Goal: Task Accomplishment & Management: Manage account settings

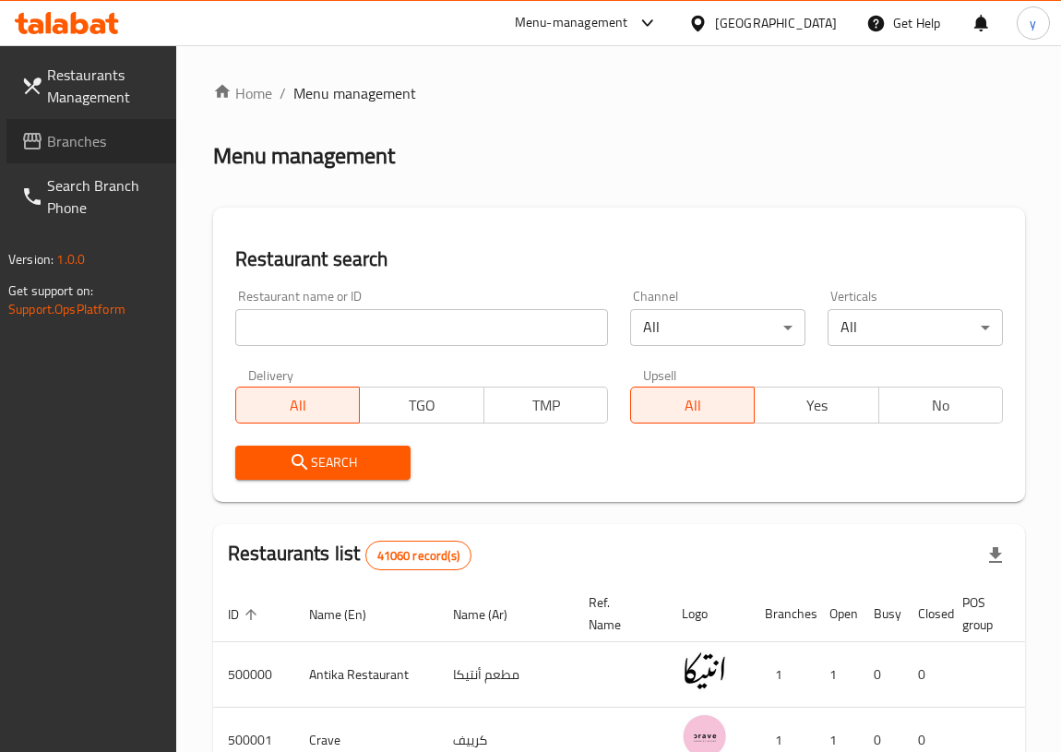
click at [65, 139] on span "Branches" at bounding box center [104, 141] width 114 height 22
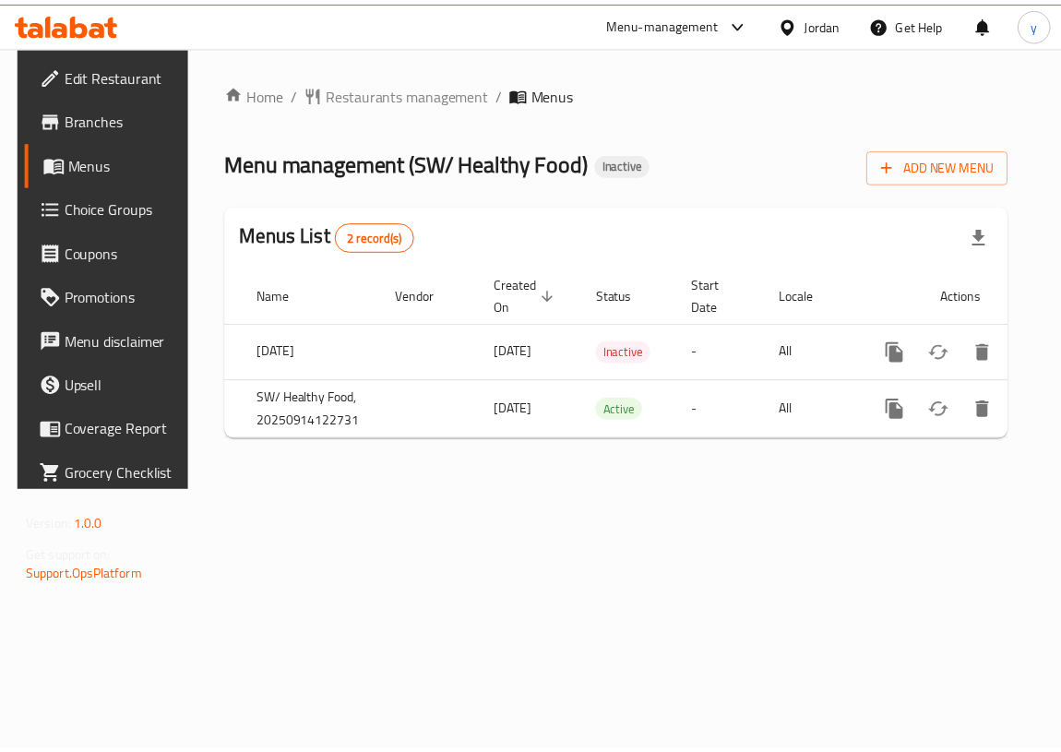
scroll to position [0, 95]
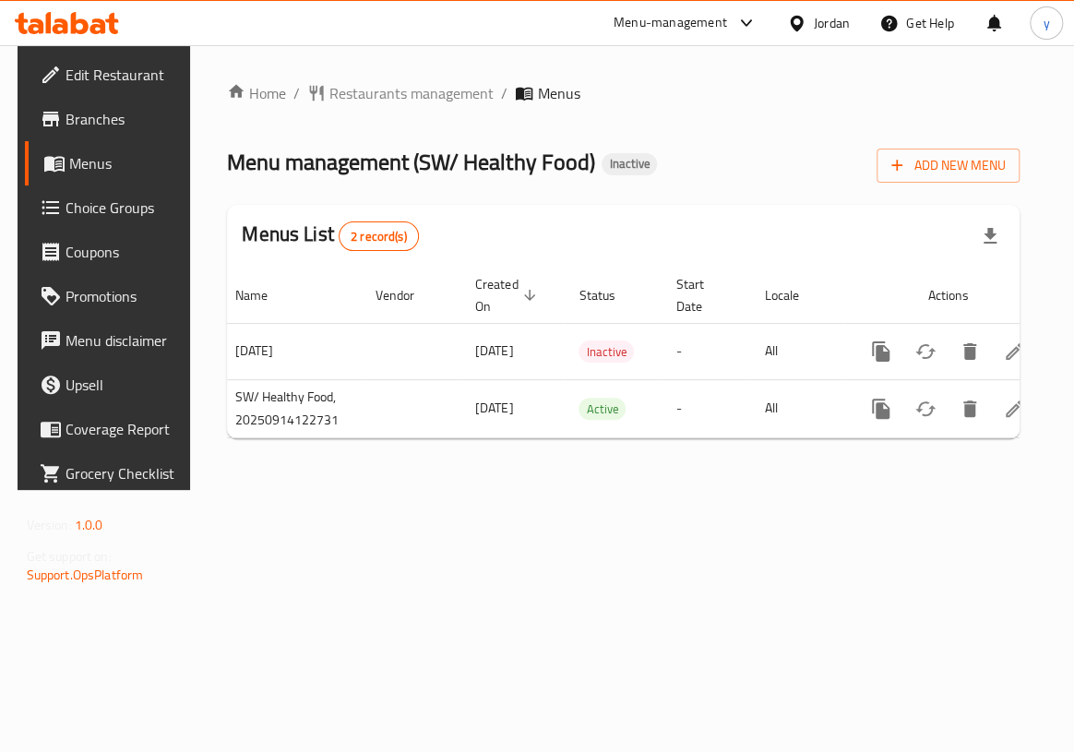
click at [629, 490] on div "Home / Restaurants management / Menus Menu management ( SW/ Healthy Food ) Inac…" at bounding box center [623, 267] width 866 height 445
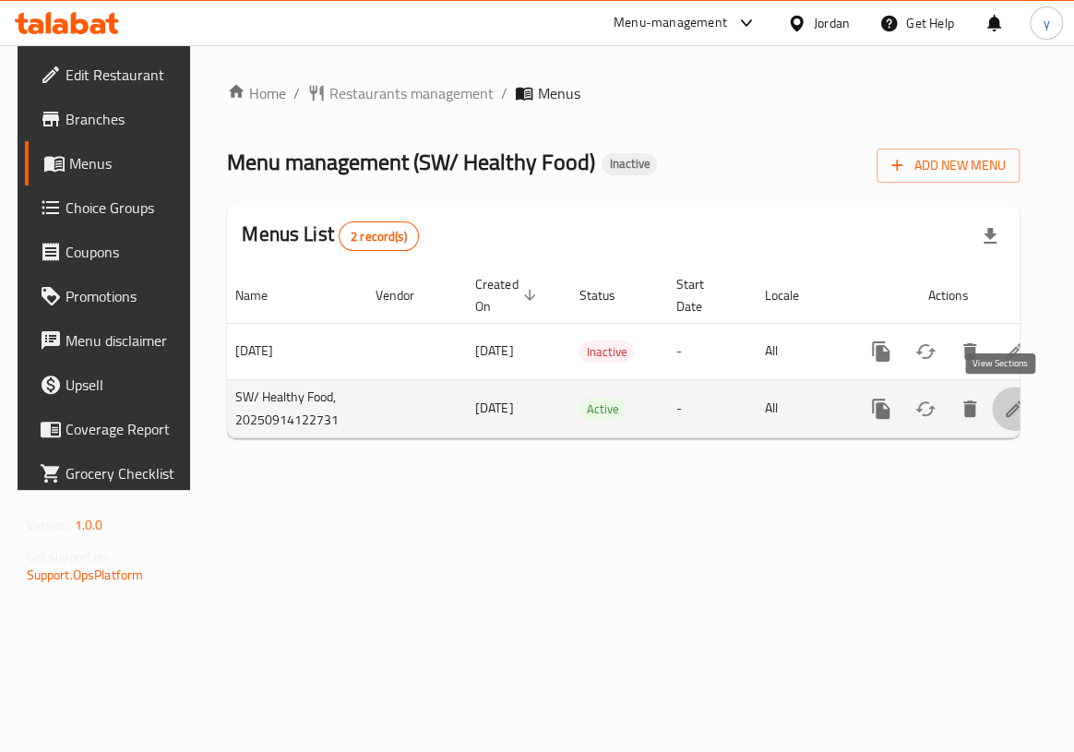
click at [1015, 411] on link "enhanced table" at bounding box center [1014, 409] width 44 height 44
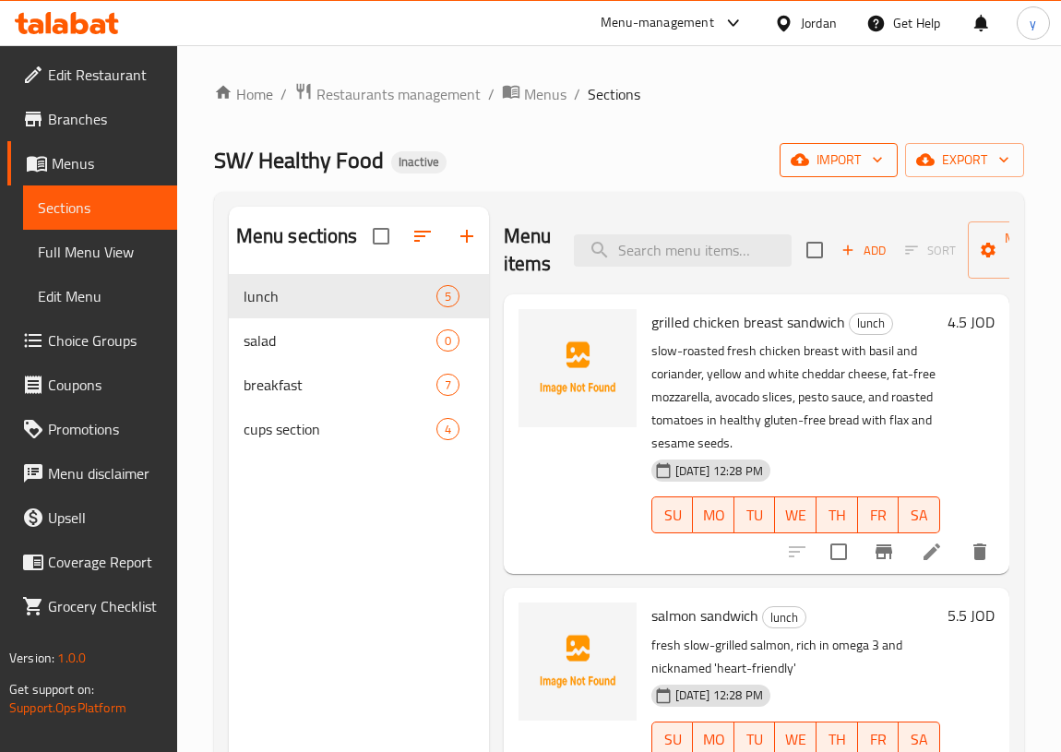
click at [836, 162] on span "import" at bounding box center [838, 160] width 89 height 23
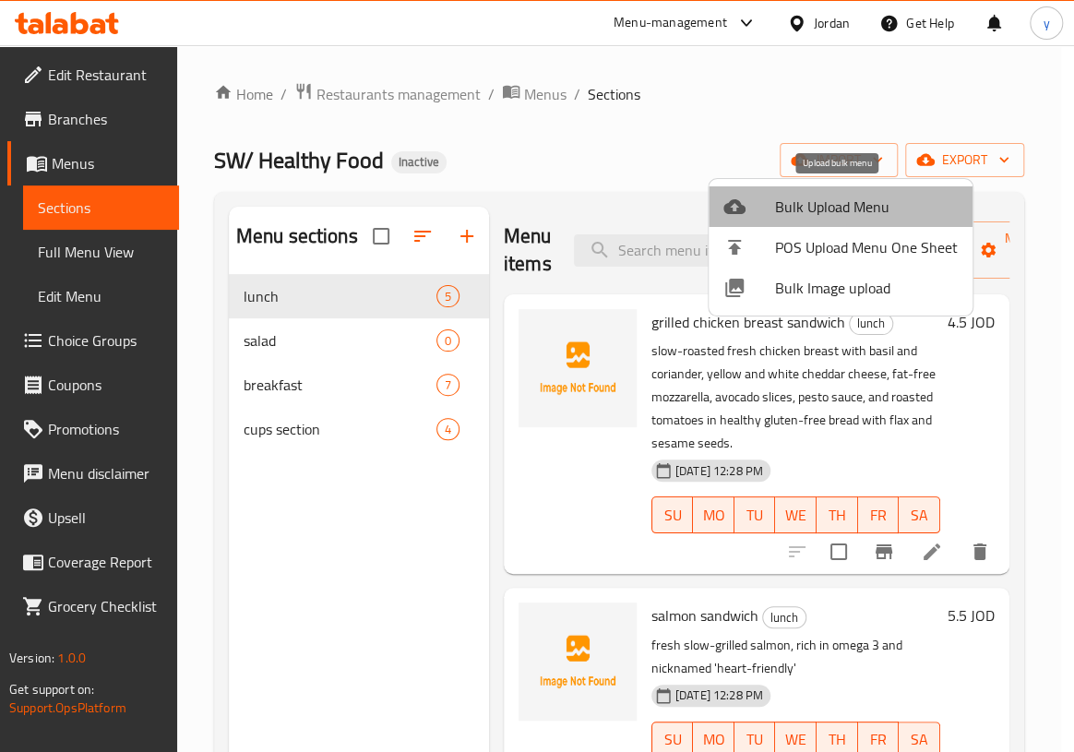
click at [853, 202] on span "Bulk Upload Menu" at bounding box center [866, 207] width 183 height 22
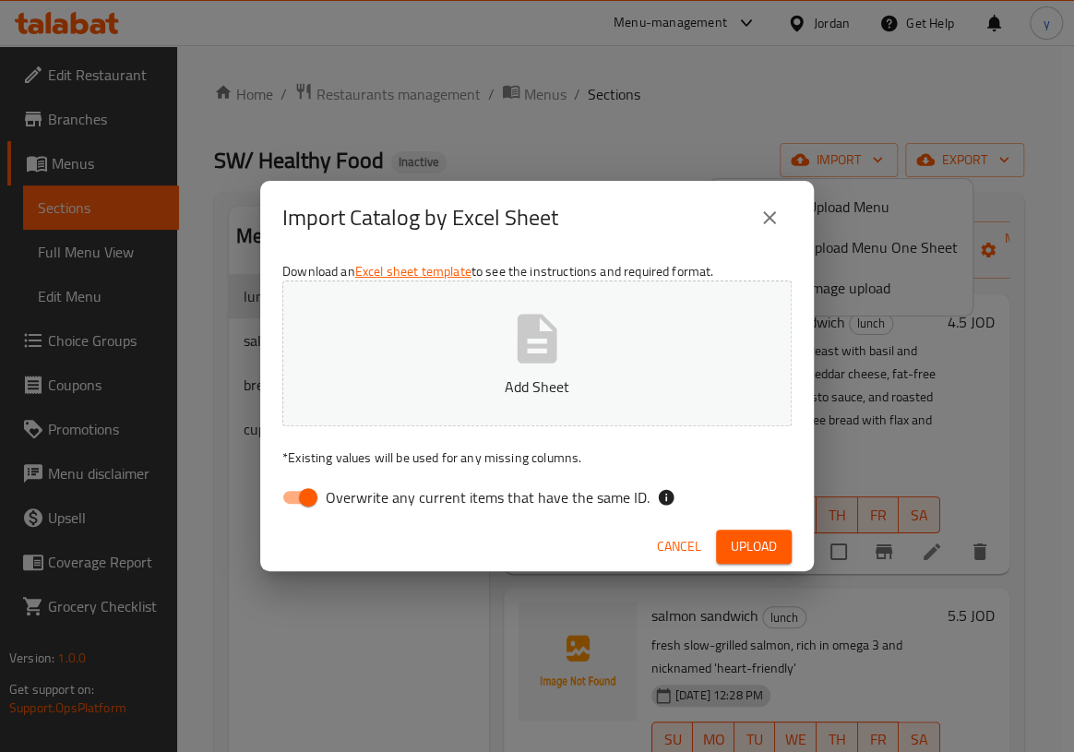
click at [405, 494] on span "Overwrite any current items that have the same ID." at bounding box center [488, 497] width 324 height 22
click at [361, 494] on input "Overwrite any current items that have the same ID." at bounding box center [308, 497] width 105 height 35
checkbox input "false"
click at [767, 538] on span "Upload" at bounding box center [754, 546] width 46 height 23
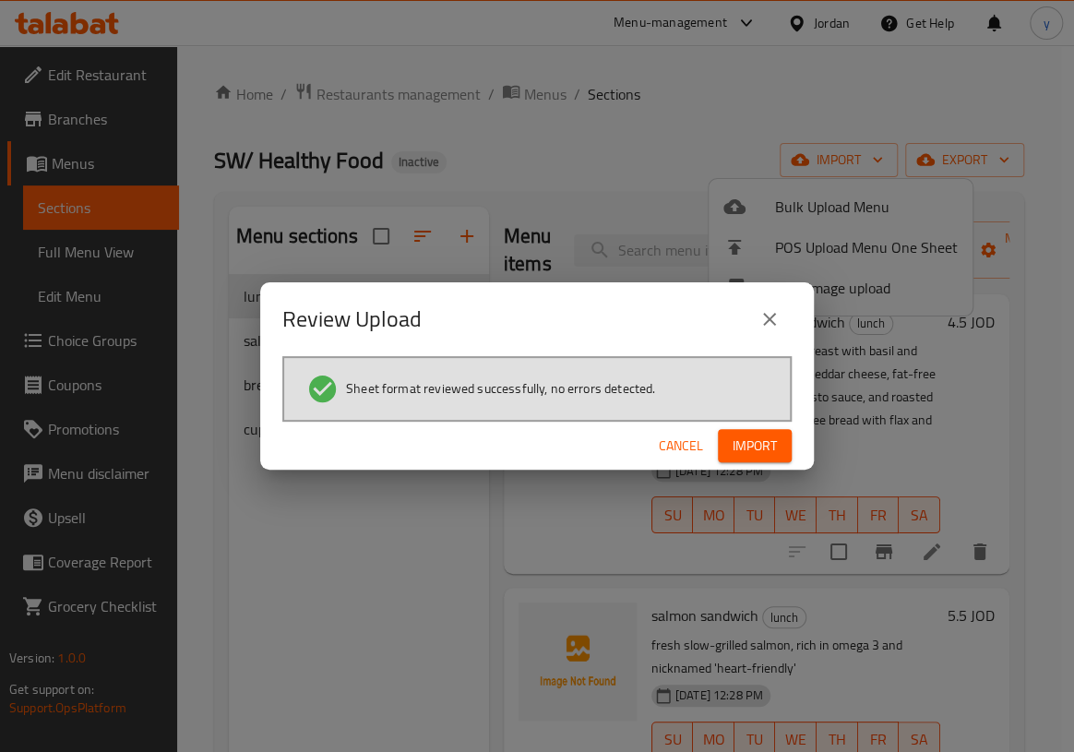
click at [775, 450] on span "Import" at bounding box center [755, 446] width 44 height 23
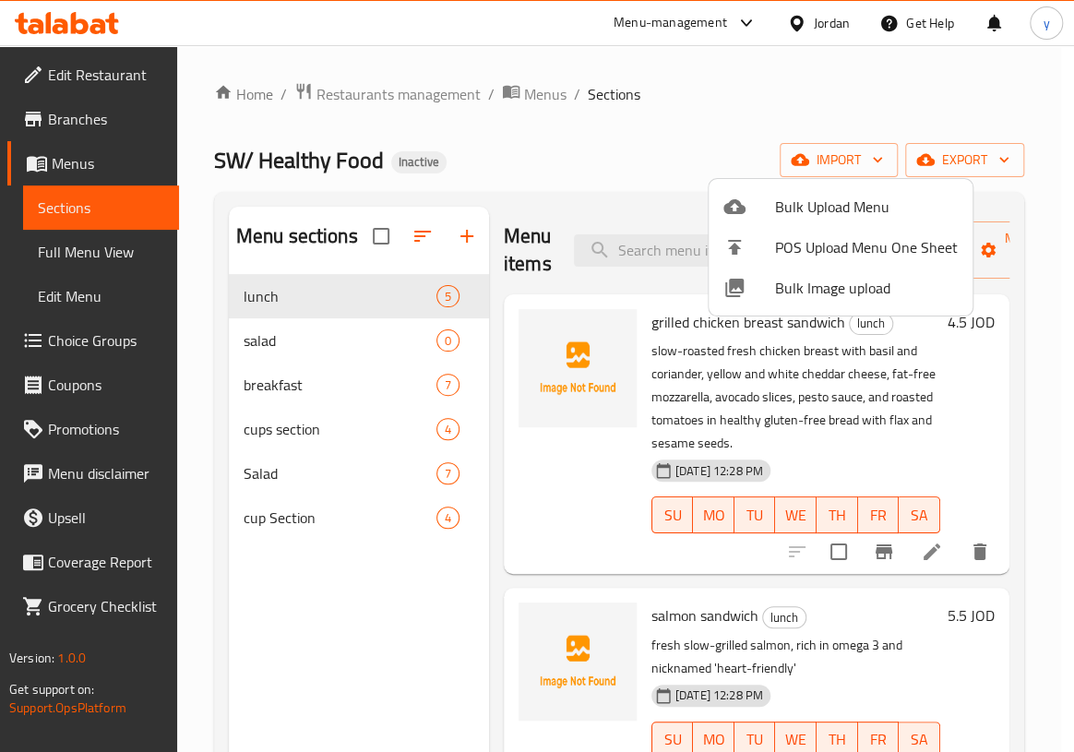
click at [389, 332] on div at bounding box center [537, 376] width 1074 height 752
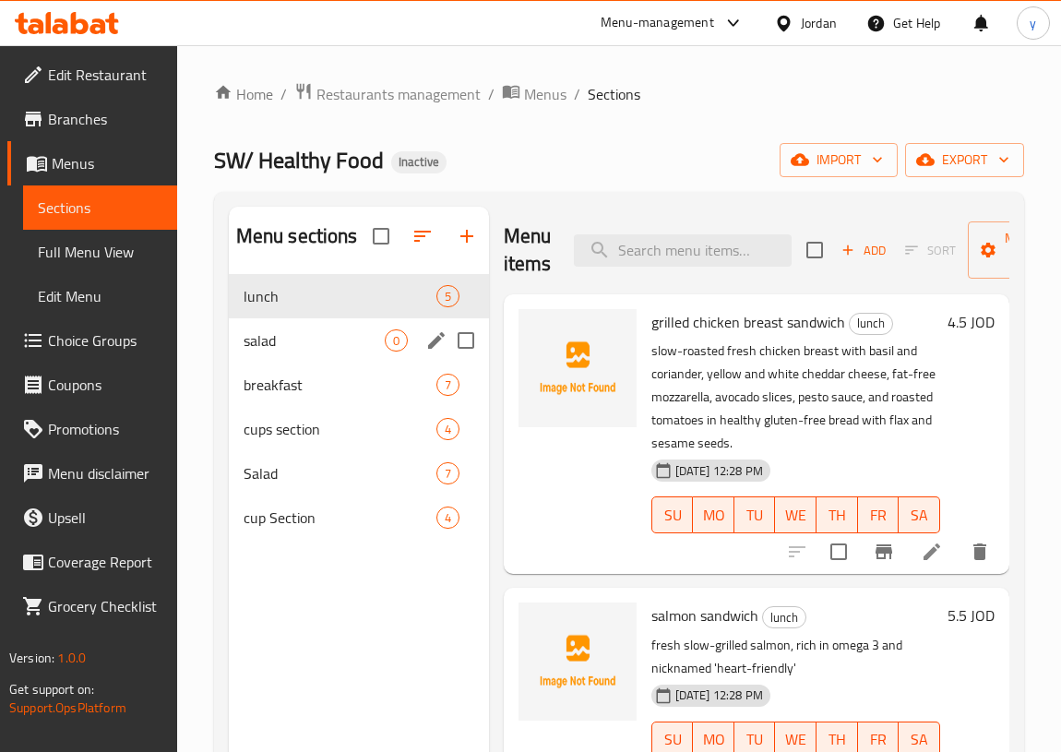
click at [411, 356] on div "salad 0" at bounding box center [359, 340] width 260 height 44
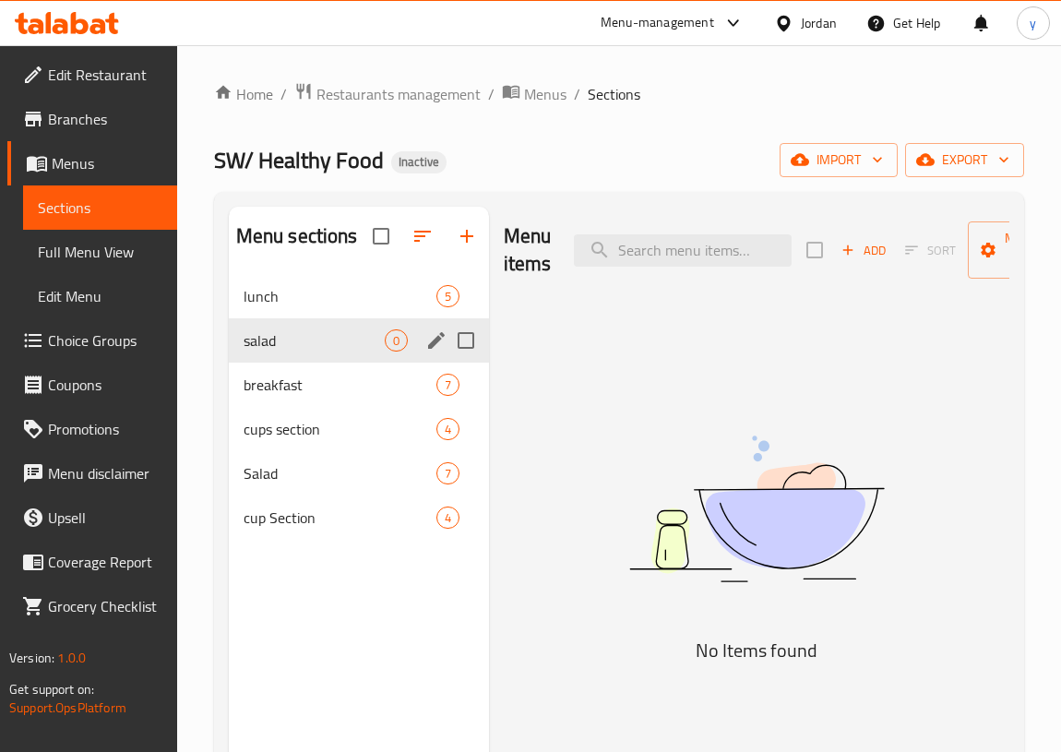
click at [475, 344] on input "Menu sections" at bounding box center [466, 340] width 39 height 39
checkbox input "true"
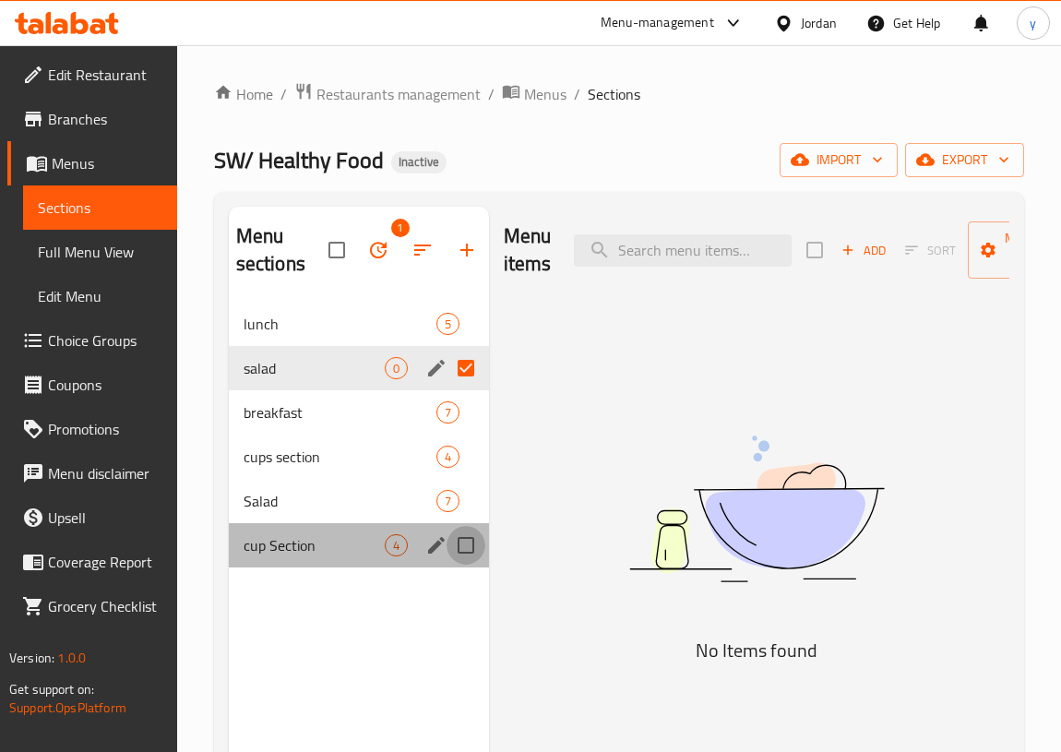
click at [459, 546] on input "Menu sections" at bounding box center [466, 545] width 39 height 39
checkbox input "true"
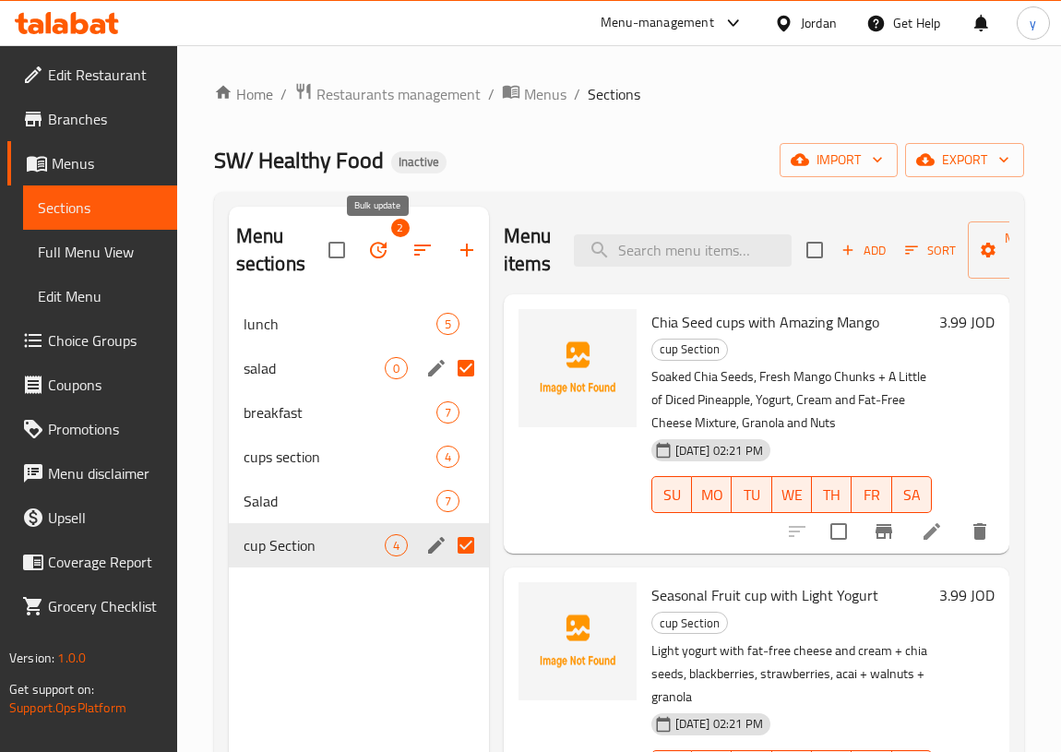
click at [388, 243] on icon "button" at bounding box center [378, 250] width 22 height 22
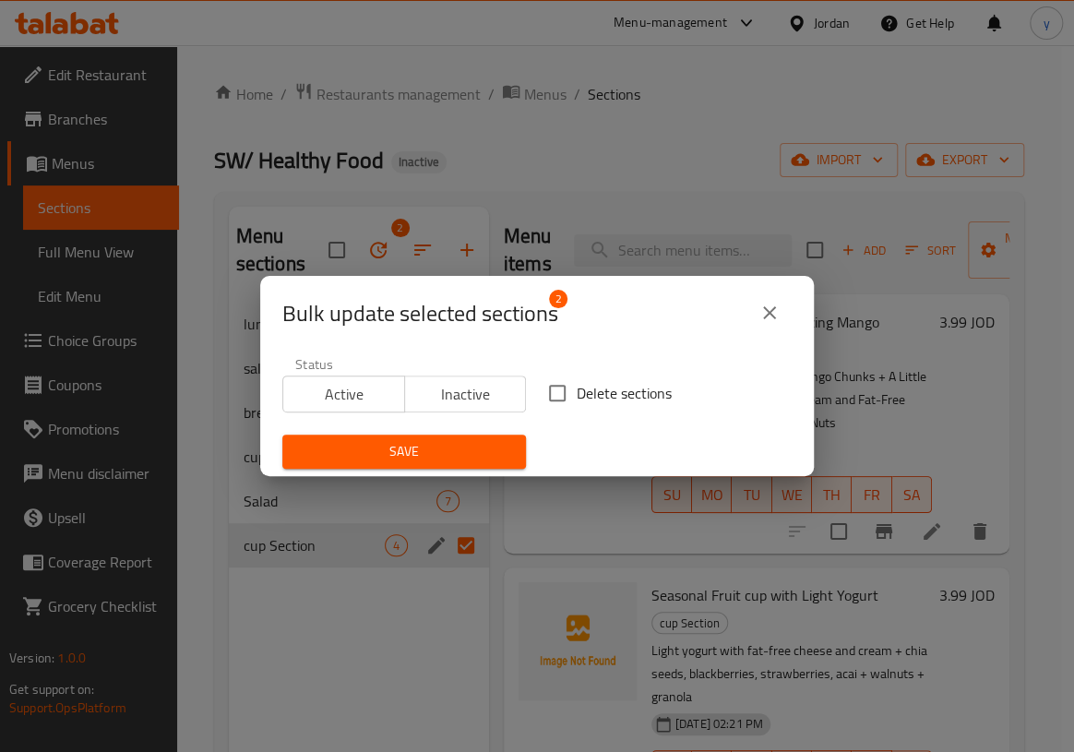
click at [577, 396] on span "Delete sections" at bounding box center [624, 393] width 95 height 22
click at [576, 396] on input "Delete sections" at bounding box center [557, 393] width 39 height 39
checkbox input "true"
click at [432, 451] on span "Save" at bounding box center [404, 451] width 214 height 23
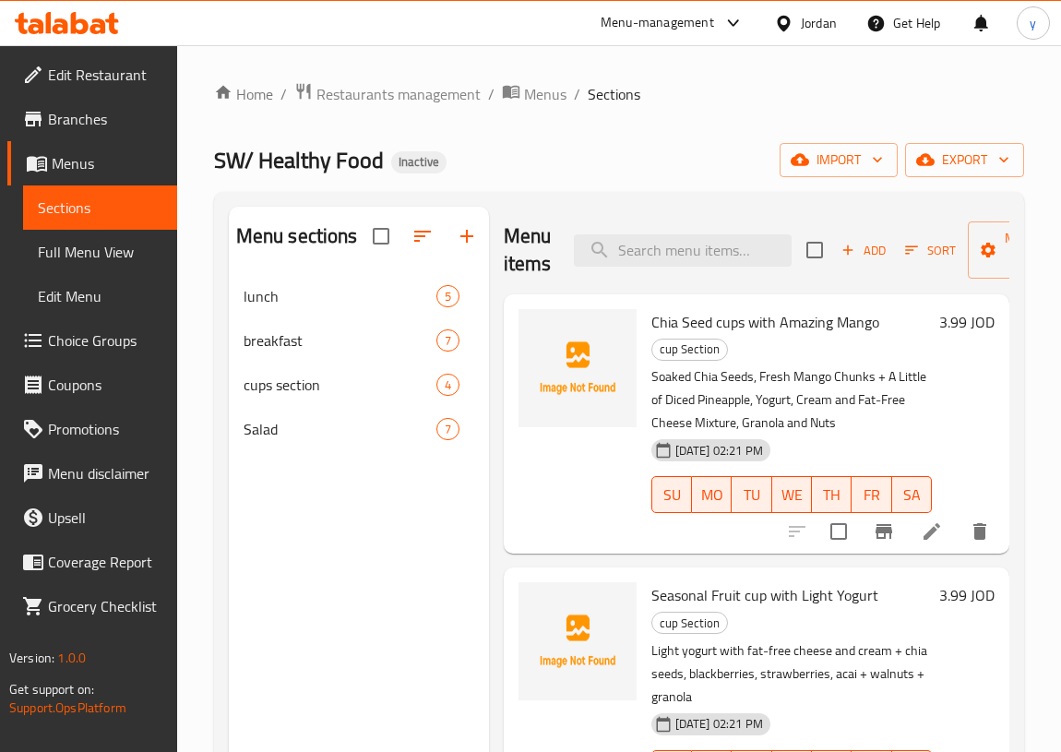
click at [851, 142] on div "Home / Restaurants management / Menus / Sections SW/ Healthy Food Inactive impo…" at bounding box center [619, 527] width 810 height 891
click at [837, 166] on span "import" at bounding box center [838, 160] width 89 height 23
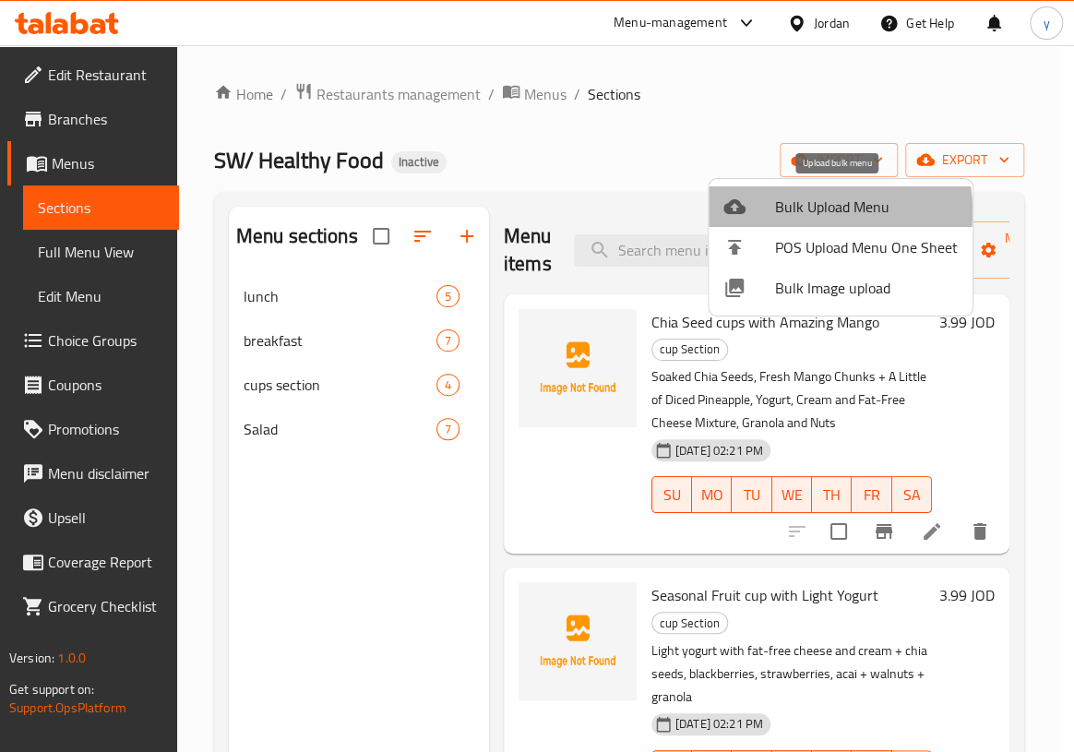
click at [804, 211] on span "Bulk Upload Menu" at bounding box center [866, 207] width 183 height 22
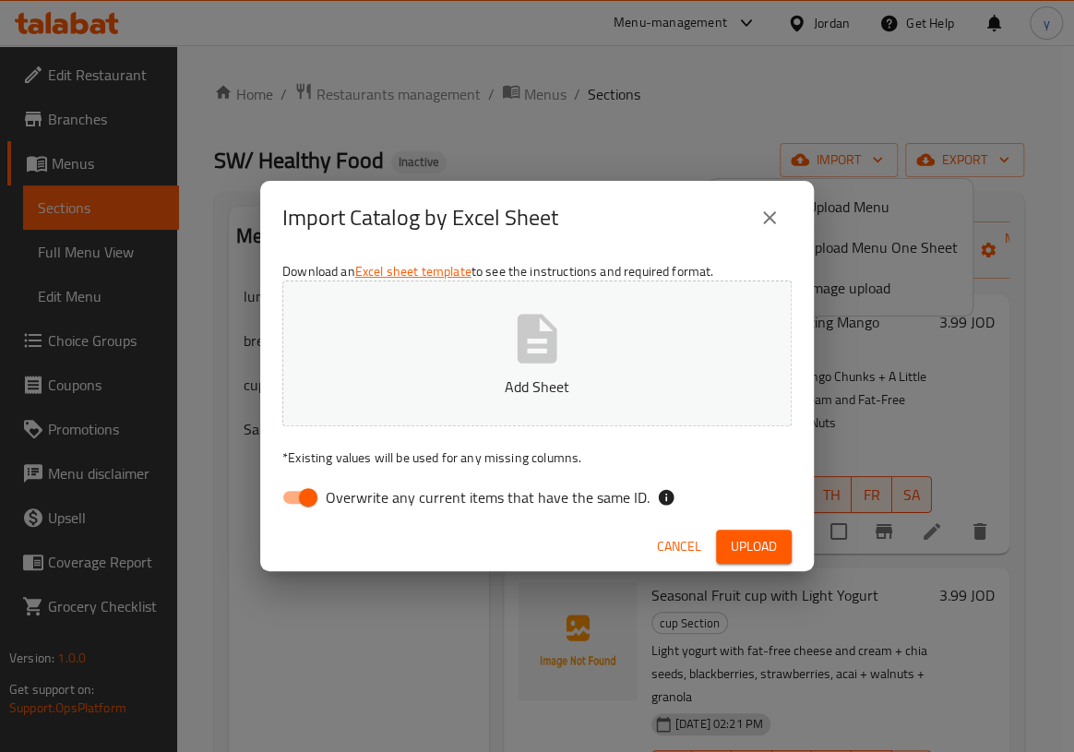
click at [546, 328] on icon "button" at bounding box center [536, 338] width 59 height 59
click at [332, 501] on span "Overwrite any current items that have the same ID." at bounding box center [488, 497] width 324 height 22
click at [332, 501] on input "Overwrite any current items that have the same ID." at bounding box center [308, 497] width 105 height 35
checkbox input "false"
click at [787, 549] on button "Upload" at bounding box center [754, 547] width 76 height 34
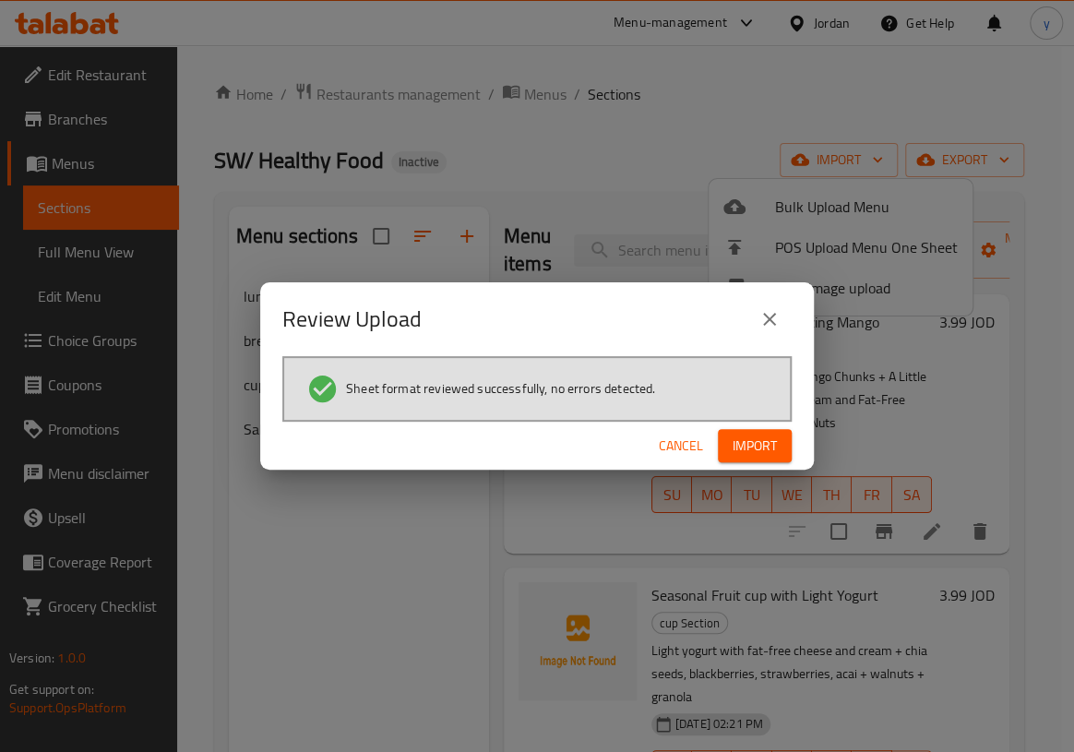
click at [774, 442] on span "Import" at bounding box center [755, 446] width 44 height 23
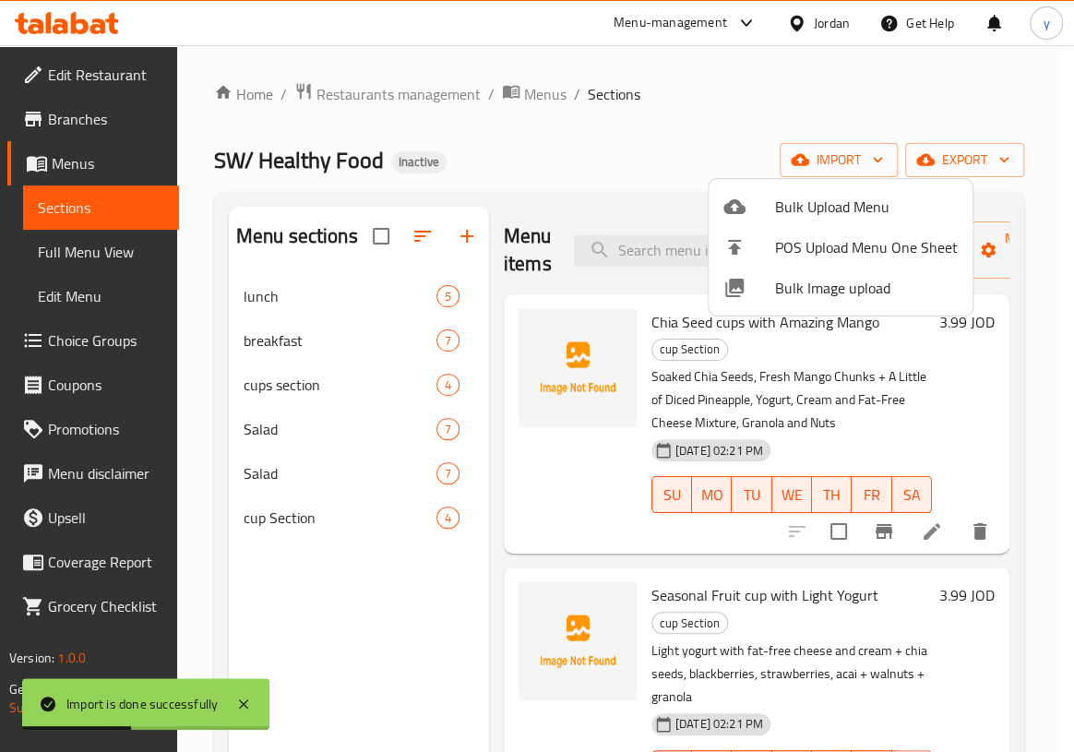
click at [293, 485] on div at bounding box center [537, 376] width 1074 height 752
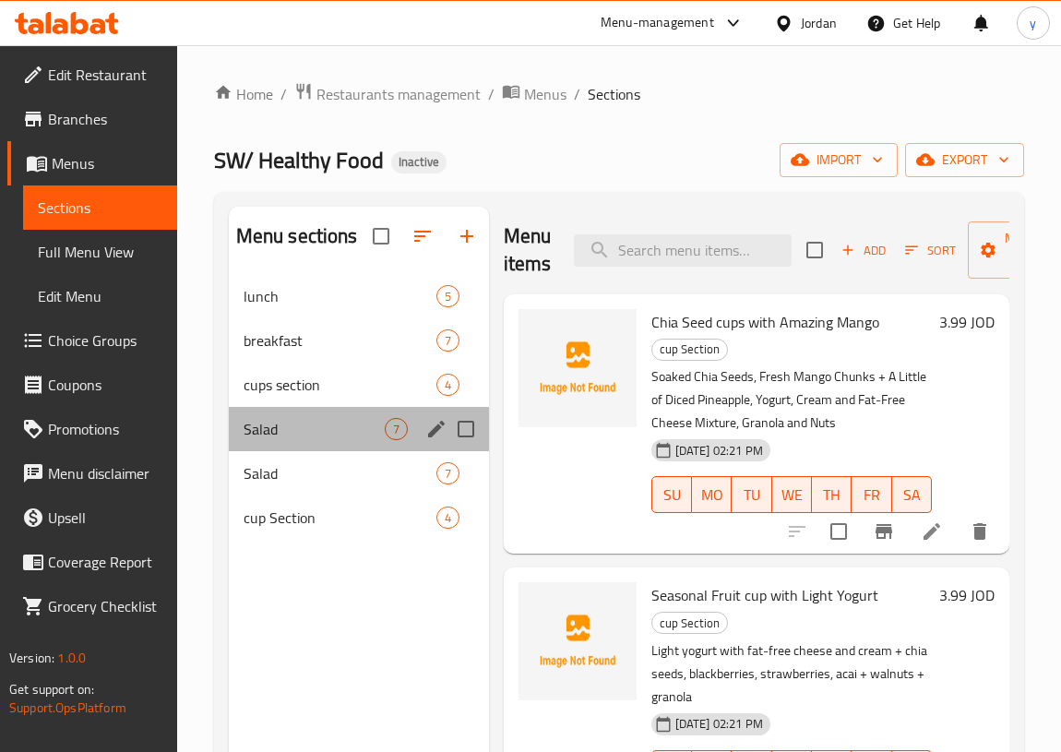
click at [335, 440] on div "Salad 7" at bounding box center [359, 429] width 260 height 44
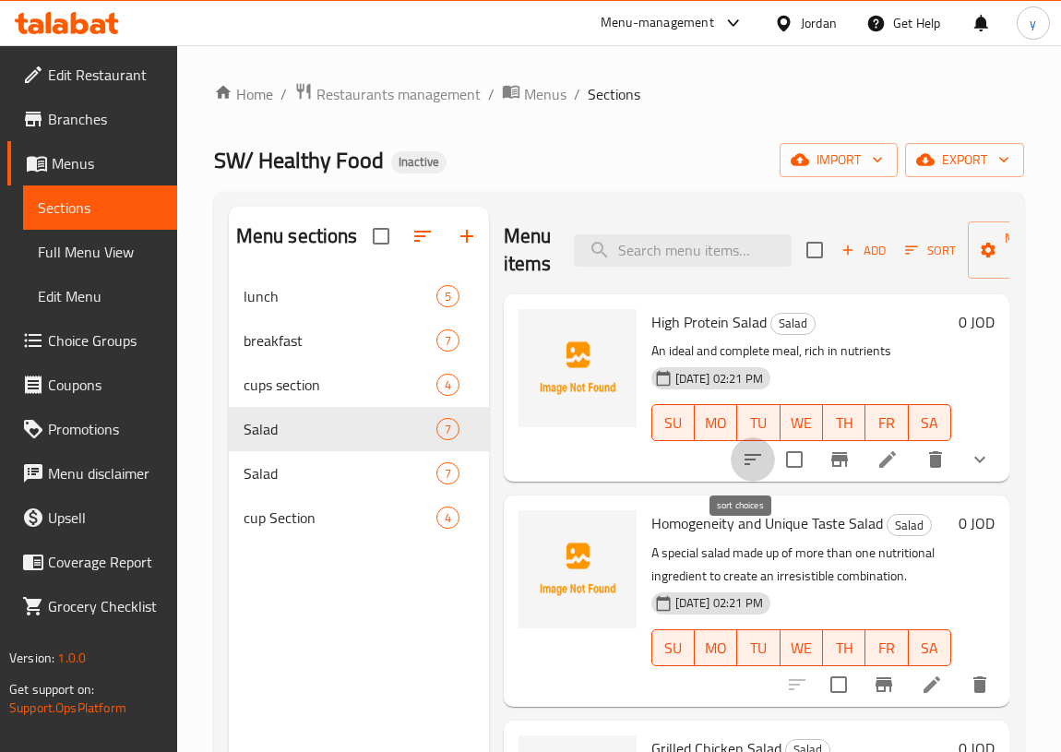
click at [742, 459] on icon "sort-choices" at bounding box center [753, 459] width 22 height 22
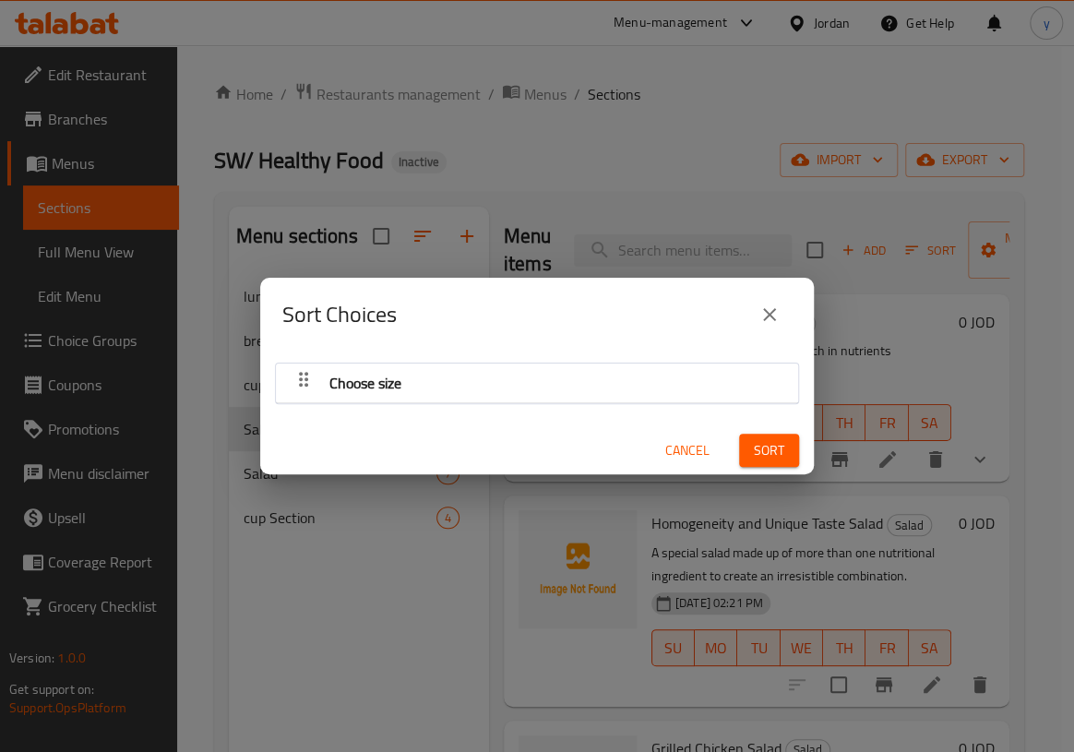
click at [630, 372] on div "Choose size" at bounding box center [537, 383] width 504 height 44
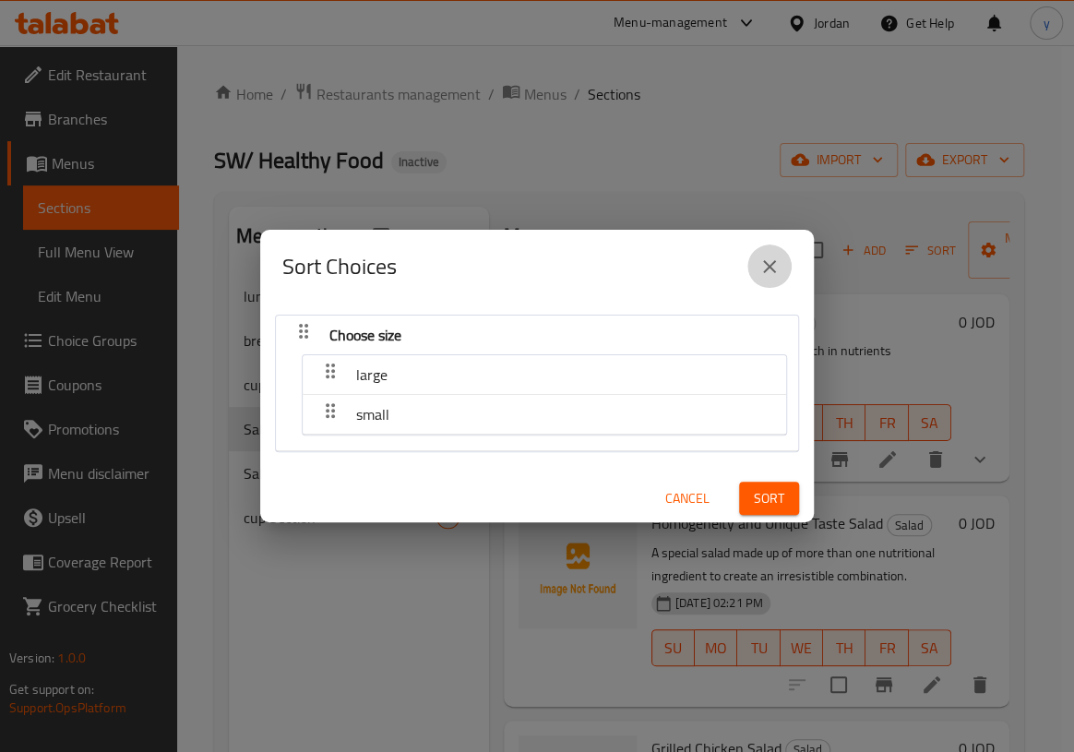
click at [772, 273] on icon "close" at bounding box center [769, 267] width 22 height 22
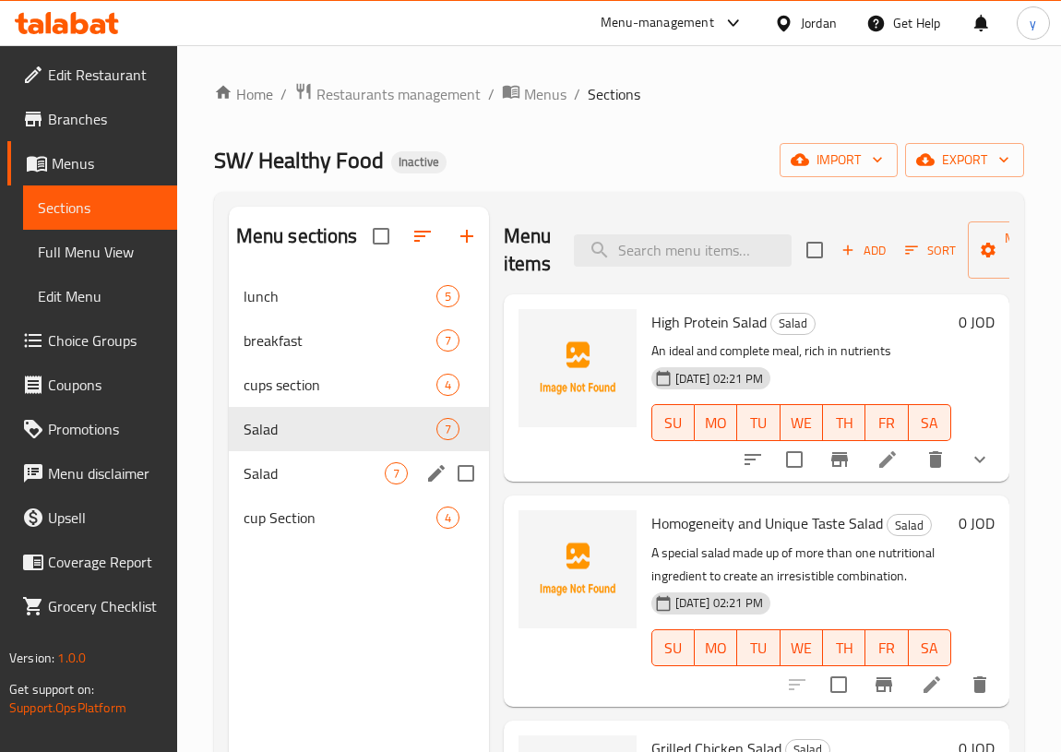
click at [392, 480] on span "7" at bounding box center [396, 474] width 21 height 18
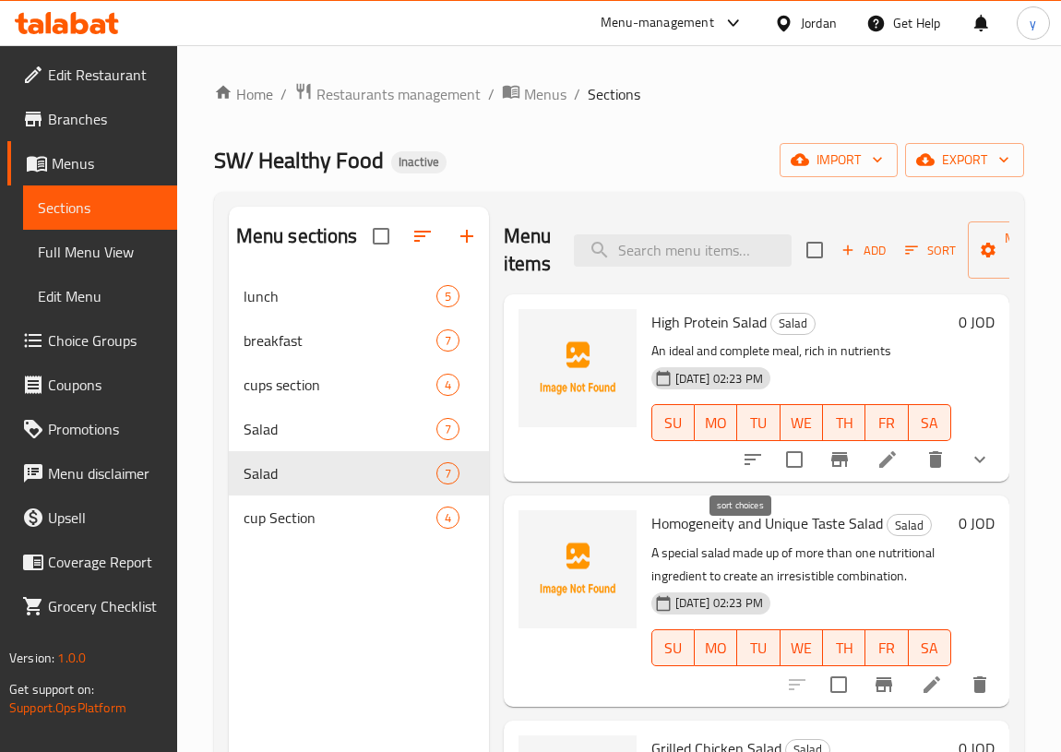
click at [742, 461] on icon "sort-choices" at bounding box center [753, 459] width 22 height 22
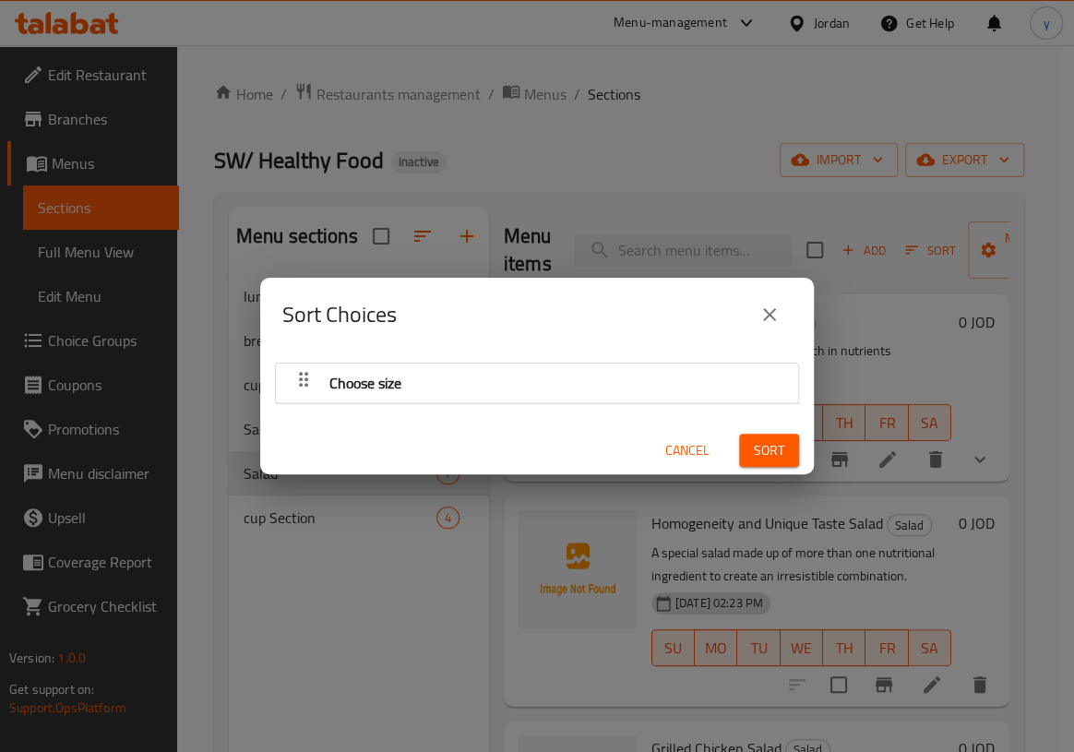
click at [646, 409] on div "Choose size Cancel Sort" at bounding box center [537, 414] width 554 height 124
click at [679, 388] on div "Choose size" at bounding box center [537, 383] width 504 height 44
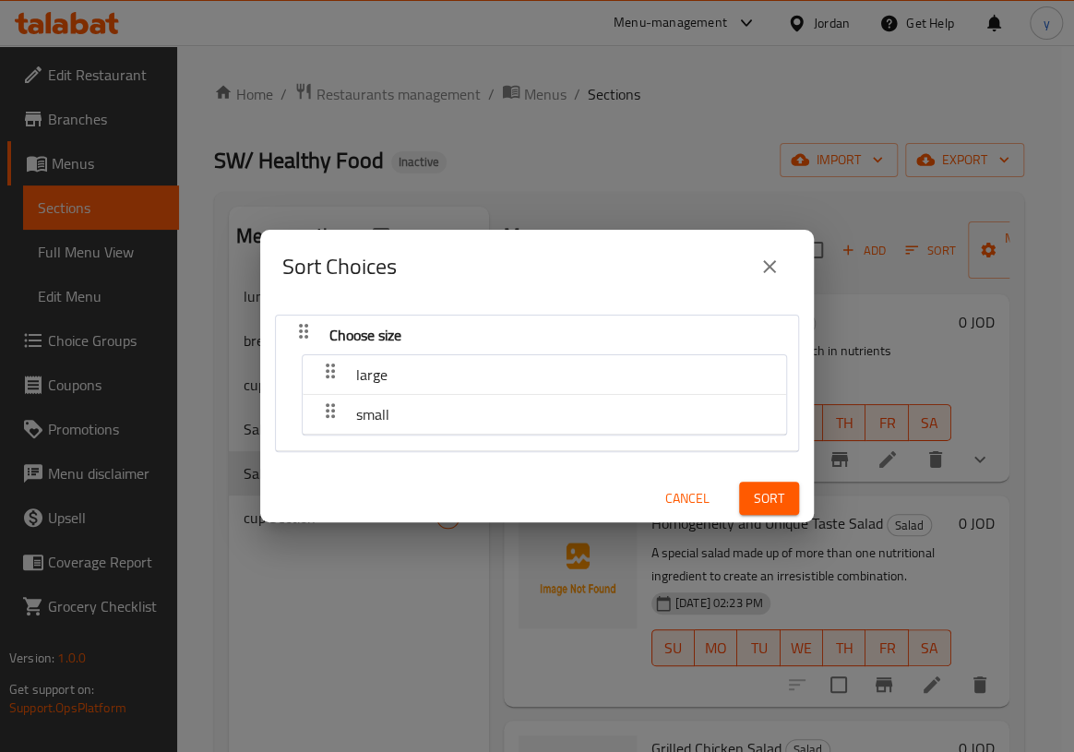
click at [759, 288] on div "Sort Choices" at bounding box center [536, 266] width 509 height 44
click at [774, 278] on button "close" at bounding box center [769, 266] width 44 height 44
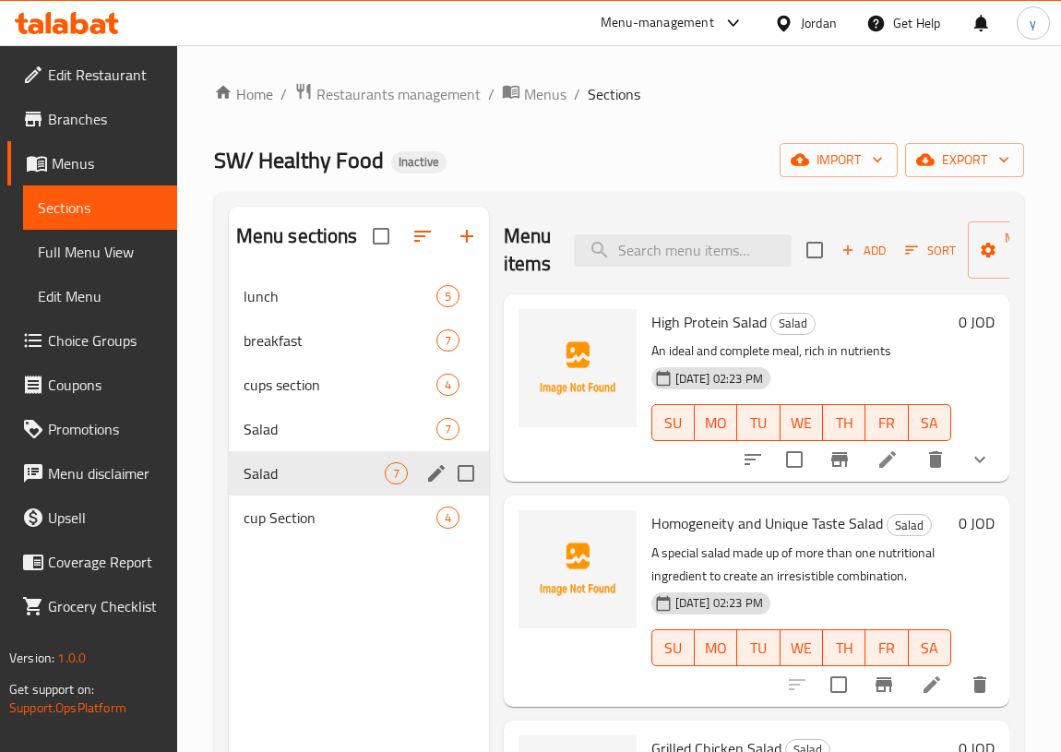
click at [470, 474] on input "Menu sections" at bounding box center [466, 473] width 39 height 39
checkbox input "true"
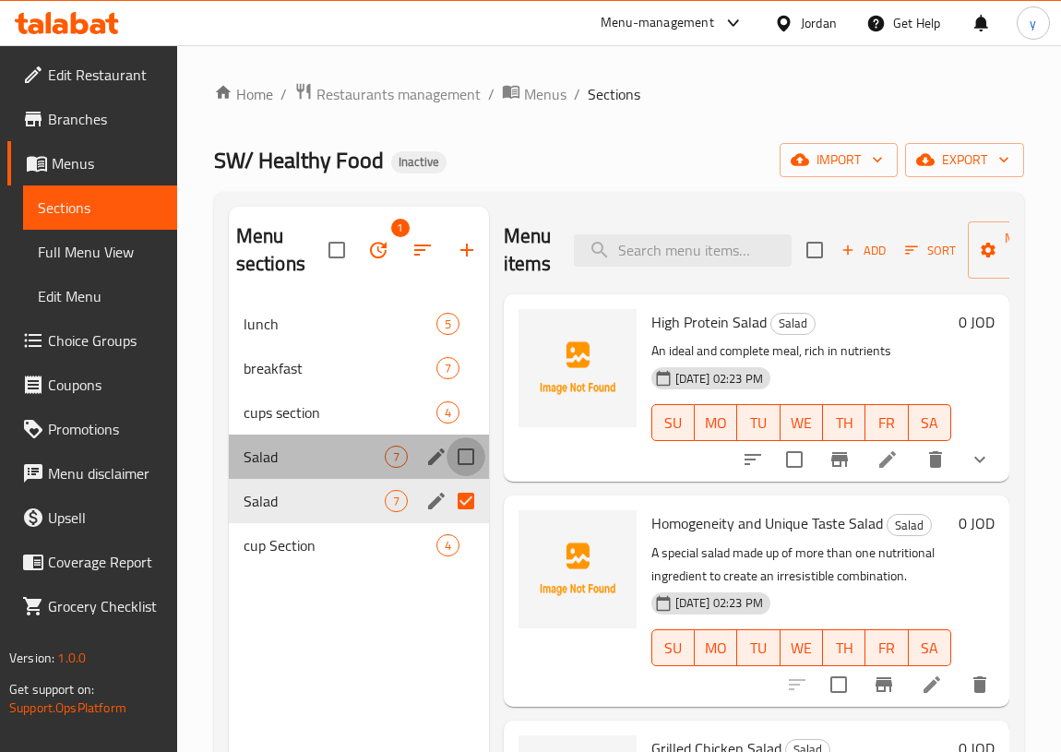
click at [472, 456] on input "Menu sections" at bounding box center [466, 456] width 39 height 39
checkbox input "true"
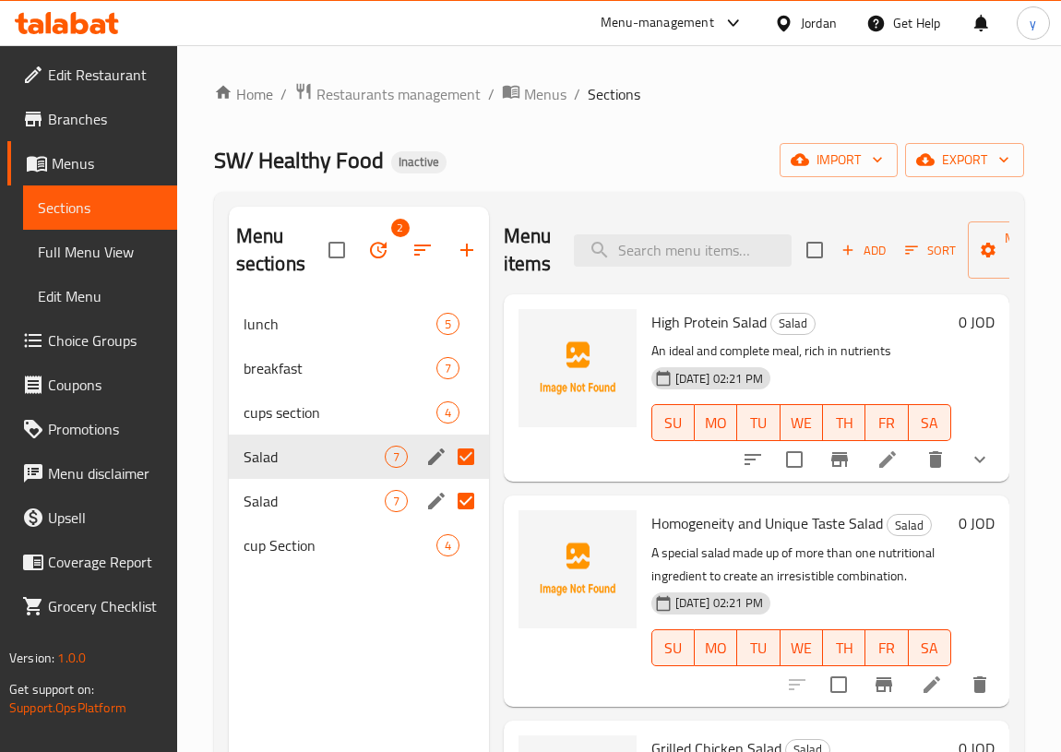
click at [467, 498] on input "Menu sections" at bounding box center [466, 501] width 39 height 39
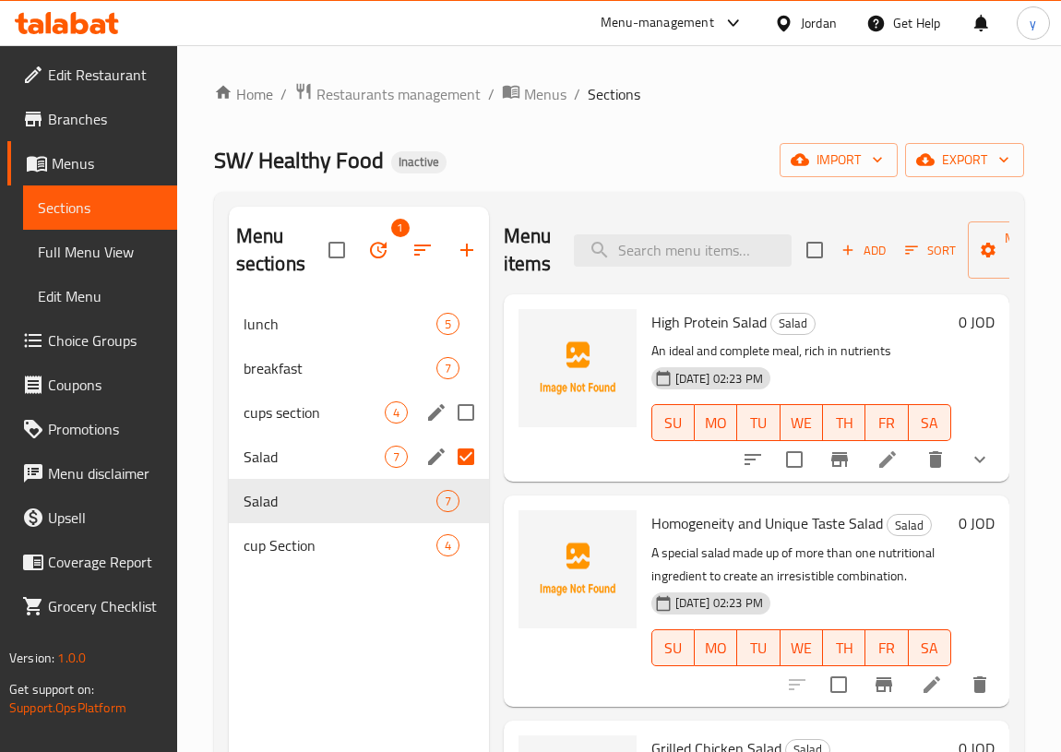
click at [471, 423] on input "Menu sections" at bounding box center [466, 412] width 39 height 39
checkbox input "true"
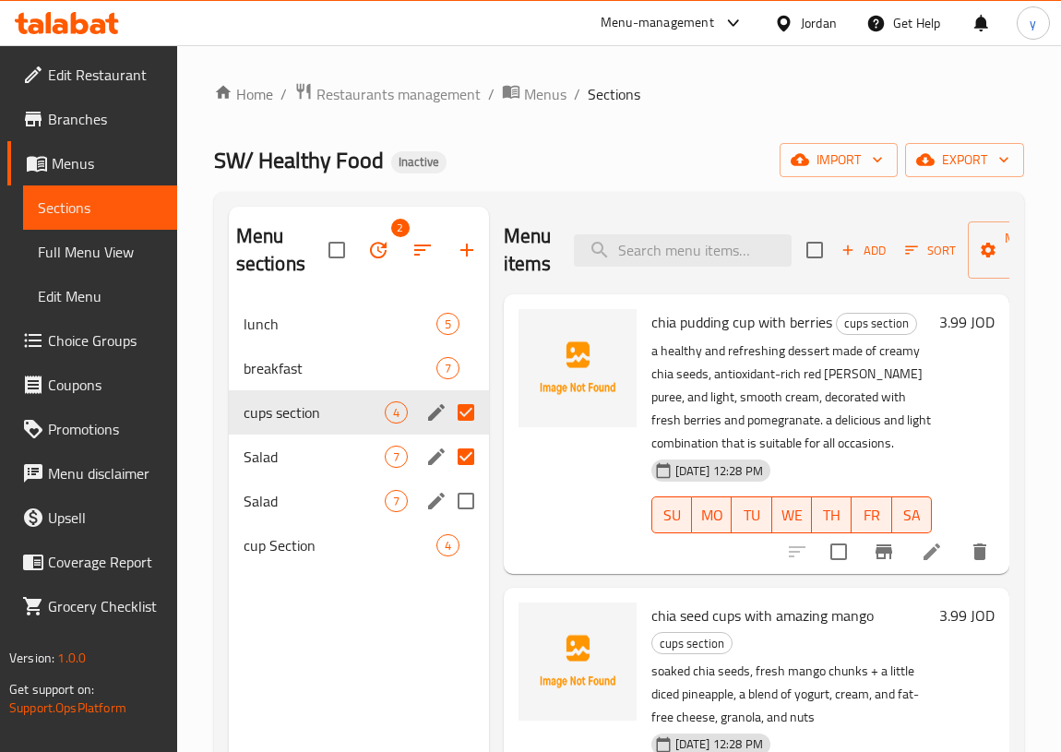
click at [471, 503] on input "Menu sections" at bounding box center [466, 501] width 39 height 39
checkbox input "true"
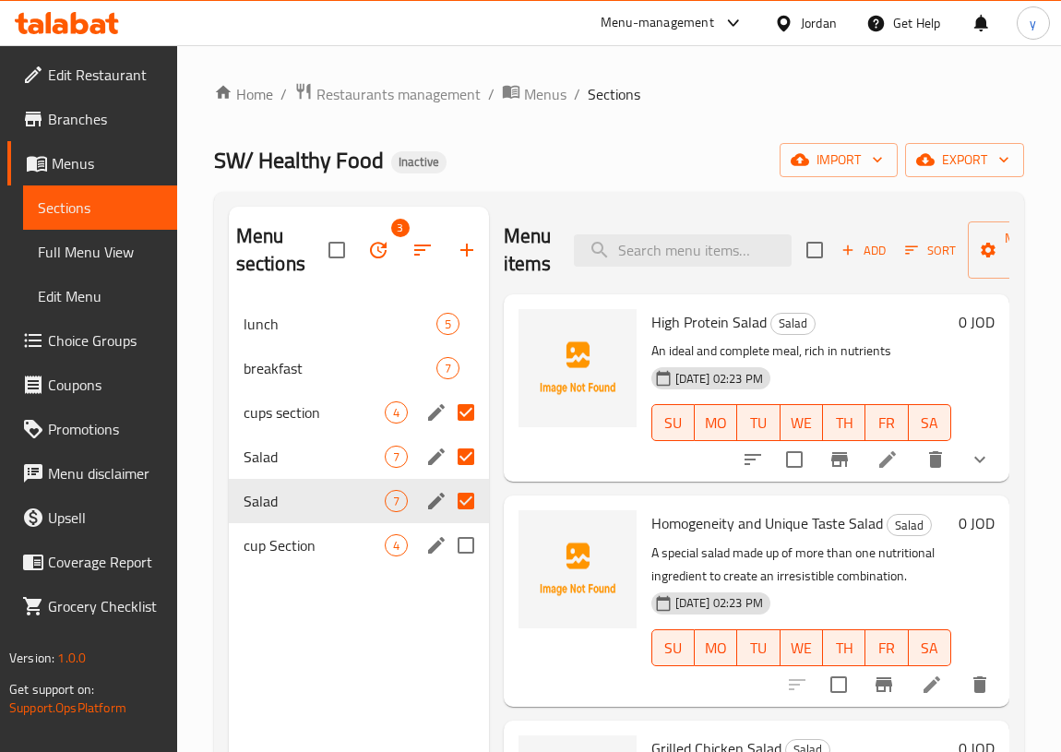
click at [466, 538] on input "Menu sections" at bounding box center [466, 545] width 39 height 39
checkbox input "true"
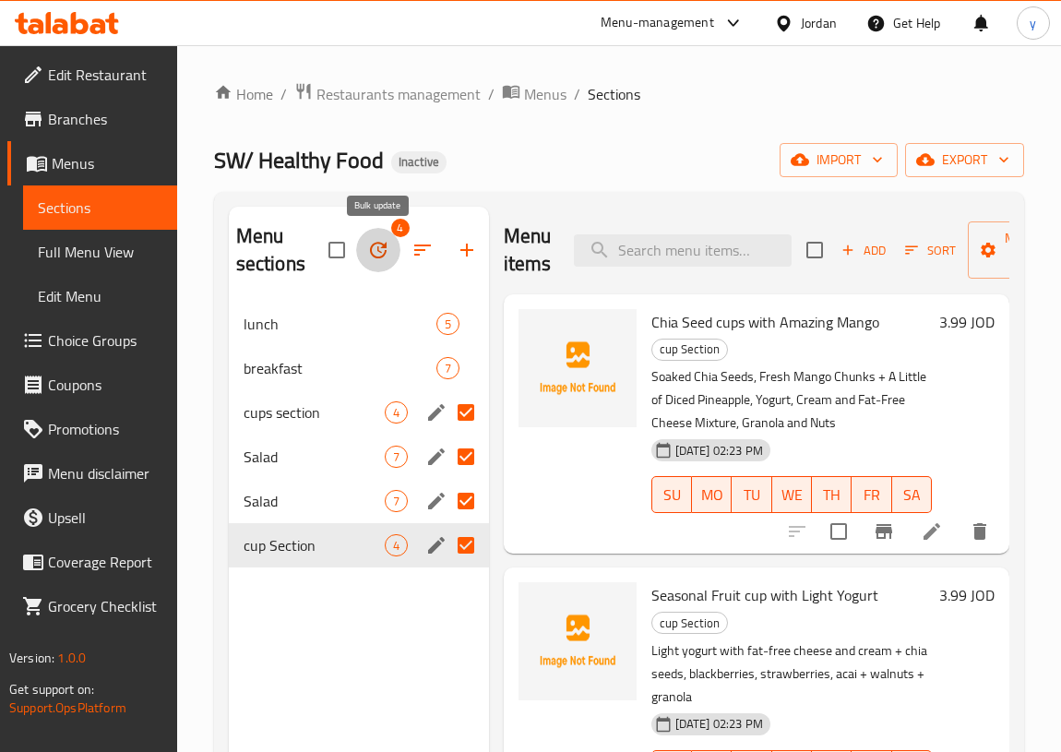
click at [374, 254] on icon "button" at bounding box center [378, 250] width 22 height 22
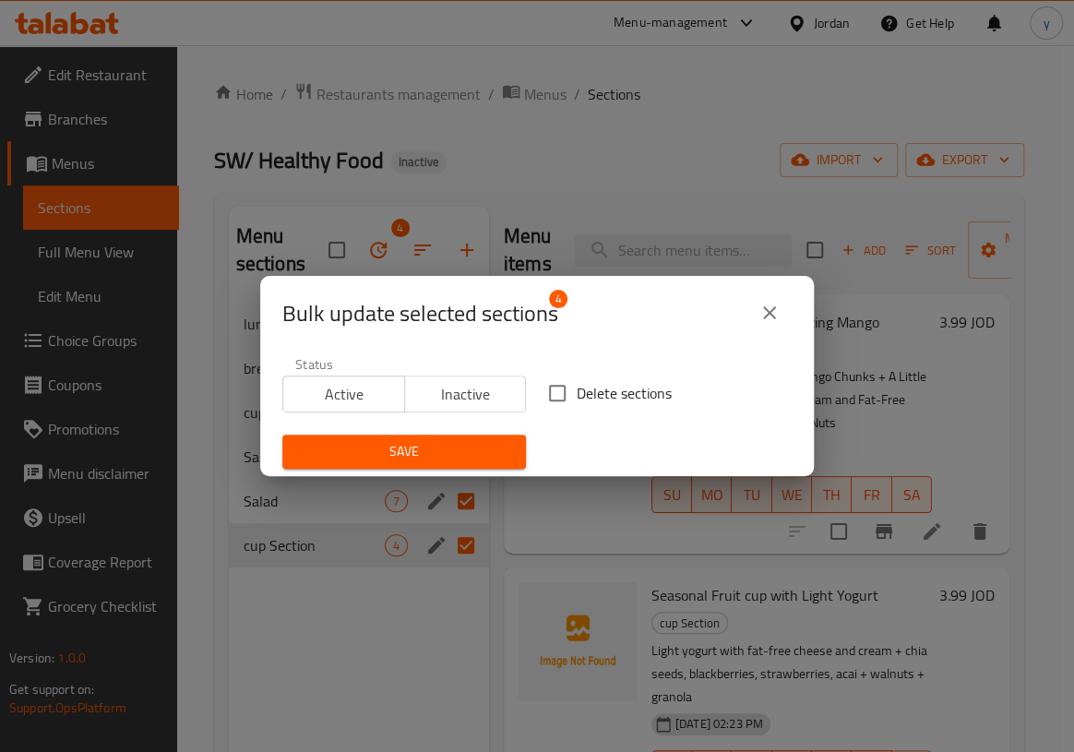
click at [595, 382] on span "Delete sections" at bounding box center [624, 393] width 95 height 22
click at [577, 381] on input "Delete sections" at bounding box center [557, 393] width 39 height 39
checkbox input "true"
click at [773, 313] on icon "close" at bounding box center [769, 313] width 22 height 22
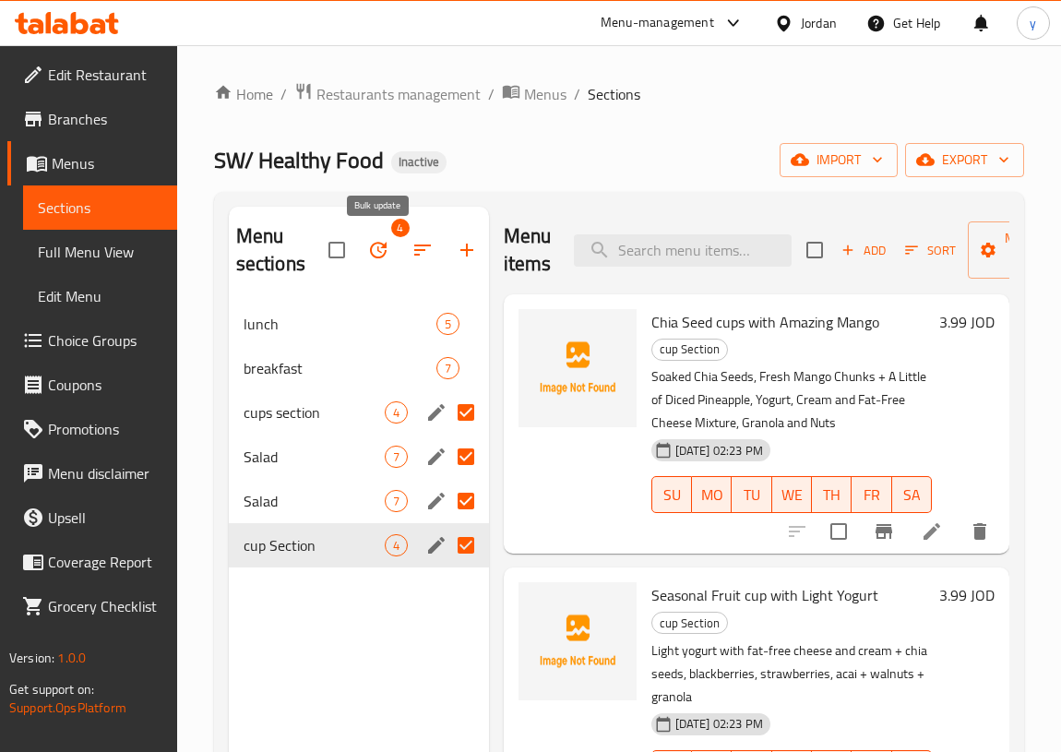
click at [388, 256] on icon "button" at bounding box center [378, 250] width 22 height 22
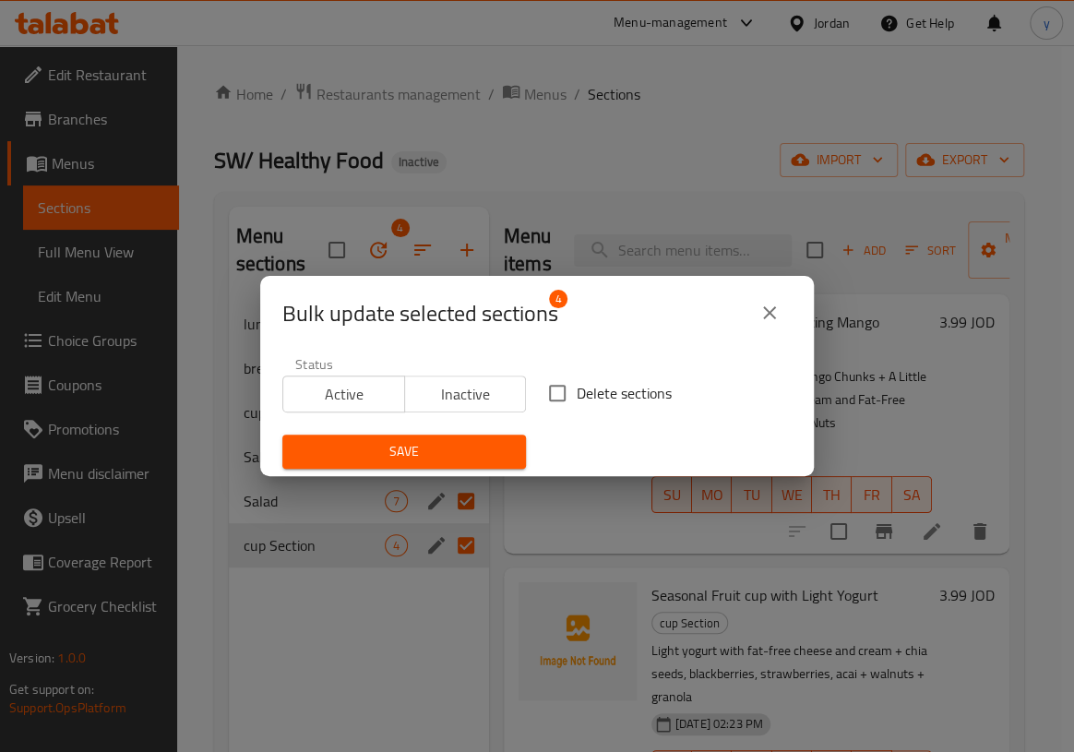
click at [569, 381] on input "Delete sections" at bounding box center [557, 393] width 39 height 39
checkbox input "true"
click at [392, 446] on span "Save" at bounding box center [404, 451] width 214 height 23
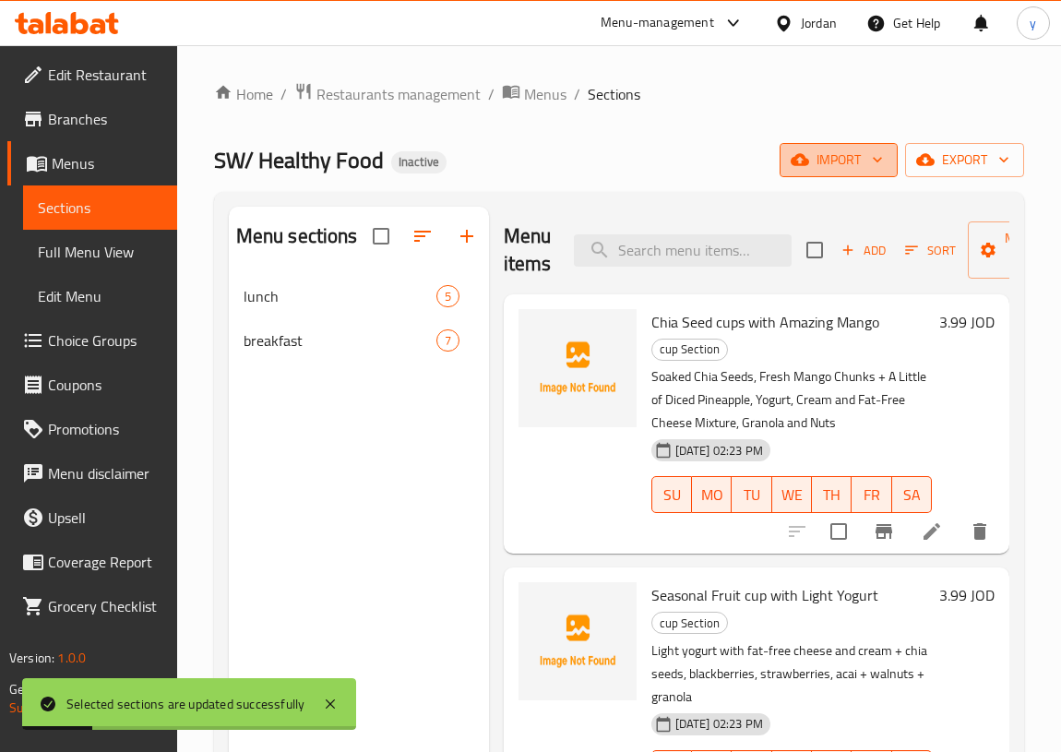
click at [843, 166] on span "import" at bounding box center [838, 160] width 89 height 23
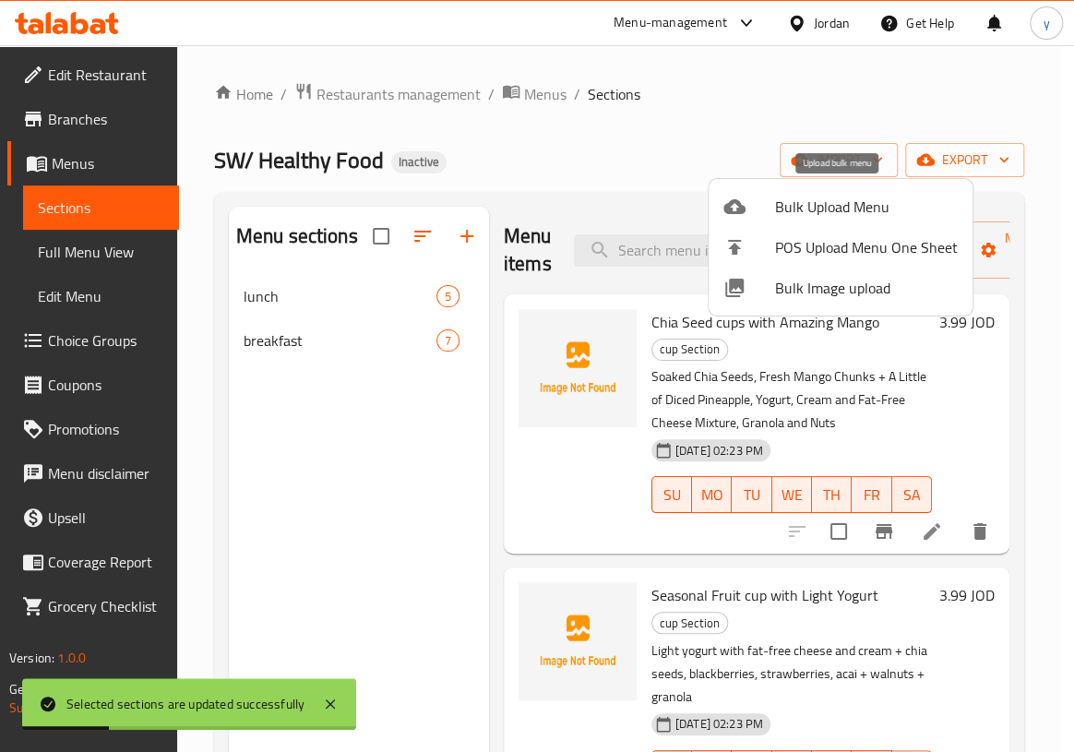
click at [809, 196] on span "Bulk Upload Menu" at bounding box center [866, 207] width 183 height 22
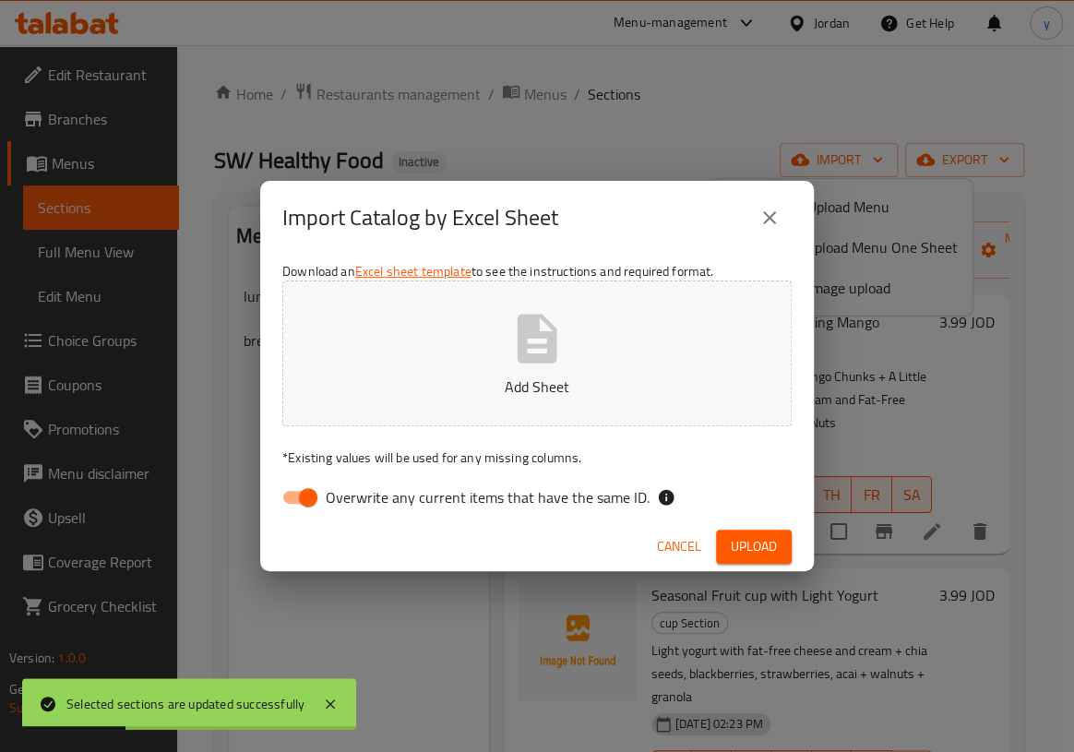
click at [500, 351] on button "Add Sheet" at bounding box center [536, 353] width 509 height 146
click at [414, 501] on span "Overwrite any current items that have the same ID." at bounding box center [488, 497] width 324 height 22
click at [361, 501] on input "Overwrite any current items that have the same ID." at bounding box center [308, 497] width 105 height 35
checkbox input "false"
click at [773, 550] on span "Upload" at bounding box center [754, 546] width 46 height 23
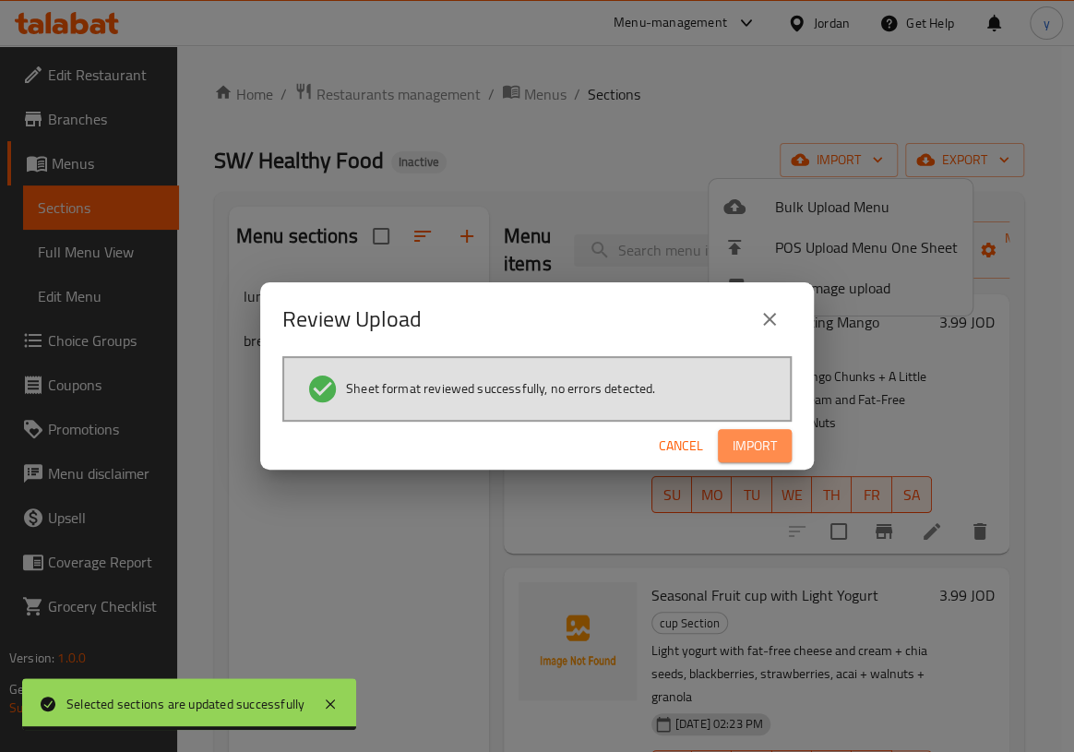
click at [746, 447] on span "Import" at bounding box center [755, 446] width 44 height 23
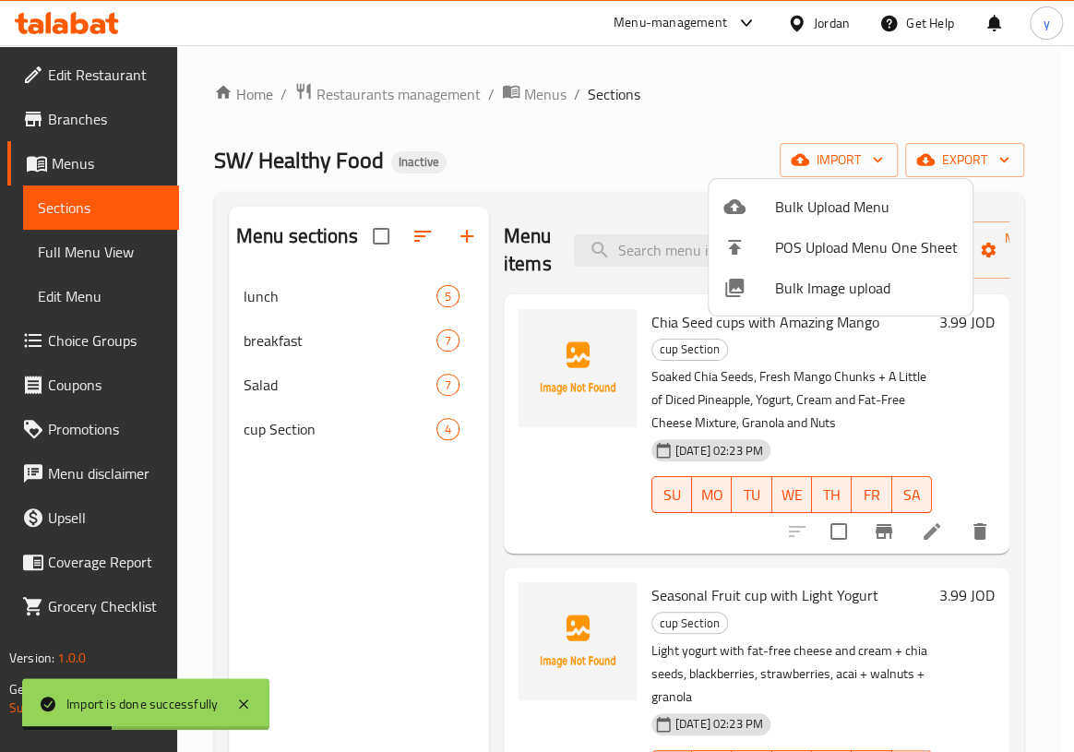
click at [348, 388] on div at bounding box center [537, 376] width 1074 height 752
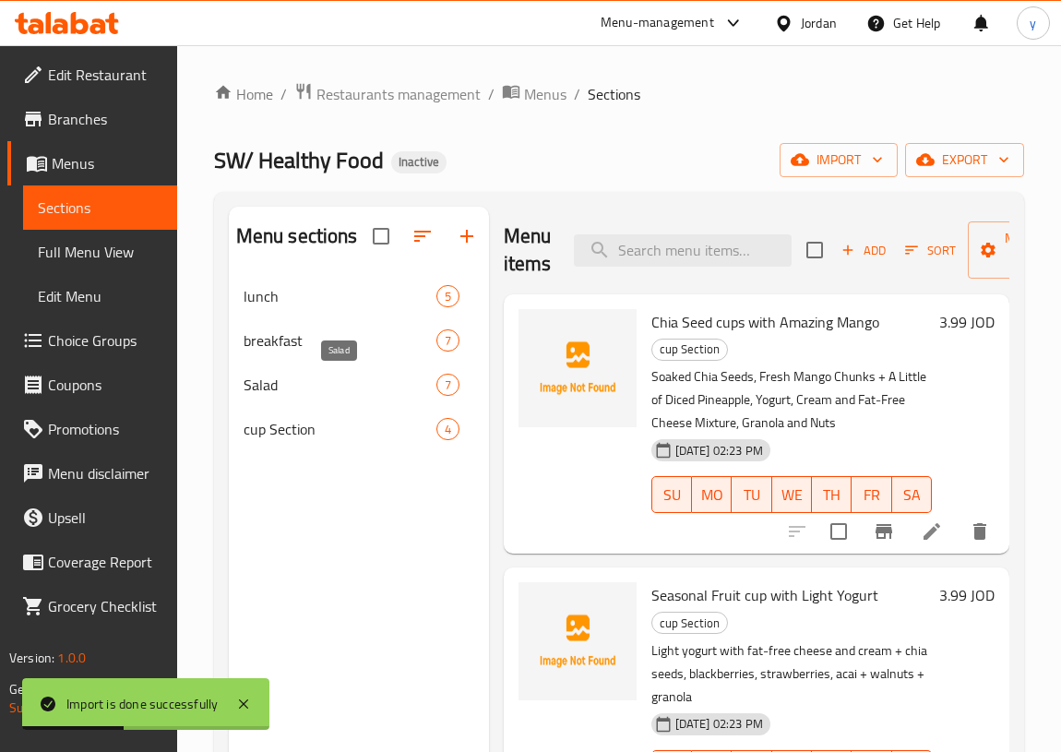
click at [344, 384] on span "Salad" at bounding box center [340, 385] width 193 height 22
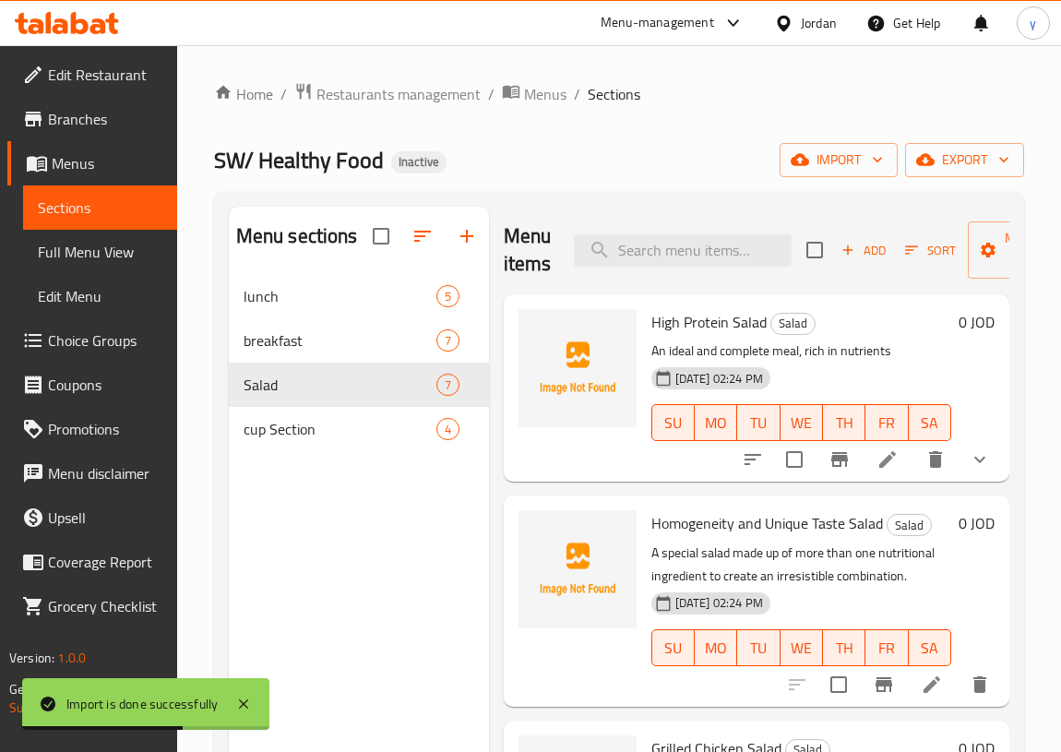
click at [66, 256] on span "Full Menu View" at bounding box center [100, 252] width 125 height 22
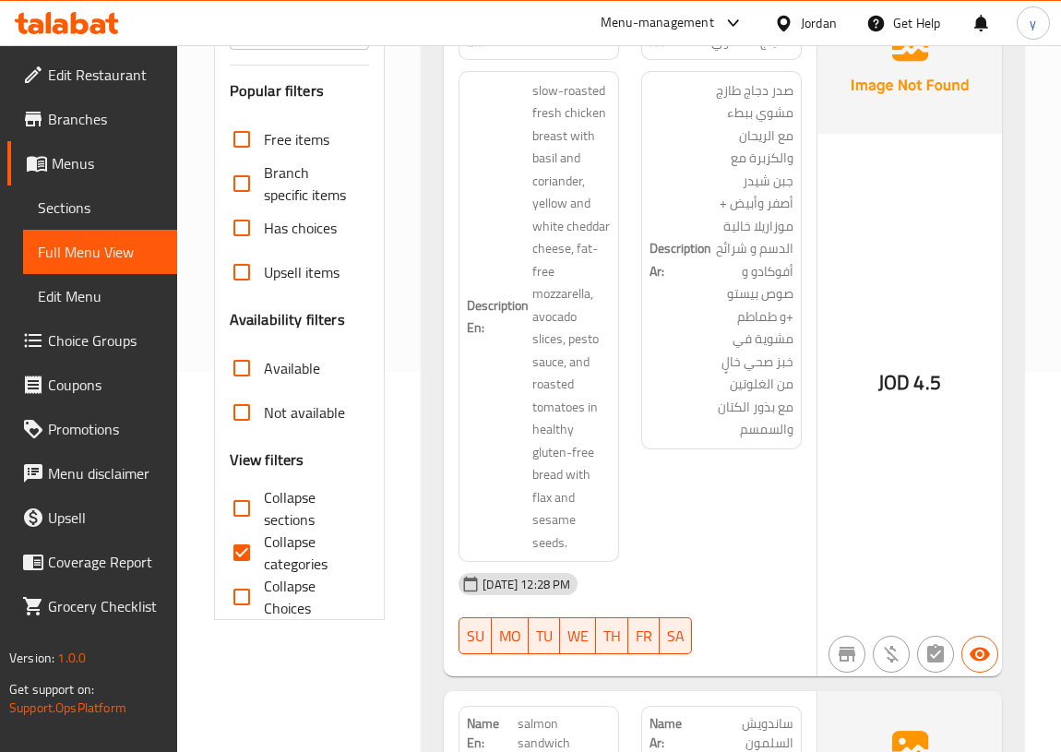
scroll to position [503, 0]
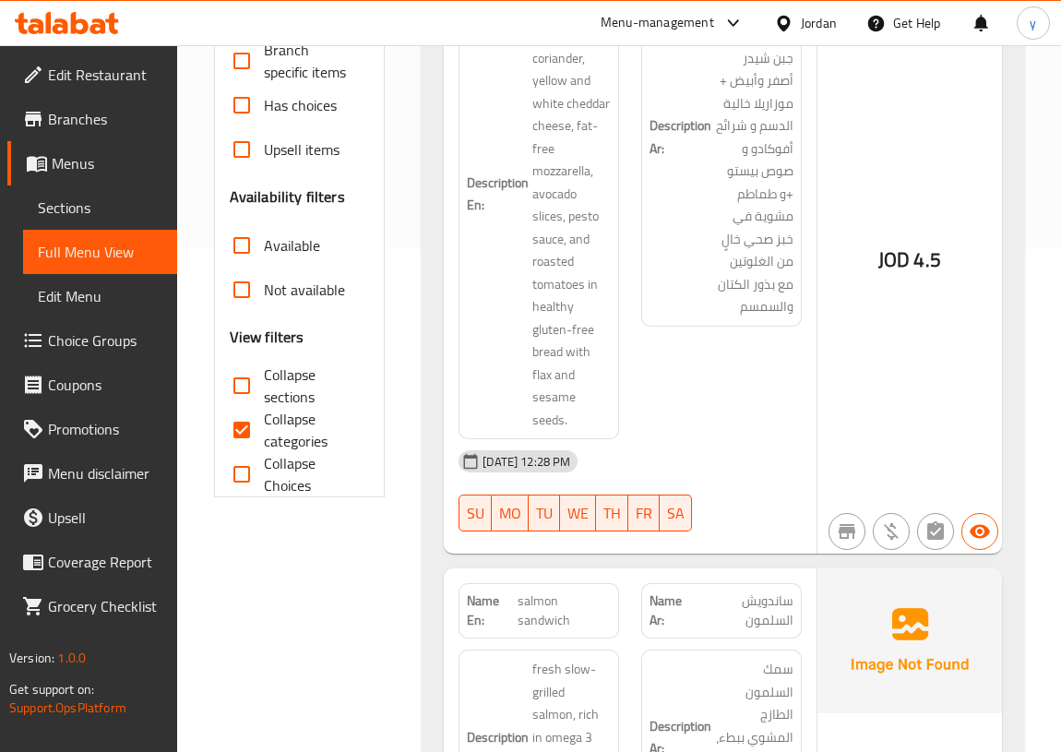
click at [236, 423] on input "Collapse categories" at bounding box center [242, 430] width 44 height 44
checkbox input "false"
click at [240, 387] on input "Collapse sections" at bounding box center [242, 386] width 44 height 44
checkbox input "true"
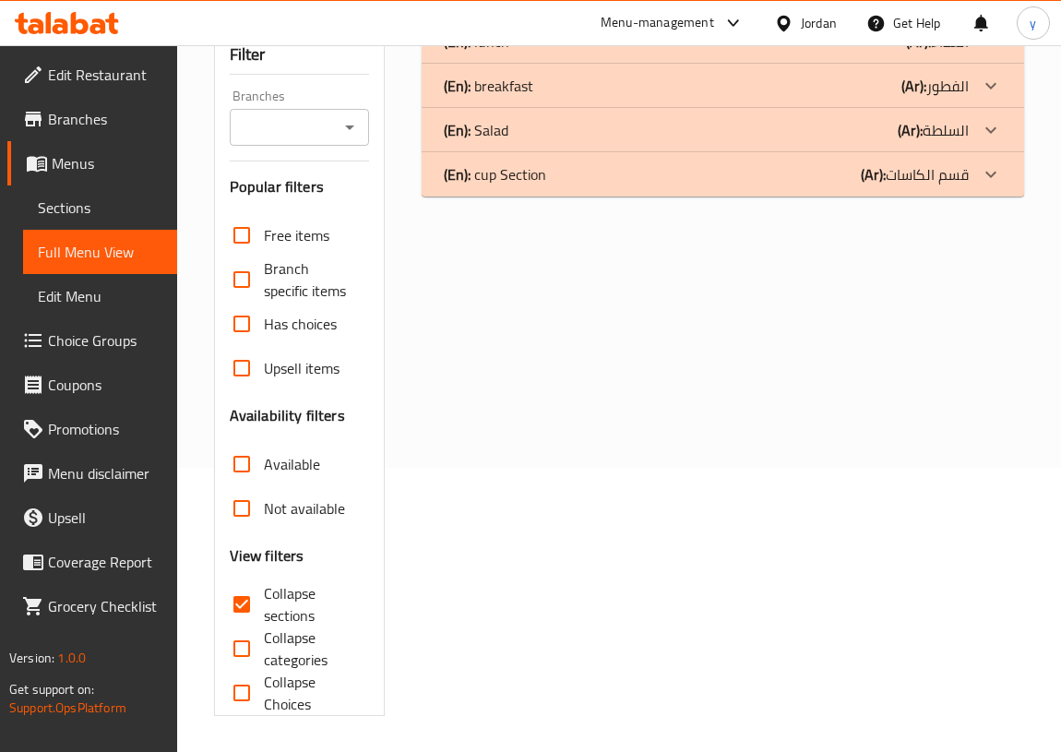
scroll to position [0, 0]
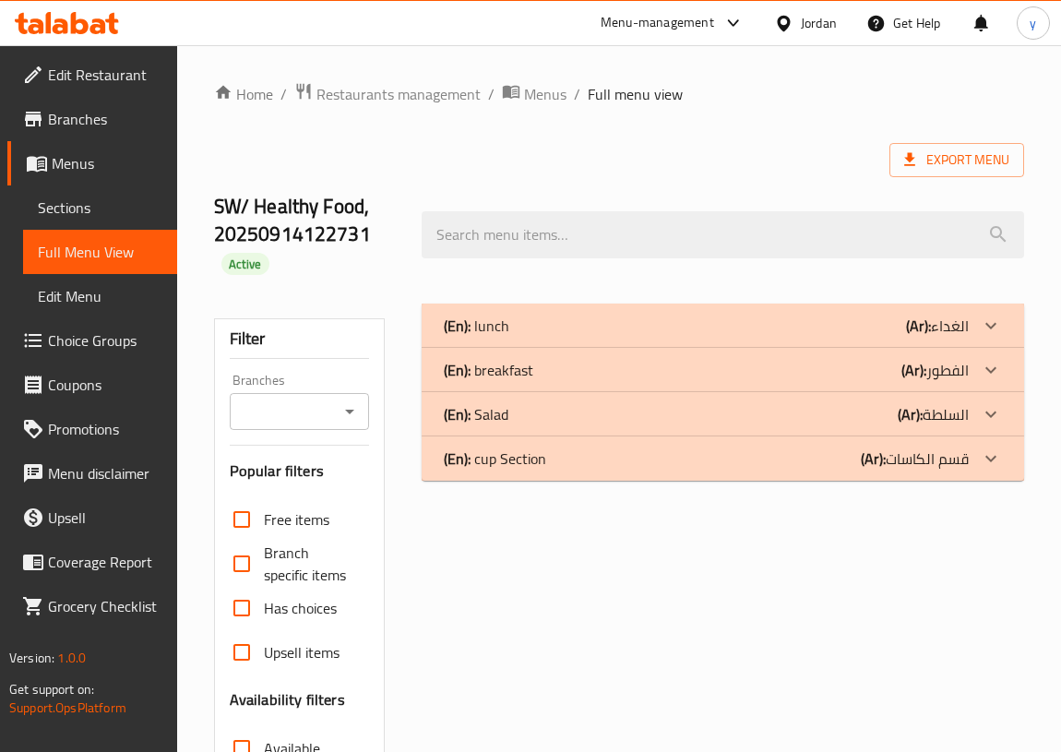
click at [720, 461] on div "(En): cup Section (Ar): قسم الكاسات" at bounding box center [706, 458] width 525 height 22
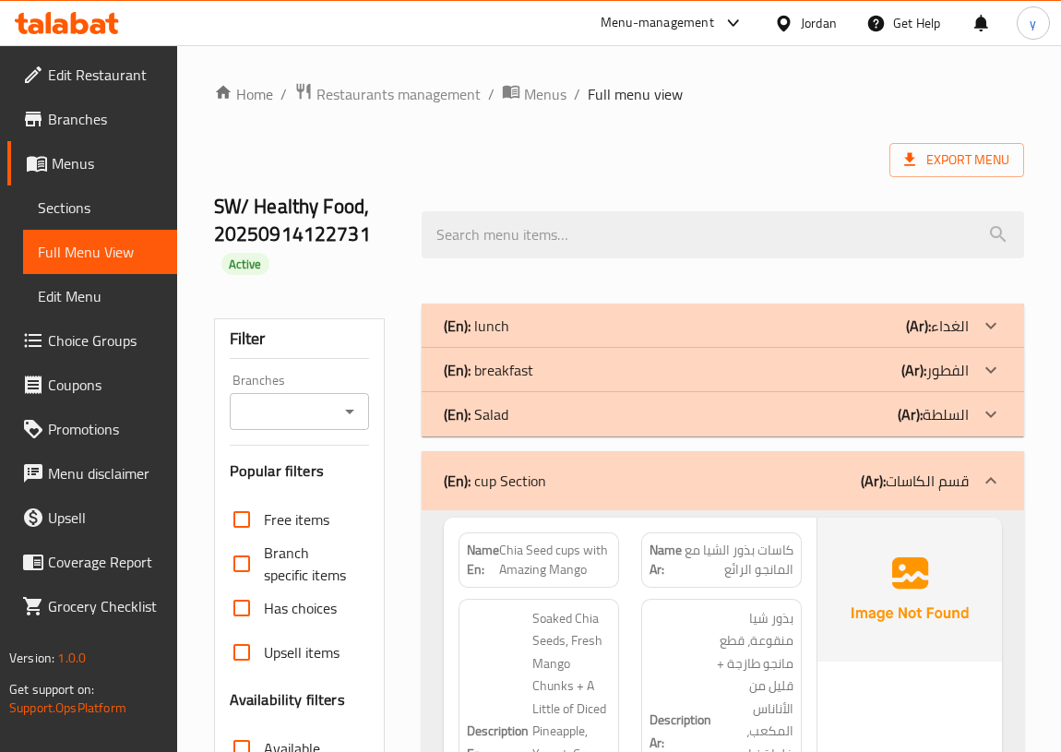
click at [724, 425] on div "(En): Salad (Ar): السلطة" at bounding box center [723, 414] width 602 height 44
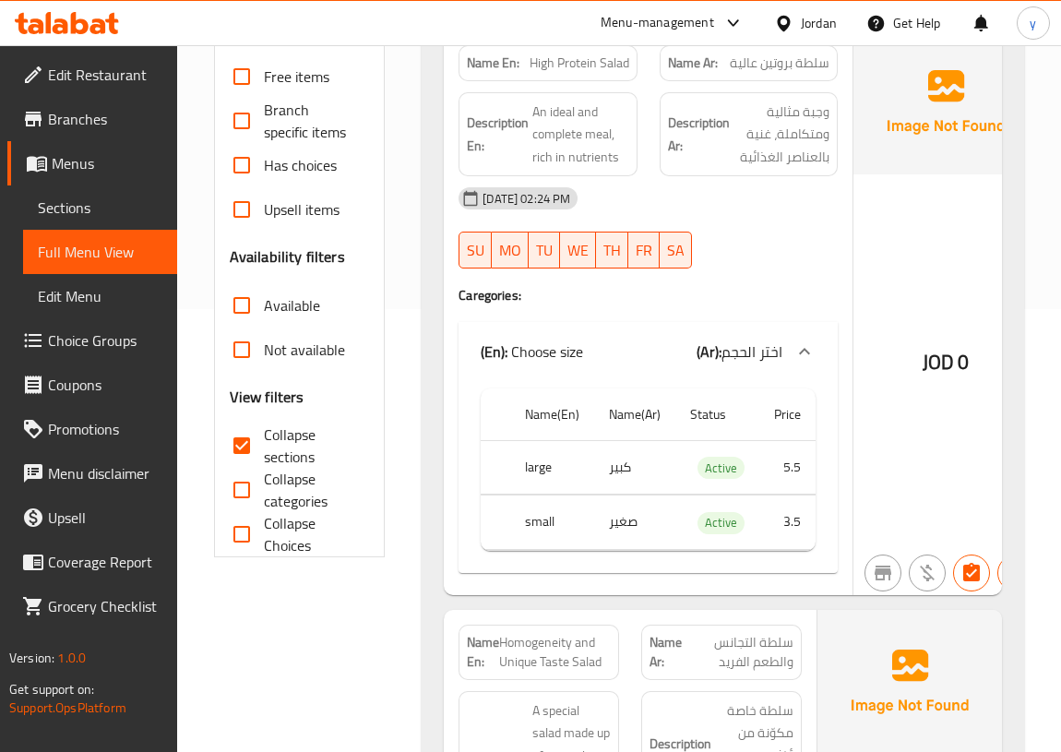
scroll to position [252, 0]
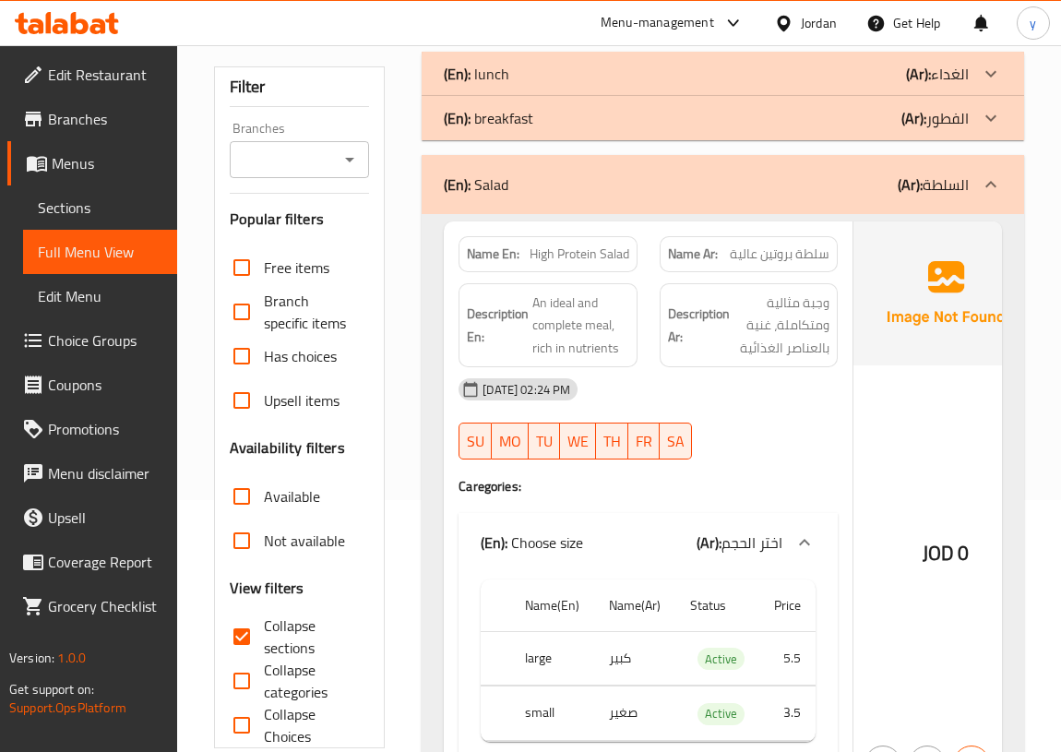
drag, startPoint x: 81, startPoint y: 194, endPoint x: 86, endPoint y: 202, distance: 9.5
click at [81, 197] on span "Sections" at bounding box center [100, 208] width 125 height 22
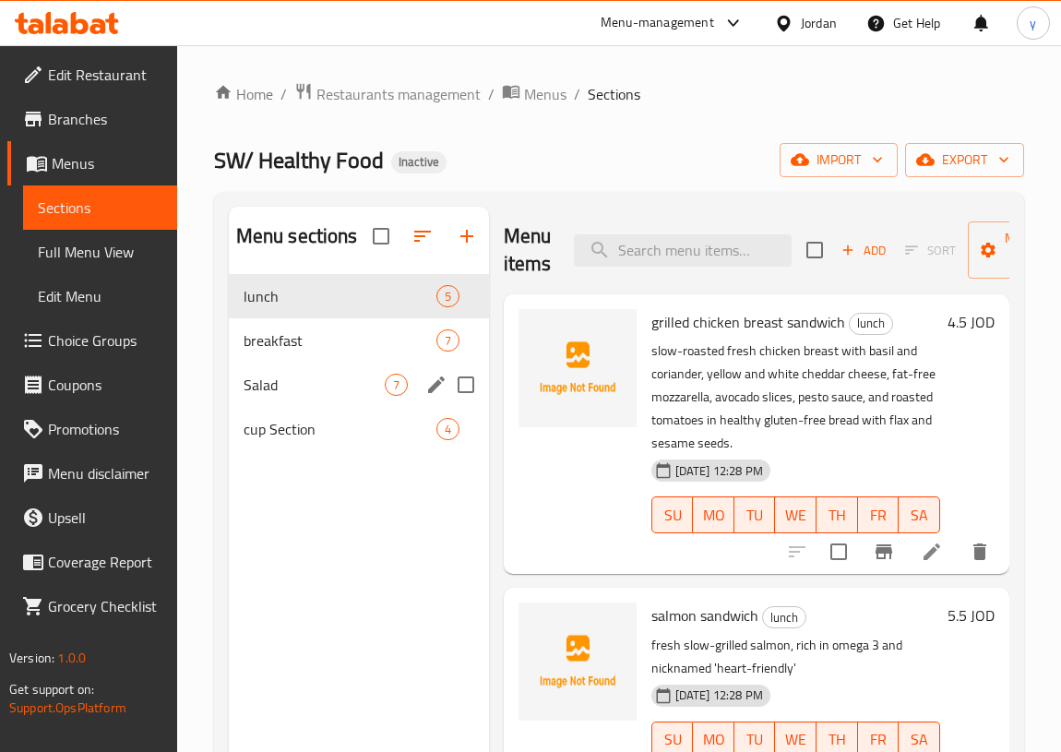
click at [459, 376] on input "Menu sections" at bounding box center [466, 384] width 39 height 39
checkbox input "true"
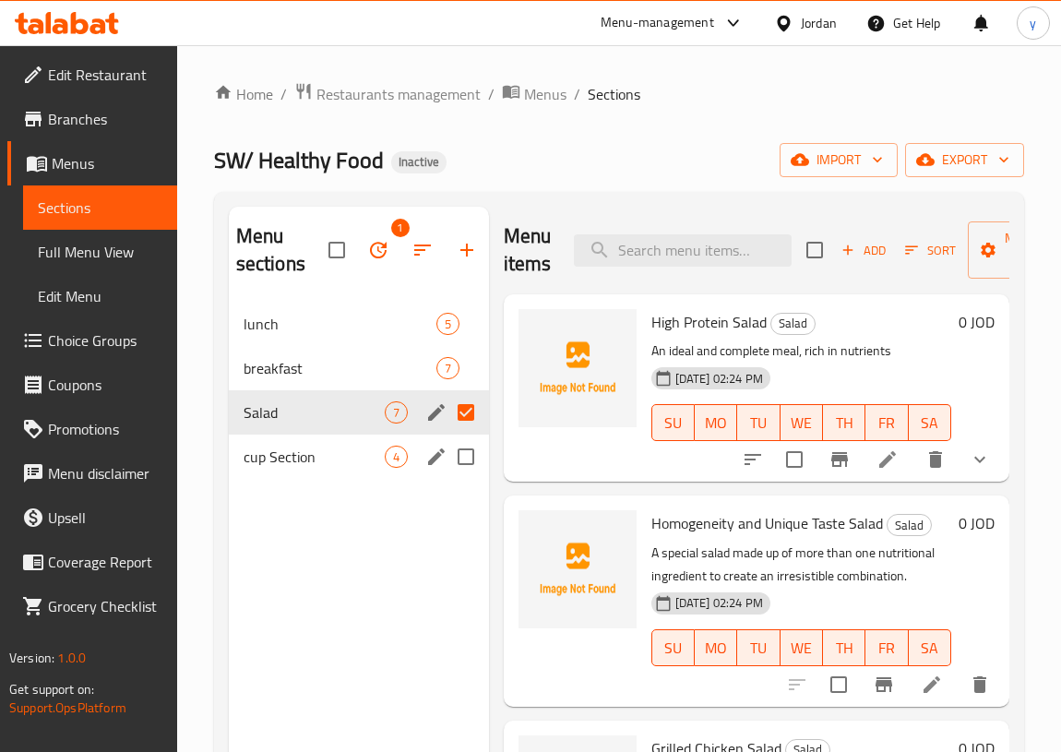
click at [465, 452] on input "Menu sections" at bounding box center [466, 456] width 39 height 39
checkbox input "true"
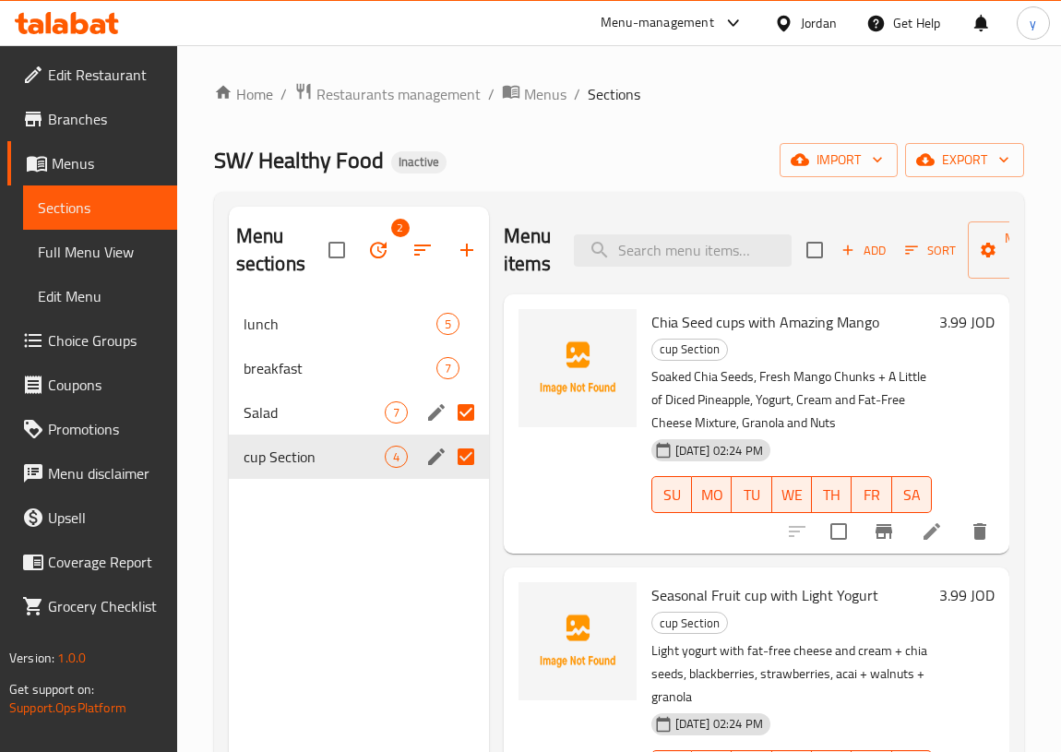
click at [371, 249] on icon "button" at bounding box center [378, 250] width 17 height 17
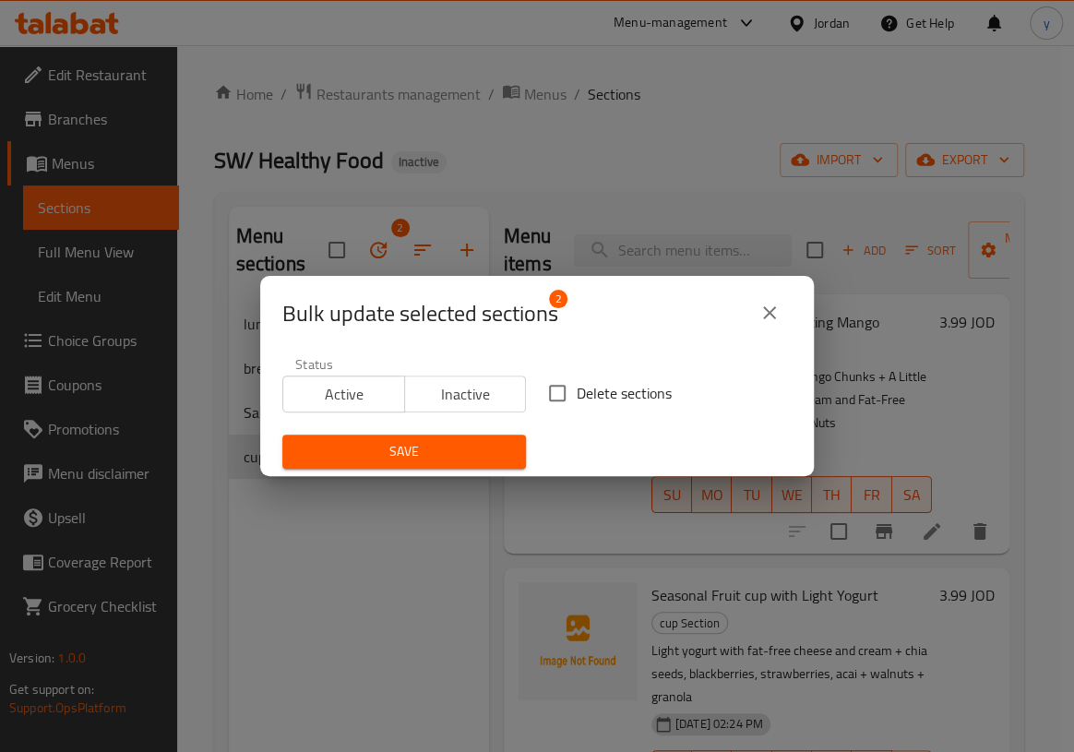
click at [569, 388] on input "Delete sections" at bounding box center [557, 393] width 39 height 39
checkbox input "true"
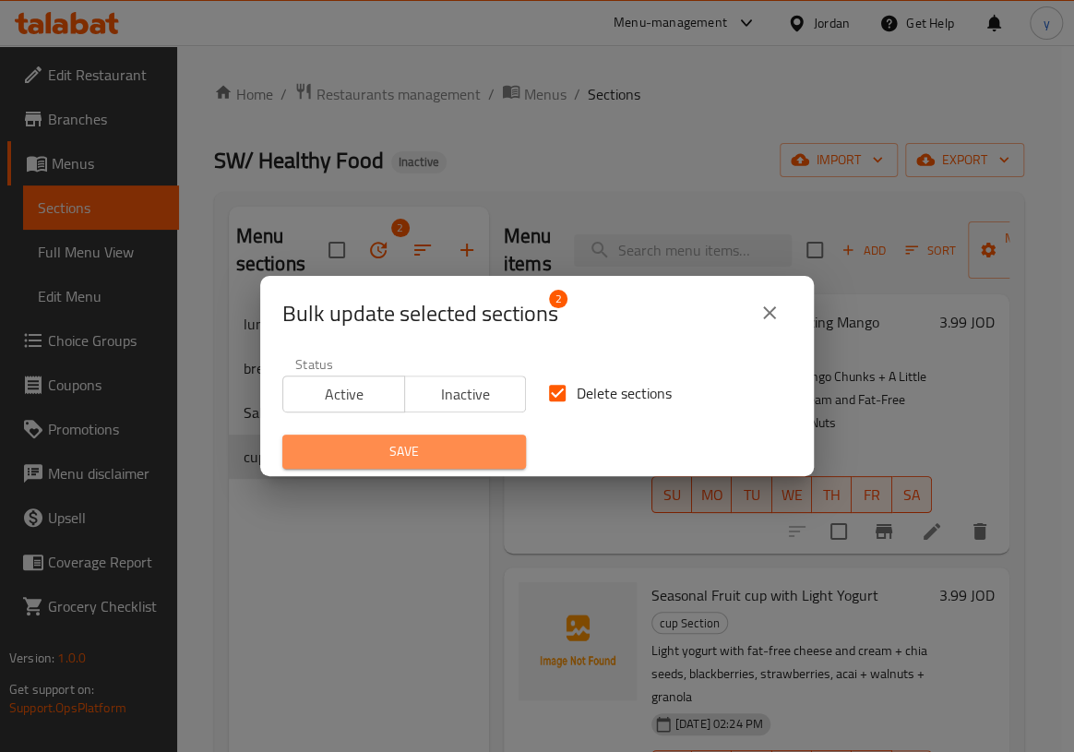
click at [423, 449] on span "Save" at bounding box center [404, 451] width 214 height 23
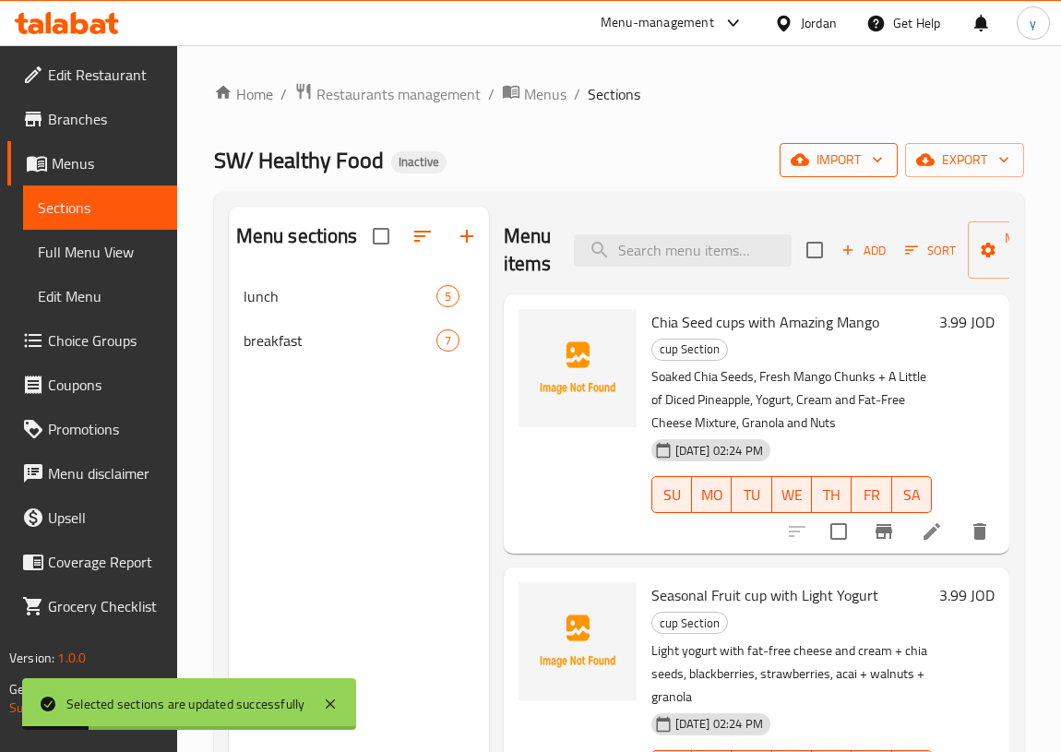
click at [842, 161] on span "import" at bounding box center [838, 160] width 89 height 23
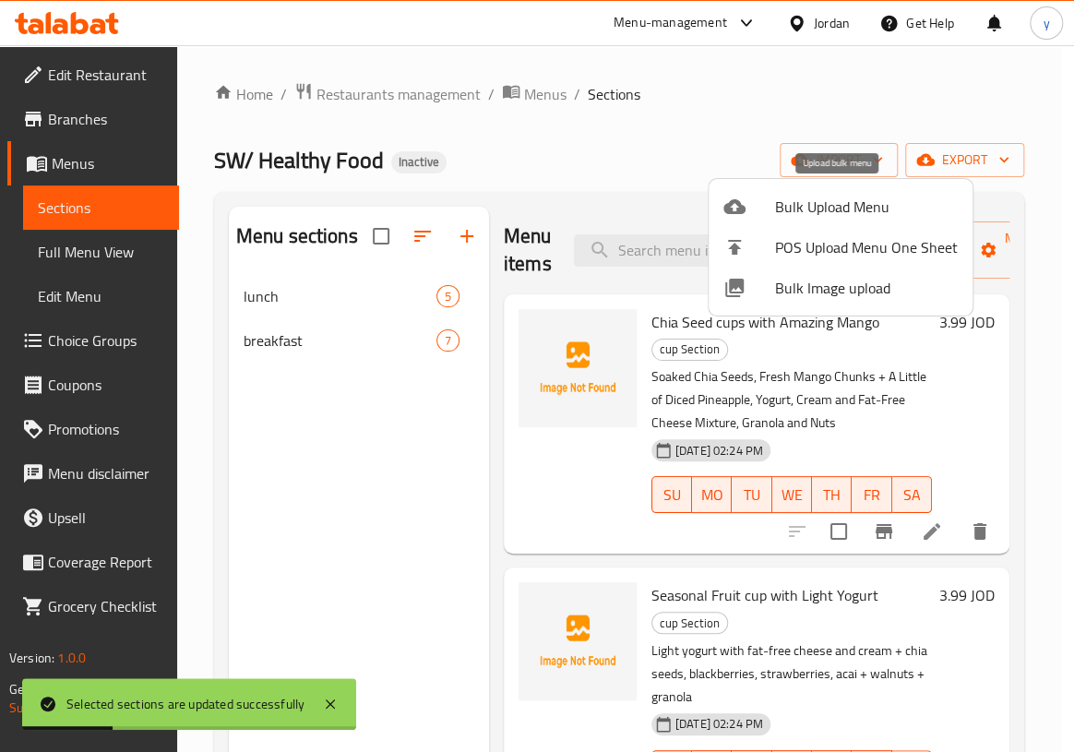
click at [798, 196] on span "Bulk Upload Menu" at bounding box center [866, 207] width 183 height 22
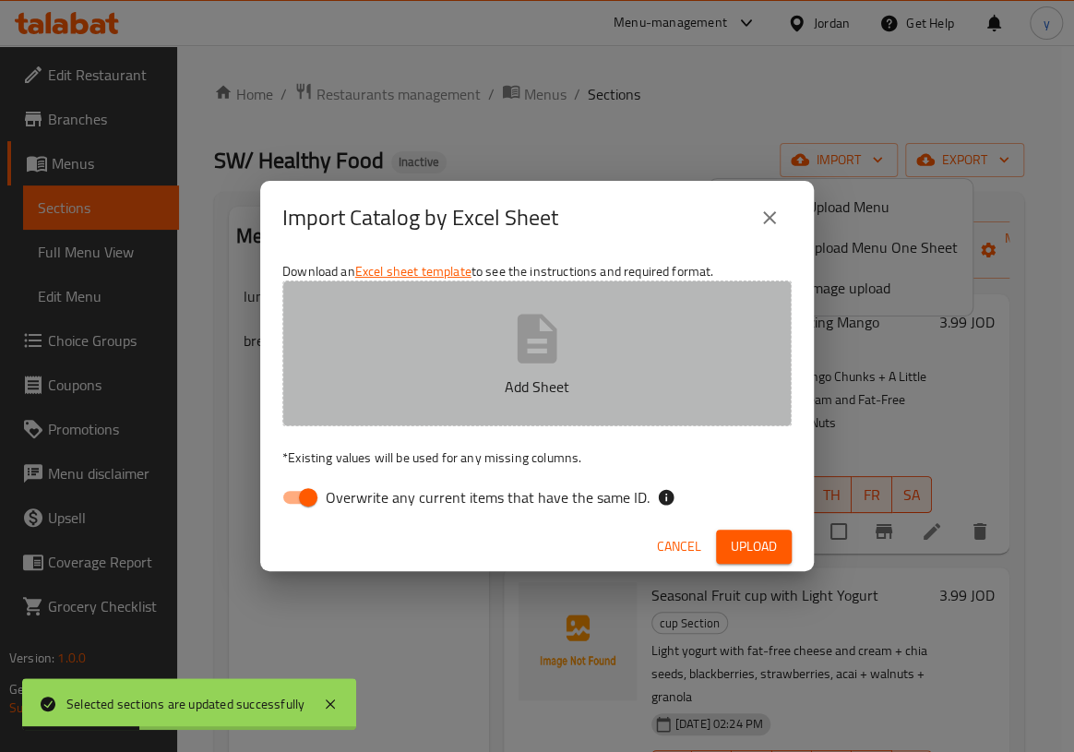
click at [545, 352] on icon "button" at bounding box center [536, 338] width 59 height 59
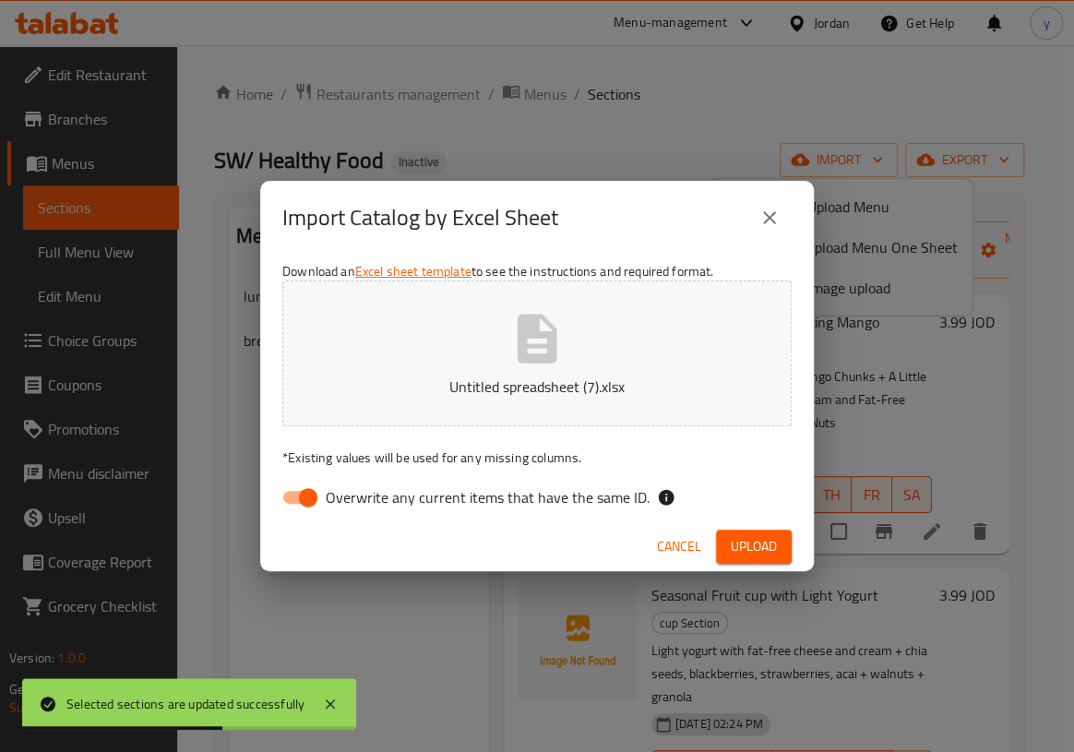
click at [448, 486] on span "Overwrite any current items that have the same ID." at bounding box center [488, 497] width 324 height 22
click at [361, 482] on input "Overwrite any current items that have the same ID." at bounding box center [308, 497] width 105 height 35
checkbox input "false"
click at [733, 543] on span "Upload" at bounding box center [754, 546] width 46 height 23
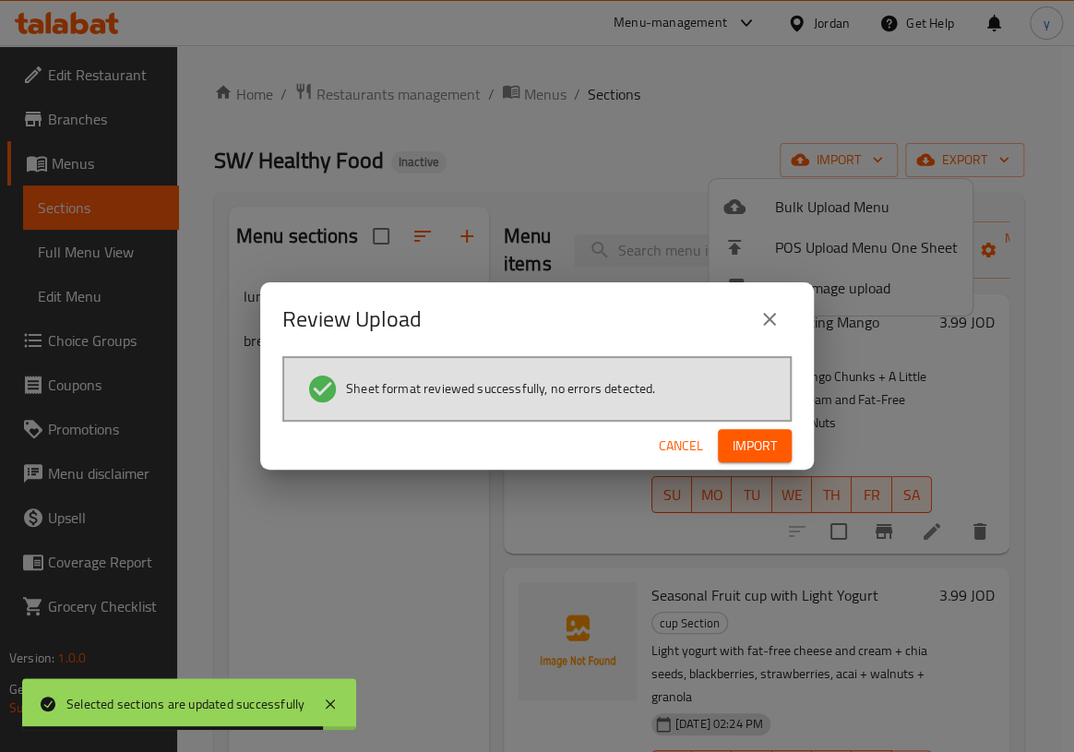
click at [760, 442] on span "Import" at bounding box center [755, 446] width 44 height 23
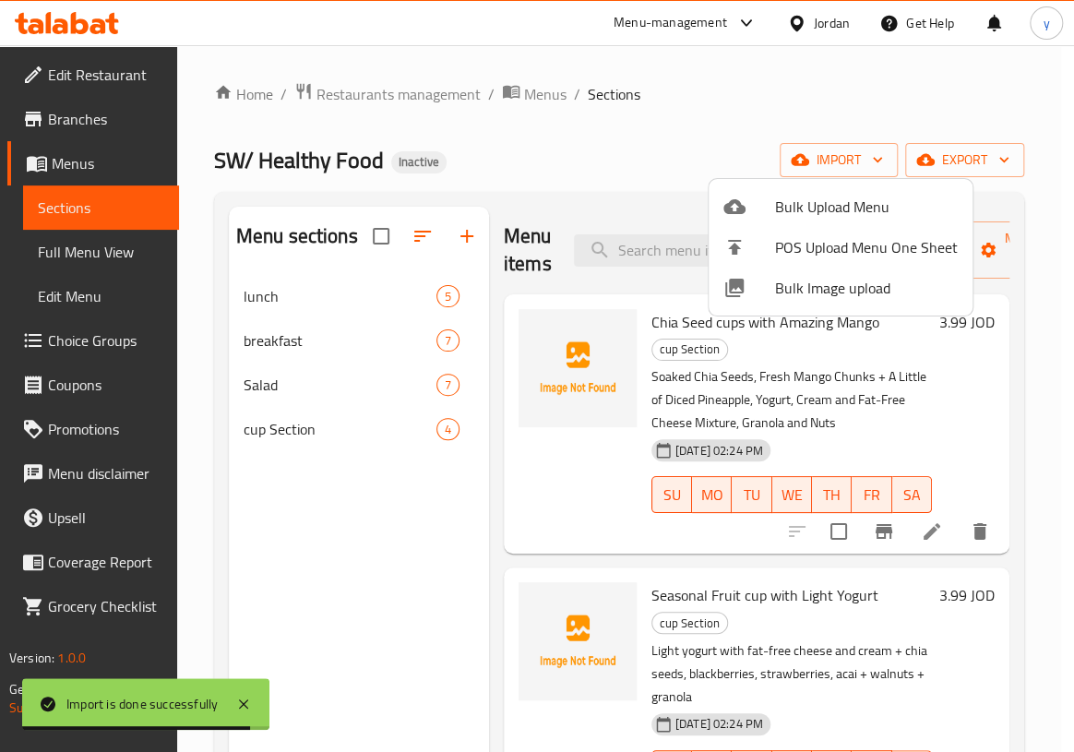
click at [113, 252] on div at bounding box center [537, 376] width 1074 height 752
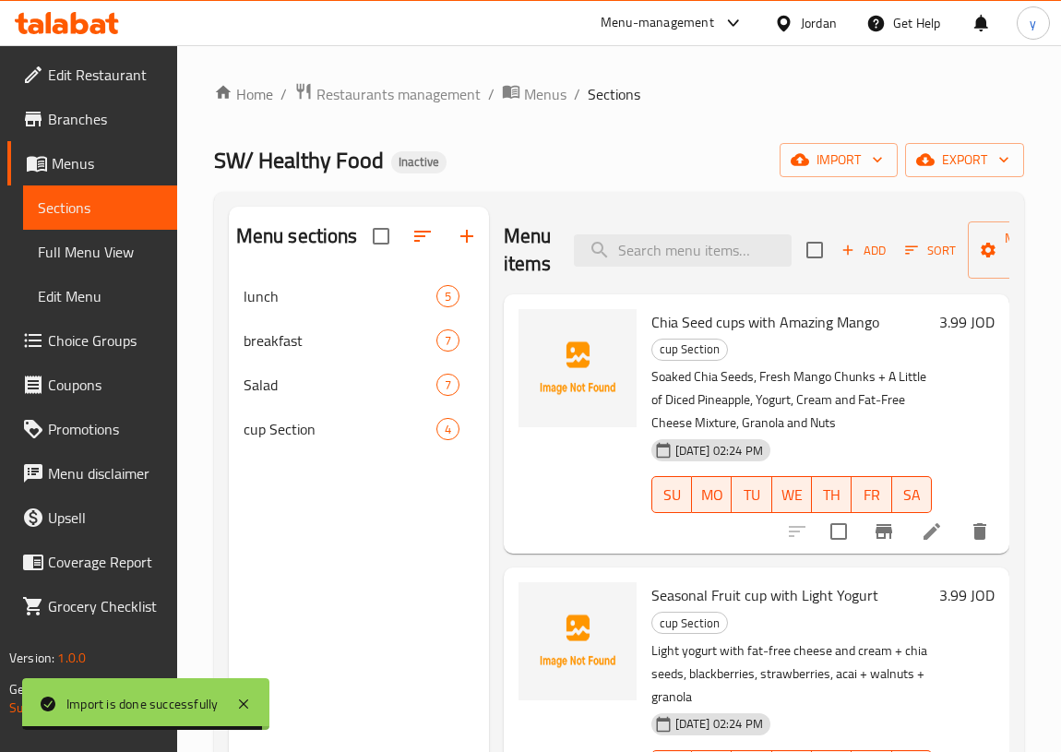
click at [89, 254] on span "Full Menu View" at bounding box center [100, 252] width 125 height 22
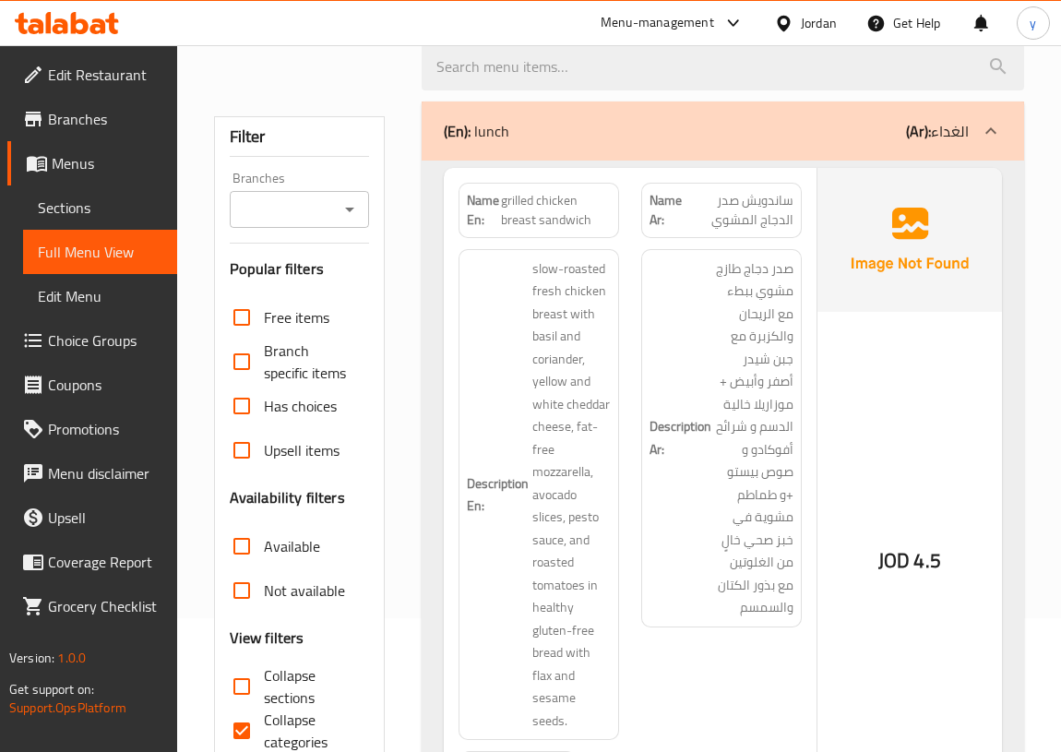
scroll to position [251, 0]
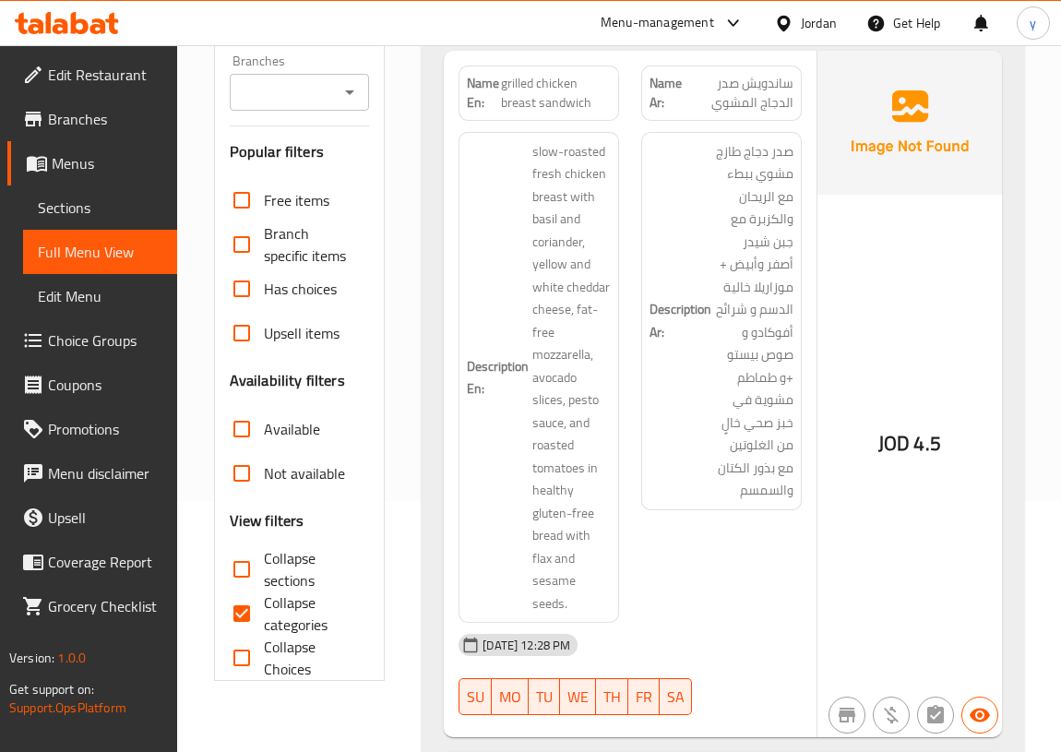
click at [264, 599] on span "Collapse categories" at bounding box center [309, 613] width 91 height 44
click at [264, 599] on input "Collapse categories" at bounding box center [242, 613] width 44 height 44
checkbox input "false"
click at [241, 572] on input "Collapse sections" at bounding box center [242, 569] width 44 height 44
checkbox input "true"
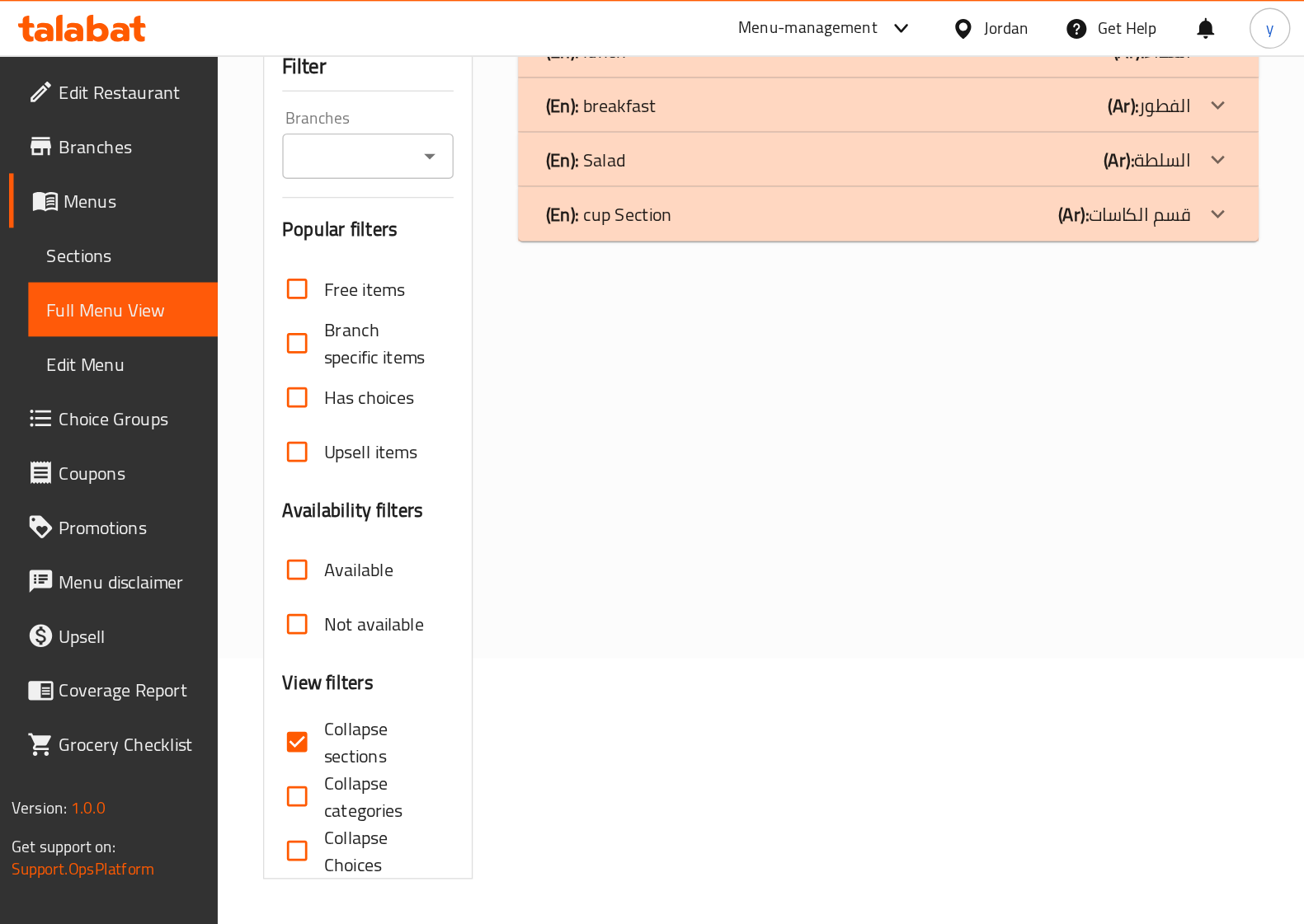
scroll to position [0, 0]
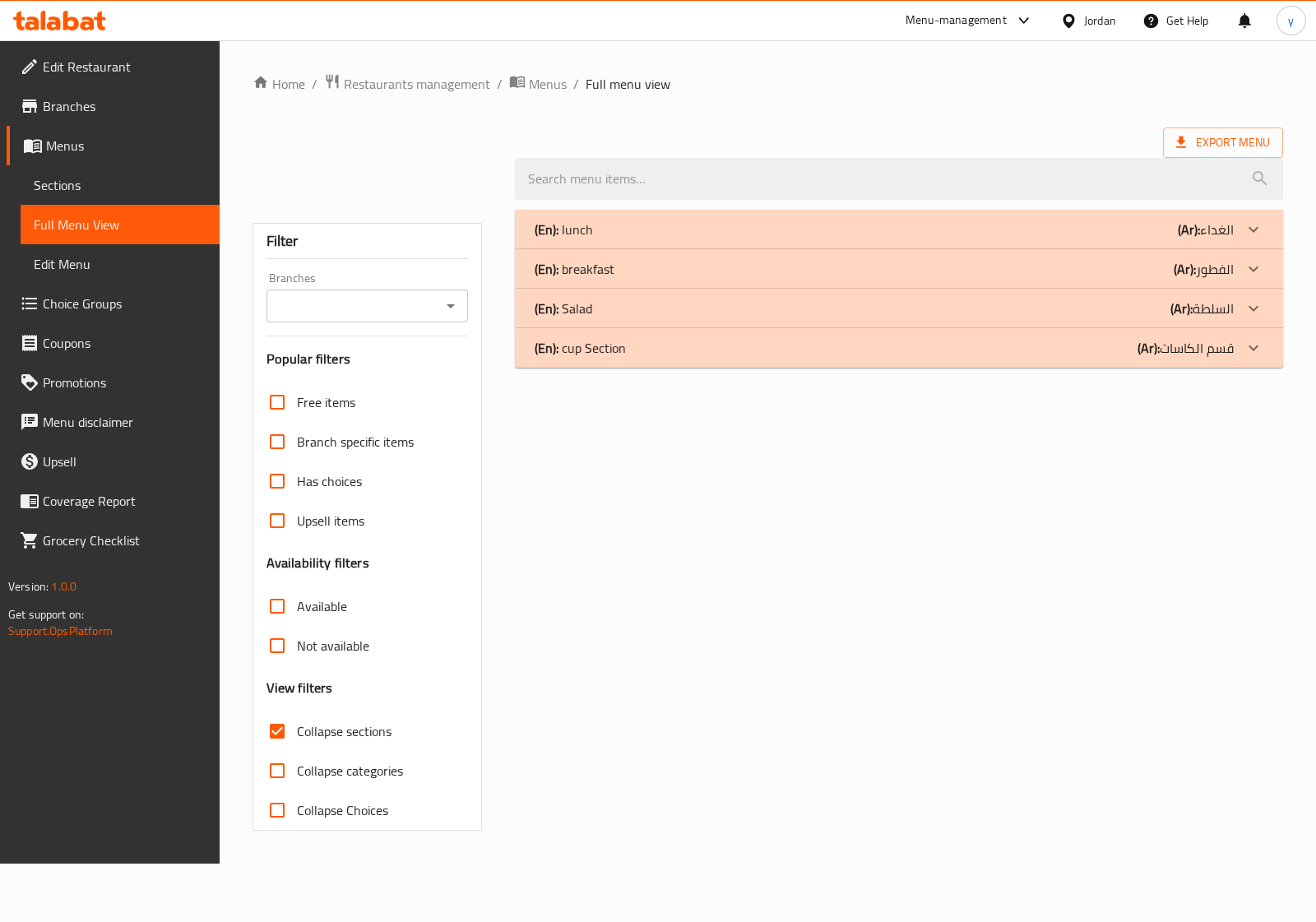
click at [957, 364] on div "(En): cup Section (Ar): قسم الكاسات" at bounding box center [900, 348] width 769 height 39
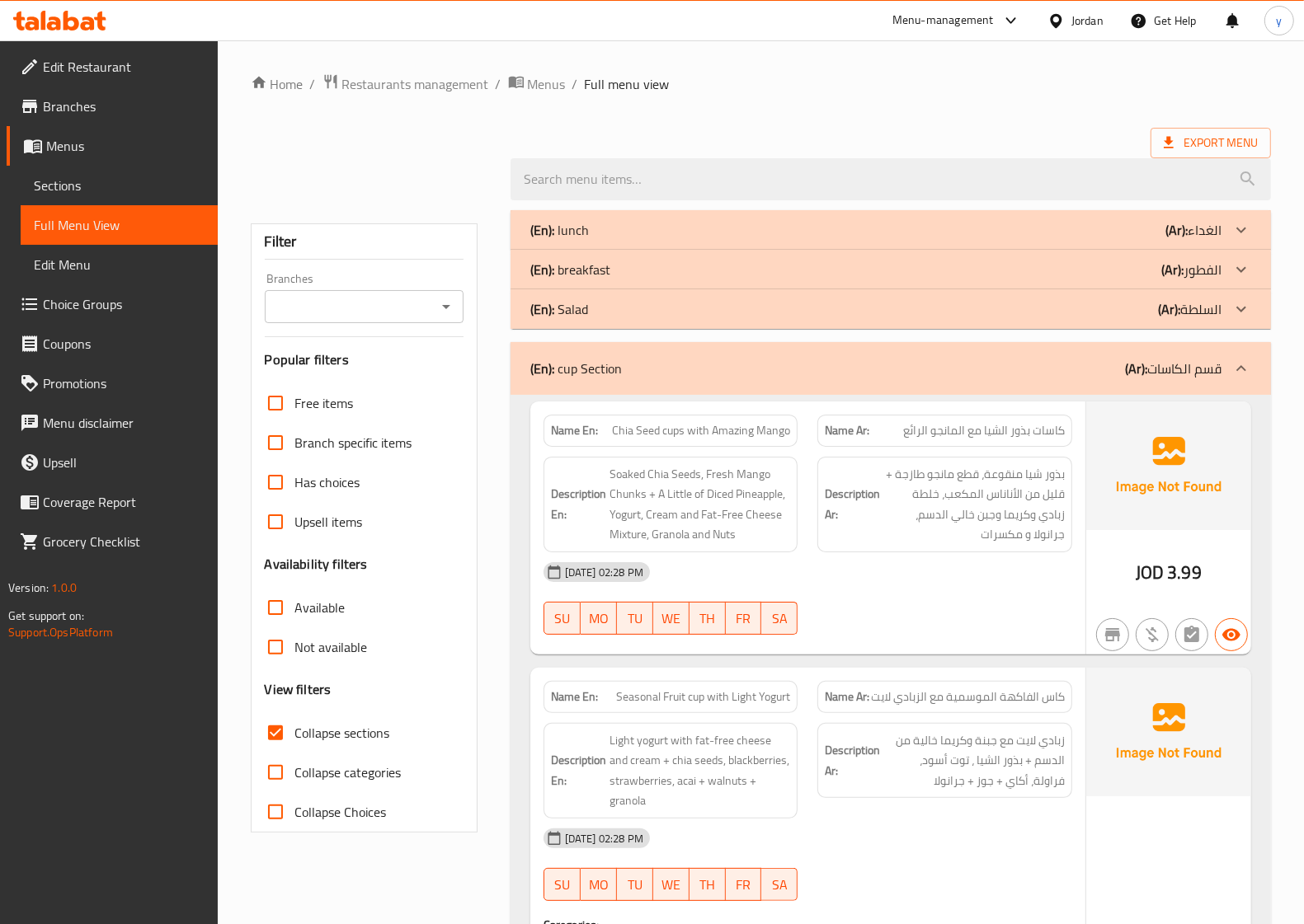
click at [959, 318] on div "(En): Salad (Ar): السلطة" at bounding box center [875, 309] width 691 height 20
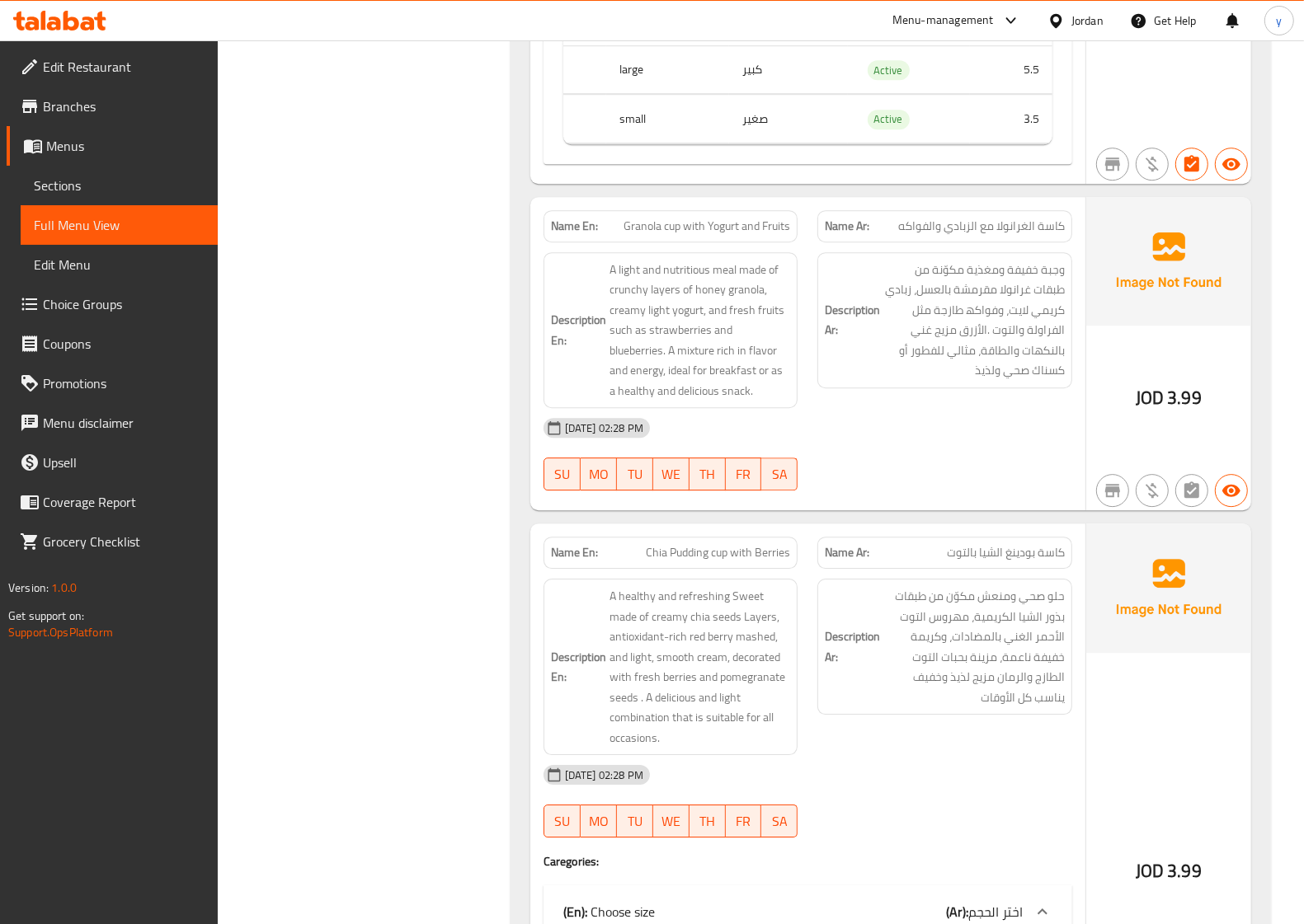
scroll to position [4292, 0]
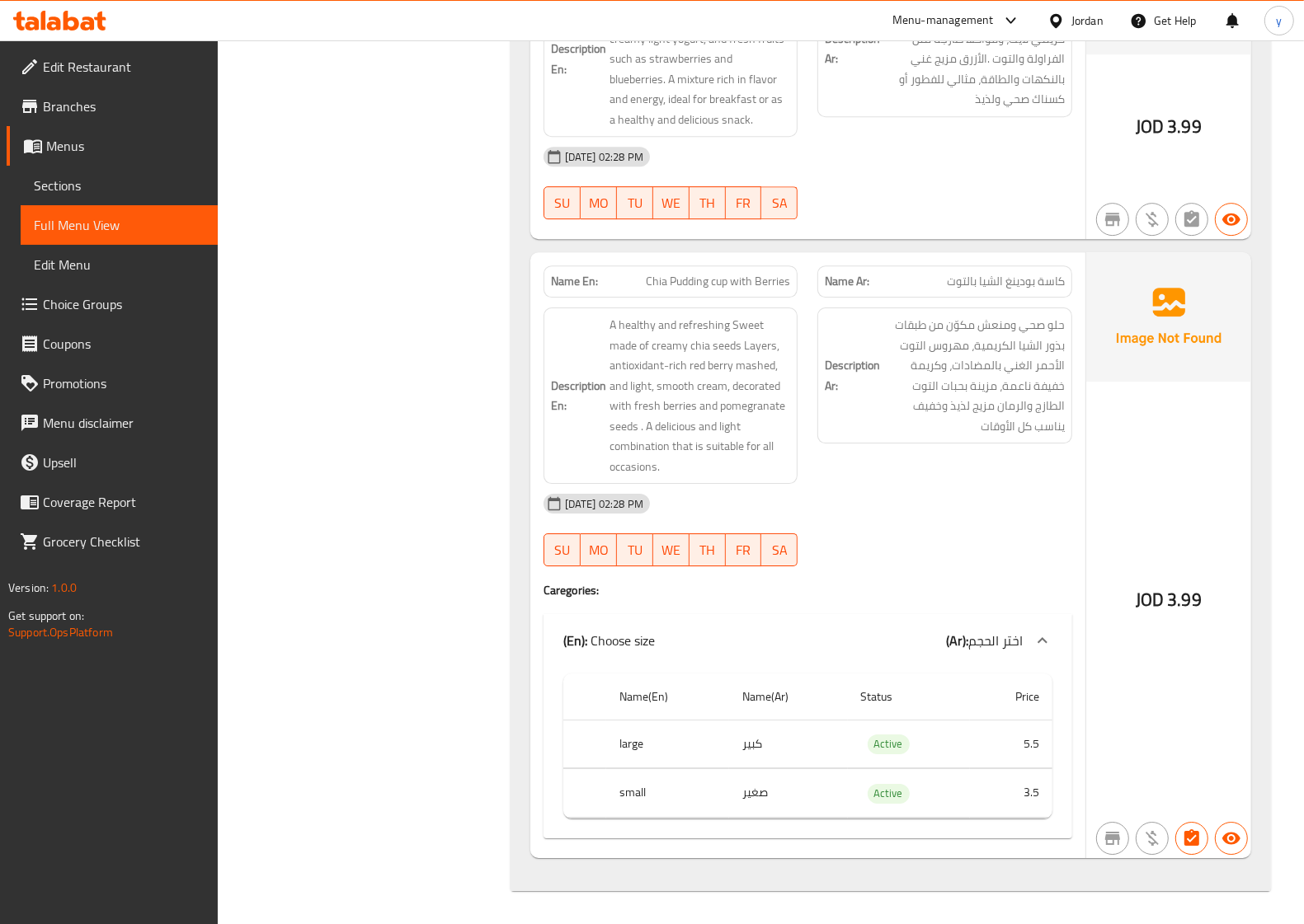
click at [91, 192] on span "Sections" at bounding box center [119, 186] width 171 height 20
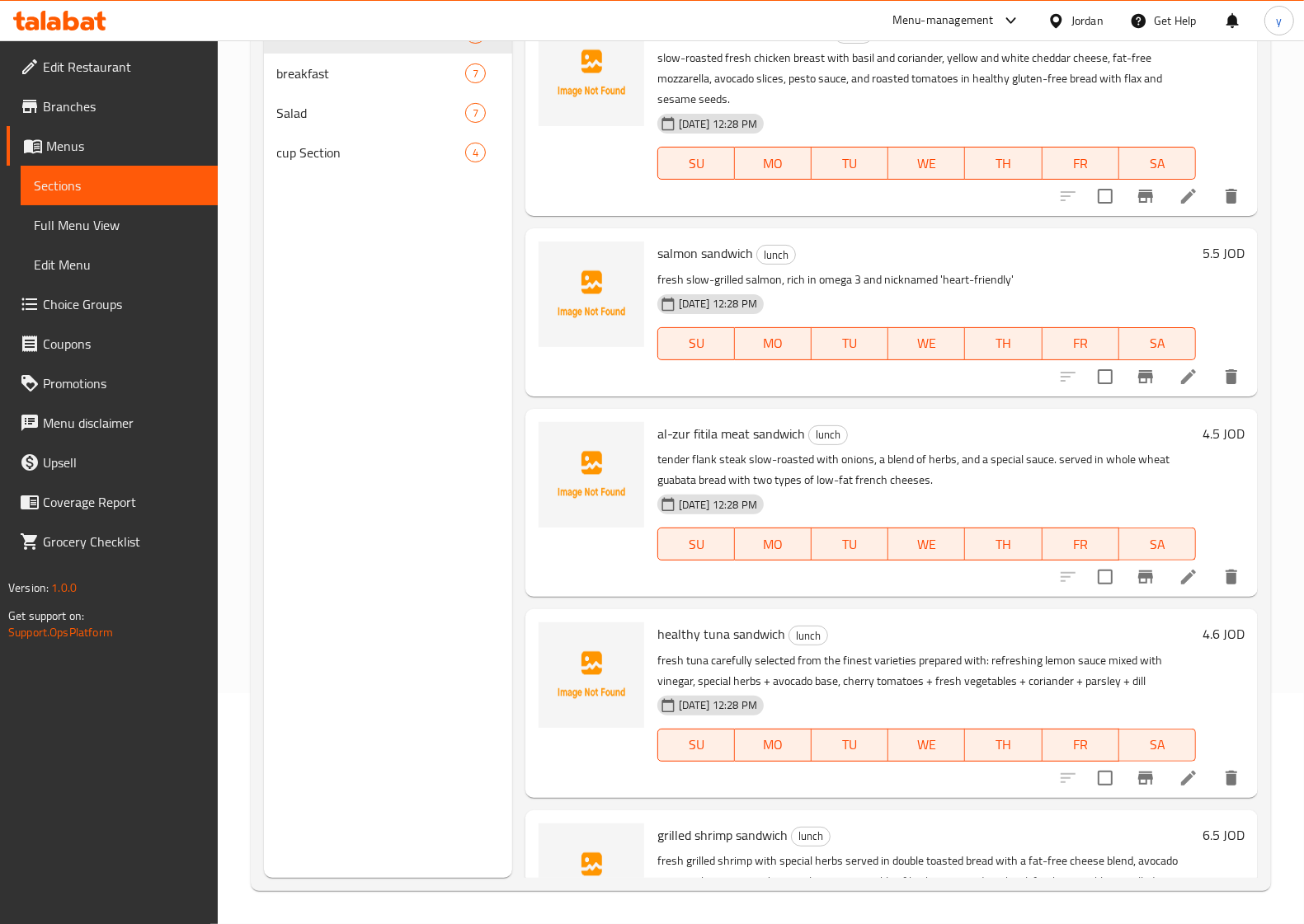
scroll to position [231, 0]
click at [489, 154] on input "Menu sections" at bounding box center [492, 152] width 35 height 35
checkbox input "true"
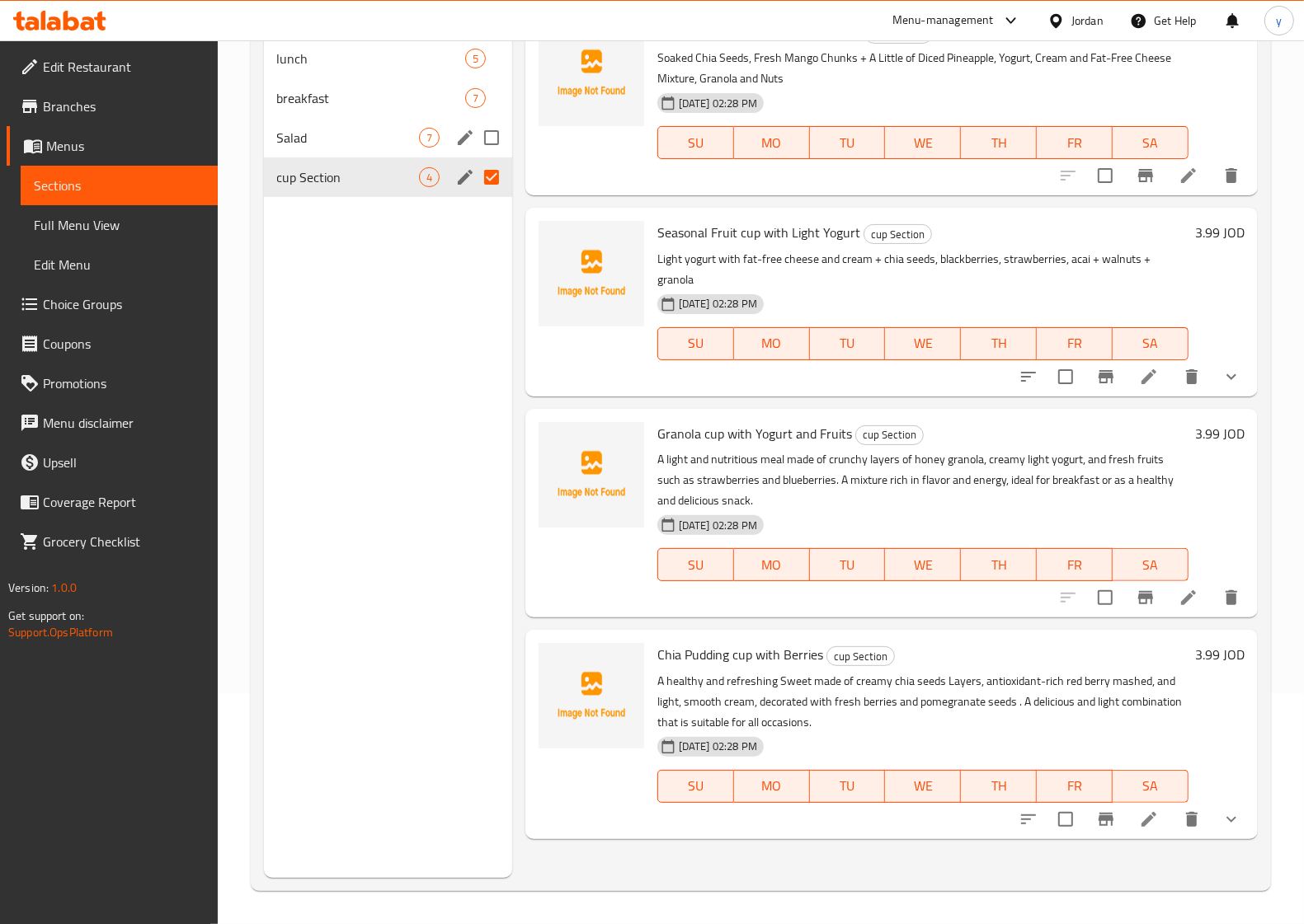
click at [493, 132] on input "Menu sections" at bounding box center [492, 138] width 35 height 35
checkbox input "true"
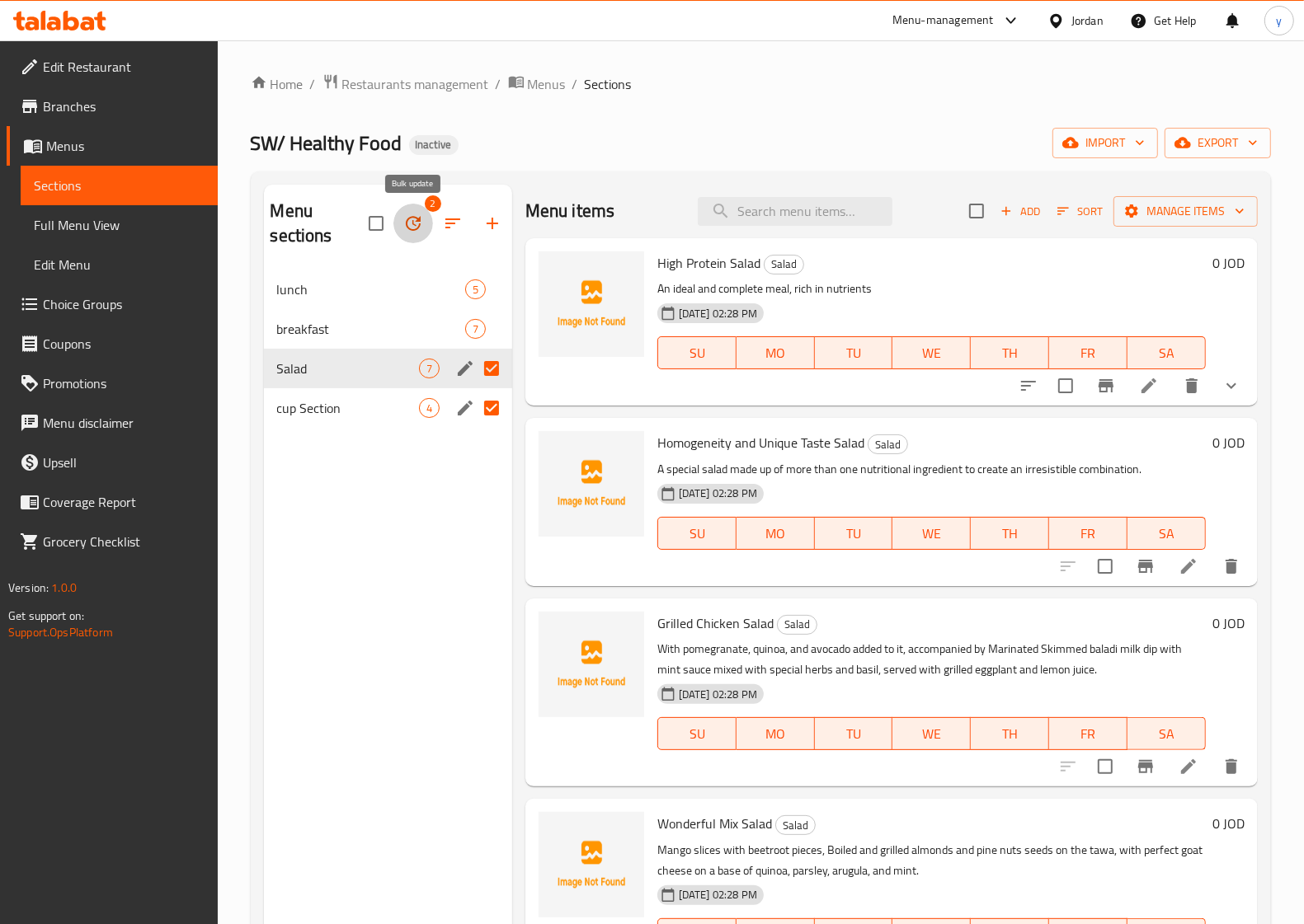
click at [412, 229] on icon "button" at bounding box center [413, 223] width 20 height 20
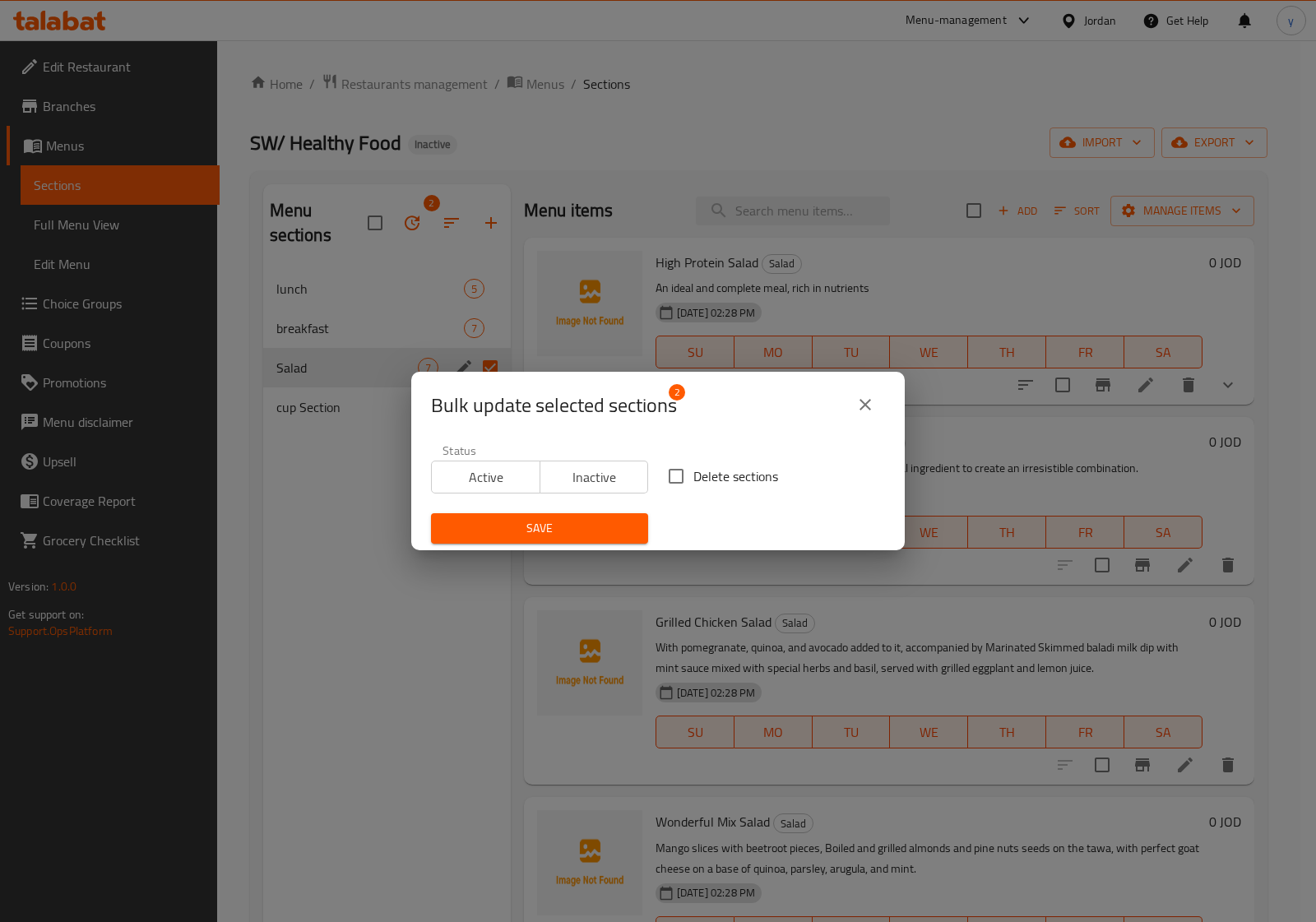
click at [663, 469] on input "Delete sections" at bounding box center [676, 476] width 35 height 35
checkbox input "true"
click at [563, 529] on span "Save" at bounding box center [539, 528] width 191 height 21
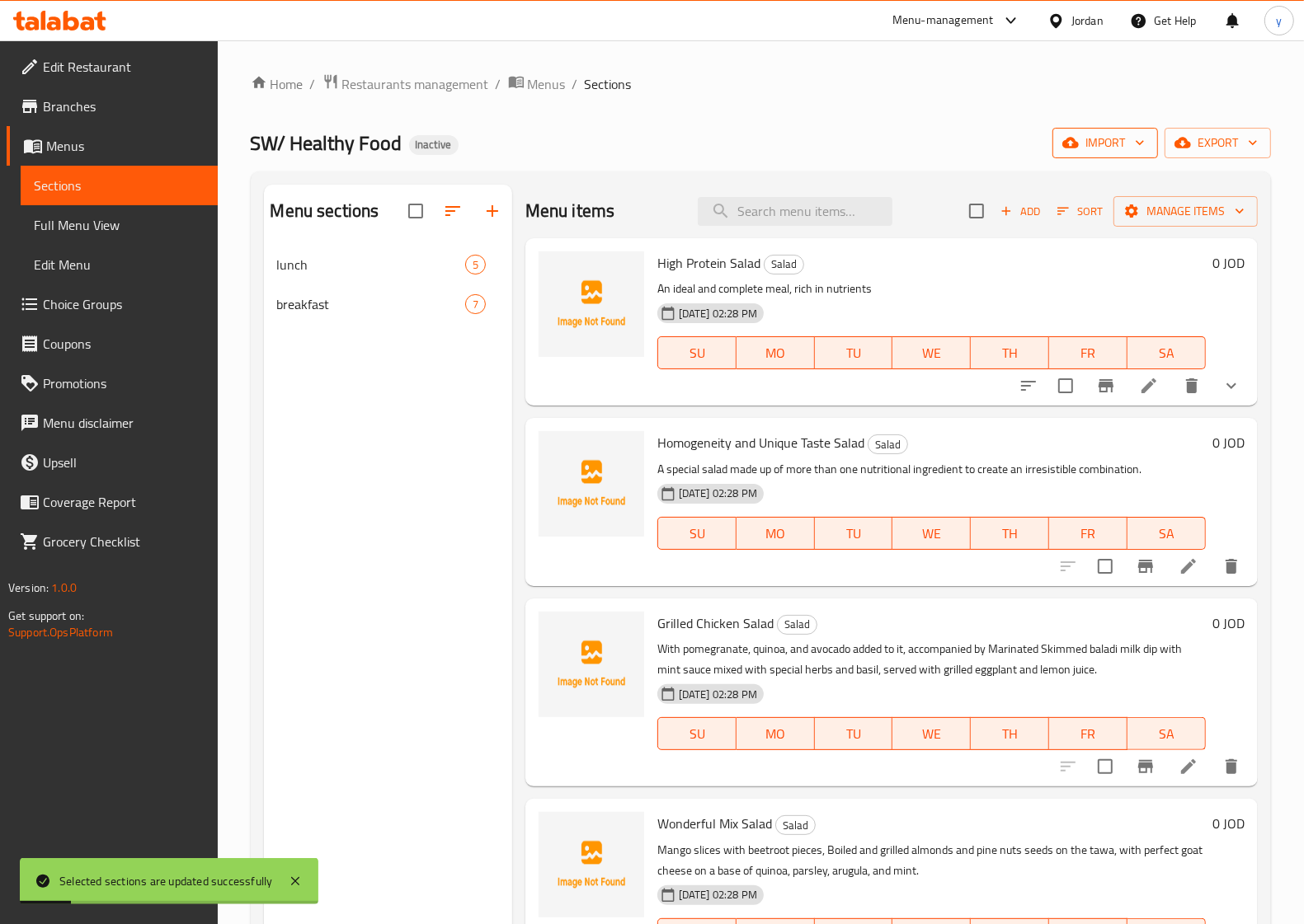
click at [959, 133] on span "import" at bounding box center [1105, 143] width 80 height 21
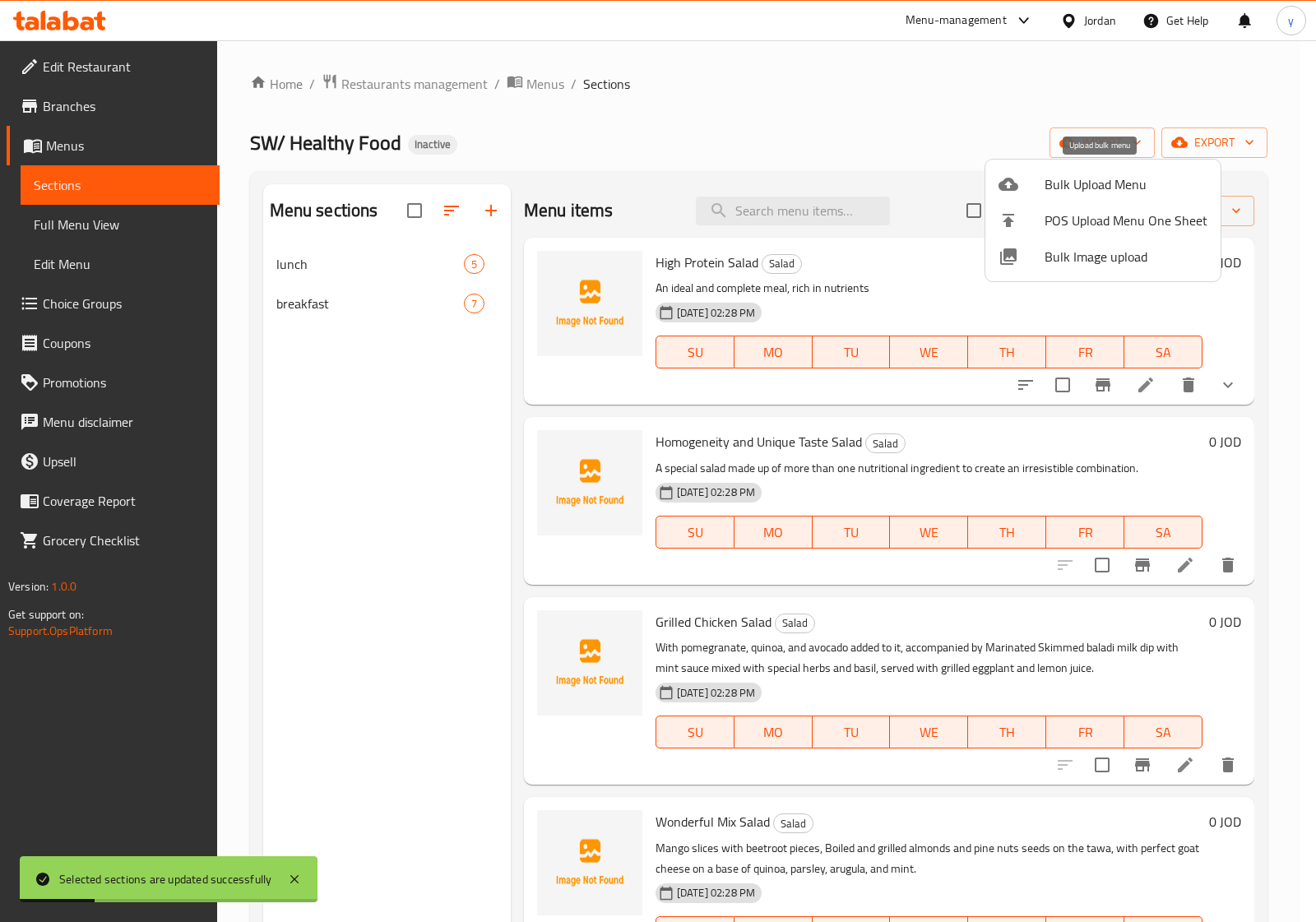
click at [957, 184] on span "Bulk Upload Menu" at bounding box center [1126, 185] width 163 height 20
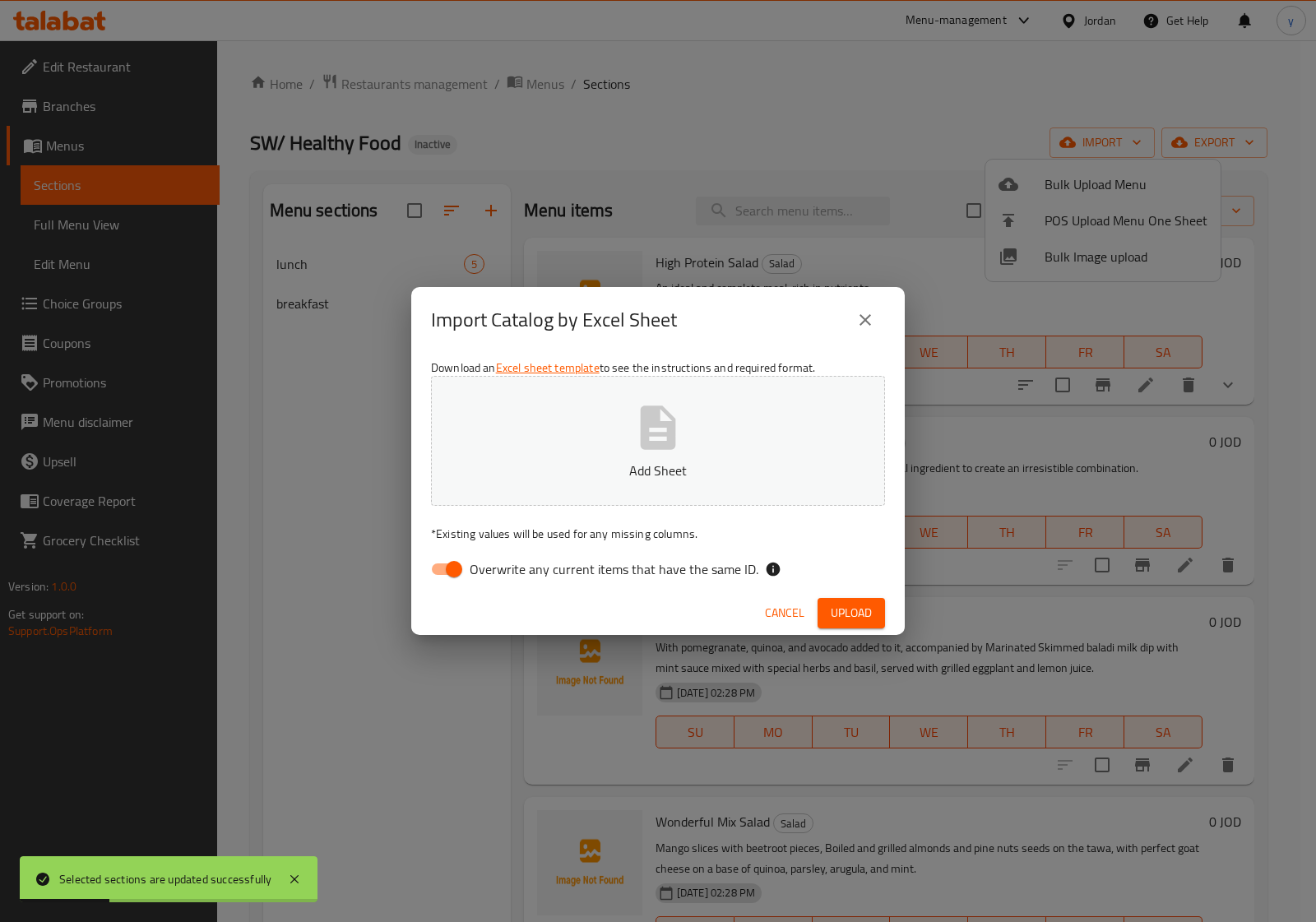
click at [609, 465] on p "Add Sheet" at bounding box center [658, 471] width 403 height 20
click at [463, 569] on input "Overwrite any current items that have the same ID." at bounding box center [454, 569] width 94 height 31
checkbox input "false"
click at [854, 614] on span "Upload" at bounding box center [851, 613] width 41 height 21
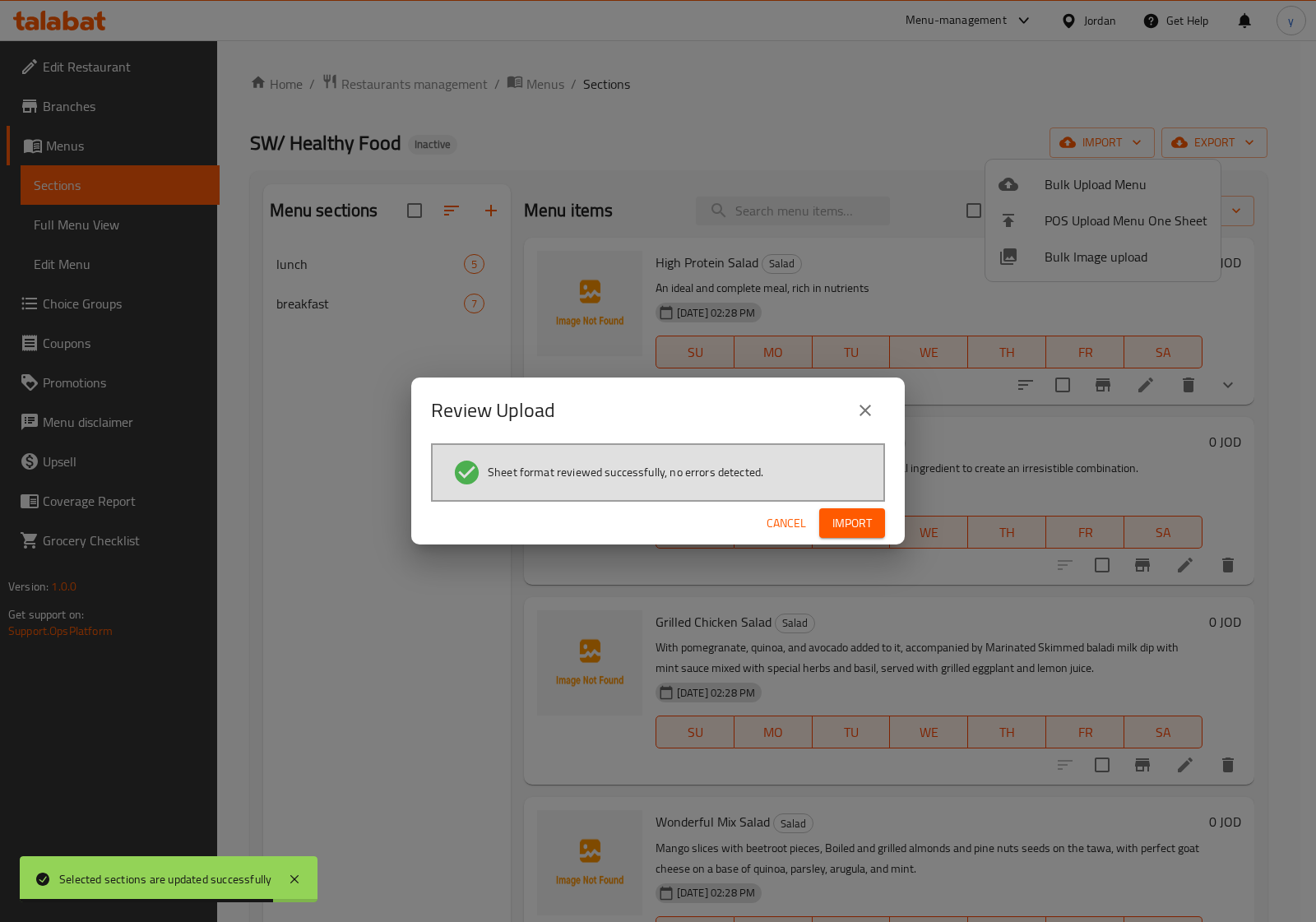
click at [828, 515] on button "Import" at bounding box center [852, 523] width 66 height 30
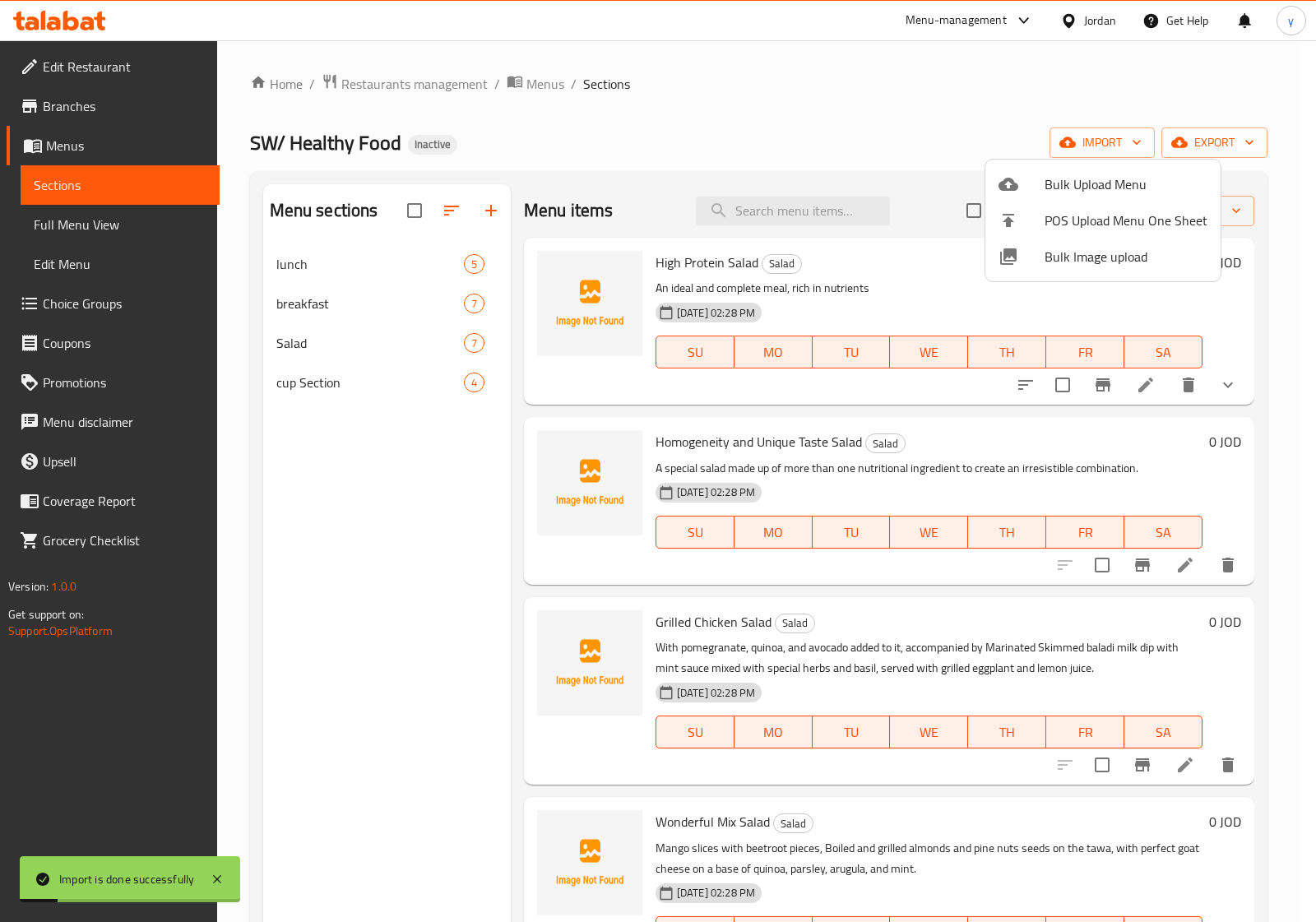
click at [101, 224] on div at bounding box center [658, 461] width 1316 height 922
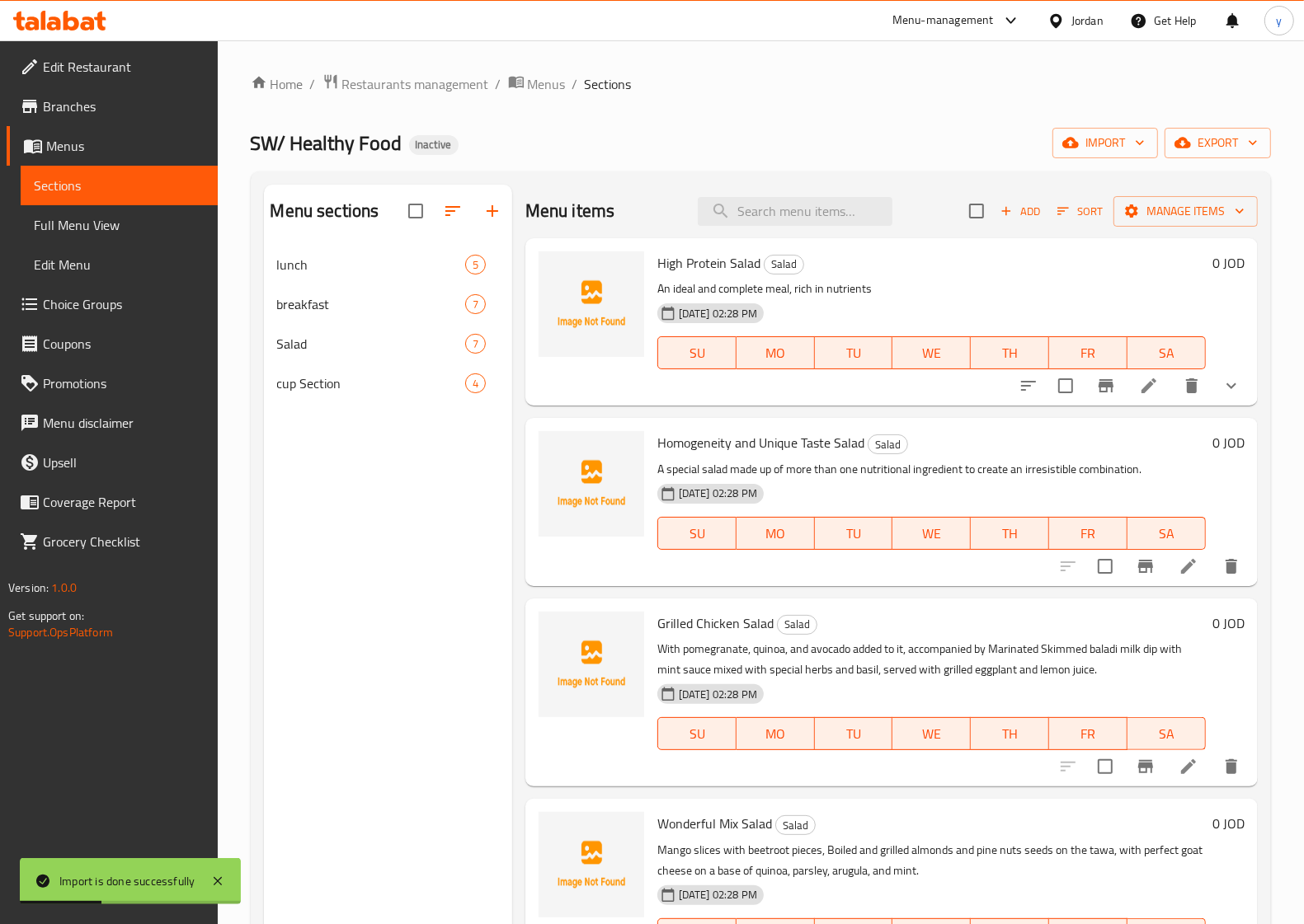
click at [101, 224] on span "Full Menu View" at bounding box center [119, 225] width 171 height 20
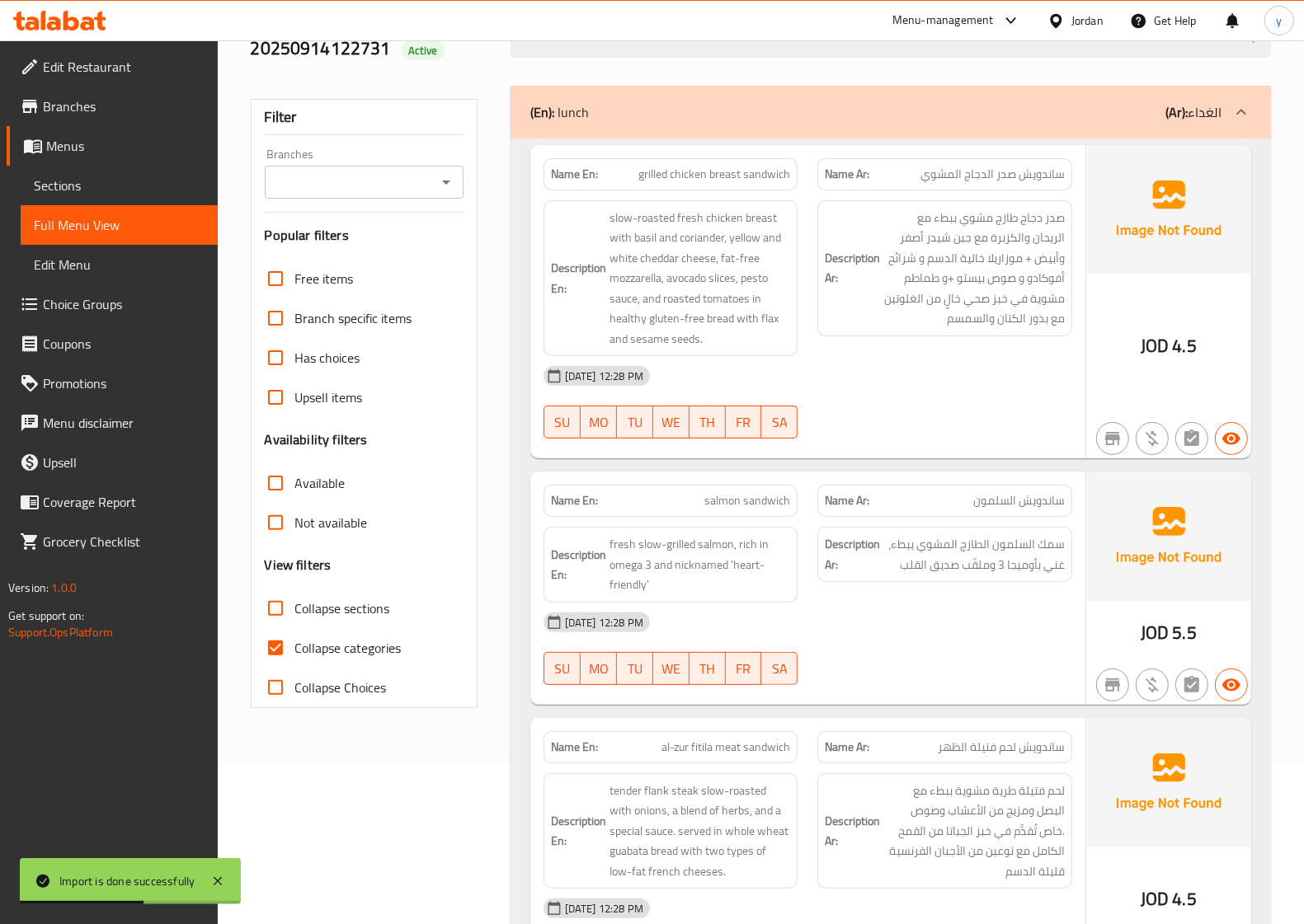
scroll to position [206, 0]
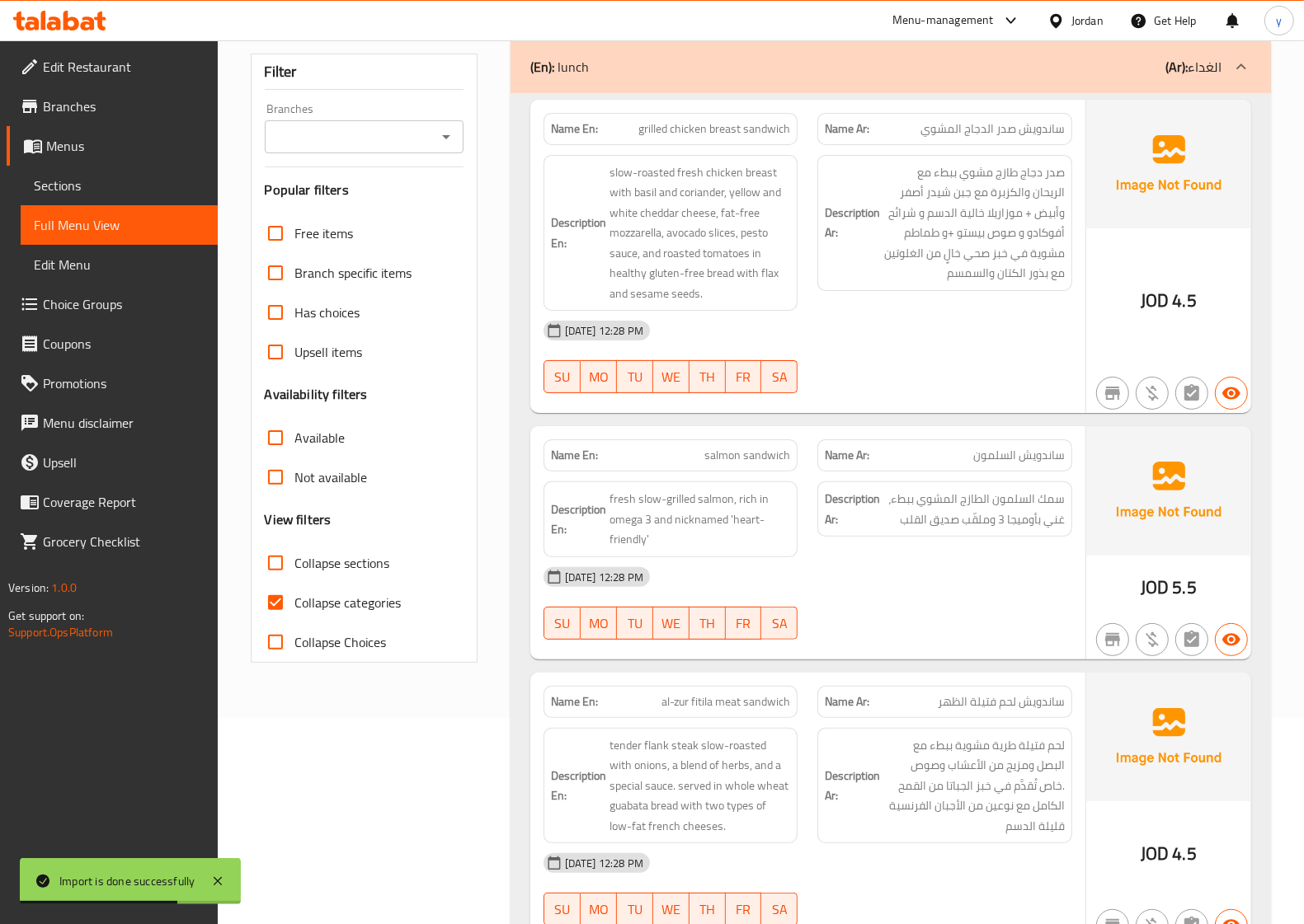
click at [273, 615] on input "Collapse categories" at bounding box center [275, 602] width 39 height 39
checkbox input "false"
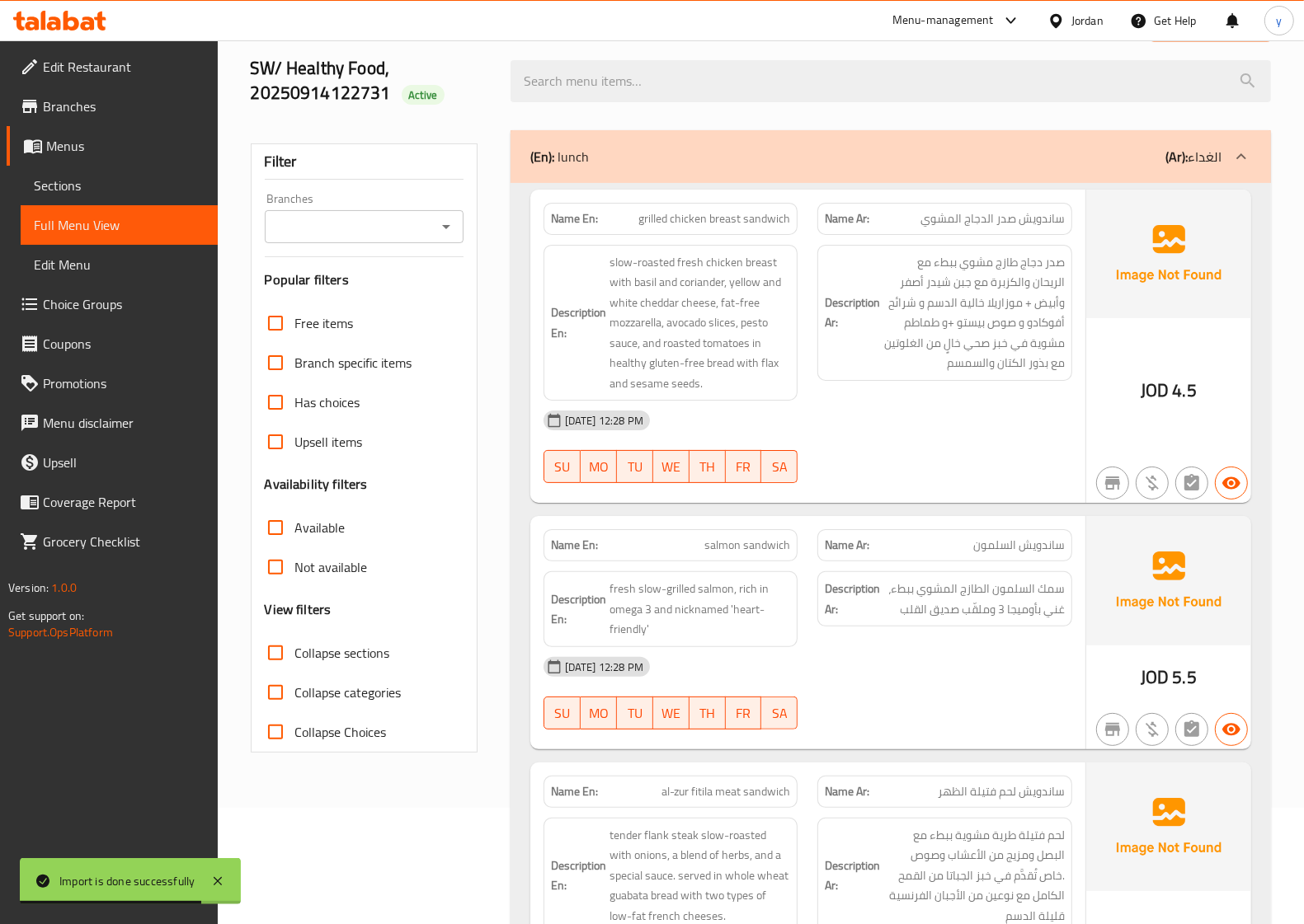
scroll to position [0, 0]
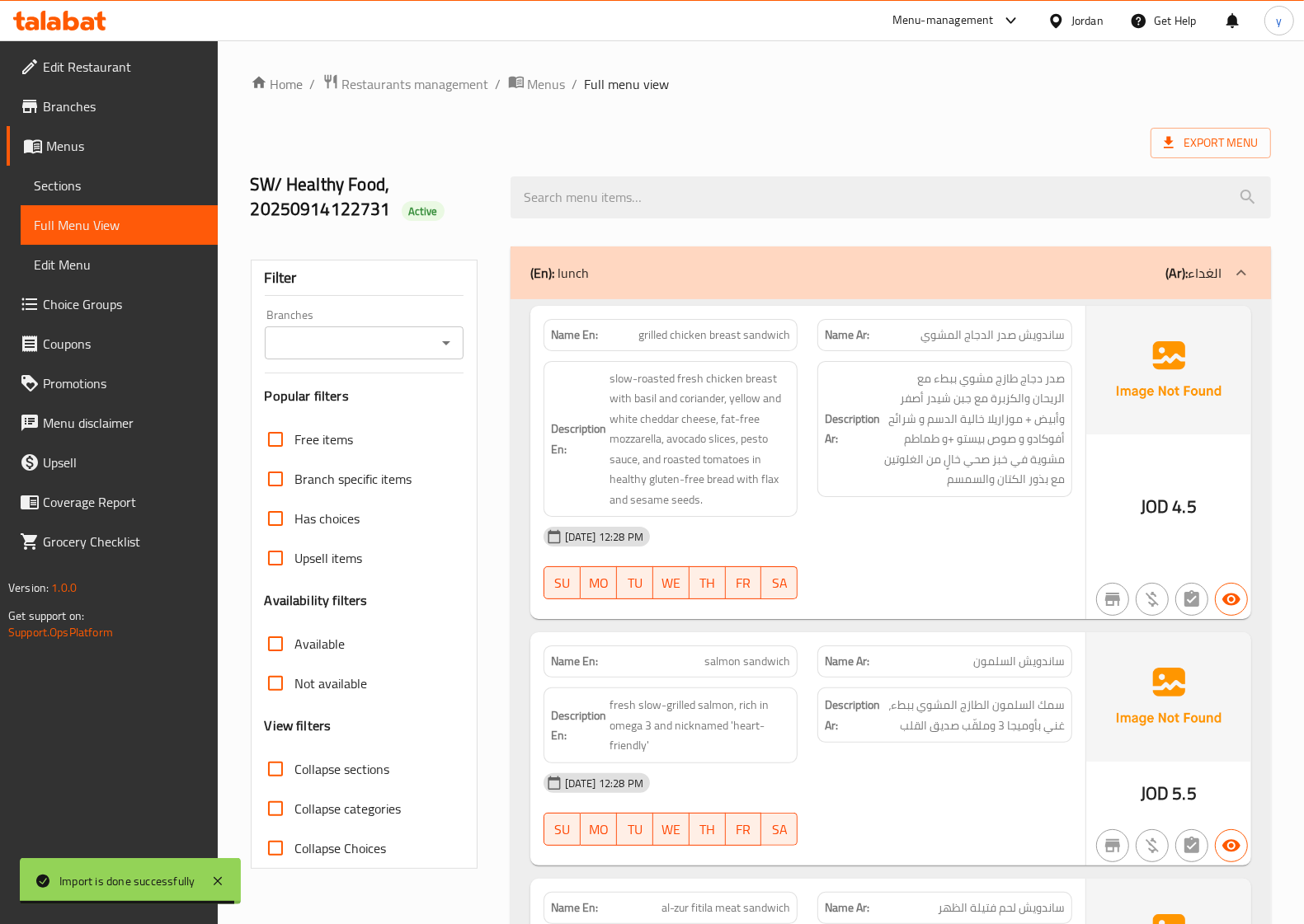
click at [294, 671] on input "Collapse sections" at bounding box center [275, 769] width 39 height 39
checkbox input "true"
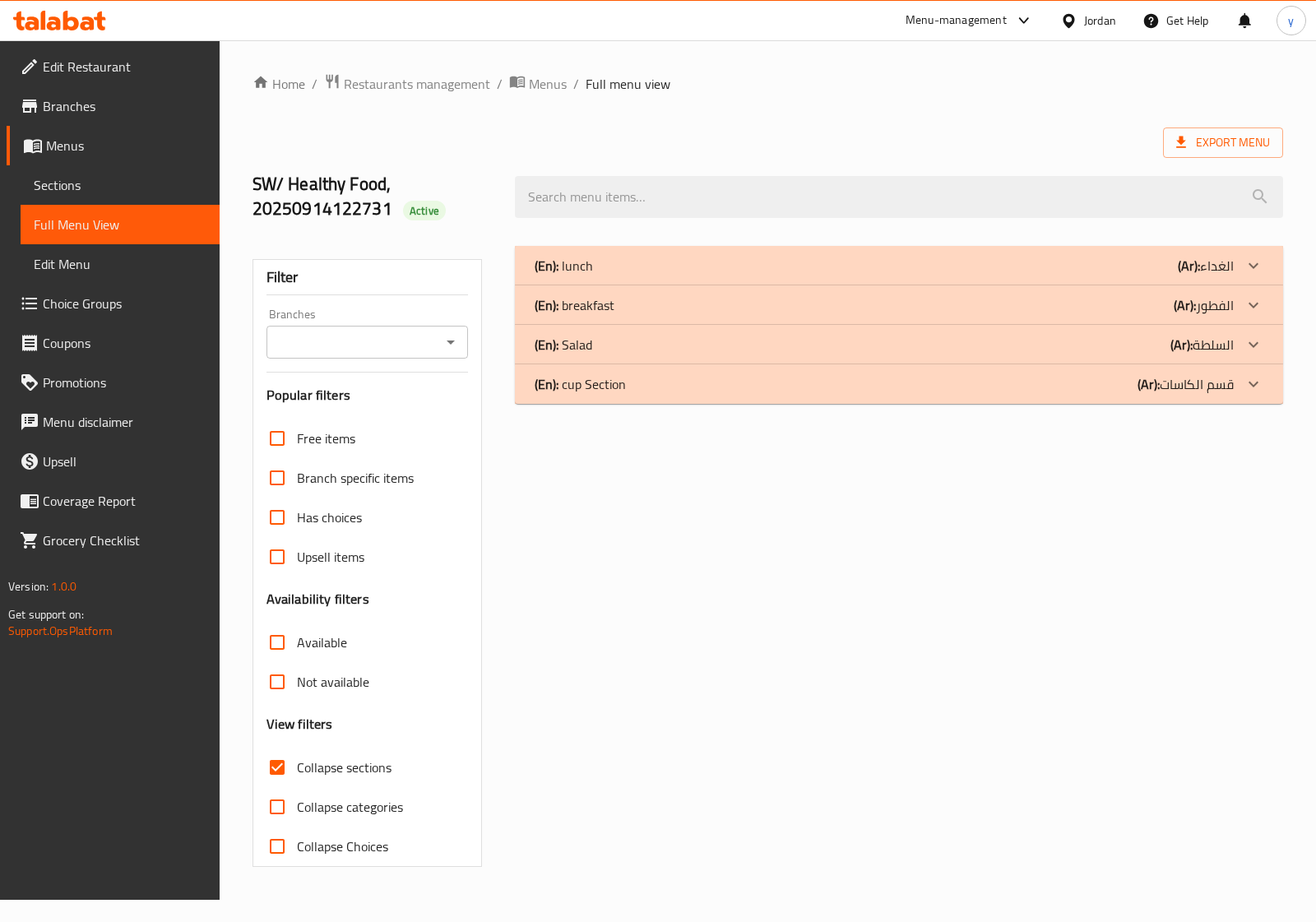
click at [957, 360] on div "(En): Salad (Ar): السلطة" at bounding box center [900, 344] width 769 height 39
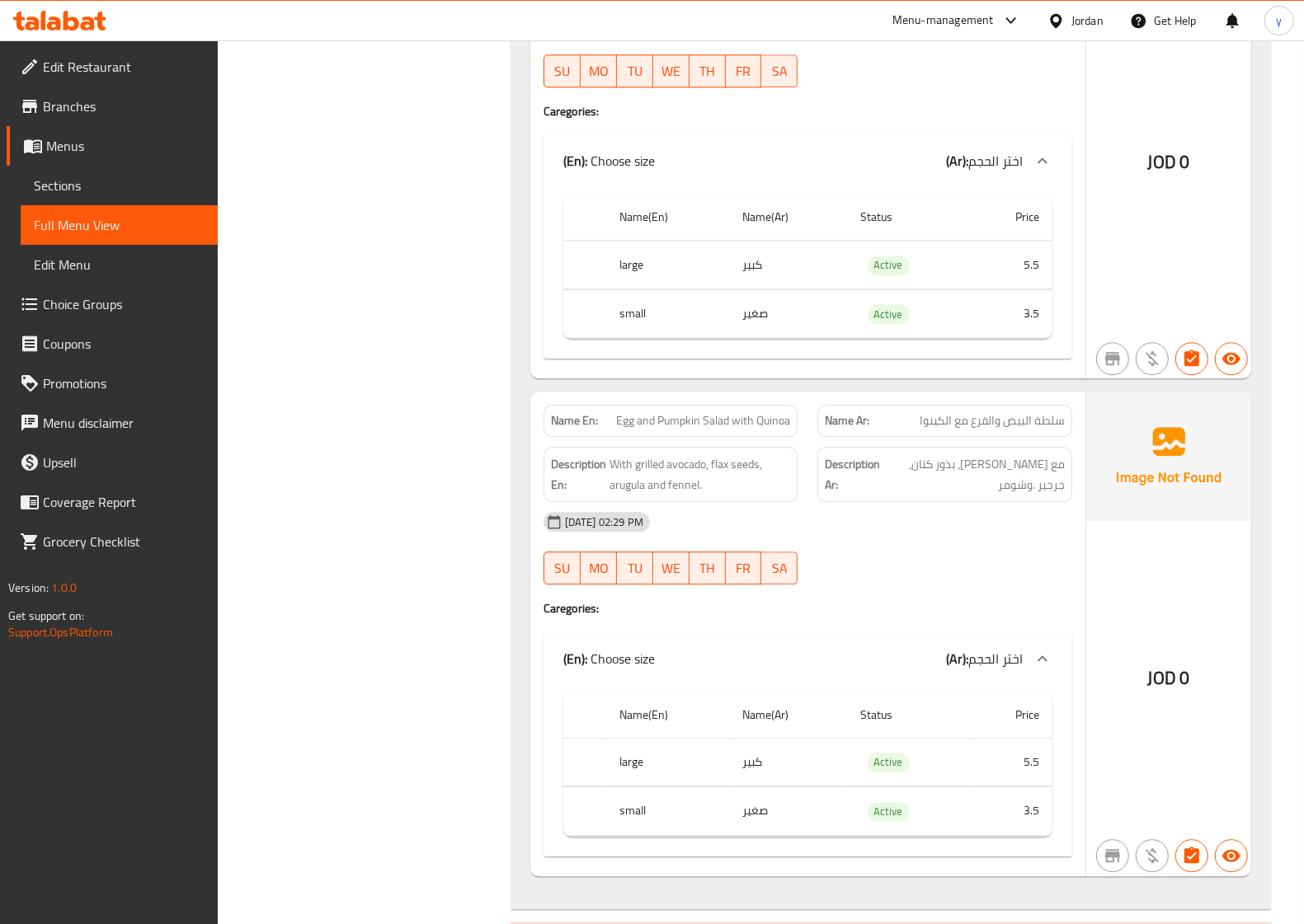
scroll to position [3591, 0]
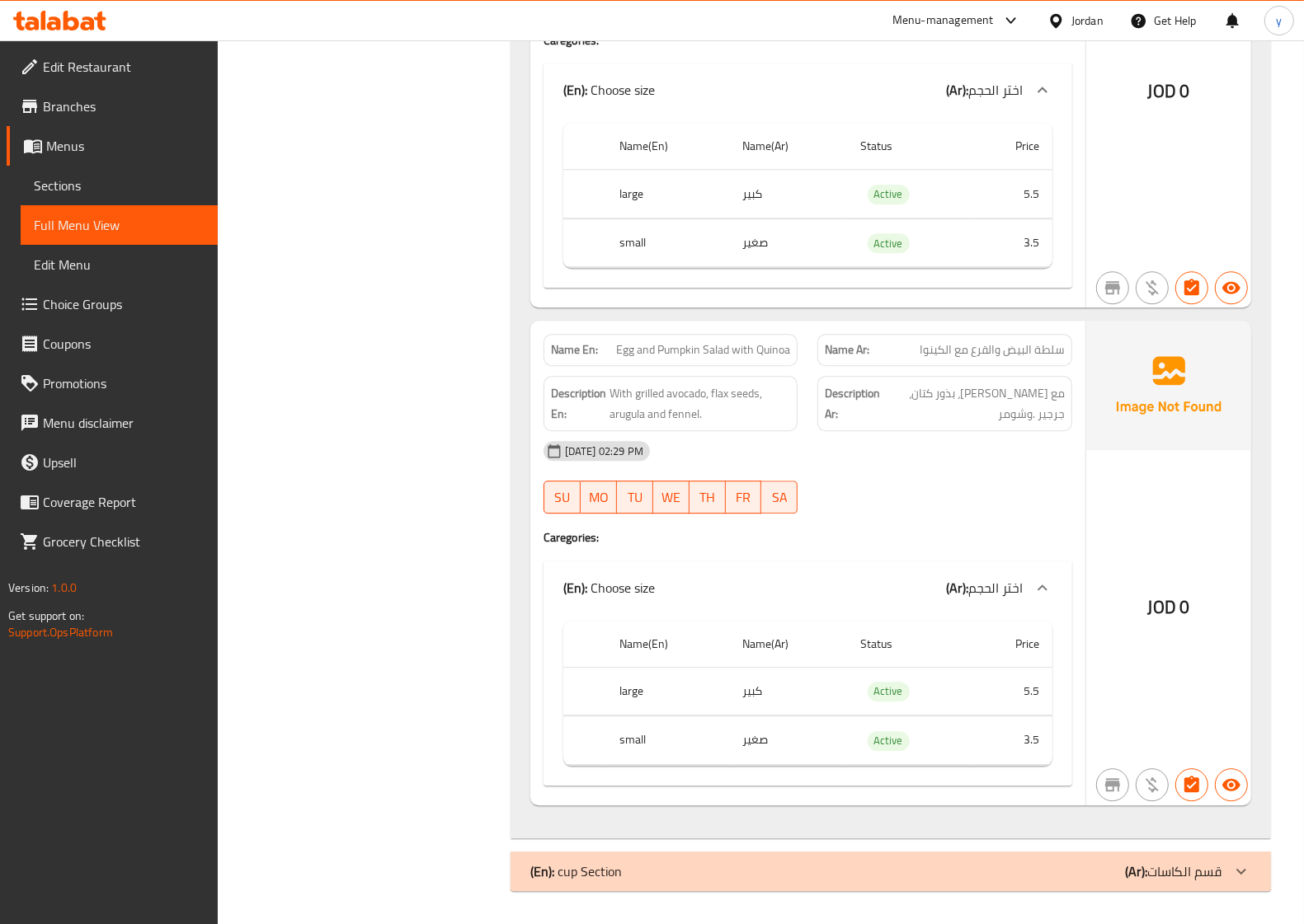
click at [917, 671] on div "(En): cup Section (Ar): قسم الكاسات" at bounding box center [875, 871] width 691 height 20
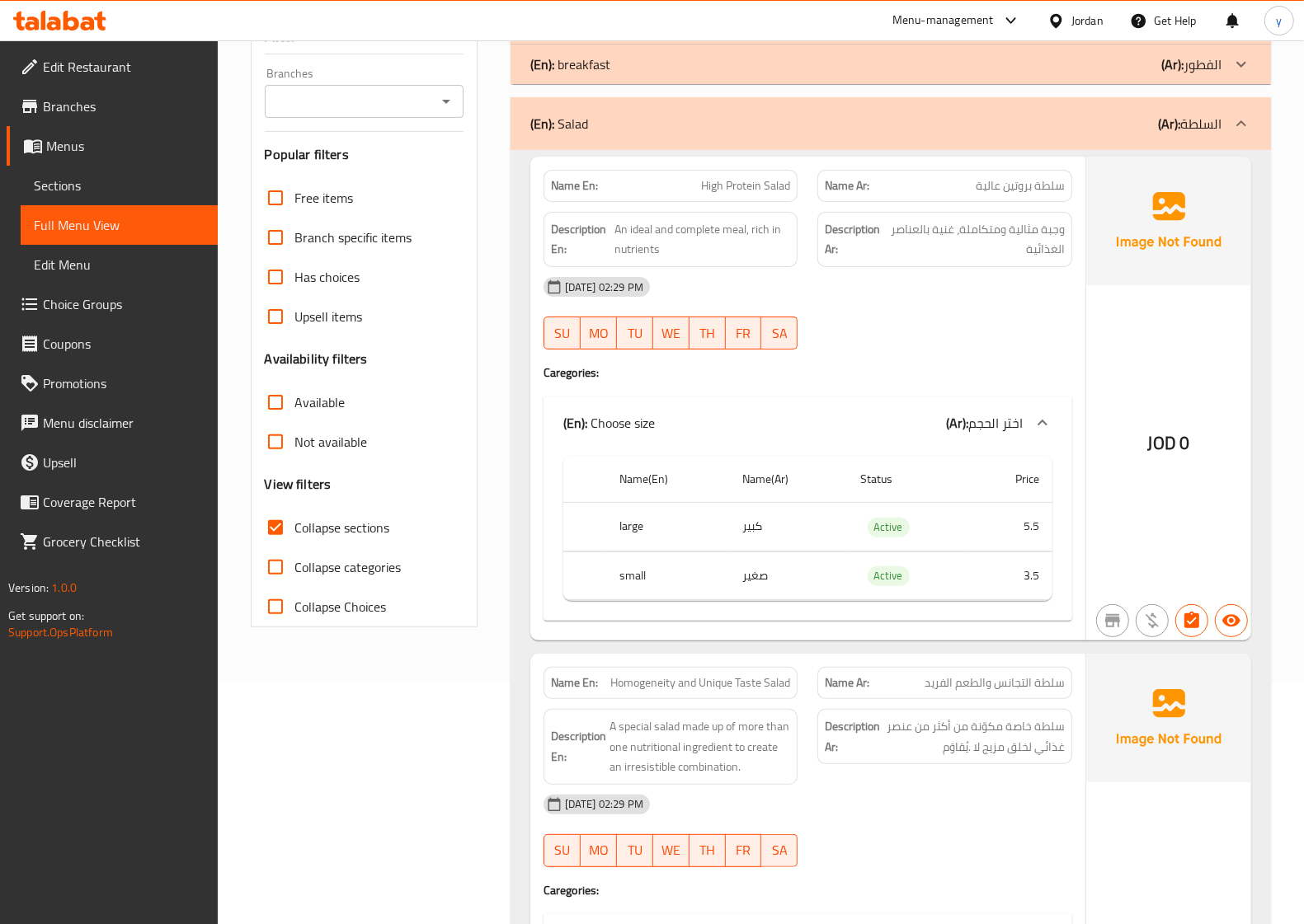
scroll to position [0, 0]
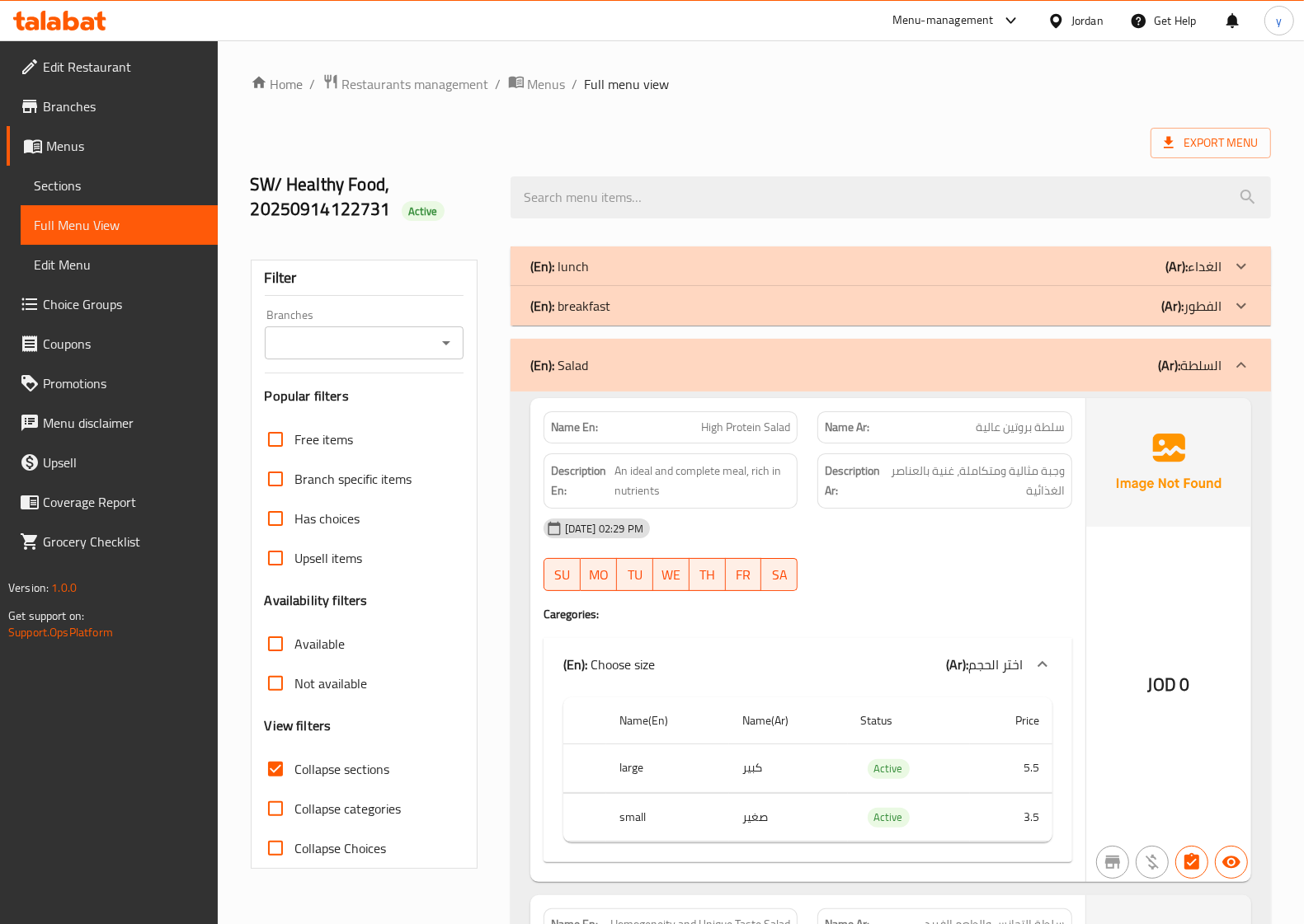
click at [755, 435] on span "High Protein Salad" at bounding box center [745, 427] width 89 height 17
click at [946, 491] on span "وجبة مثالیة ومتكاملة، غنیة بالعناصر الغذائیة" at bounding box center [975, 481] width 178 height 40
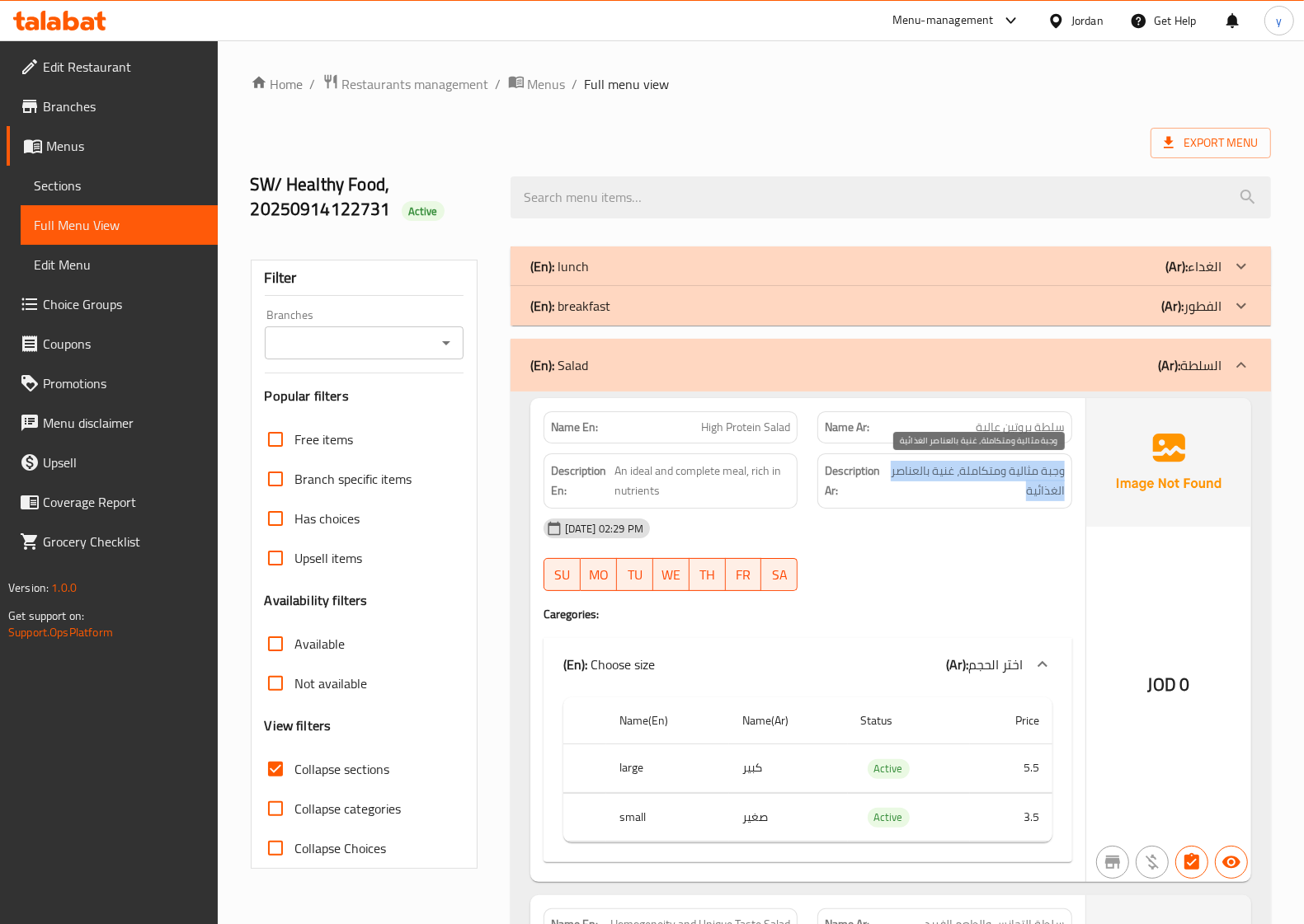
click at [946, 491] on span "وجبة مثالیة ومتكاملة، غنیة بالعناصر الغذائیة" at bounding box center [975, 481] width 178 height 40
click at [721, 435] on span "High Protein Salad" at bounding box center [745, 427] width 89 height 17
click at [730, 438] on div "Name En: High Protein Salad" at bounding box center [670, 427] width 255 height 32
click at [736, 427] on span "High Protein Salad" at bounding box center [745, 427] width 89 height 17
drag, startPoint x: 736, startPoint y: 427, endPoint x: 794, endPoint y: 424, distance: 58.1
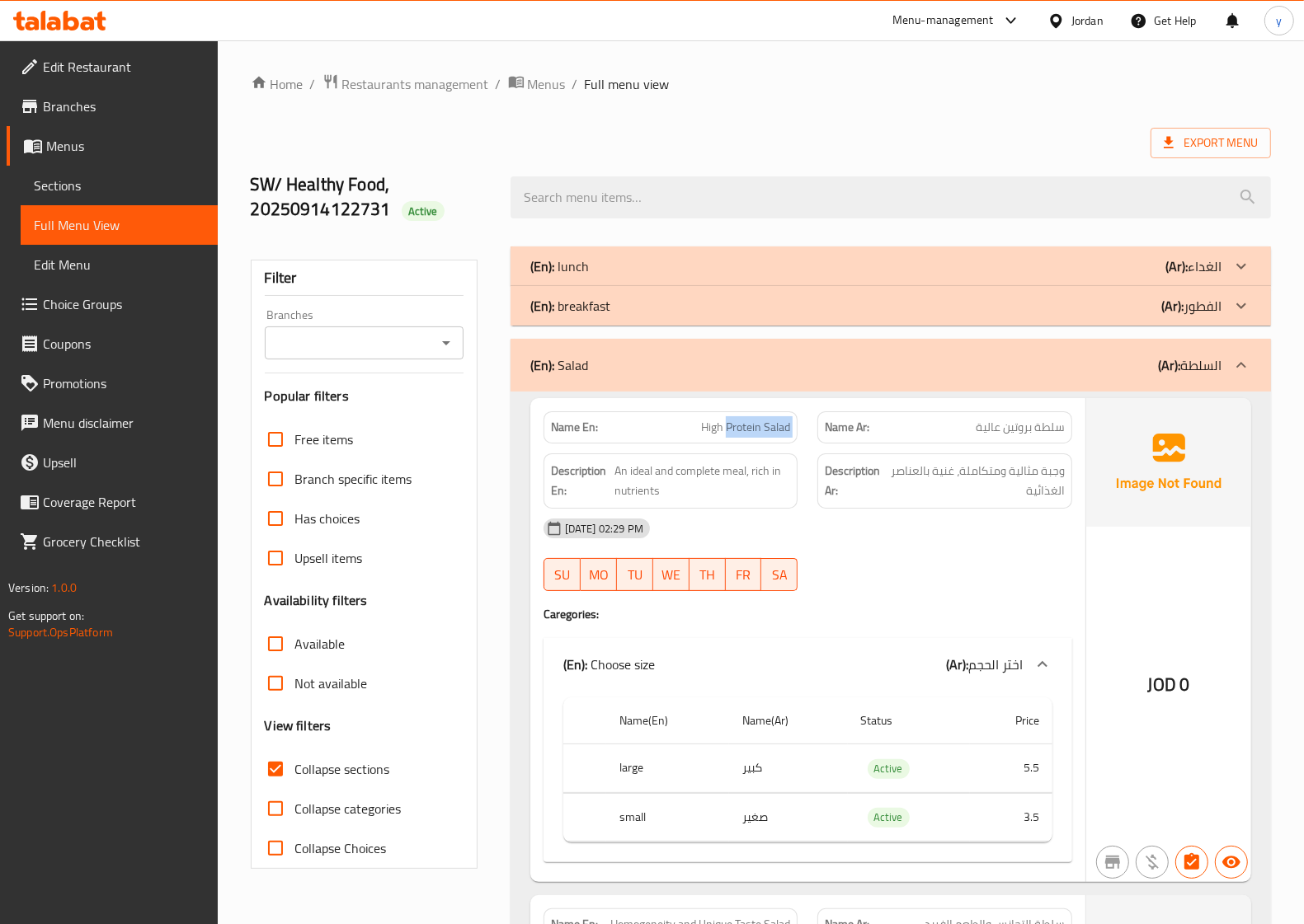
click at [794, 424] on div "Name En: High Protein Salad" at bounding box center [670, 427] width 255 height 32
copy span "Protein Salad"
drag, startPoint x: 805, startPoint y: 519, endPoint x: 806, endPoint y: 529, distance: 10.0
click at [805, 524] on div "14-09-2025 02:29 PM" at bounding box center [808, 528] width 549 height 39
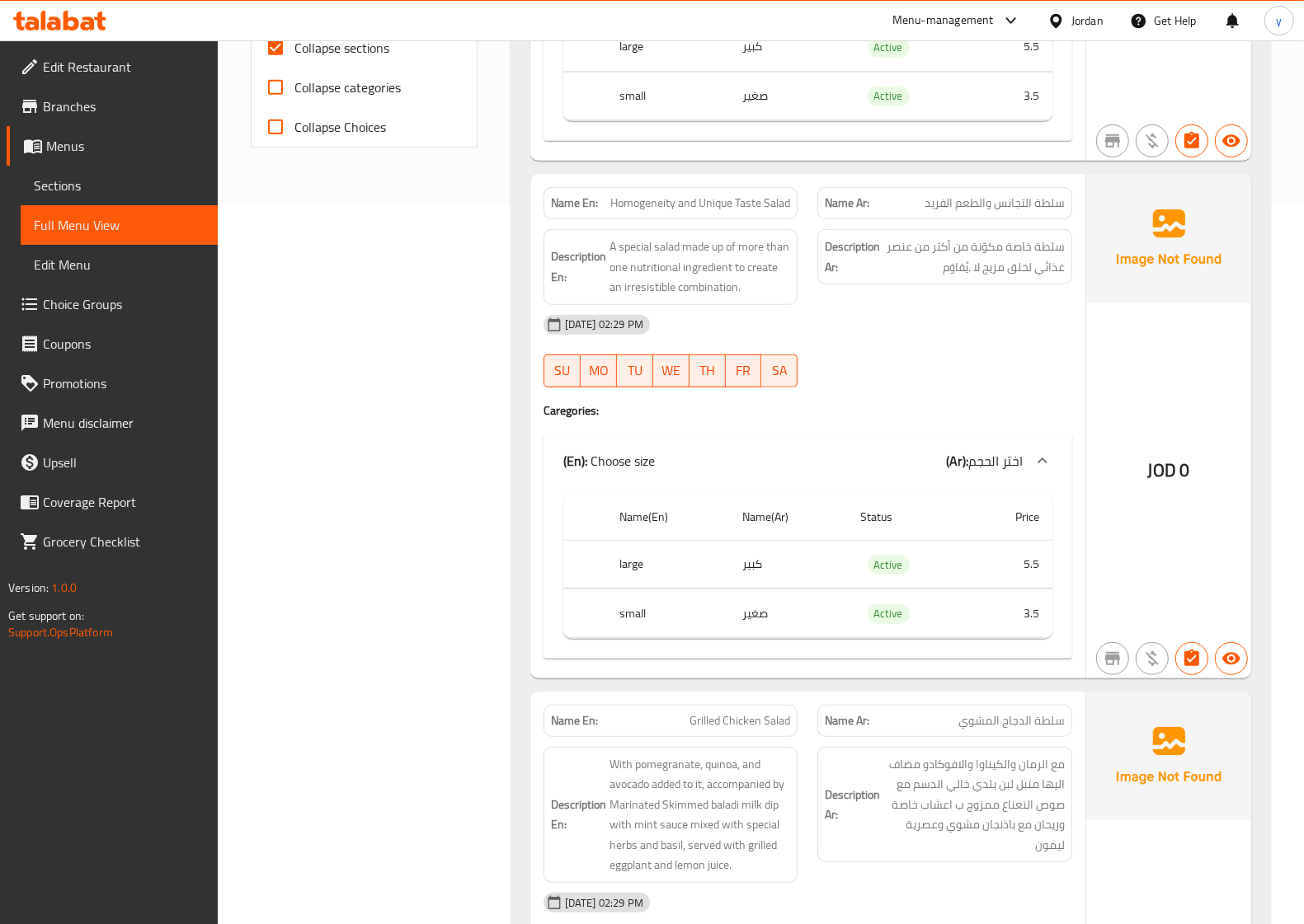
scroll to position [825, 0]
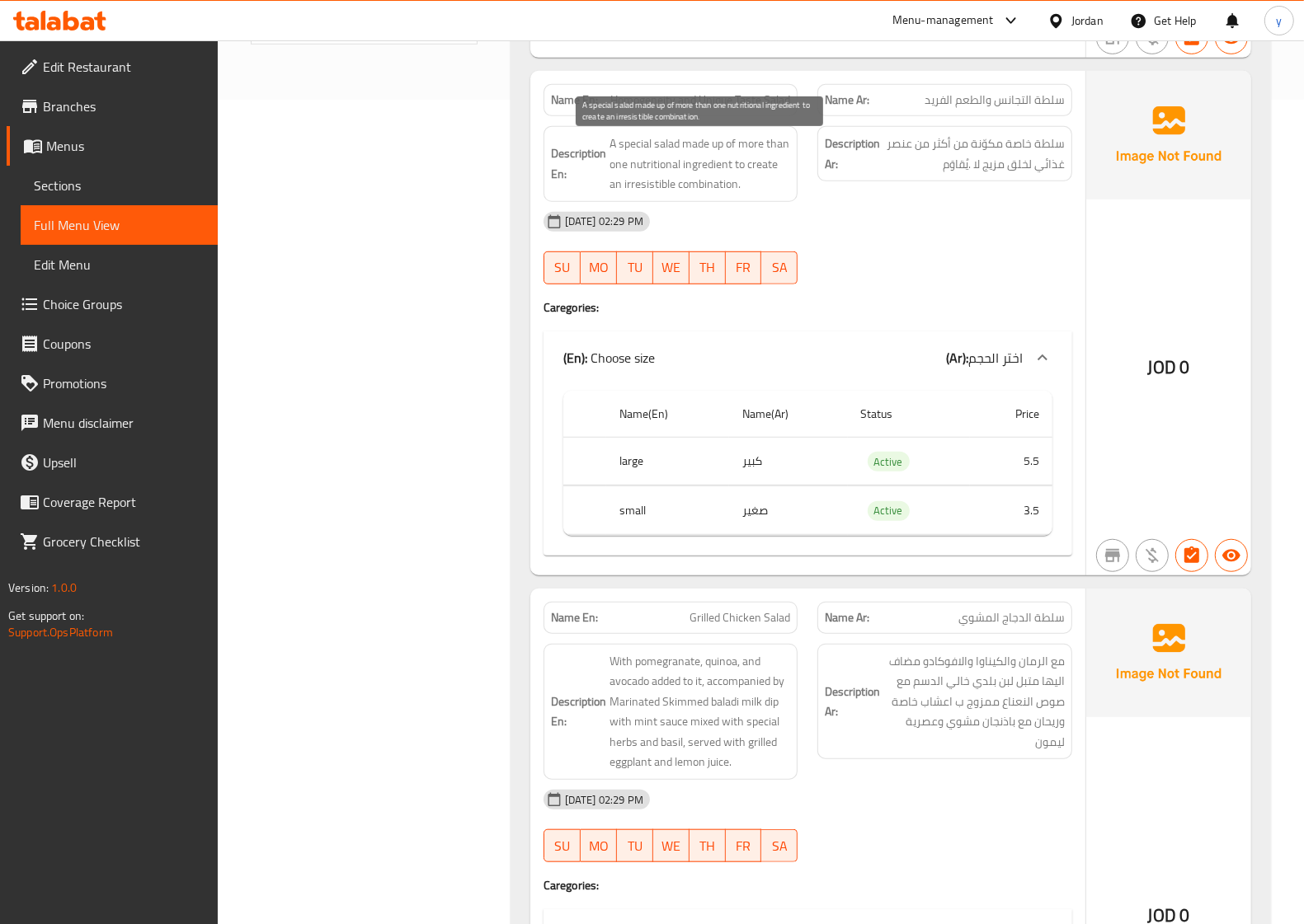
click at [669, 195] on span "A special salad made up of more than one nutritional ingredient to create an ir…" at bounding box center [700, 164] width 181 height 61
click at [708, 202] on div "Description En: A special salad made up of more than one nutritional ingredient…" at bounding box center [670, 164] width 255 height 76
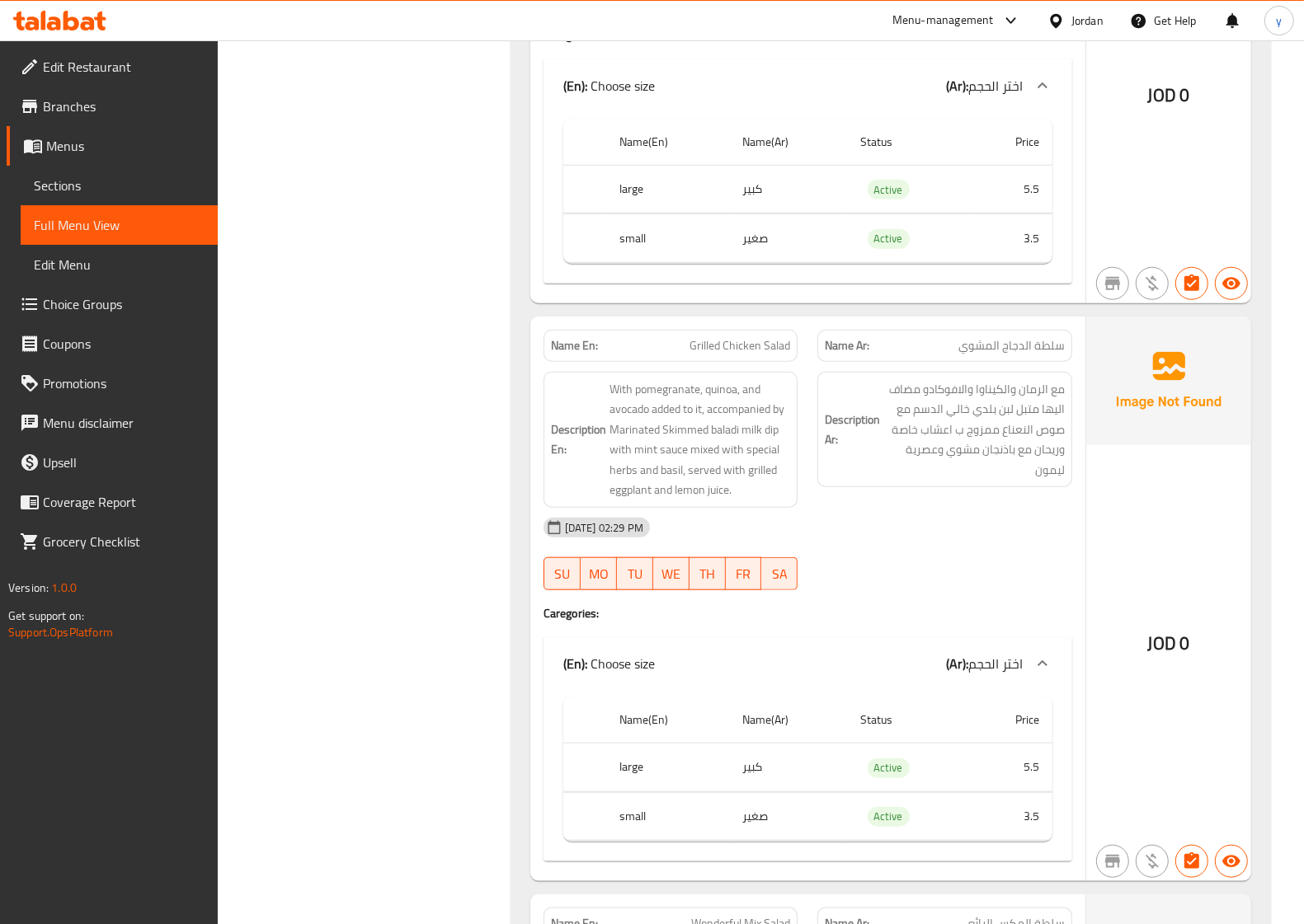
scroll to position [1134, 0]
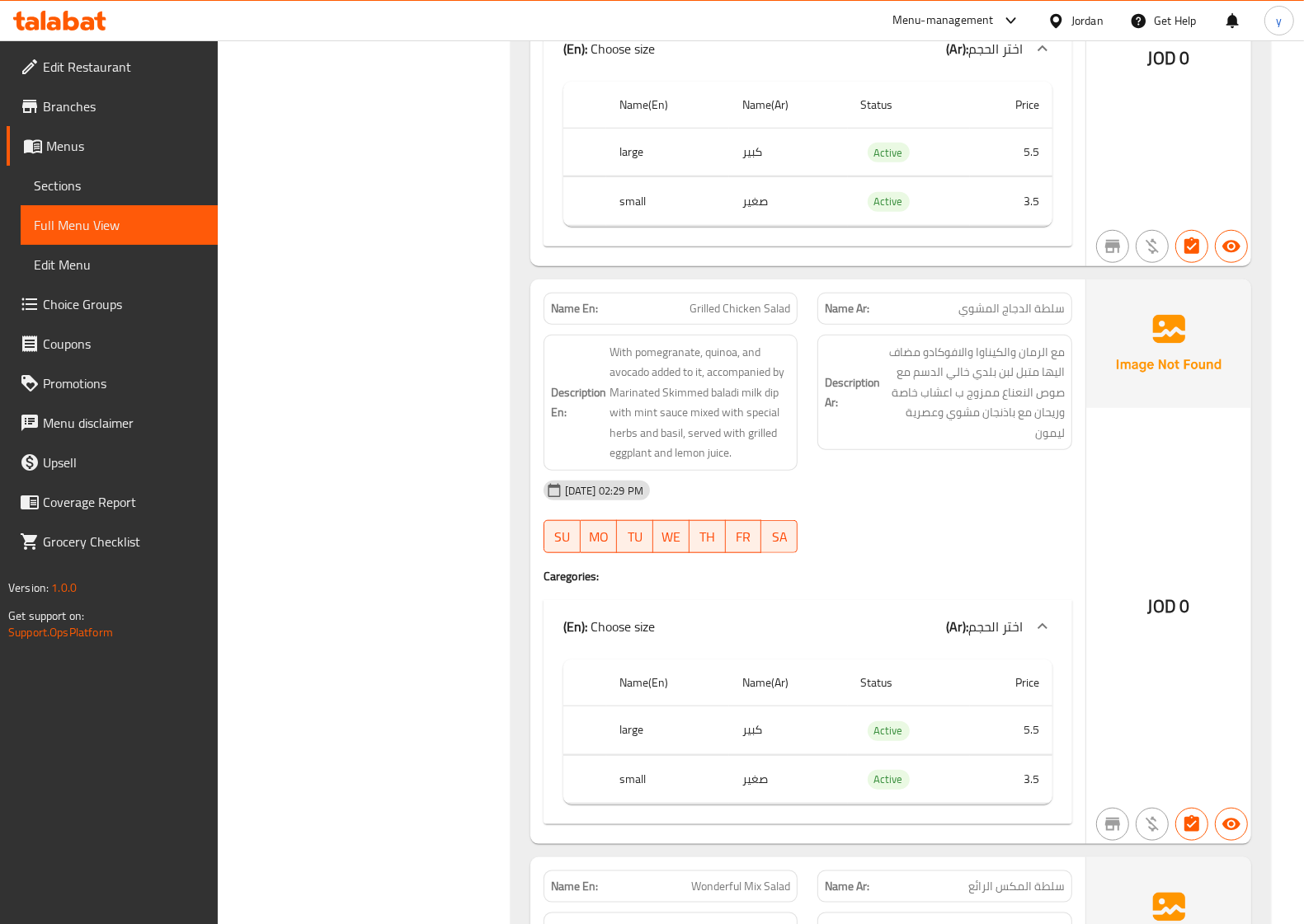
click at [736, 317] on span "Grilled Chicken Salad" at bounding box center [739, 308] width 101 height 17
click at [773, 402] on span "With pomegranate, quinoa, and avocado added to it, accompanied by Marinated Ski…" at bounding box center [700, 403] width 181 height 122
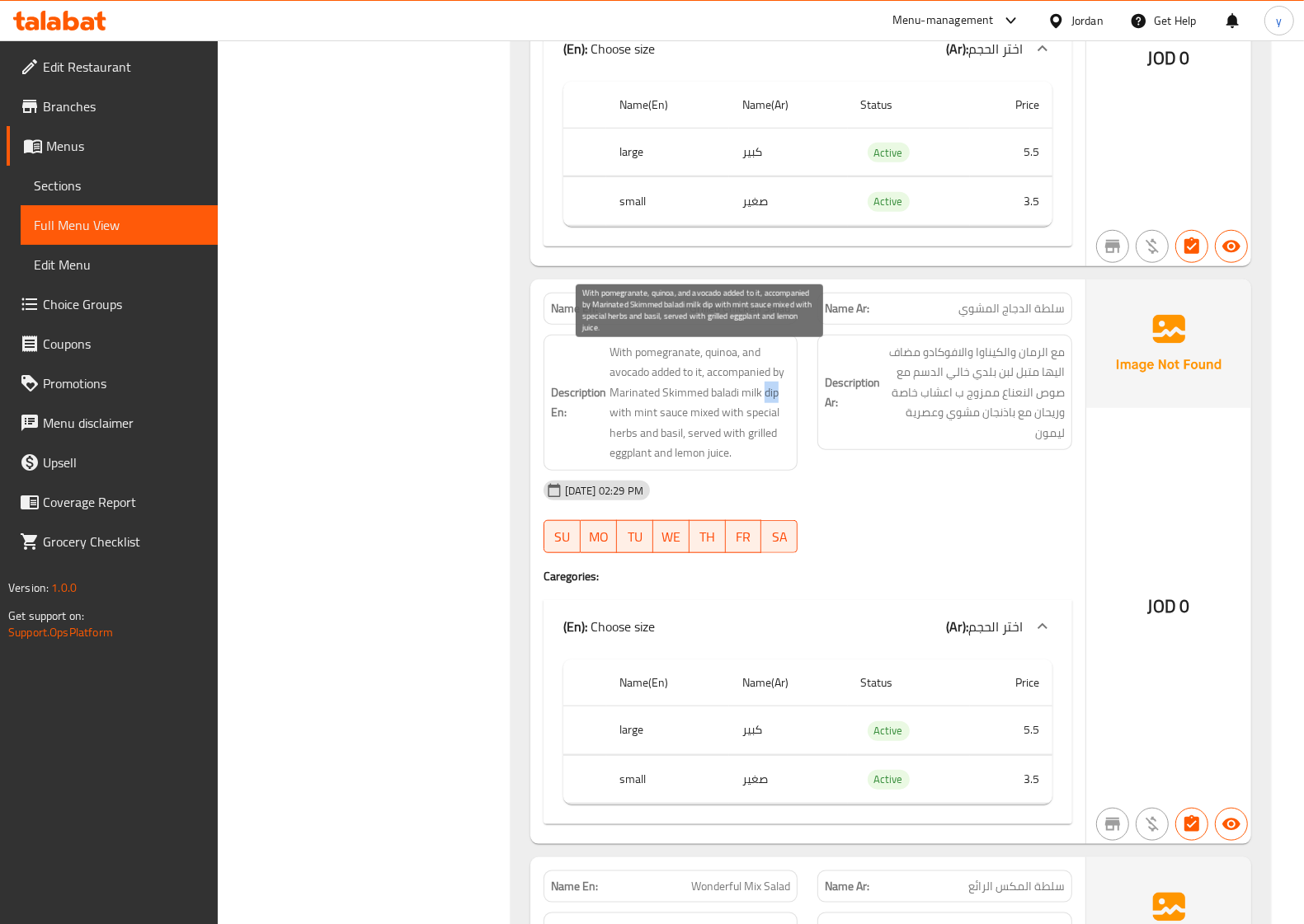
click at [773, 402] on span "With pomegranate, quinoa, and avocado added to it, accompanied by Marinated Ski…" at bounding box center [700, 403] width 181 height 122
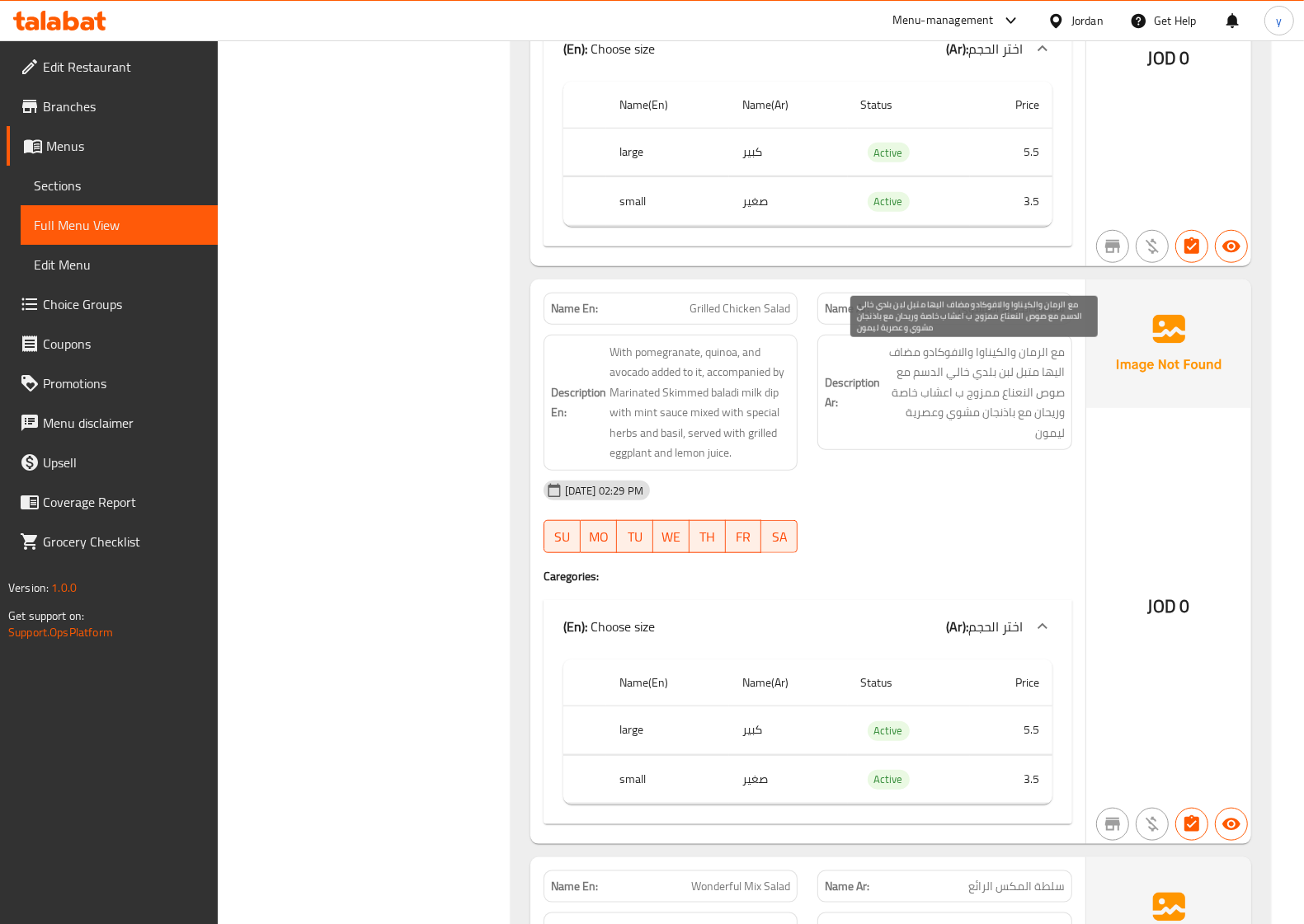
click at [959, 401] on span "مع الرمان والكیناوا والافوكادو مضاف الیھا متبل لبن بلدي خالي الدسم مع صوص النعن…" at bounding box center [973, 392] width 181 height 101
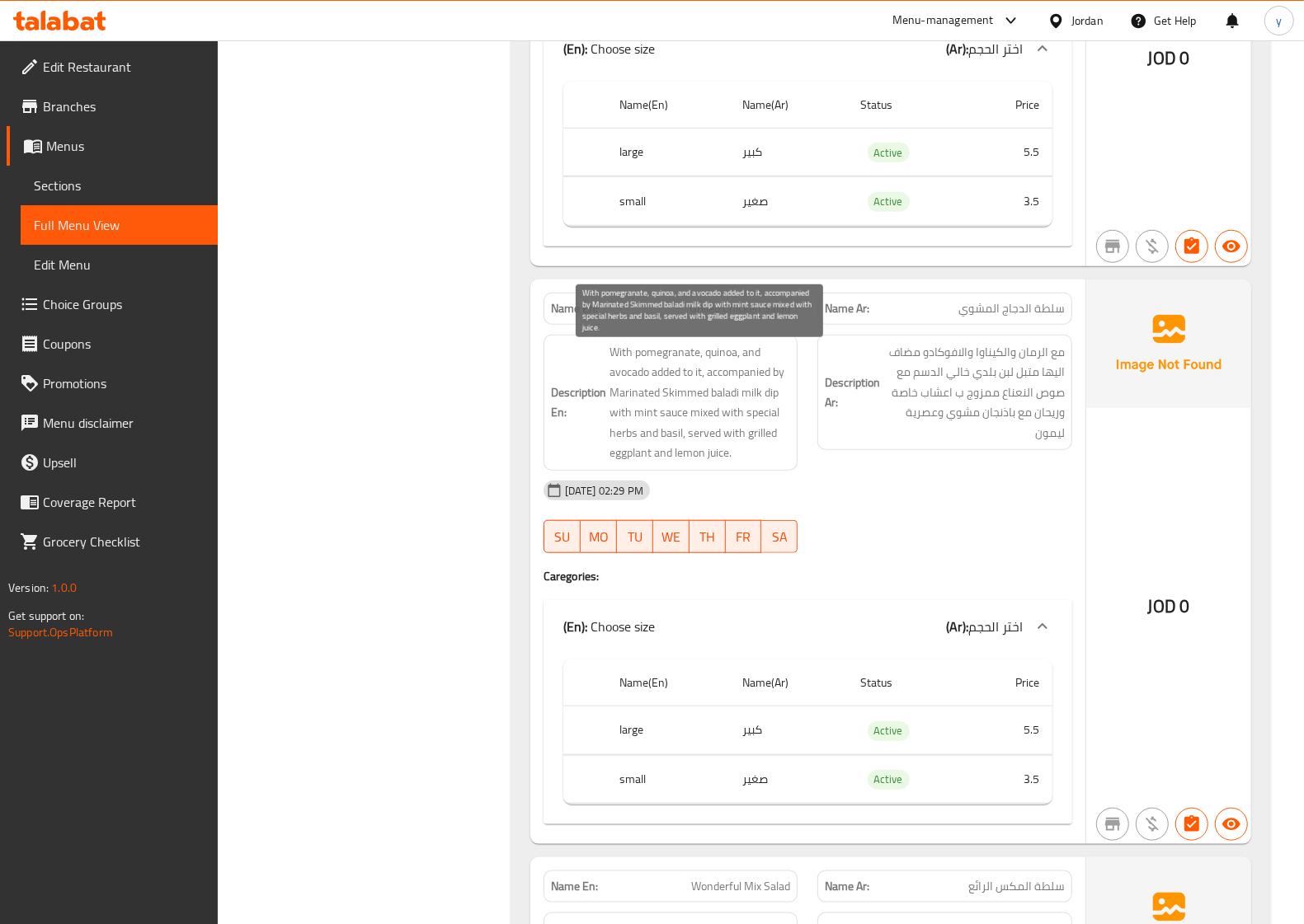
click at [769, 401] on span "With pomegranate, quinoa, and avocado added to it, accompanied by Marinated Ski…" at bounding box center [700, 403] width 181 height 122
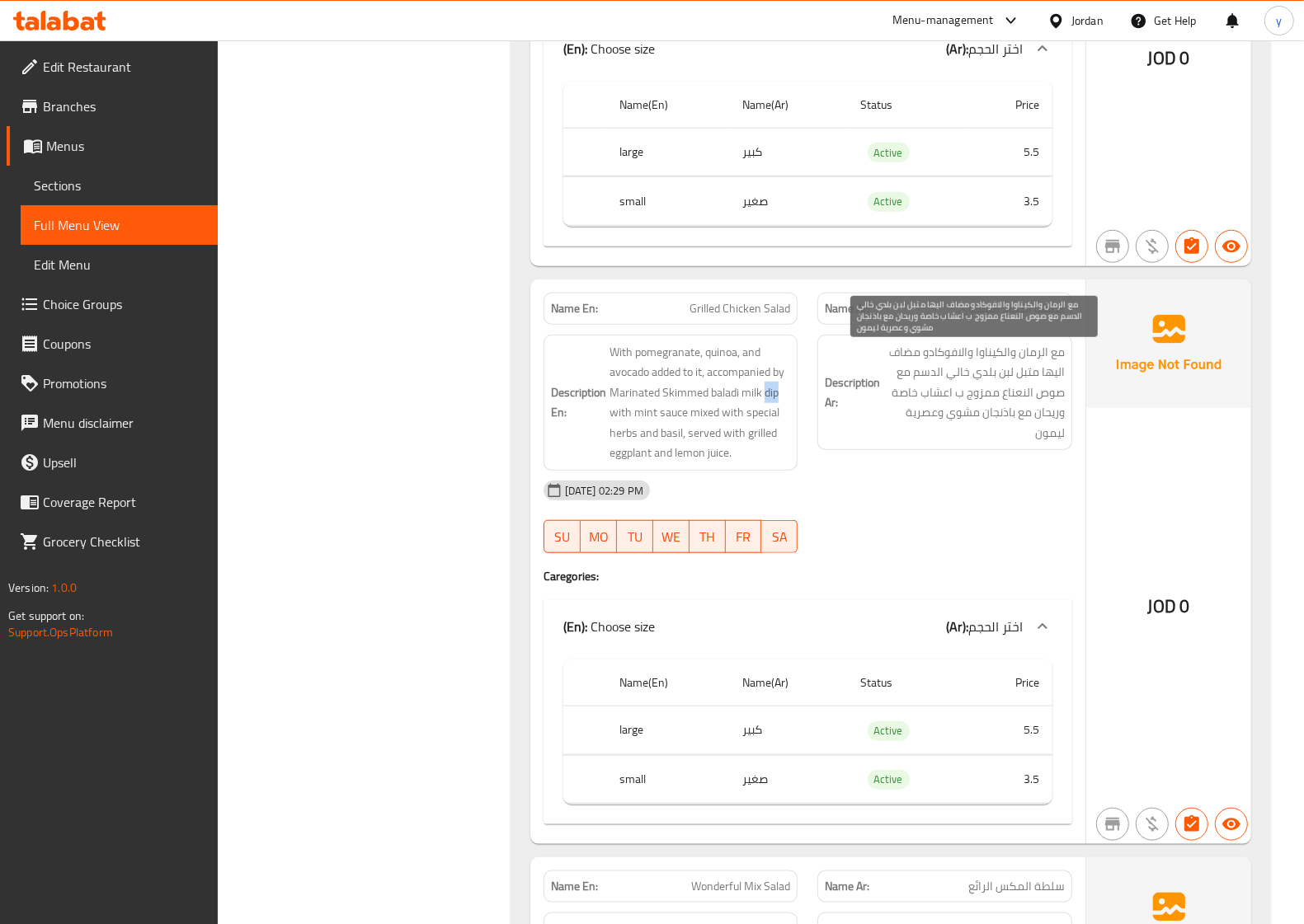
click at [959, 365] on span "مع الرمان والكیناوا والافوكادو مضاف الیھا متبل لبن بلدي خالي الدسم مع صوص النعن…" at bounding box center [973, 392] width 181 height 101
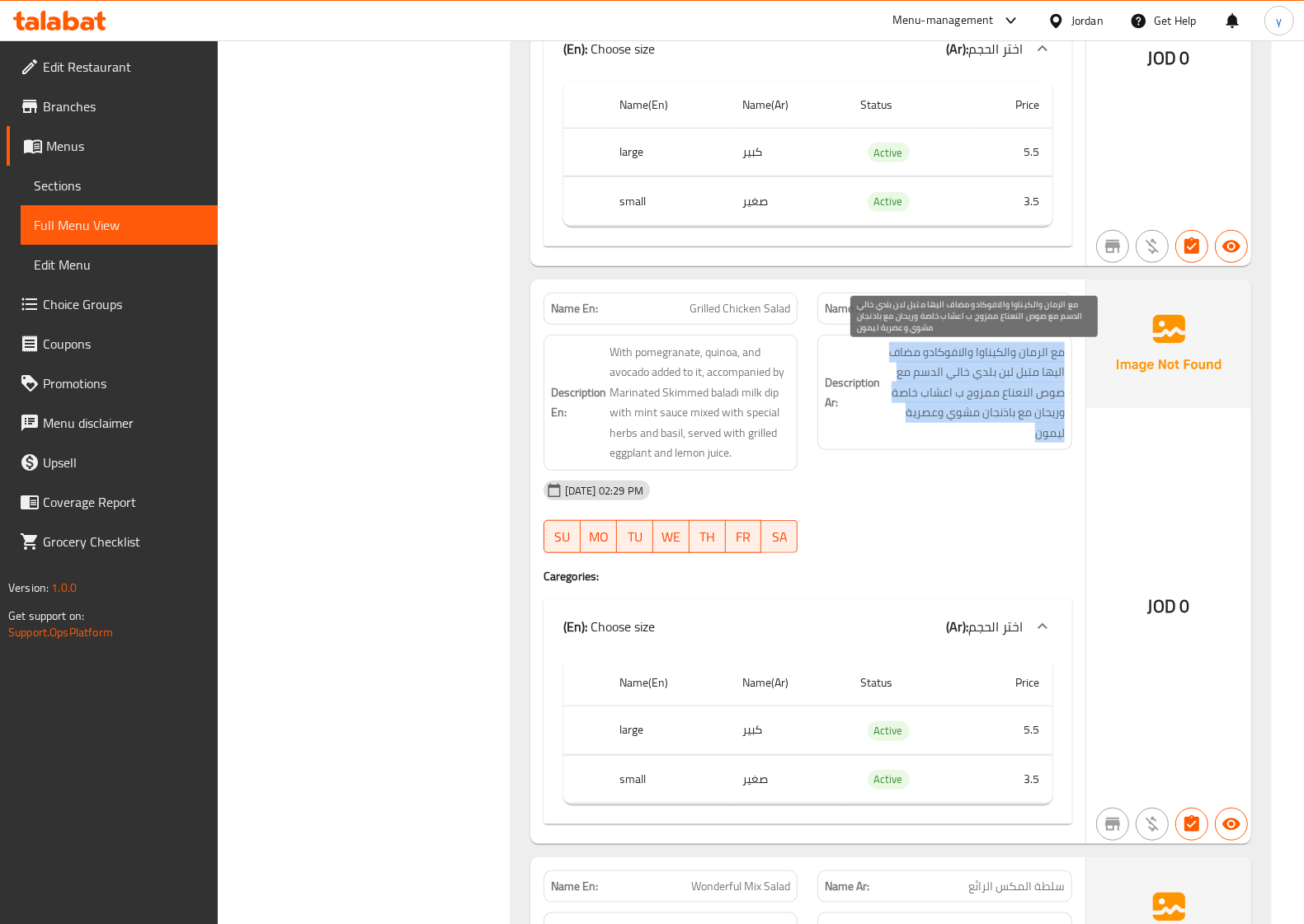
click at [959, 365] on span "مع الرمان والكیناوا والافوكادو مضاف الیھا متبل لبن بلدي خالي الدسم مع صوص النعن…" at bounding box center [973, 392] width 181 height 101
copy div "مع الرمان والكیناوا والافوكادو مضاف الیھا متبل لبن بلدي خالي الدسم مع صوص النعن…"
click at [959, 363] on span "مع الرمان والكیناوا والافوكادو مضاف الیھا متبل لبن بلدي خالي الدسم مع صوص النعن…" at bounding box center [973, 392] width 181 height 101
drag, startPoint x: 1032, startPoint y: 363, endPoint x: 1064, endPoint y: 358, distance: 32.4
click at [959, 358] on span "مع الرمان والكیناوا والافوكادو مضاف الیھا متبل لبن بلدي خالي الدسم مع صوص النعن…" at bounding box center [973, 392] width 181 height 101
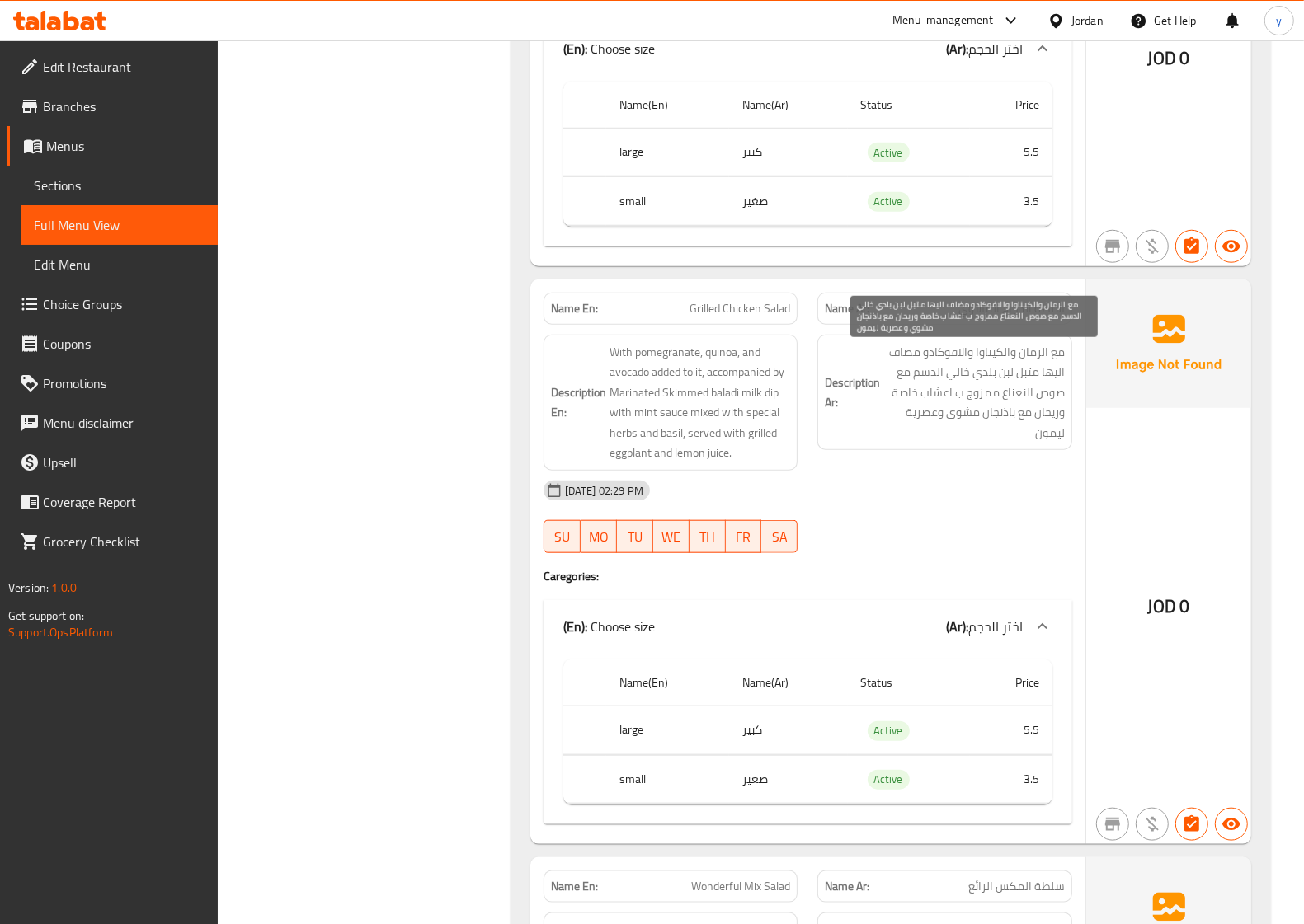
click at [959, 355] on span "مع الرمان والكیناوا والافوكادو مضاف الیھا متبل لبن بلدي خالي الدسم مع صوص النعن…" at bounding box center [973, 392] width 181 height 101
copy span "والكیناوا"
click at [945, 350] on span "مع الرمان والكیناوا والافوكادو مضاف الیھا متبل لبن بلدي خالي الدسم مع صوص النعن…" at bounding box center [973, 392] width 181 height 101
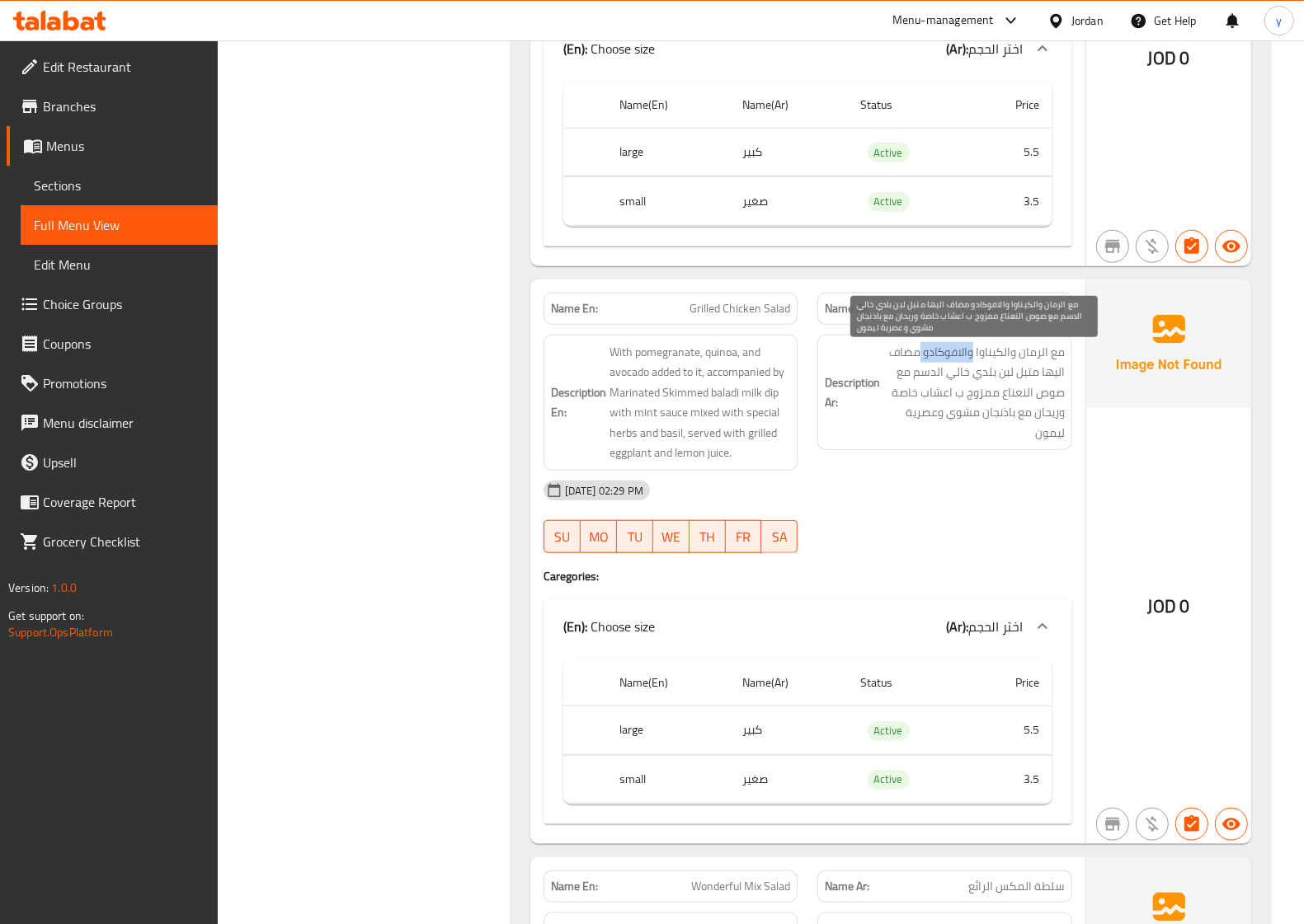
copy span "والافوكادو"
click at [959, 380] on span "مع الرمان والكیناوا والافوكادو مضاف الیھا متبل لبن بلدي خالي الدسم مع صوص النعن…" at bounding box center [973, 392] width 181 height 101
copy span "الیھا"
click at [959, 379] on span "مع الرمان والكیناوا والافوكادو مضاف الیھا متبل لبن بلدي خالي الدسم مع صوص النعن…" at bounding box center [973, 392] width 181 height 101
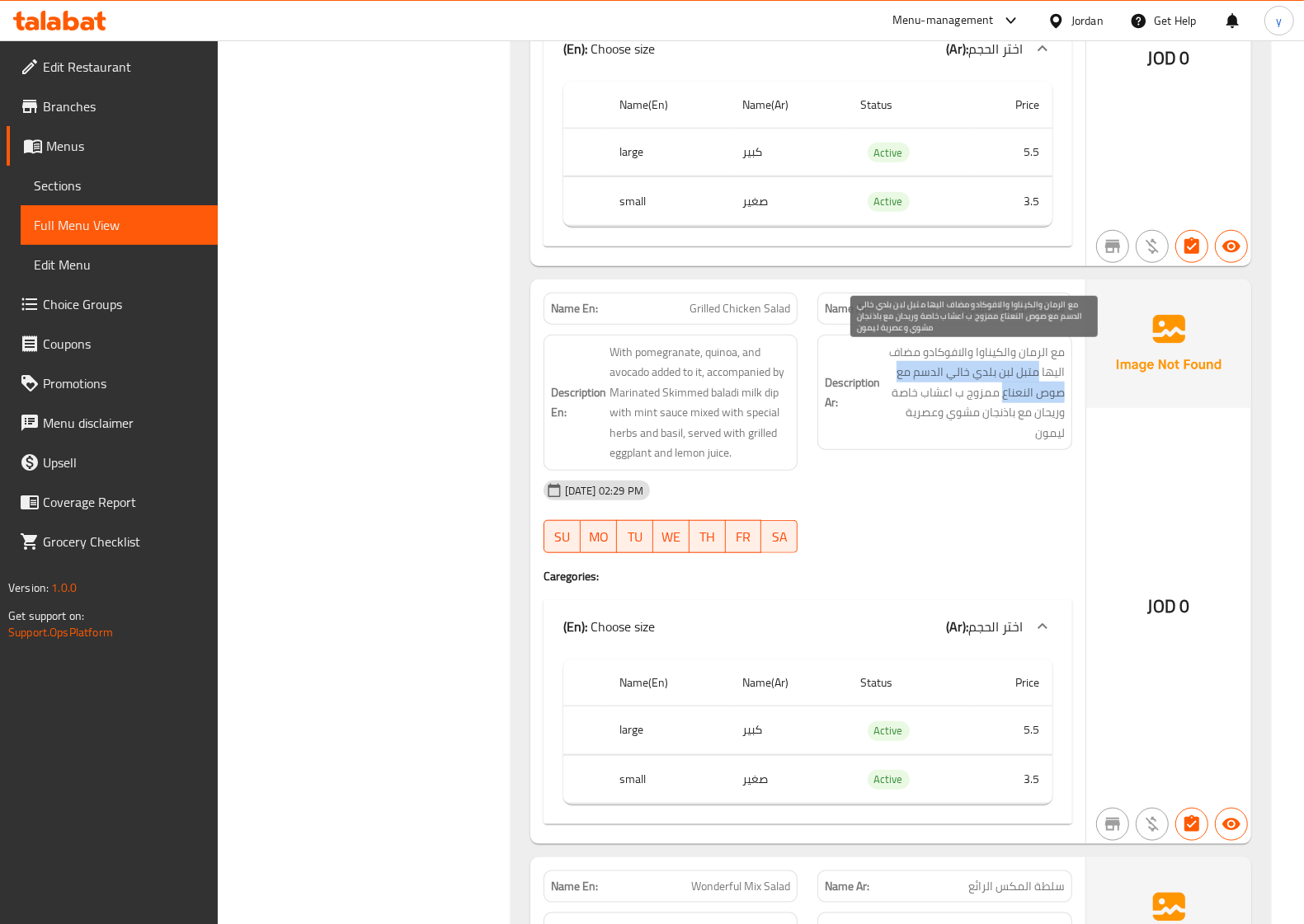
drag, startPoint x: 1033, startPoint y: 379, endPoint x: 1017, endPoint y: 393, distance: 21.3
click at [959, 393] on span "مع الرمان والكیناوا والافوكادو مضاف الیھا متبل لبن بلدي خالي الدسم مع صوص النعن…" at bounding box center [973, 392] width 181 height 101
copy span "متبل لبن بلدي خالي الدسم مع صوص النعناع"
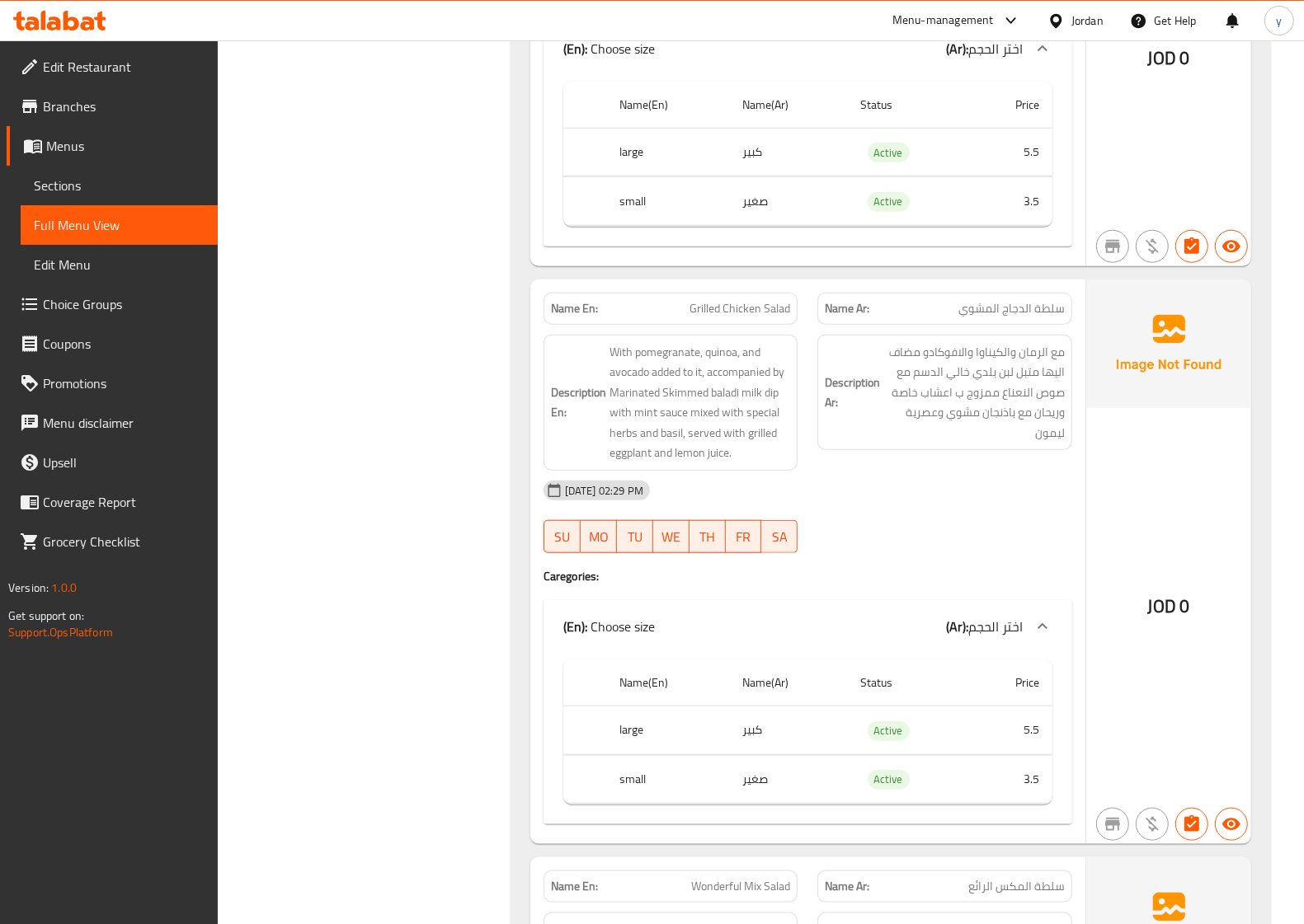
click at [721, 317] on span "Grilled Chicken Salad" at bounding box center [739, 308] width 101 height 17
click at [719, 317] on span "Grilled Chicken Salad" at bounding box center [739, 308] width 101 height 17
copy span "Grilled Chicken Salad"
click at [738, 652] on div "(En): Choose size (Ar): اختر الحجم" at bounding box center [807, 626] width 528 height 53
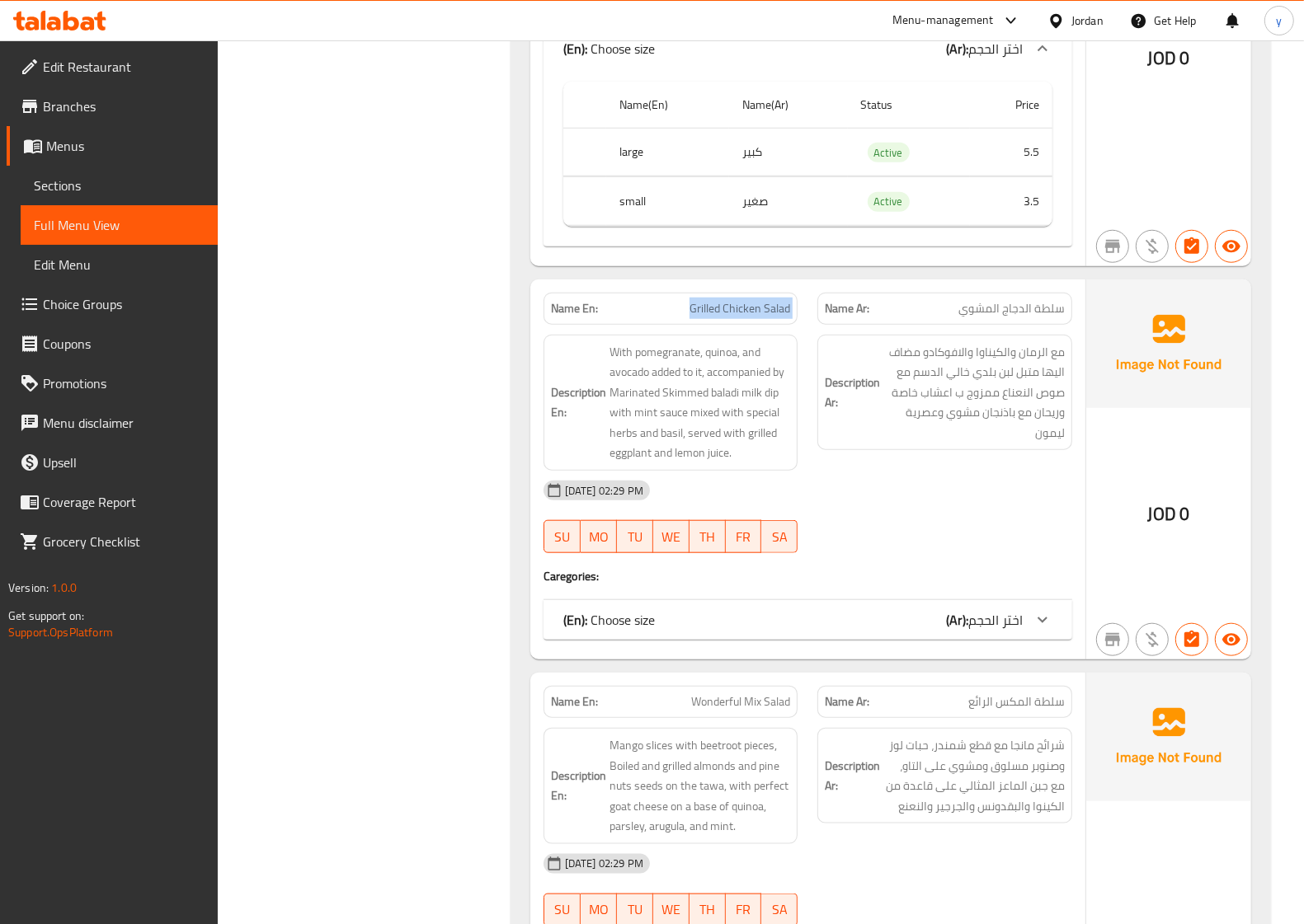
drag, startPoint x: 954, startPoint y: 631, endPoint x: 942, endPoint y: 629, distance: 12.2
click at [954, 633] on b "(Ar):" at bounding box center [956, 620] width 22 height 25
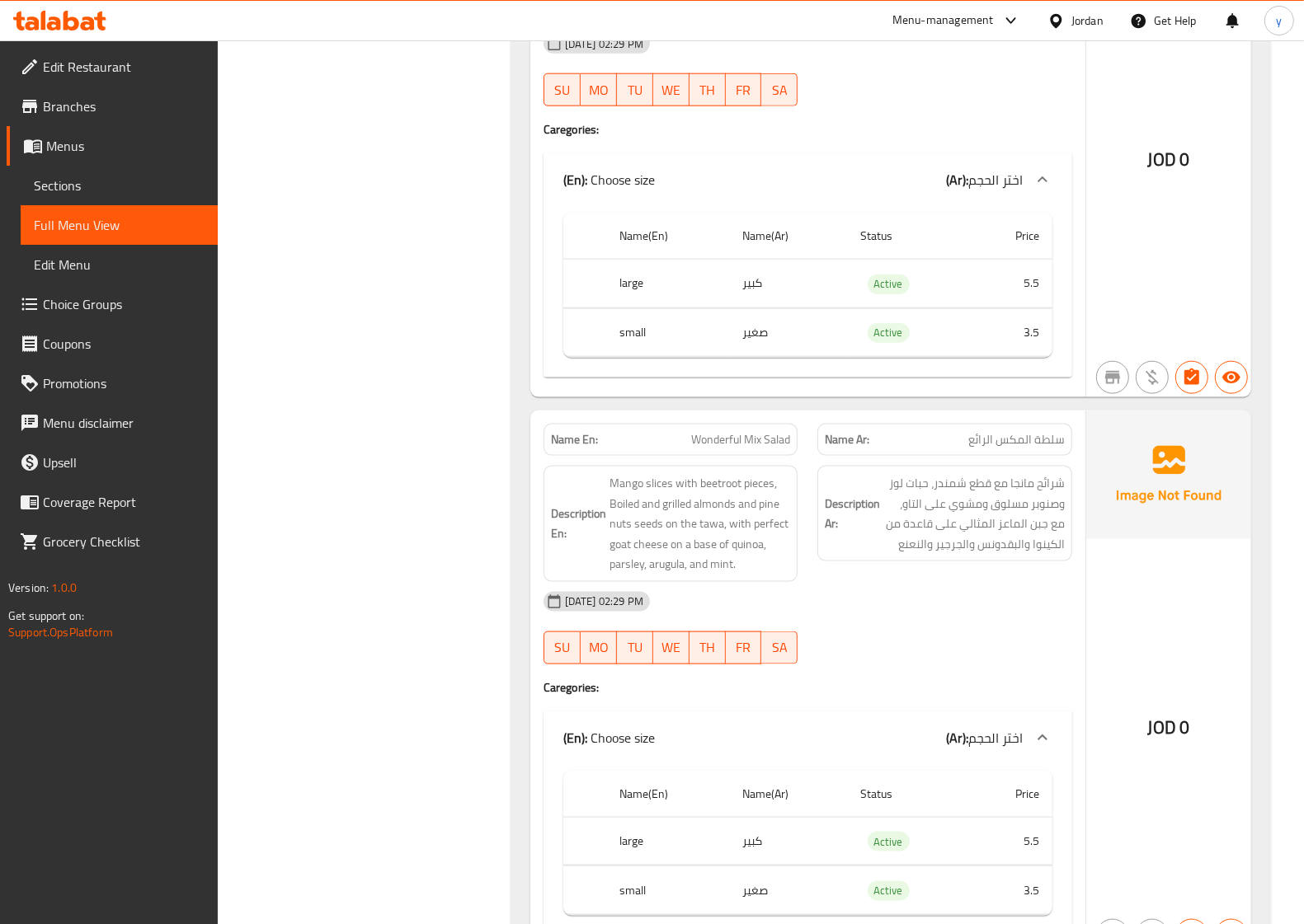
scroll to position [1752, 0]
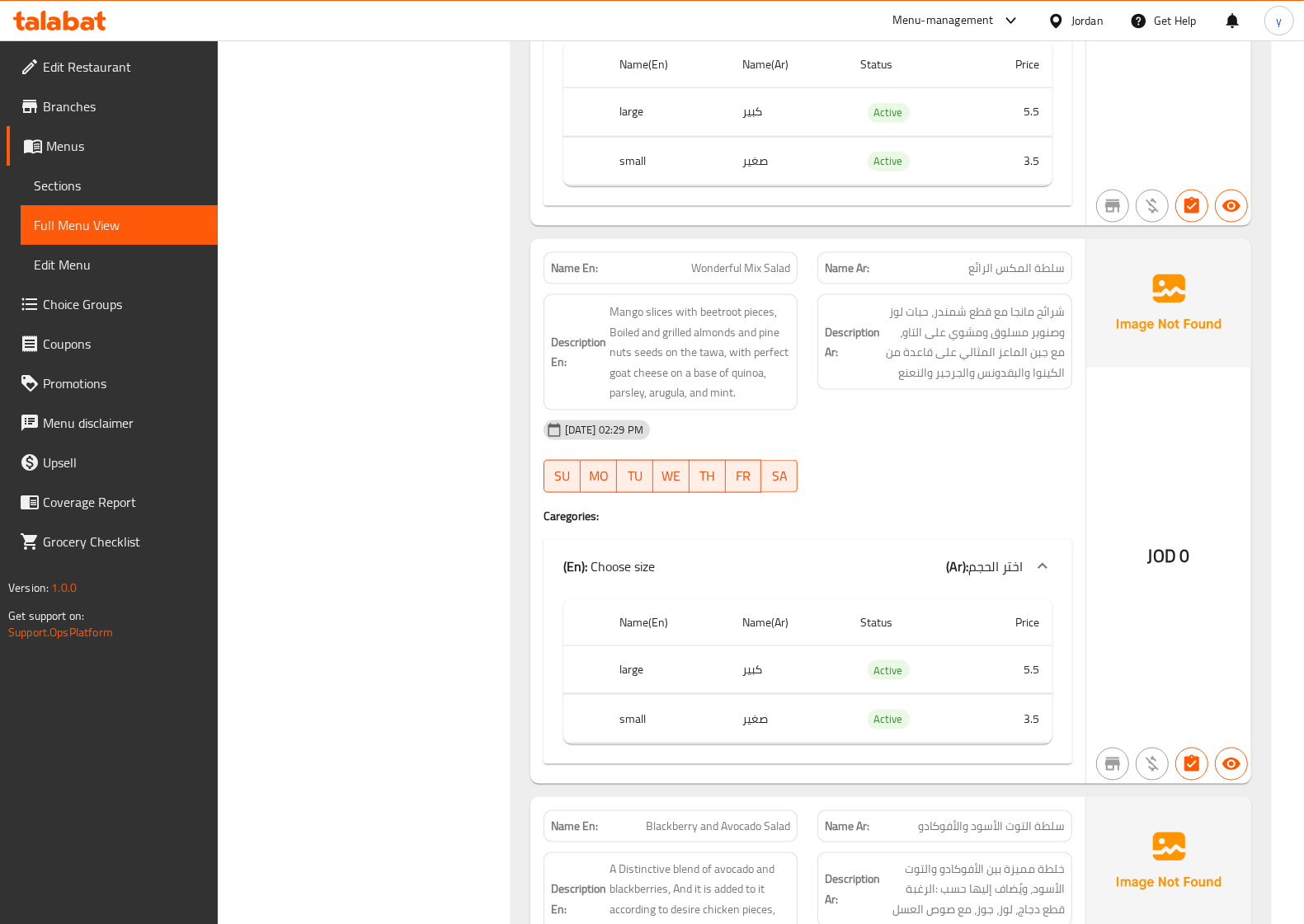
click at [730, 284] on div "Name En: Wonderful Mix Salad" at bounding box center [670, 268] width 255 height 32
copy span "Wonderful Mix Salad"
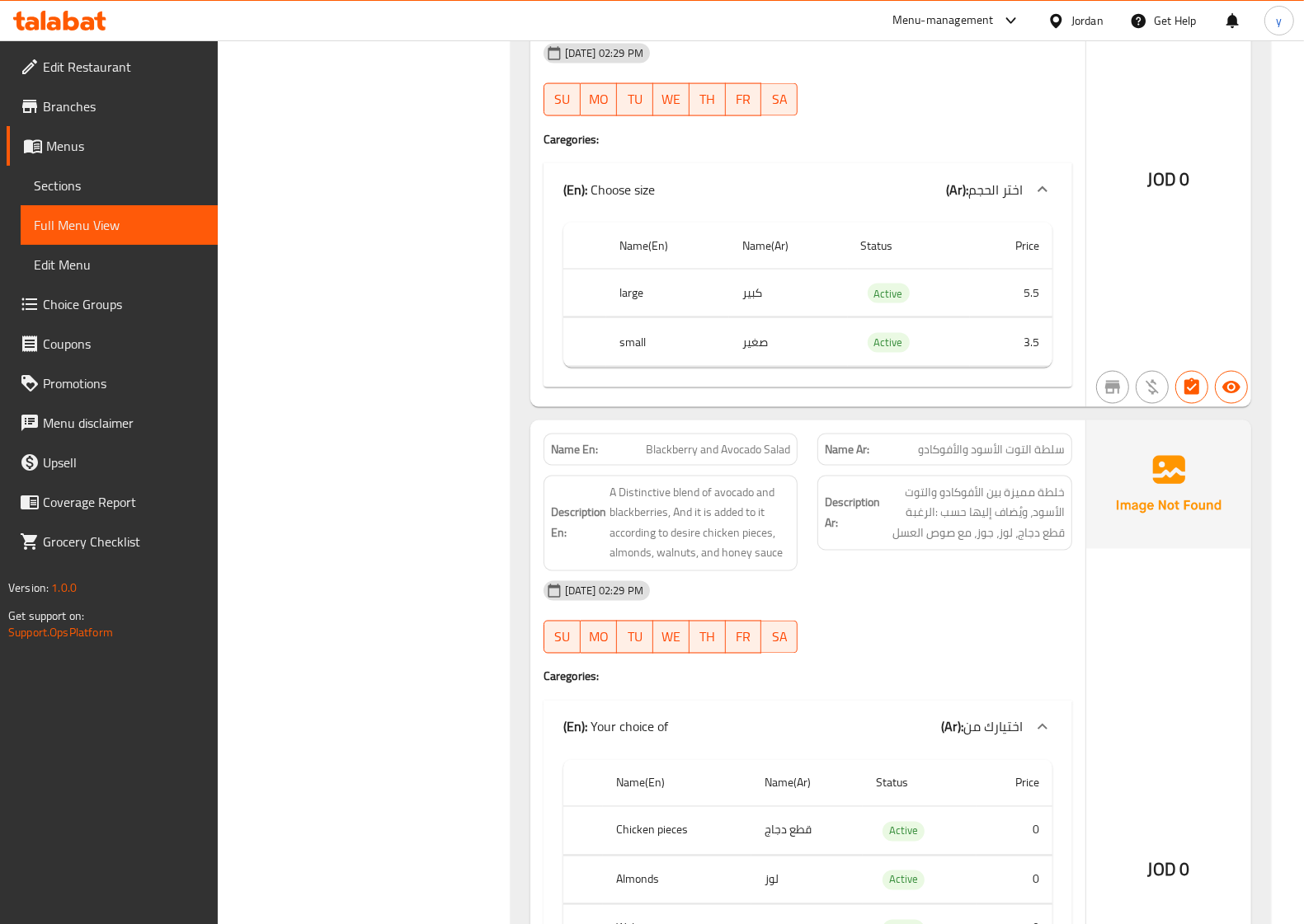
scroll to position [2164, 0]
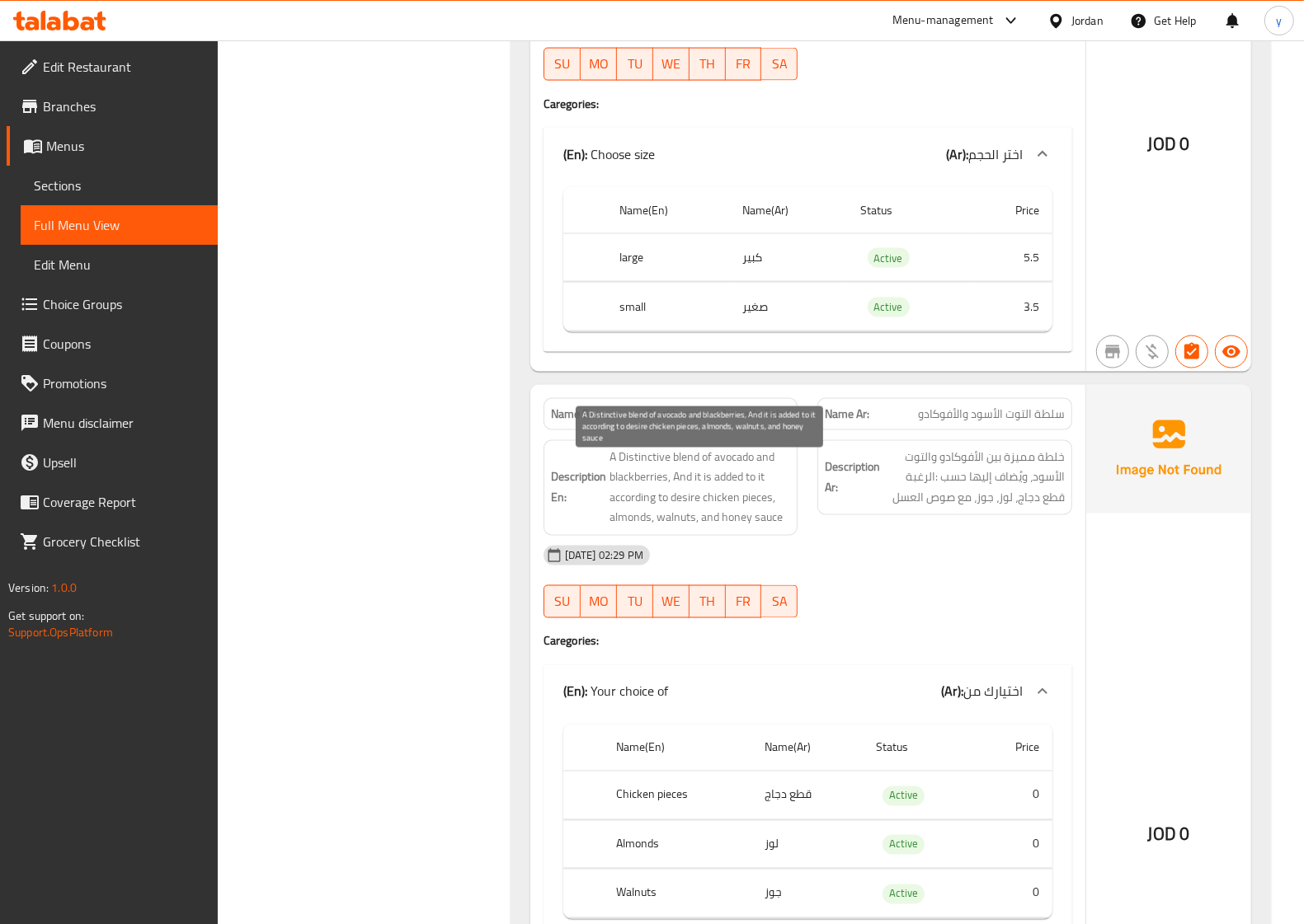
click at [677, 514] on span "A Distinctive blend of avocado and blackberries, And it is added to it accordin…" at bounding box center [700, 488] width 181 height 80
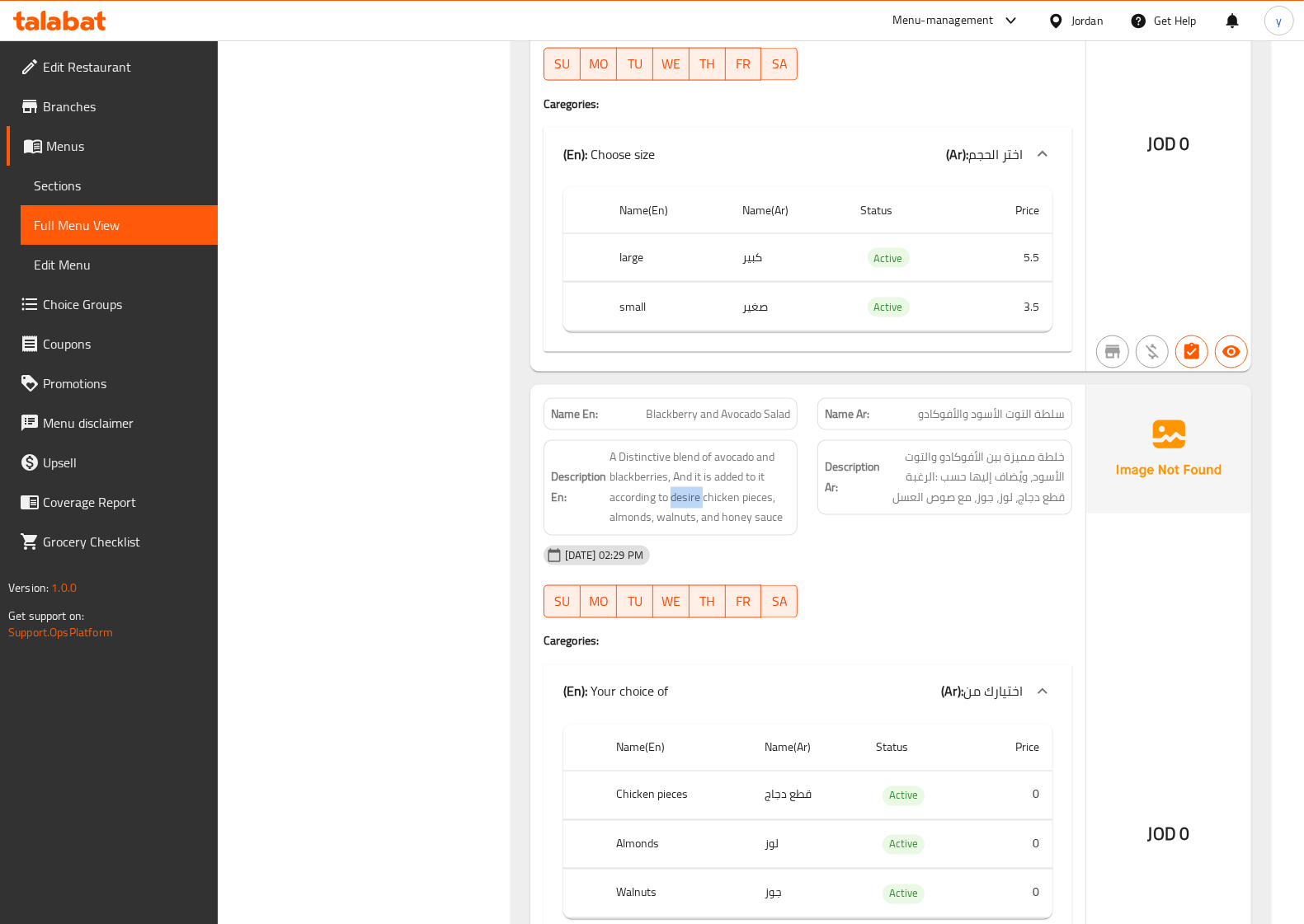
copy span "desire"
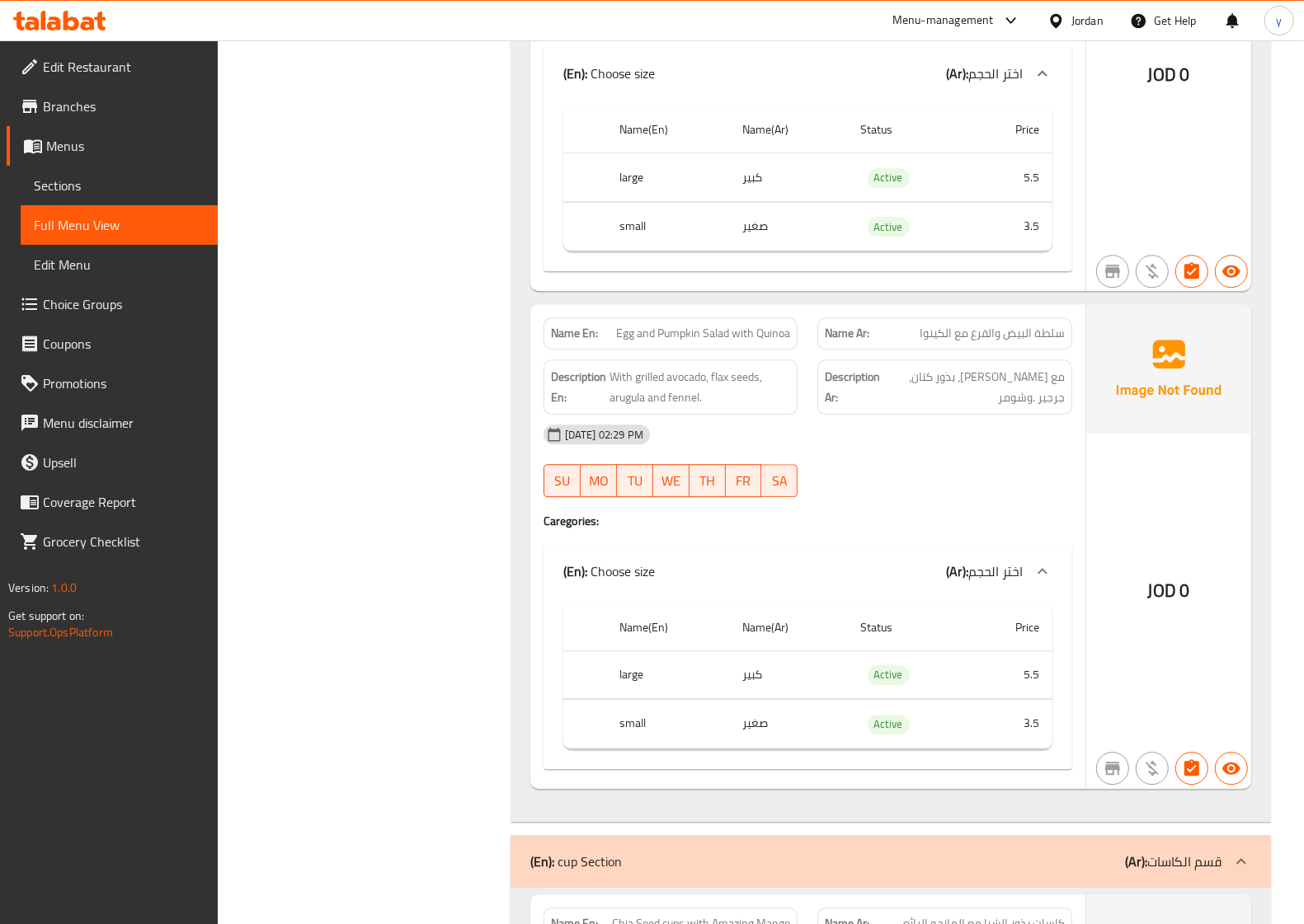
scroll to position [3608, 0]
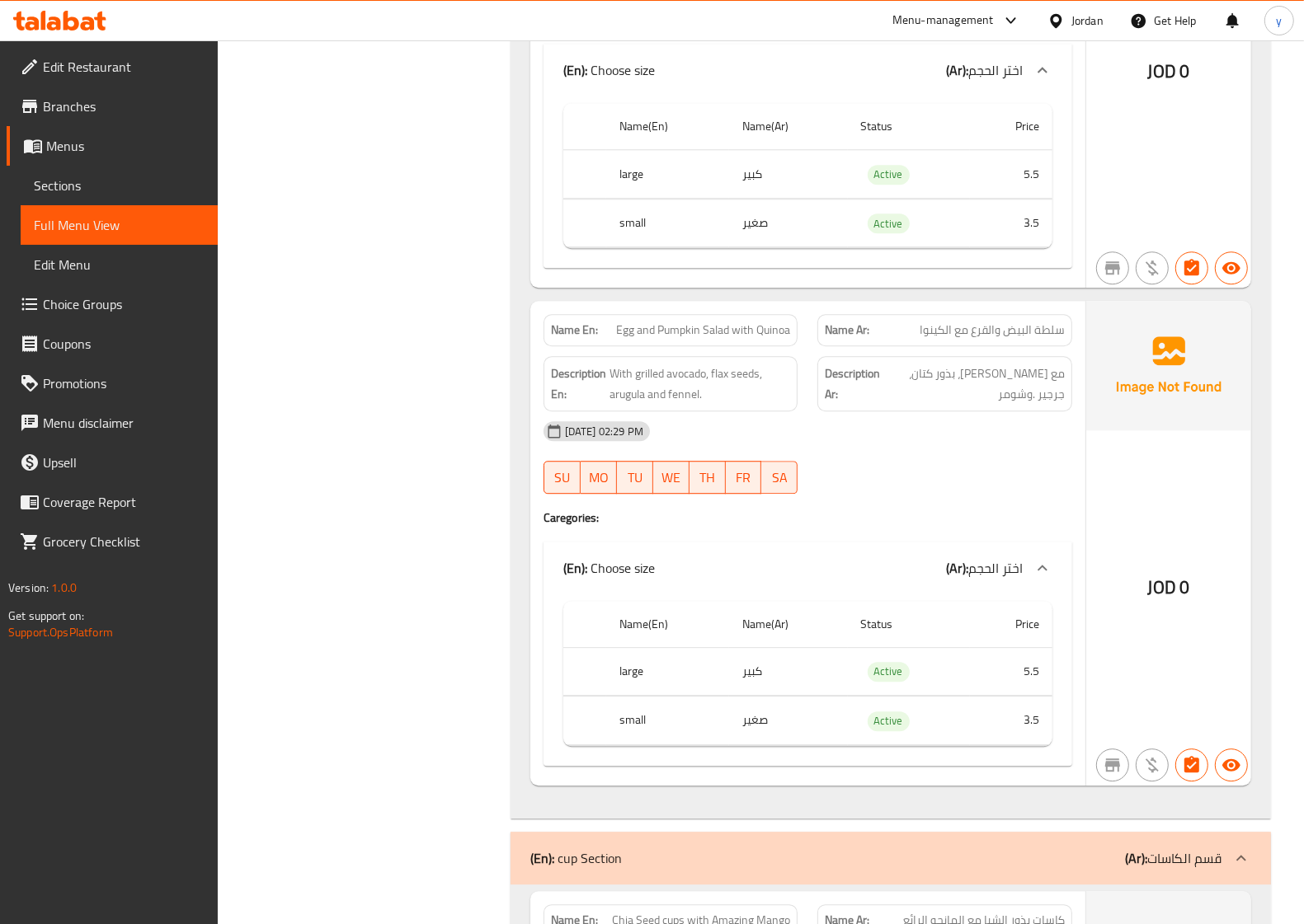
click at [913, 335] on p "Name Ar: سلطة البیض والقرع مع الكینوا" at bounding box center [945, 330] width 240 height 17
click at [784, 328] on span "Egg and Pumpkin Salad with Quinoa" at bounding box center [702, 330] width 174 height 17
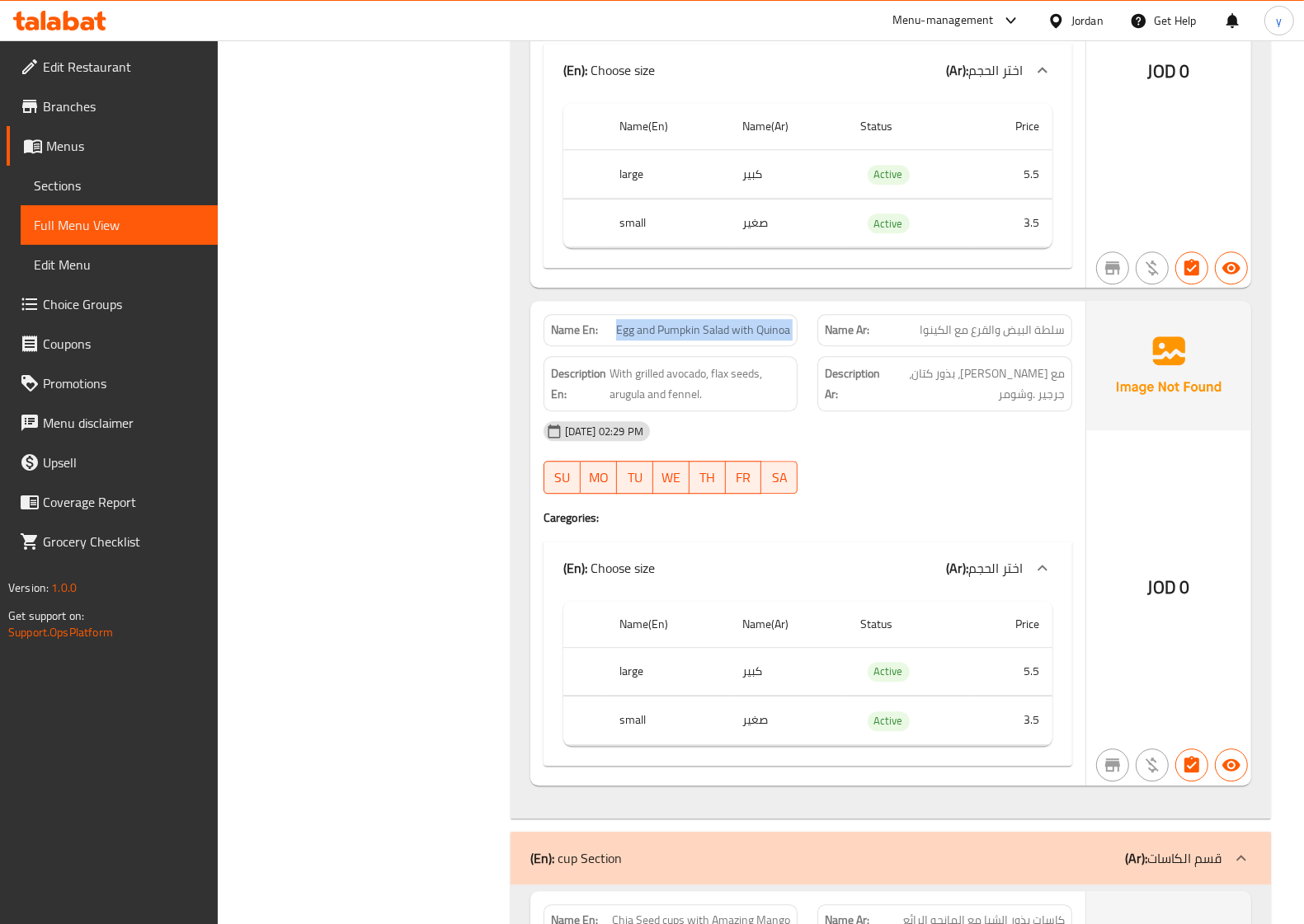
click at [784, 328] on span "Egg and Pumpkin Salad with Quinoa" at bounding box center [702, 330] width 174 height 17
click at [959, 399] on span "مع أفوكادو مشوي، بذور كتان، جرجیر .وشومر" at bounding box center [974, 383] width 180 height 40
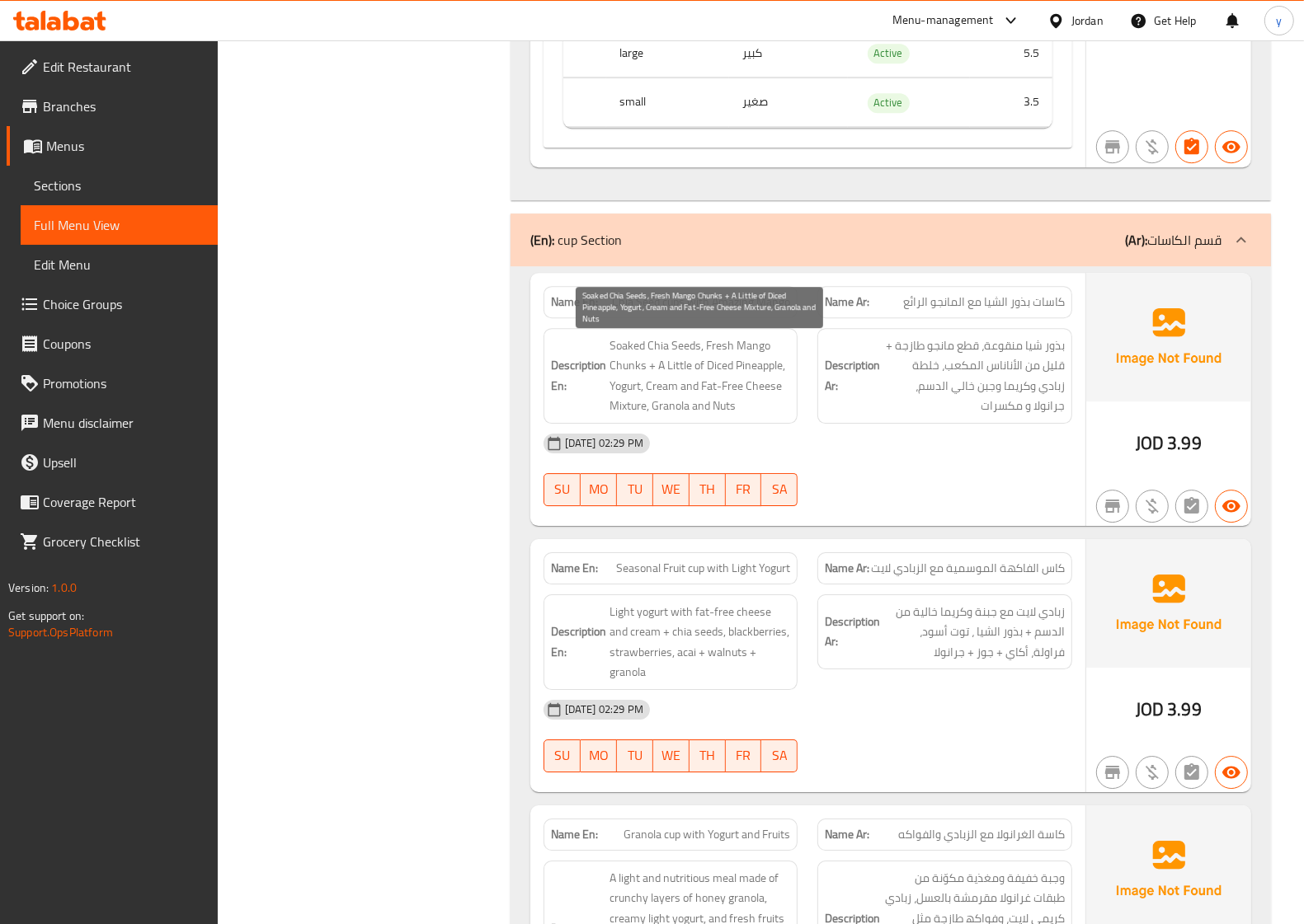
scroll to position [4329, 0]
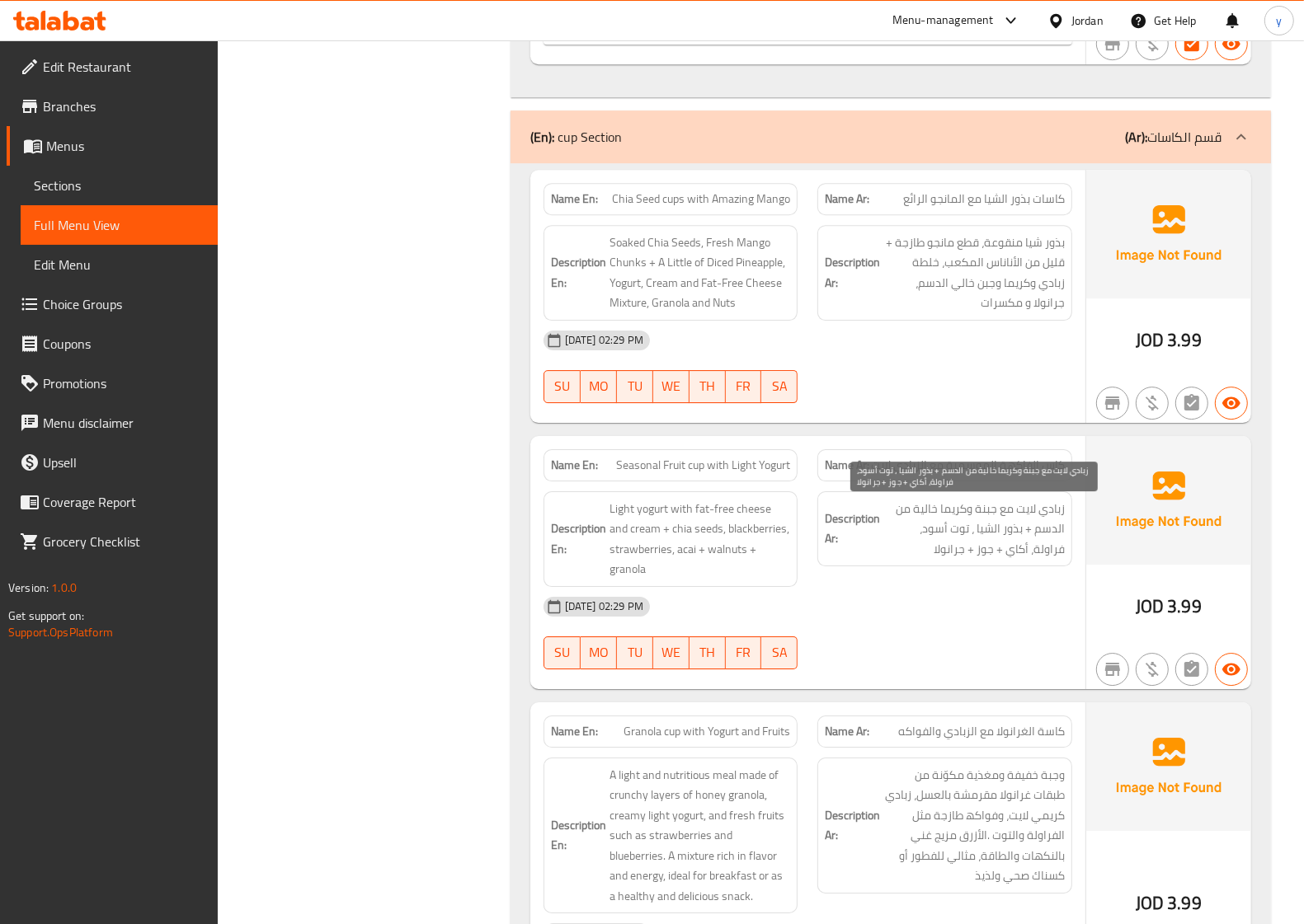
click at [959, 508] on span "زبادي لایت مع جبنة وكریما خالیة من الدسم + بذور الشیا ، توت أسود، فراولة، أكاي …" at bounding box center [973, 529] width 181 height 61
click at [959, 507] on span "زبادي لایت مع جبنة وكریما خالیة من الدسم + بذور الشیا ، توت أسود، فراولة، أكاي …" at bounding box center [973, 529] width 181 height 61
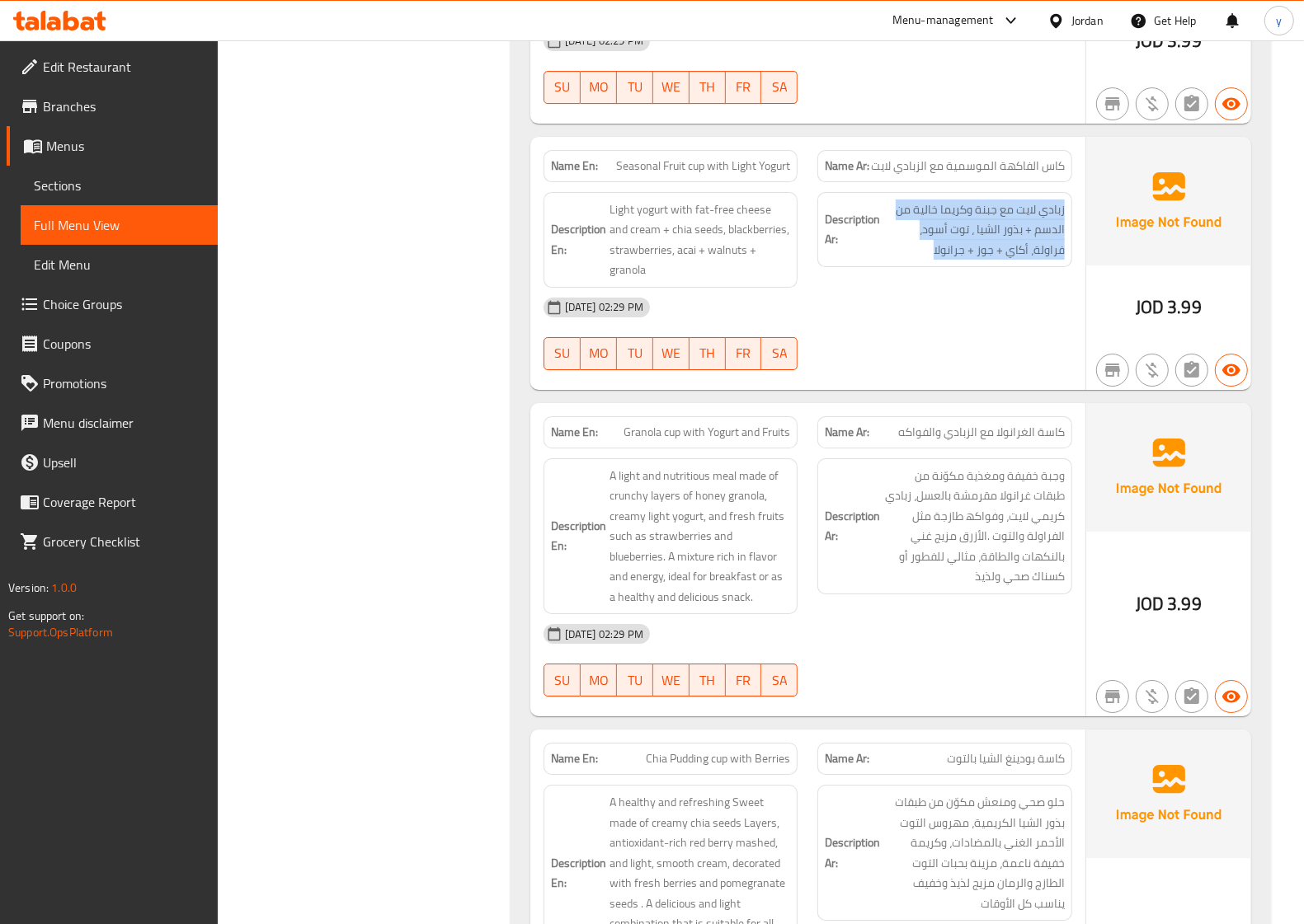
scroll to position [4638, 0]
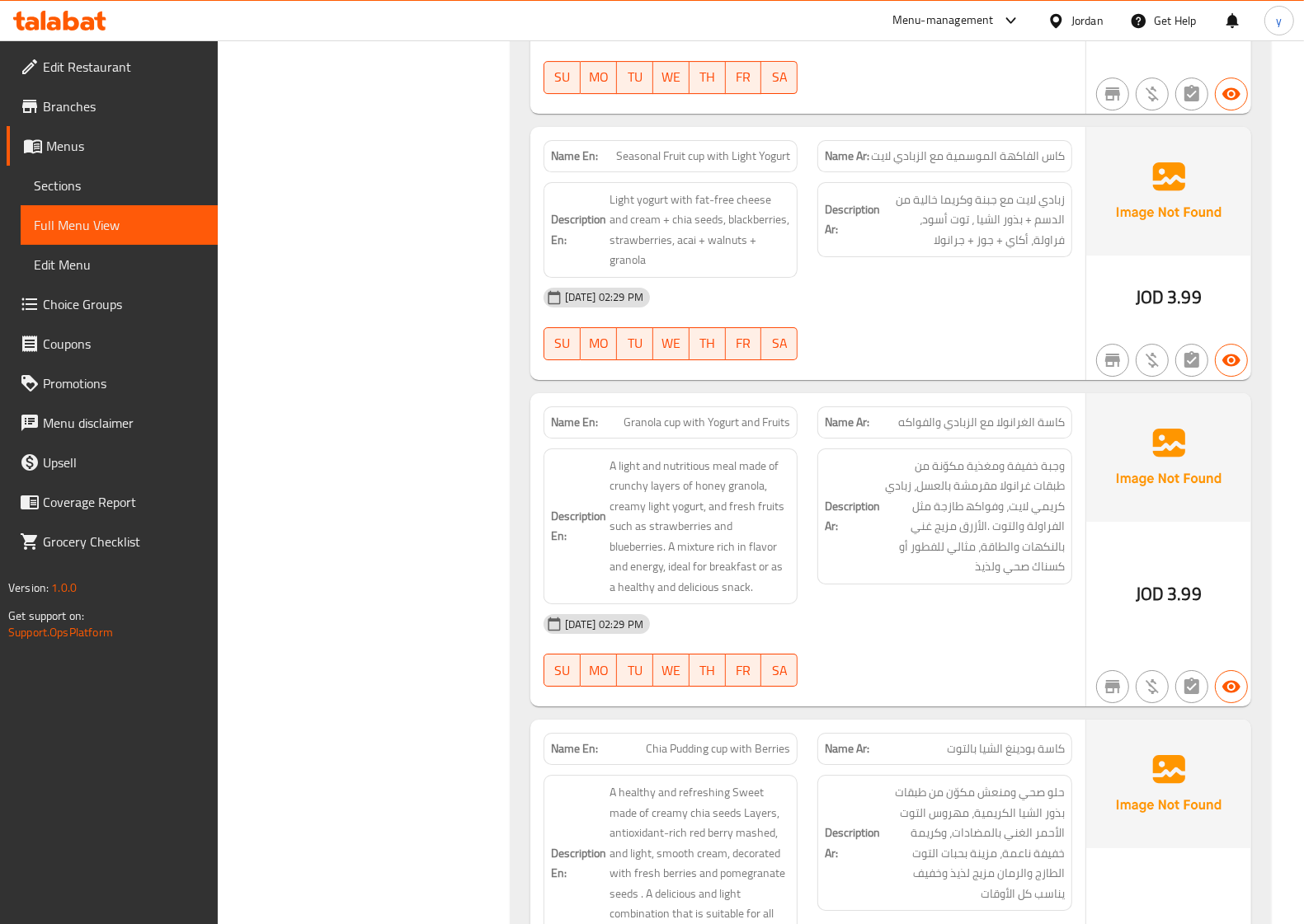
click at [959, 432] on span "كاسة الغرانولا مع الزبادي والفواكه" at bounding box center [981, 422] width 166 height 17
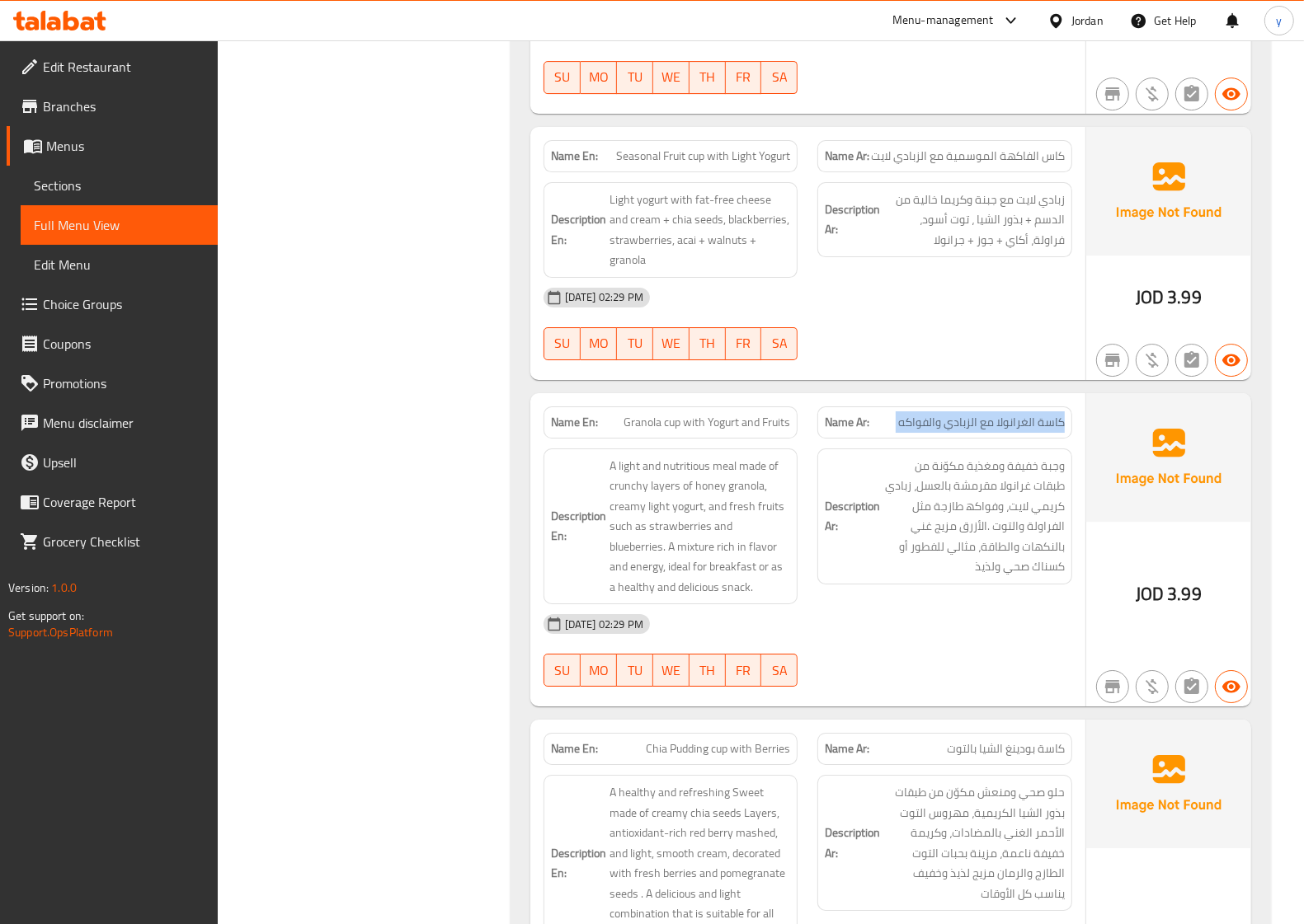
click at [959, 432] on span "كاسة الغرانولا مع الزبادي والفواكه" at bounding box center [981, 422] width 166 height 17
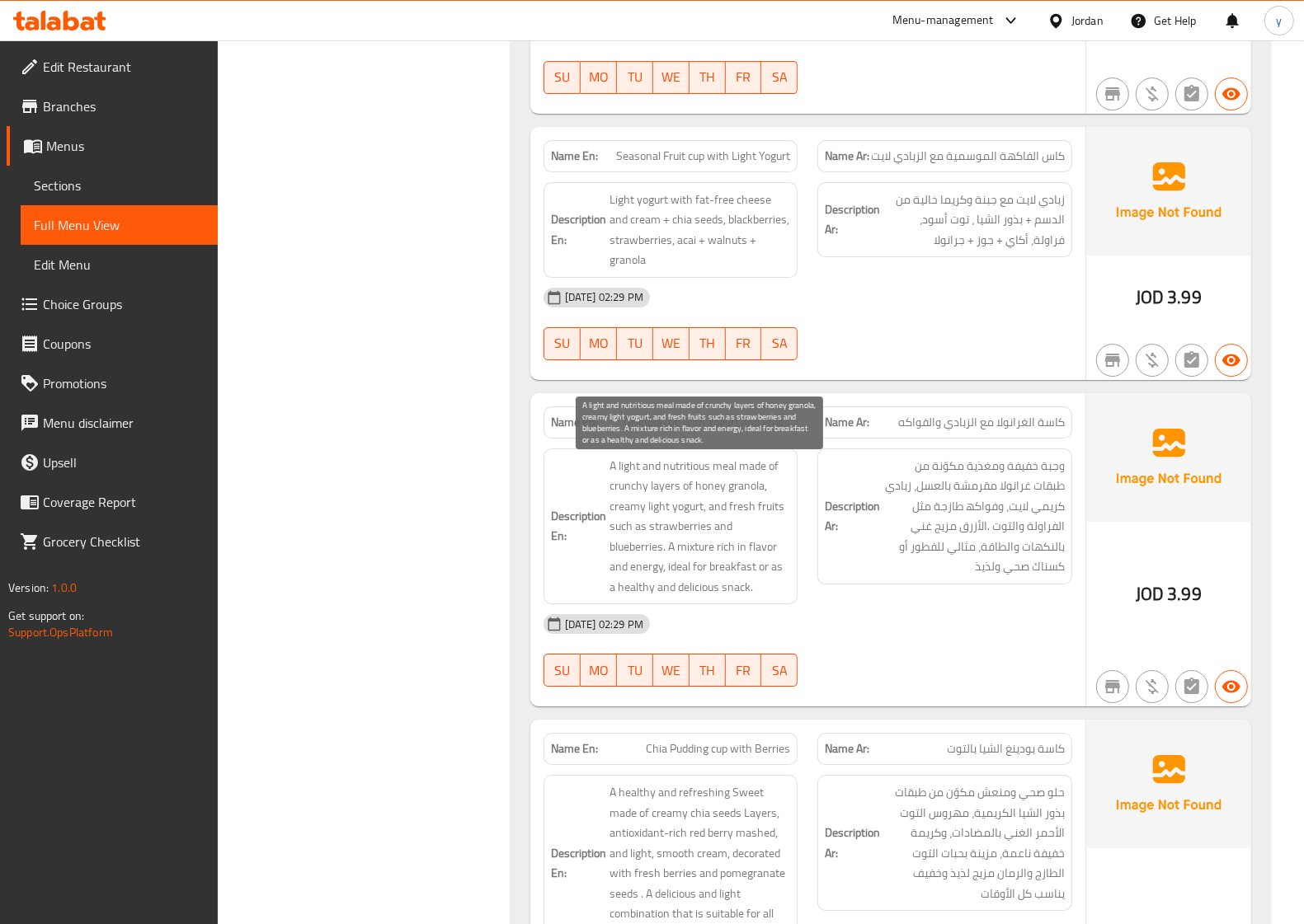
click at [642, 495] on span "A light and nutritious meal made of crunchy layers of honey granola, creamy lig…" at bounding box center [700, 526] width 181 height 142
copy span "crunchy"
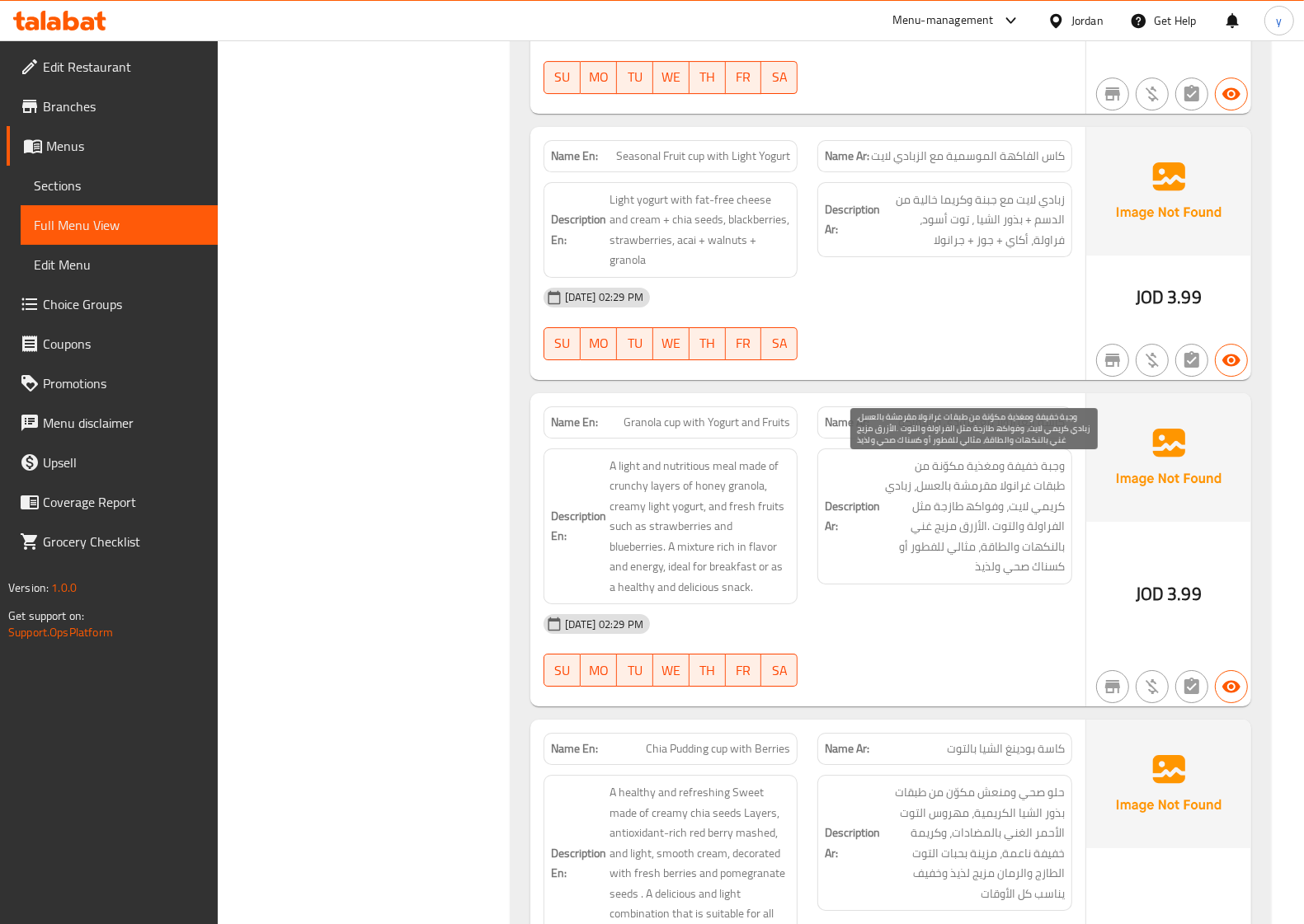
click at [959, 496] on span "وجبة خفیفة ومغذیة مكوّنة من طبقات غرانولا مقرمشة بالعسل، زبادي كریمي لایت، وفوا…" at bounding box center [973, 517] width 181 height 122
click at [689, 432] on span "Granola cup with Yogurt and Fruits" at bounding box center [707, 422] width 166 height 17
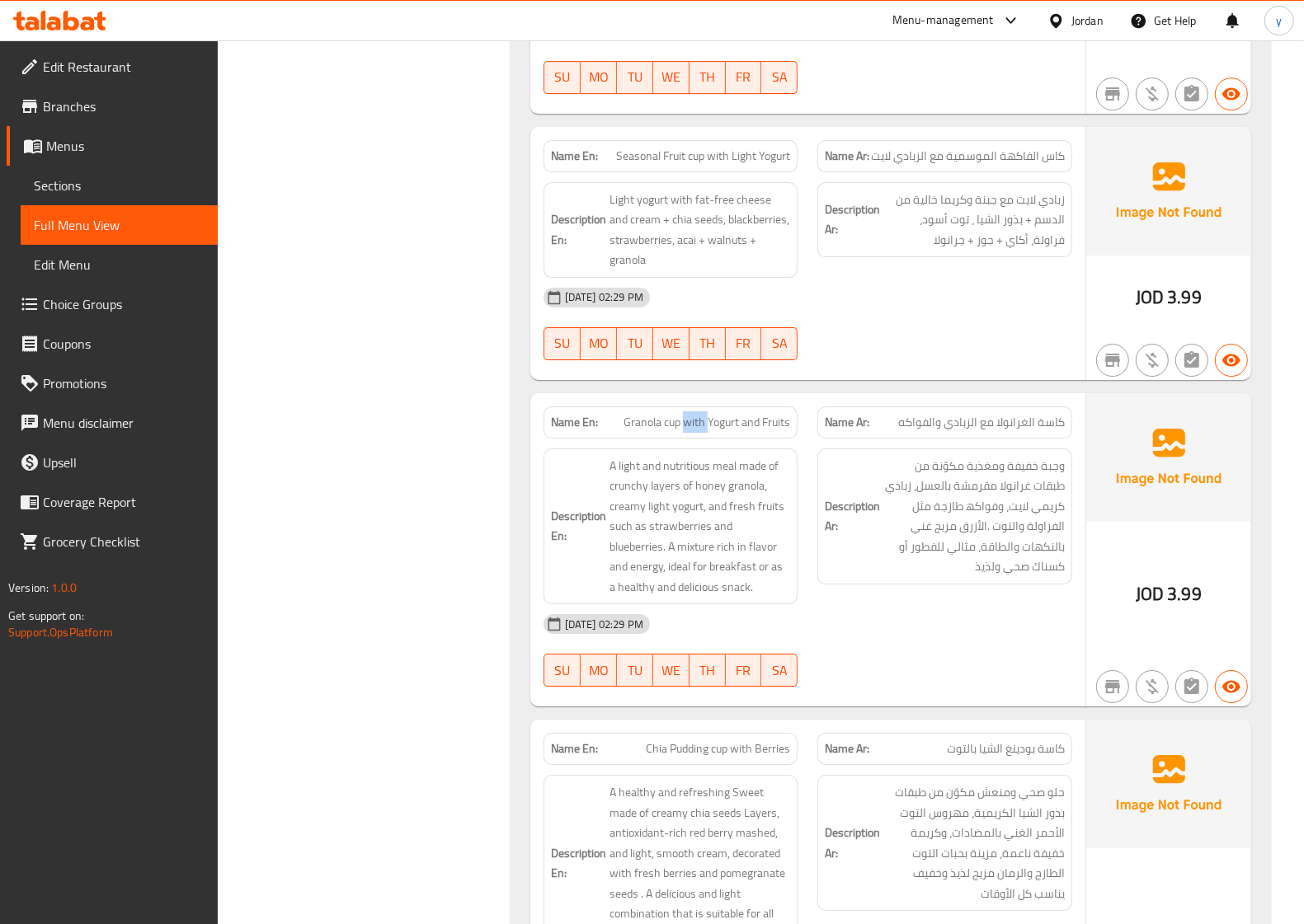
click at [689, 432] on span "Granola cup with Yogurt and Fruits" at bounding box center [707, 422] width 166 height 17
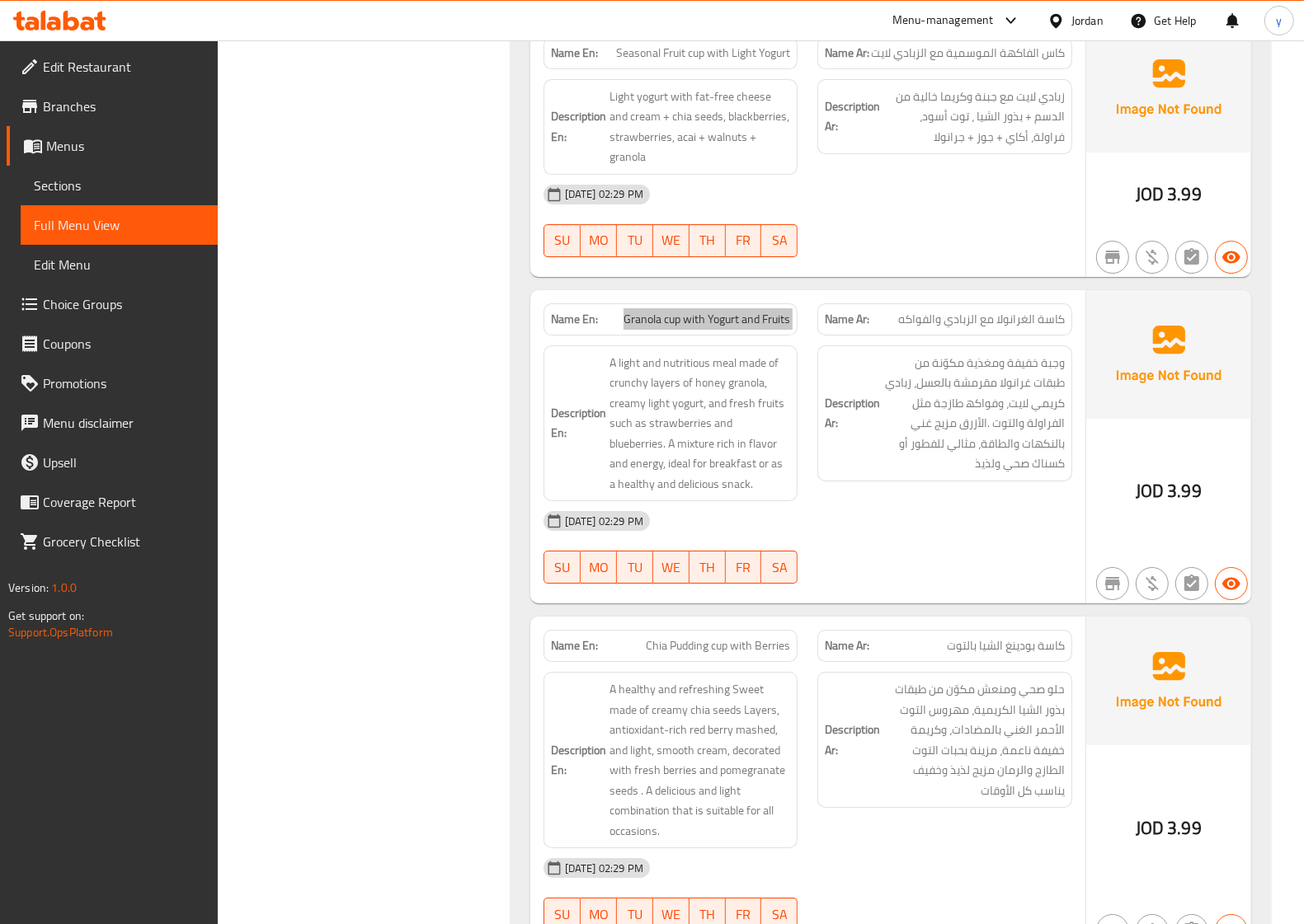
scroll to position [4840, 0]
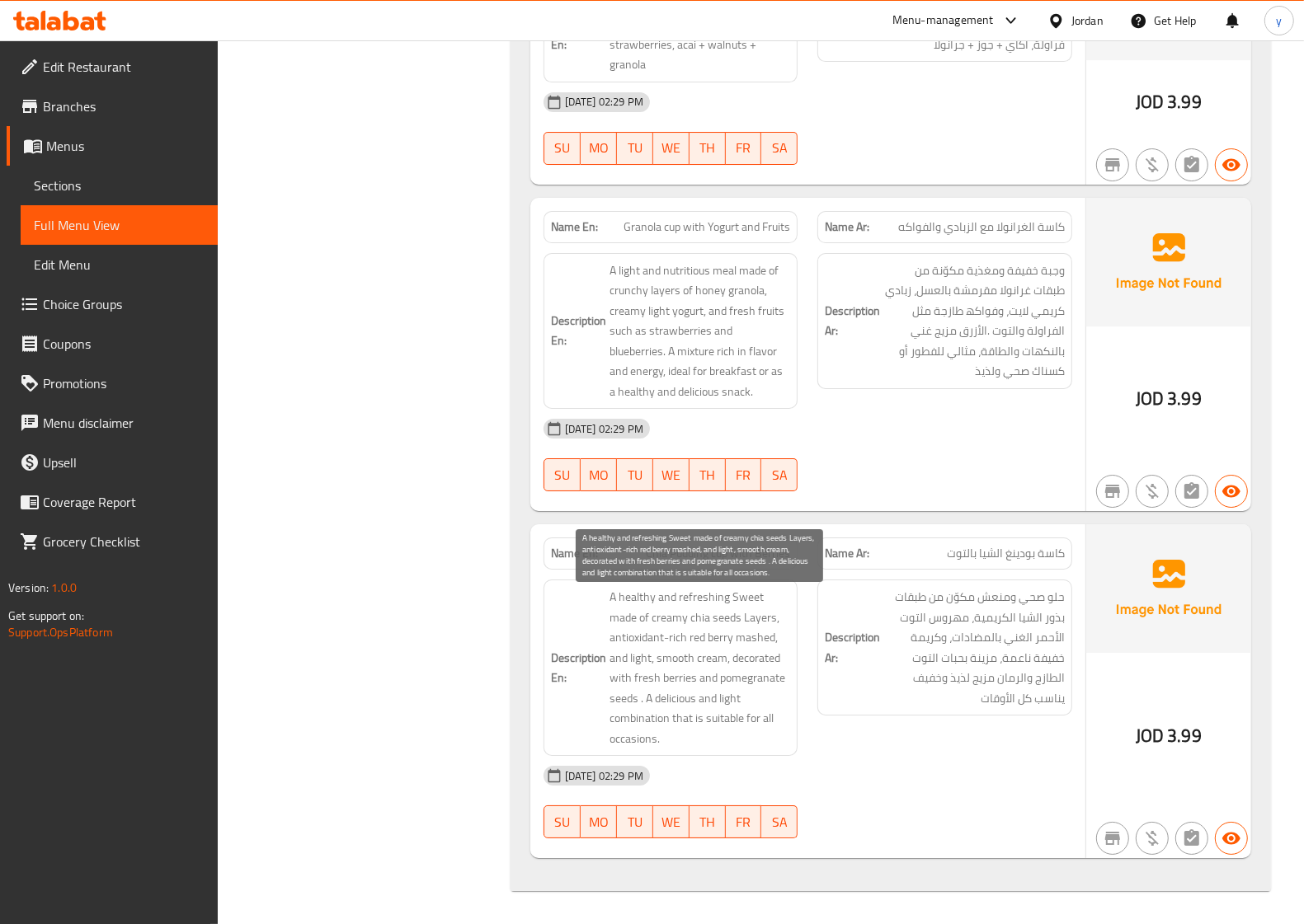
click at [689, 671] on span "A healthy and refreshing Sweet made of creamy chia seeds Layers, antioxidant-ri…" at bounding box center [700, 668] width 181 height 162
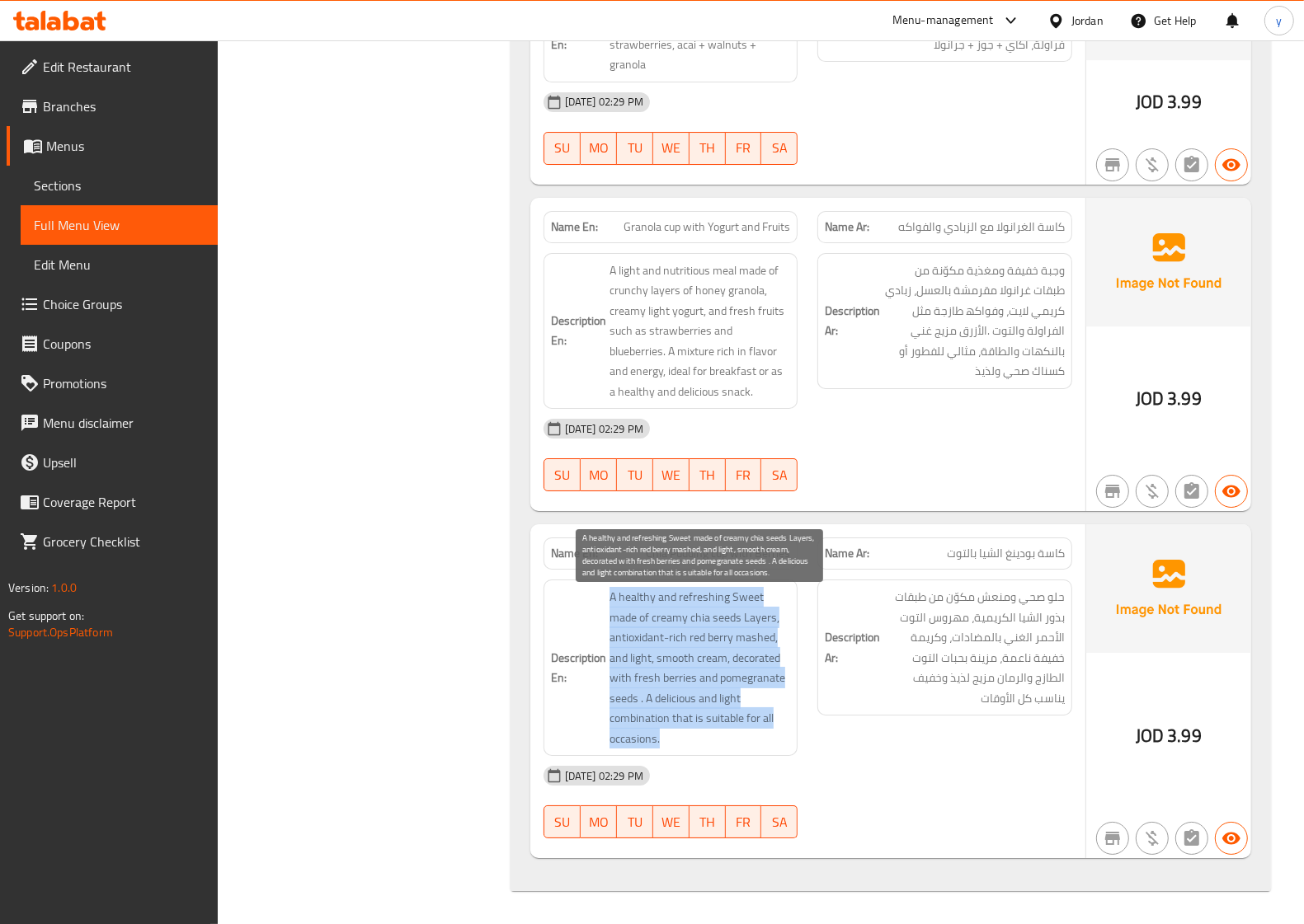
click at [689, 671] on span "A healthy and refreshing Sweet made of creamy chia seeds Layers, antioxidant-ri…" at bounding box center [700, 668] width 181 height 162
click at [736, 645] on span "A healthy and refreshing Sweet made of creamy chia seeds Layers, antioxidant-ri…" at bounding box center [700, 668] width 181 height 162
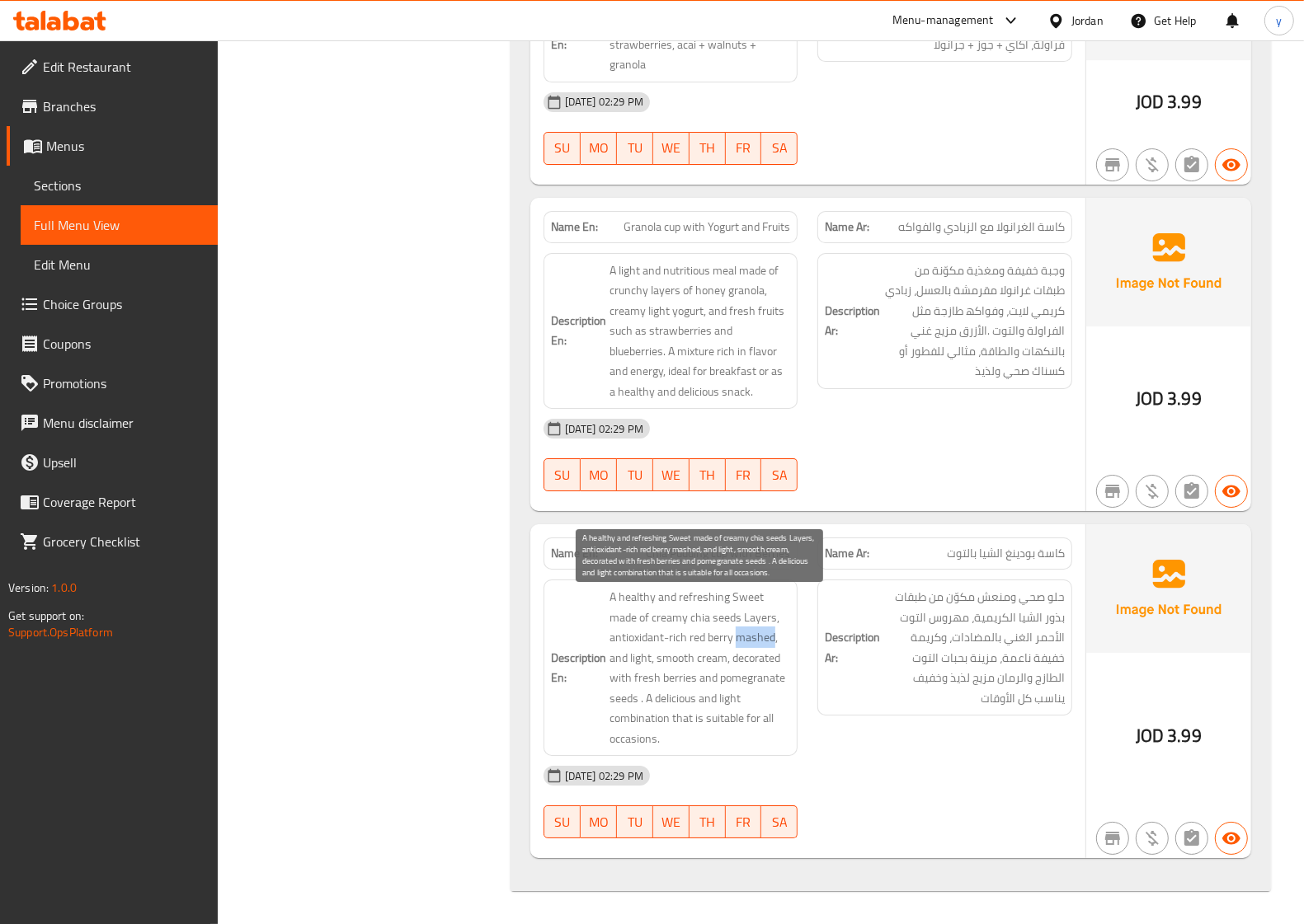
click at [736, 645] on span "A healthy and refreshing Sweet made of creamy chia seeds Layers, antioxidant-ri…" at bounding box center [700, 668] width 181 height 162
click at [701, 645] on span "A healthy and refreshing Sweet made of creamy chia seeds Layers, antioxidant-ri…" at bounding box center [700, 668] width 181 height 162
click at [715, 642] on span "A healthy and refreshing Sweet made of creamy chia seeds Layers, antioxidant-ri…" at bounding box center [700, 668] width 181 height 162
drag, startPoint x: 715, startPoint y: 642, endPoint x: 736, endPoint y: 642, distance: 21.0
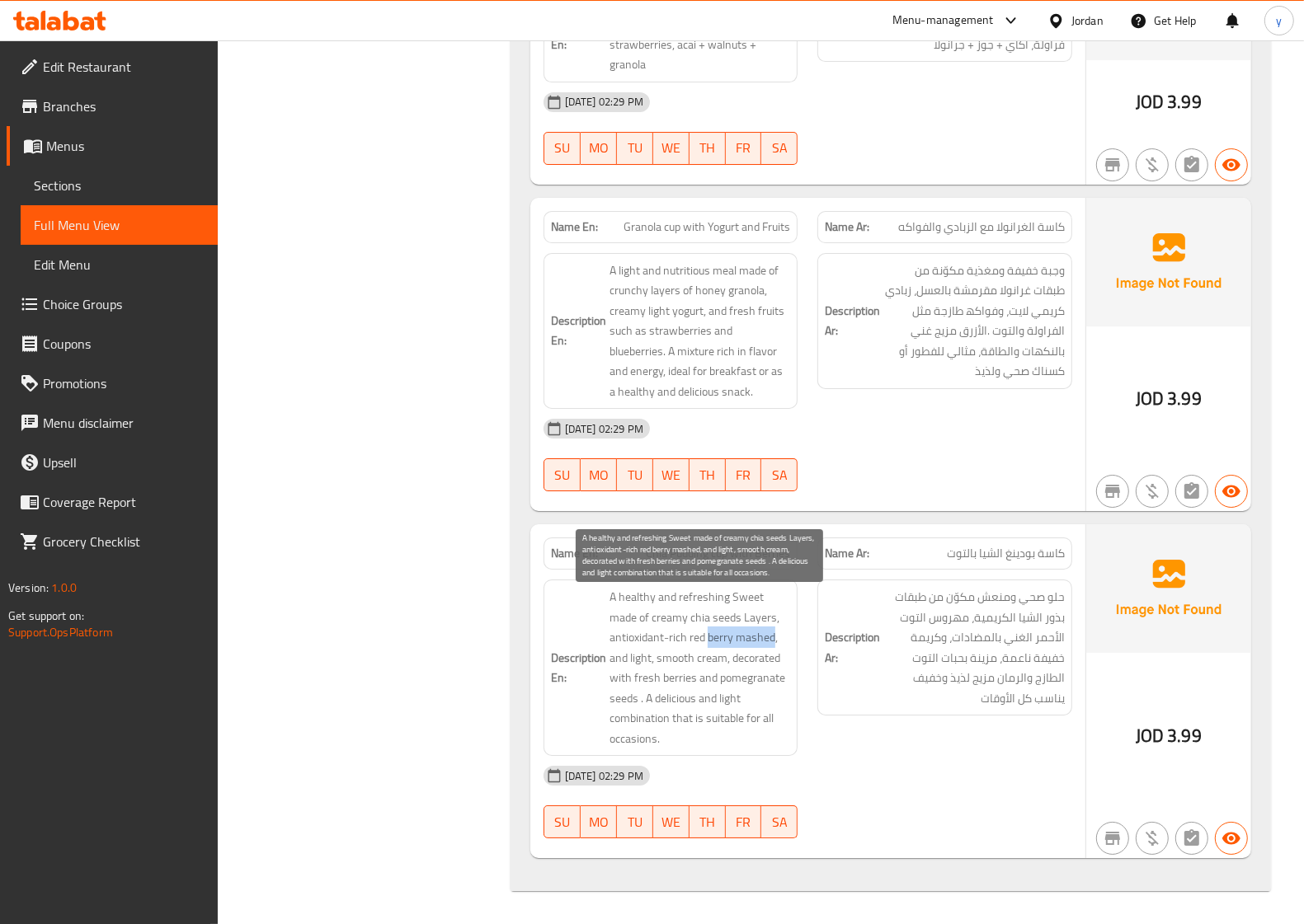
click at [736, 642] on span "A healthy and refreshing Sweet made of creamy chia seeds Layers, antioxidant-ri…" at bounding box center [700, 668] width 181 height 162
click at [701, 632] on span "A healthy and refreshing Sweet made of creamy chia seeds Layers, antioxidant-ri…" at bounding box center [700, 668] width 181 height 162
drag, startPoint x: 701, startPoint y: 632, endPoint x: 740, endPoint y: 641, distance: 40.0
click at [740, 641] on span "A healthy and refreshing Sweet made of creamy chia seeds Layers, antioxidant-ri…" at bounding box center [700, 668] width 181 height 162
click at [662, 664] on span "A healthy and refreshing Sweet made of creamy chia seeds Layers, antioxidant-ri…" at bounding box center [700, 668] width 181 height 162
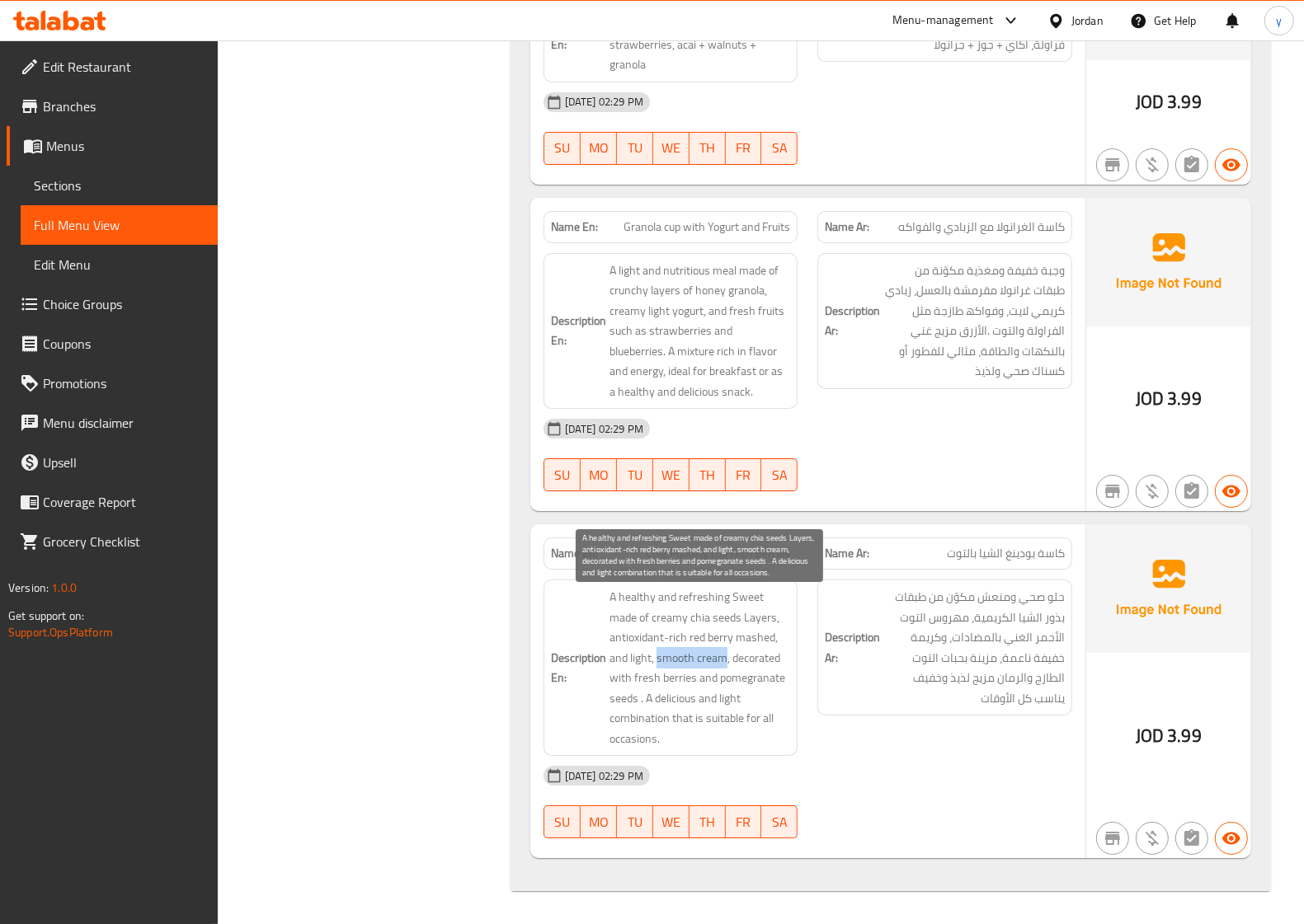
drag, startPoint x: 662, startPoint y: 664, endPoint x: 703, endPoint y: 656, distance: 41.8
click at [703, 656] on span "A healthy and refreshing Sweet made of creamy chia seeds Layers, antioxidant-ri…" at bounding box center [700, 668] width 181 height 162
click at [639, 656] on span "A healthy and refreshing Sweet made of creamy chia seeds Layers, antioxidant-ri…" at bounding box center [700, 668] width 181 height 162
drag, startPoint x: 639, startPoint y: 656, endPoint x: 698, endPoint y: 654, distance: 59.0
click at [698, 654] on span "A healthy and refreshing Sweet made of creamy chia seeds Layers, antioxidant-ri…" at bounding box center [700, 668] width 181 height 162
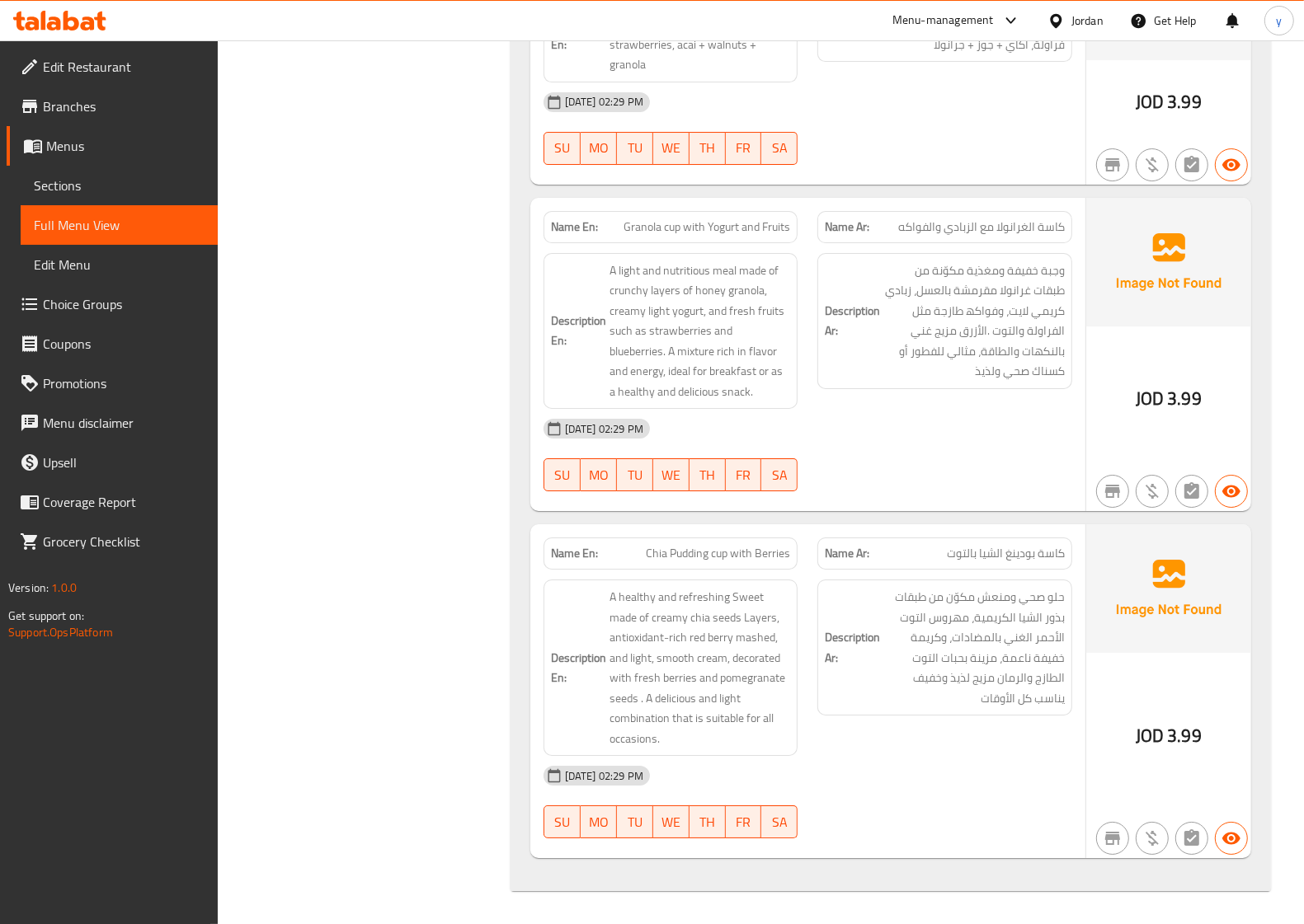
click at [893, 514] on div "Name En: Chia Seed cups with Amazing Mango Name Ar: كاسات بذور الشیا مع المانجو…" at bounding box center [890, 275] width 761 height 1233
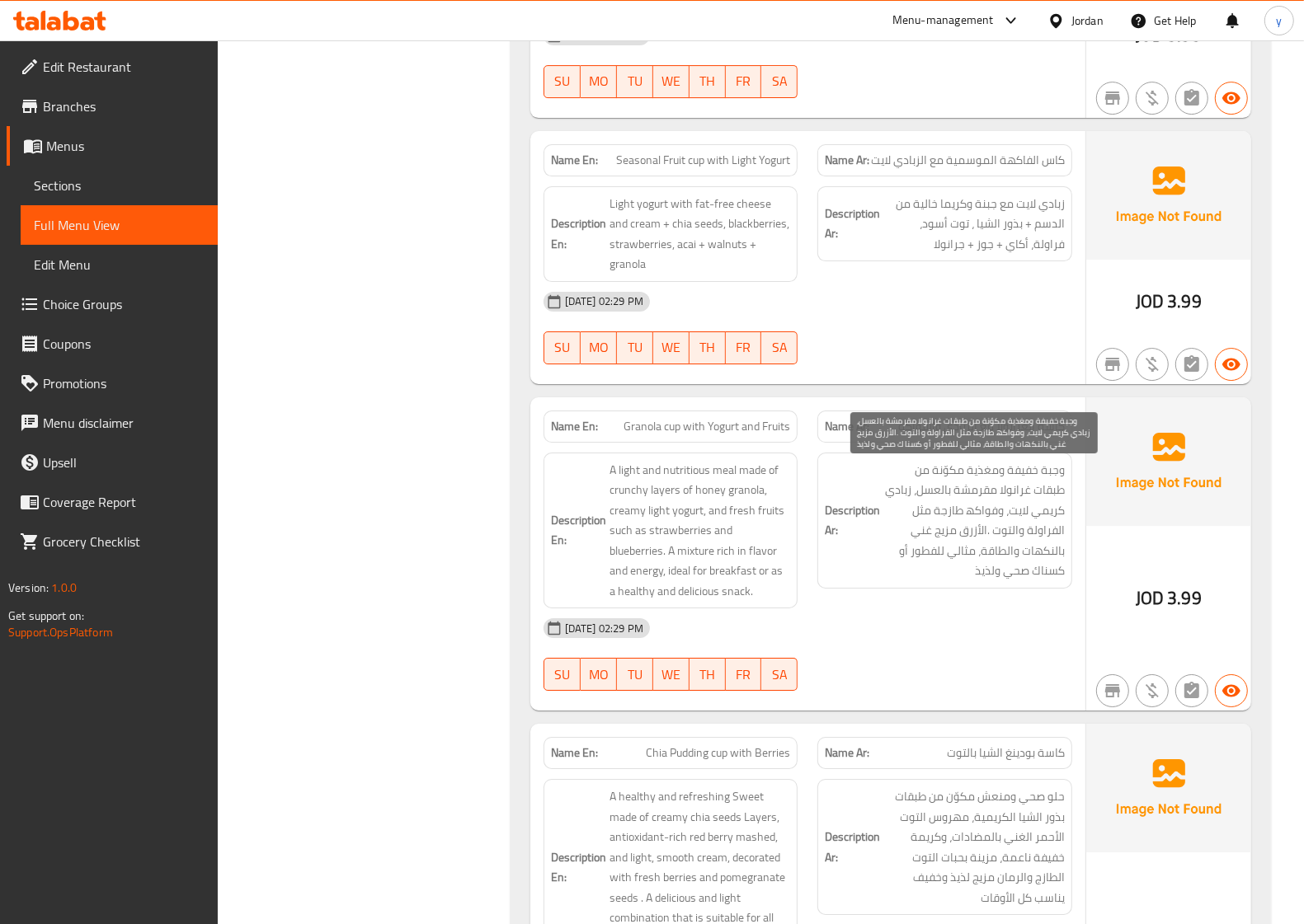
click at [944, 560] on span "وجبة خفیفة ومغذیة مكوّنة من طبقات غرانولا مقرمشة بالعسل، زبادي كریمي لایت، وفوا…" at bounding box center [973, 521] width 181 height 122
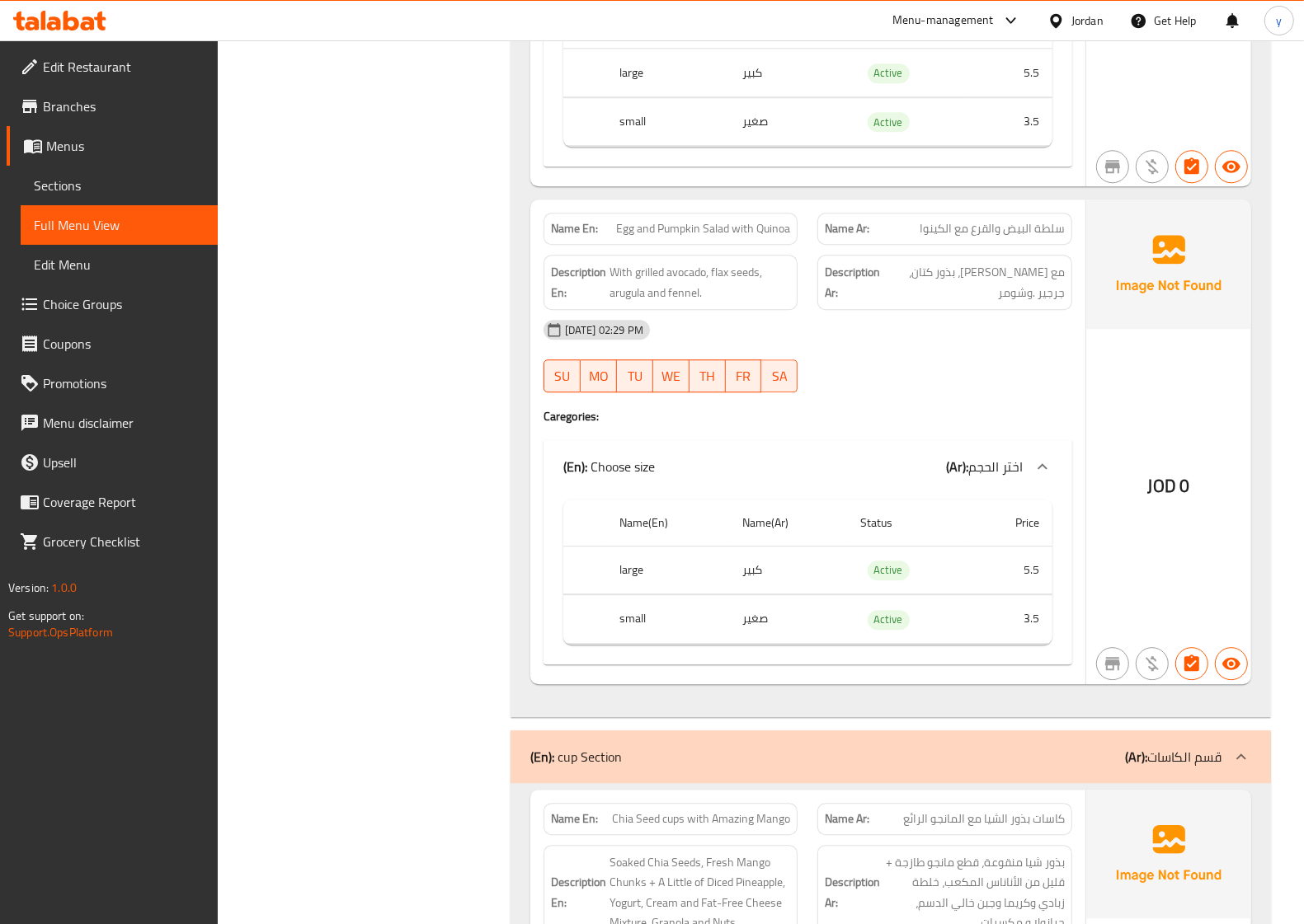
scroll to position [3706, 0]
click at [97, 177] on span "Sections" at bounding box center [119, 186] width 171 height 20
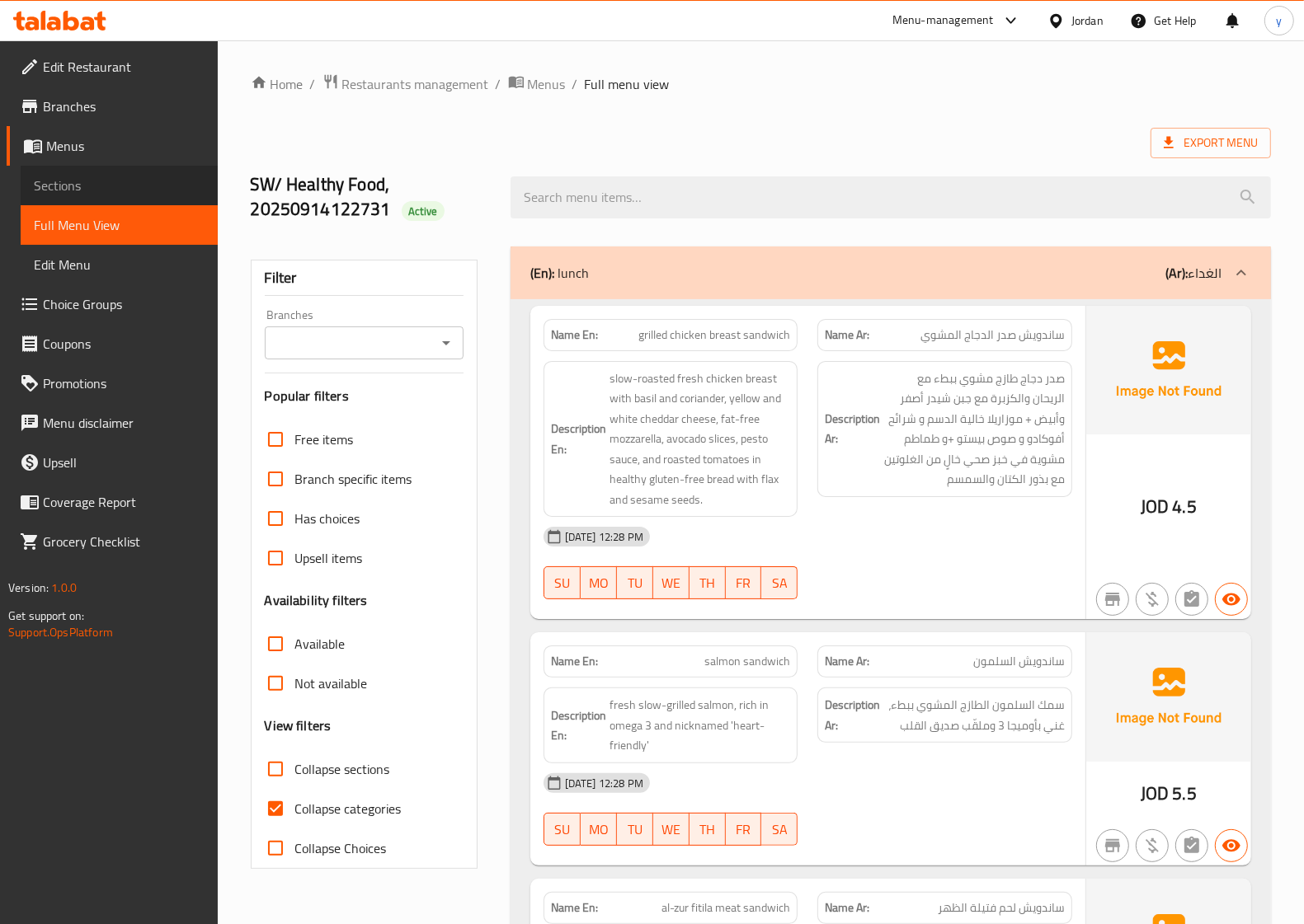
click at [72, 181] on span "Sections" at bounding box center [119, 186] width 171 height 20
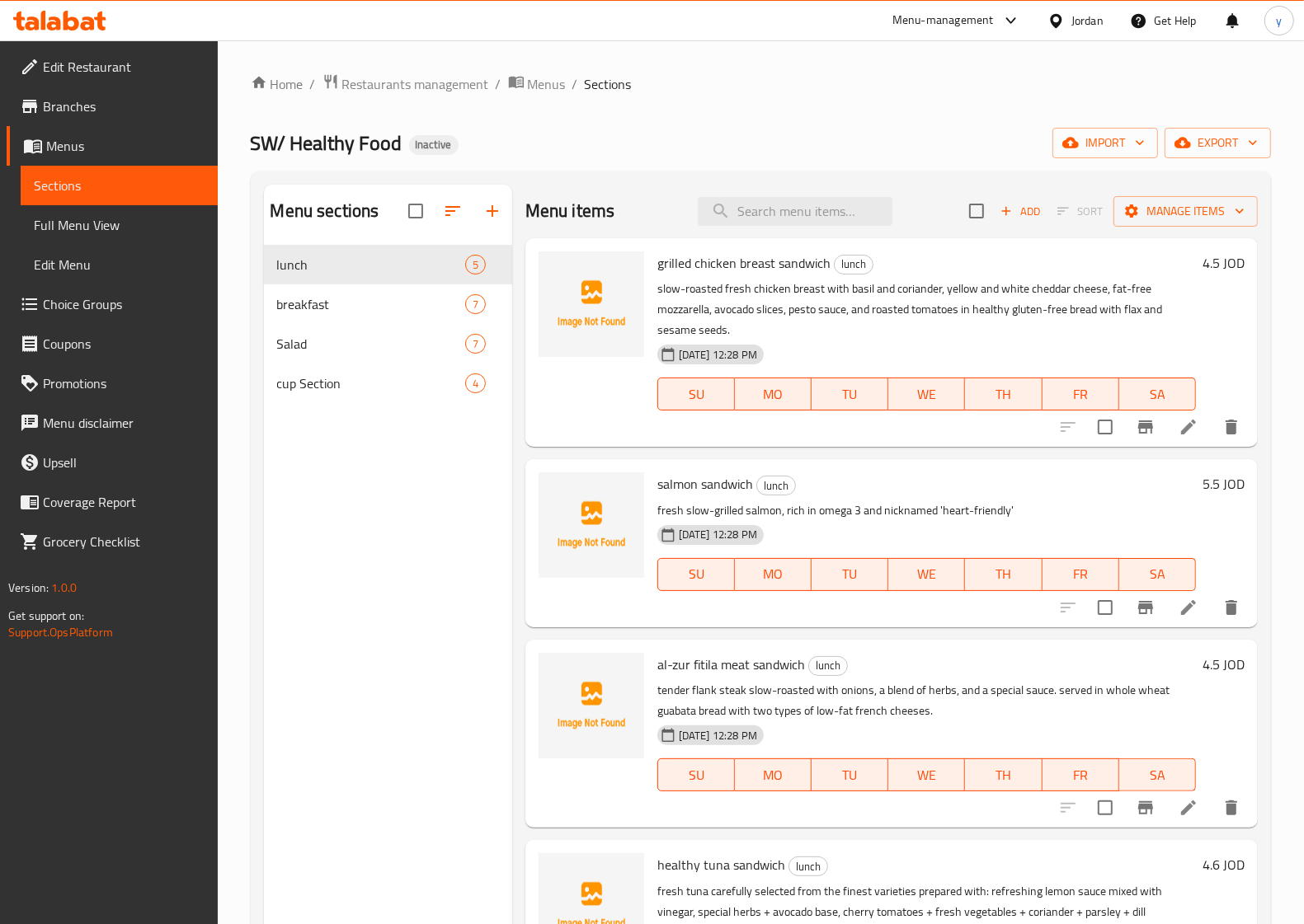
scroll to position [103, 0]
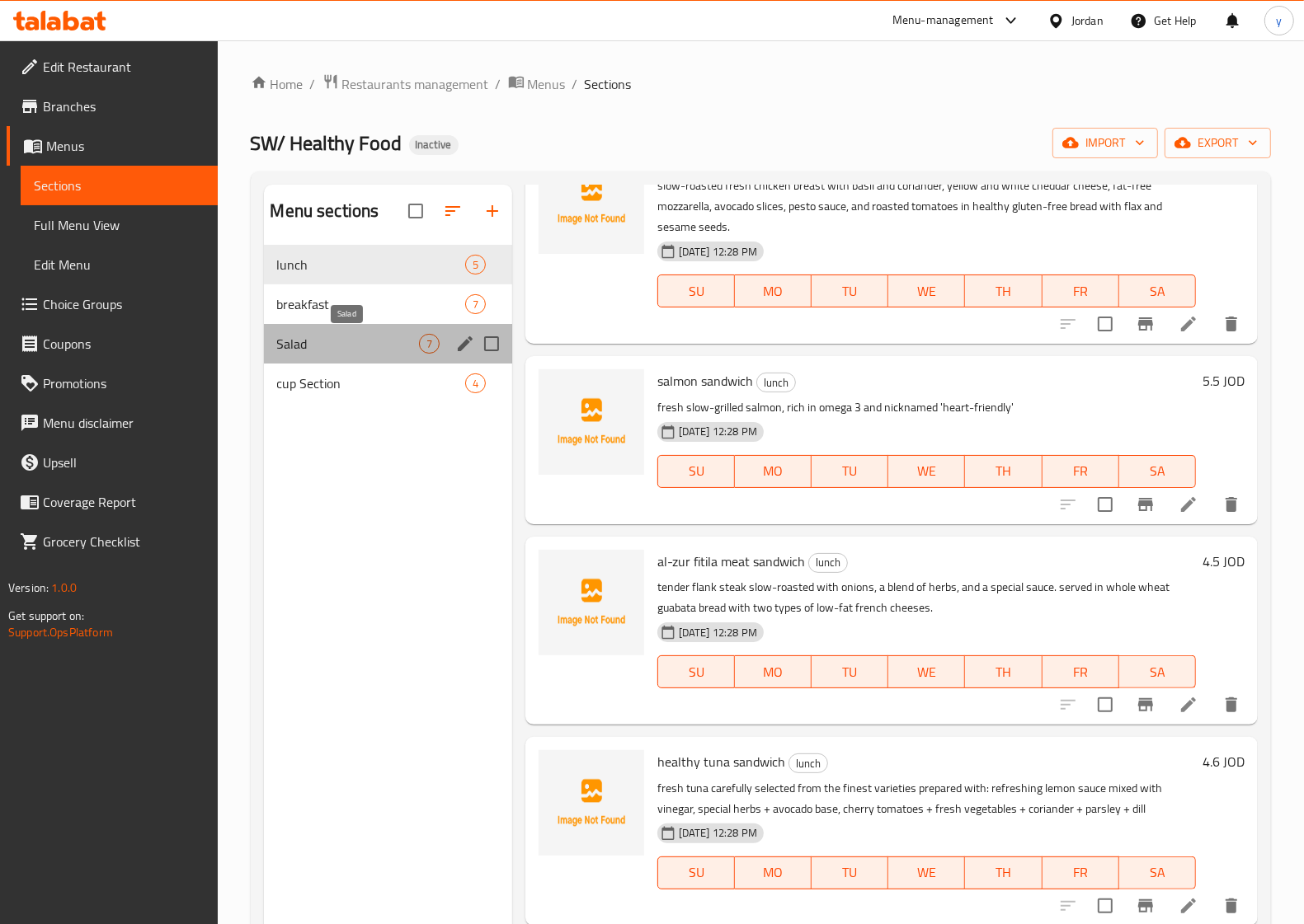
click at [309, 347] on span "Salad" at bounding box center [348, 344] width 142 height 20
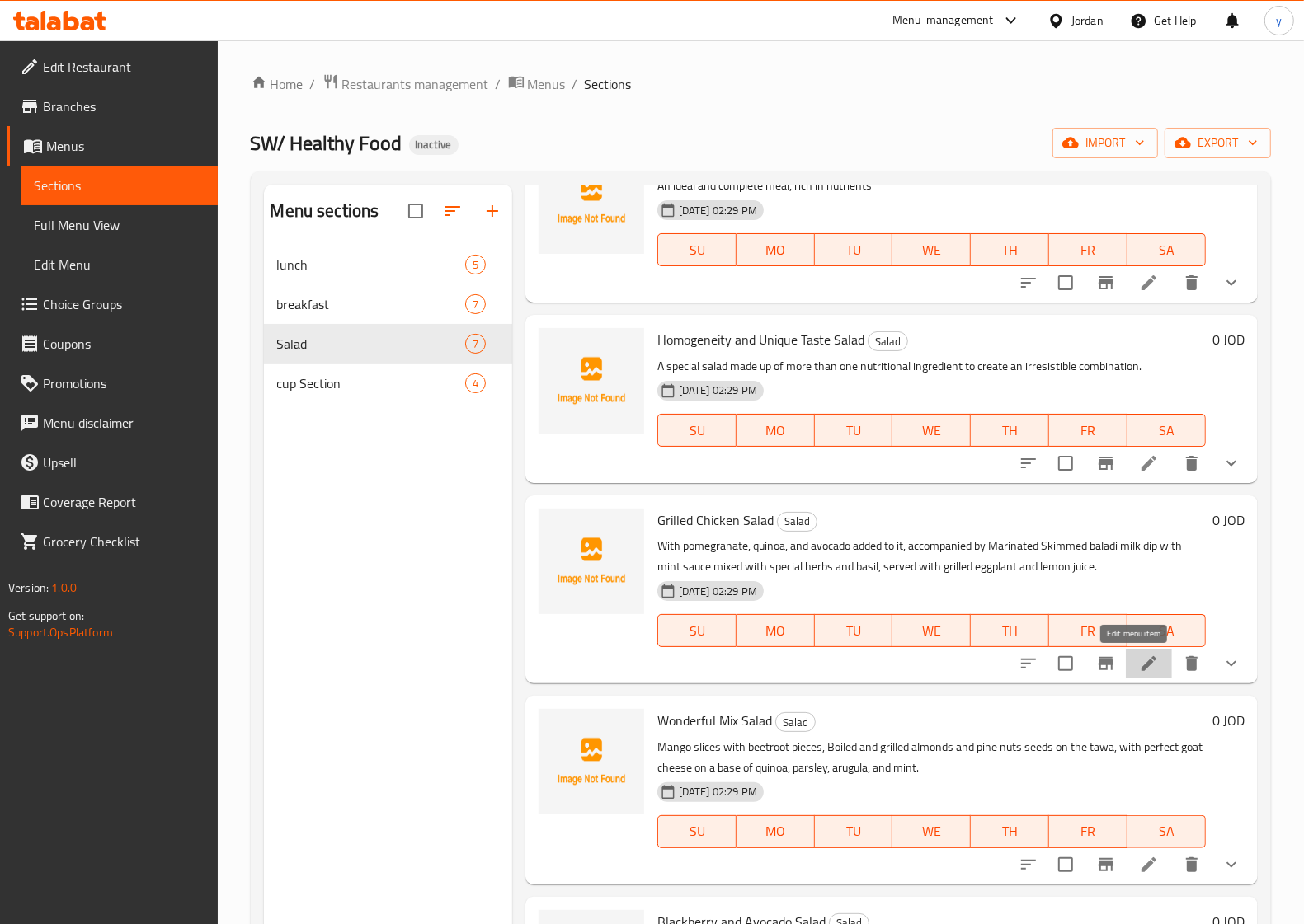
click at [1142, 666] on icon at bounding box center [1148, 664] width 20 height 20
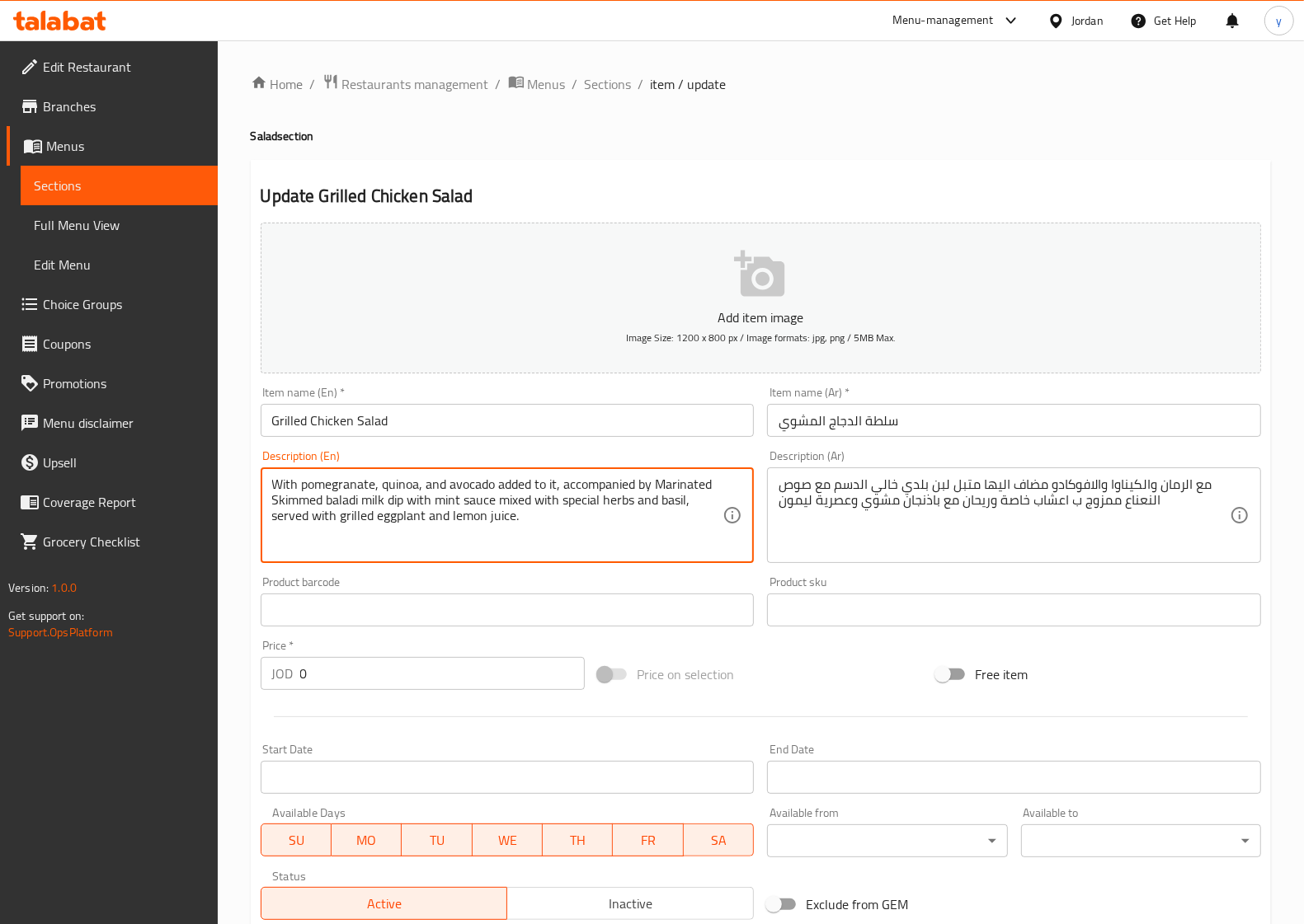
click at [393, 501] on textarea "With pomegranate, quinoa, and avocado added to it, accompanied by Marinated Ski…" at bounding box center [497, 516] width 451 height 79
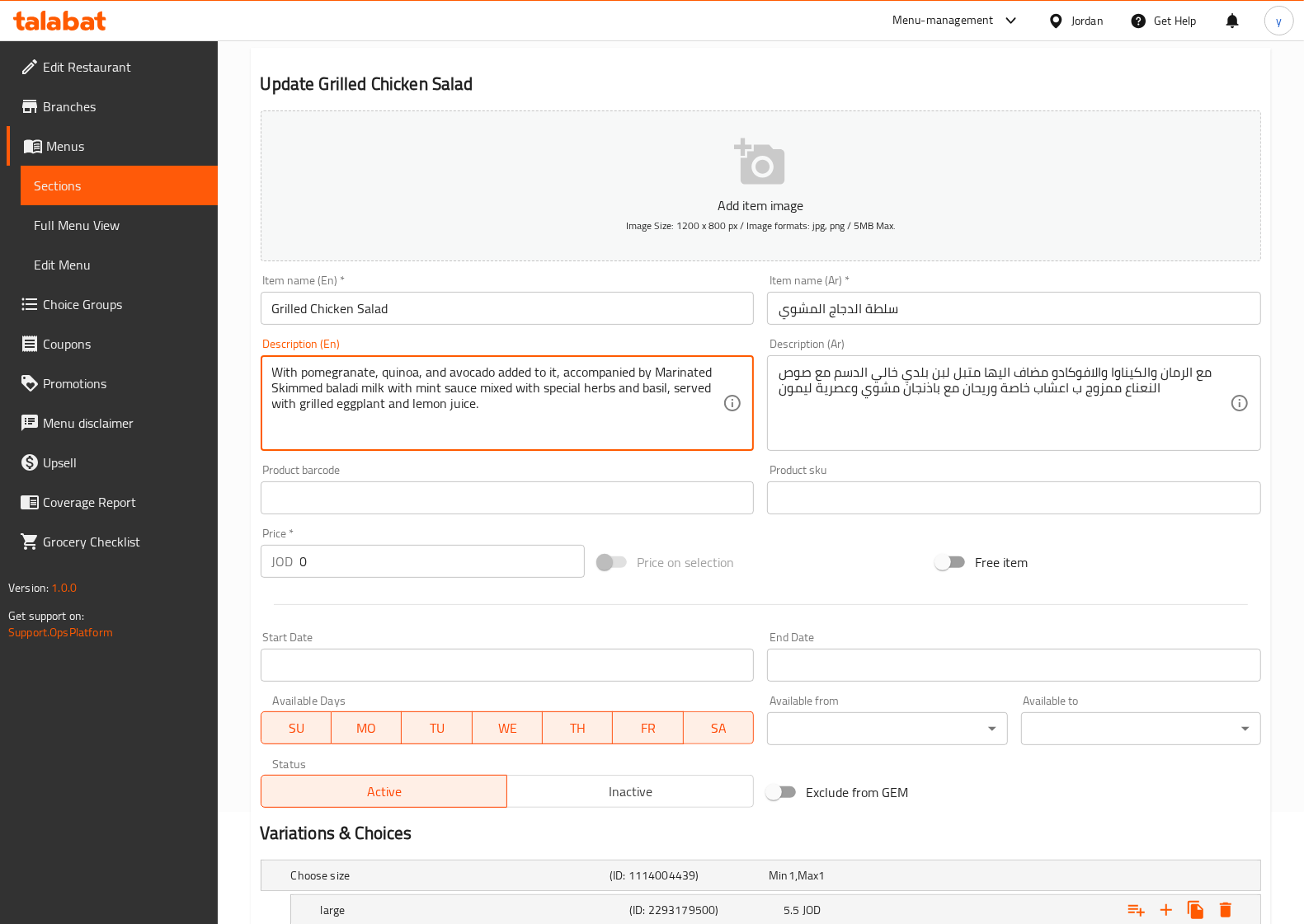
scroll to position [278, 0]
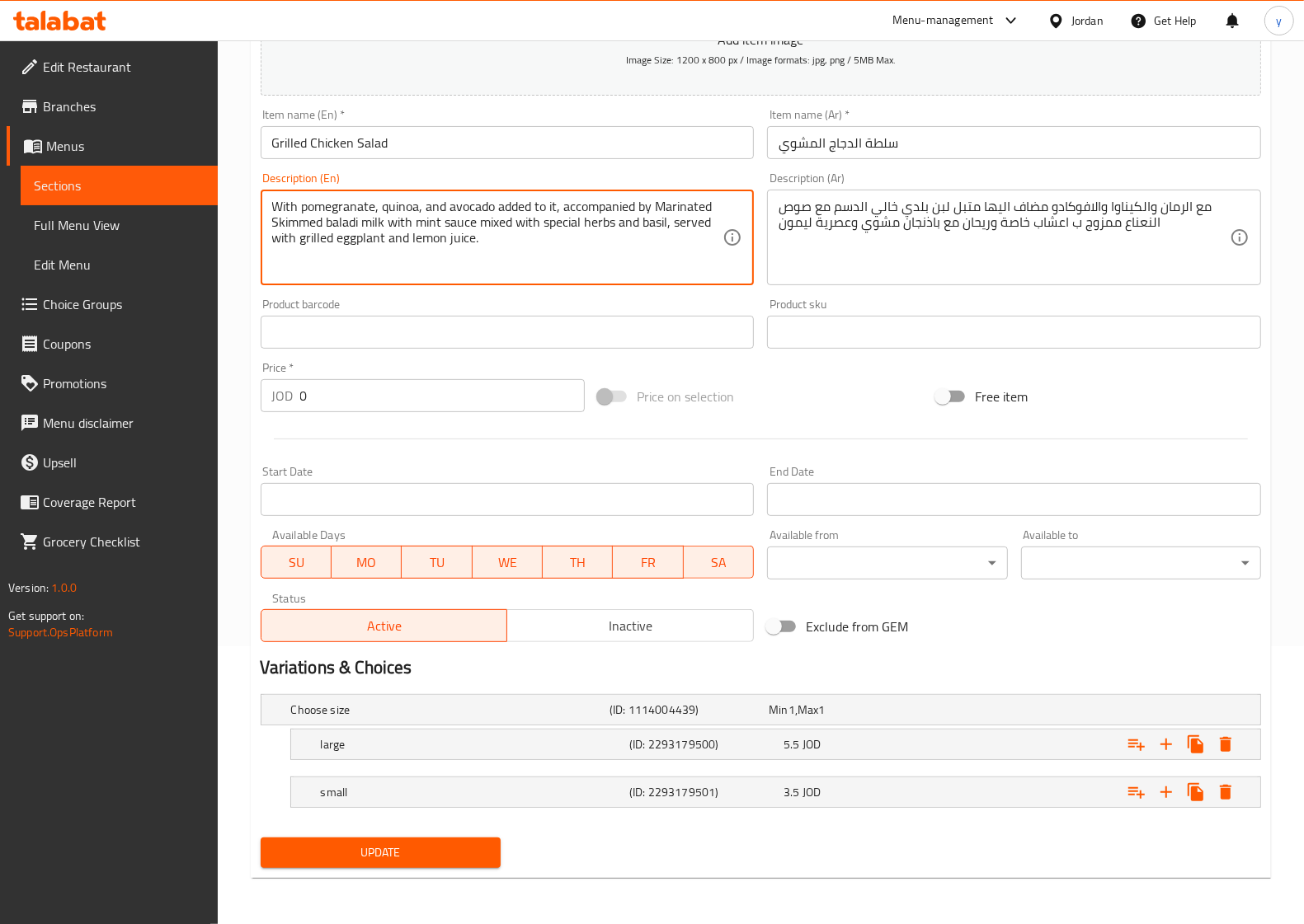
type textarea "With pomegranate, quinoa, and avocado added to it, accompanied by Marinated Ski…"
click at [390, 853] on span "Update" at bounding box center [380, 853] width 214 height 21
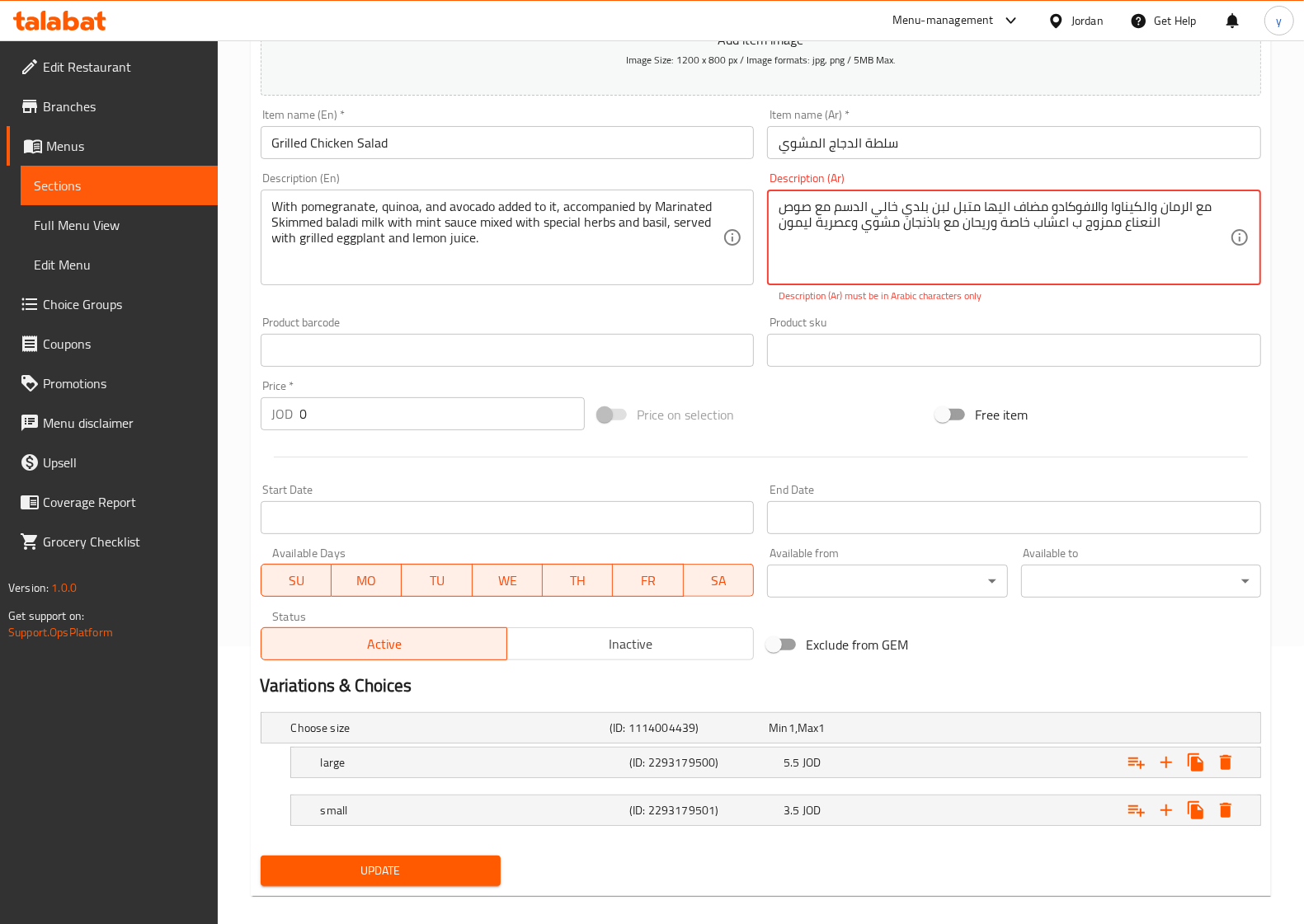
click at [1066, 223] on textarea "مع الرمان والكیناوا والافوكادو مضاف الیھا متبل لبن بلدي خالي الدسم مع صوص النعن…" at bounding box center [1004, 238] width 451 height 79
type textarea "مع الرمان والكیناوا والافوكادو مضاف الیھا متبل لبن بلدي خالي الدسم مع صوص النعن…"
click at [835, 393] on div "Price on selection" at bounding box center [761, 415] width 338 height 45
click at [786, 223] on textarea "مع الرمان والكیناوا والافوكادو مضاف الیھا متبل لبن بلدي خالي الدسم مع صوص النعن…" at bounding box center [1004, 238] width 451 height 79
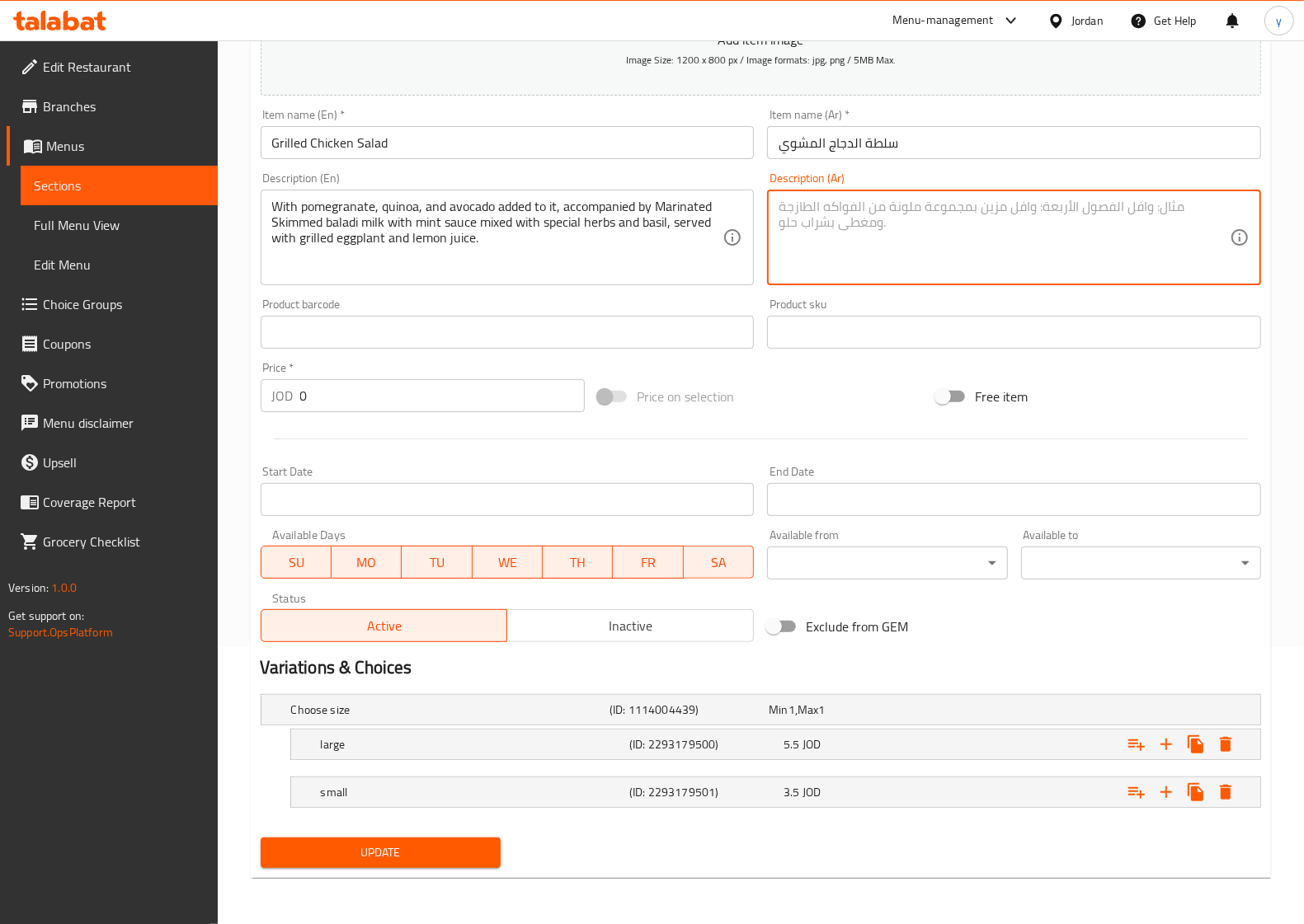
paste textarea "مع الرمان والكیناوا والافوكادو مضاف الیھا متبل لبن بلدي خالي الدسم مع صوص النعن…"
type textarea "مع الرمان والكیناوا والافوكادو مضاف الیھا متبل لبن بلدي خالي الدسم مع صوص النعن…"
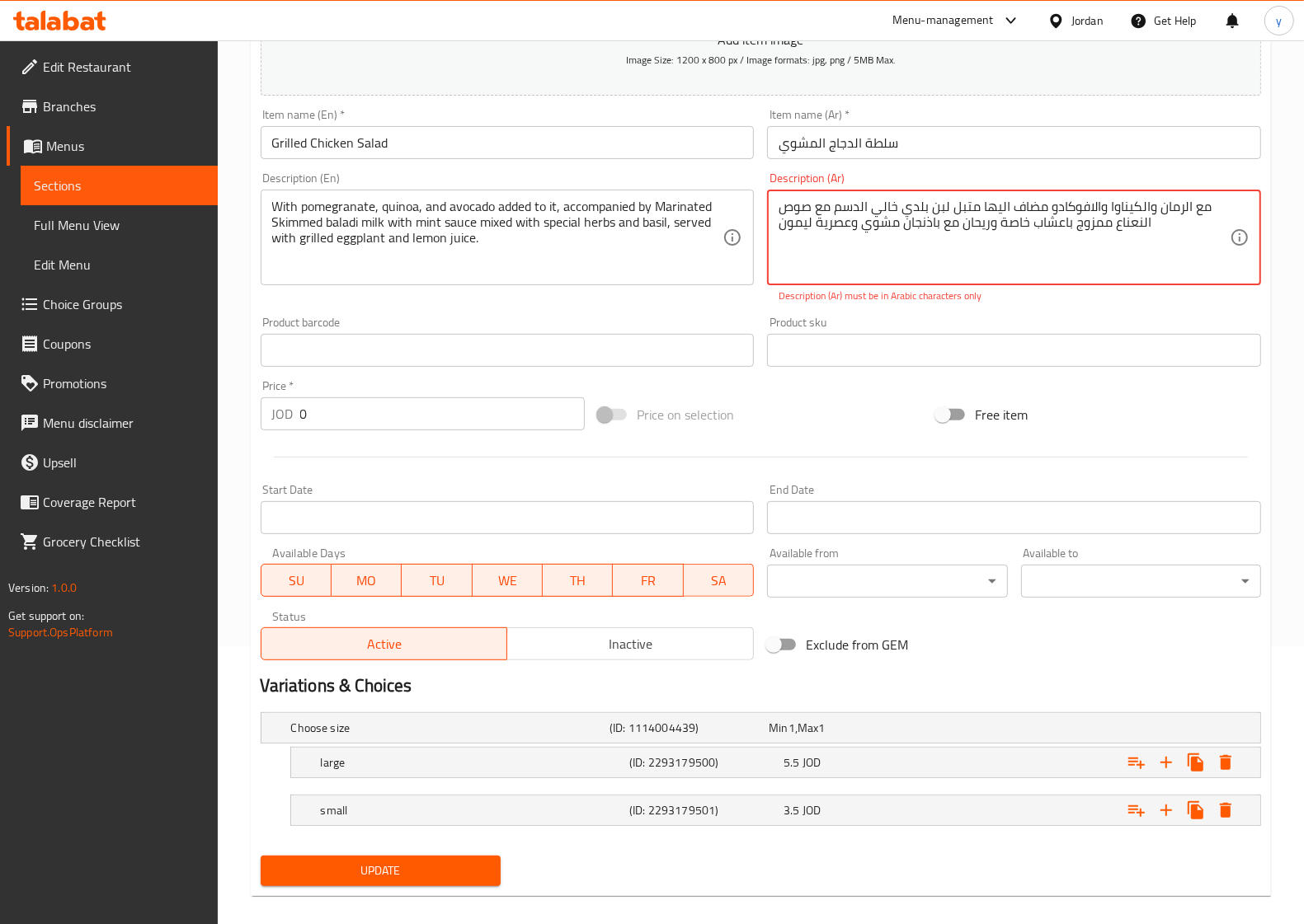
click at [837, 239] on textarea "مع الرمان والكیناوا والافوكادو مضاف الیھا متبل لبن بلدي خالي الدسم مع صوص النعن…" at bounding box center [1004, 238] width 451 height 79
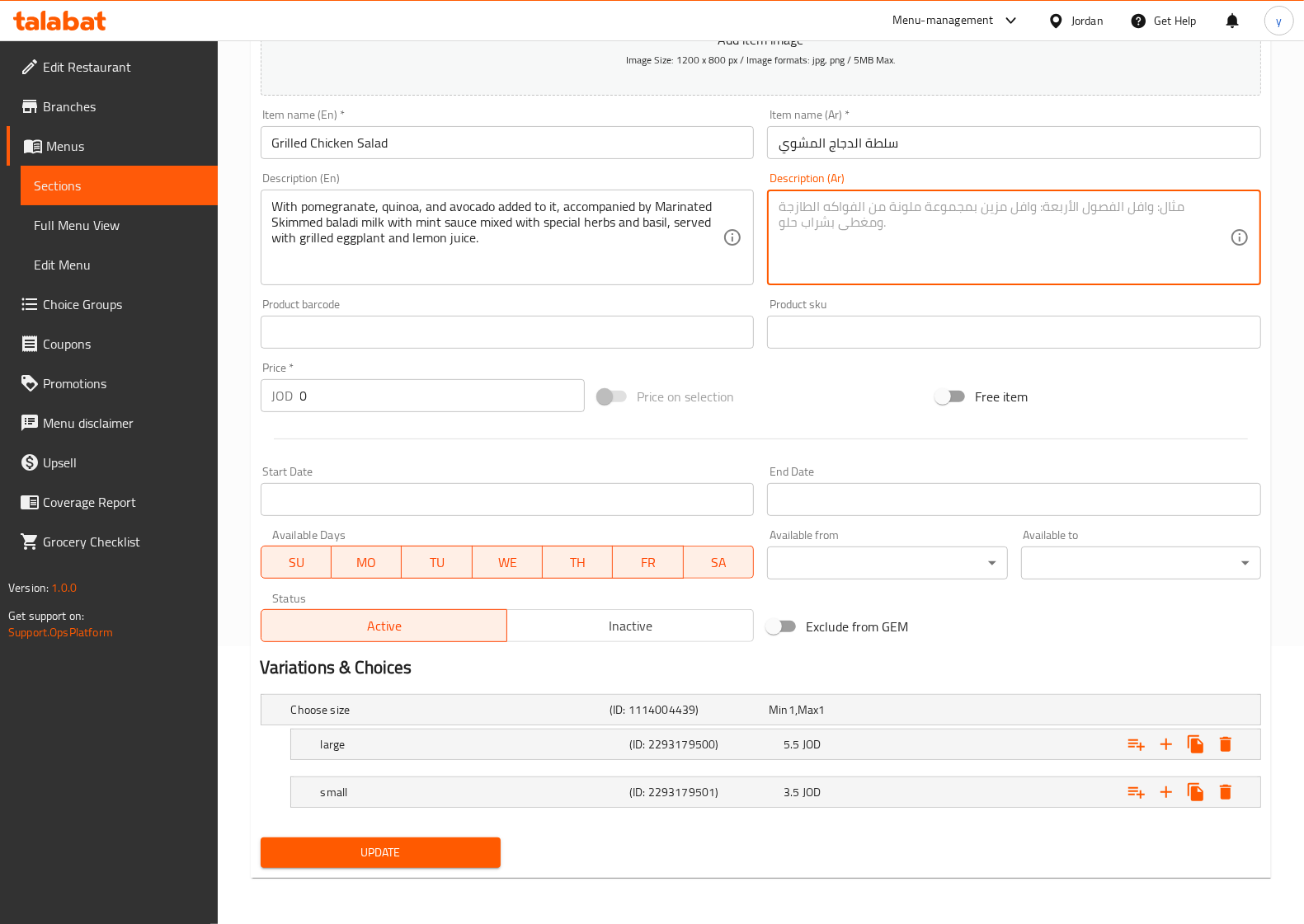
paste textarea "مع الرمان والكیناوا والافوكادو مضاف الیھا متبل لبن بلدي خالي الدسم مع صوص النعن…"
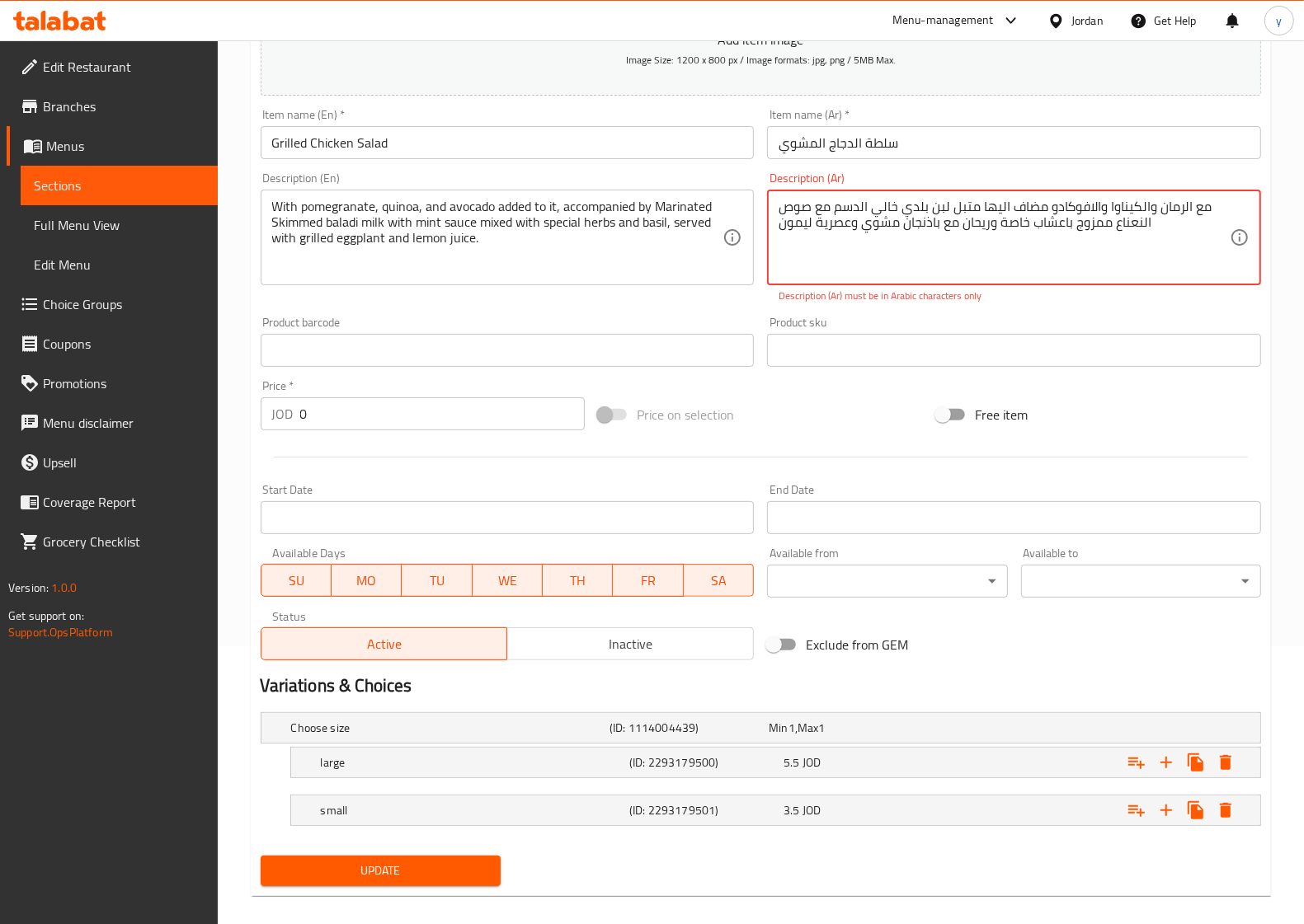
click at [780, 211] on textarea "مع الرمان والكیناوا والافوكادو مضاف الیھا متبل لبن بلدي خالي الدسم مع صوص النعن…" at bounding box center [1004, 238] width 451 height 79
click at [772, 211] on div "مع الرمان والكیناوا والافوكادو مضاف الیھا متبل لبن بلدي خالي الدسم مع صوص النعن…" at bounding box center [1014, 237] width 494 height 96
click at [782, 213] on textarea "مع الرمان والكیناوا والافوكادو مضاف الیھا متبل لبن بلدي خالي الدسم مع صوص النعن…" at bounding box center [1004, 238] width 451 height 79
click at [779, 210] on textarea "مع الرمان والكیناوا والافوكادو مضاف الیھا متبل لبن بلدي خالي الدسم مع صوص النعن…" at bounding box center [1004, 238] width 451 height 79
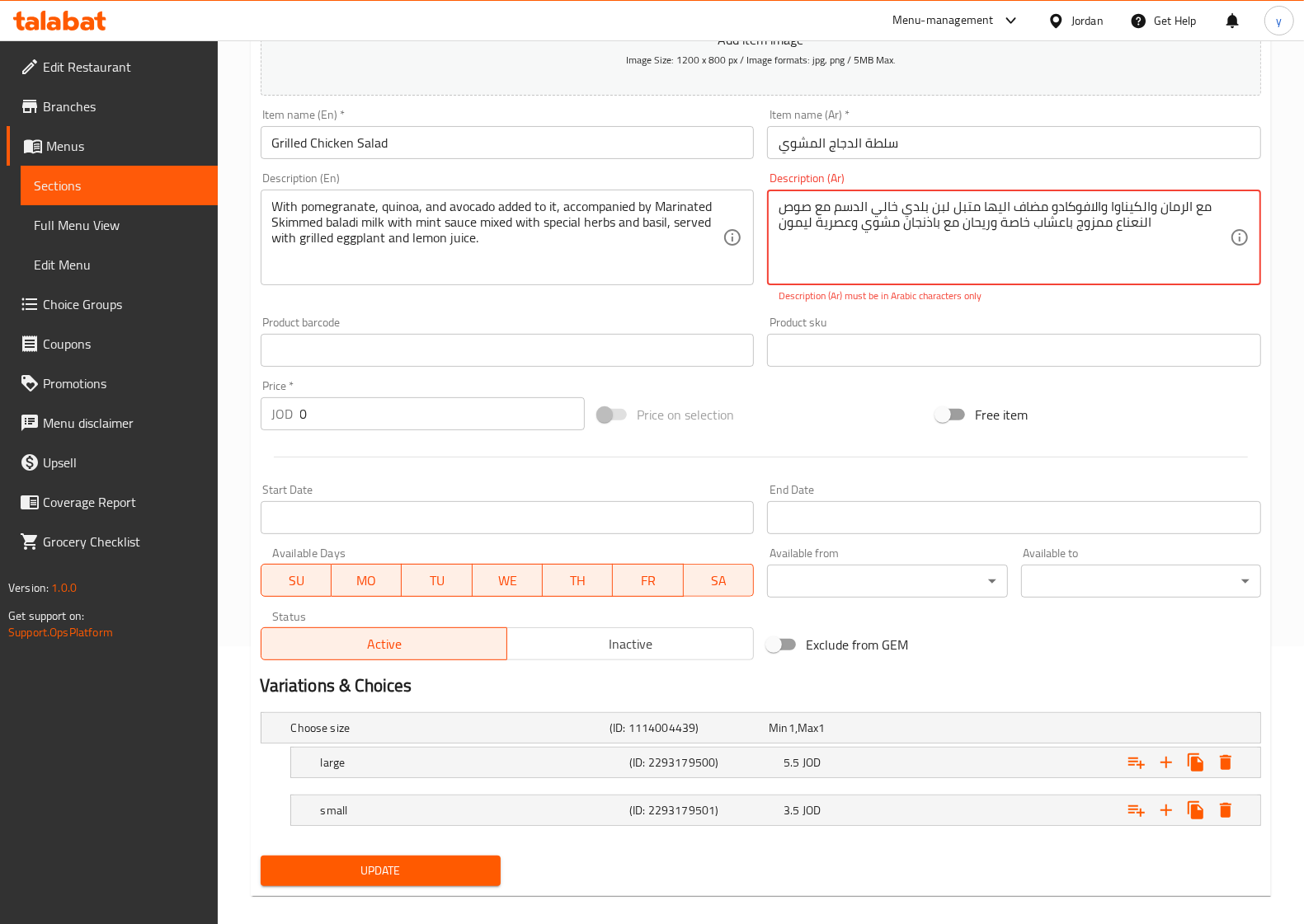
click at [787, 211] on textarea "مع الرمان والكیناوا والافوكادو مضاف الیھا متبل لبن بلدي خالي الدسم مع صوص النعن…" at bounding box center [1004, 238] width 451 height 79
click at [785, 211] on textarea "مع الرمان والكیناوا والافوكادو مضاف الیھا متبل لبن بلدي خالي الدسم مع صوص النعن…" at bounding box center [1004, 238] width 451 height 79
click at [1209, 213] on textarea "مع الرمان والكیناوا والافوكادو مضاف الیھا متبل لبن بلدي خالي الدسم مع صوص النعن…" at bounding box center [1004, 238] width 451 height 79
drag, startPoint x: 1219, startPoint y: 212, endPoint x: 1209, endPoint y: 207, distance: 11.2
click at [1209, 207] on textarea "مع الرمان والكیناوا والافوكادو مضاف الیھا متبل لبن بلدي خالي الدسم مع صوص النعن…" at bounding box center [1004, 238] width 451 height 79
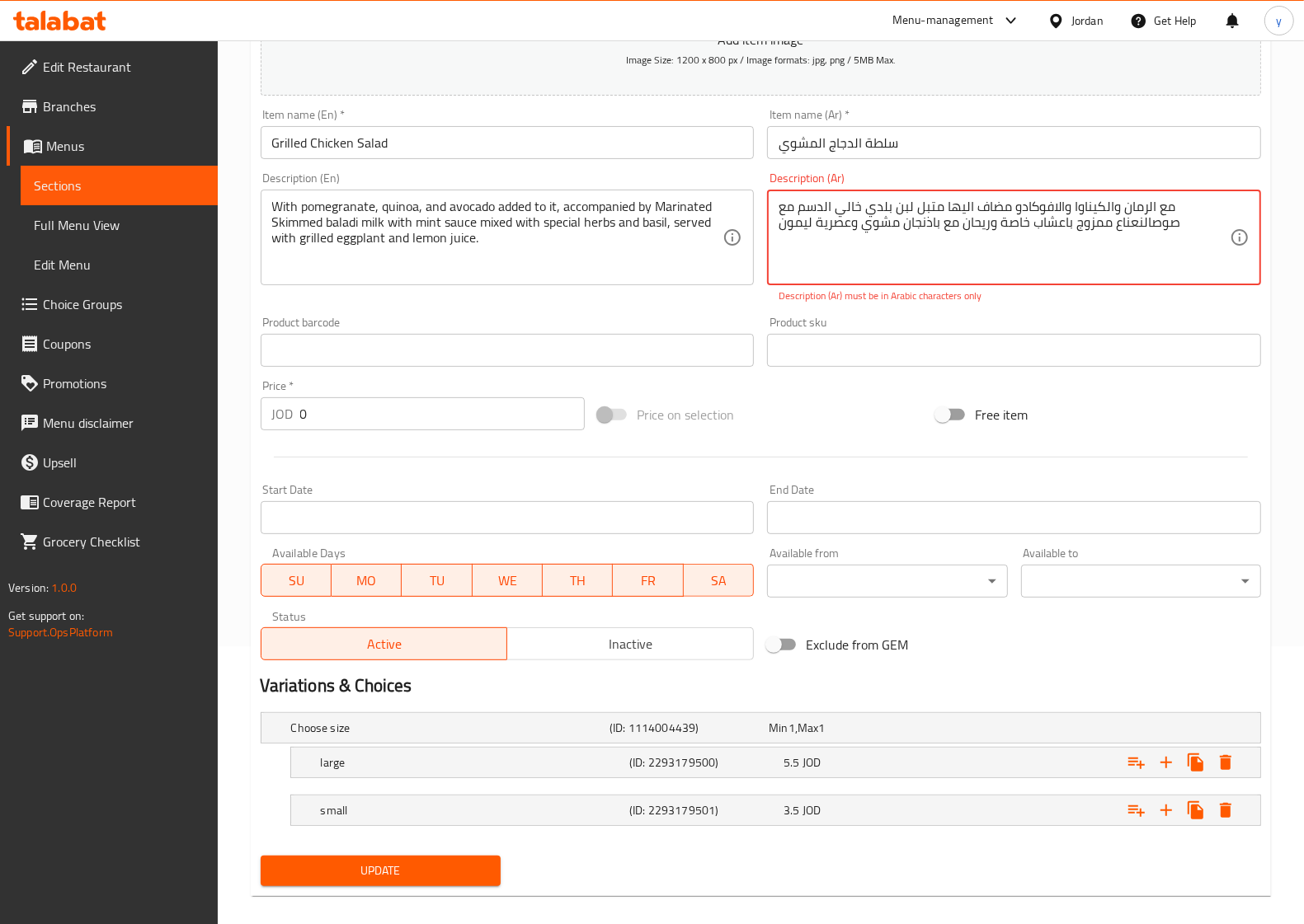
type textarea "مع الرمان والكیناوا والافوكادو مضاف الیھا متبل لبن بلدي خالي الدسم مع صوص النعن…"
click at [384, 870] on span "Update" at bounding box center [380, 870] width 214 height 21
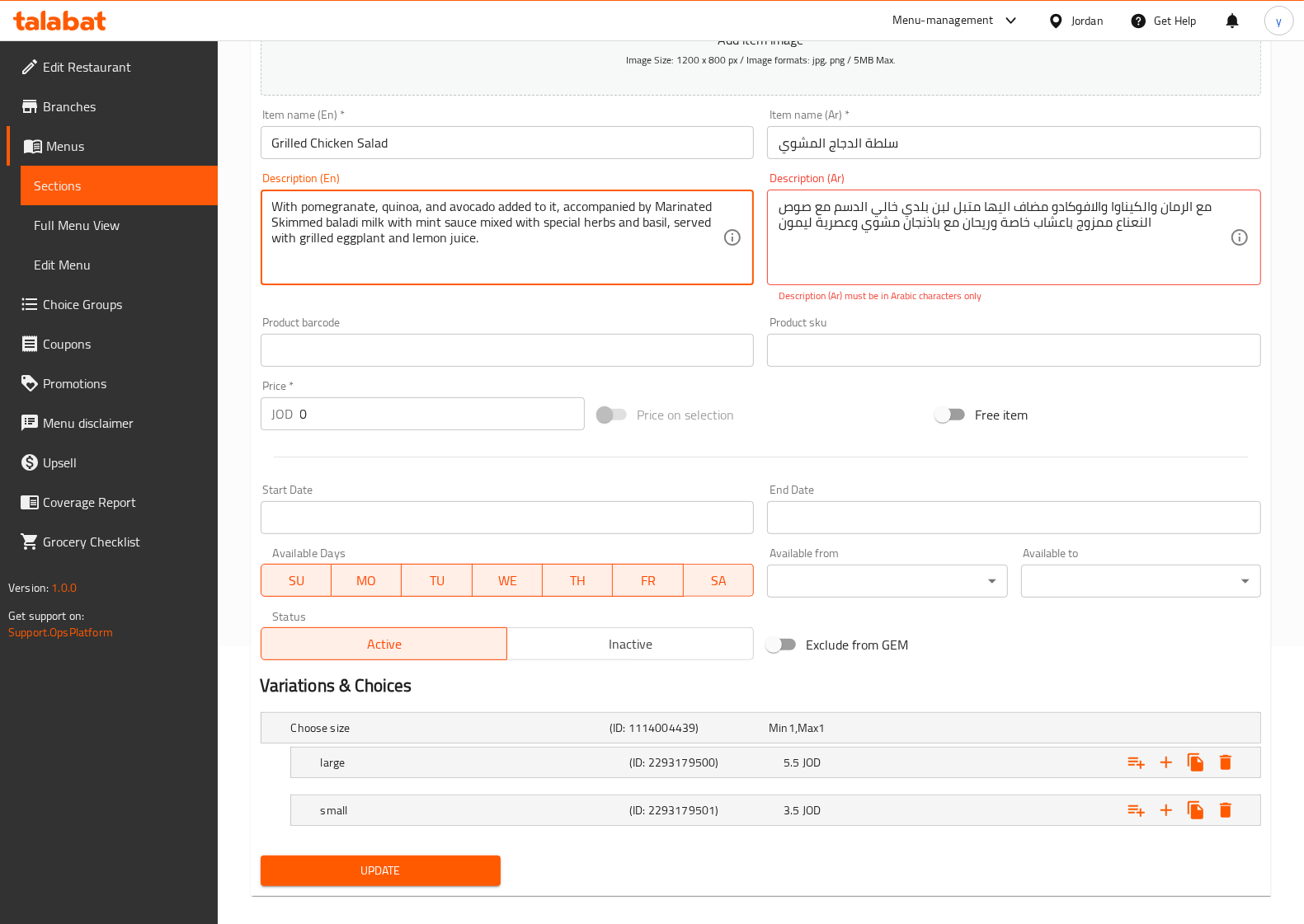
click at [521, 223] on textarea "With pomegranate, quinoa, and avocado added to it, accompanied by Marinated Ski…" at bounding box center [497, 238] width 451 height 79
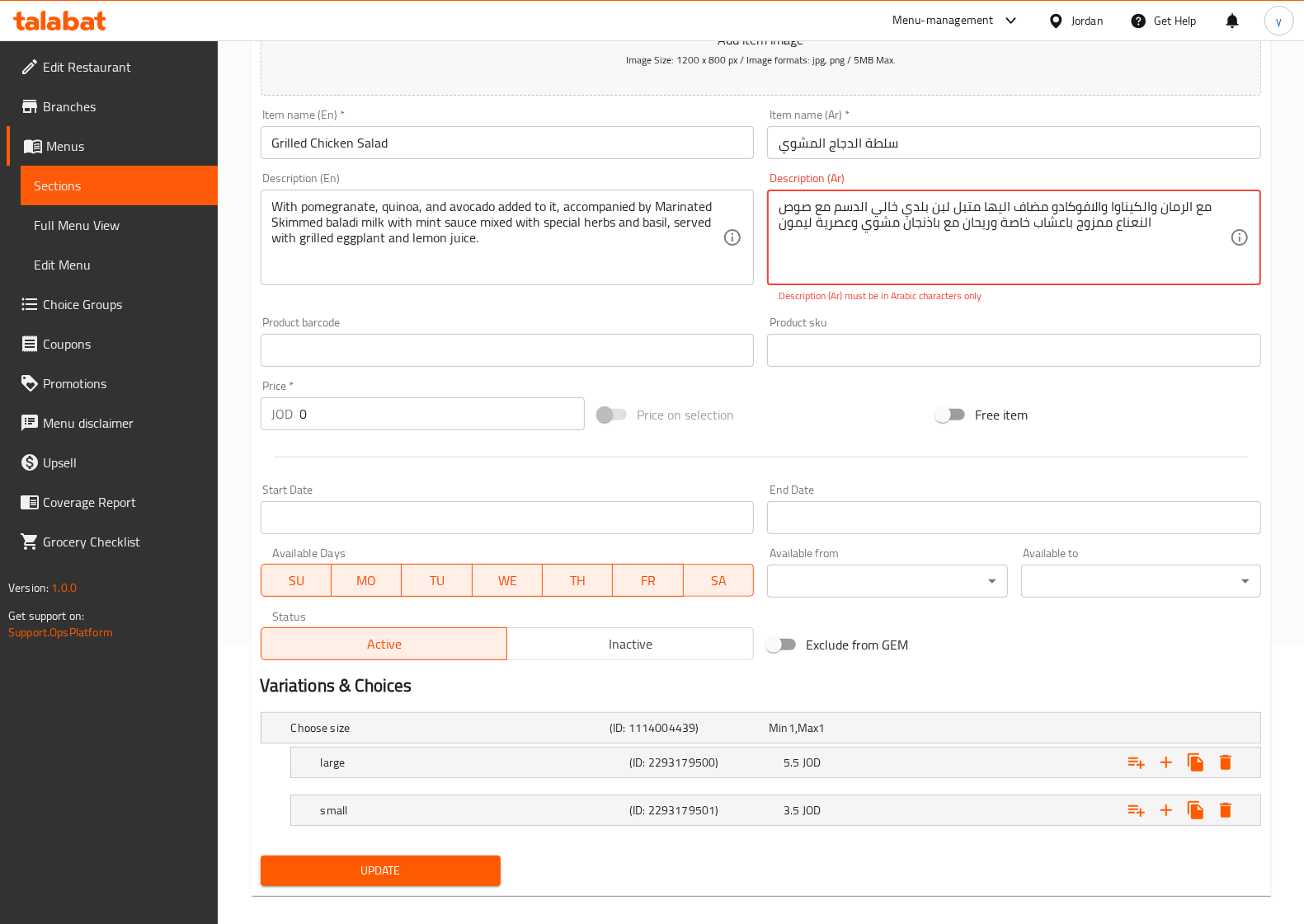
click at [871, 212] on textarea "مع الرمان والكیناوا والافوكادو مضاف الیھا متبل لبن بلدي خالي الدسم مع صوص النعن…" at bounding box center [1004, 238] width 451 height 79
click at [875, 212] on textarea "مع الرمان والكیناوا والافوكادو مضاف الیھا متبل لبن بلدي خالي الدسم مع صوص النعن…" at bounding box center [1004, 238] width 451 height 79
click at [850, 228] on textarea "مع الرمان والكیناوا والافوكادو مضاف الیھا متبل لبن بلدي خالي الدسم مع صوص النعن…" at bounding box center [1004, 238] width 451 height 79
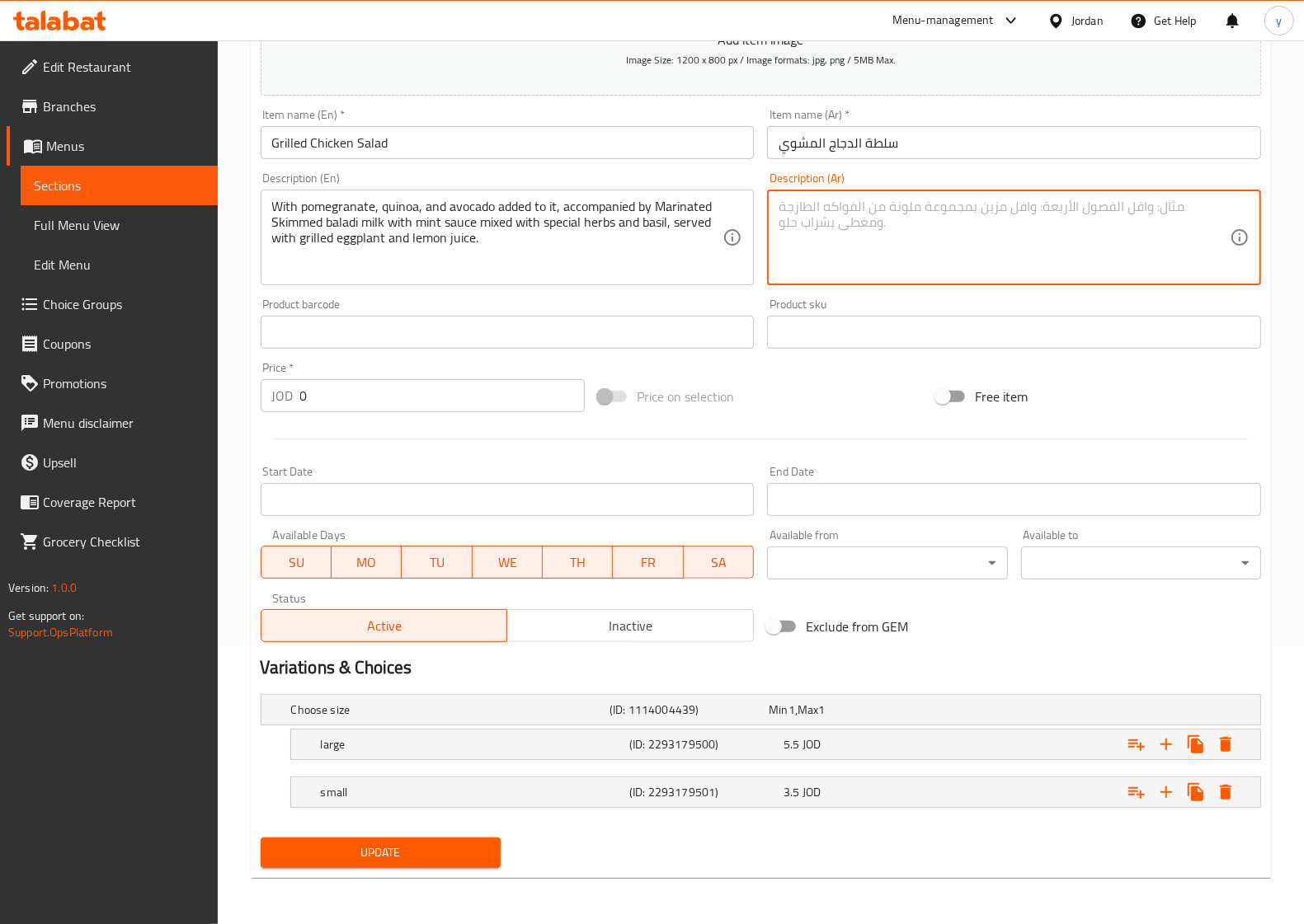
paste textarea "مع الرمان والكیناوا والافوكادو مضاف الیھا متبل لبن بلدي خالي الدسم مع صوص النعن…"
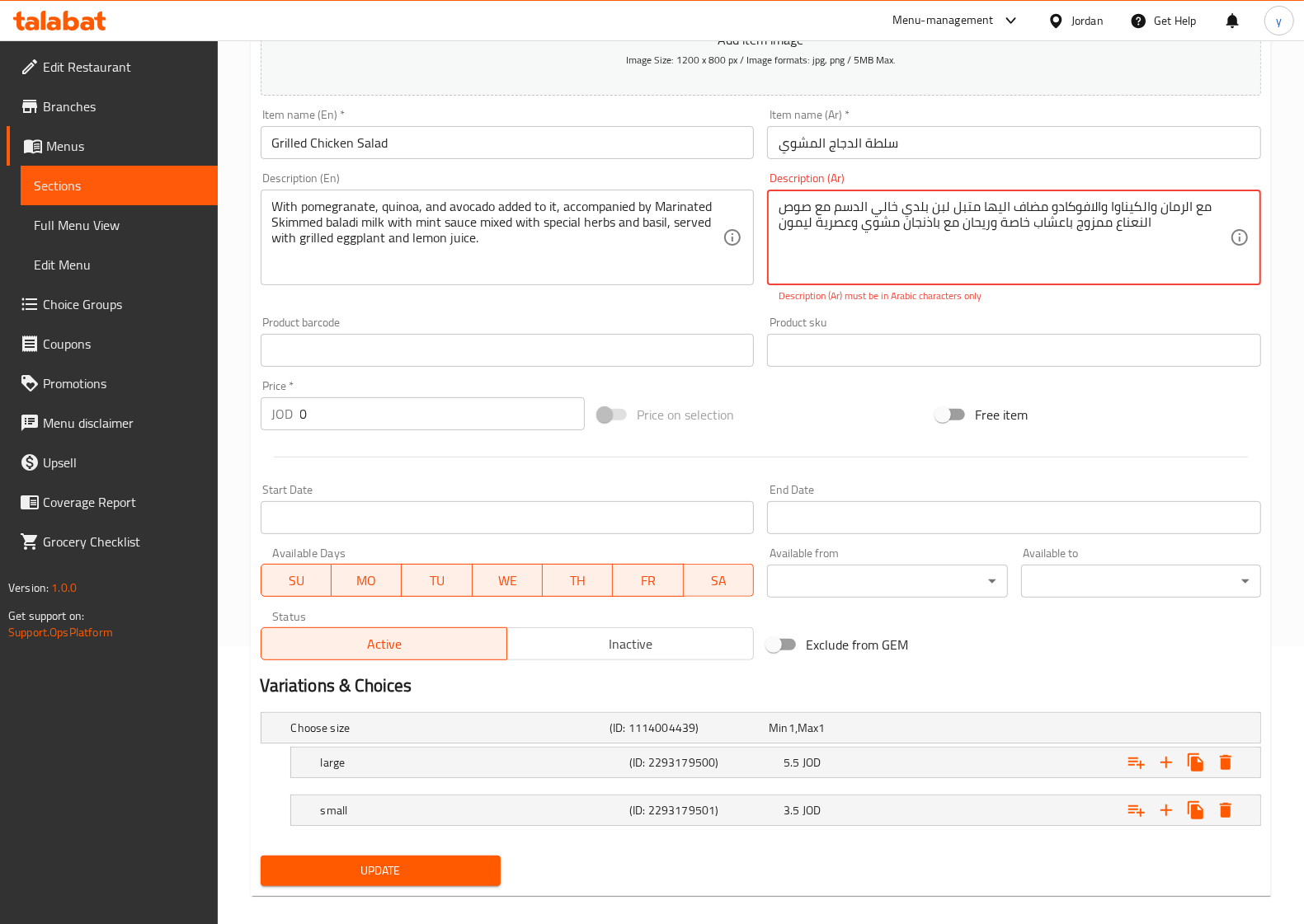
type textarea "مع الرمان والكیناوا والافوكادو مضاف الیھا متبل لبن بلدي خالي الدسم مع صوص النعن…"
click at [938, 298] on p "Description (Ar) must be in Arabic characters only" at bounding box center [1014, 296] width 471 height 15
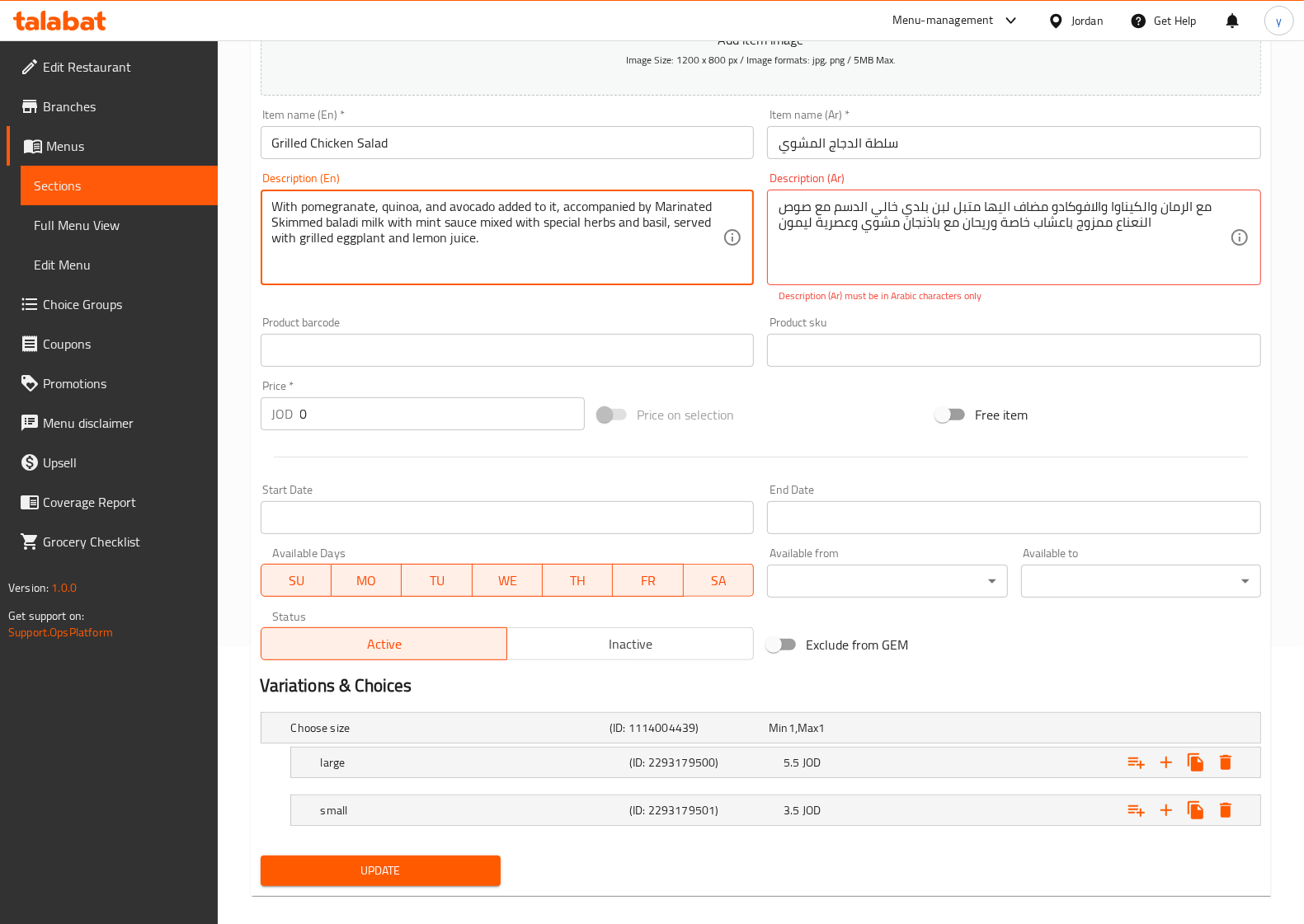
click at [468, 254] on textarea "With pomegranate, quinoa, and avocado added to it, accompanied by Marinated Ski…" at bounding box center [497, 238] width 451 height 79
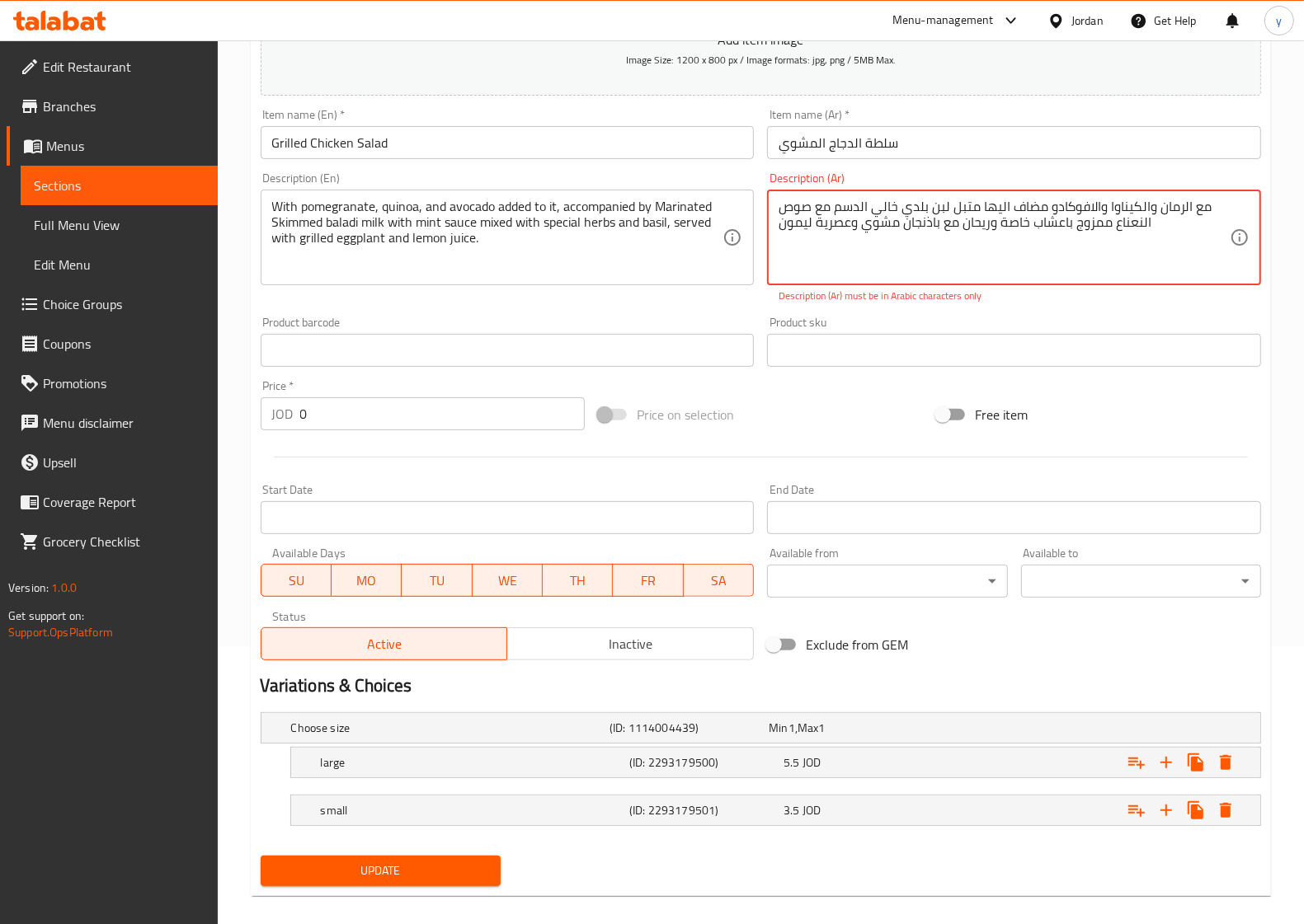
click at [732, 431] on div "Price on selection" at bounding box center [761, 415] width 338 height 45
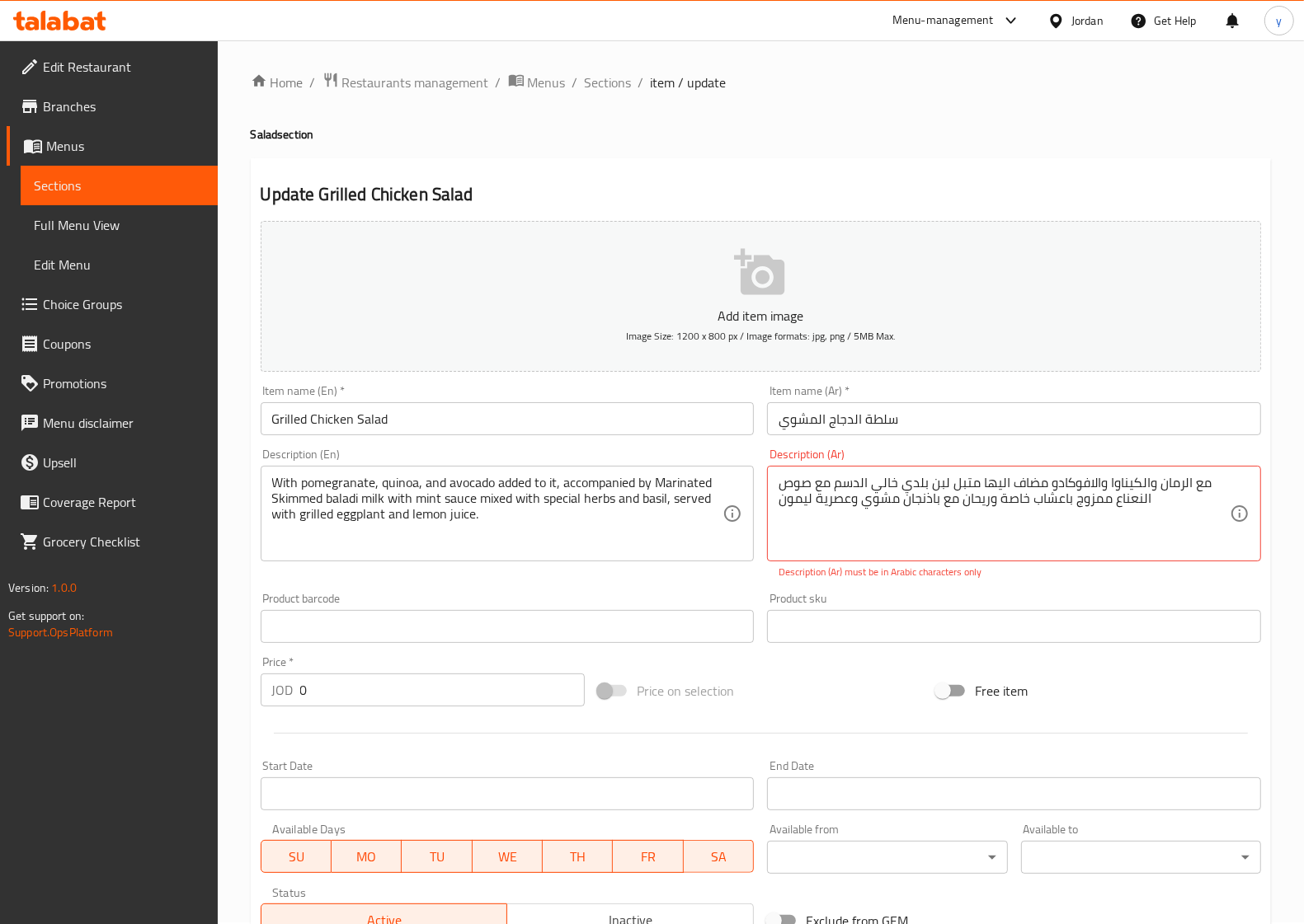
scroll to position [0, 0]
click at [603, 89] on span "Sections" at bounding box center [608, 84] width 47 height 20
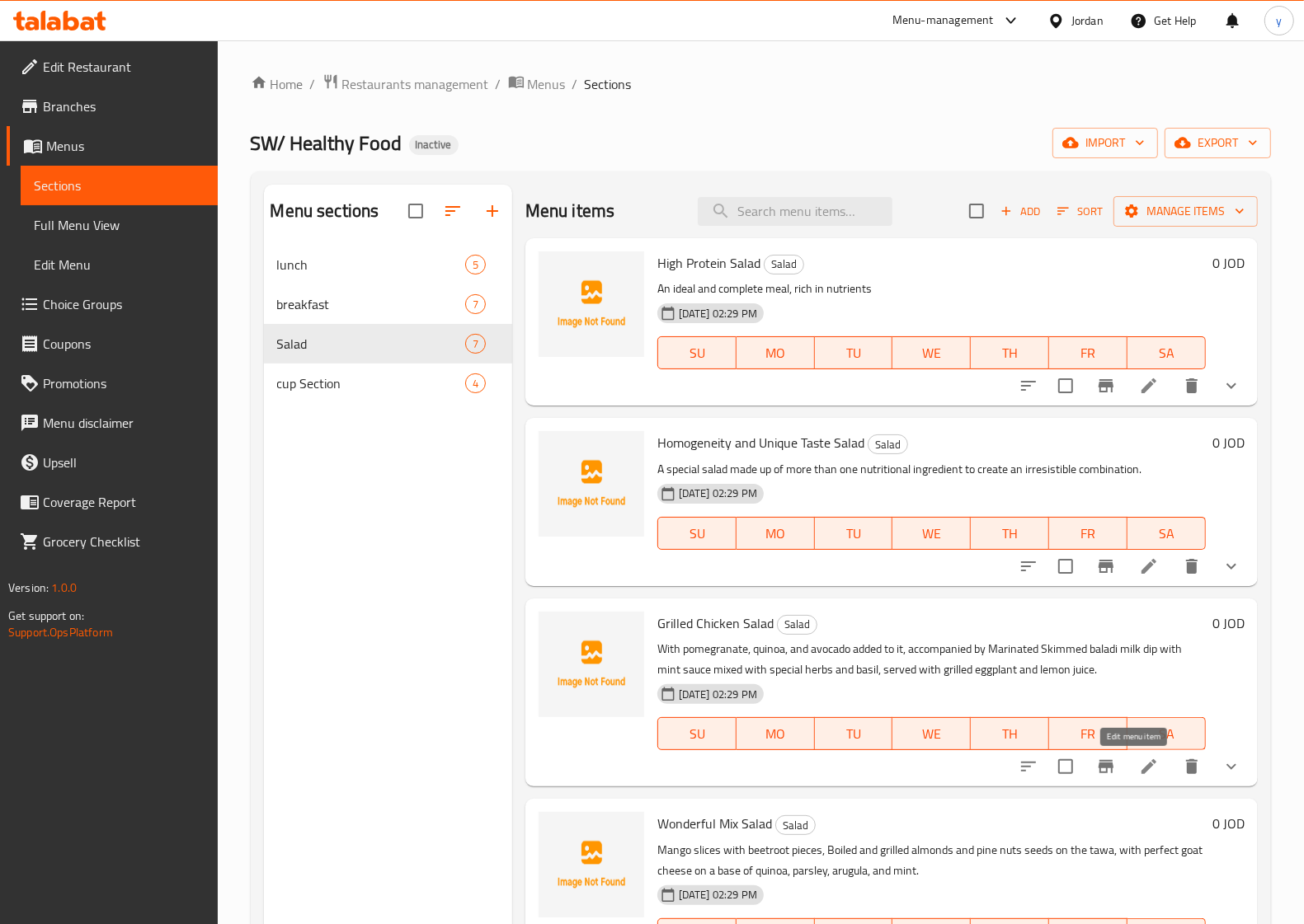
click at [1141, 760] on icon at bounding box center [1148, 767] width 15 height 15
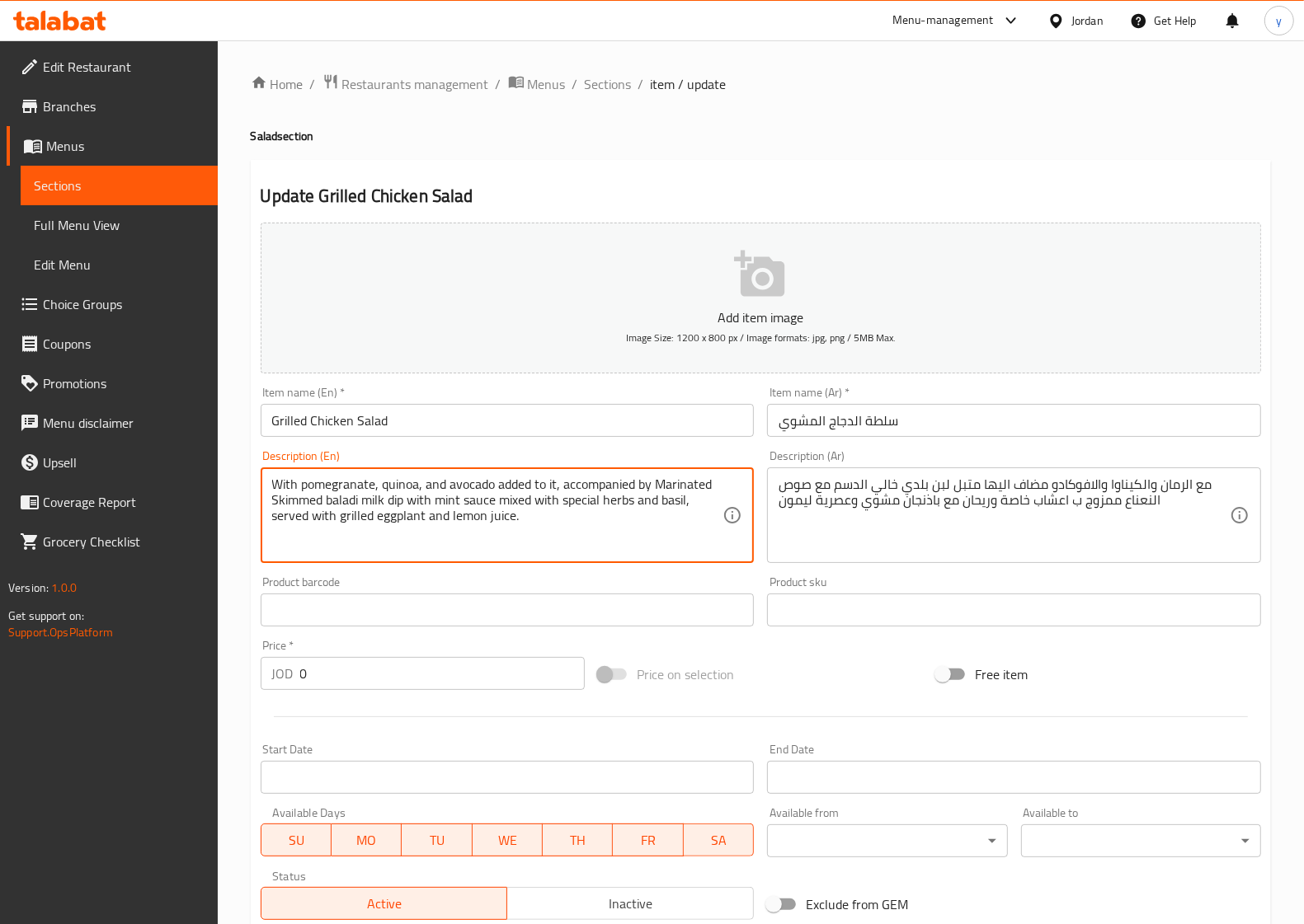
click at [400, 499] on textarea "With pomegranate, quinoa, and avocado added to it, accompanied by Marinated Ski…" at bounding box center [497, 516] width 451 height 79
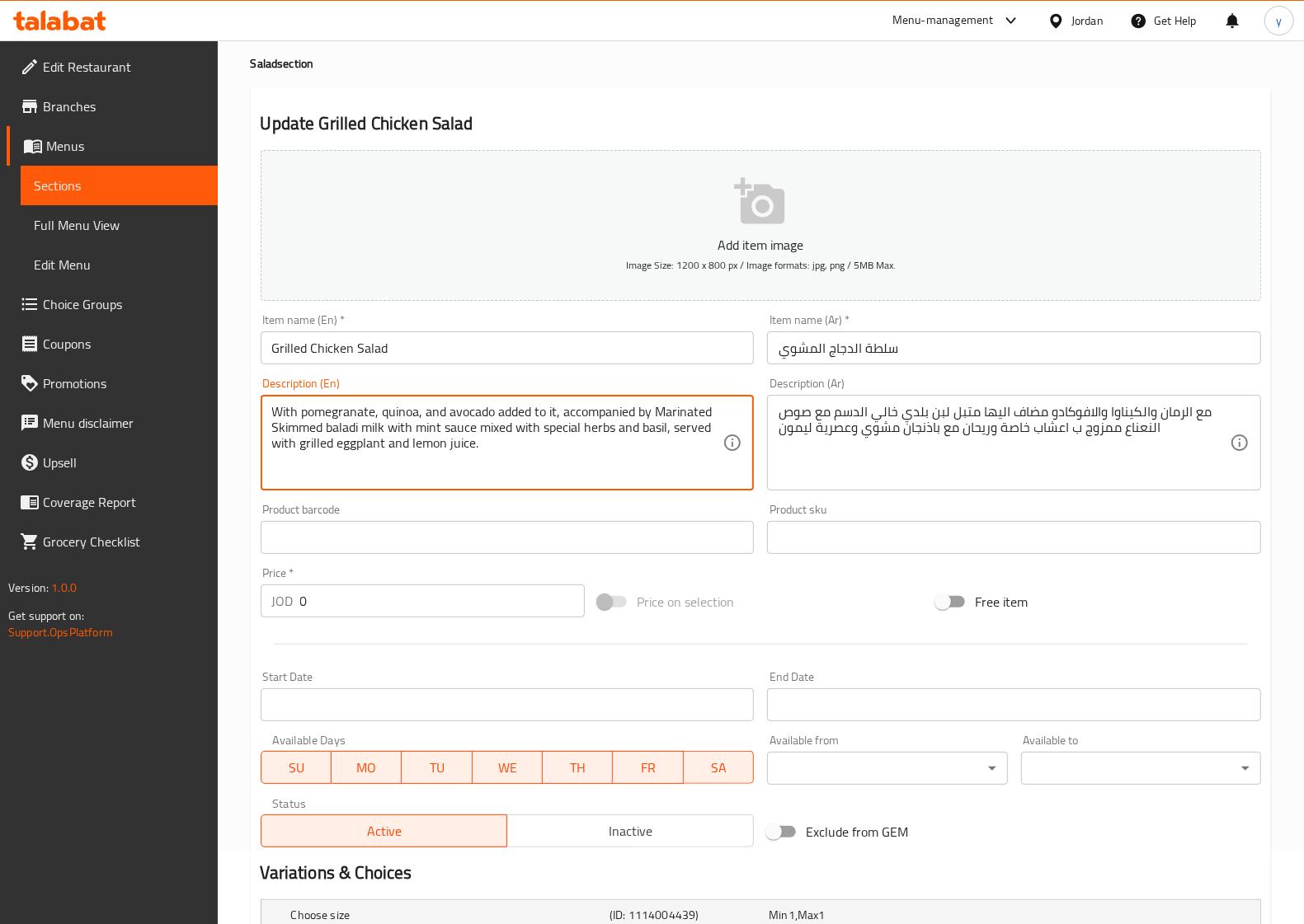
scroll to position [278, 0]
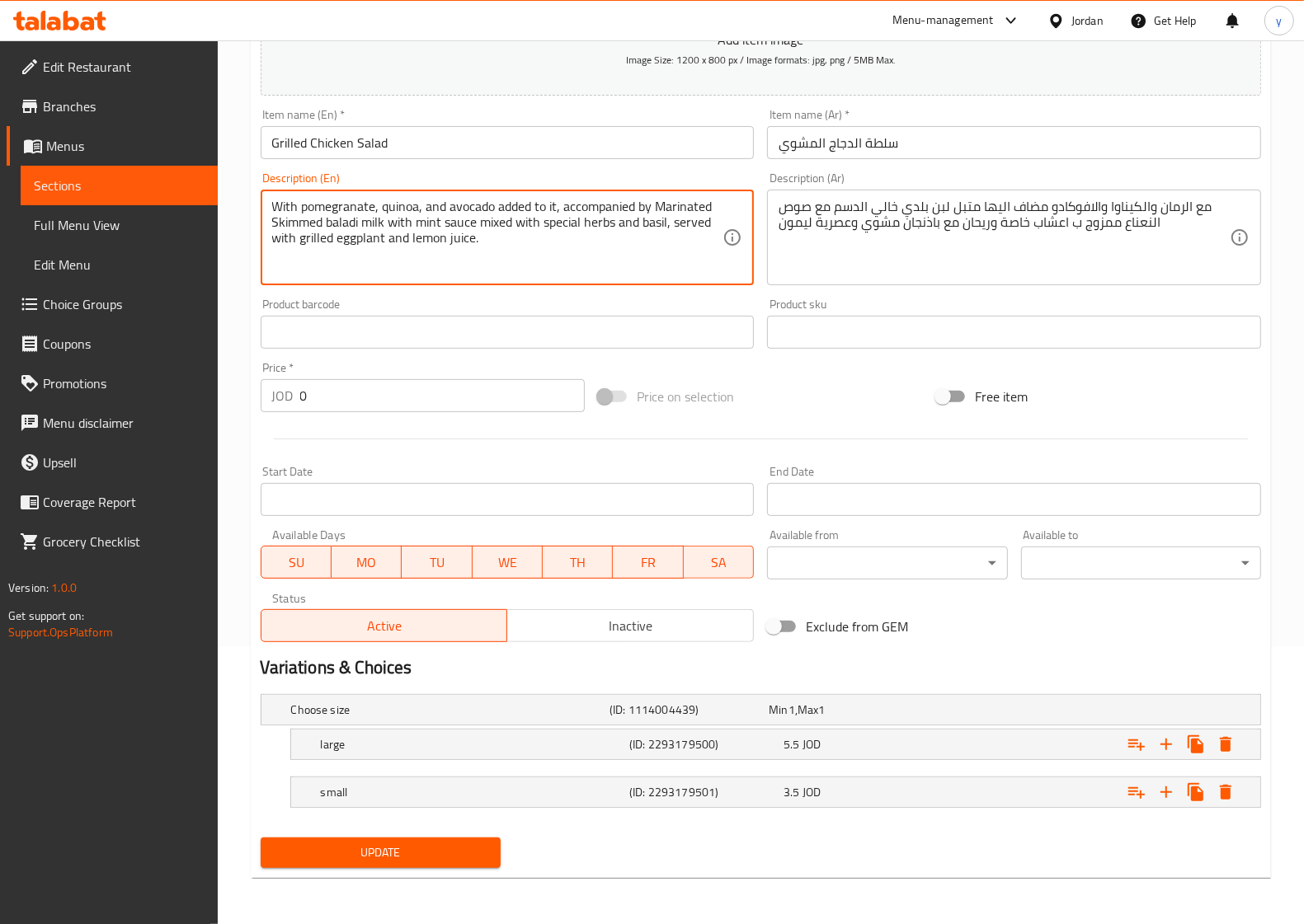
type textarea "With pomegranate, quinoa, and avocado added to it, accompanied by Marinated Ski…"
click at [348, 863] on button "Update" at bounding box center [381, 853] width 240 height 30
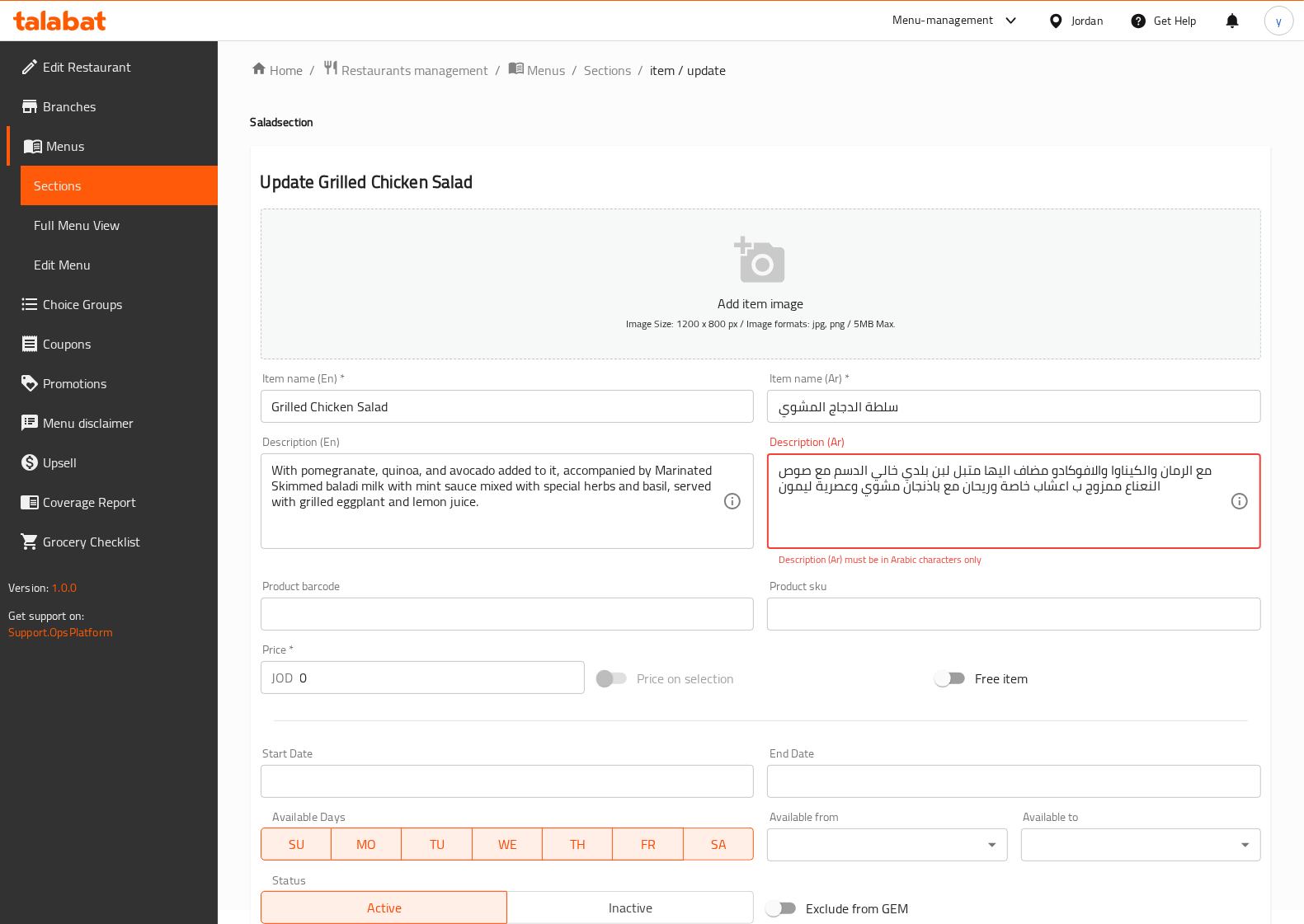
scroll to position [0, 0]
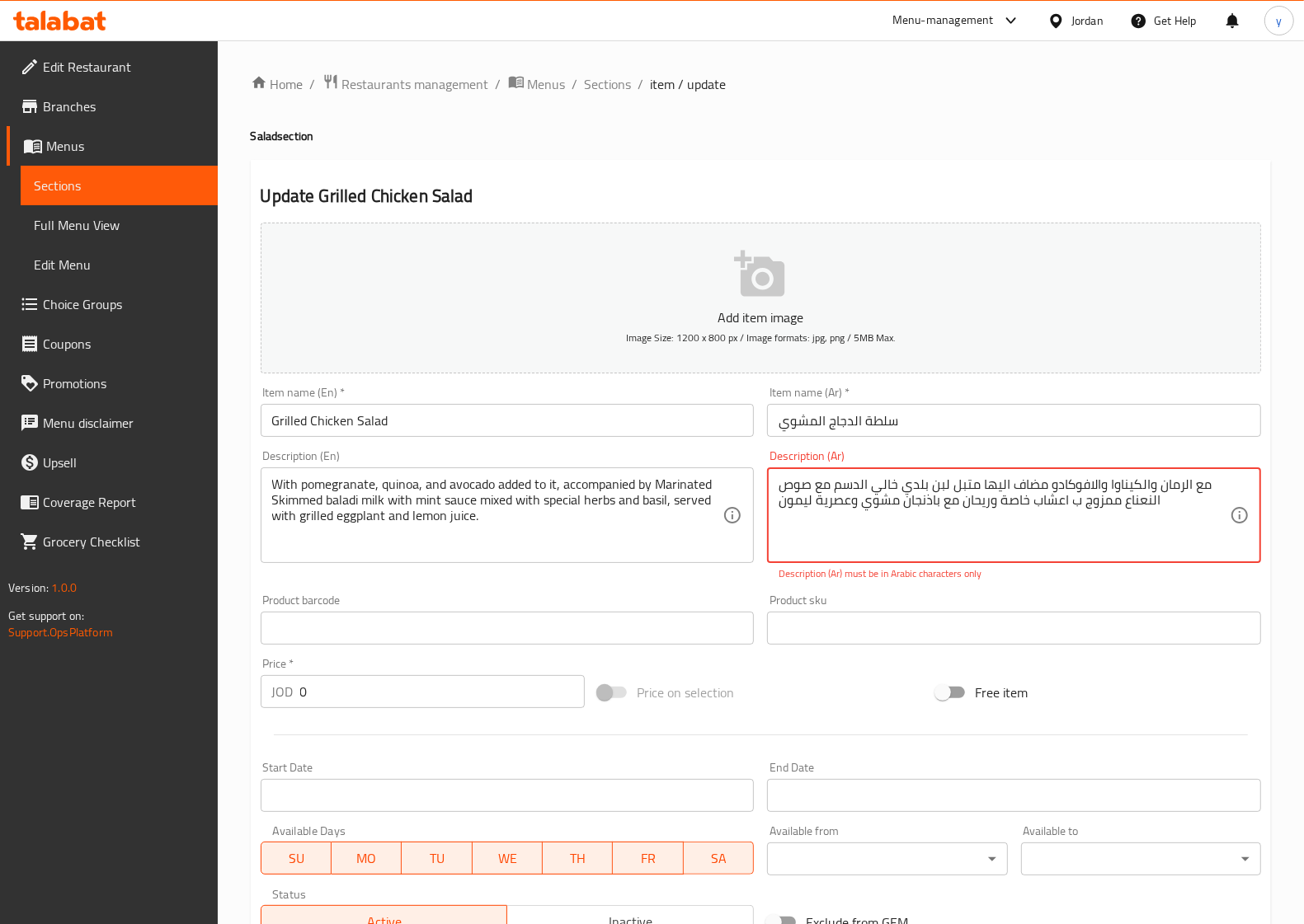
click at [926, 479] on textarea "مع الرمان والكیناوا والافوكادو مضاف الیھا متبل لبن بلدي خالي الدسم مع صوص النعن…" at bounding box center [1004, 516] width 451 height 79
click at [880, 497] on textarea "مع الرمان والكیناوا والافوكادو مضاف الیھا متبل لبن بلدي خالي الدسم مع صوص النعن…" at bounding box center [1004, 516] width 451 height 79
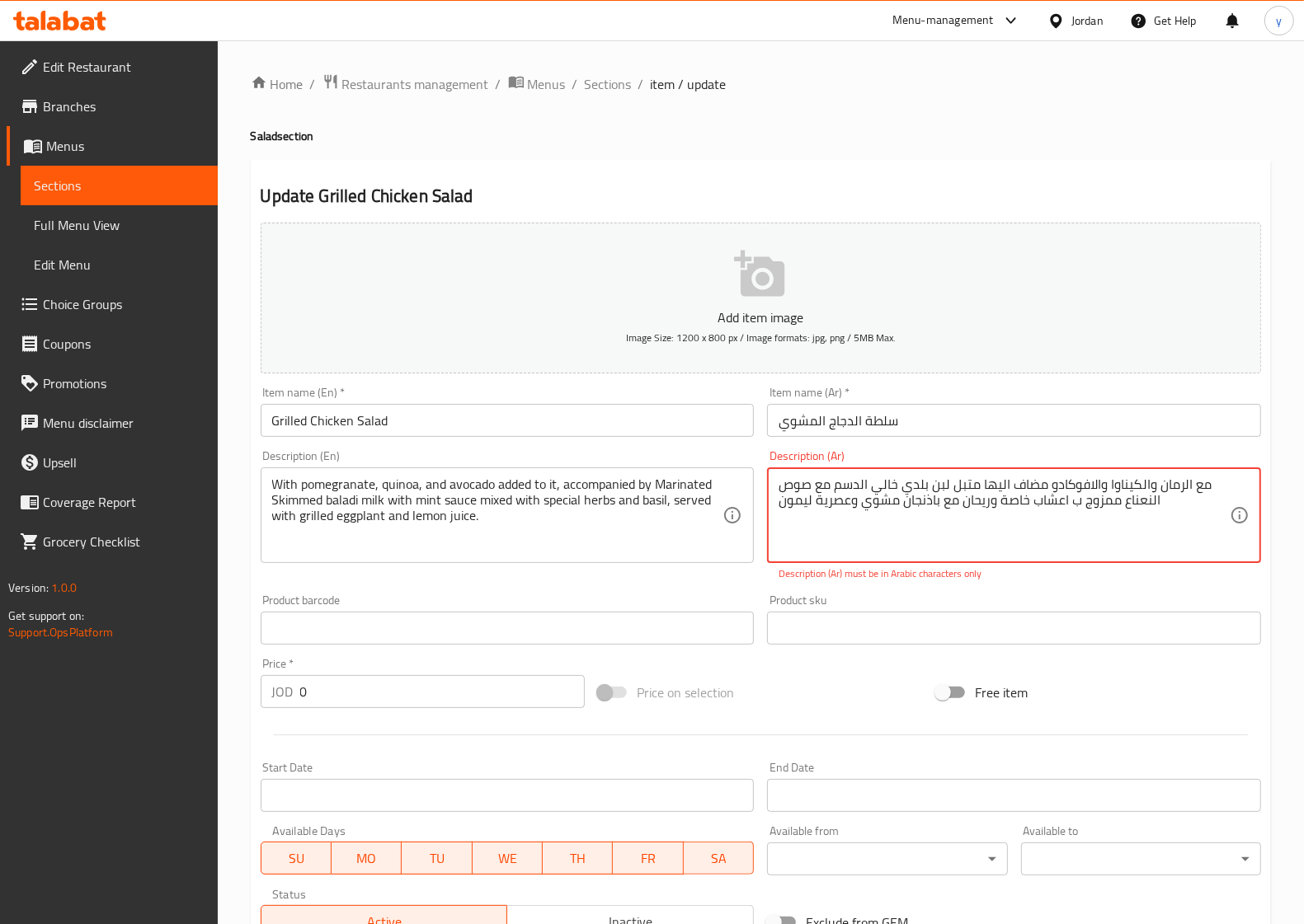
click at [880, 497] on textarea "مع الرمان والكیناوا والافوكادو مضاف الیھا متبل لبن بلدي خالي الدسم مع صوص النعن…" at bounding box center [1004, 516] width 451 height 79
click at [749, 591] on div "Product barcode Product barcode" at bounding box center [507, 619] width 507 height 63
click at [1173, 509] on textarea "مع الرمان والكیناوا والافوكادو مضاف الیھا متبل لبن بلدي خالي الدسم مع صوص النعن…" at bounding box center [1004, 516] width 451 height 79
click at [1210, 491] on textarea "مع الرمان والكیناوا والافوكادو مضاف الیھا متبل لبن بلدي خالي الدسم مع صوص النعن…" at bounding box center [1004, 516] width 451 height 79
click at [1215, 495] on textarea "مع الرمان والكیناوا والافوكادو مضاف الیھا متبل لبن بلدي خالي الدسم مع صوص النعن…" at bounding box center [1004, 516] width 451 height 79
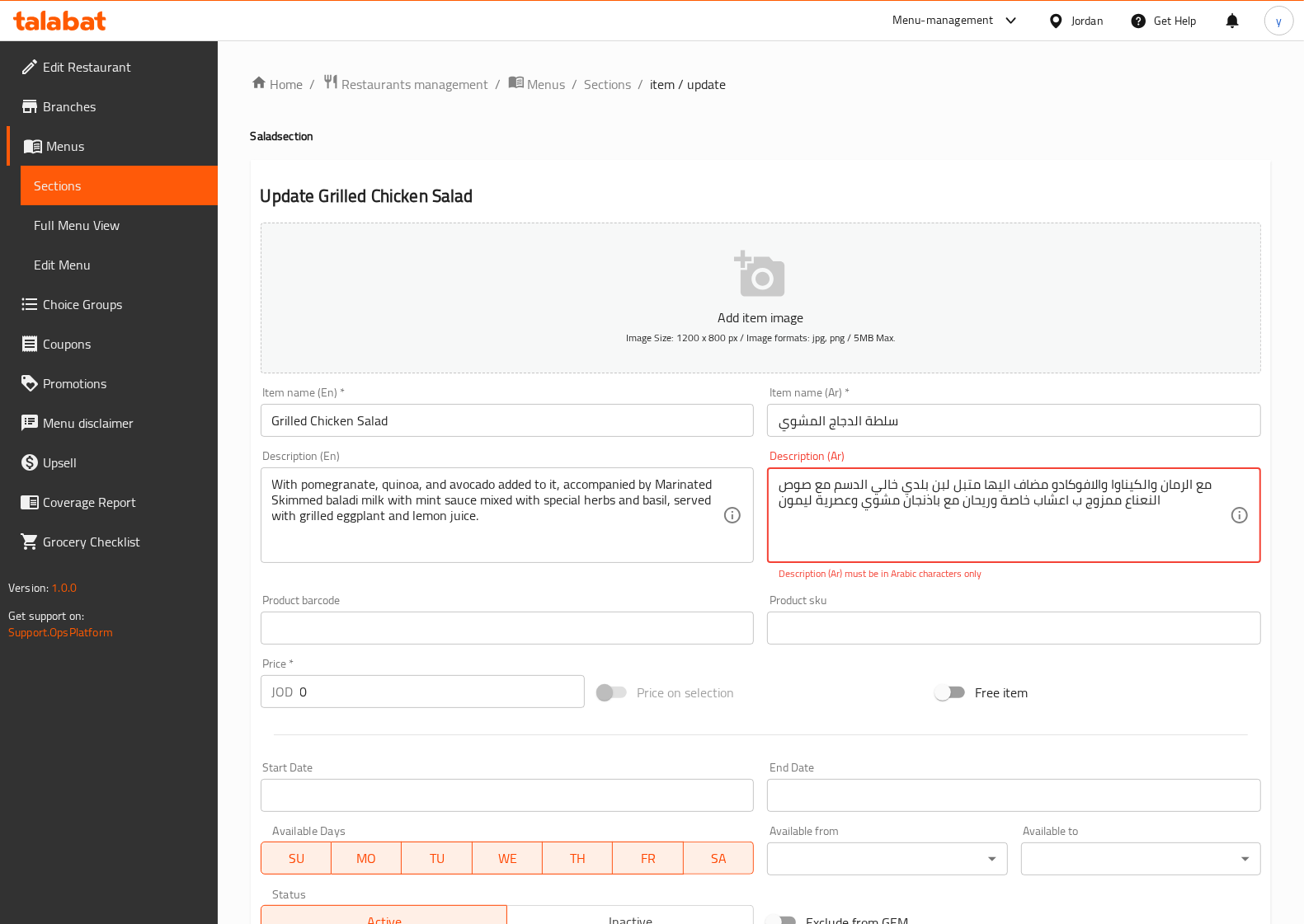
drag, startPoint x: 1227, startPoint y: 483, endPoint x: 1209, endPoint y: 488, distance: 18.7
click at [1209, 488] on textarea "مع الرمان والكیناوا والافوكادو مضاف الیھا متبل لبن بلدي خالي الدسم مع صوص النعن…" at bounding box center [1004, 516] width 451 height 79
click at [740, 588] on div "Product barcode Product barcode" at bounding box center [507, 619] width 507 height 63
click at [669, 570] on div "Description (En) With pomegranate, quinoa, and avocado added to it, accompanied…" at bounding box center [507, 515] width 507 height 144
click at [649, 591] on div "Product barcode Product barcode" at bounding box center [507, 619] width 507 height 63
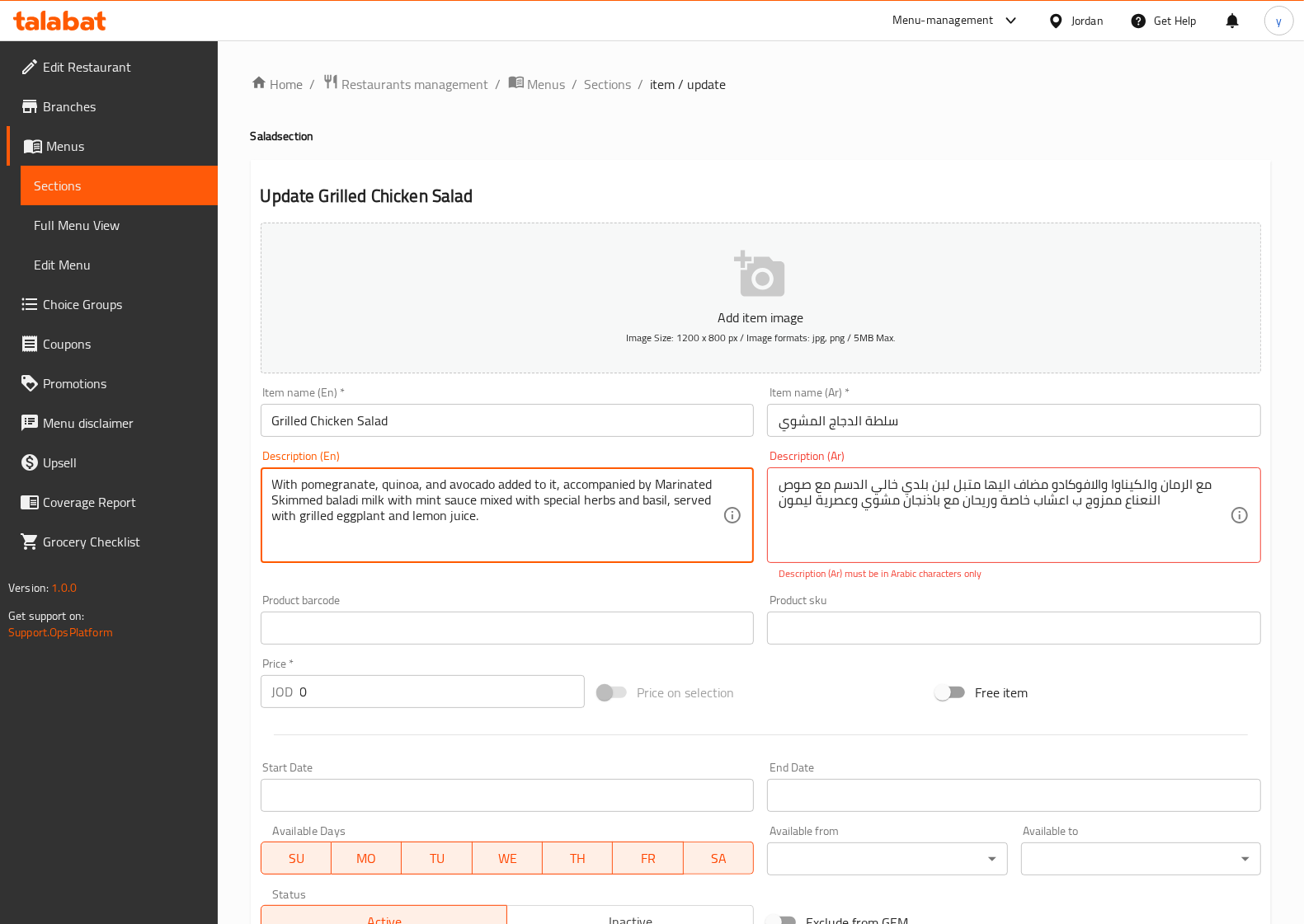
click at [652, 525] on textarea "With pomegranate, quinoa, and avocado added to it, accompanied by Marinated Ski…" at bounding box center [497, 516] width 451 height 79
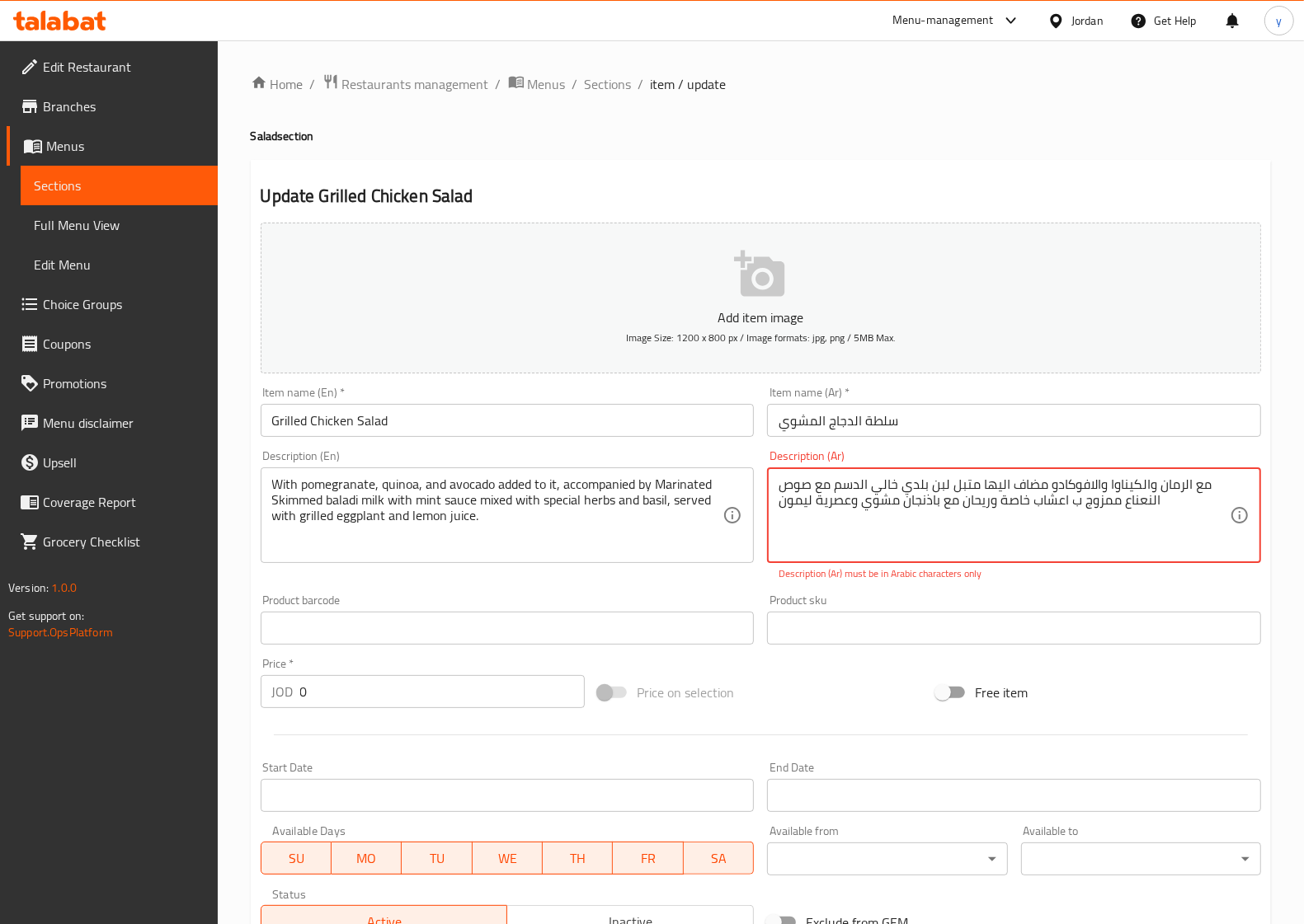
click at [928, 496] on textarea "مع الرمان والكیناوا والافوكادو مضاف الیھا متبل لبن بلدي خالي الدسم مع صوص النعن…" at bounding box center [1004, 516] width 451 height 79
click at [647, 592] on div "Product barcode Product barcode" at bounding box center [507, 619] width 507 height 63
click at [847, 509] on textarea "مع الرمان والكیناوا والافوكادو مضاف الیھا متبل لبن بلدي خالي الدسم مع صوص النعن…" at bounding box center [1004, 516] width 451 height 79
paste textarea "الیھا، متبل لبن بلدي خالي الدسم مع صوص النعناع الممزوجة بالأعشاب الخاصة والريحا…"
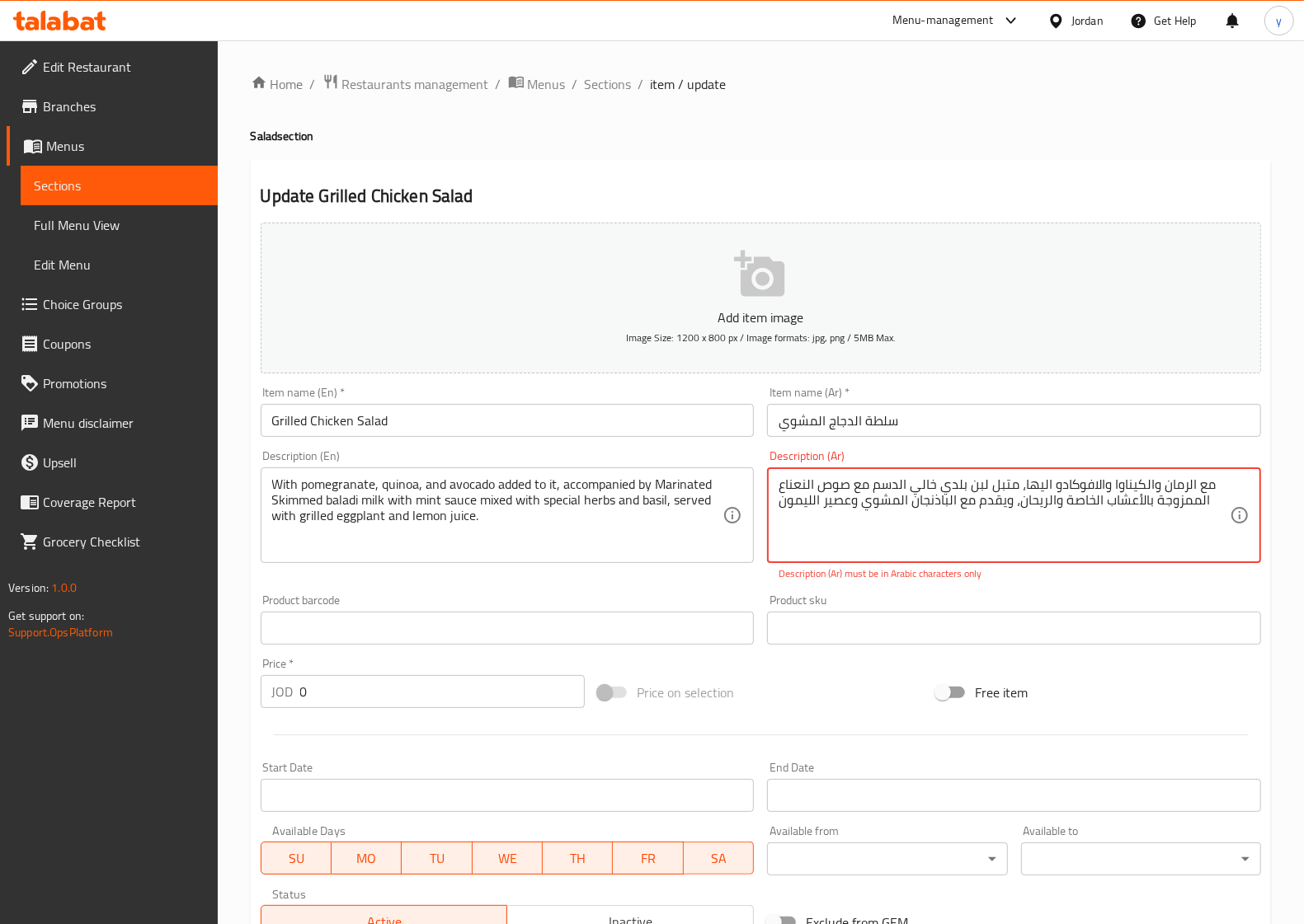
type textarea "مع الرمان والكیناوا والافوكادو الیھا، متبل لبن بلدي خالي الدسم مع صوص النعناع ا…"
click at [747, 701] on div "Price on selection" at bounding box center [761, 693] width 338 height 45
click at [838, 527] on textarea "مع الرمان والكیناوا والافوكادو الیھا، متبل لبن بلدي خالي الدسم مع صوص النعناع ا…" at bounding box center [1004, 516] width 451 height 79
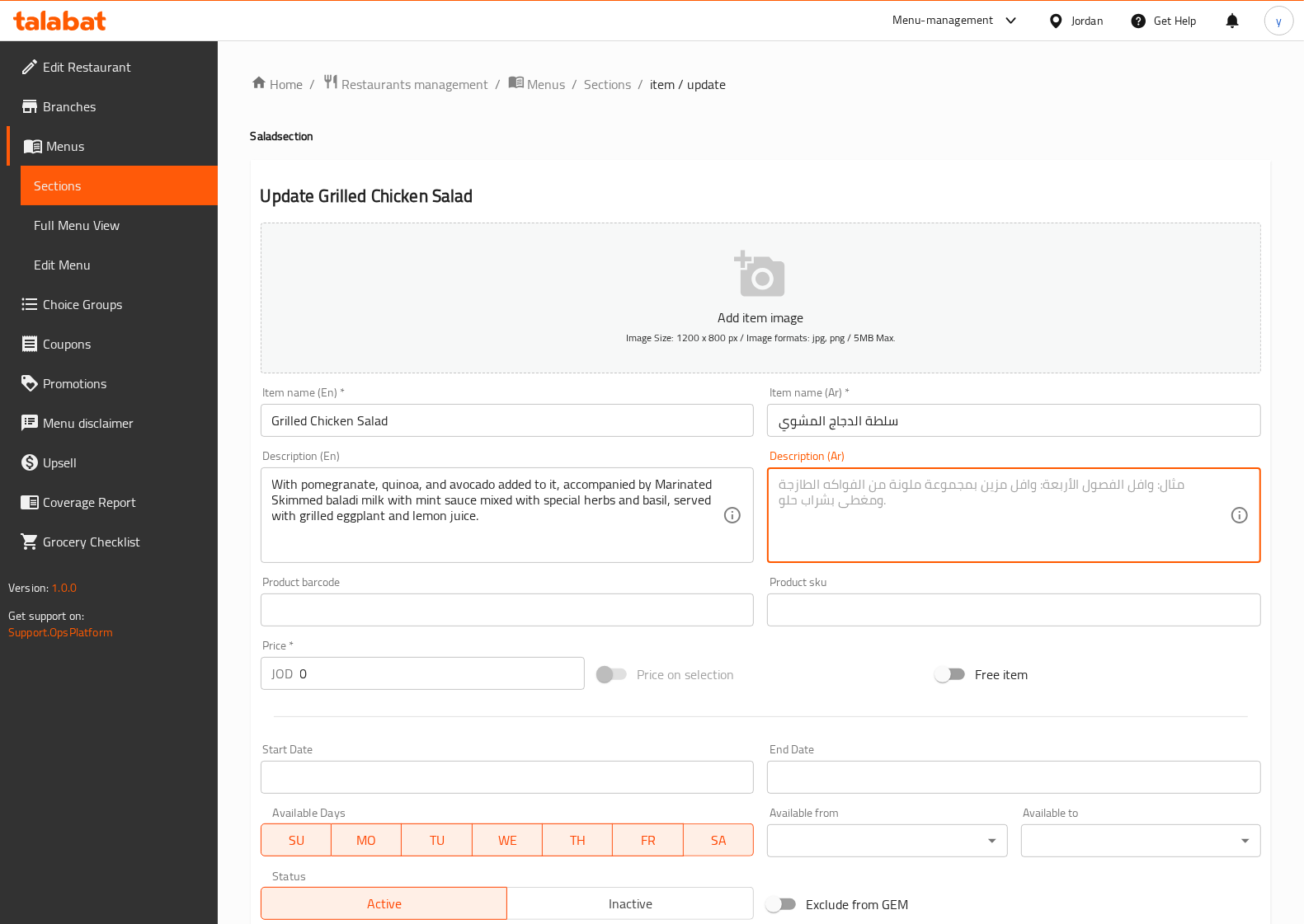
paste textarea "مع الرمان والكیناوا والافوكادو الیھا، متبل لبن بلدي خالي الدسم مع صوص النعناع ا…"
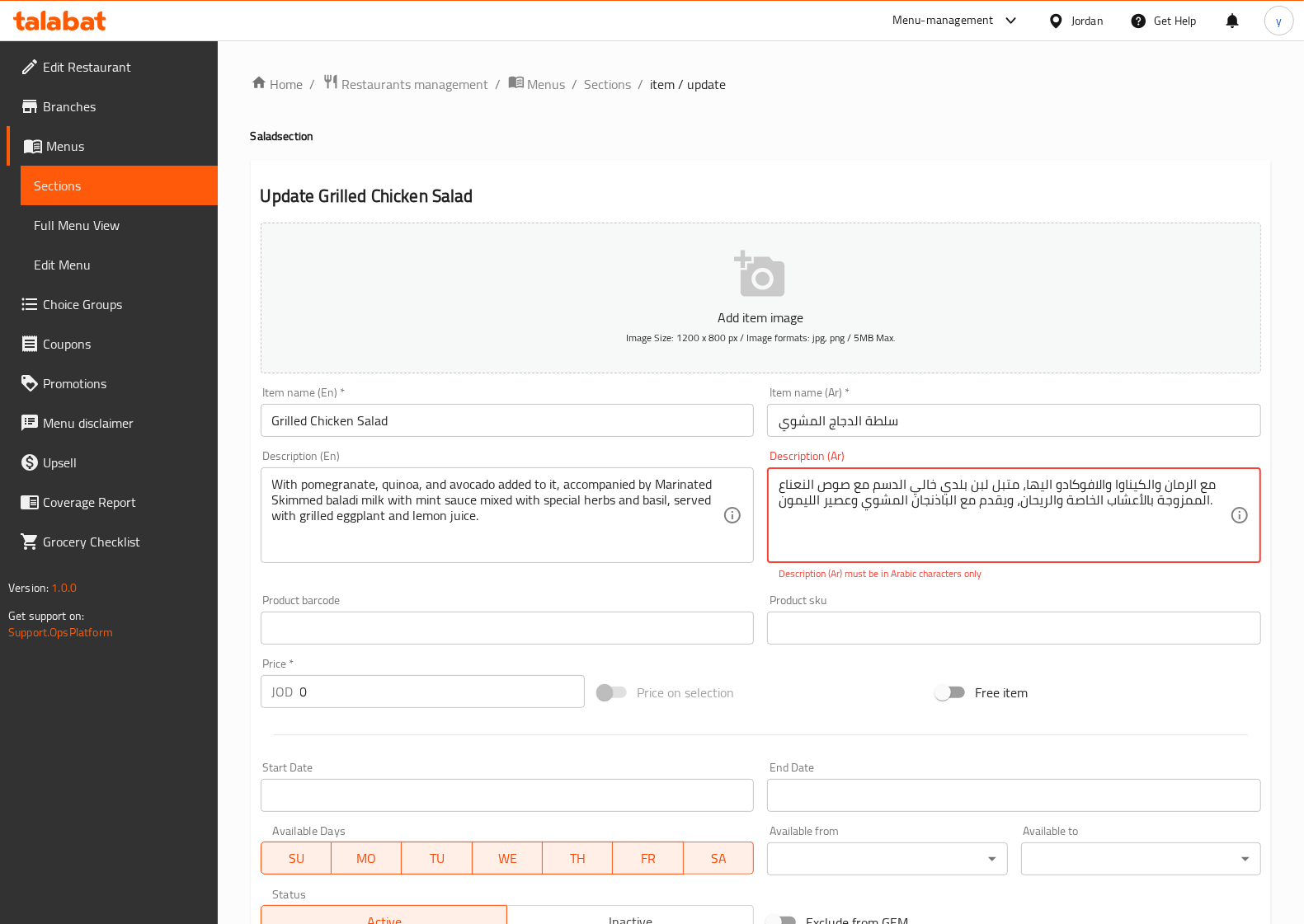
click at [1018, 492] on textarea "مع الرمان والكیناوا والافوكادو الیھا، متبل لبن بلدي خالي الدسم مع صوص النعناع ا…" at bounding box center [1004, 516] width 451 height 79
paste textarea "،"
type textarea "مع الرمان والكیناوا والافوكادو الیھا، متبل لبن بلدي خالي الدسم مع صوص النعناع ا…"
click at [843, 676] on div "Price on selection" at bounding box center [761, 693] width 338 height 45
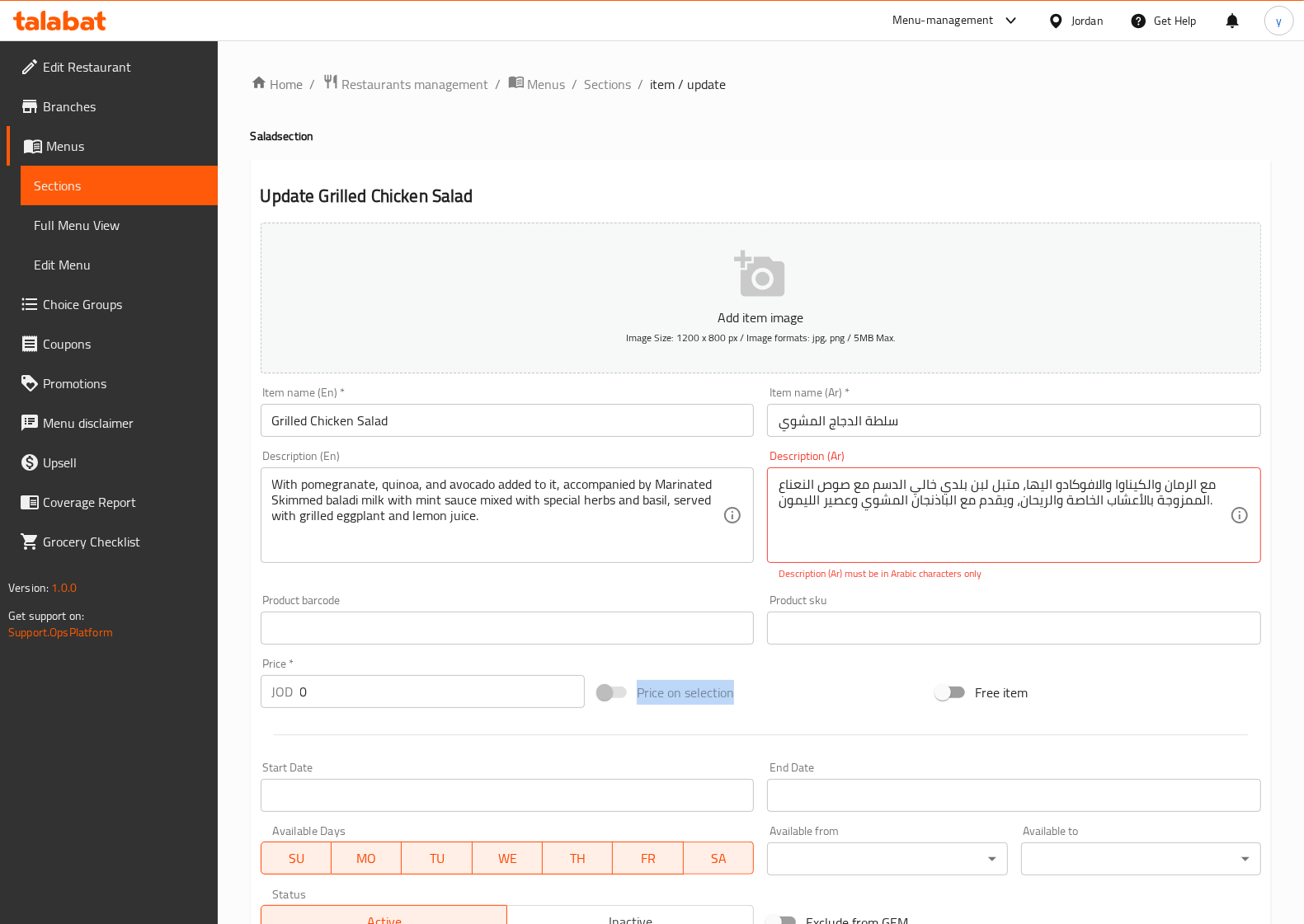
click at [843, 676] on div "Price on selection" at bounding box center [761, 693] width 338 height 45
click at [555, 66] on div "Home / Restaurants management / Menus / Sections / item / update Salad section …" at bounding box center [761, 630] width 1086 height 1180
click at [601, 80] on span "Sections" at bounding box center [608, 84] width 47 height 20
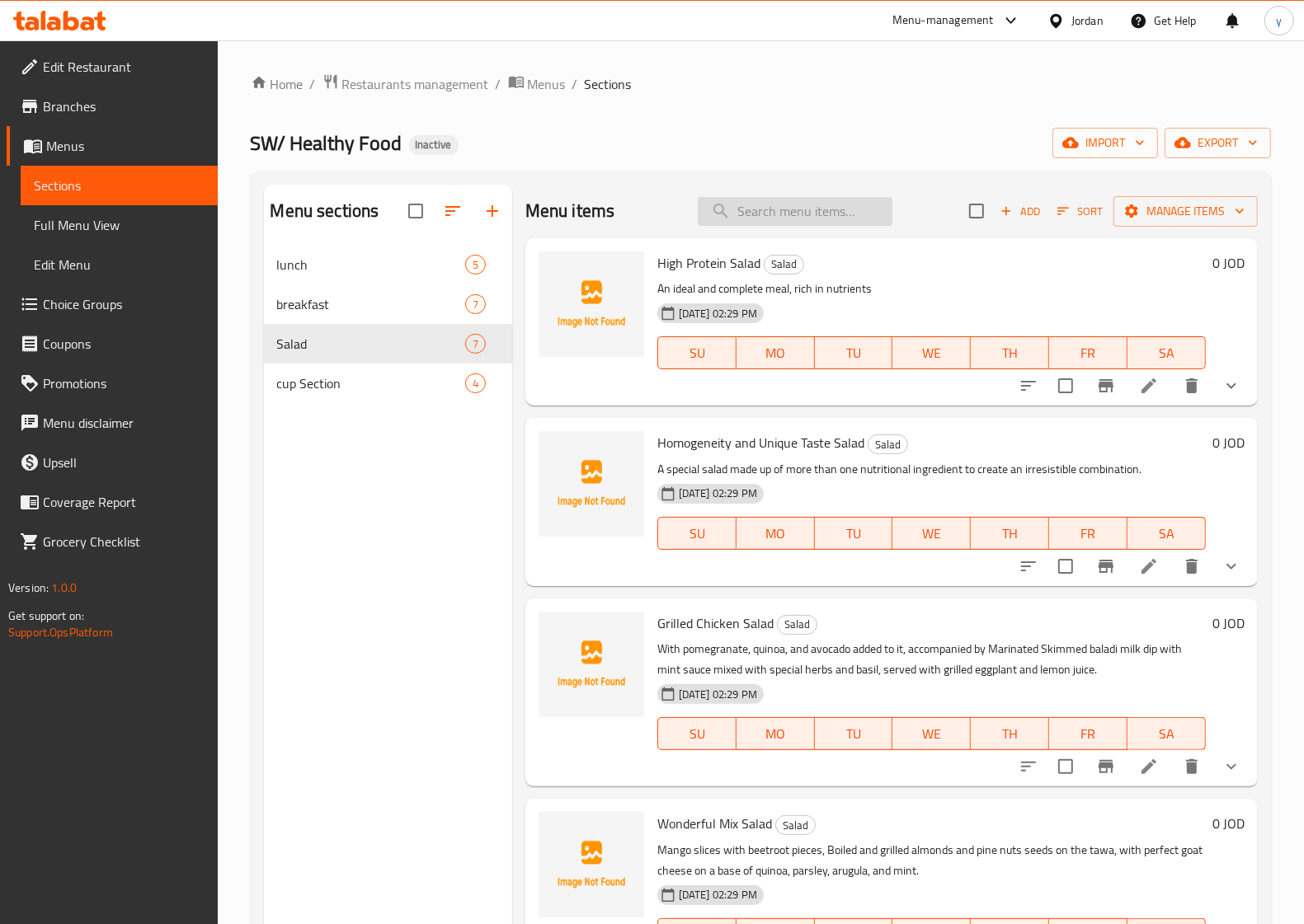
click at [728, 220] on input "search" at bounding box center [795, 212] width 195 height 29
paste input "Wonderful Mix Salad"
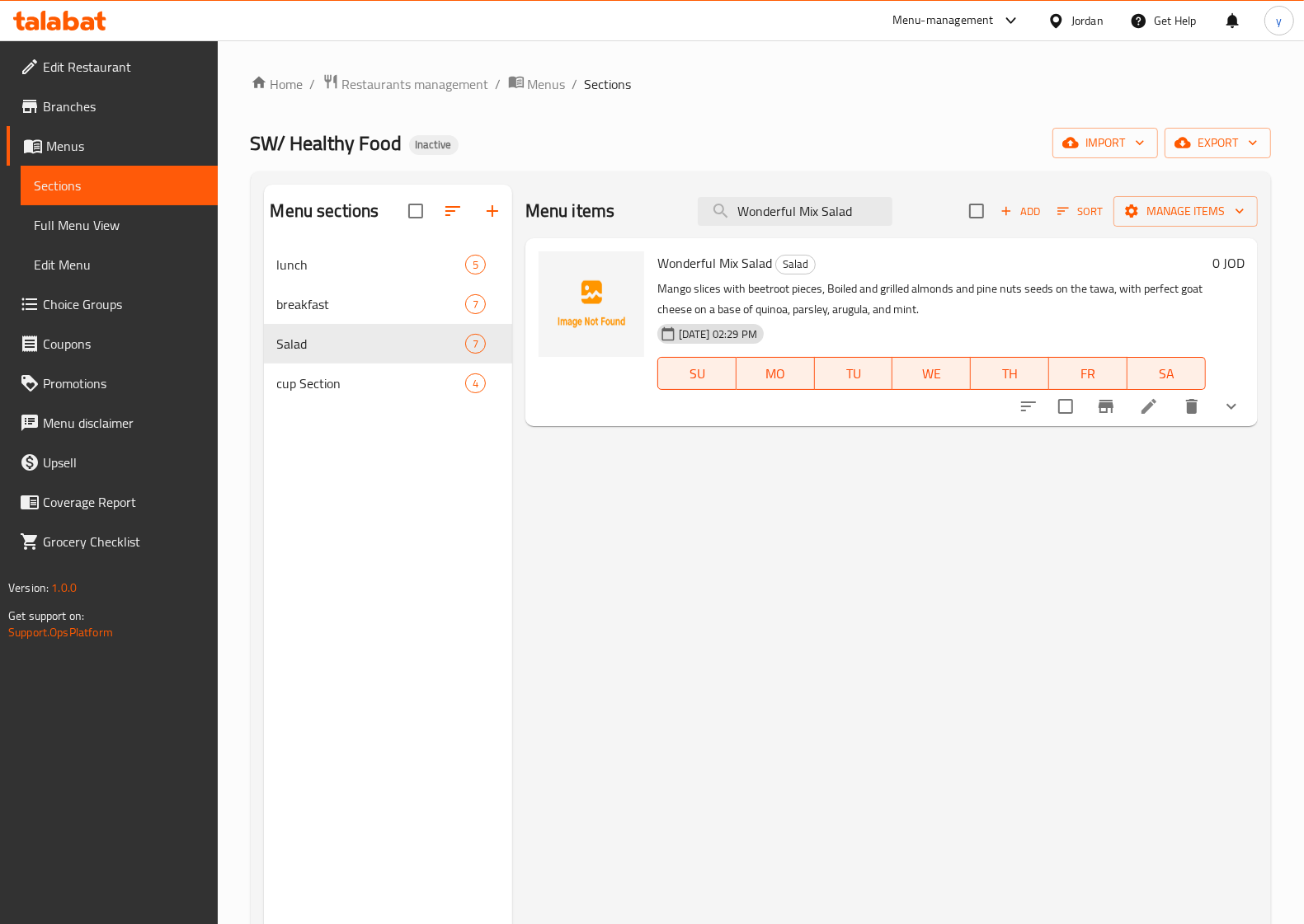
type input "Wonderful Mix Salad"
click at [1161, 399] on li at bounding box center [1148, 406] width 46 height 29
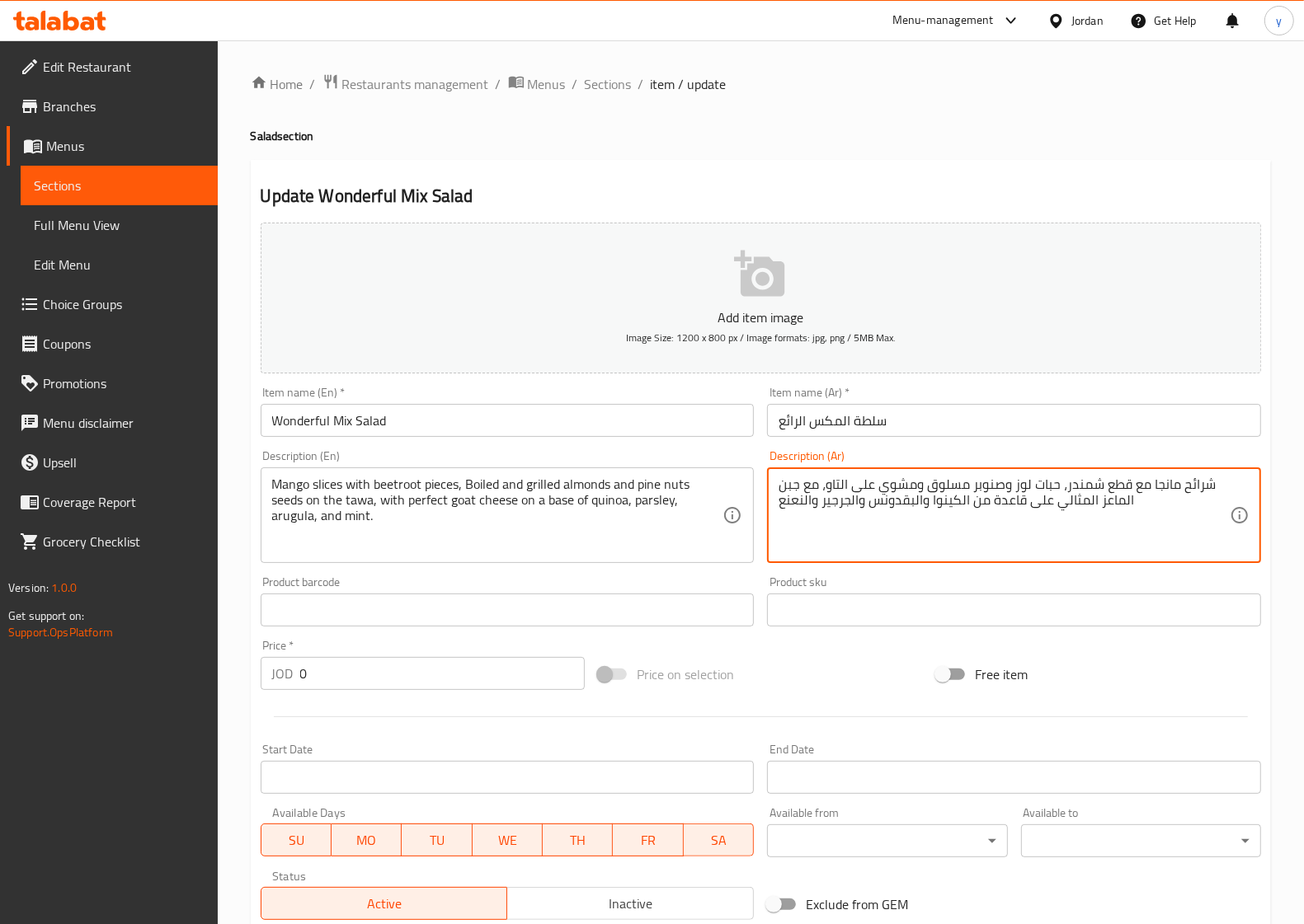
click at [1084, 505] on textarea "شرائح مانجا مع قطع شمندر، حبات لوز وصنوبر مسلوق ومشوي على التاو، مع جبن الماعز …" at bounding box center [1004, 516] width 451 height 79
type textarea "شرائح مانجا مع قطع شمندر، حبات لوز وصنوبر مسلوق ومشوي على التاو، مع جبن الماعز …"
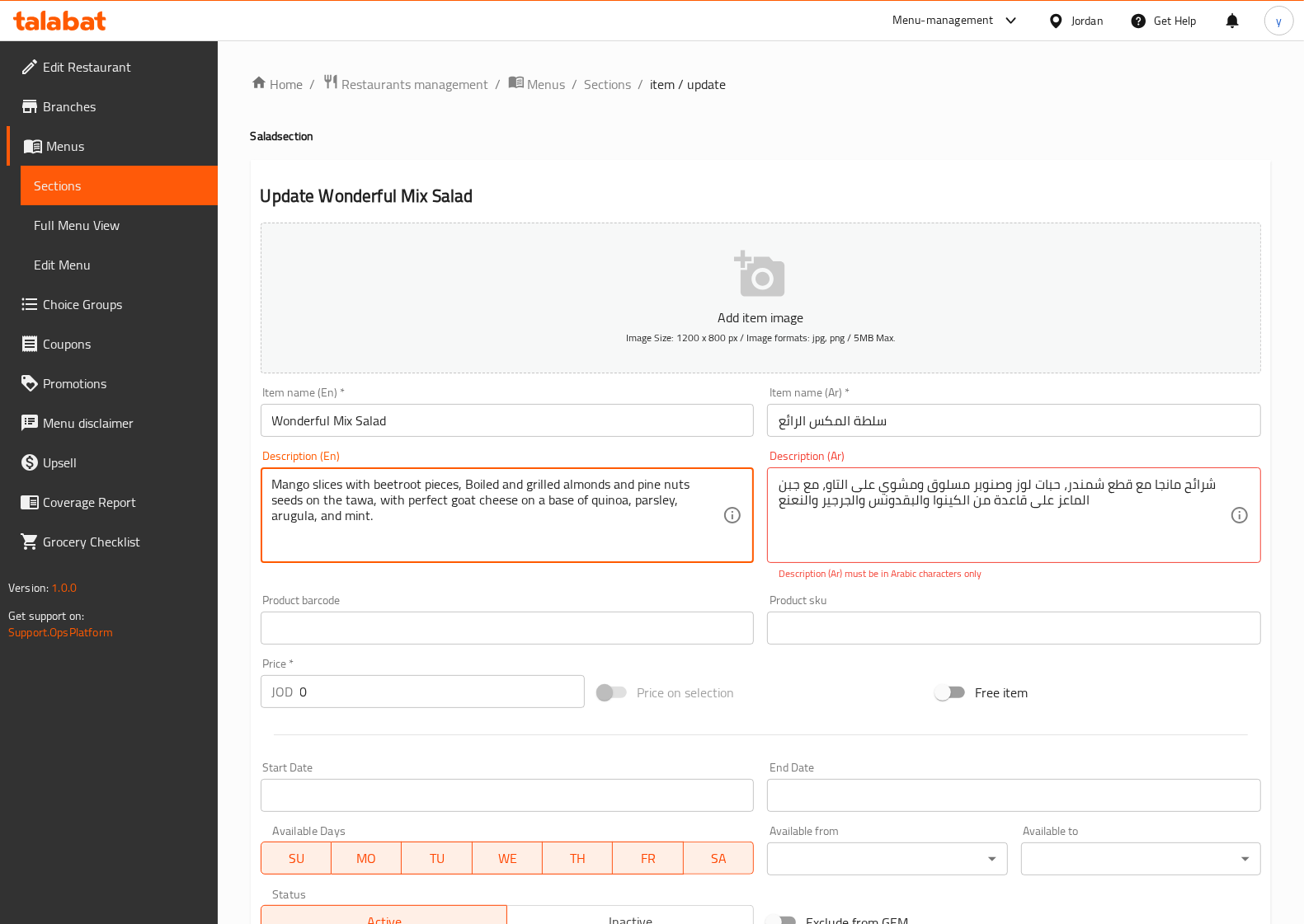
click at [431, 496] on textarea "Mango slices with beetroot pieces, Boiled and grilled almonds and pine nuts see…" at bounding box center [497, 516] width 451 height 79
click at [425, 507] on textarea "Mango slices with beetroot pieces, Boiled and grilled almonds and pine nuts see…" at bounding box center [497, 516] width 451 height 79
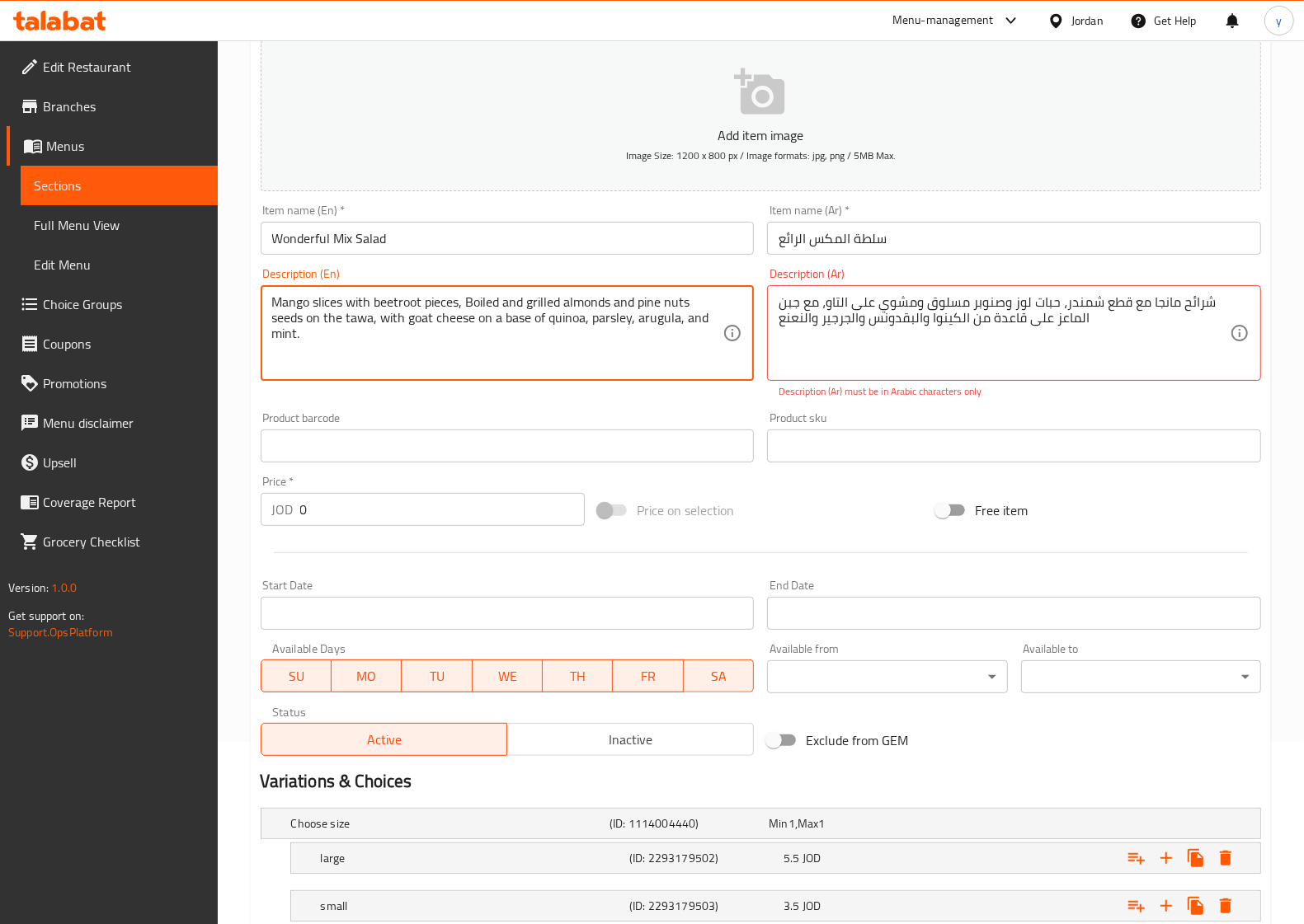
scroll to position [297, 0]
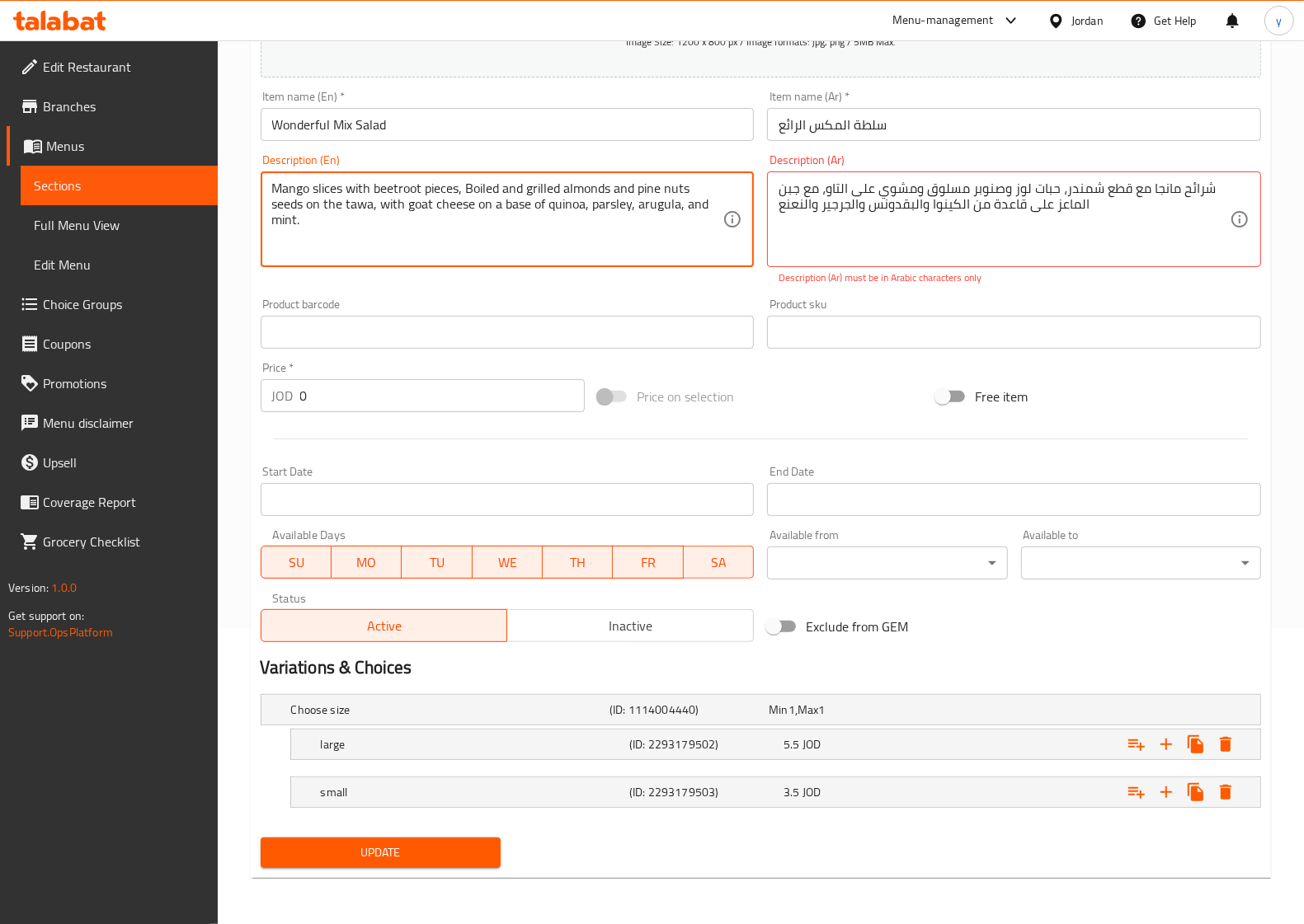
type textarea "Mango slices with beetroot pieces, Boiled and grilled almonds and pine nuts see…"
click at [412, 846] on span "Update" at bounding box center [380, 853] width 214 height 21
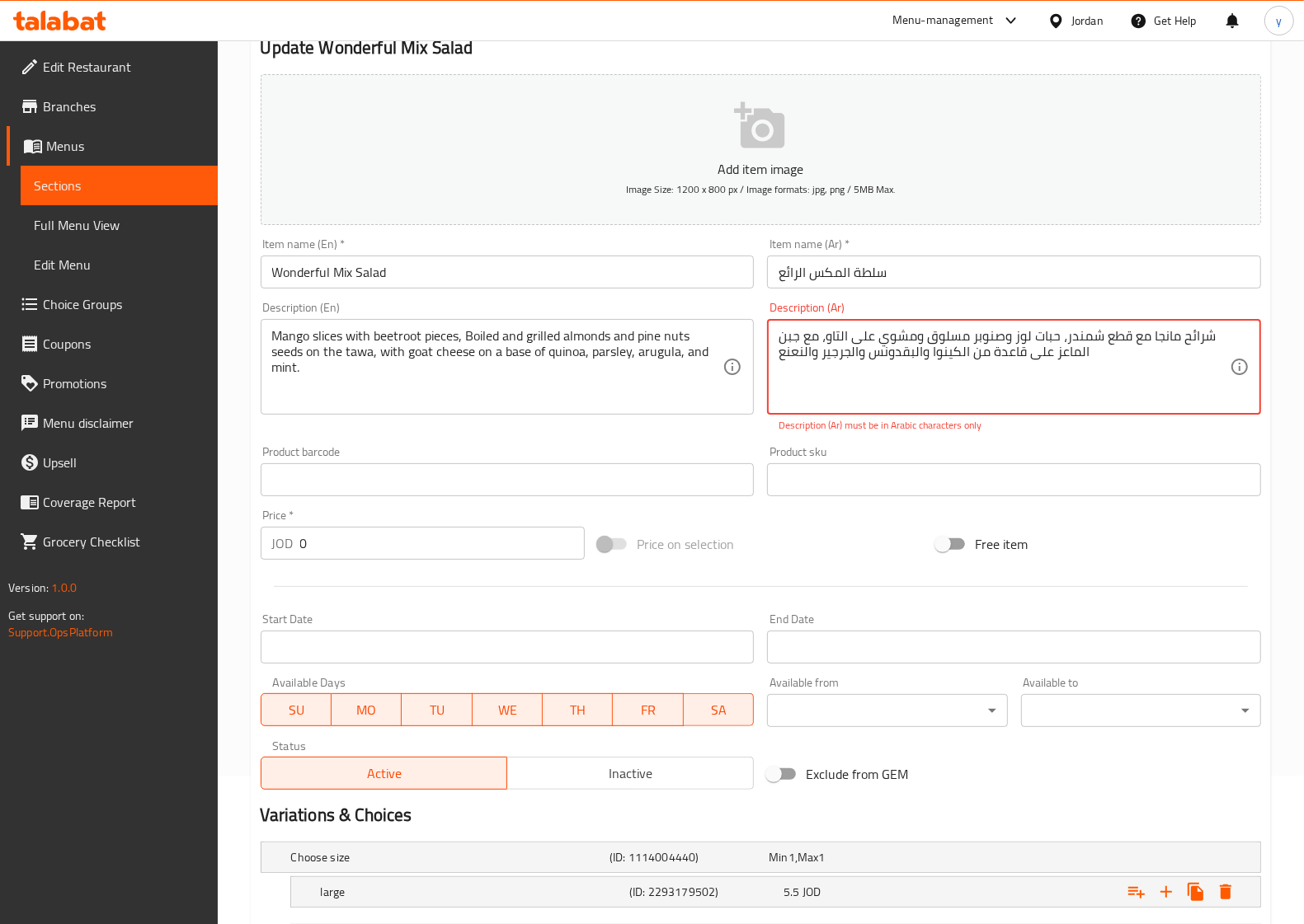
scroll to position [0, 0]
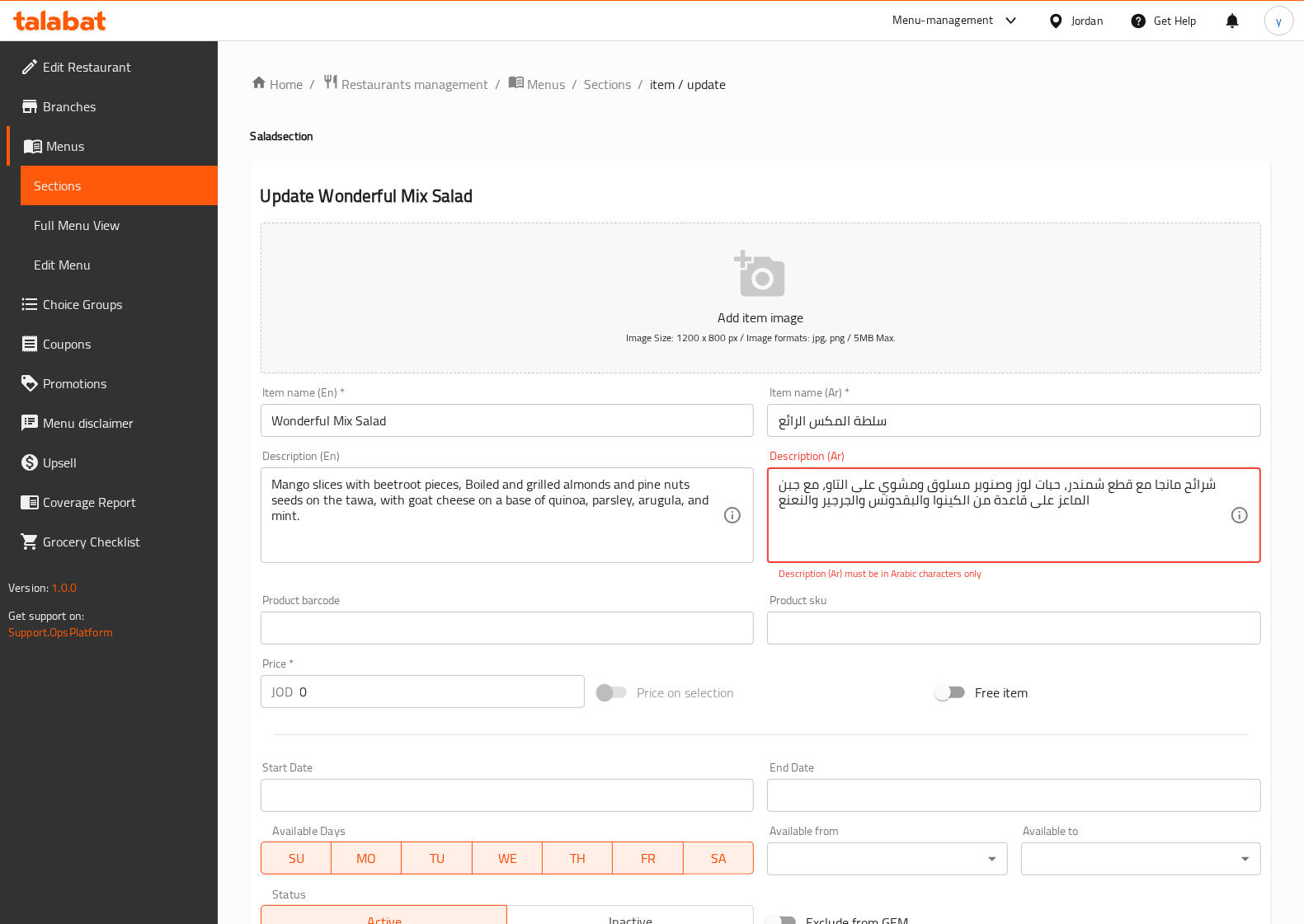
click at [669, 583] on div "Description (En) Mango slices with beetroot pieces, Boiled and grilled almonds …" at bounding box center [507, 515] width 507 height 144
drag, startPoint x: 609, startPoint y: 68, endPoint x: 606, endPoint y: 79, distance: 11.4
click at [615, 80] on div "Home / Restaurants management / Menus / Sections / item / update Salad section …" at bounding box center [761, 630] width 1086 height 1180
click at [600, 87] on span "Sections" at bounding box center [608, 84] width 47 height 20
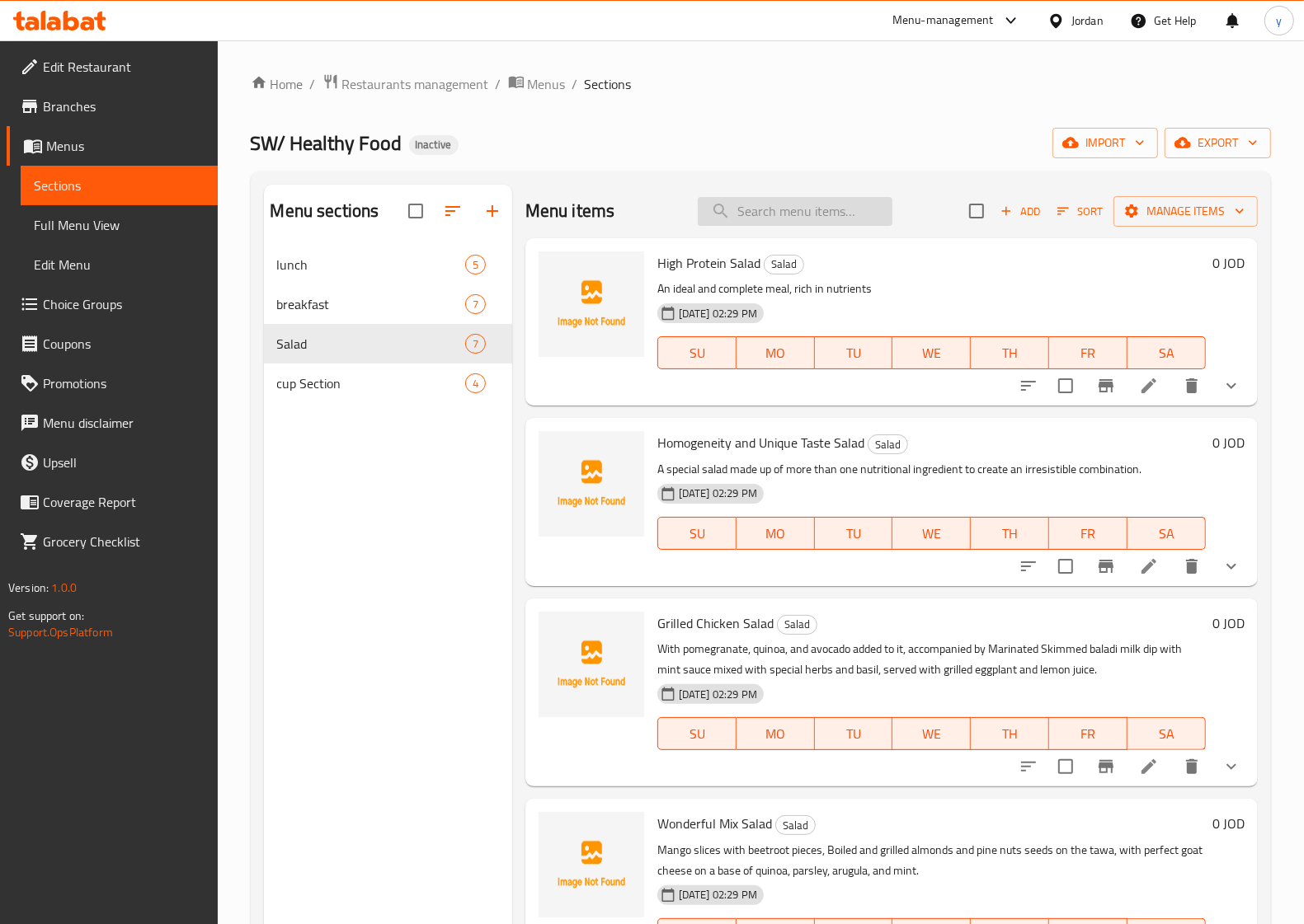
click at [834, 220] on input "search" at bounding box center [795, 212] width 195 height 29
paste input "Granola cup with Yogurt and Fruits"
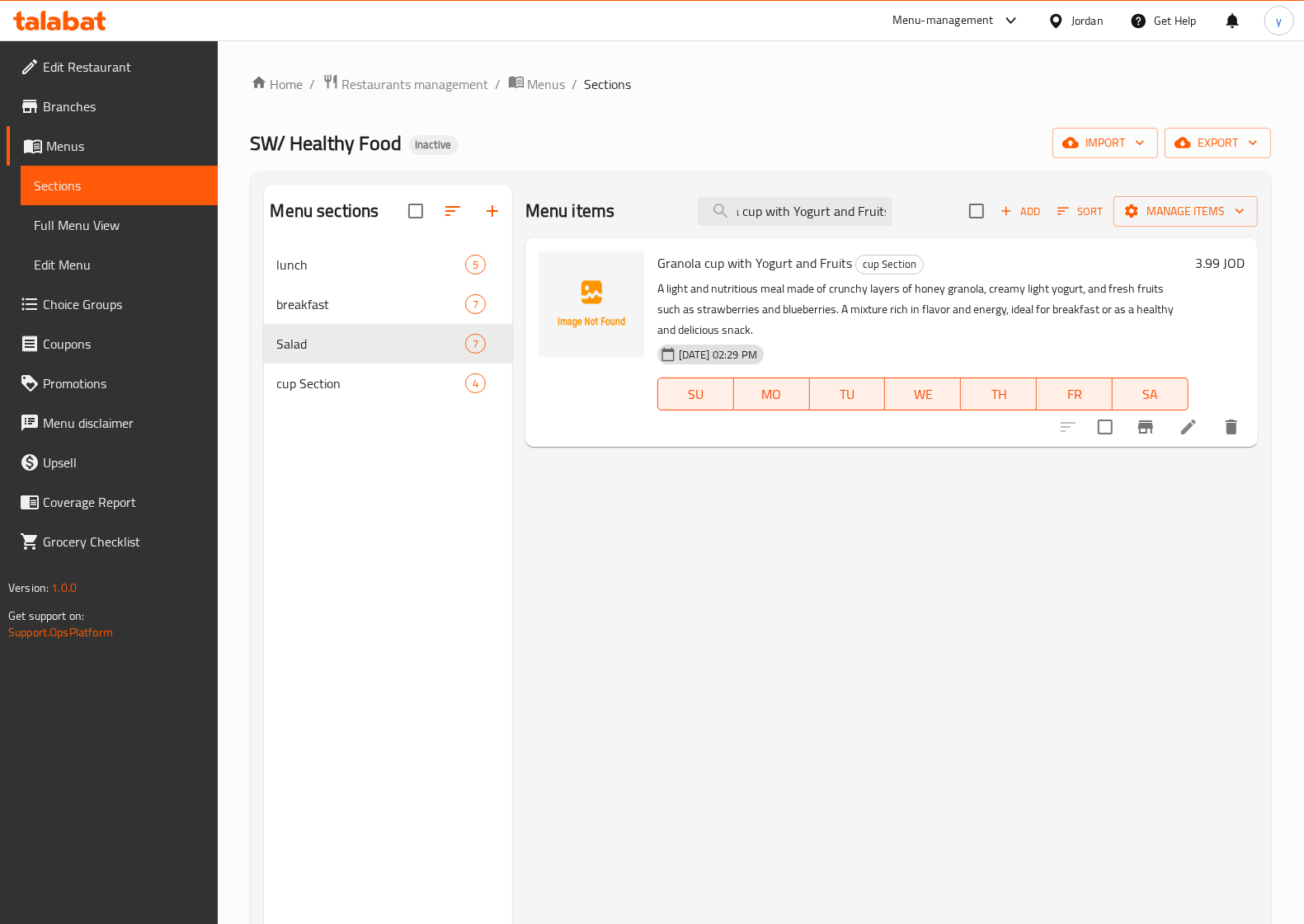
type input "Granola cup with Yogurt and Fruits"
click at [1190, 432] on icon at bounding box center [1188, 427] width 20 height 20
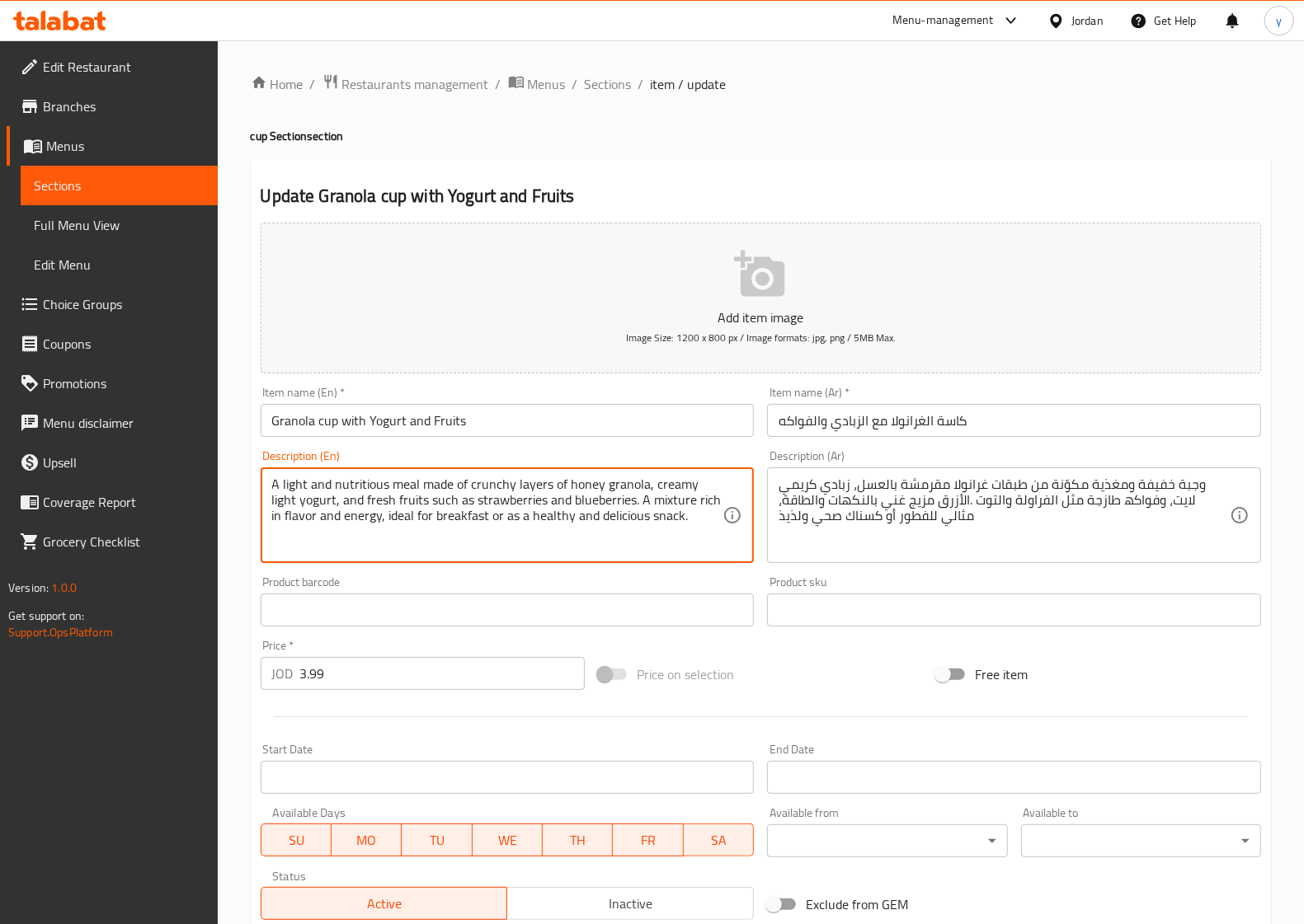
click at [489, 481] on textarea "A light and nutritious meal made of crunchy layers of honey granola, creamy lig…" at bounding box center [497, 516] width 451 height 79
paste textarea "Crispy"
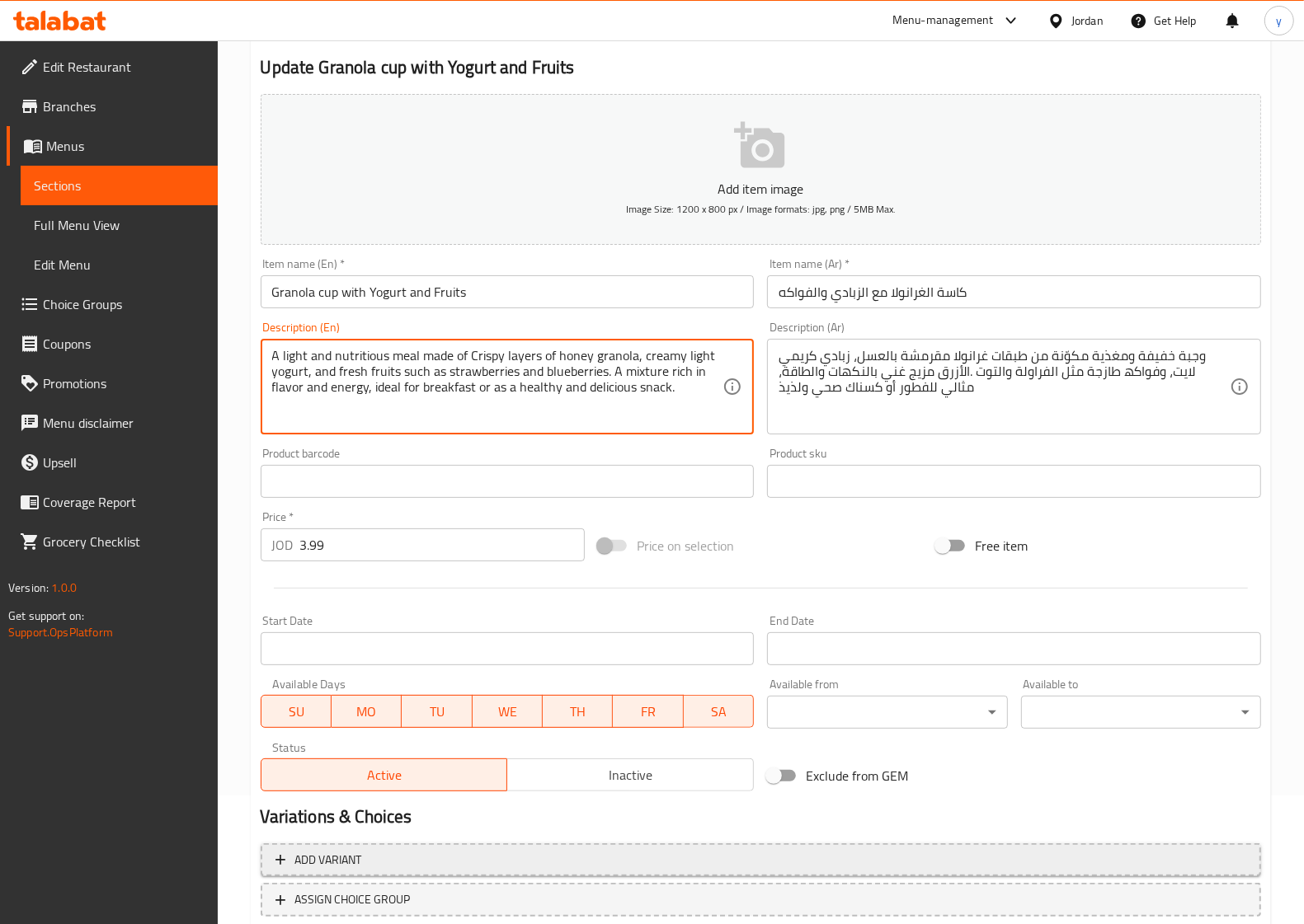
scroll to position [238, 0]
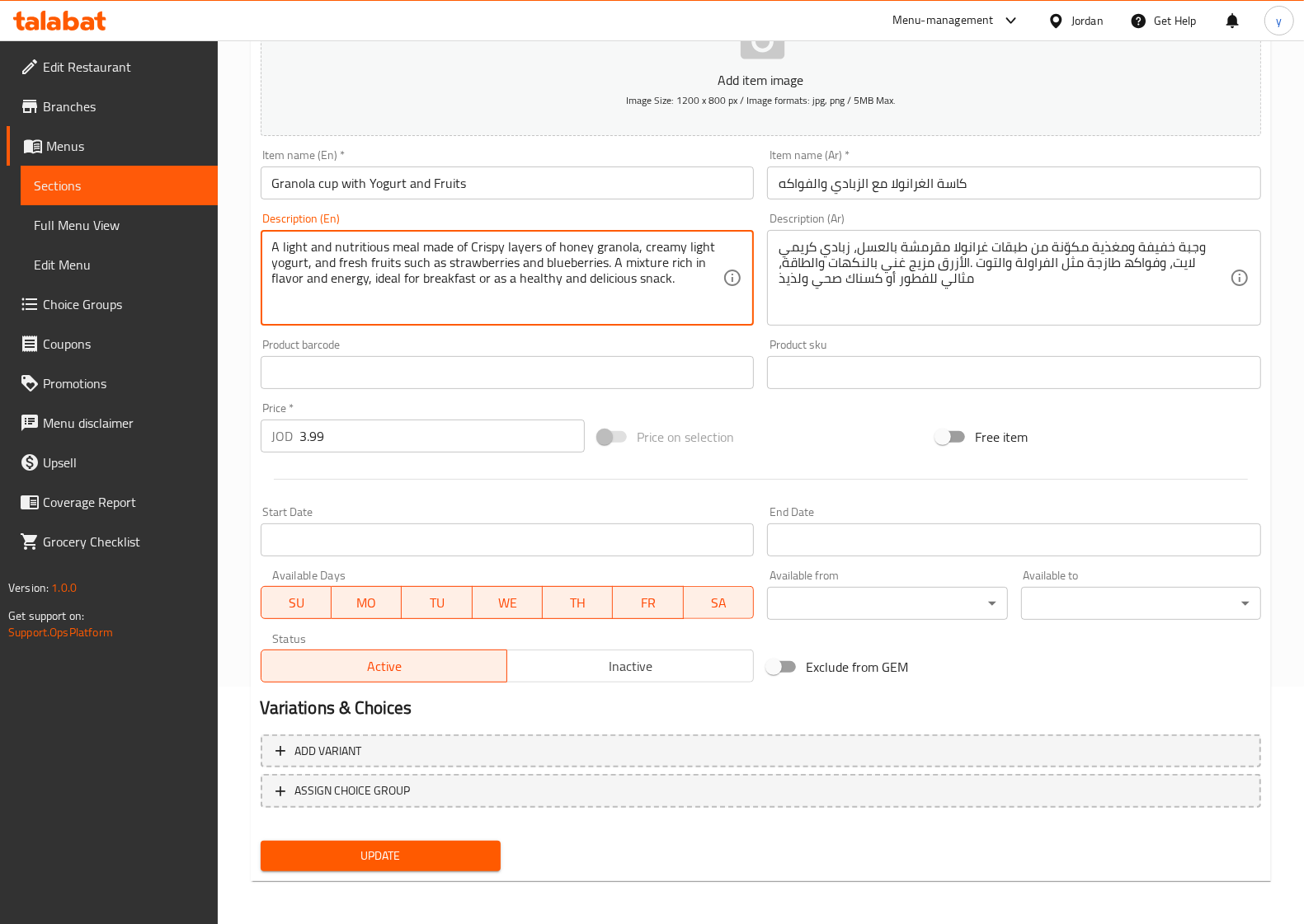
type textarea "A light and nutritious meal made of Crispy layers of honey granola, creamy ligh…"
click at [368, 869] on div "Update" at bounding box center [380, 856] width 253 height 44
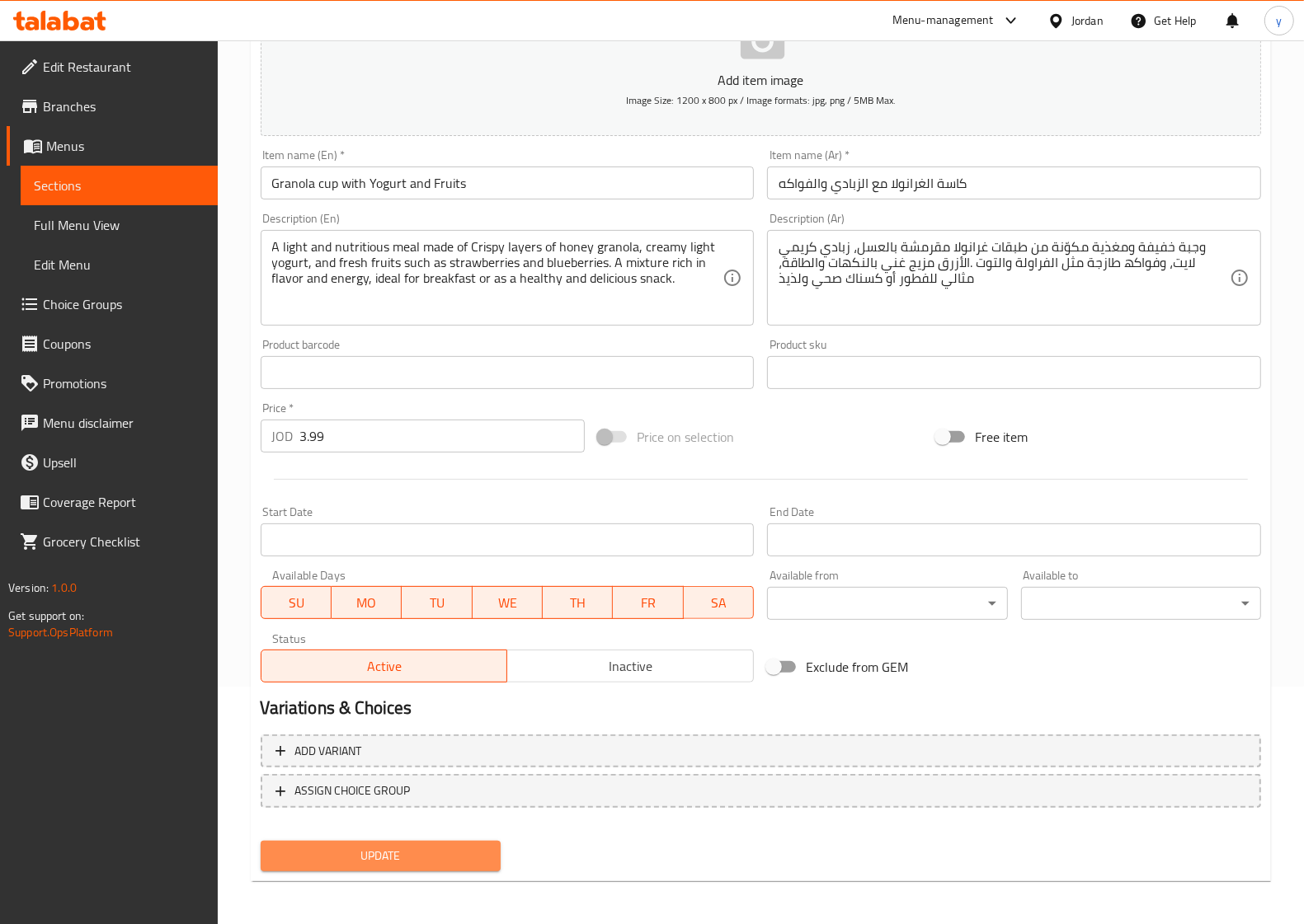
click at [376, 860] on span "Update" at bounding box center [380, 856] width 214 height 21
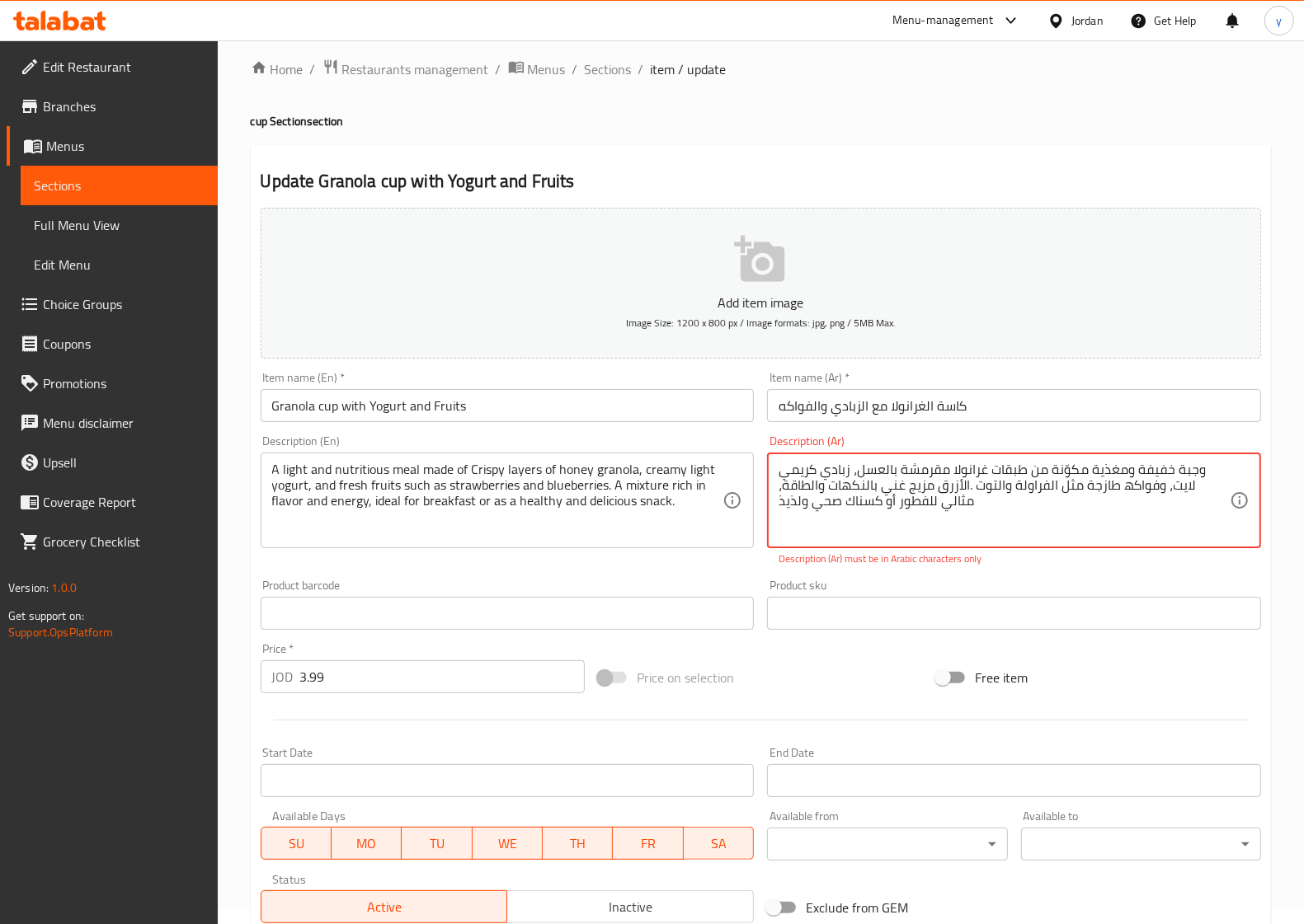
scroll to position [0, 0]
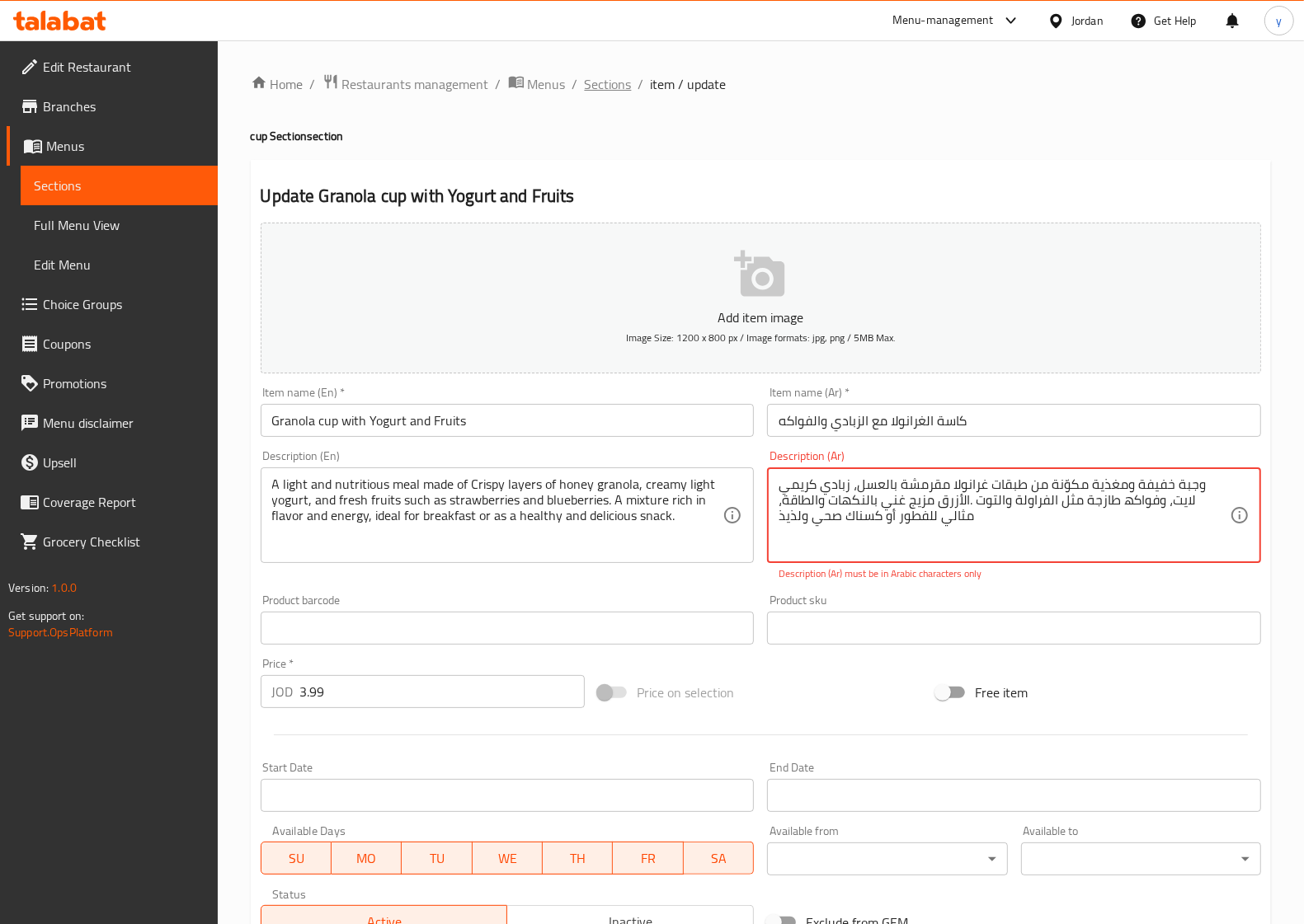
click at [603, 82] on span "Sections" at bounding box center [608, 84] width 47 height 20
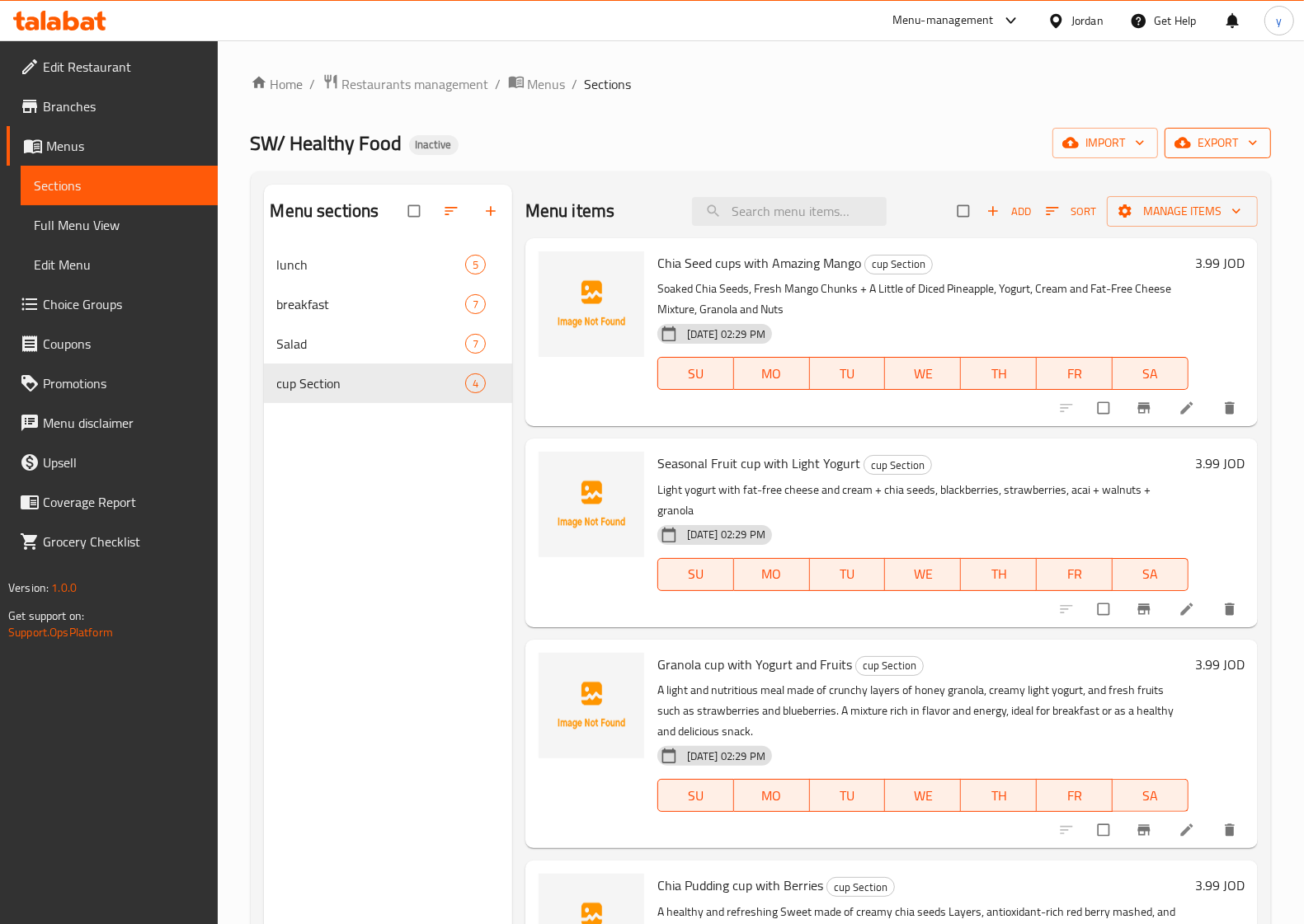
click at [1215, 148] on span "export" at bounding box center [1217, 143] width 80 height 21
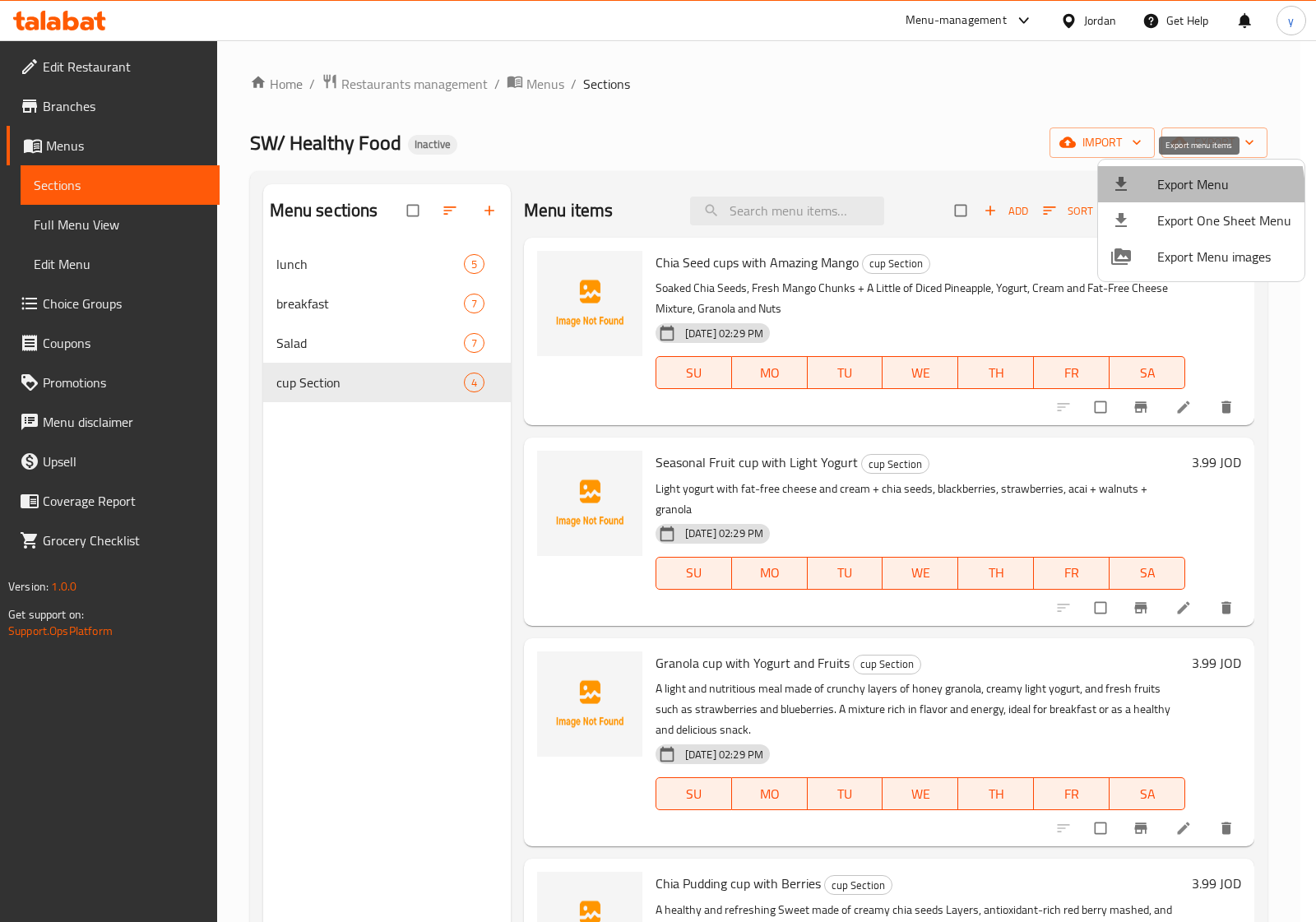
click at [1161, 194] on span "Export Menu" at bounding box center [1224, 185] width 134 height 20
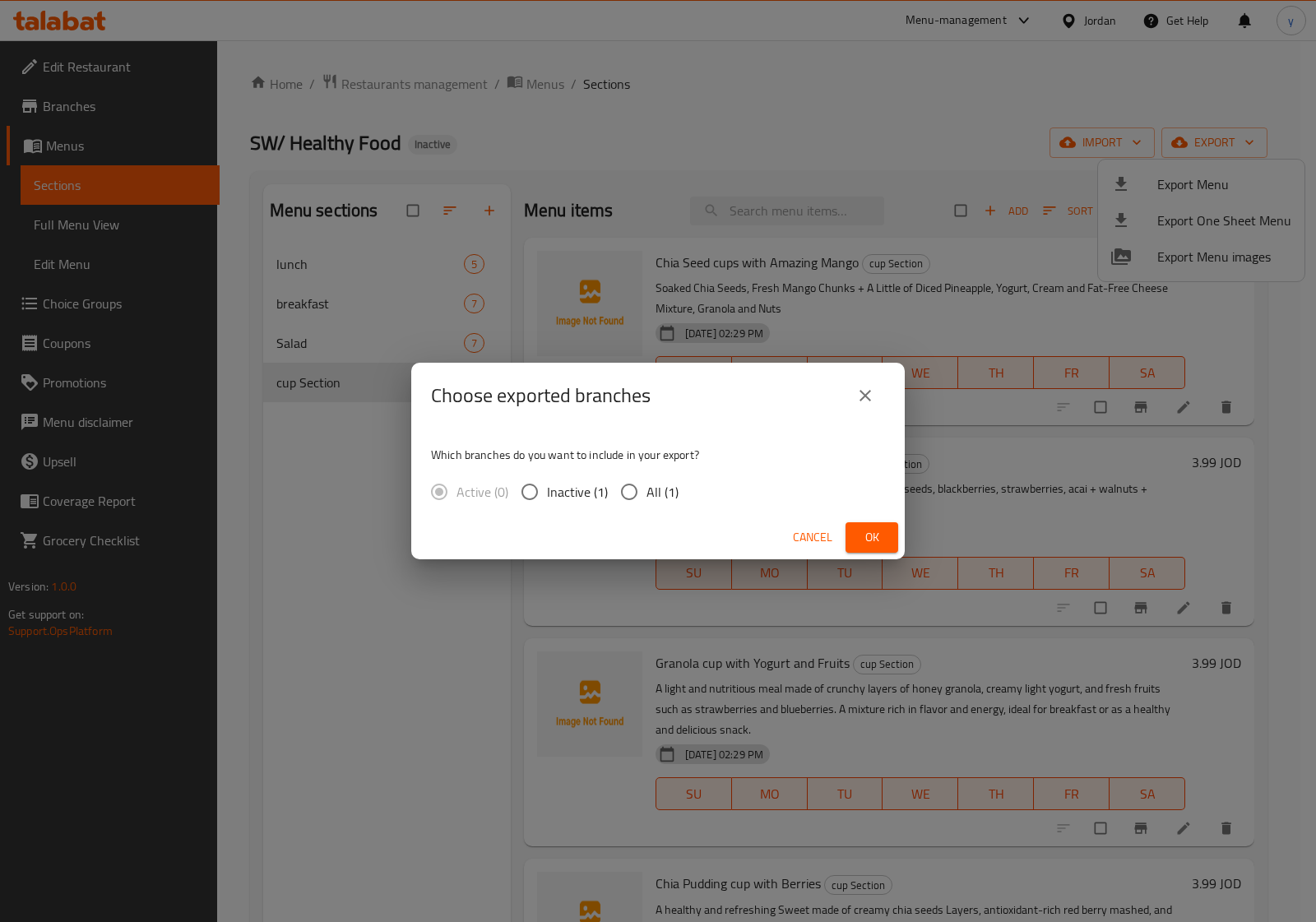
click at [655, 488] on span "All (1)" at bounding box center [662, 492] width 32 height 20
click at [646, 488] on input "All (1)" at bounding box center [629, 491] width 35 height 35
radio input "true"
click at [878, 535] on span "Ok" at bounding box center [872, 537] width 27 height 21
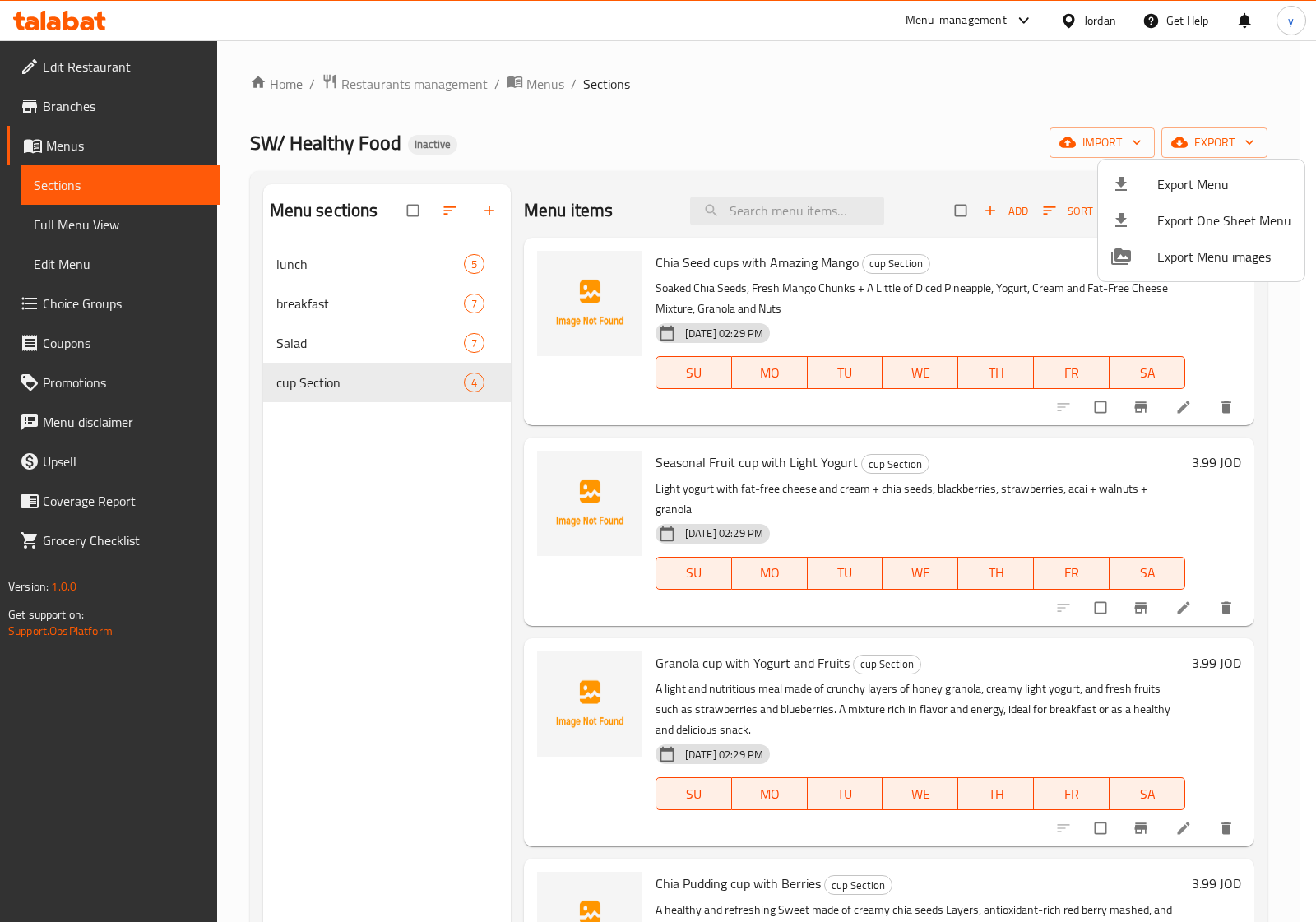
click at [569, 119] on div at bounding box center [658, 461] width 1316 height 922
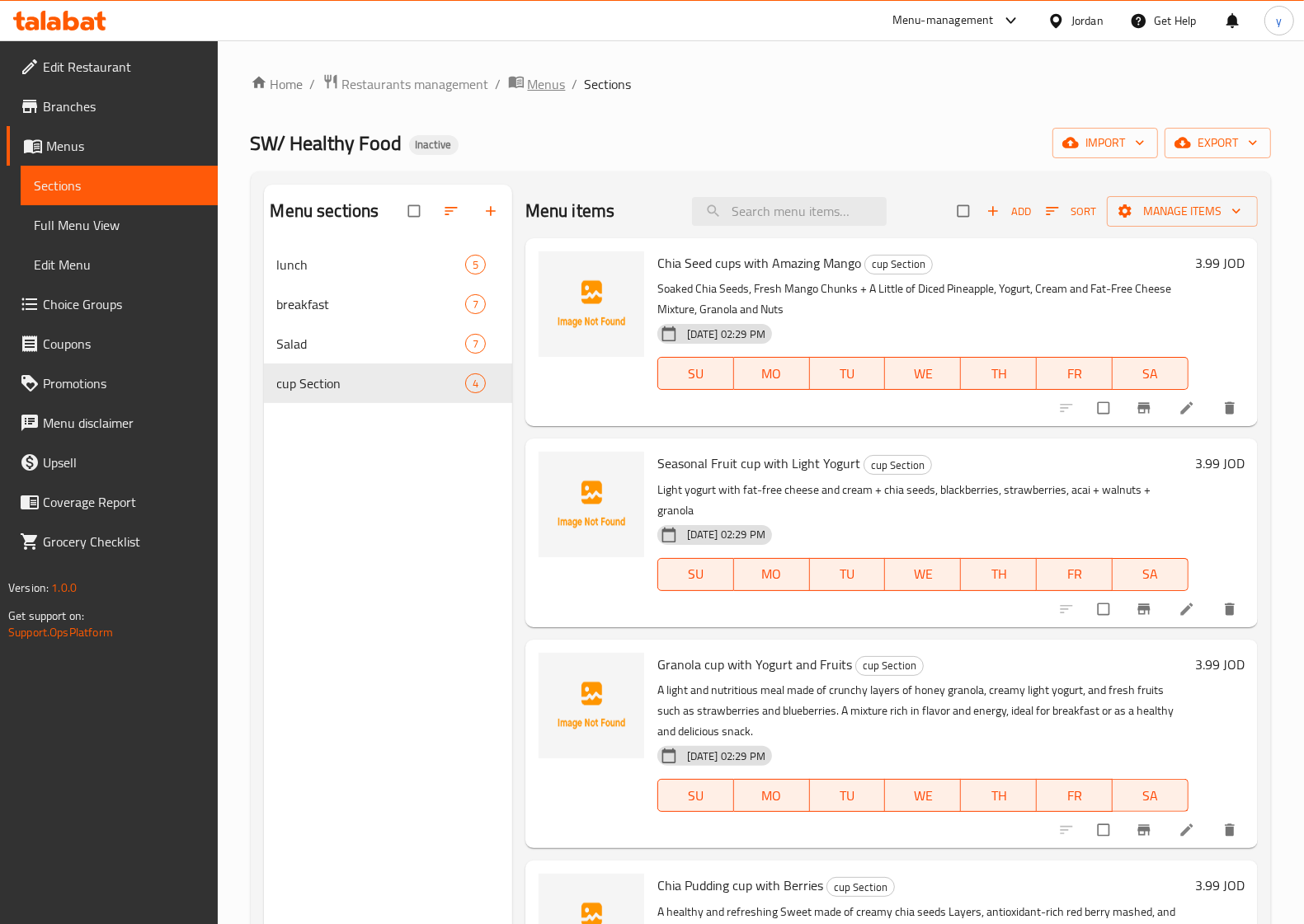
click at [550, 85] on span "Menus" at bounding box center [546, 84] width 38 height 20
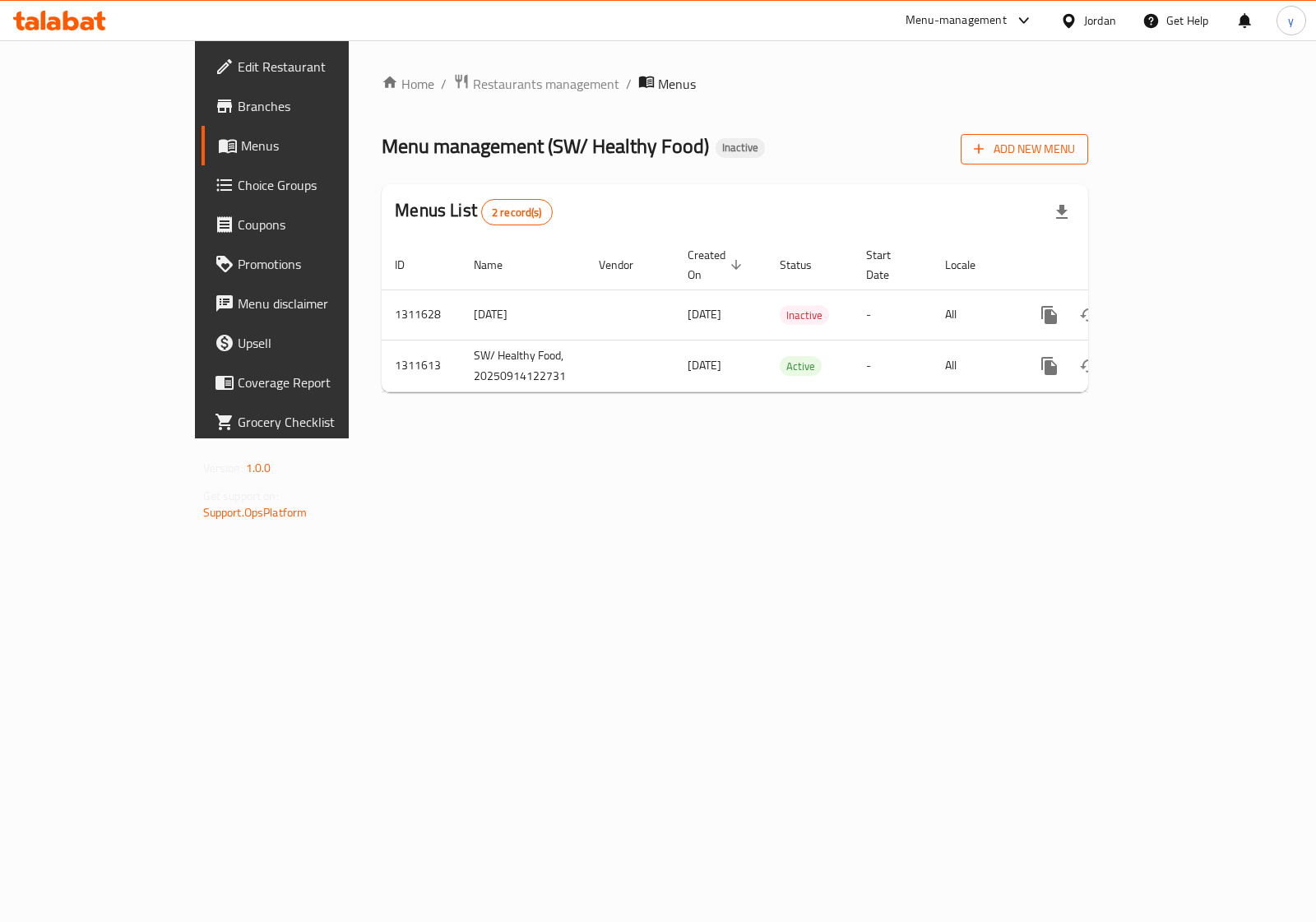
click at [1075, 142] on span "Add New Menu" at bounding box center [1024, 149] width 101 height 21
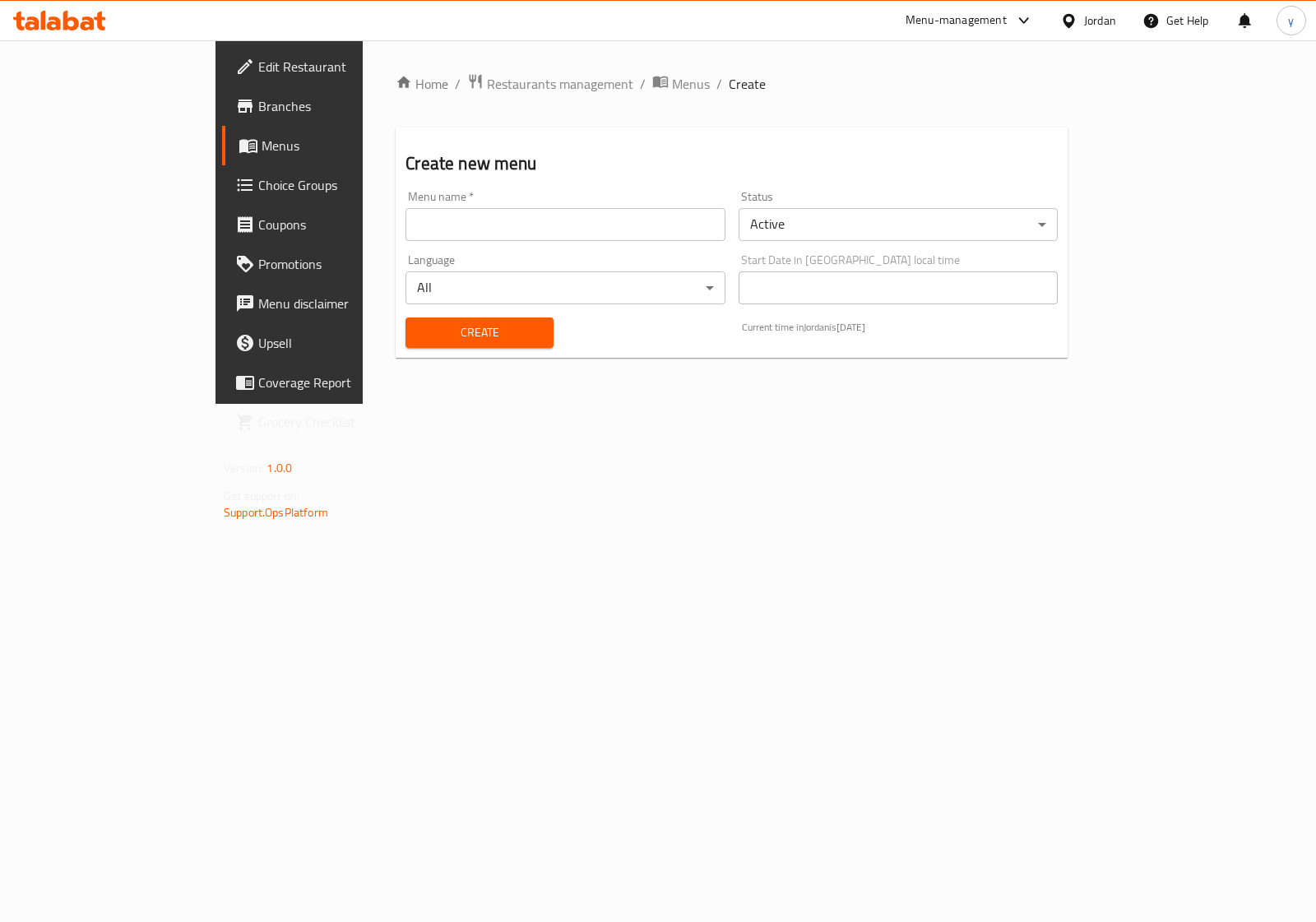
click at [828, 232] on body "​ Menu-management Jordan Get Help y Edit Restaurant Branches Menus Choice Group…" at bounding box center [658, 481] width 1316 height 882
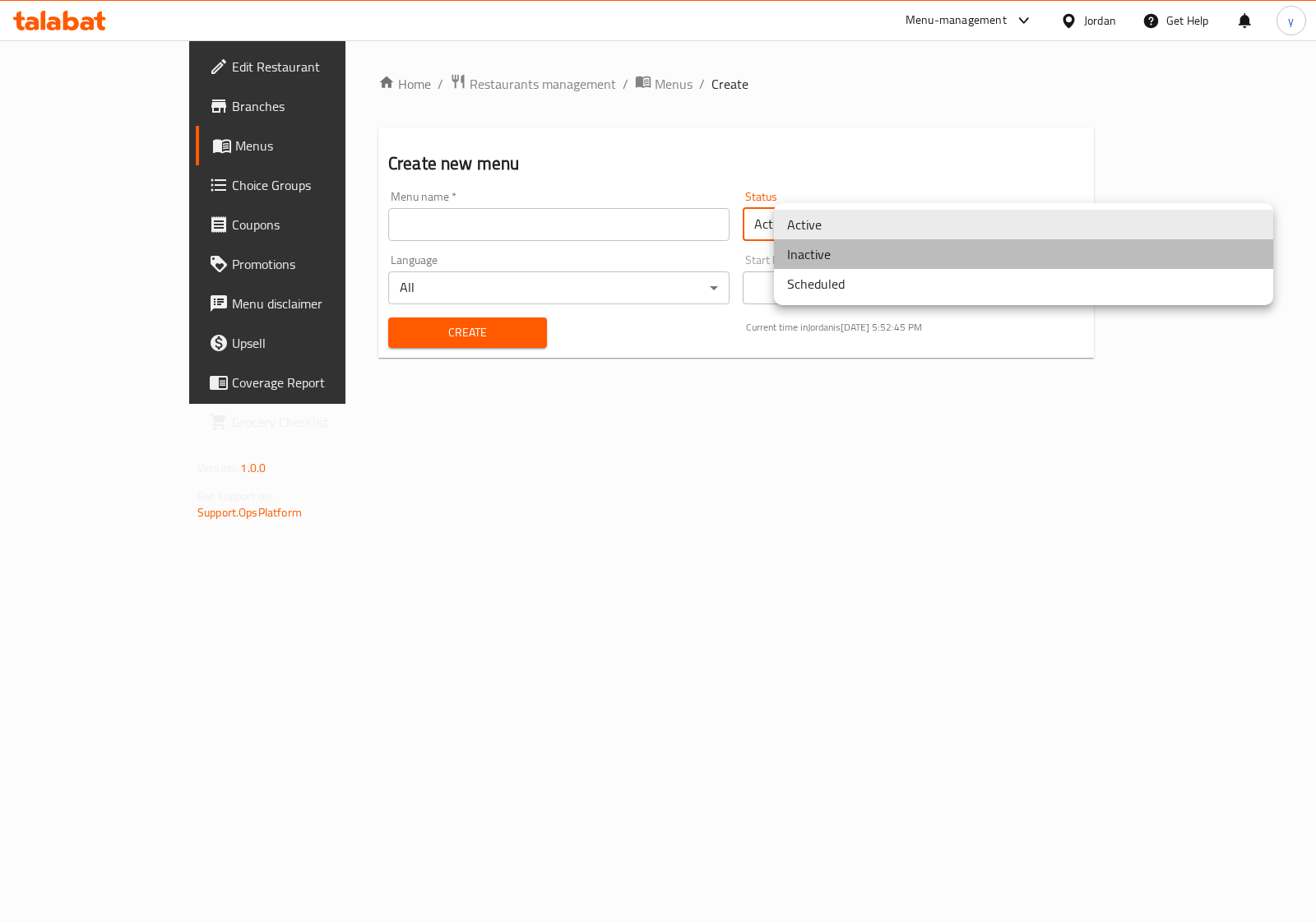
click at [843, 251] on li "Inactive" at bounding box center [1024, 253] width 499 height 29
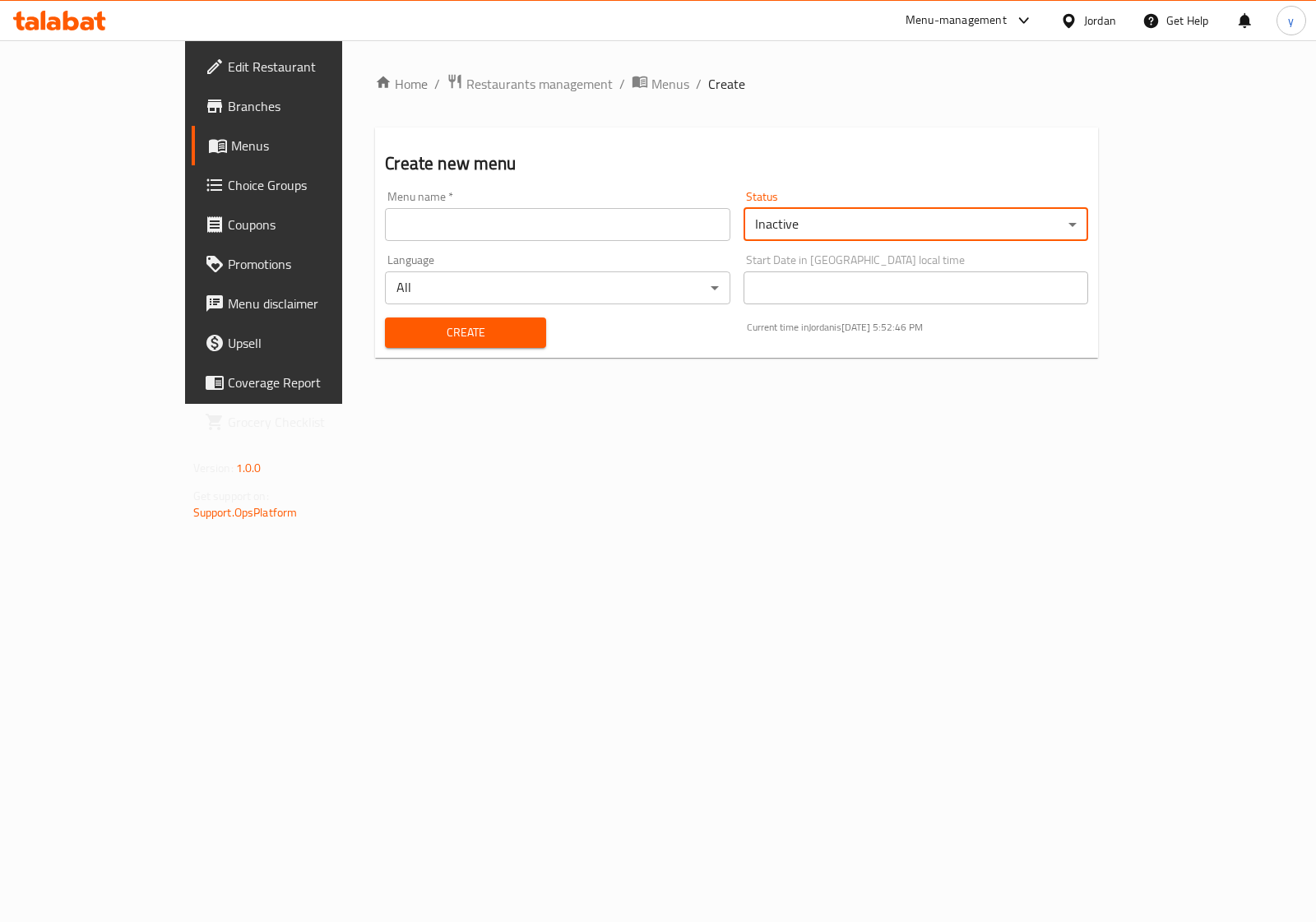
click at [557, 218] on input "text" at bounding box center [558, 224] width 346 height 33
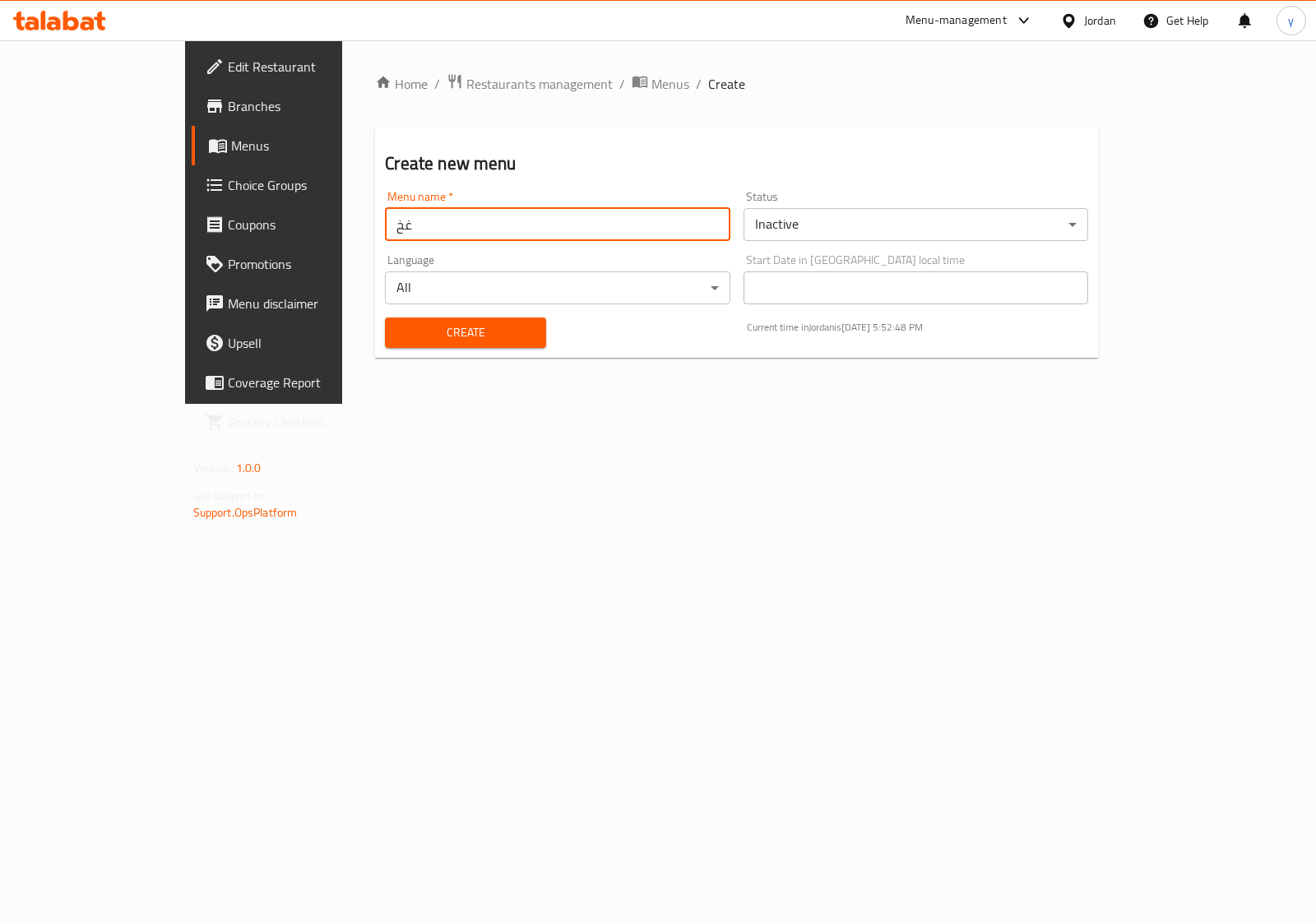
type input "غ"
type input "youssef"
click at [399, 337] on span "Create" at bounding box center [465, 333] width 135 height 21
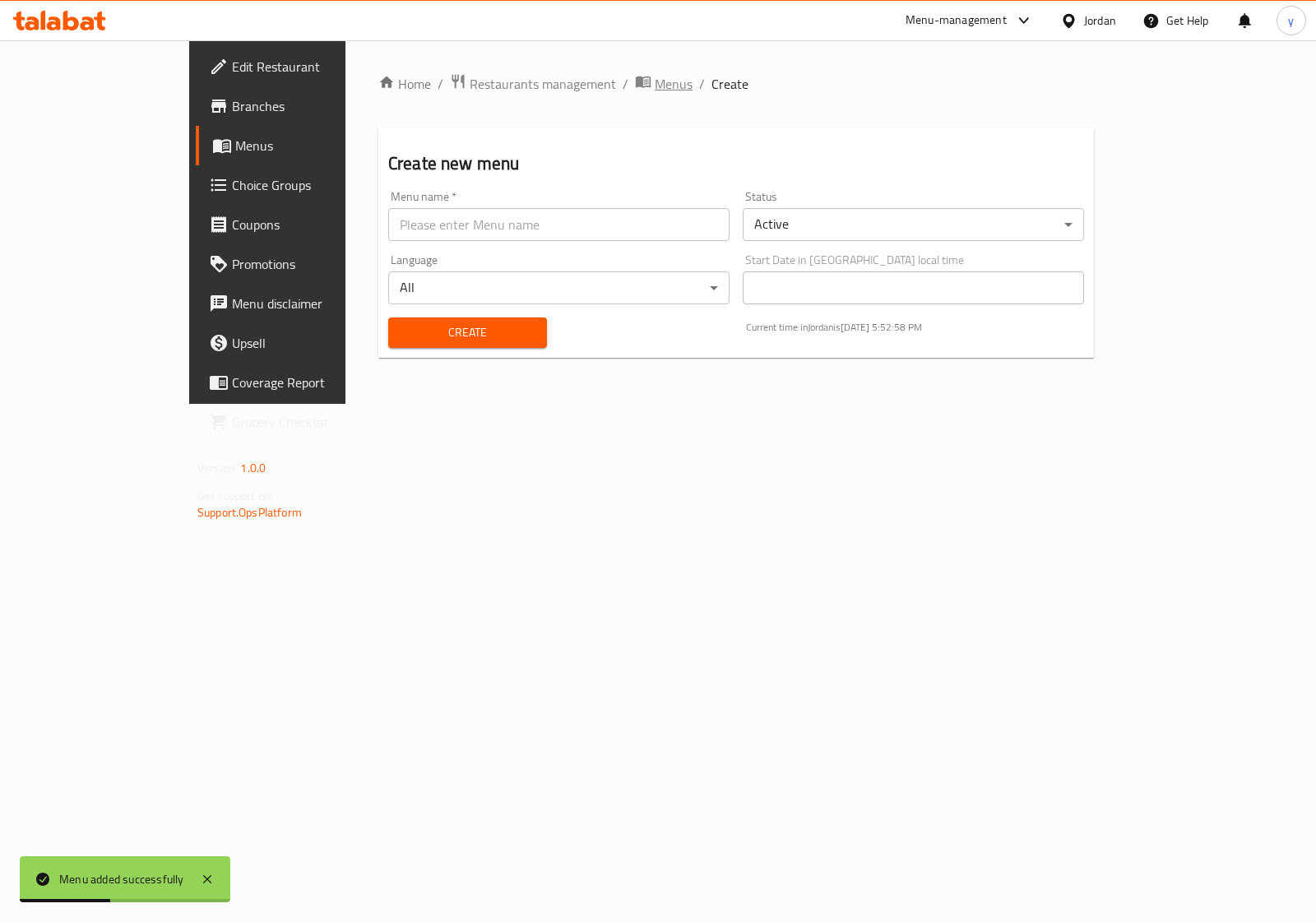
click at [654, 86] on span "Menus" at bounding box center [673, 84] width 37 height 20
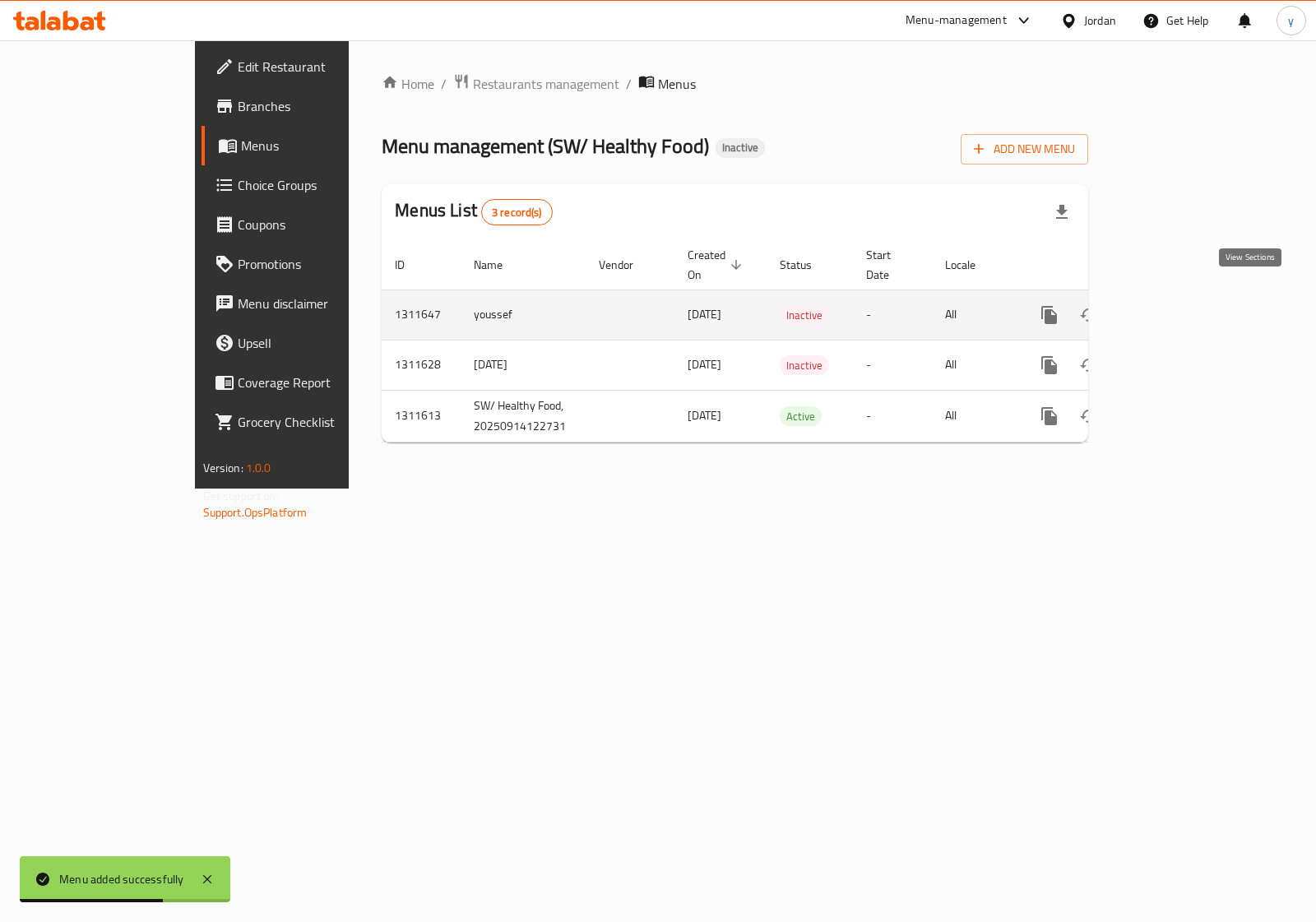
click at [1188, 295] on link "enhanced table" at bounding box center [1168, 315] width 39 height 39
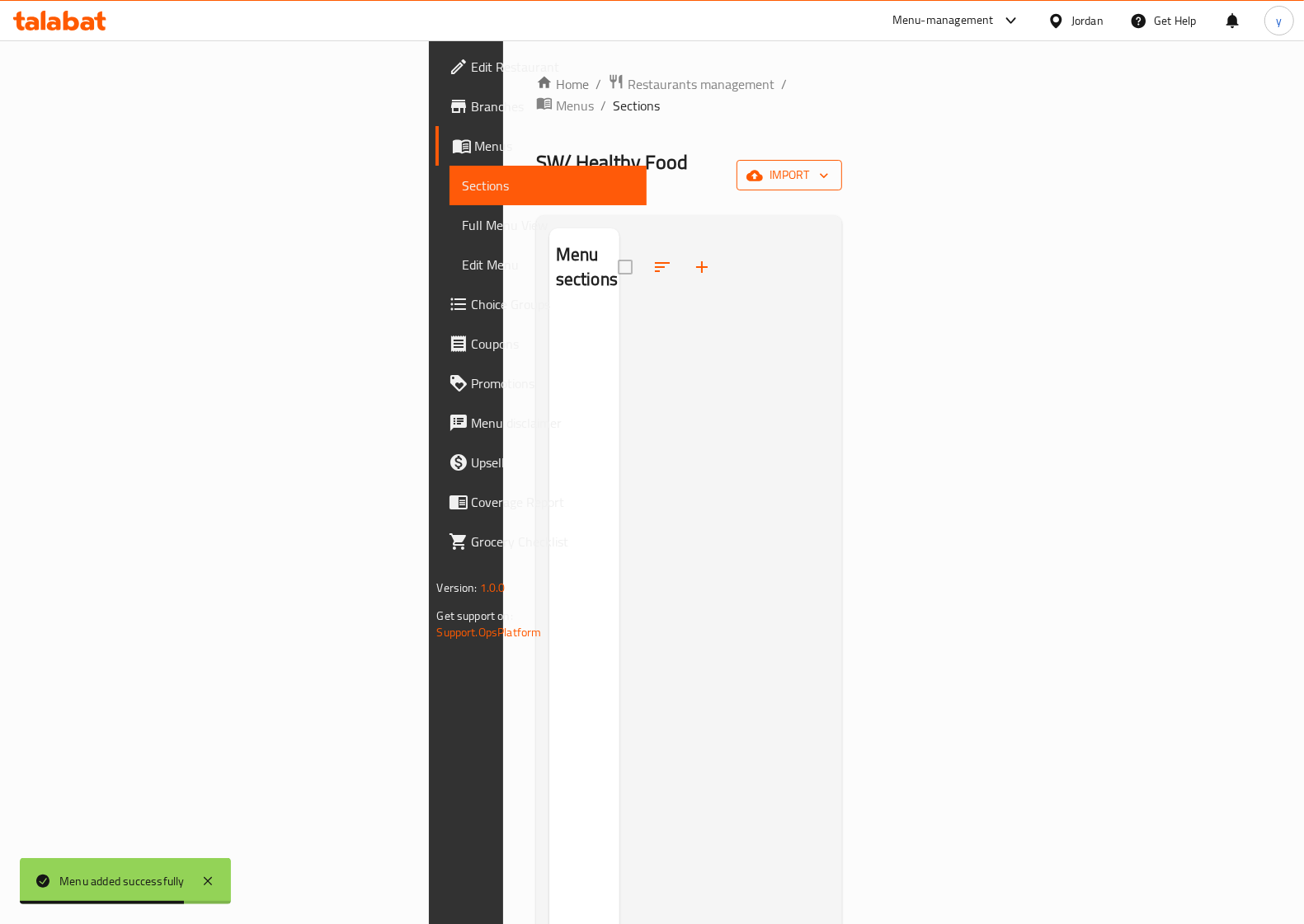
click at [829, 165] on span "import" at bounding box center [789, 175] width 80 height 21
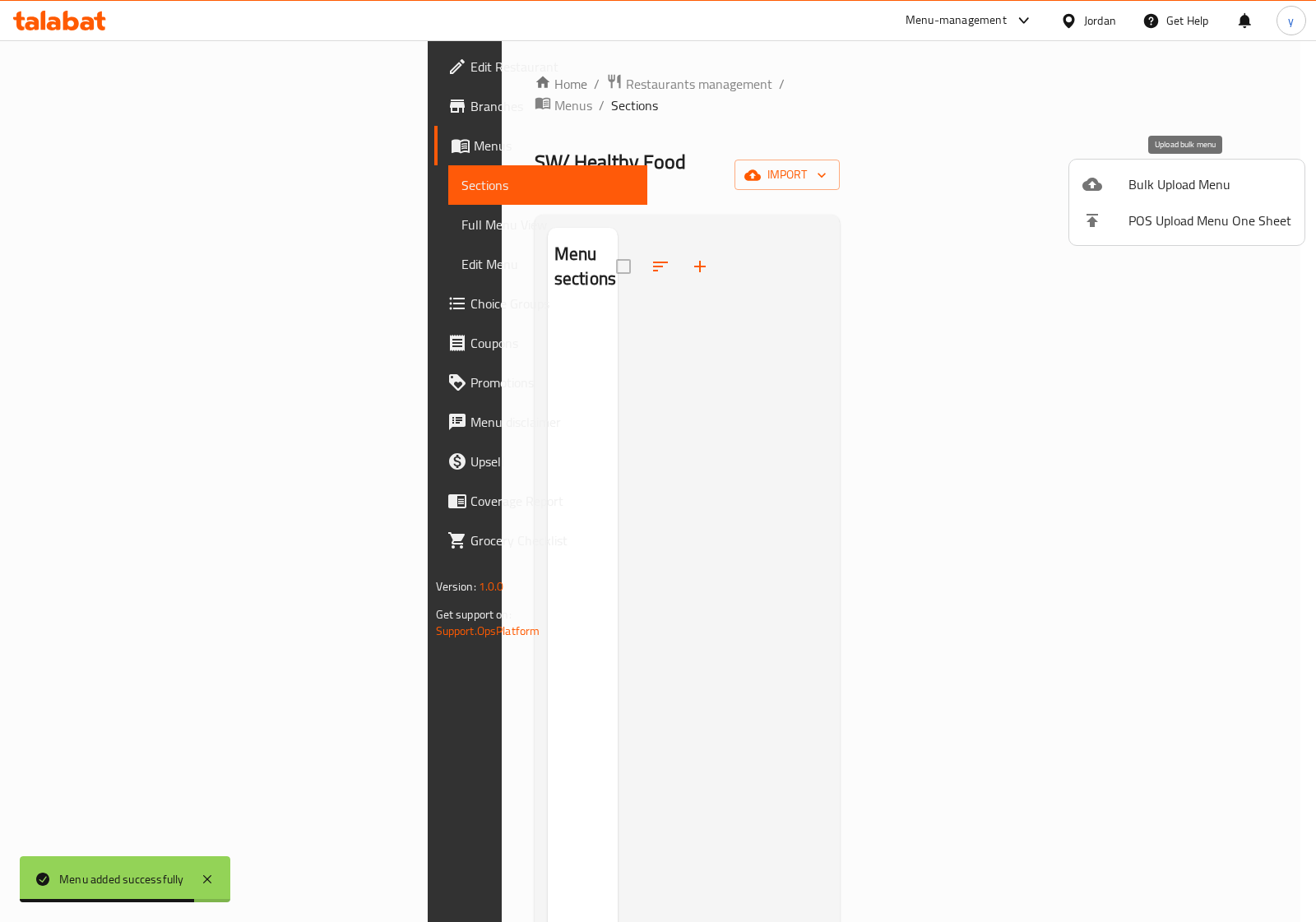
click at [1157, 192] on span "Bulk Upload Menu" at bounding box center [1210, 185] width 163 height 20
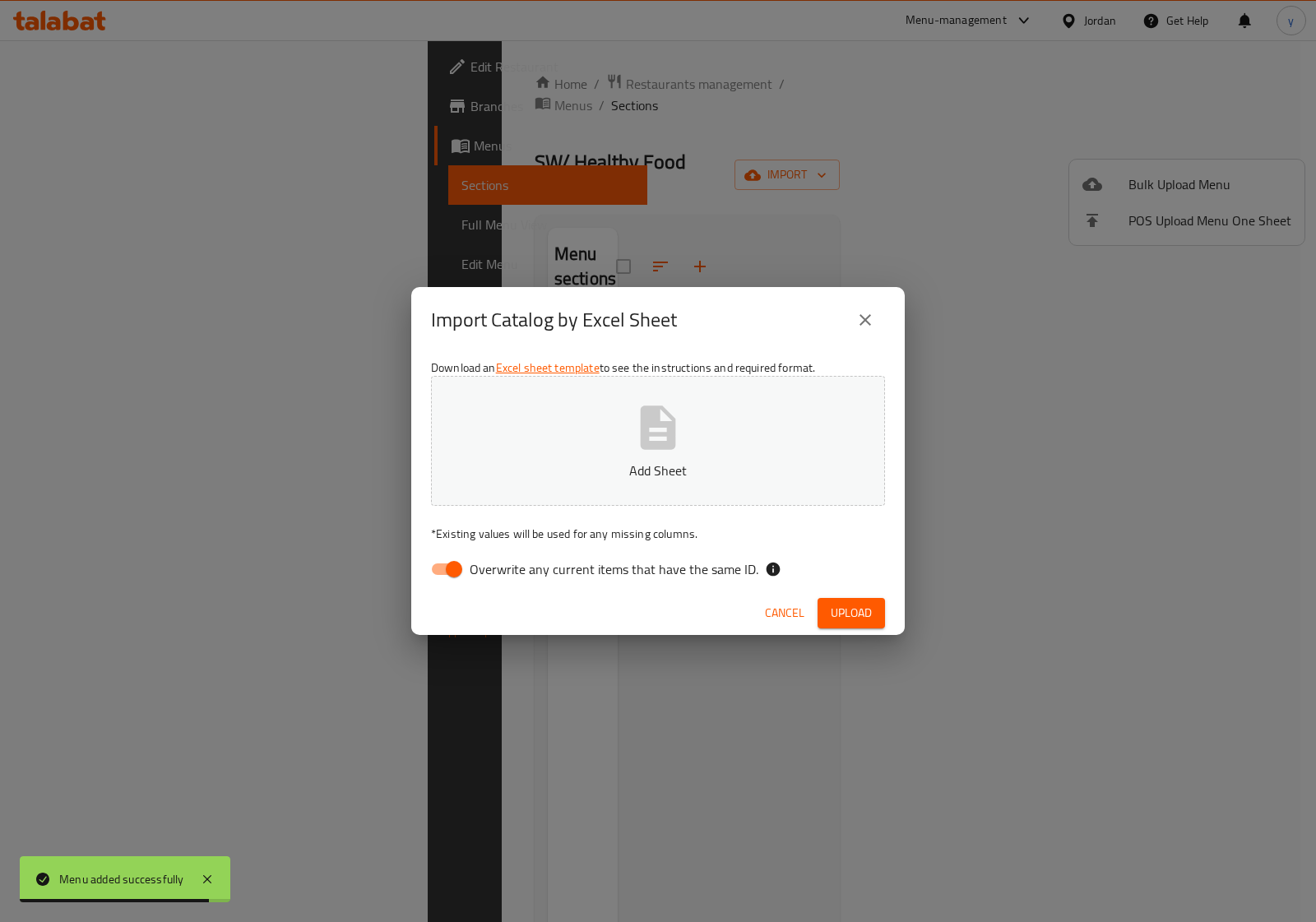
click at [750, 424] on button "Add Sheet" at bounding box center [657, 441] width 454 height 130
click at [536, 573] on span "Overwrite any current items that have the same ID." at bounding box center [614, 569] width 289 height 20
click at [501, 573] on input "Overwrite any current items that have the same ID." at bounding box center [454, 569] width 94 height 31
checkbox input "false"
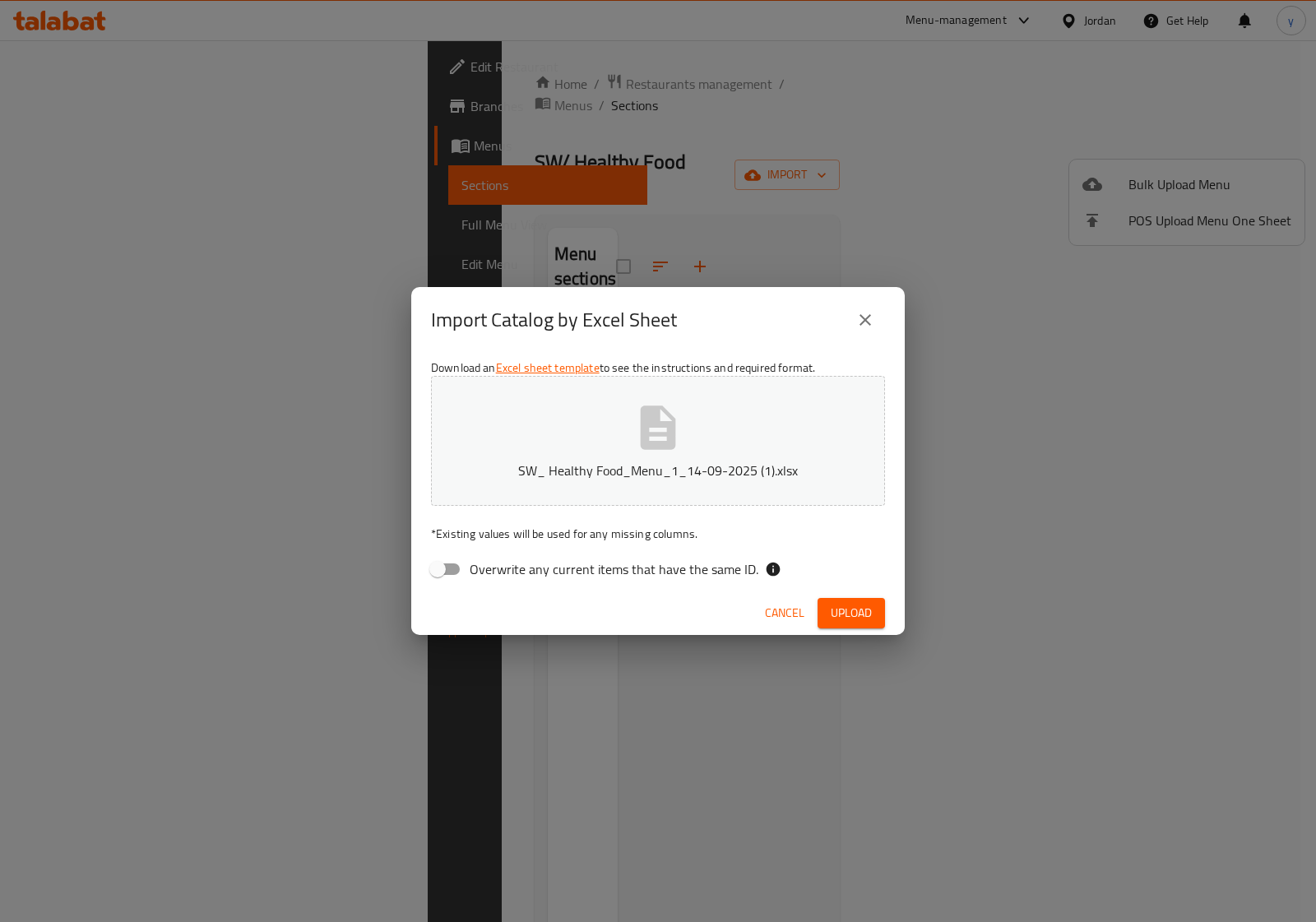
click at [888, 617] on div "Cancel Upload" at bounding box center [658, 613] width 494 height 44
click at [861, 612] on span "Upload" at bounding box center [851, 613] width 41 height 21
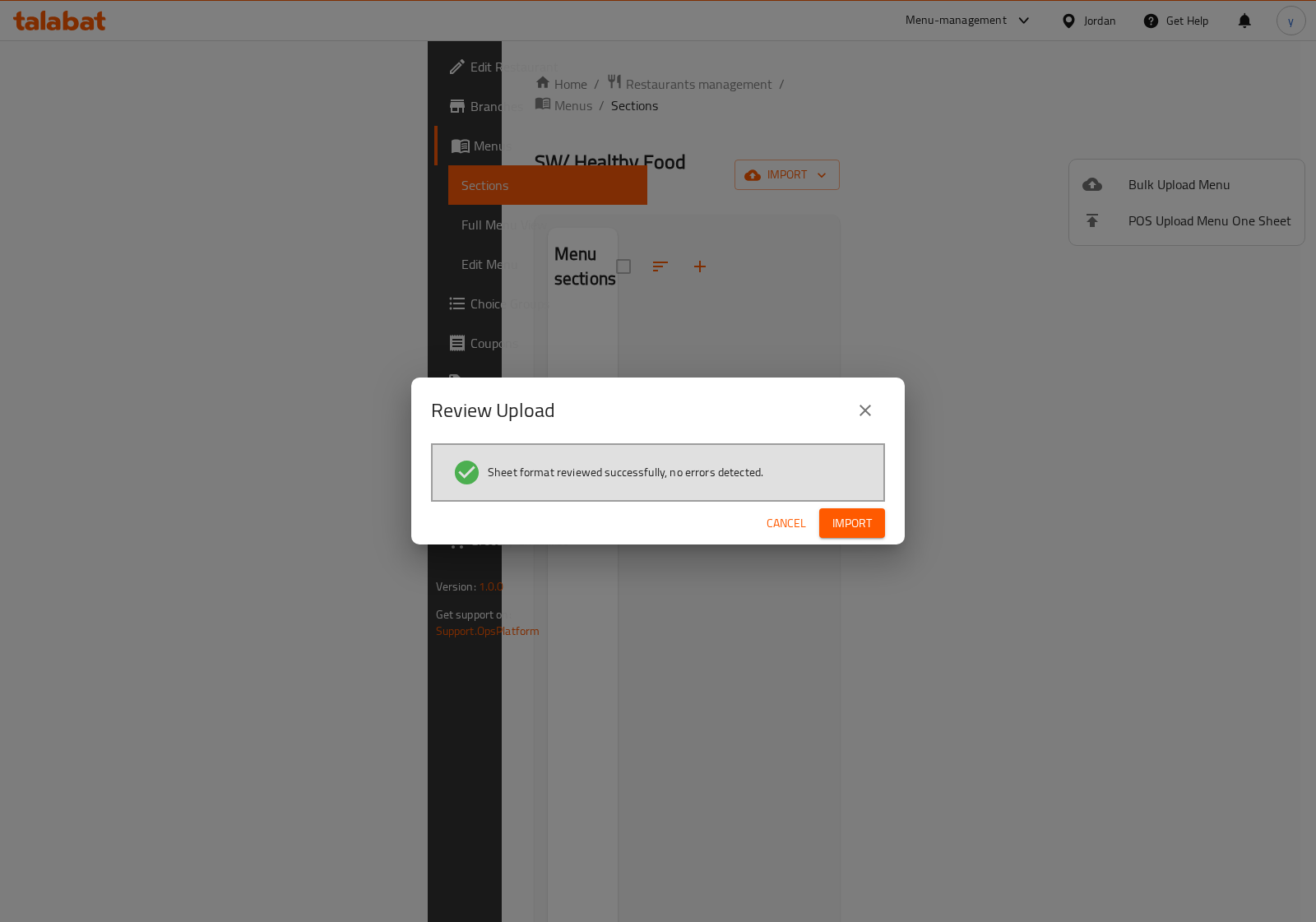
click at [858, 510] on button "Import" at bounding box center [852, 523] width 66 height 30
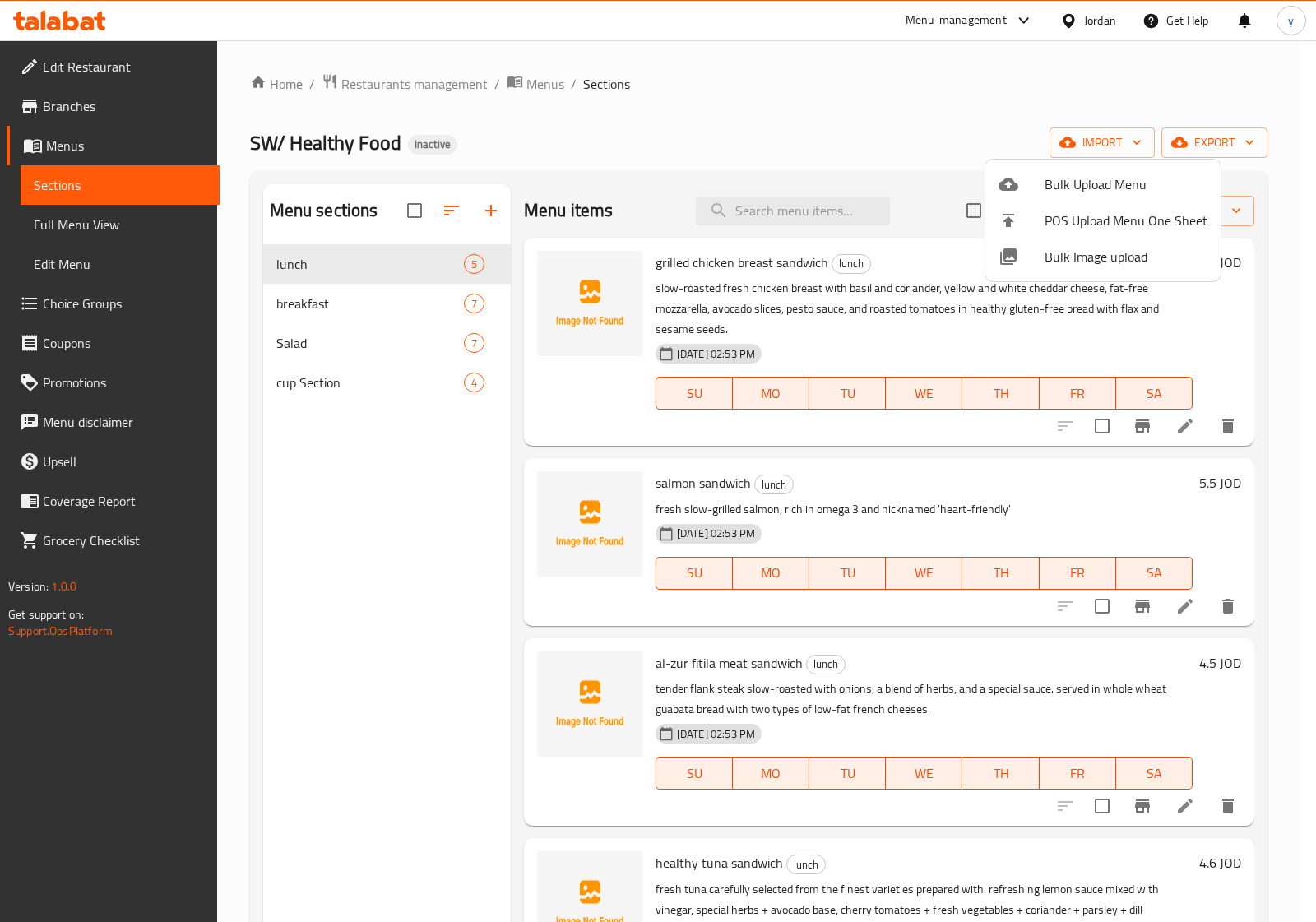
click at [492, 302] on div at bounding box center [658, 461] width 1316 height 922
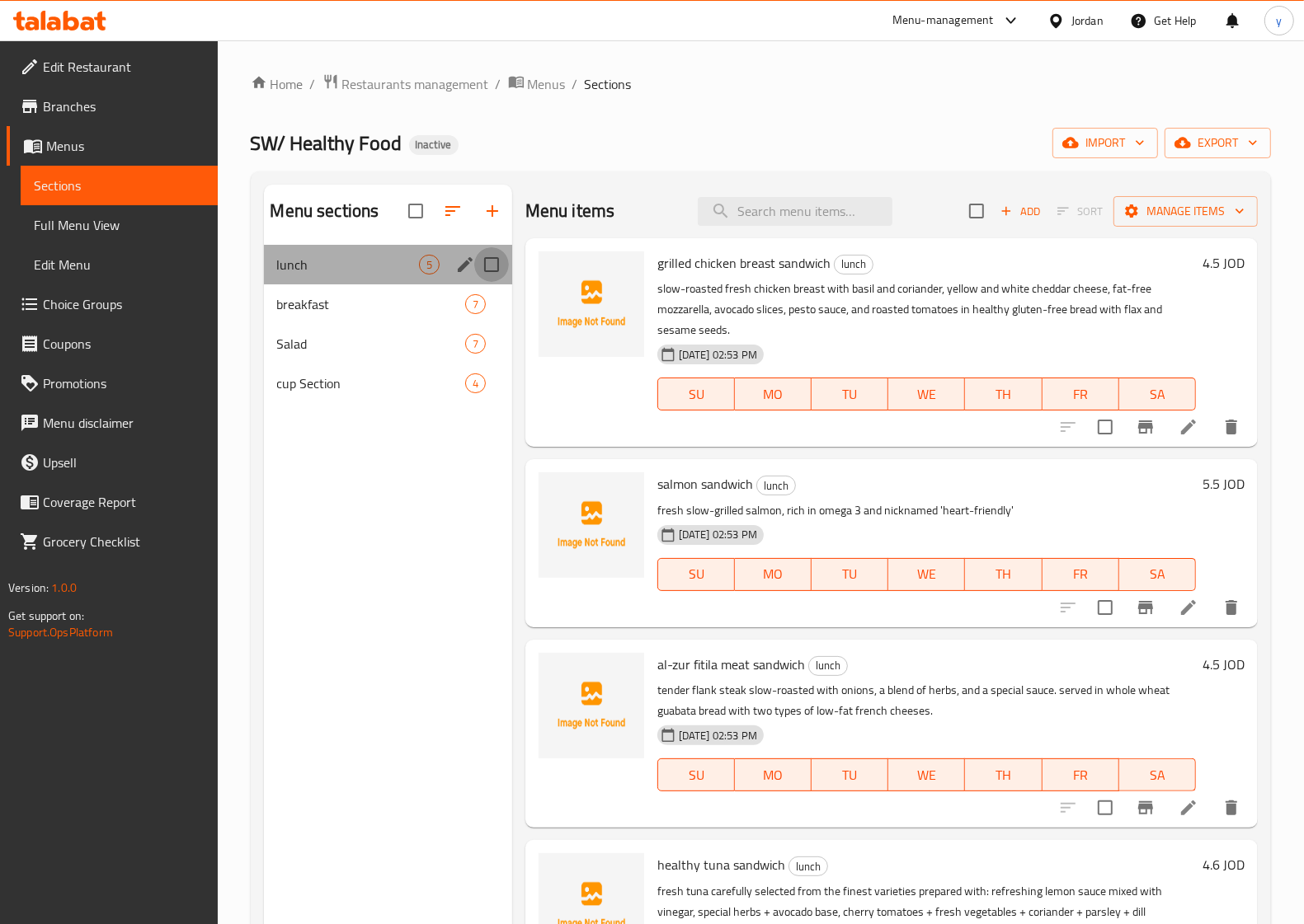
click at [501, 273] on input "Menu sections" at bounding box center [492, 265] width 35 height 35
checkbox input "true"
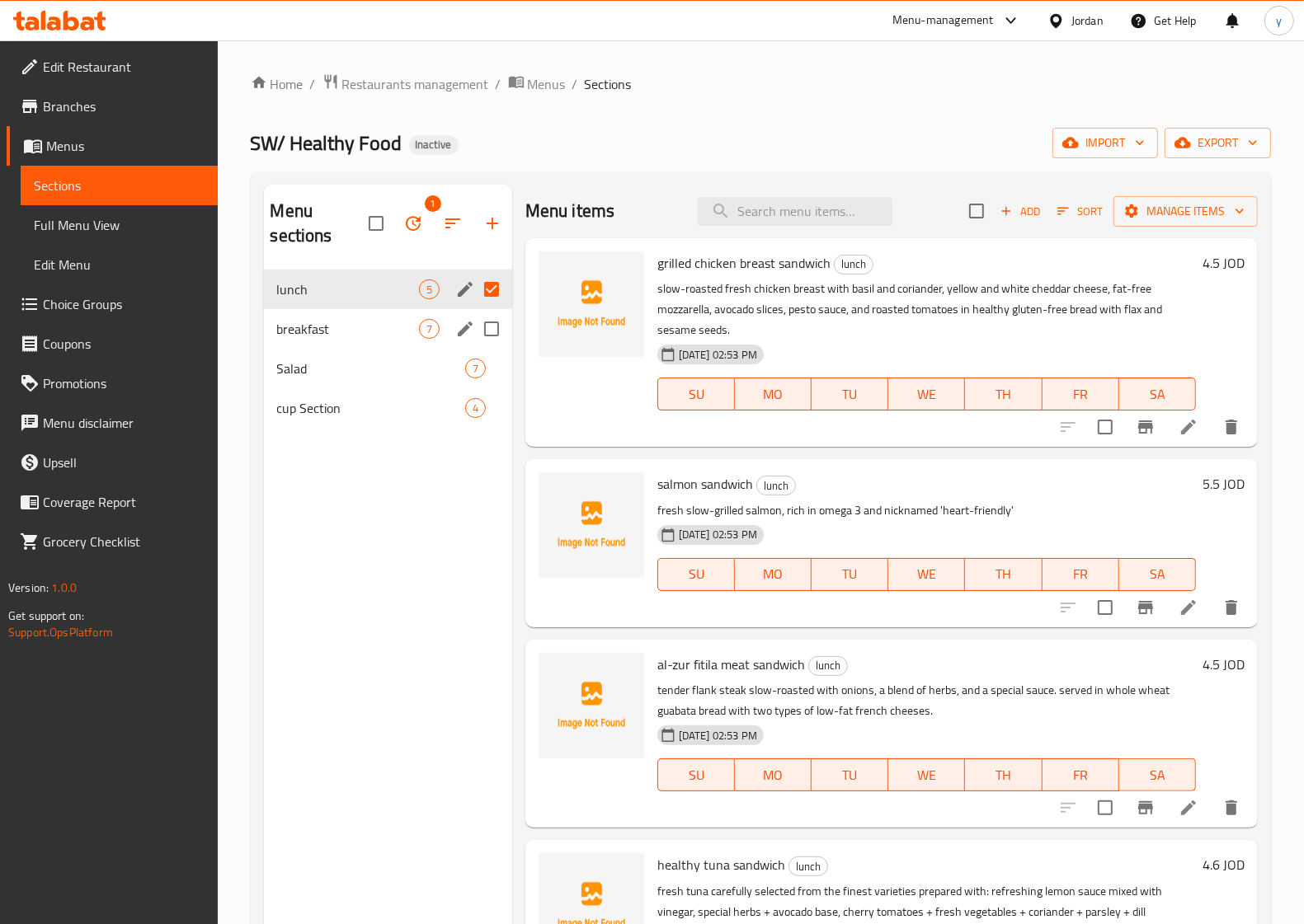
drag, startPoint x: 492, startPoint y: 324, endPoint x: 456, endPoint y: 269, distance: 65.7
click at [491, 324] on input "Menu sections" at bounding box center [492, 329] width 35 height 35
checkbox input "true"
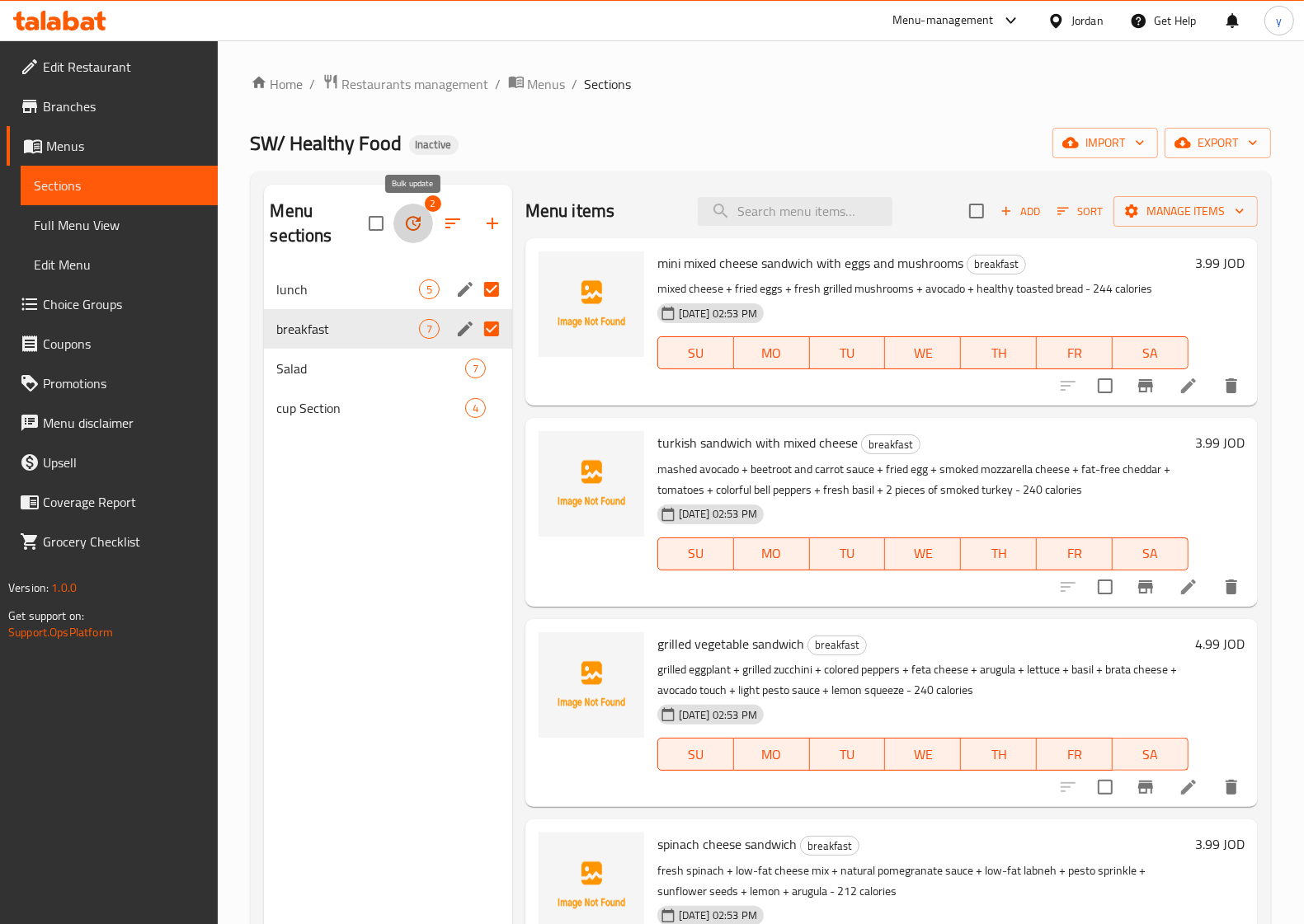
click at [414, 227] on icon "button" at bounding box center [413, 223] width 20 height 20
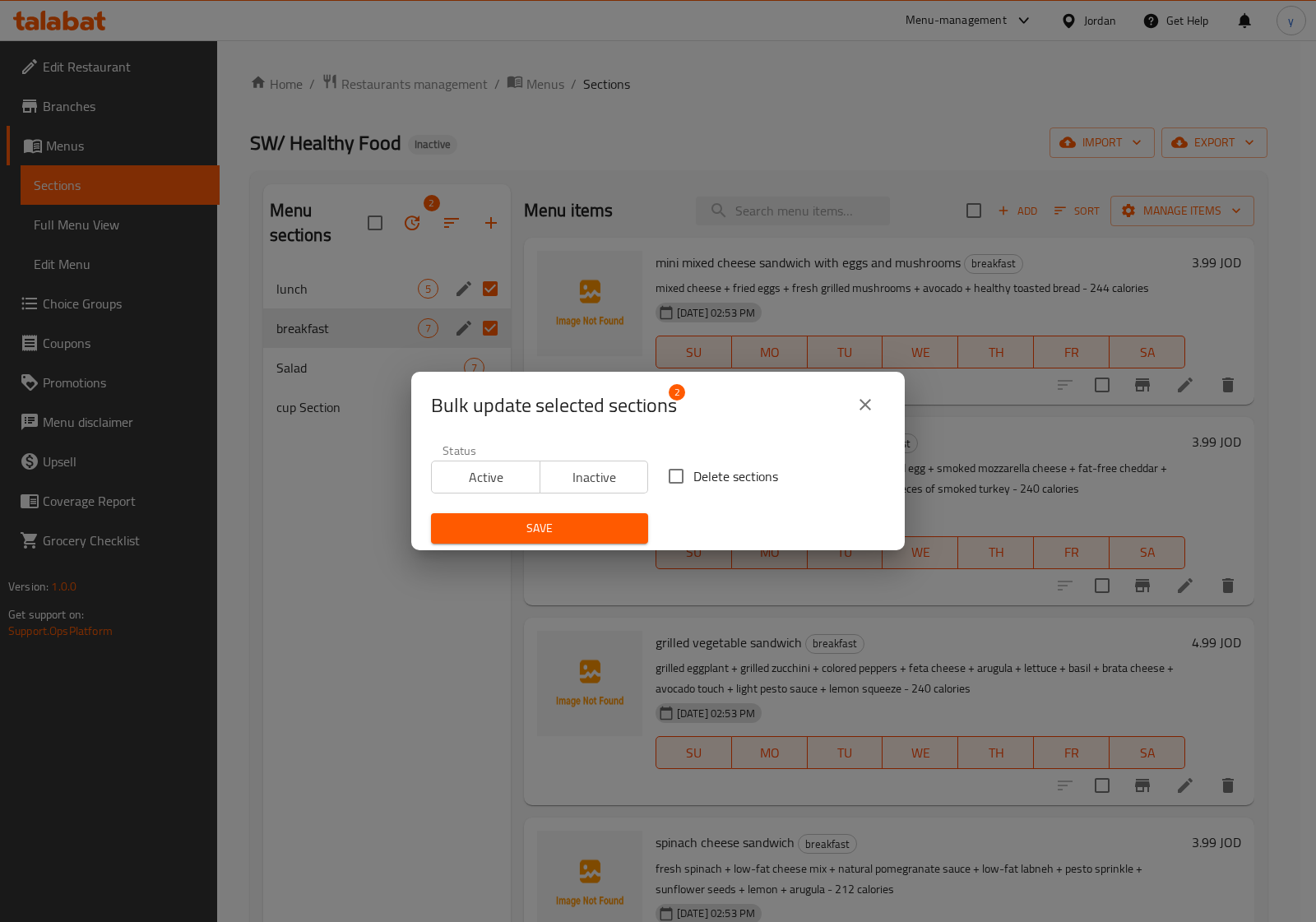
click at [694, 478] on span "Delete sections" at bounding box center [736, 476] width 85 height 20
click at [691, 478] on input "Delete sections" at bounding box center [676, 476] width 35 height 35
checkbox input "true"
click at [564, 531] on span "Save" at bounding box center [539, 528] width 191 height 21
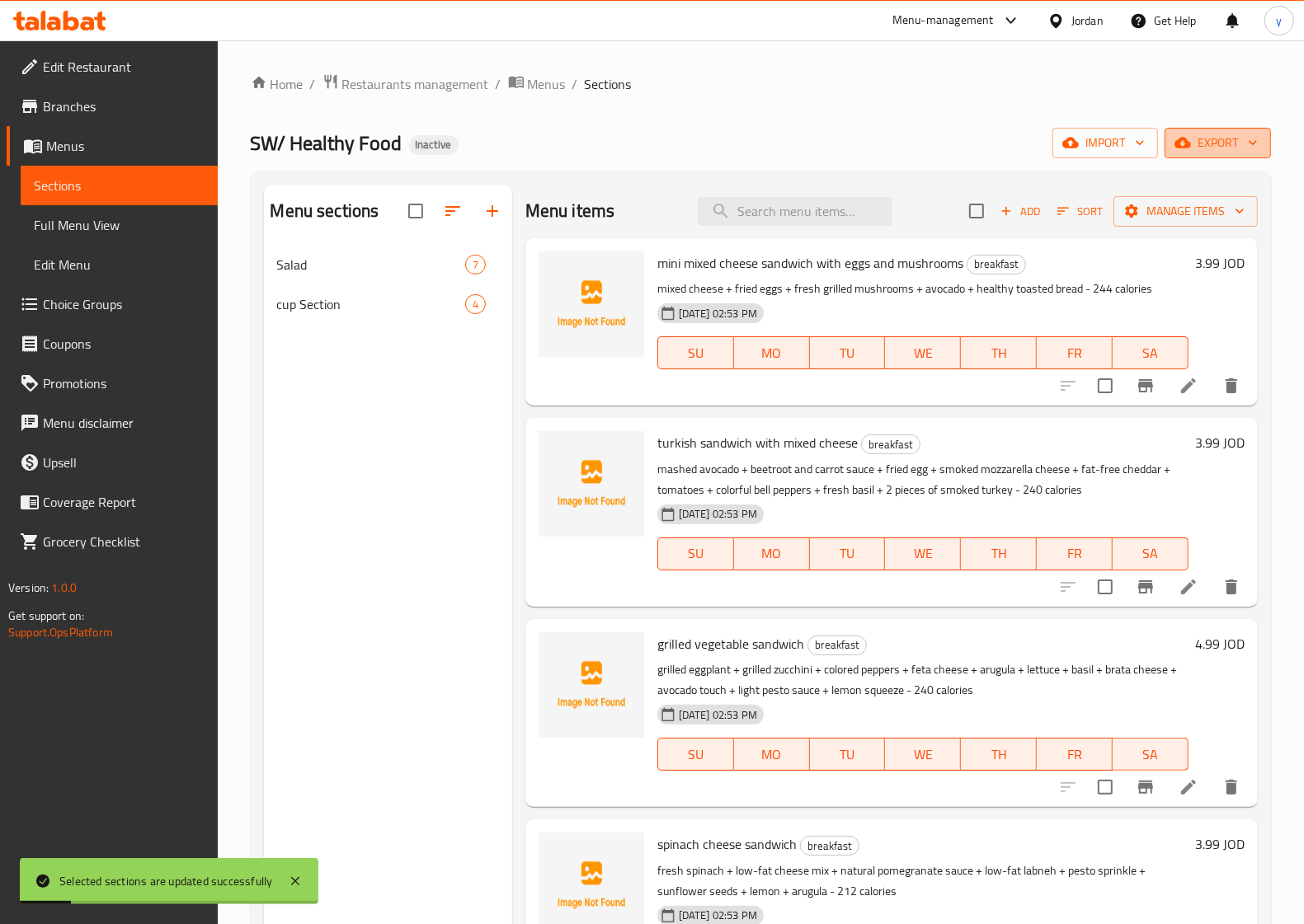
click at [1206, 140] on span "export" at bounding box center [1217, 143] width 80 height 21
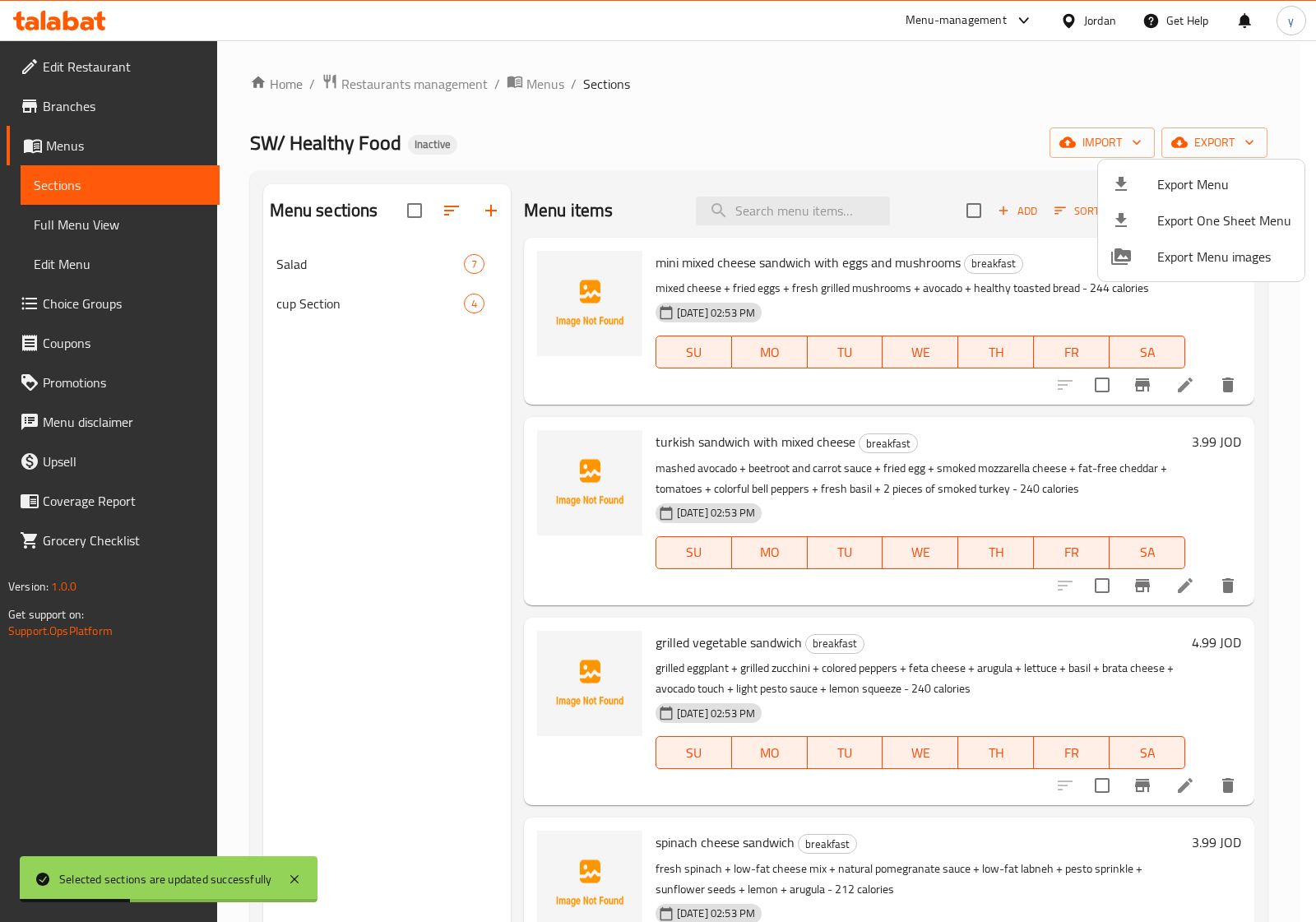
drag, startPoint x: 391, startPoint y: 389, endPoint x: 339, endPoint y: 330, distance: 78.6
click at [388, 389] on div at bounding box center [658, 461] width 1316 height 922
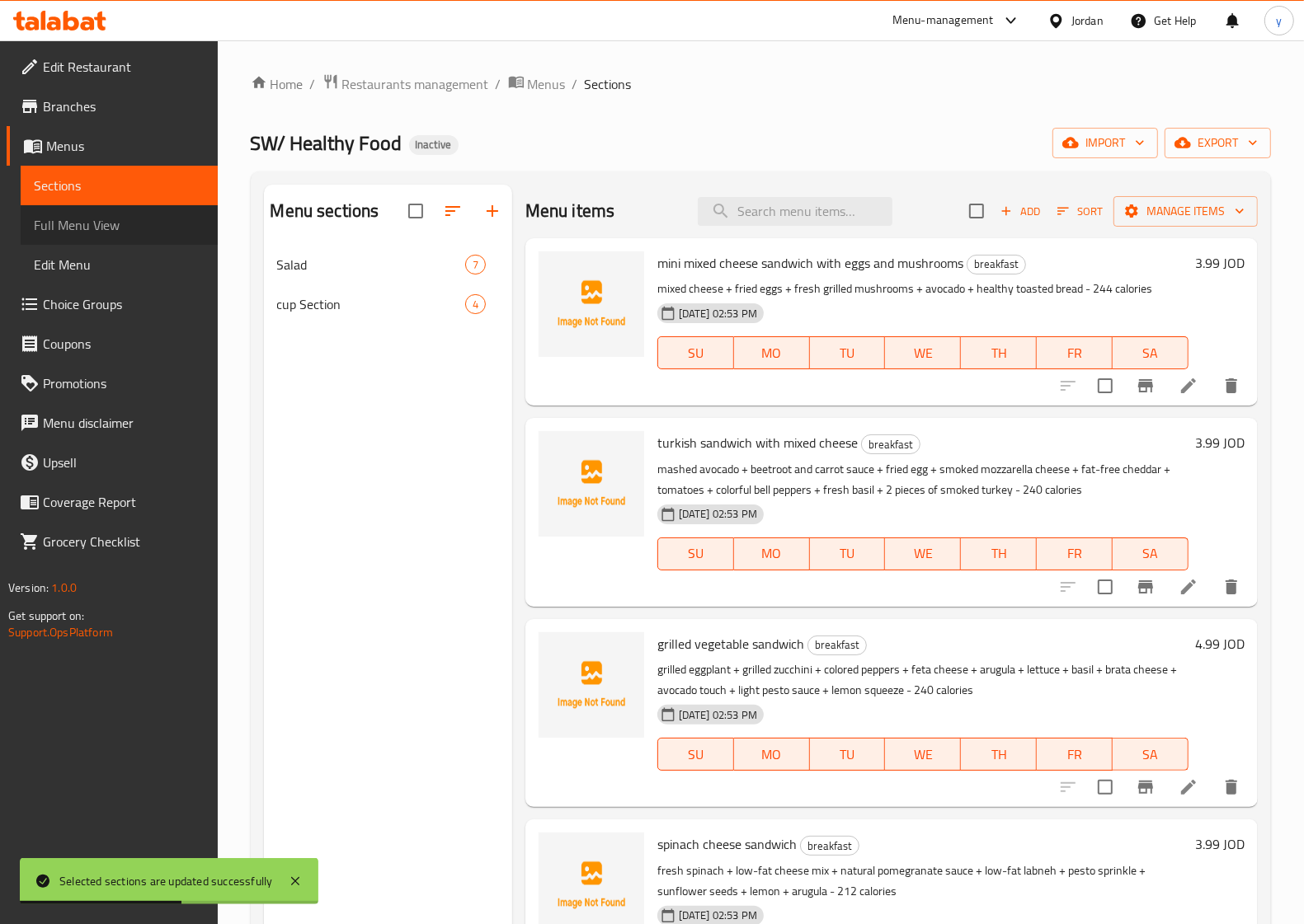
click at [133, 228] on span "Full Menu View" at bounding box center [119, 225] width 171 height 20
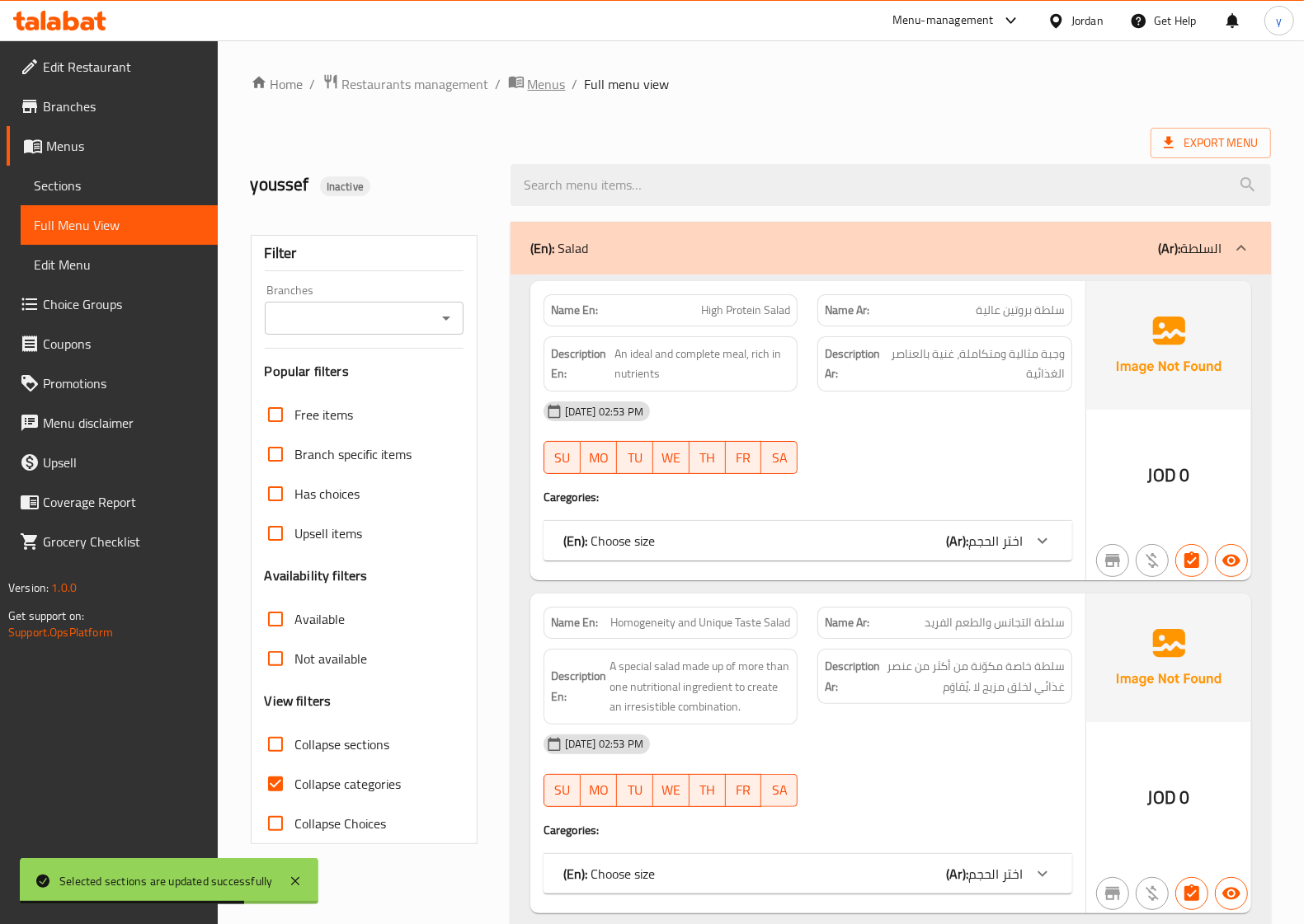
click at [555, 80] on span "Menus" at bounding box center [546, 84] width 38 height 20
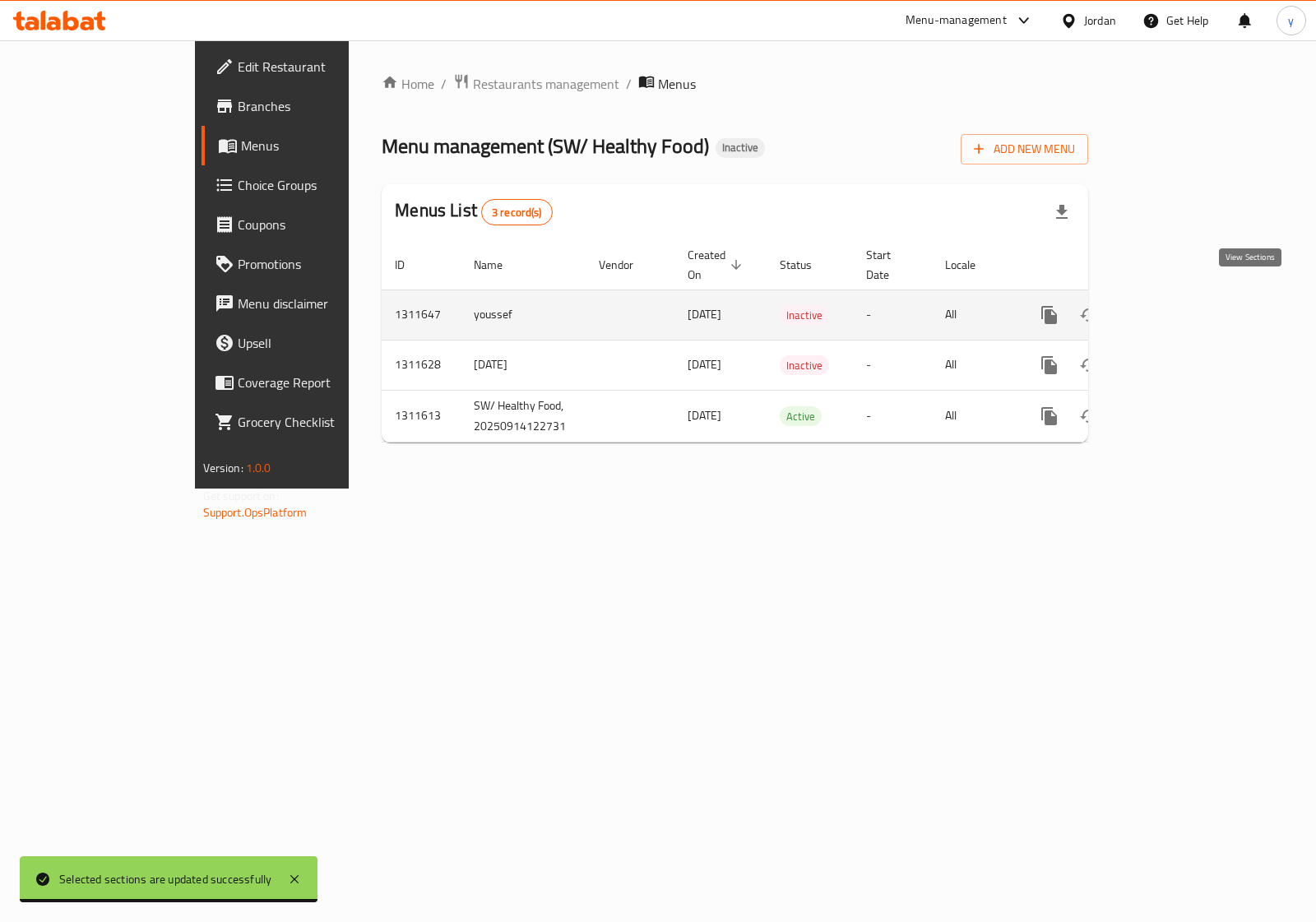
click at [1178, 305] on icon "enhanced table" at bounding box center [1168, 315] width 20 height 20
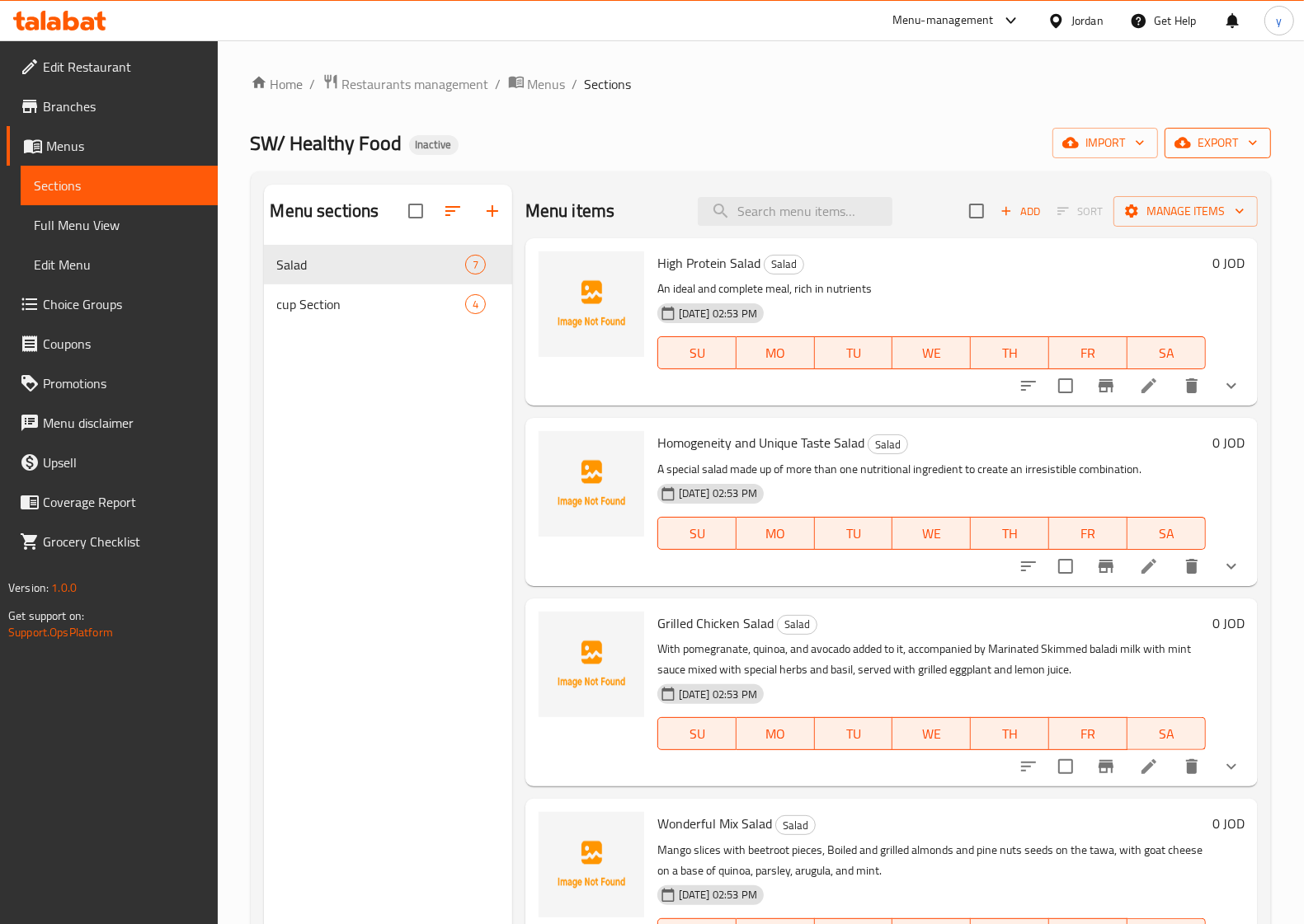
click at [1218, 149] on span "export" at bounding box center [1217, 143] width 80 height 21
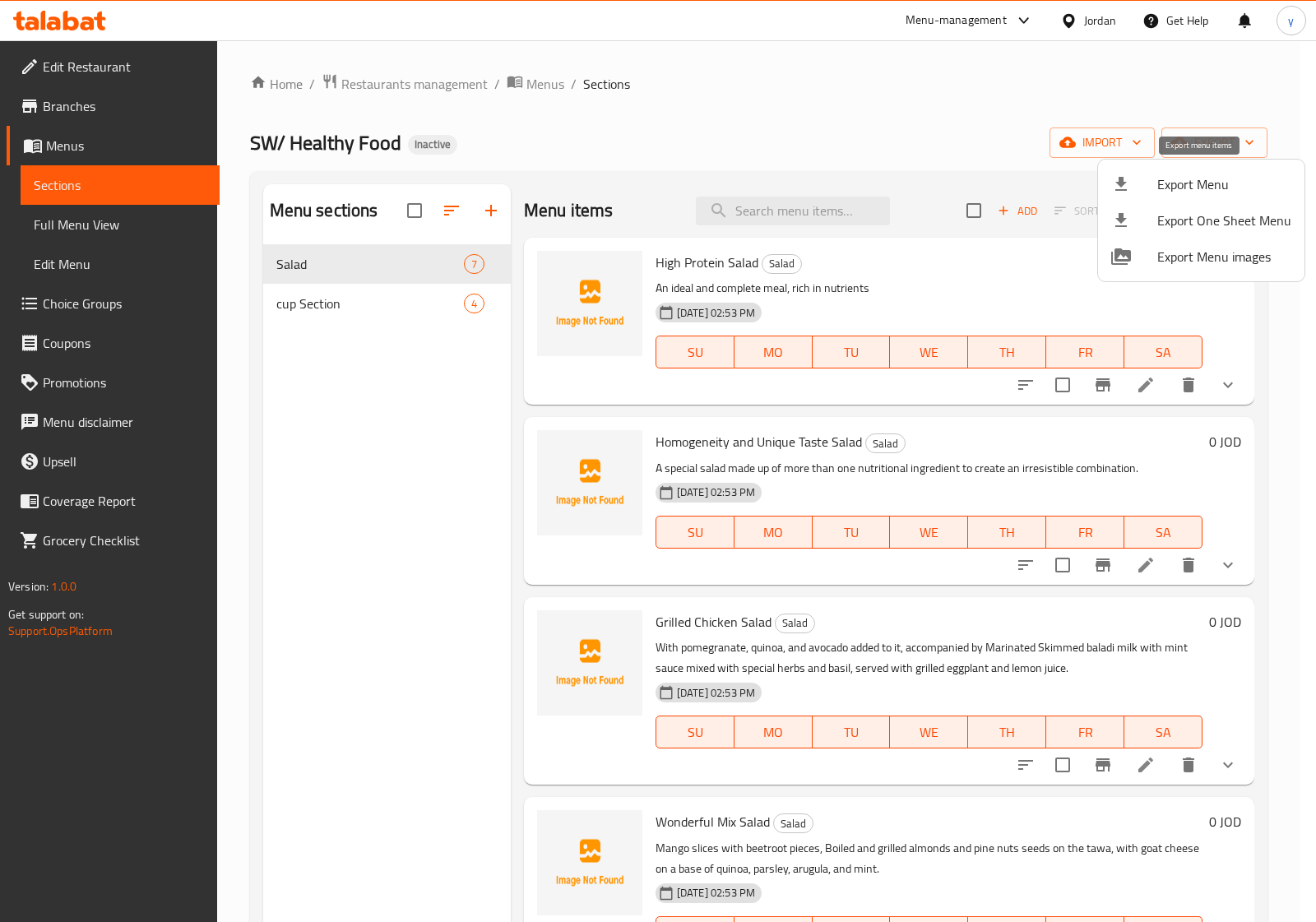
click at [1160, 189] on span "Export Menu" at bounding box center [1224, 185] width 134 height 20
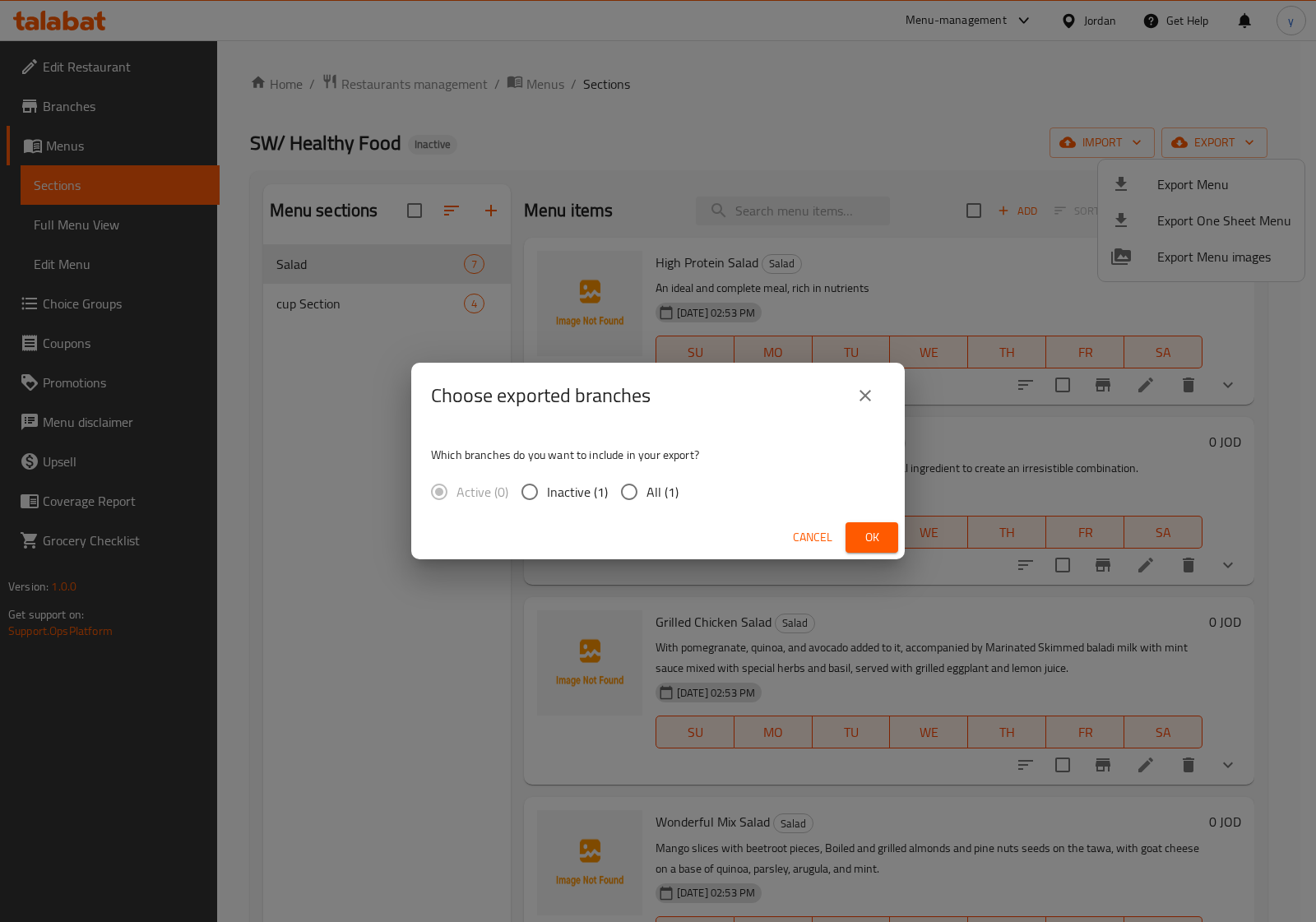
click at [695, 492] on div "Which branches do you want to include in your export? Active (0) Inactive (1) A…" at bounding box center [658, 473] width 494 height 87
click at [634, 491] on input "All (1)" at bounding box center [629, 491] width 35 height 35
radio input "true"
click at [887, 540] on button "Ok" at bounding box center [871, 538] width 53 height 30
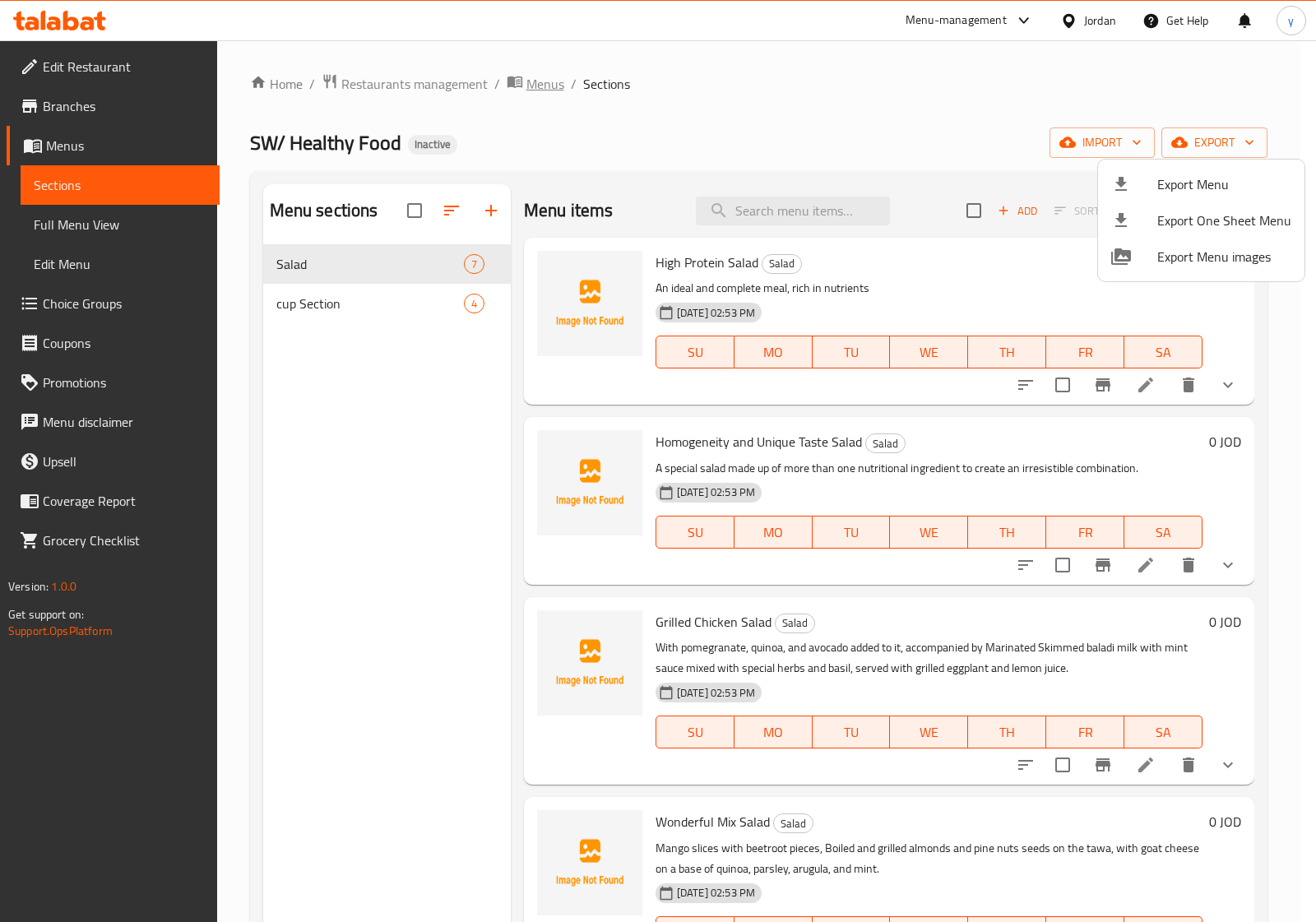
click at [546, 80] on div at bounding box center [658, 461] width 1316 height 922
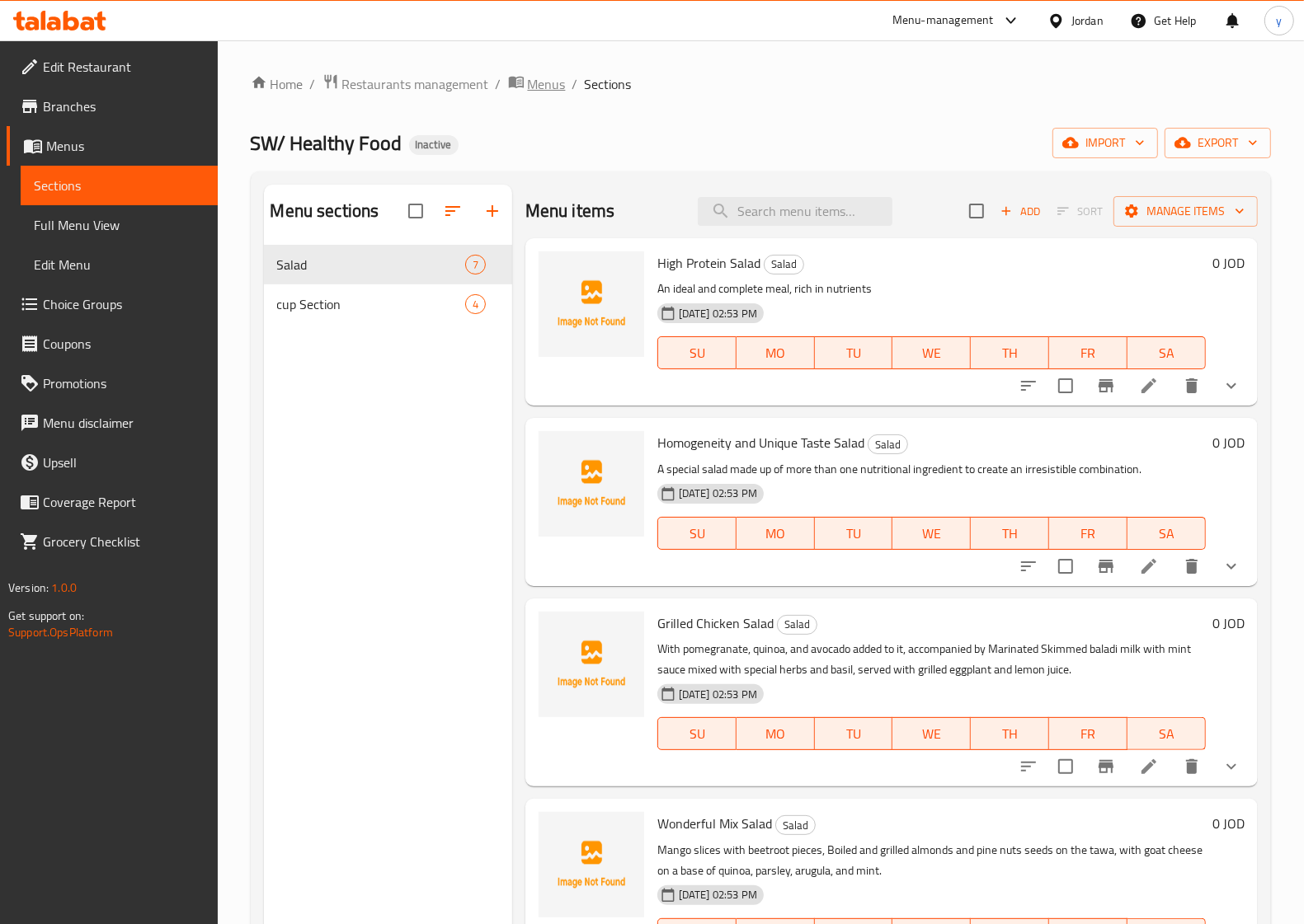
click at [551, 91] on span "Menus" at bounding box center [546, 84] width 38 height 20
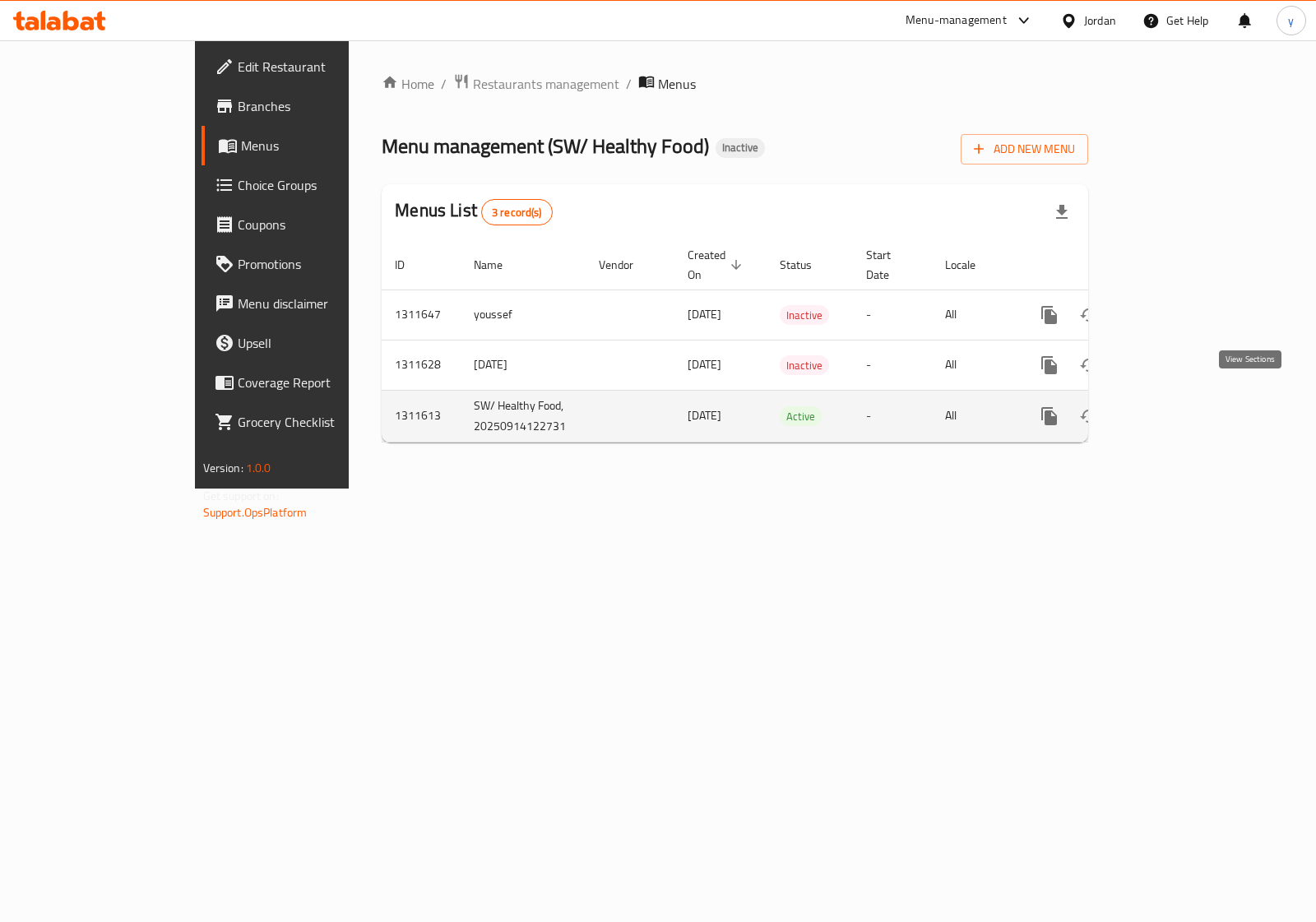
click at [1178, 407] on icon "enhanced table" at bounding box center [1168, 416] width 20 height 20
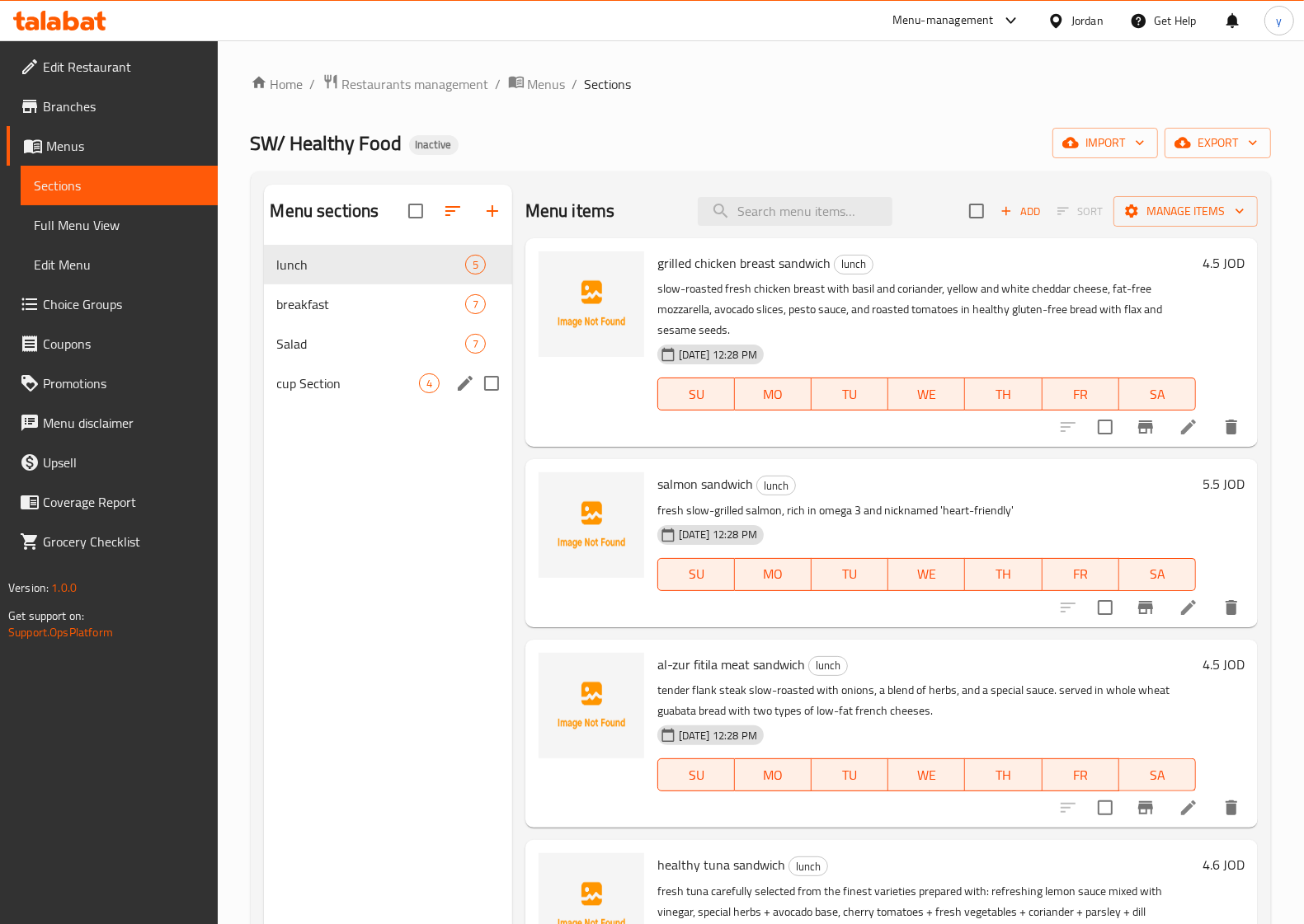
click at [497, 382] on input "Menu sections" at bounding box center [492, 383] width 35 height 35
checkbox input "true"
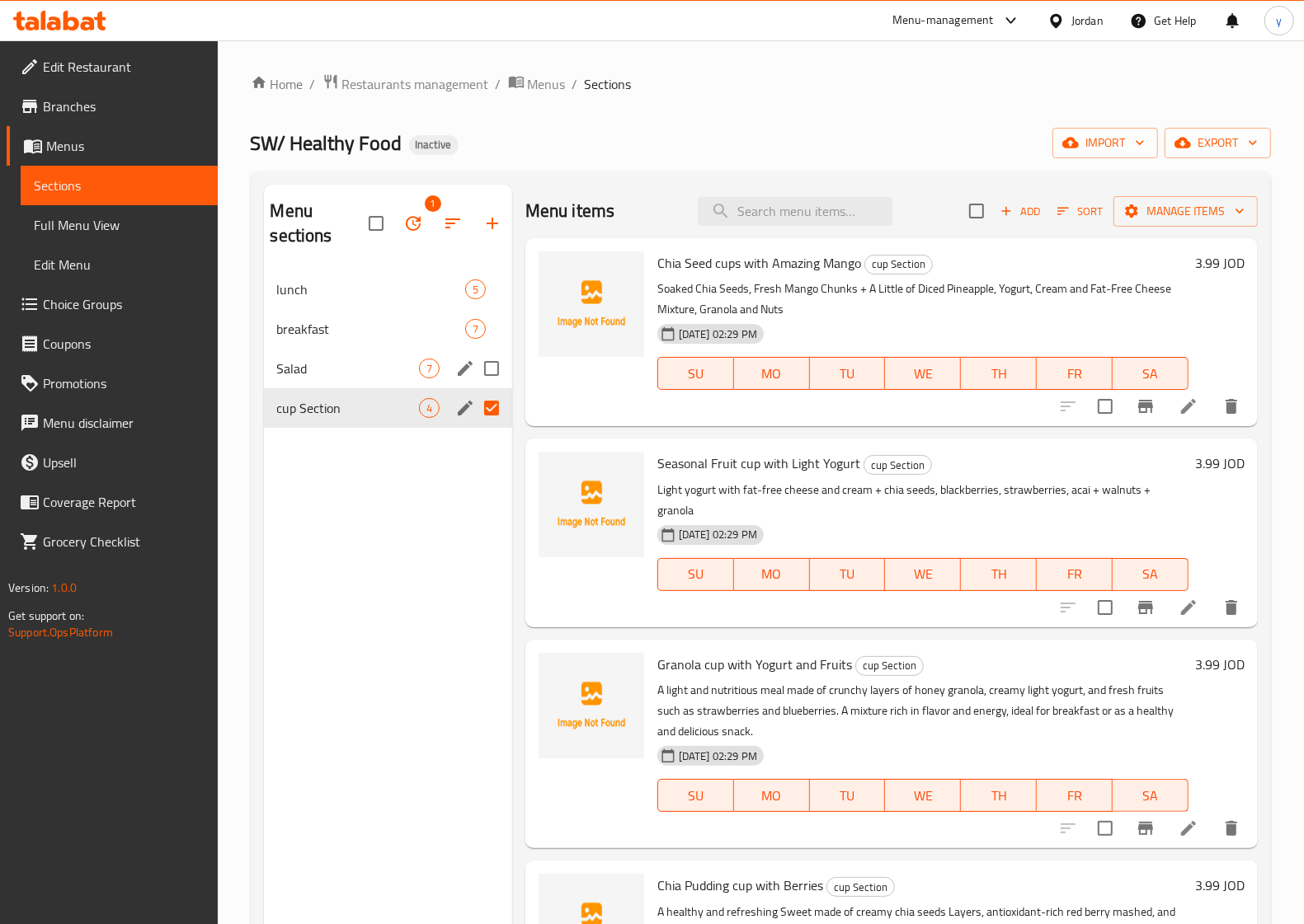
click at [496, 365] on input "Menu sections" at bounding box center [492, 368] width 35 height 35
checkbox input "true"
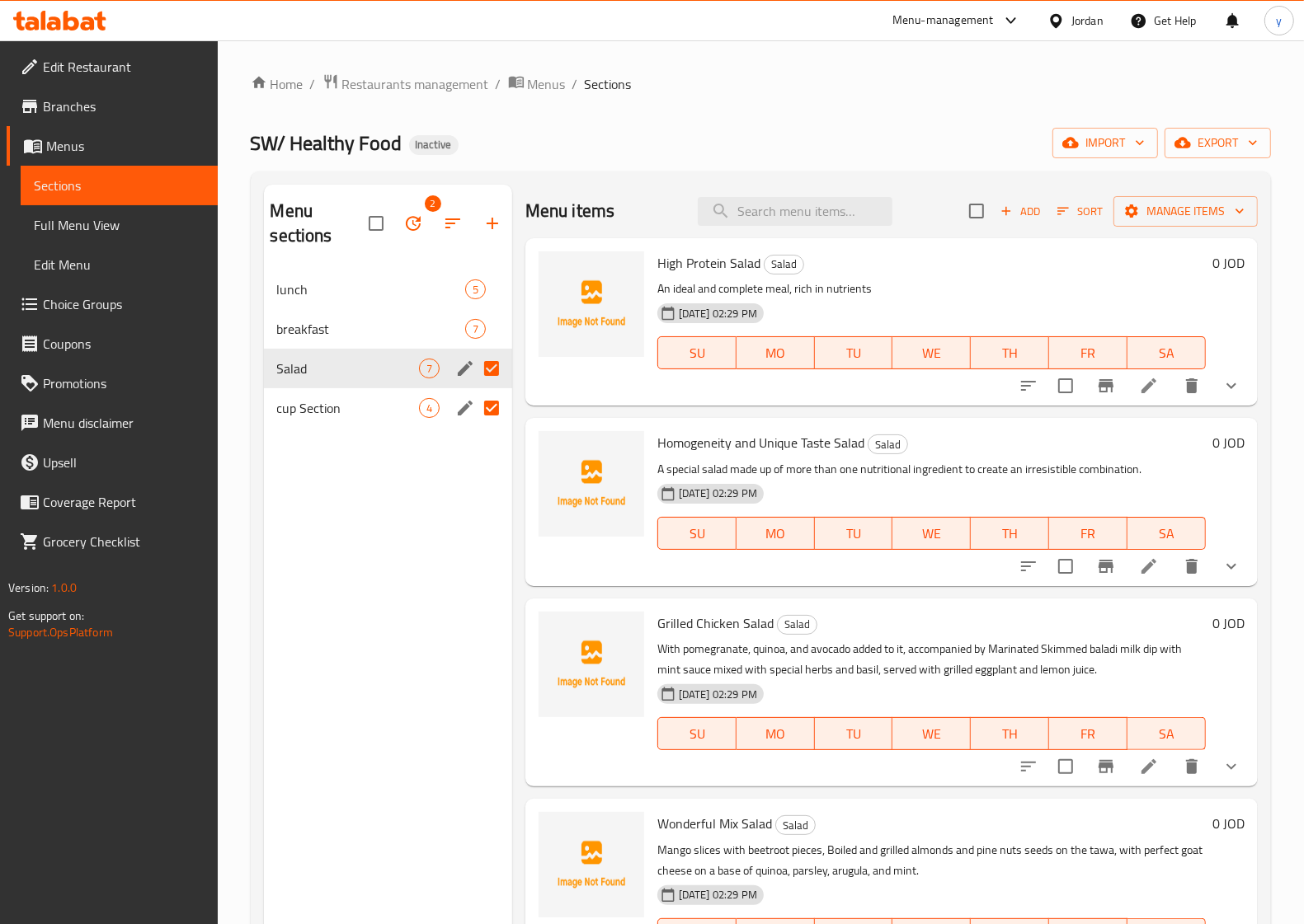
click at [409, 231] on icon "button" at bounding box center [413, 223] width 15 height 15
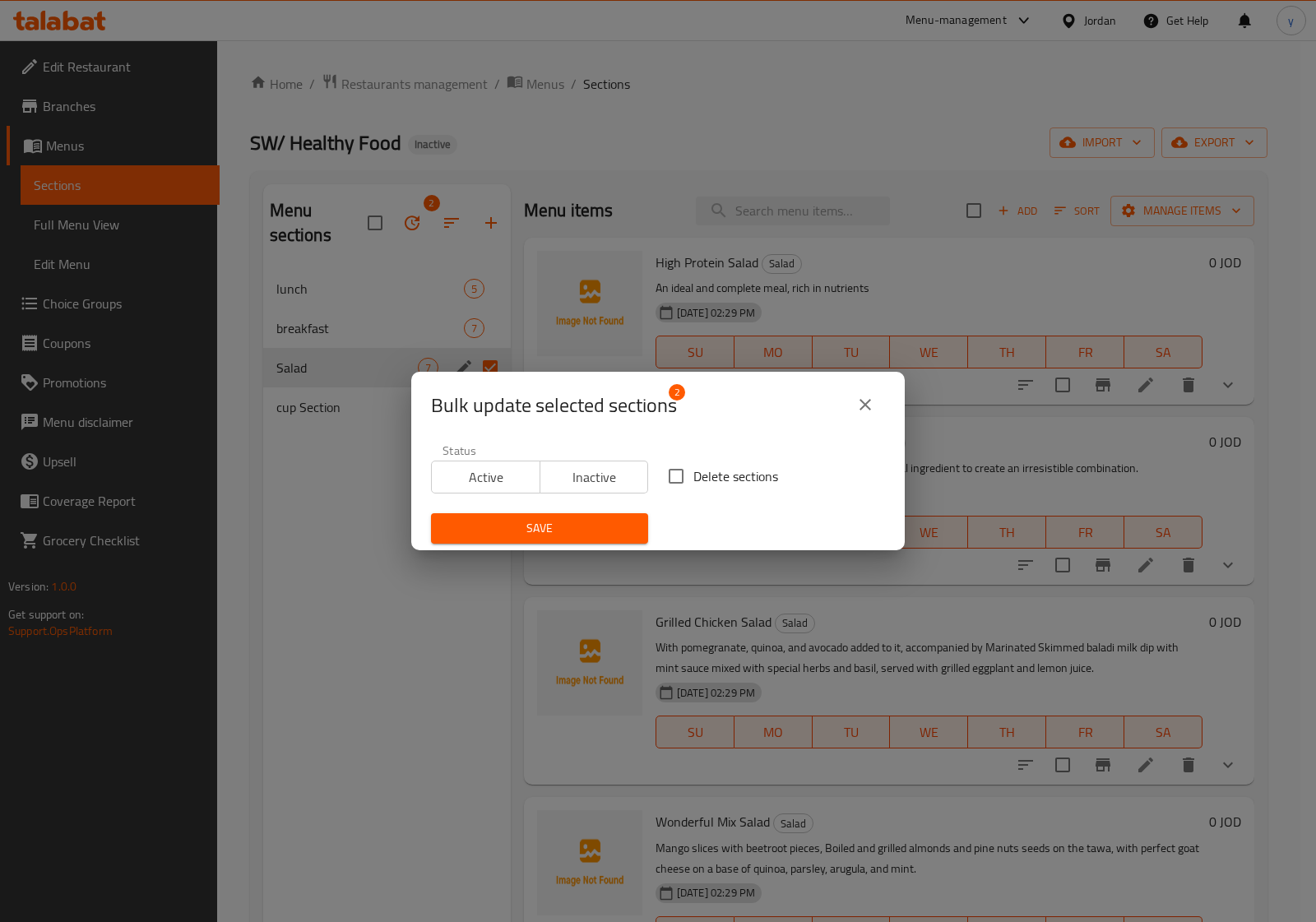
click at [695, 482] on span "Delete sections" at bounding box center [736, 476] width 85 height 20
click at [694, 482] on input "Delete sections" at bounding box center [676, 476] width 35 height 35
checkbox input "true"
drag, startPoint x: 505, startPoint y: 526, endPoint x: 507, endPoint y: 536, distance: 10.2
click at [505, 533] on span "Save" at bounding box center [539, 528] width 191 height 21
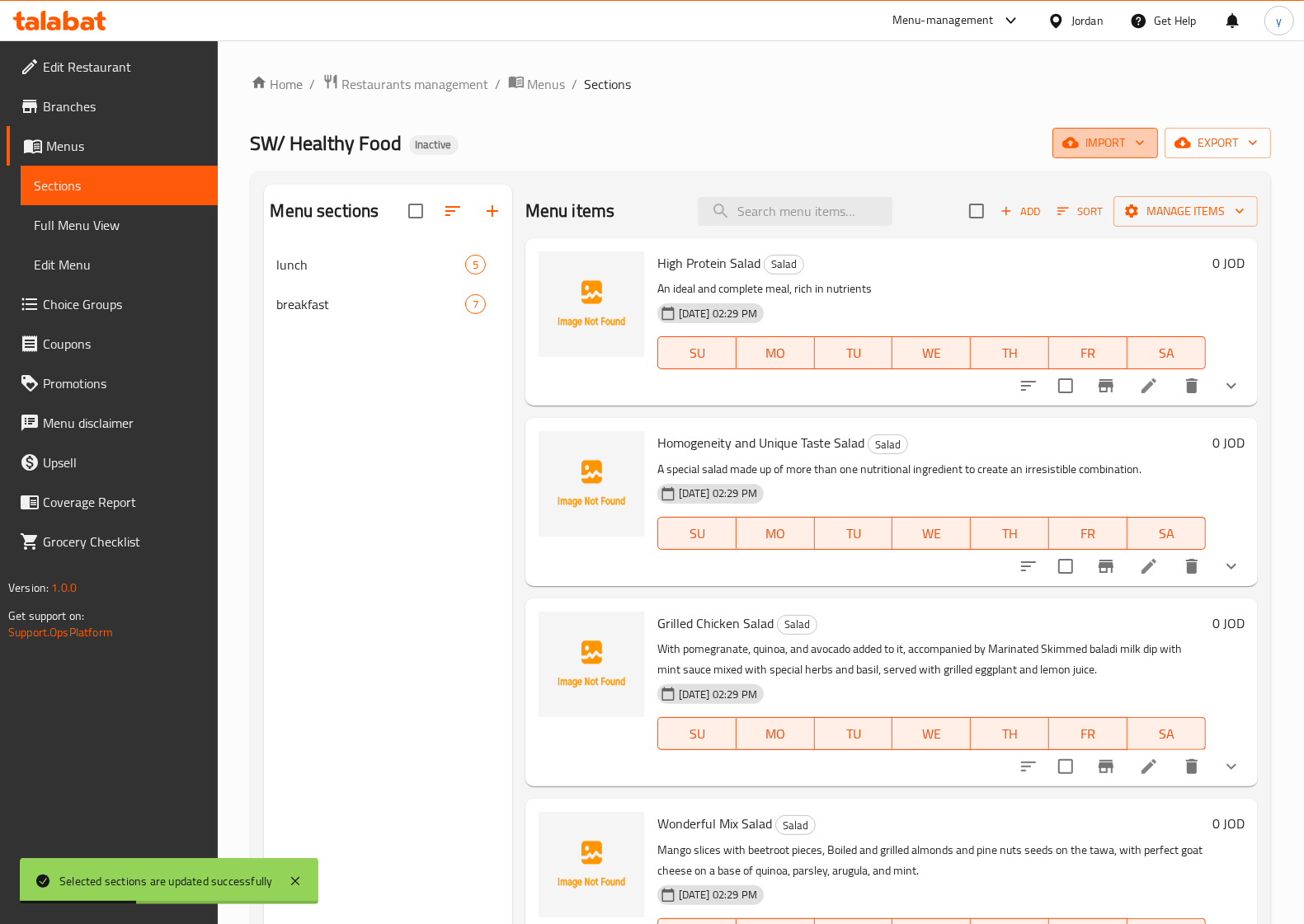
click at [1092, 130] on button "import" at bounding box center [1105, 143] width 105 height 30
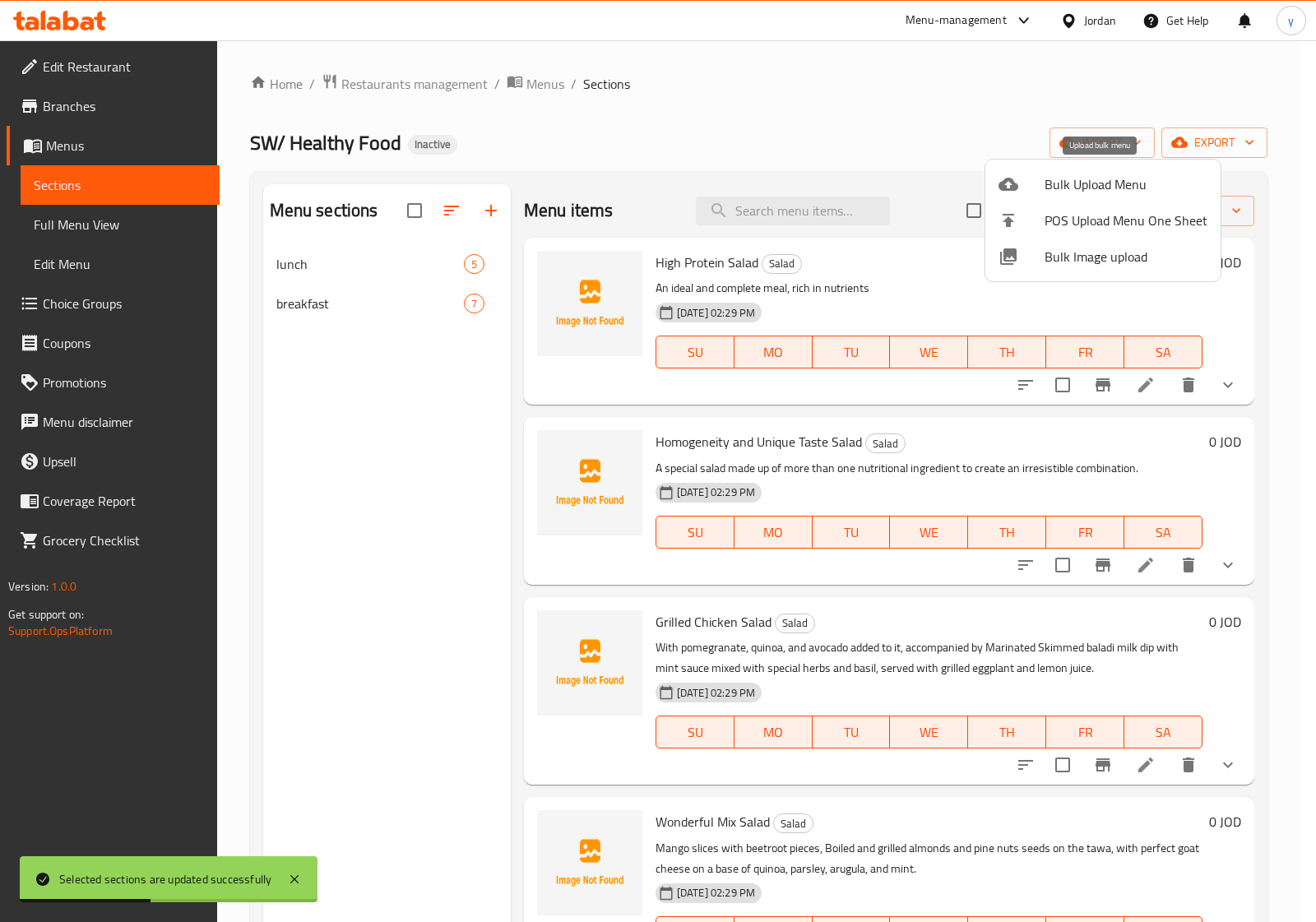
click at [1078, 181] on span "Bulk Upload Menu" at bounding box center [1126, 185] width 163 height 20
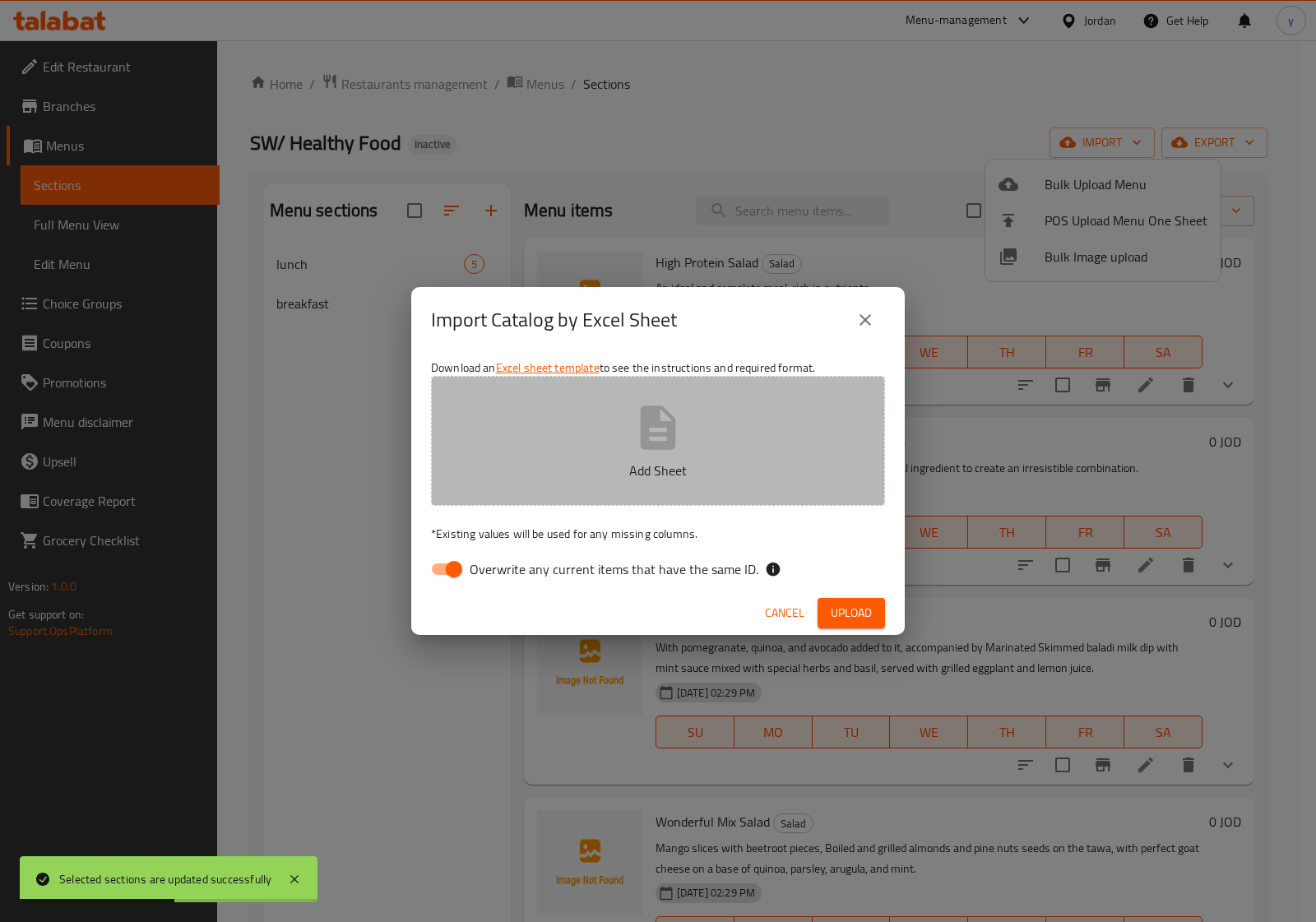
click at [667, 401] on icon "button" at bounding box center [658, 427] width 53 height 53
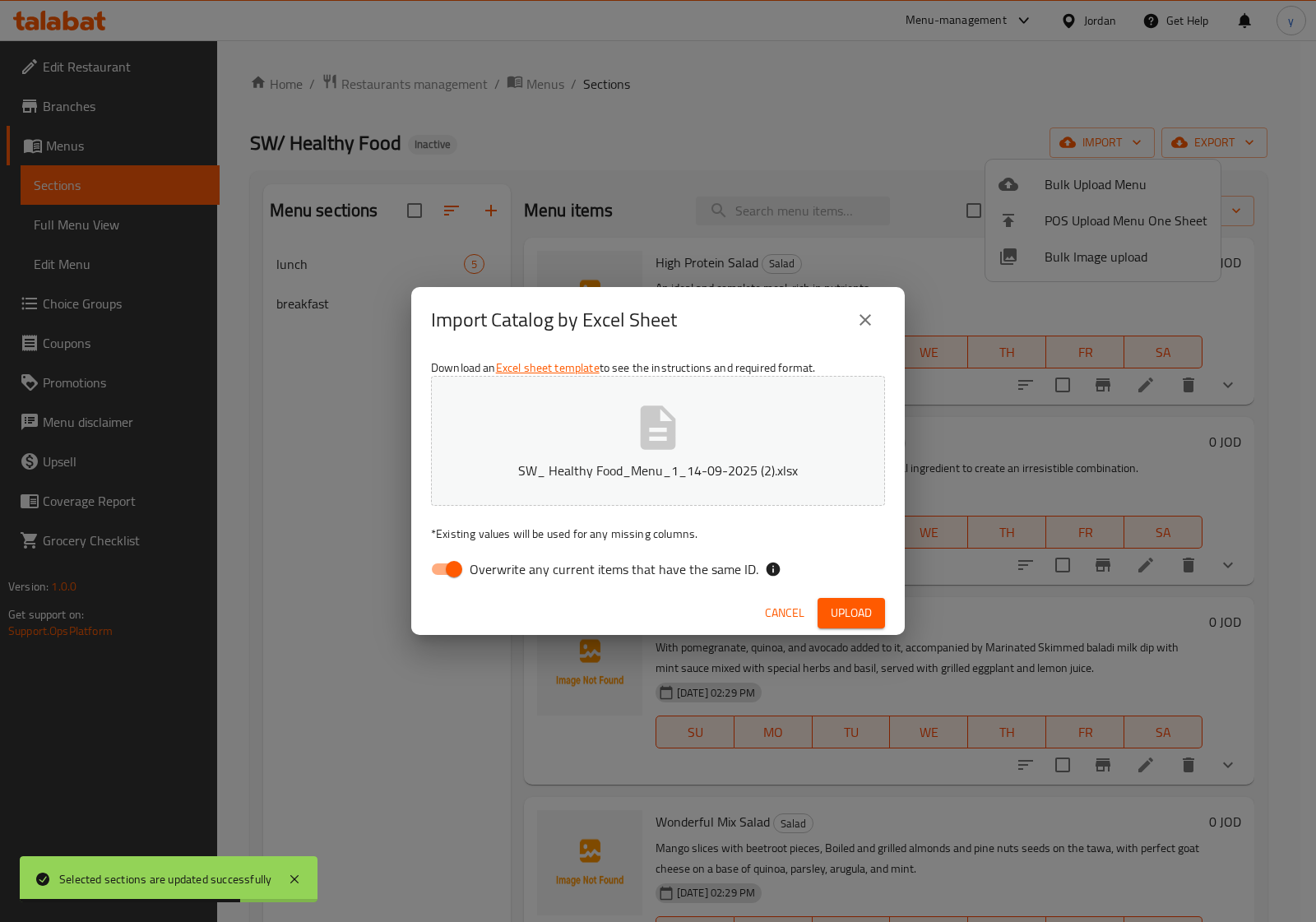
click at [516, 568] on span "Overwrite any current items that have the same ID." at bounding box center [614, 569] width 289 height 20
click at [501, 568] on input "Overwrite any current items that have the same ID." at bounding box center [454, 569] width 94 height 31
checkbox input "false"
click at [849, 612] on span "Upload" at bounding box center [851, 613] width 41 height 21
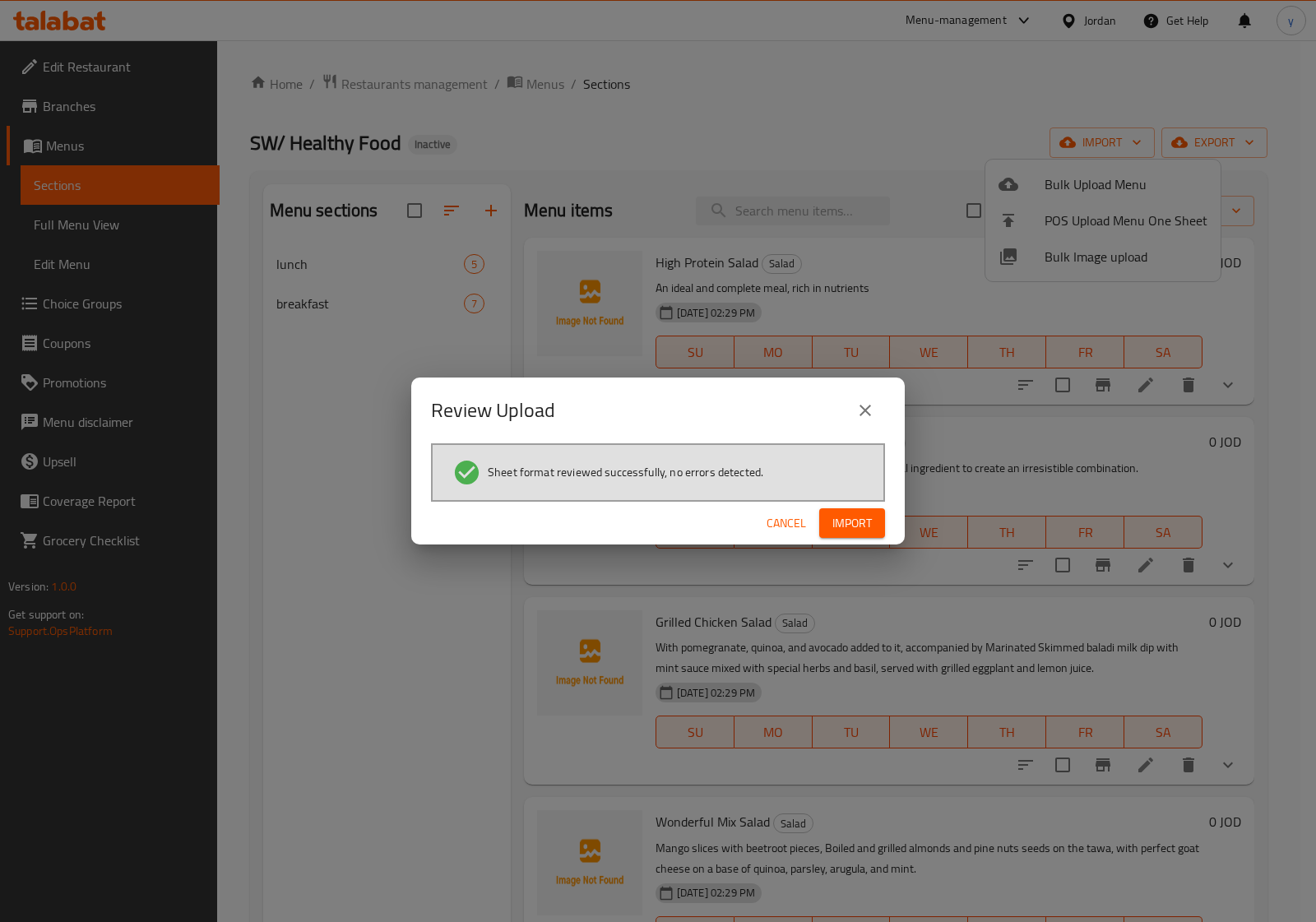
click at [864, 511] on button "Import" at bounding box center [852, 523] width 66 height 30
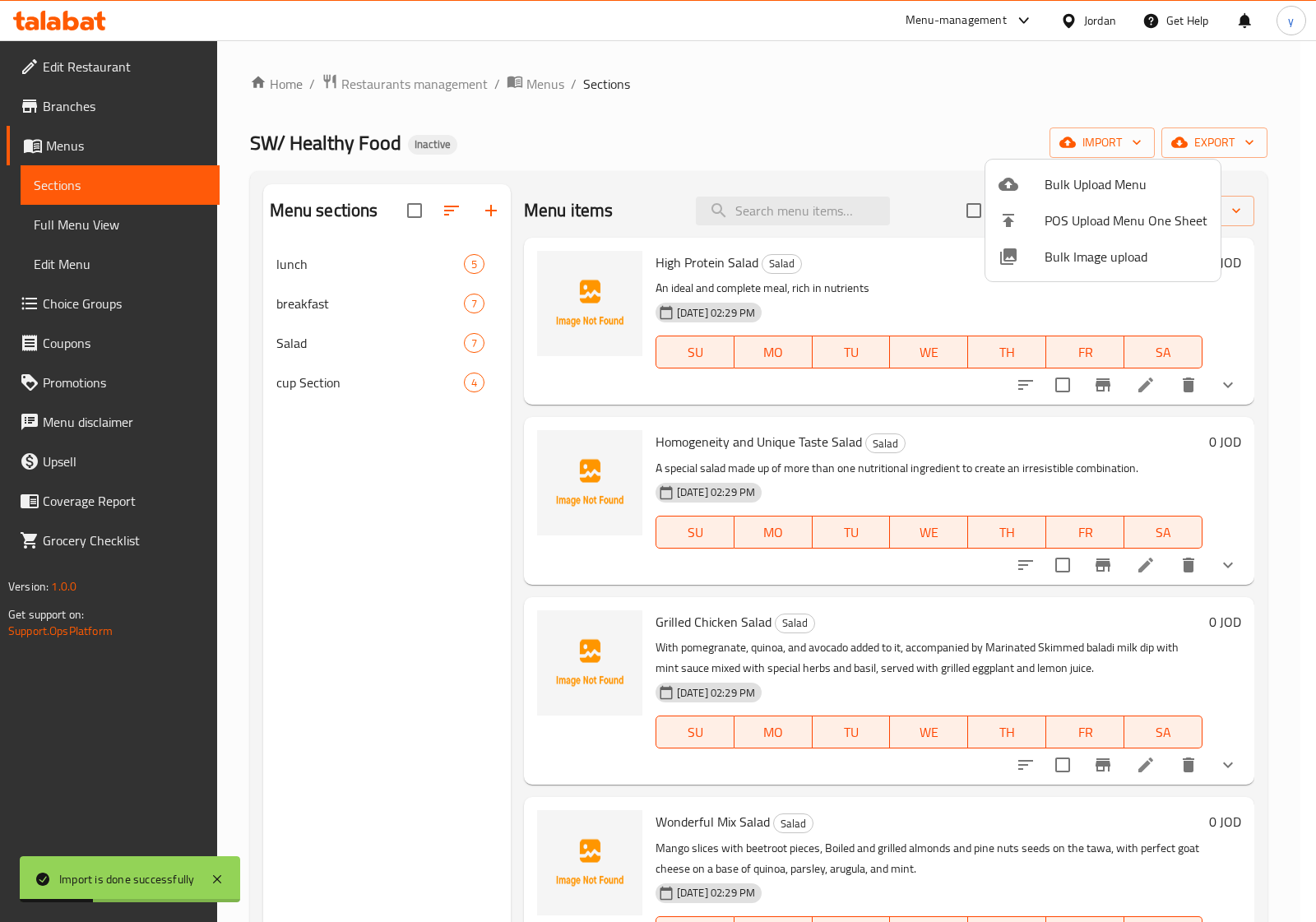
click at [171, 240] on div at bounding box center [658, 461] width 1316 height 922
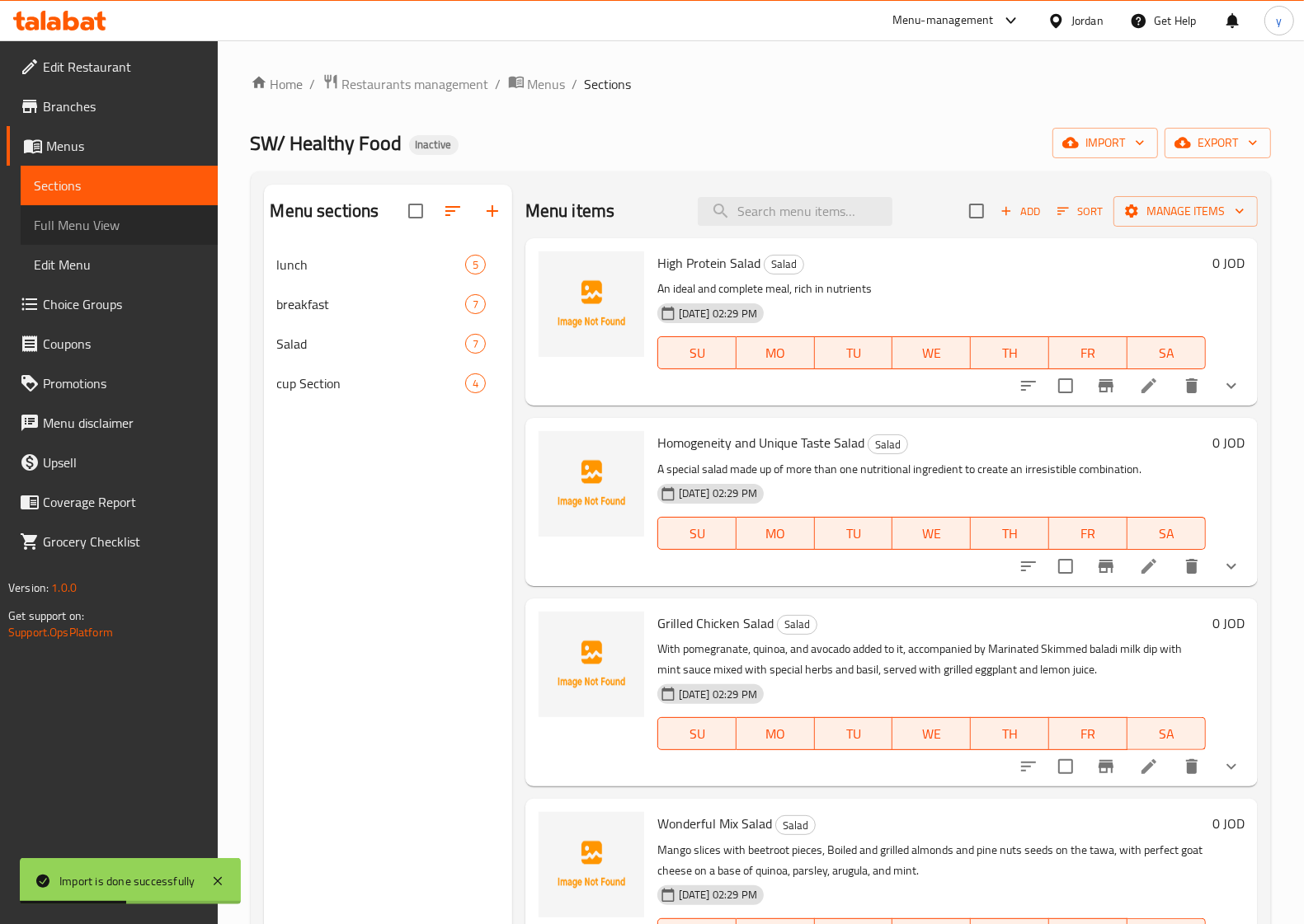
click at [181, 227] on span "Full Menu View" at bounding box center [119, 225] width 171 height 20
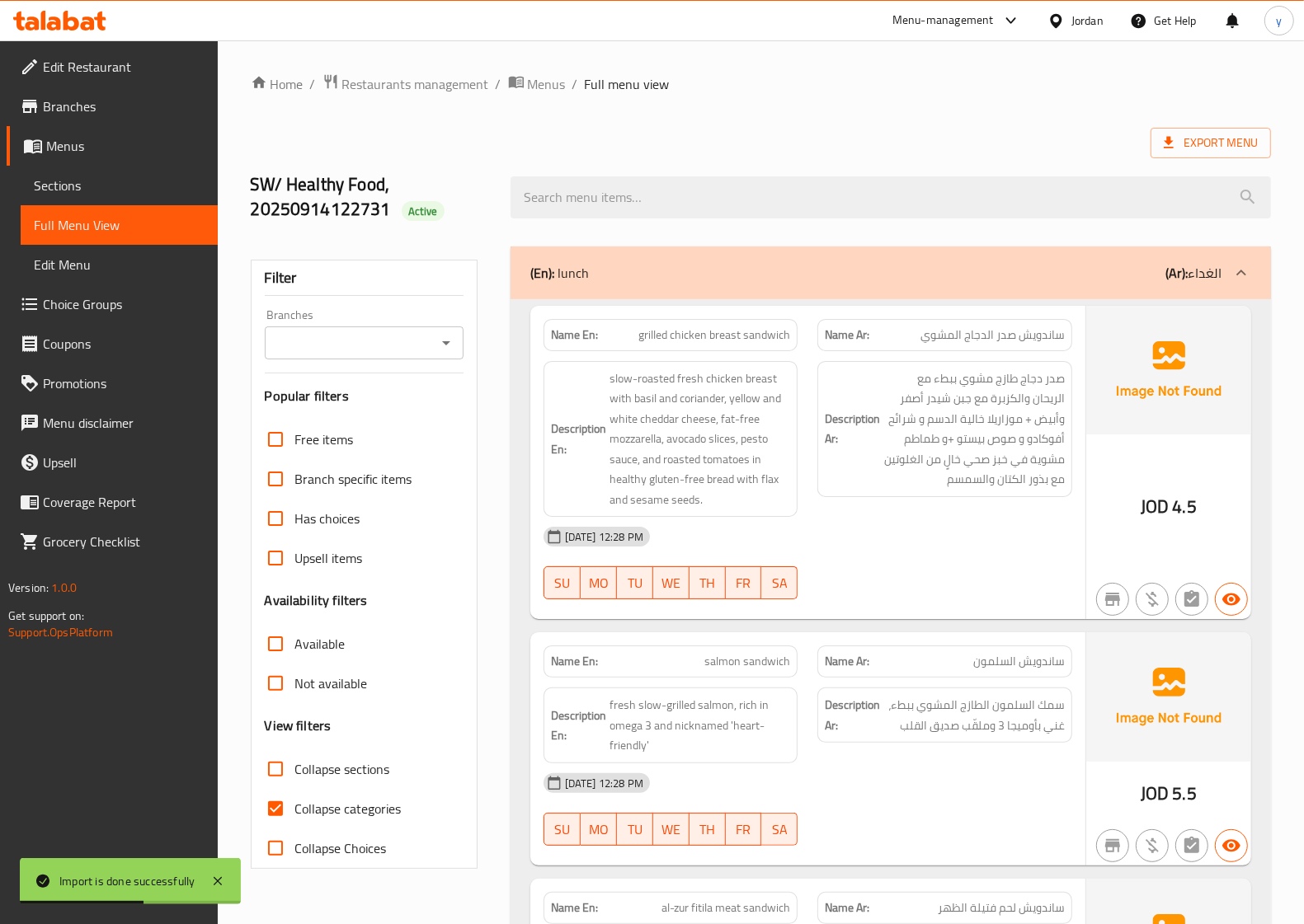
drag, startPoint x: 282, startPoint y: 529, endPoint x: 303, endPoint y: 534, distance: 21.6
drag, startPoint x: 303, startPoint y: 534, endPoint x: 208, endPoint y: 588, distance: 109.3
click at [208, 588] on p "Version: 1.0.0" at bounding box center [113, 588] width 209 height 16
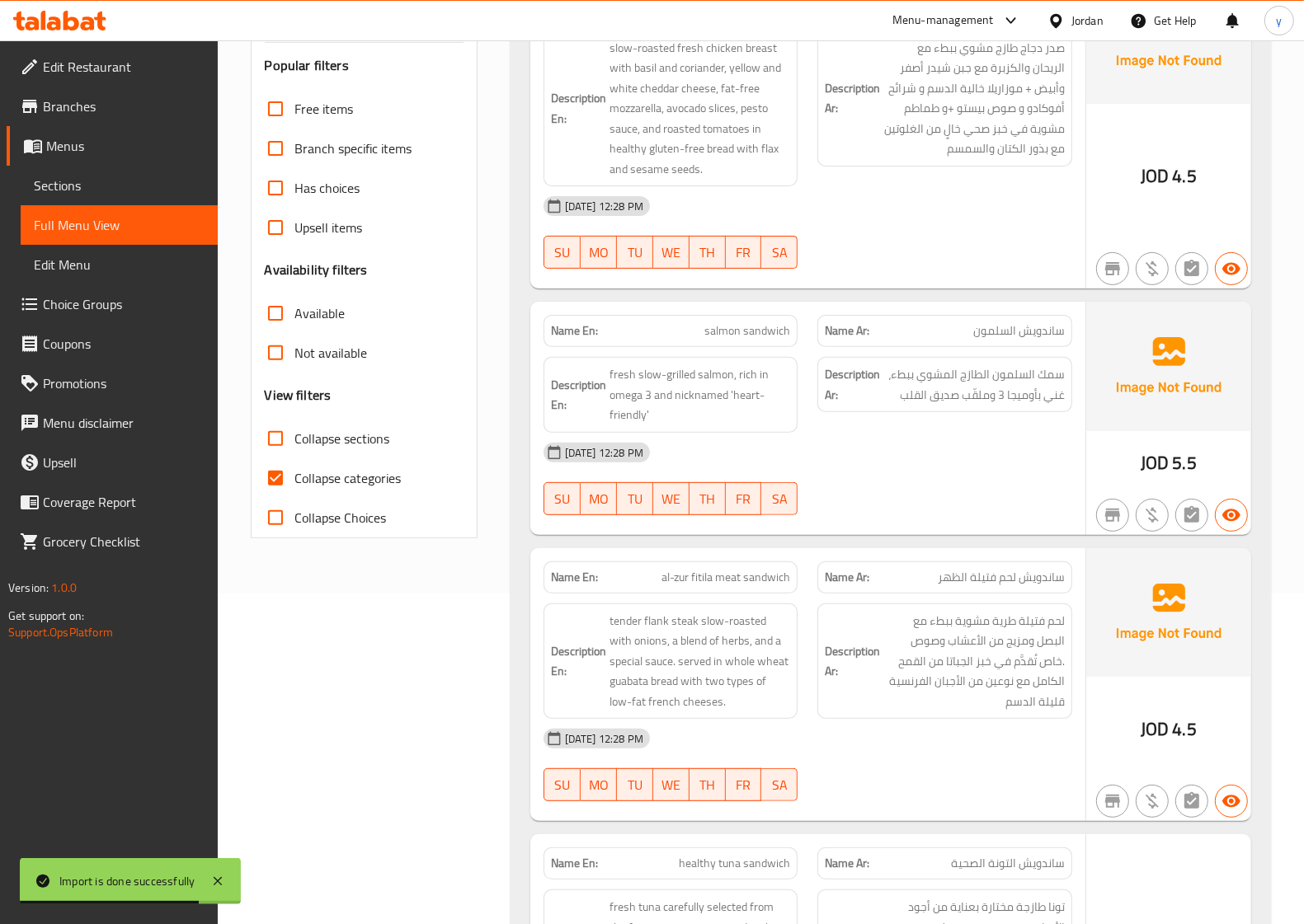
scroll to position [412, 0]
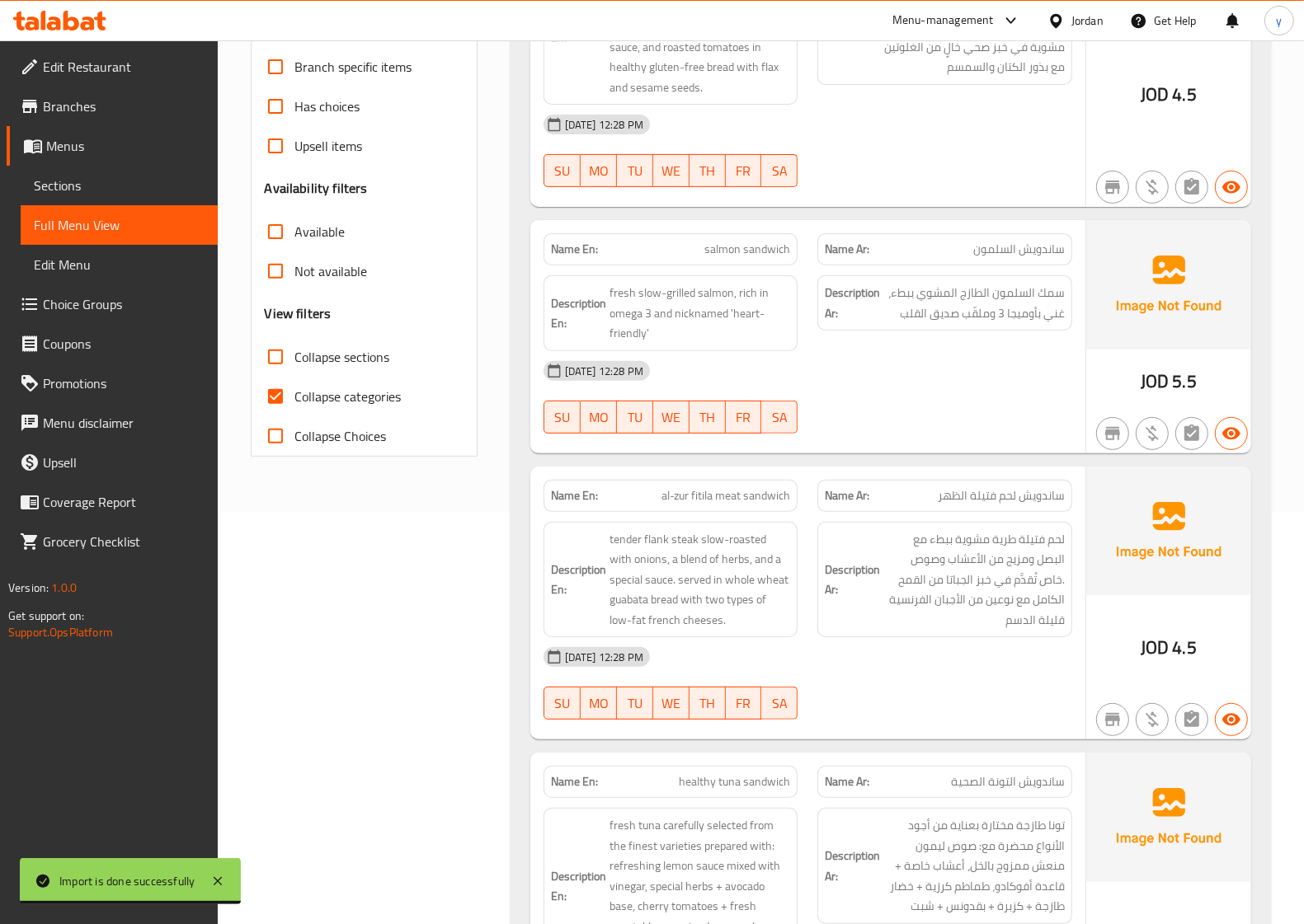
drag, startPoint x: 277, startPoint y: 402, endPoint x: 273, endPoint y: 439, distance: 37.2
click at [276, 402] on input "Collapse categories" at bounding box center [275, 397] width 39 height 39
checkbox input "false"
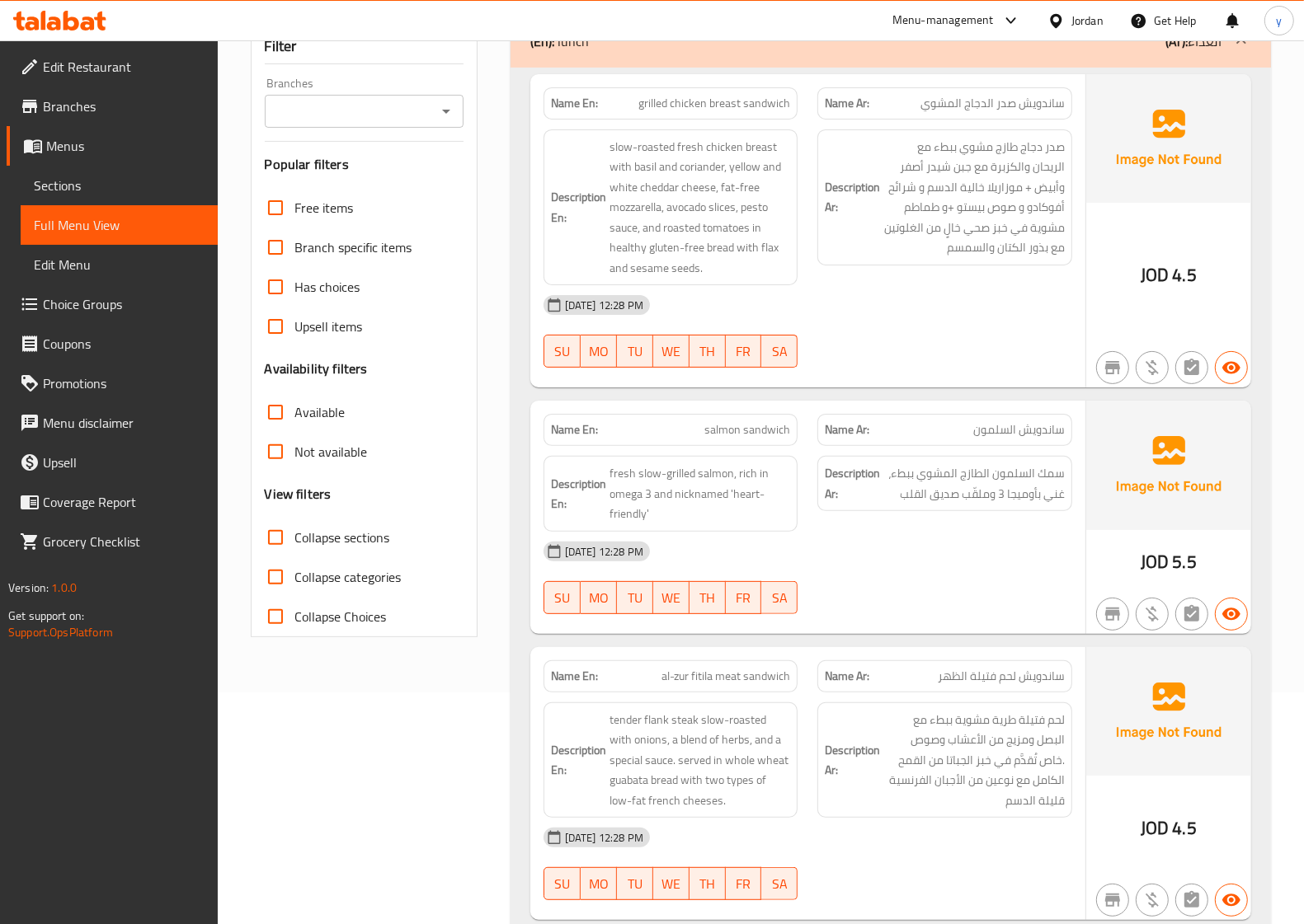
scroll to position [103, 0]
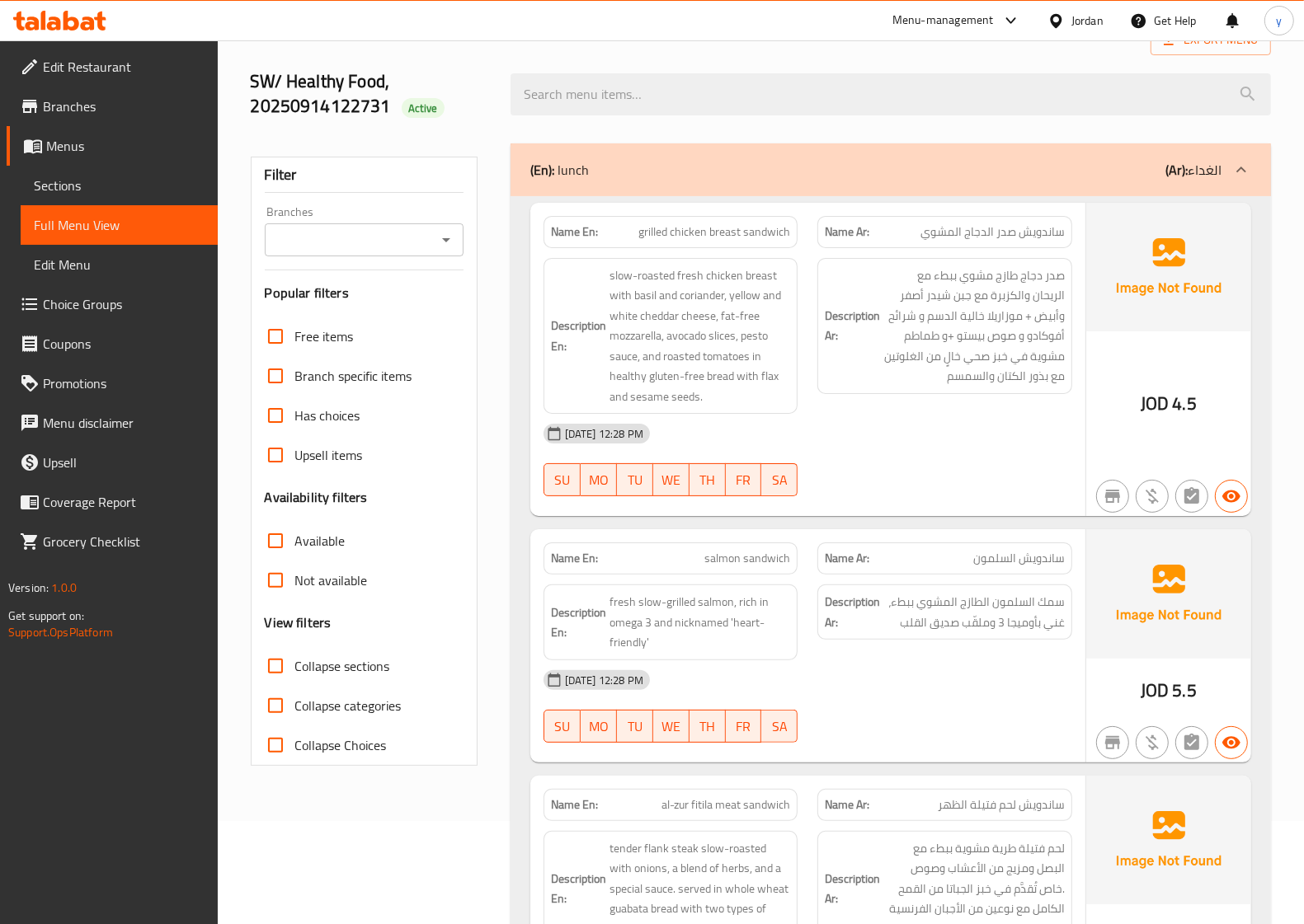
click at [315, 656] on span "Collapse sections" at bounding box center [342, 666] width 95 height 20
click at [265, 666] on input "Collapse sections" at bounding box center [275, 666] width 39 height 39
checkbox input "true"
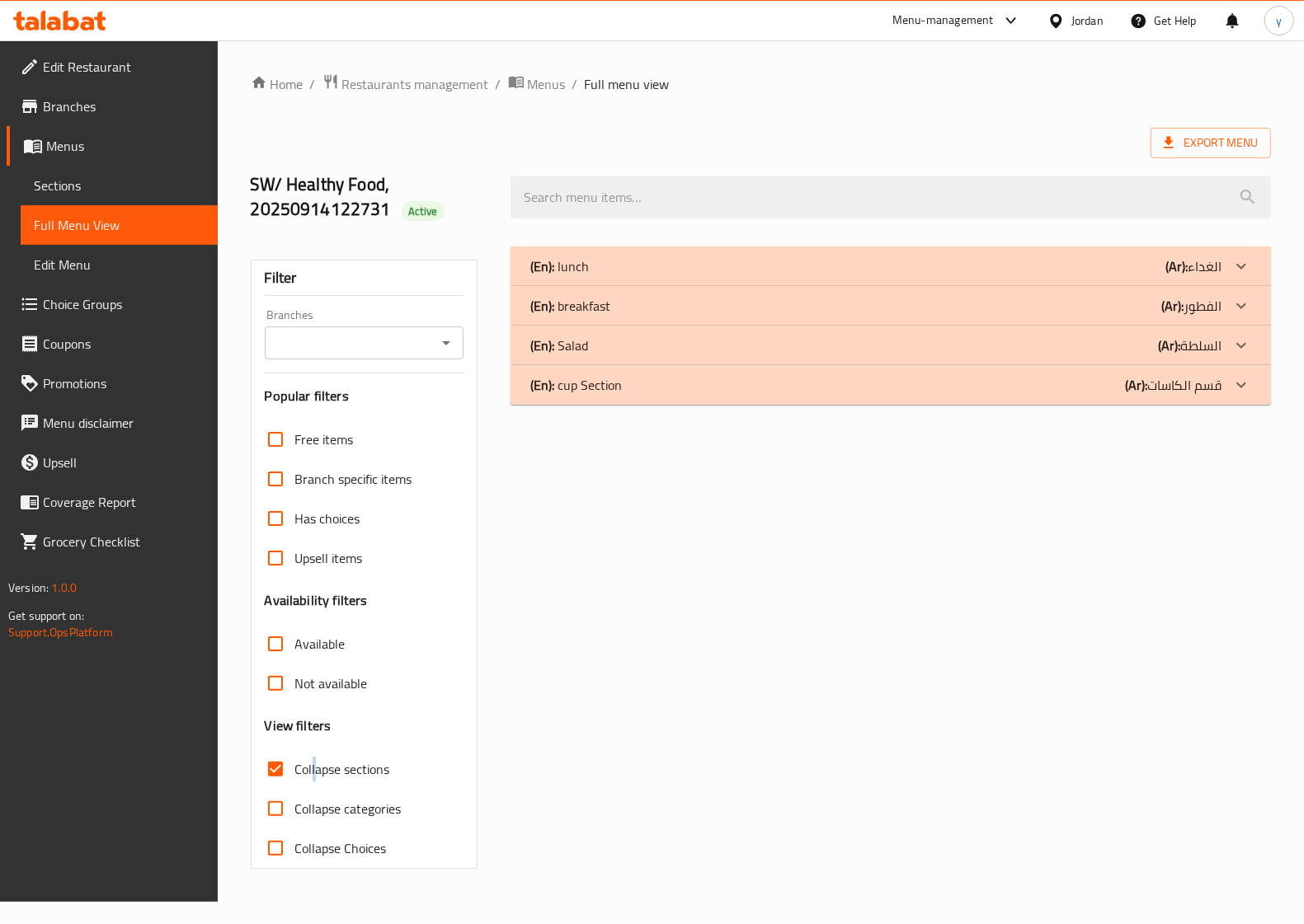
scroll to position [0, 0]
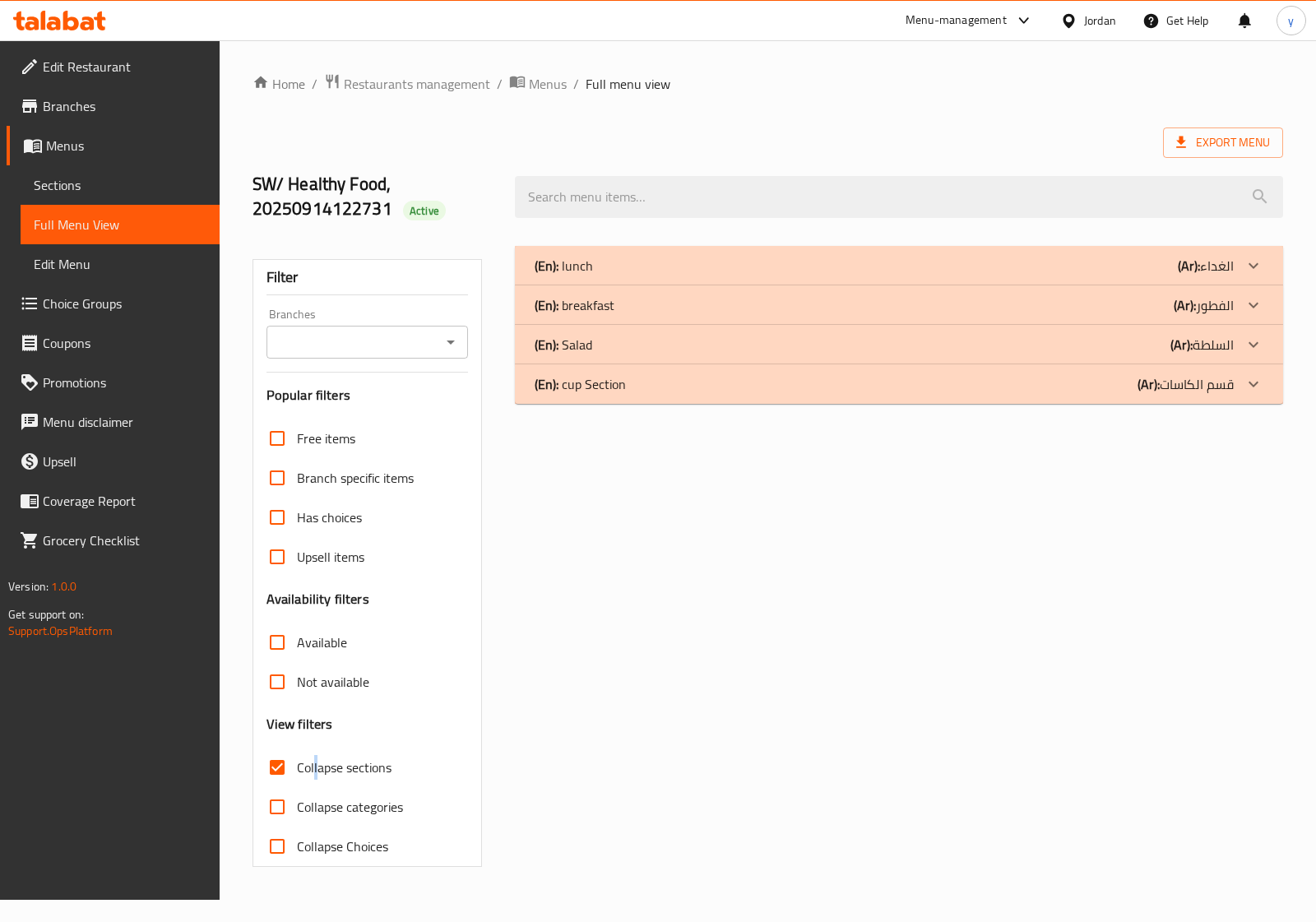
click at [750, 362] on div "(En): Salad (Ar): السلطة" at bounding box center [900, 344] width 769 height 39
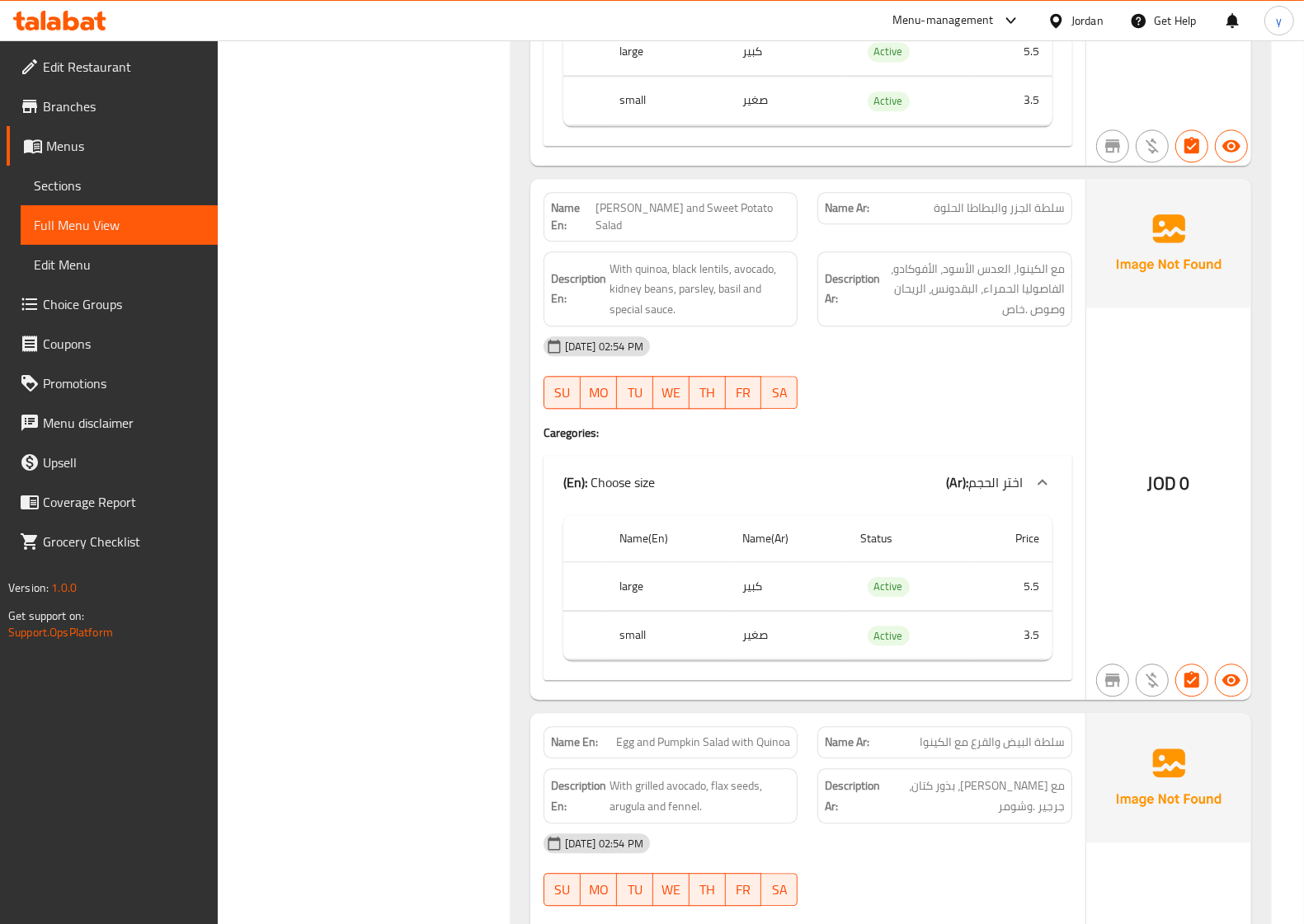
scroll to position [3591, 0]
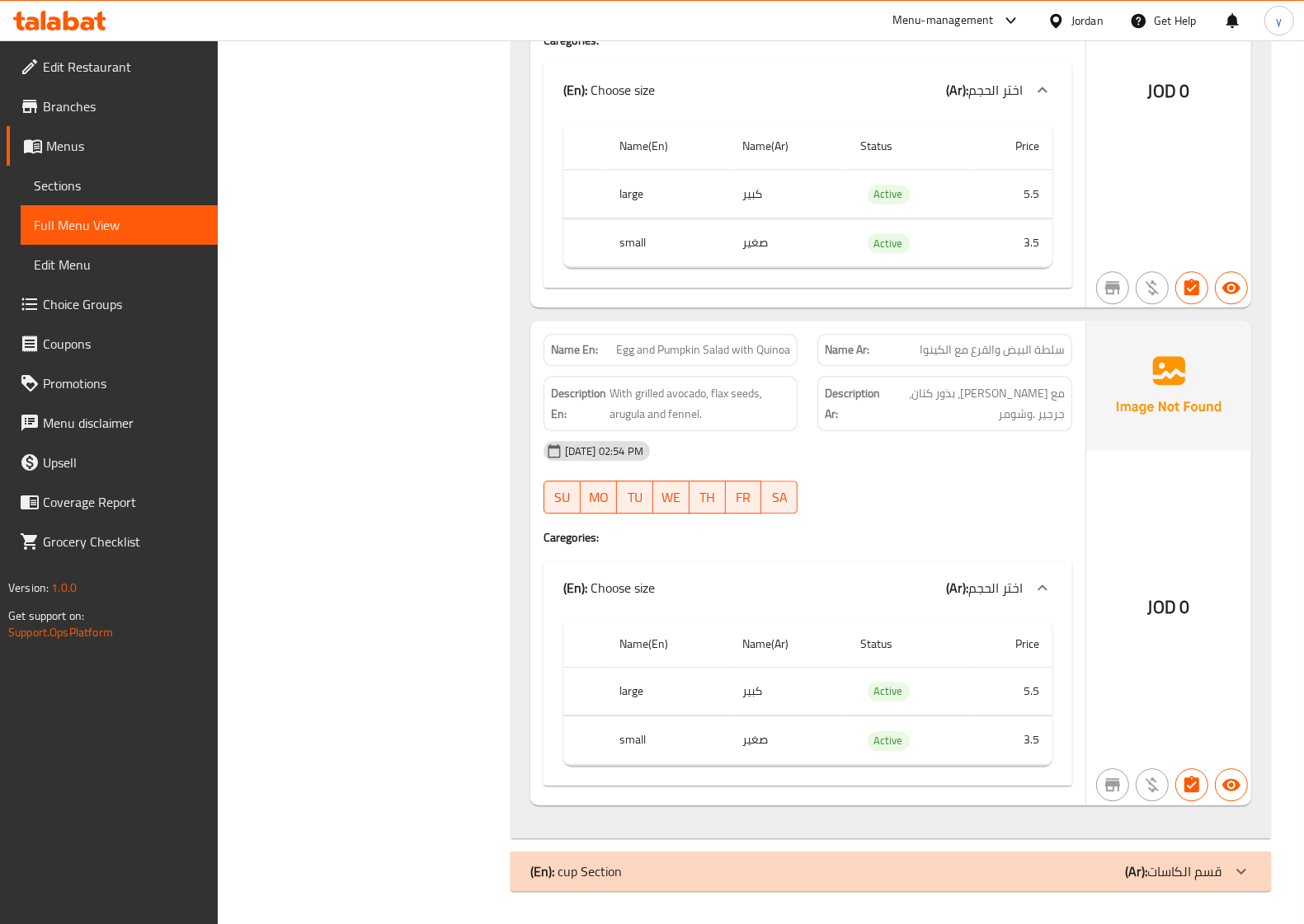
click at [83, 177] on span "Sections" at bounding box center [119, 186] width 171 height 20
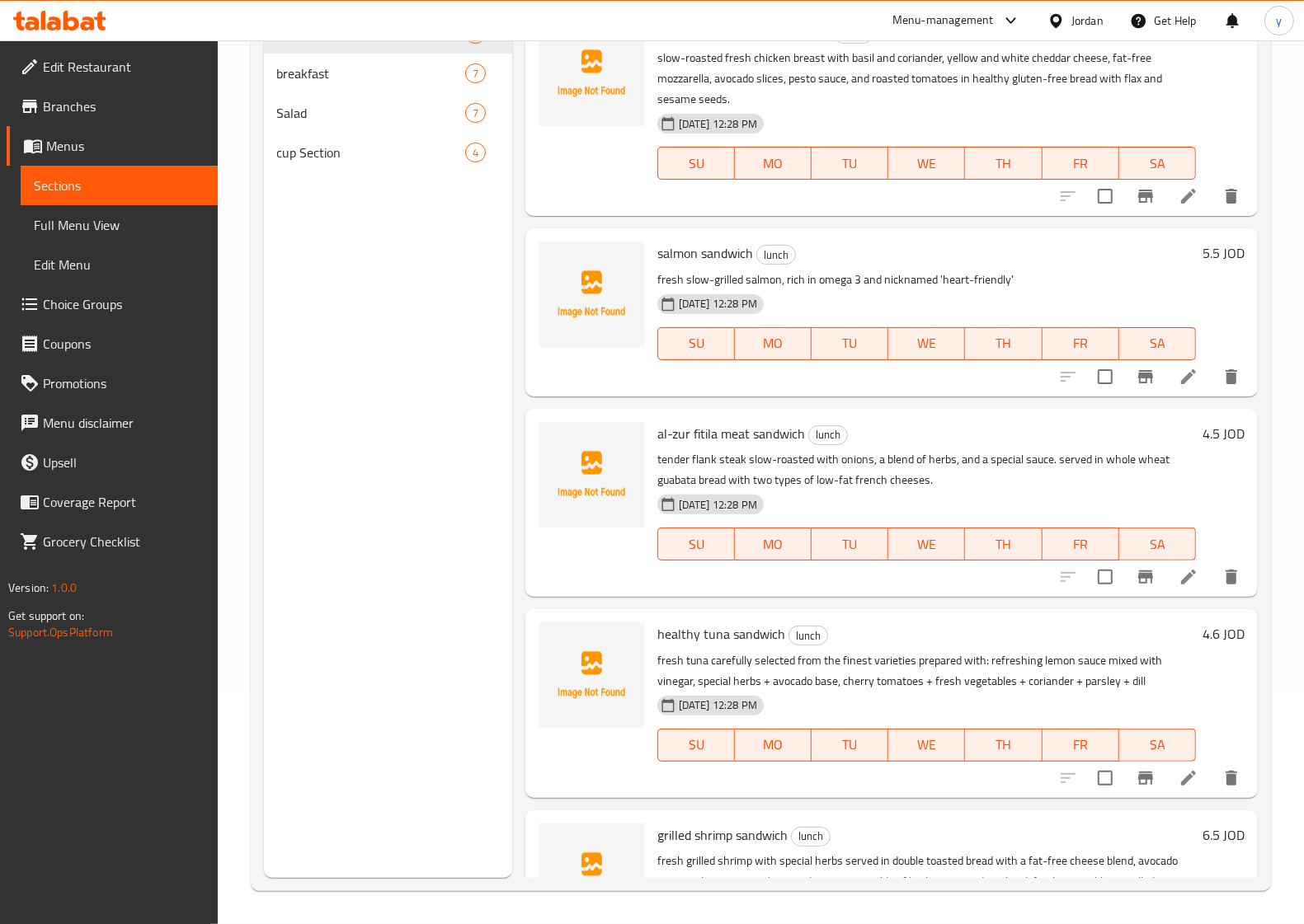
scroll to position [231, 0]
click at [467, 149] on icon "edit" at bounding box center [465, 152] width 15 height 15
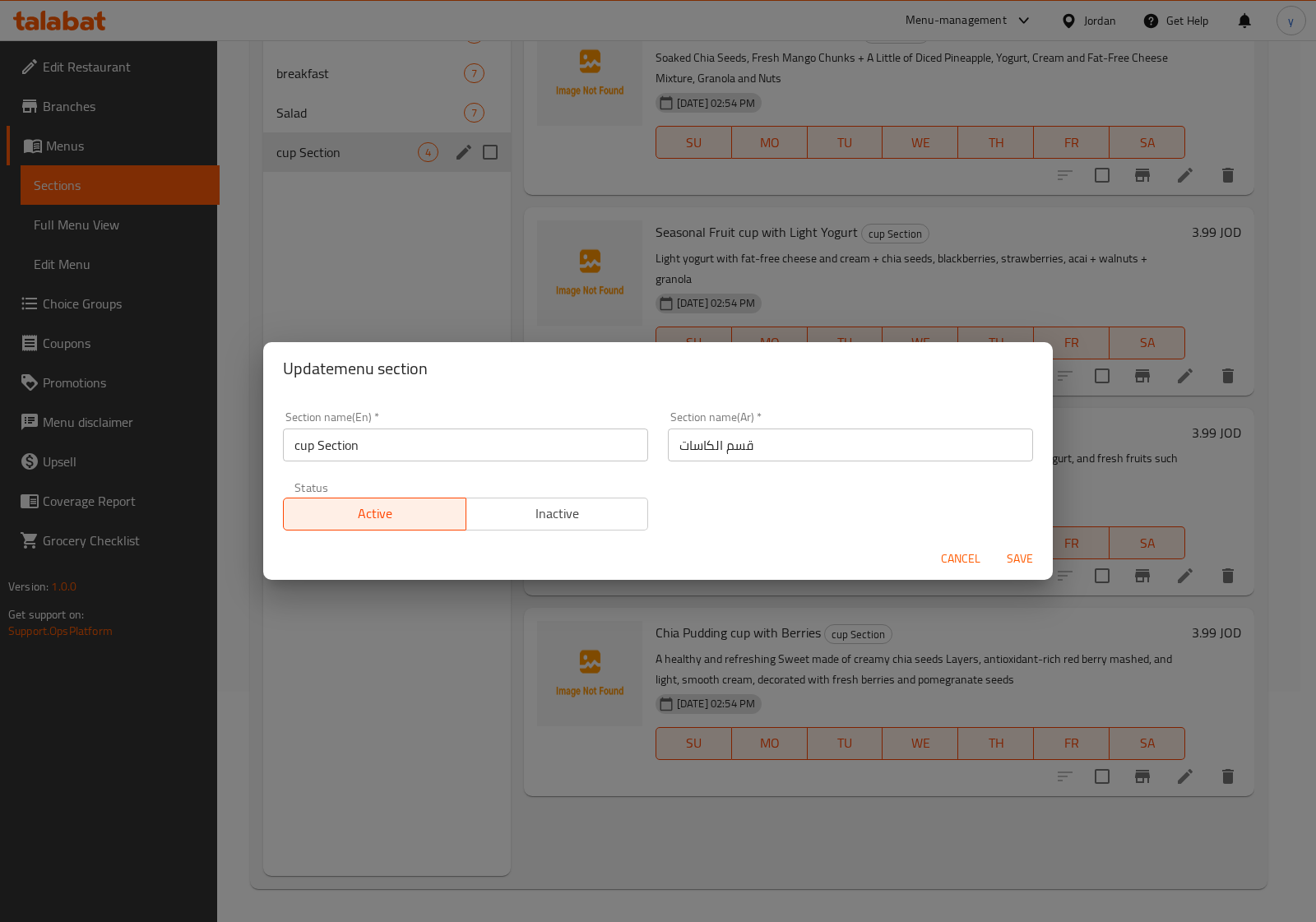
click at [313, 446] on input "cup Section" at bounding box center [465, 445] width 366 height 33
type input "cups Section"
drag, startPoint x: 1021, startPoint y: 551, endPoint x: 1013, endPoint y: 552, distance: 8.1
click at [1020, 552] on span "Save" at bounding box center [1020, 558] width 39 height 21
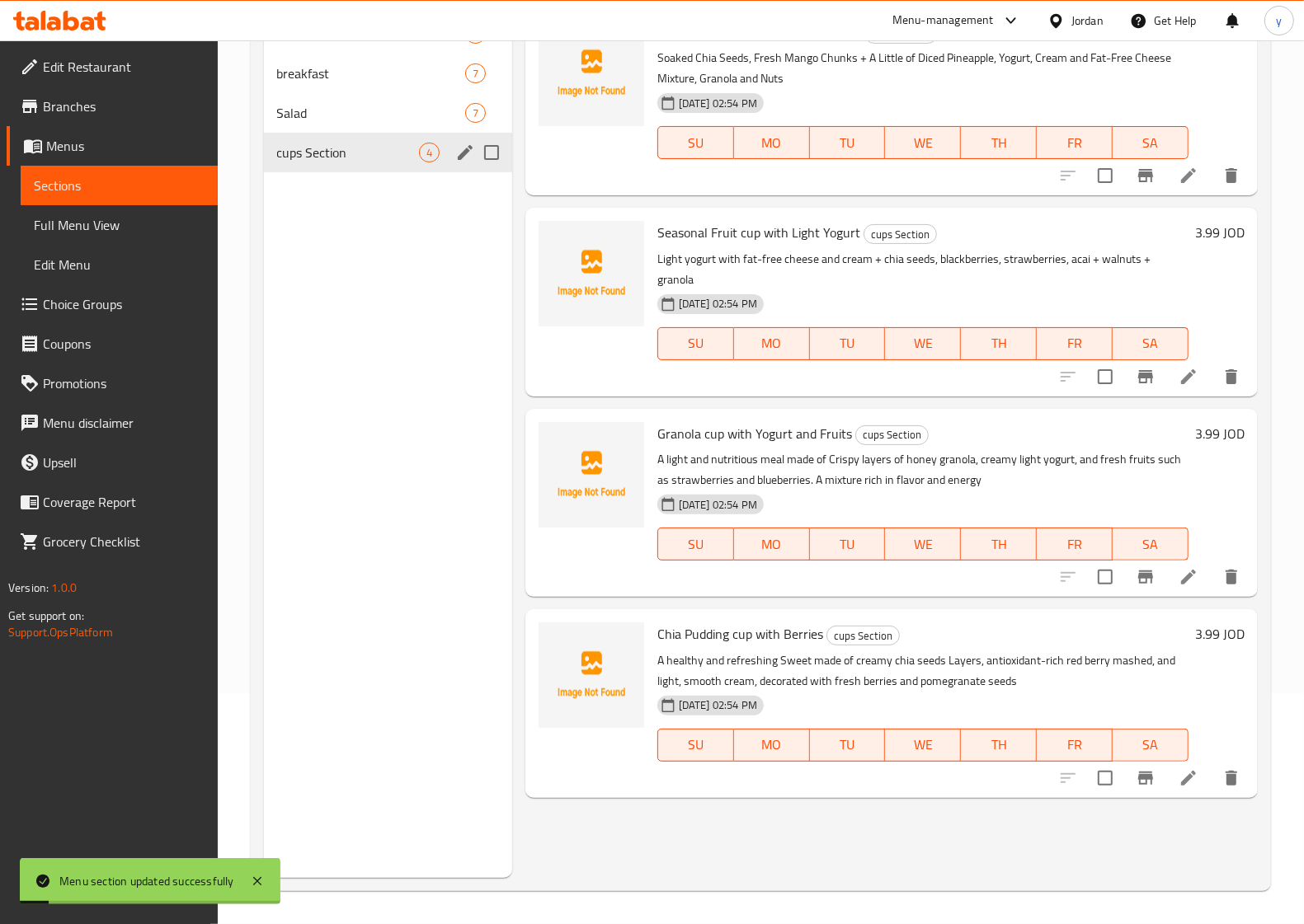
click at [113, 208] on link "Full Menu View" at bounding box center [119, 225] width 198 height 39
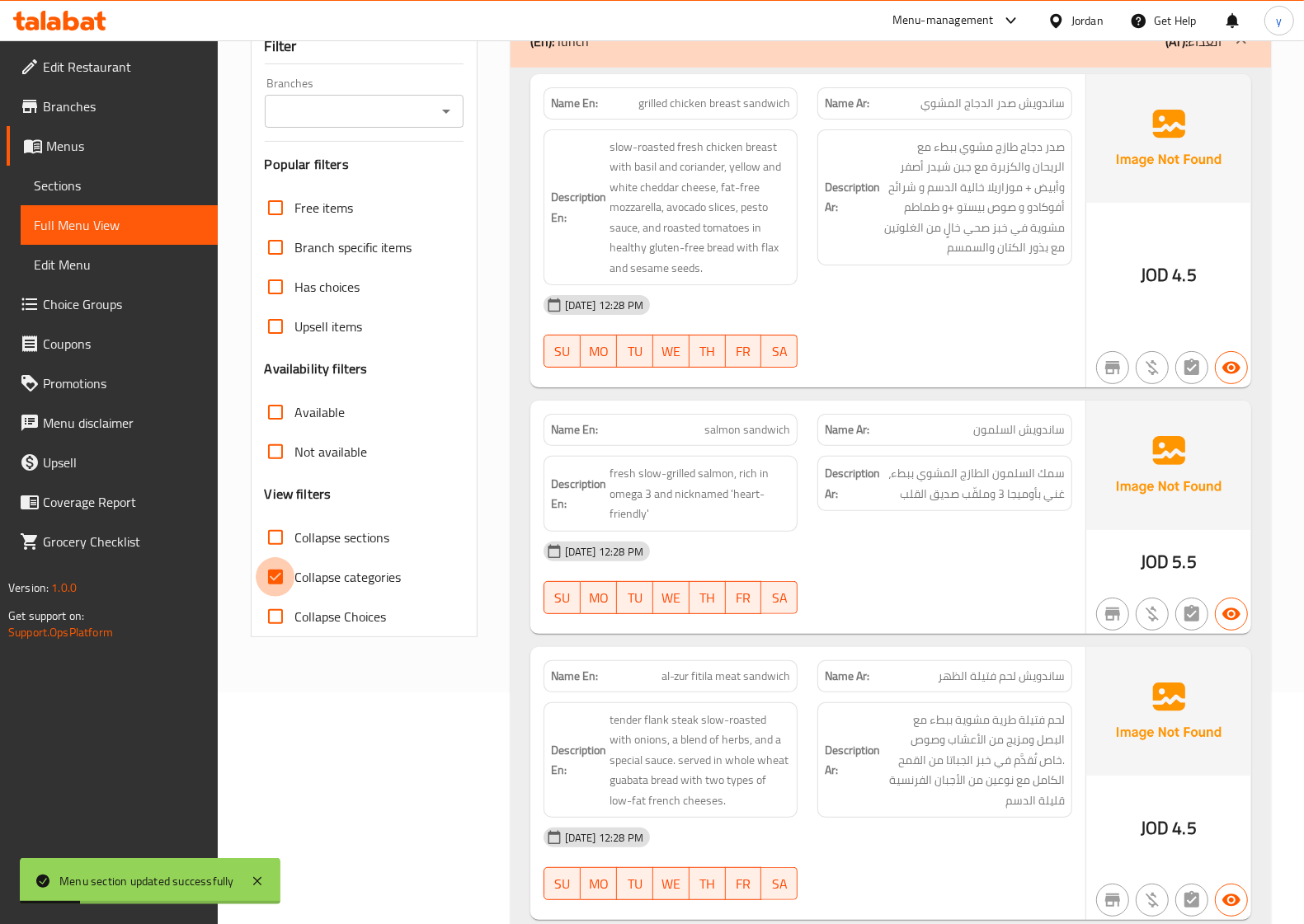
click at [273, 567] on input "Collapse categories" at bounding box center [275, 577] width 39 height 39
checkbox input "false"
click at [262, 546] on input "Collapse sections" at bounding box center [275, 537] width 39 height 39
checkbox input "true"
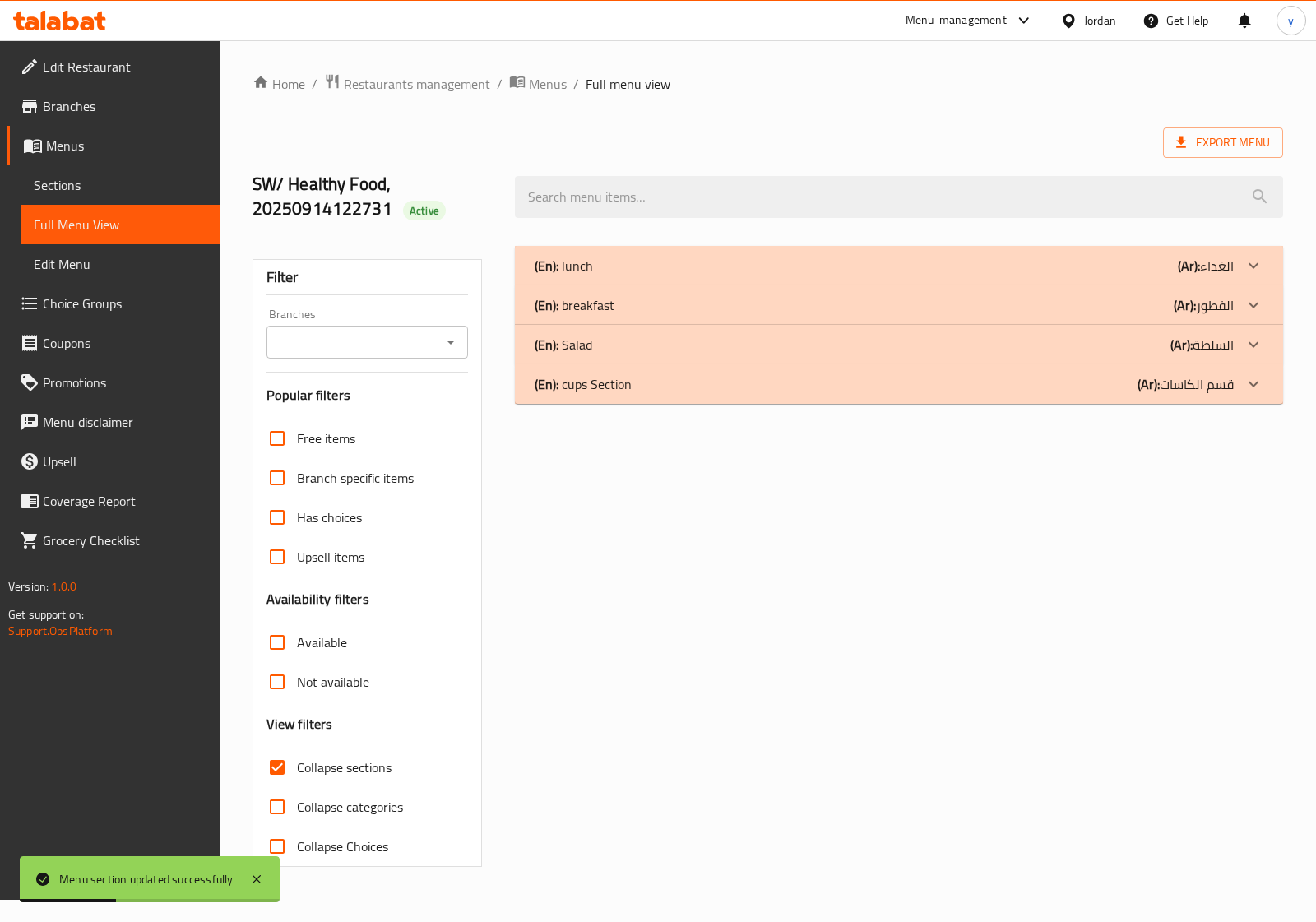
click at [734, 388] on div "(En): cups Section (Ar): قسم الكاسات" at bounding box center [884, 384] width 699 height 20
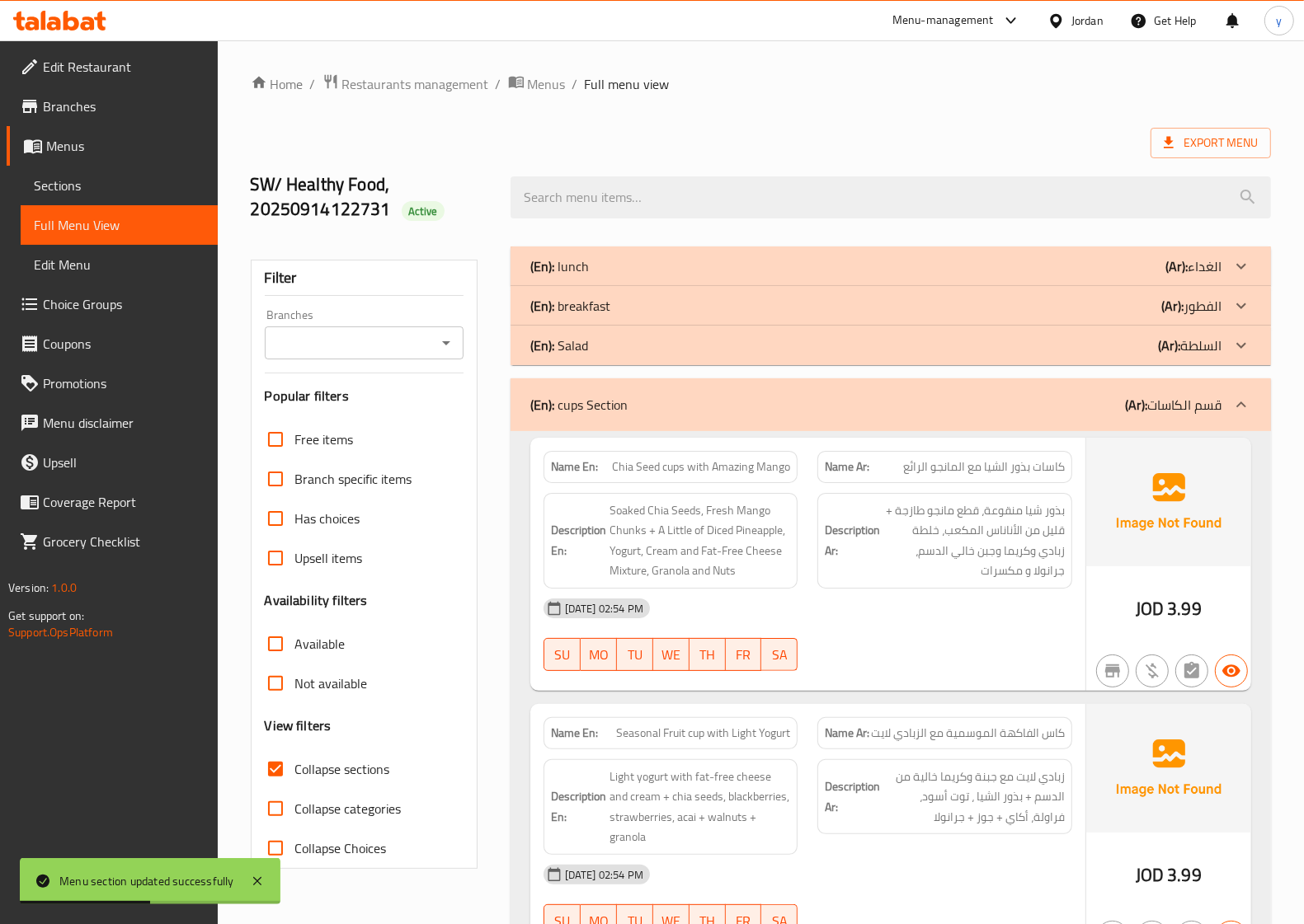
click at [719, 355] on div "(En): Salad (Ar): السلطة" at bounding box center [875, 346] width 691 height 20
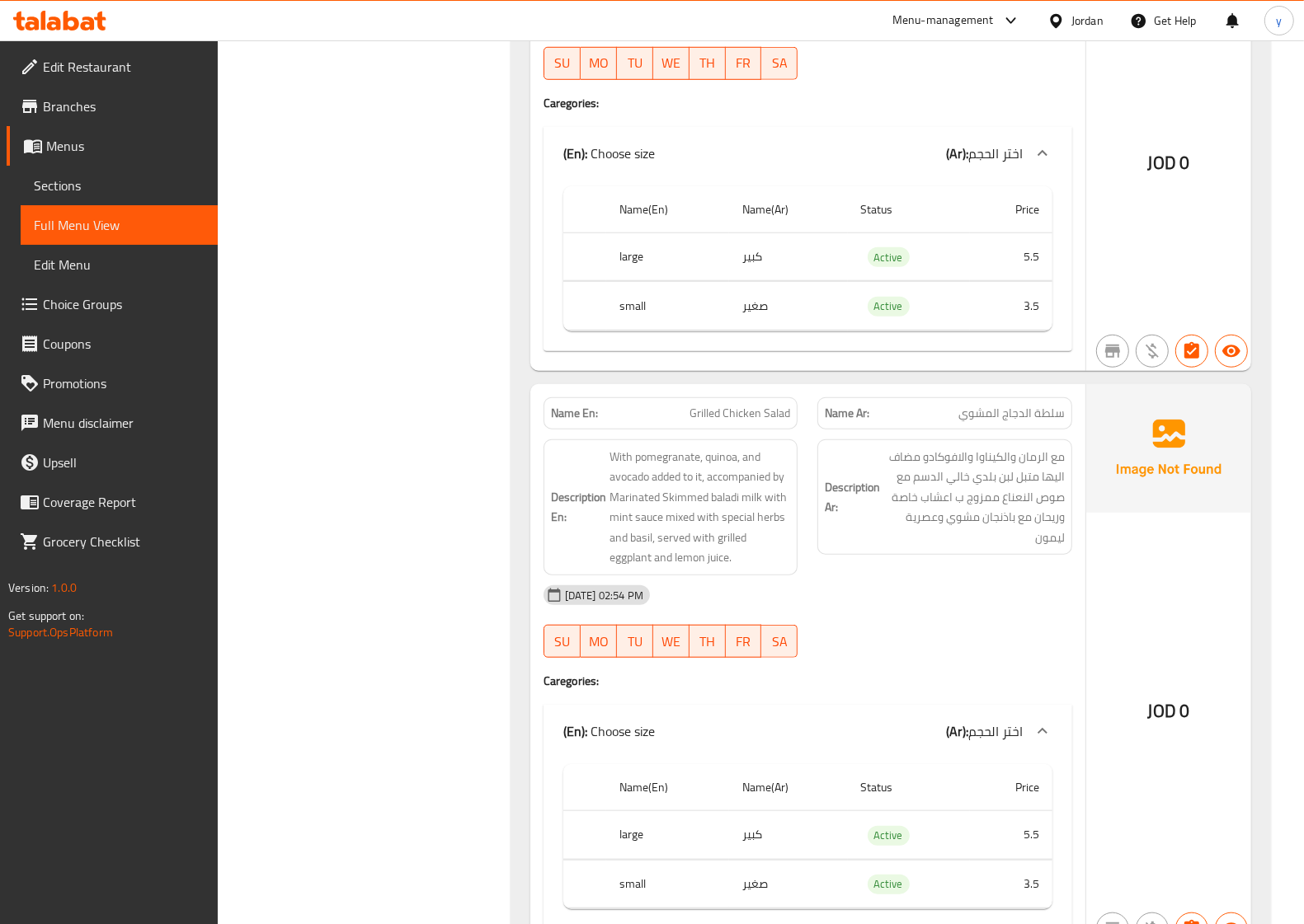
scroll to position [1030, 0]
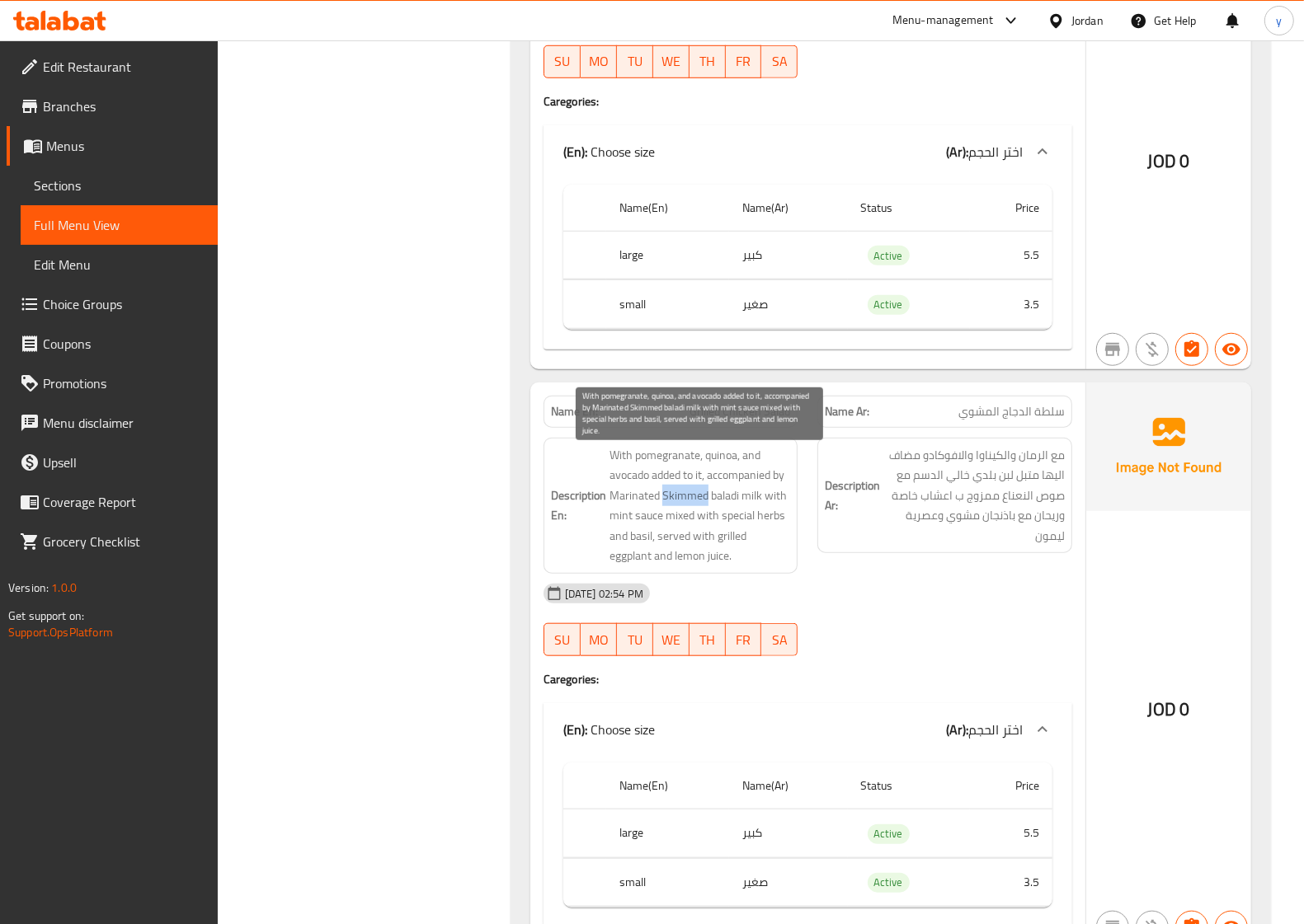
drag, startPoint x: 662, startPoint y: 504, endPoint x: 708, endPoint y: 509, distance: 46.3
click at [708, 509] on span "With pomegranate, quinoa, and avocado added to it, accompanied by Marinated Ski…" at bounding box center [700, 506] width 181 height 122
copy span "Skimmed"
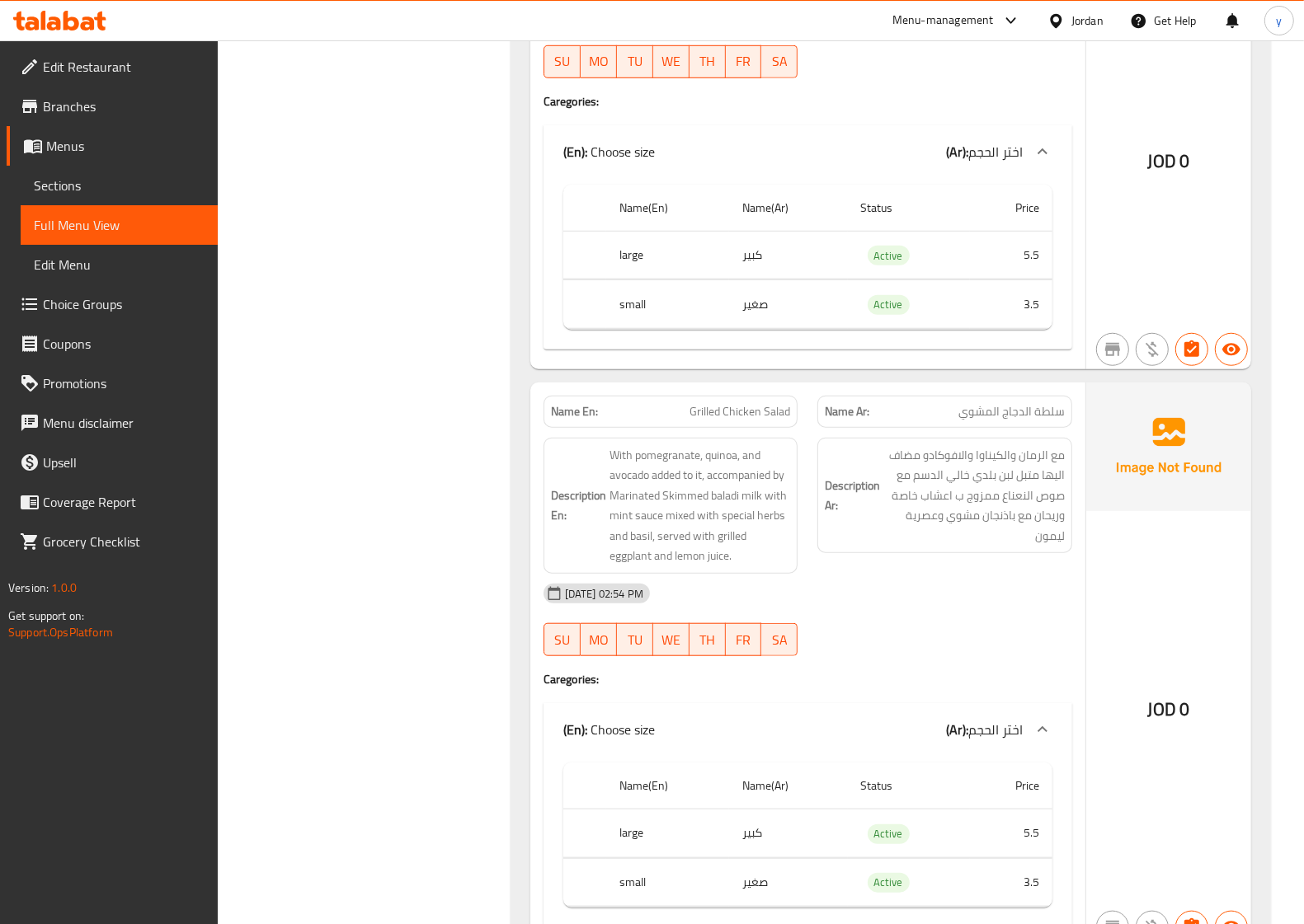
click at [838, 554] on div "Description Ar: مع الرمان والكیناوا والافوكادو مضاف الیھا متبل لبن بلدي خالي ال…" at bounding box center [944, 496] width 255 height 116
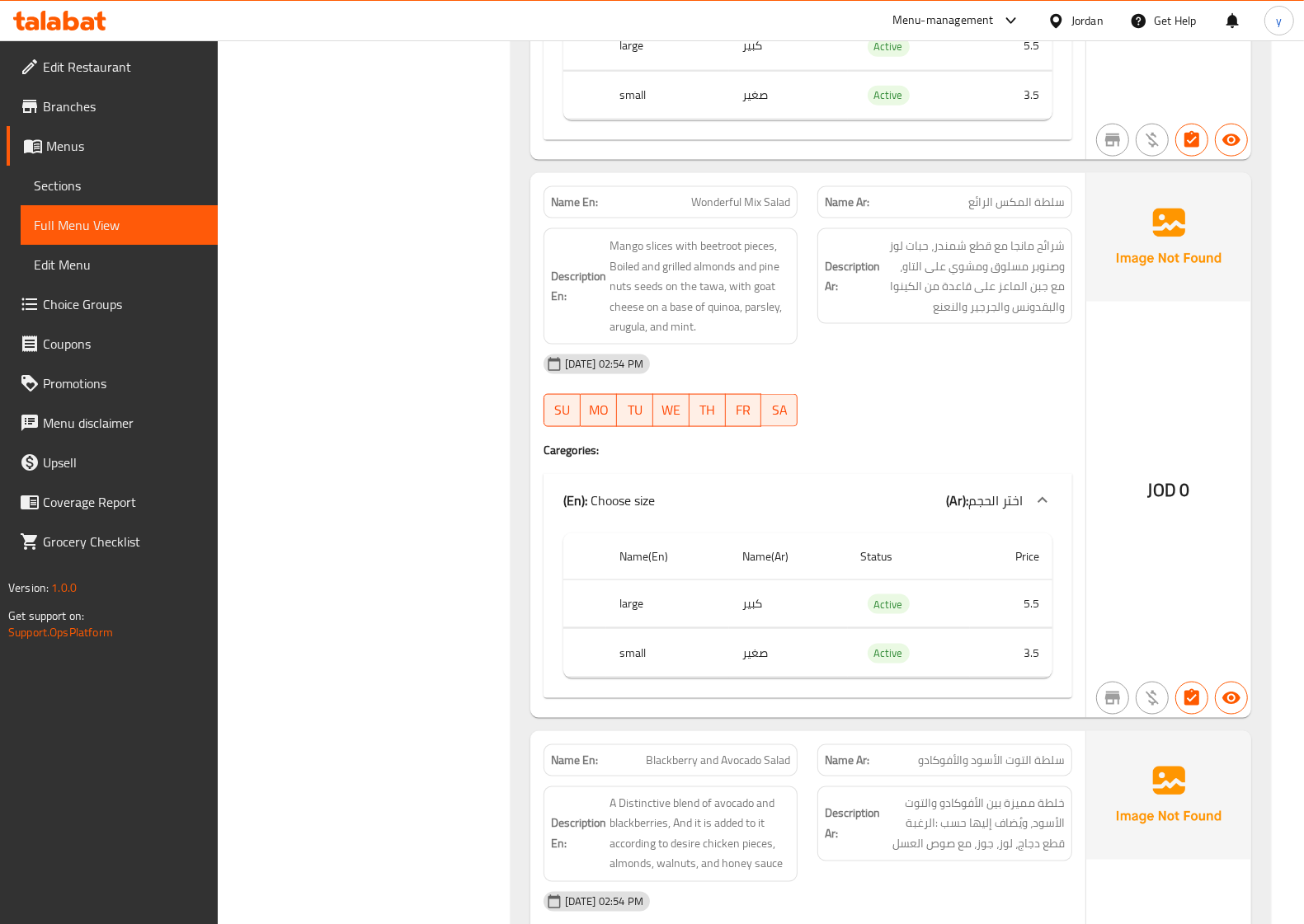
scroll to position [1855, 0]
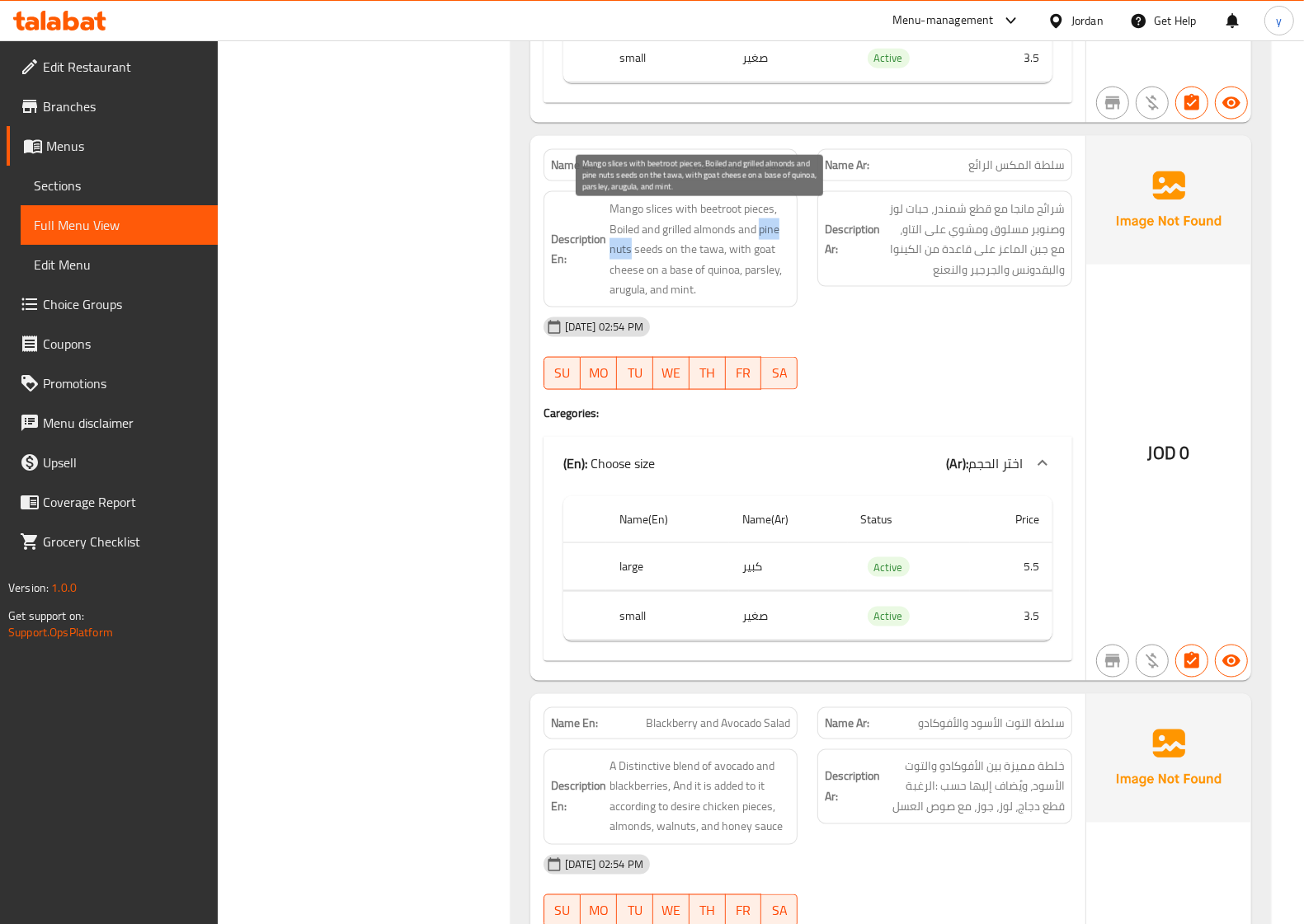
drag, startPoint x: 760, startPoint y: 239, endPoint x: 628, endPoint y: 260, distance: 133.7
click at [628, 260] on span "Mango slices with beetroot pieces, Boiled and grilled almonds and pine nuts see…" at bounding box center [700, 248] width 181 height 101
copy span "pine nuts"
click at [760, 278] on span "Mango slices with beetroot pieces, Boiled and grilled almonds and pine nuts see…" at bounding box center [700, 248] width 181 height 101
click at [633, 298] on span "Mango slices with beetroot pieces, Boiled and grilled almonds and pine nuts see…" at bounding box center [700, 248] width 181 height 101
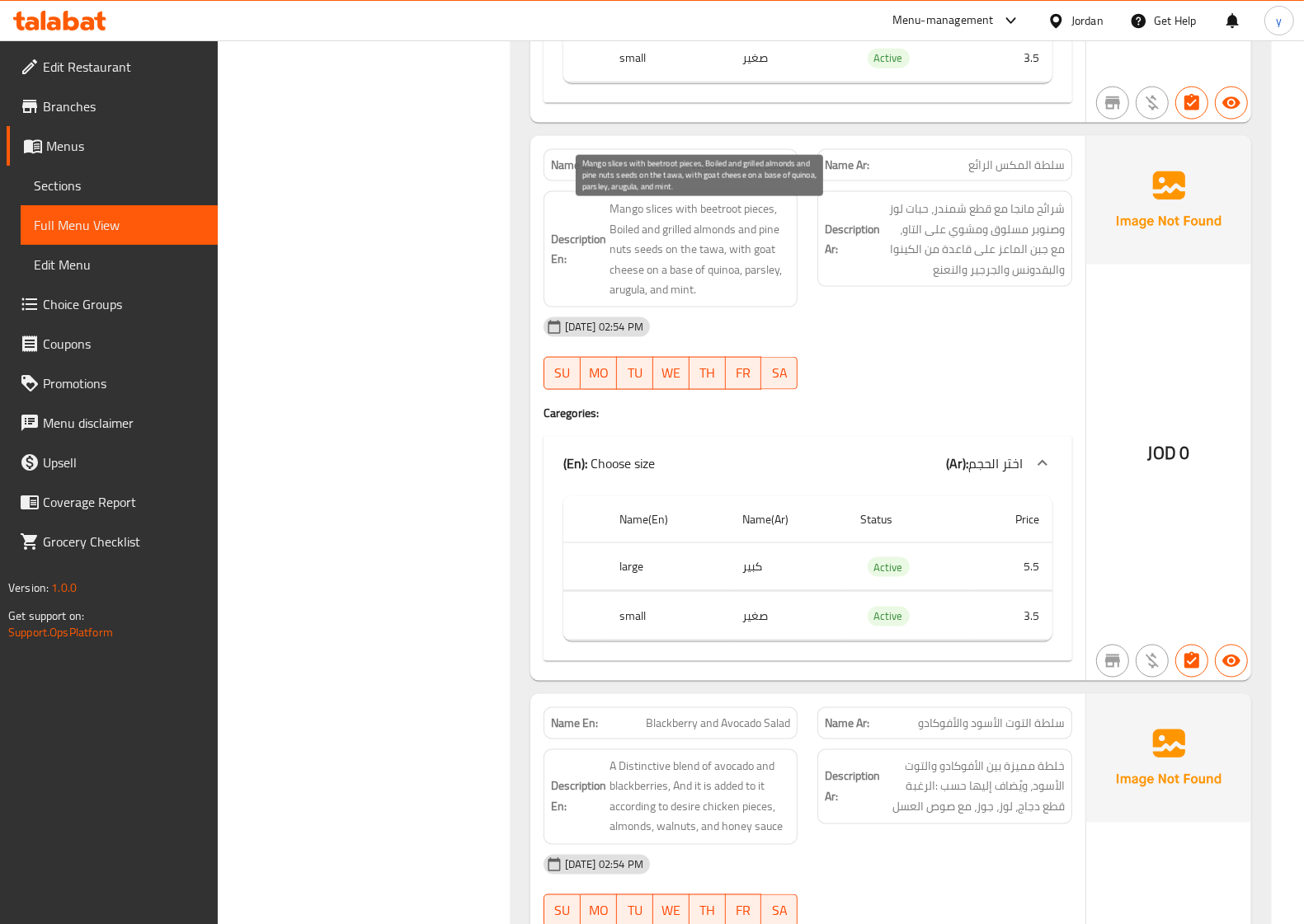
click at [681, 298] on span "Mango slices with beetroot pieces, Boiled and grilled almonds and pine nuts see…" at bounding box center [700, 248] width 181 height 101
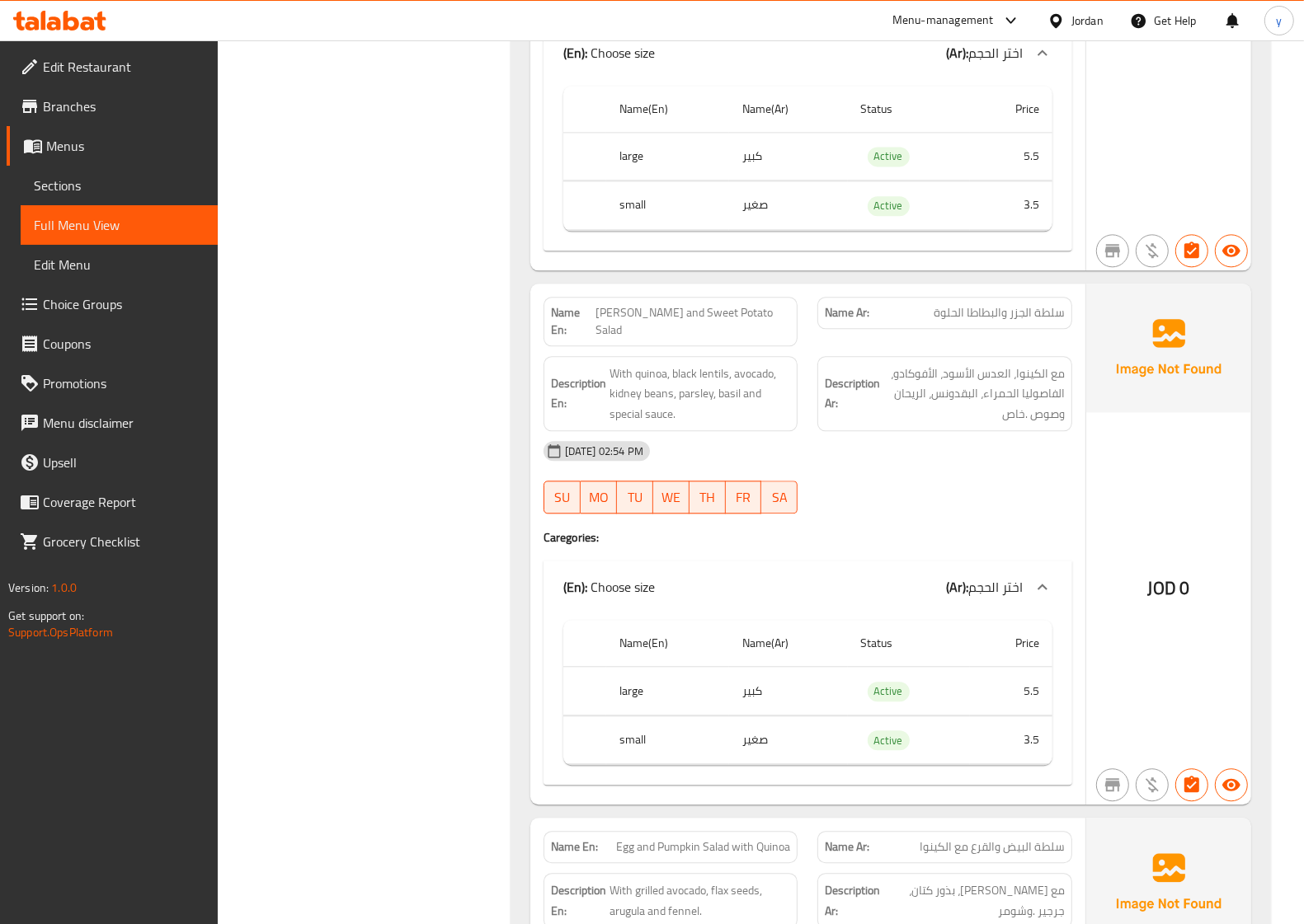
scroll to position [3092, 0]
drag, startPoint x: 1010, startPoint y: 328, endPoint x: 1025, endPoint y: 330, distance: 15.1
click at [1025, 320] on span "سلطة الجزر والبطاطا الحلوة" at bounding box center [998, 311] width 131 height 17
copy span "جزر"
drag, startPoint x: 673, startPoint y: 319, endPoint x: 644, endPoint y: 332, distance: 31.8
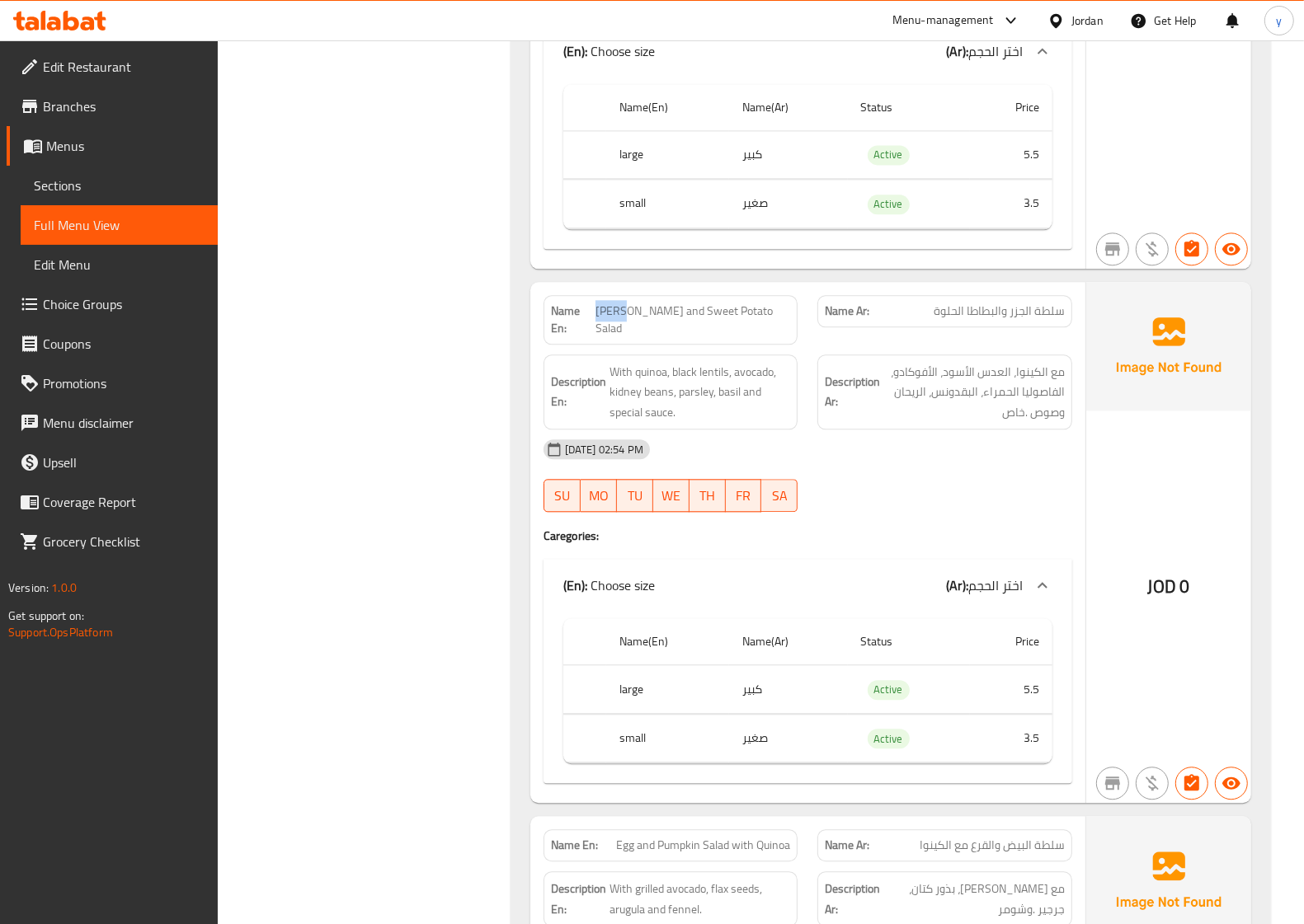
click at [644, 332] on p "Name En: Jajar and Sweet Potato Salad" at bounding box center [670, 320] width 240 height 35
drag, startPoint x: 101, startPoint y: 177, endPoint x: 183, endPoint y: 190, distance: 83.0
click at [101, 177] on span "Sections" at bounding box center [119, 186] width 171 height 20
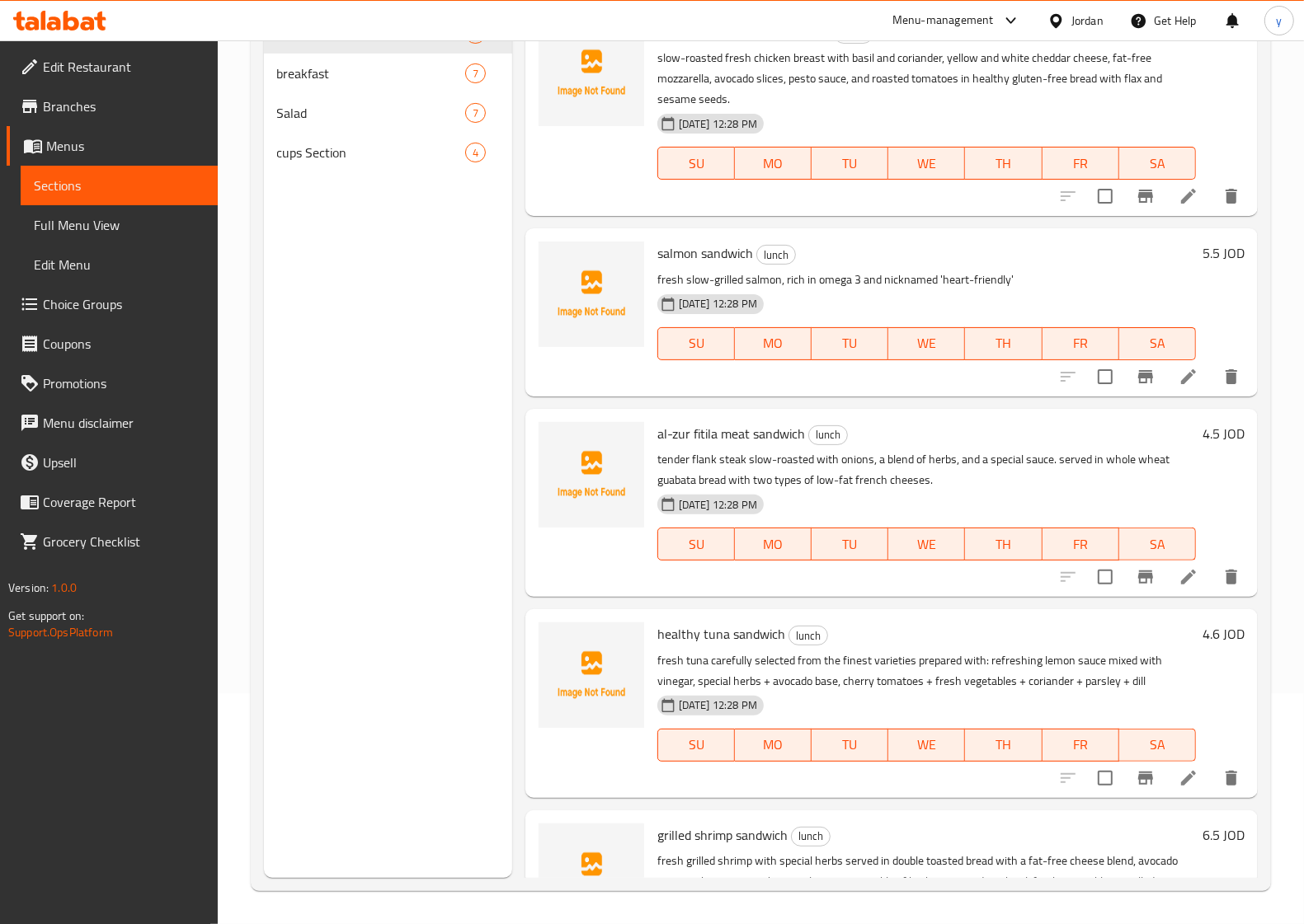
scroll to position [231, 0]
click at [332, 113] on span "Salad" at bounding box center [348, 113] width 142 height 20
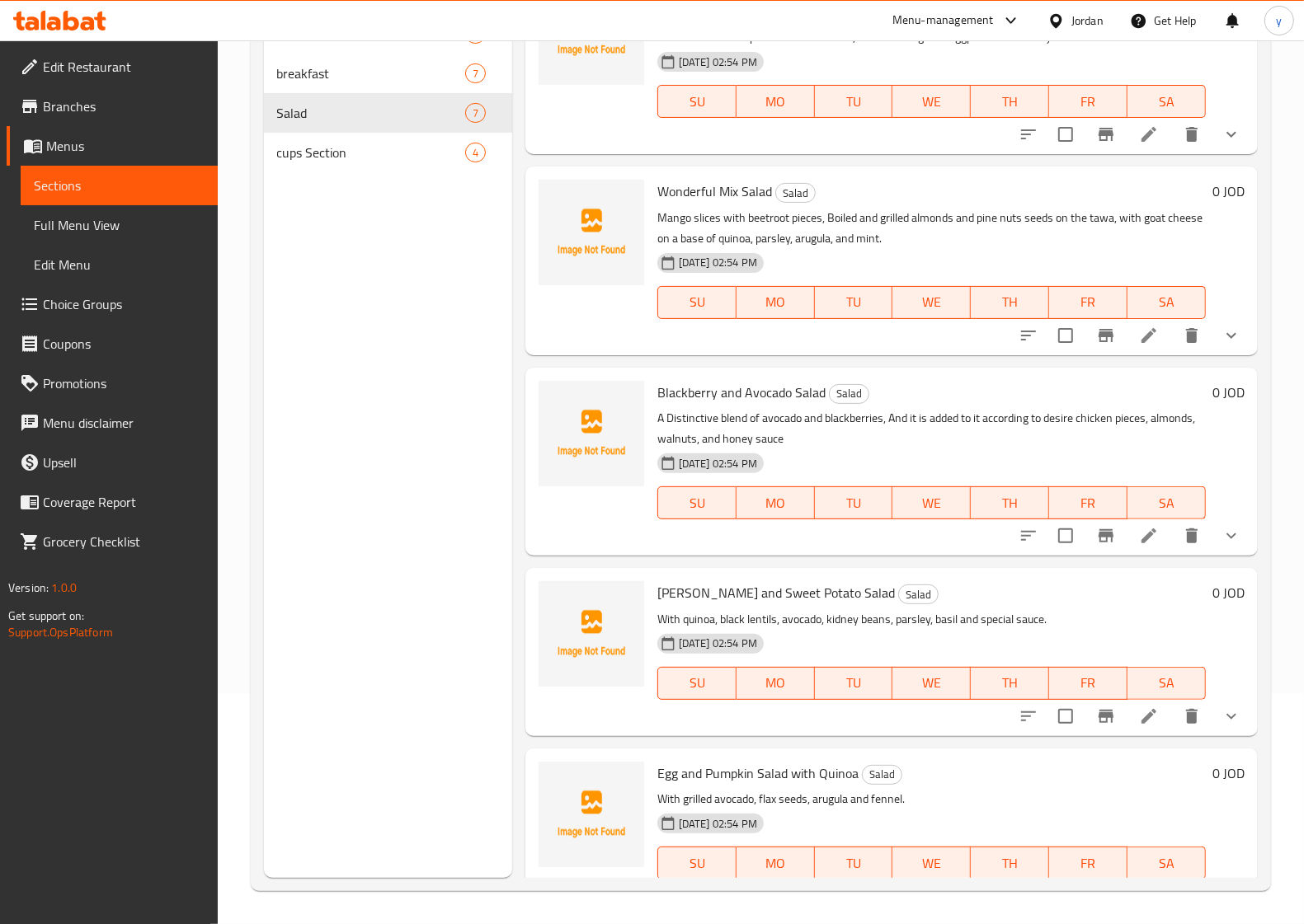
scroll to position [439, 0]
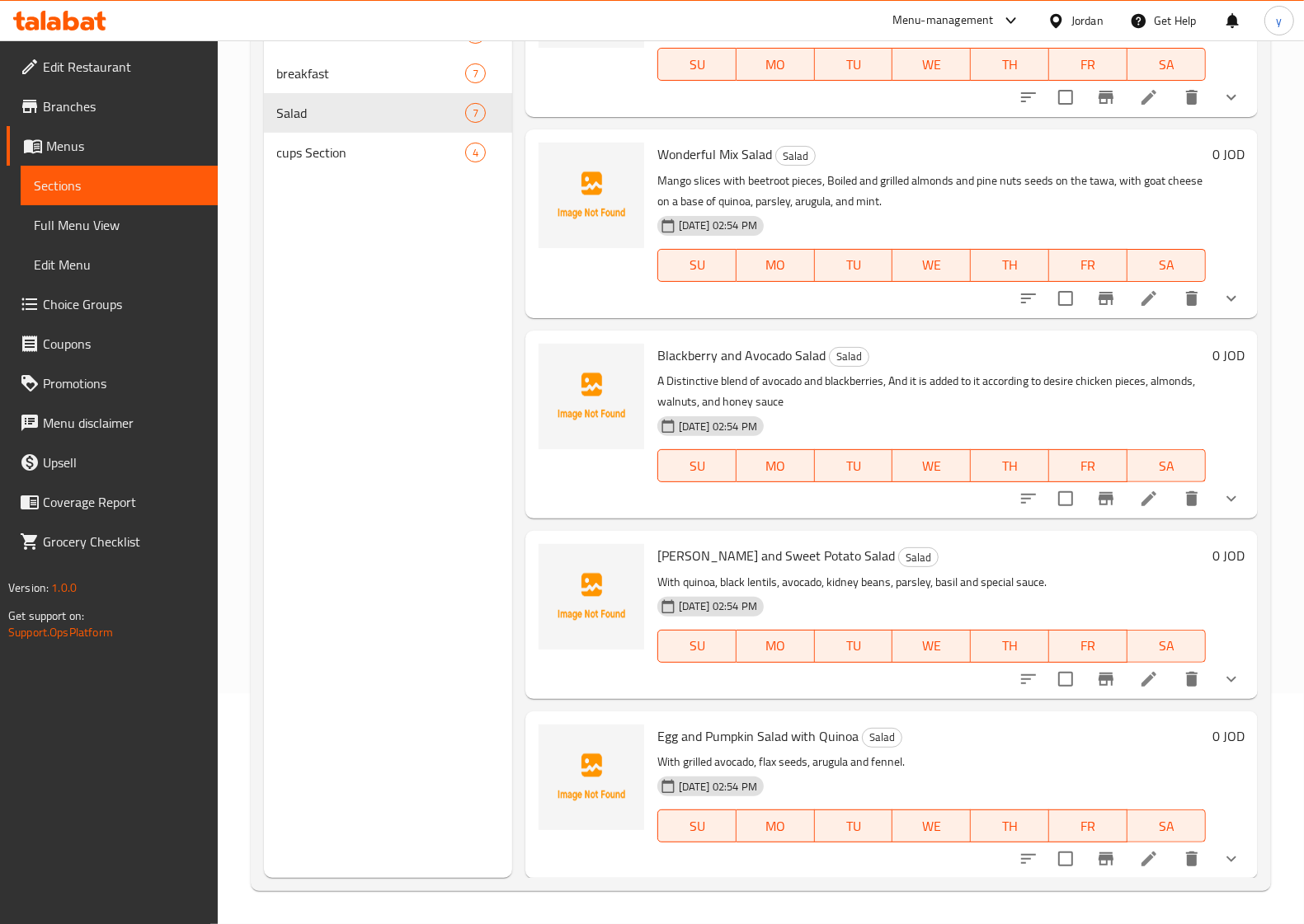
click at [1141, 673] on icon at bounding box center [1148, 679] width 15 height 15
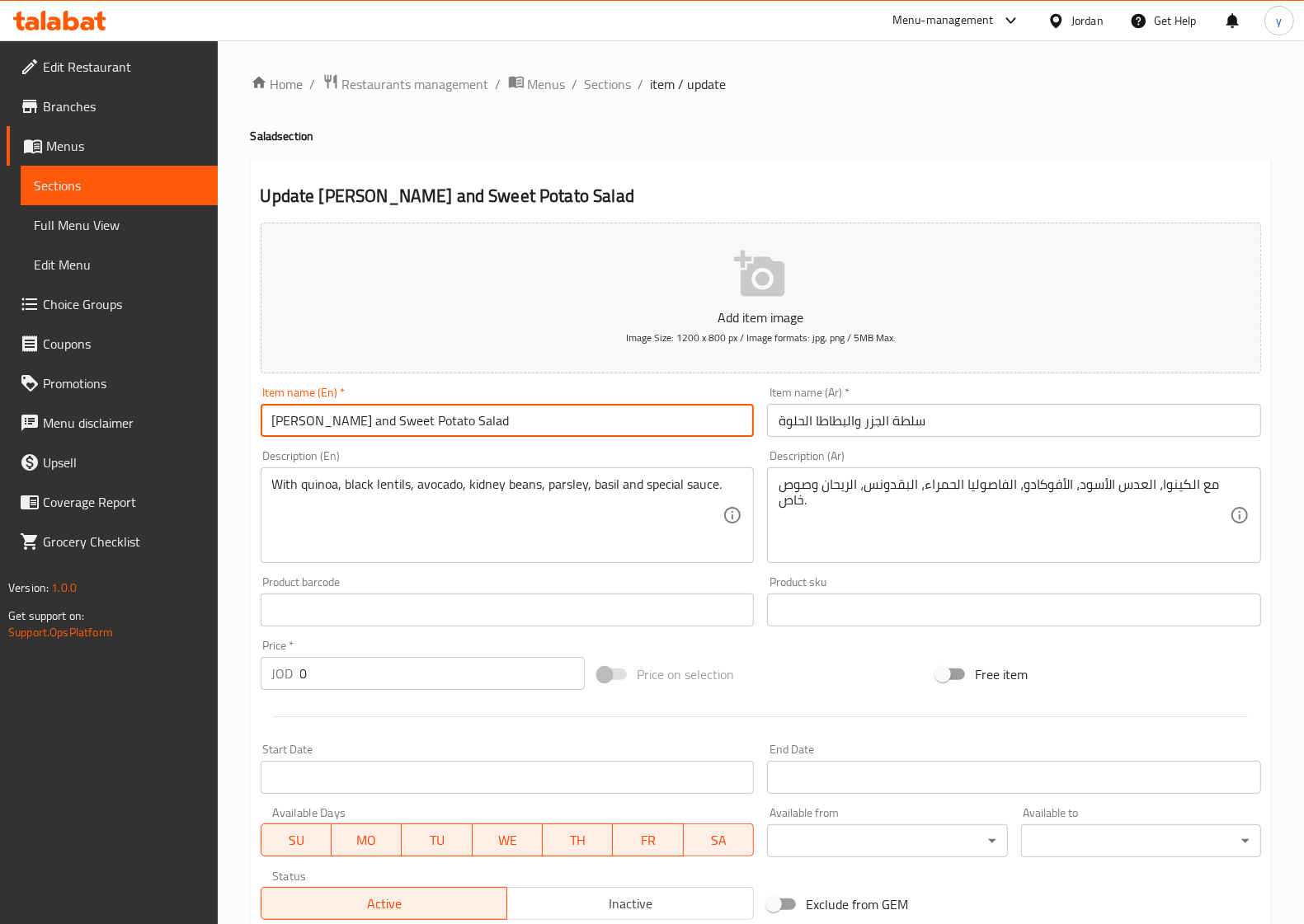
drag, startPoint x: 295, startPoint y: 423, endPoint x: 248, endPoint y: 427, distance: 47.2
click at [248, 427] on div "Home / Restaurants management / Menus / Sections / item / update Salad section …" at bounding box center [761, 621] width 1086 height 1162
paste input "Carrot"
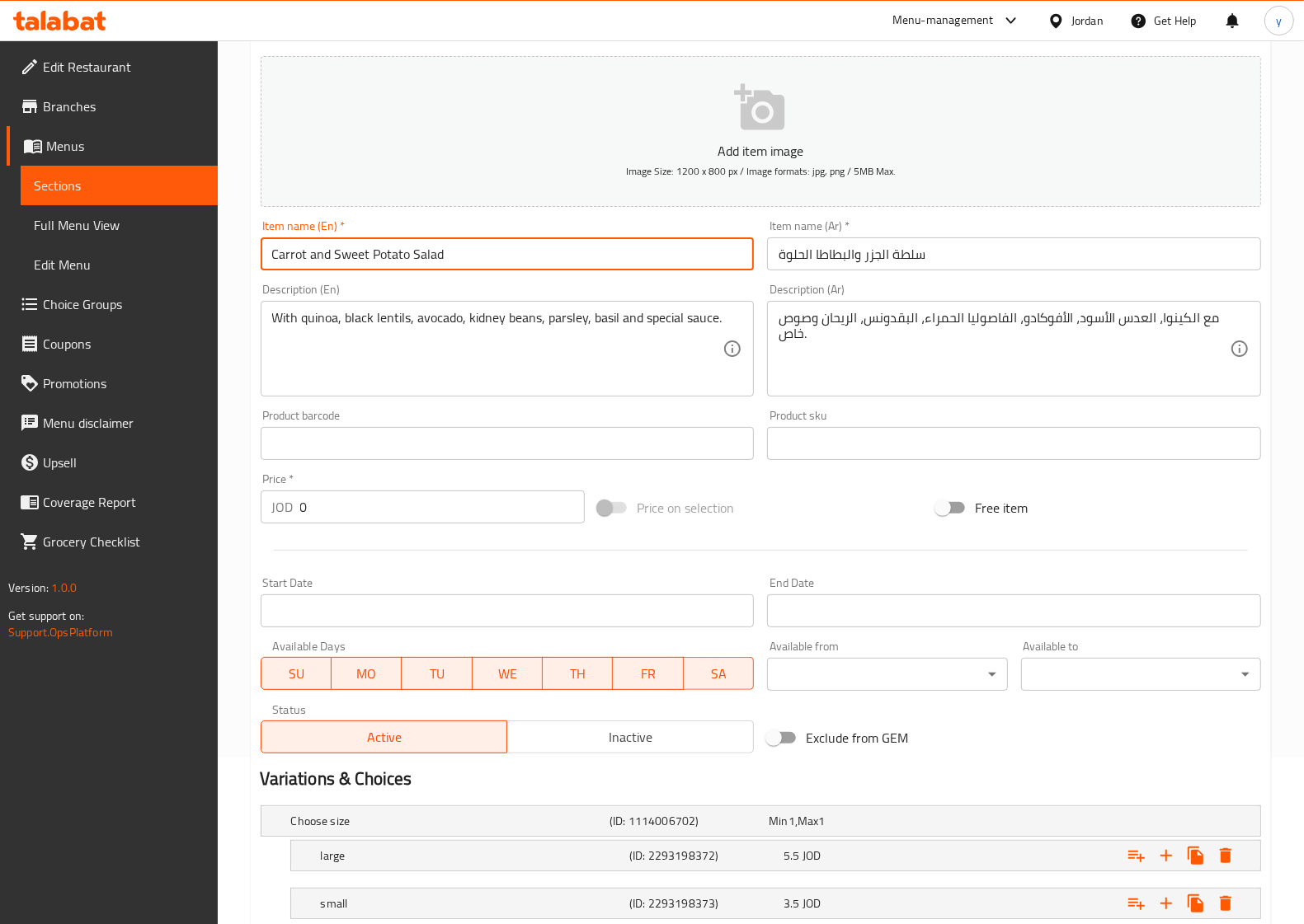
scroll to position [278, 0]
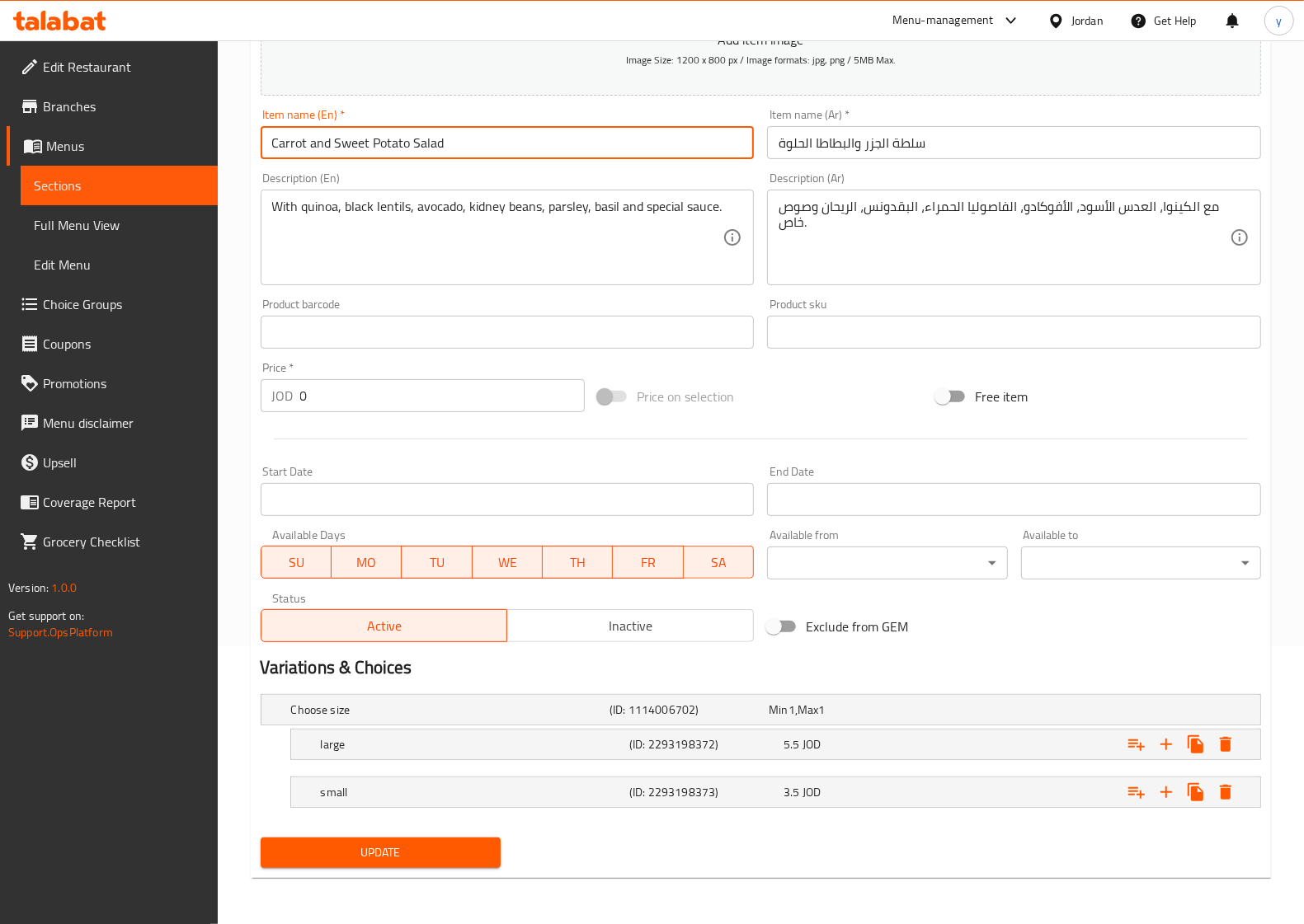
type input "Carrot and Sweet Potato Salad"
click at [421, 854] on span "Update" at bounding box center [380, 853] width 214 height 21
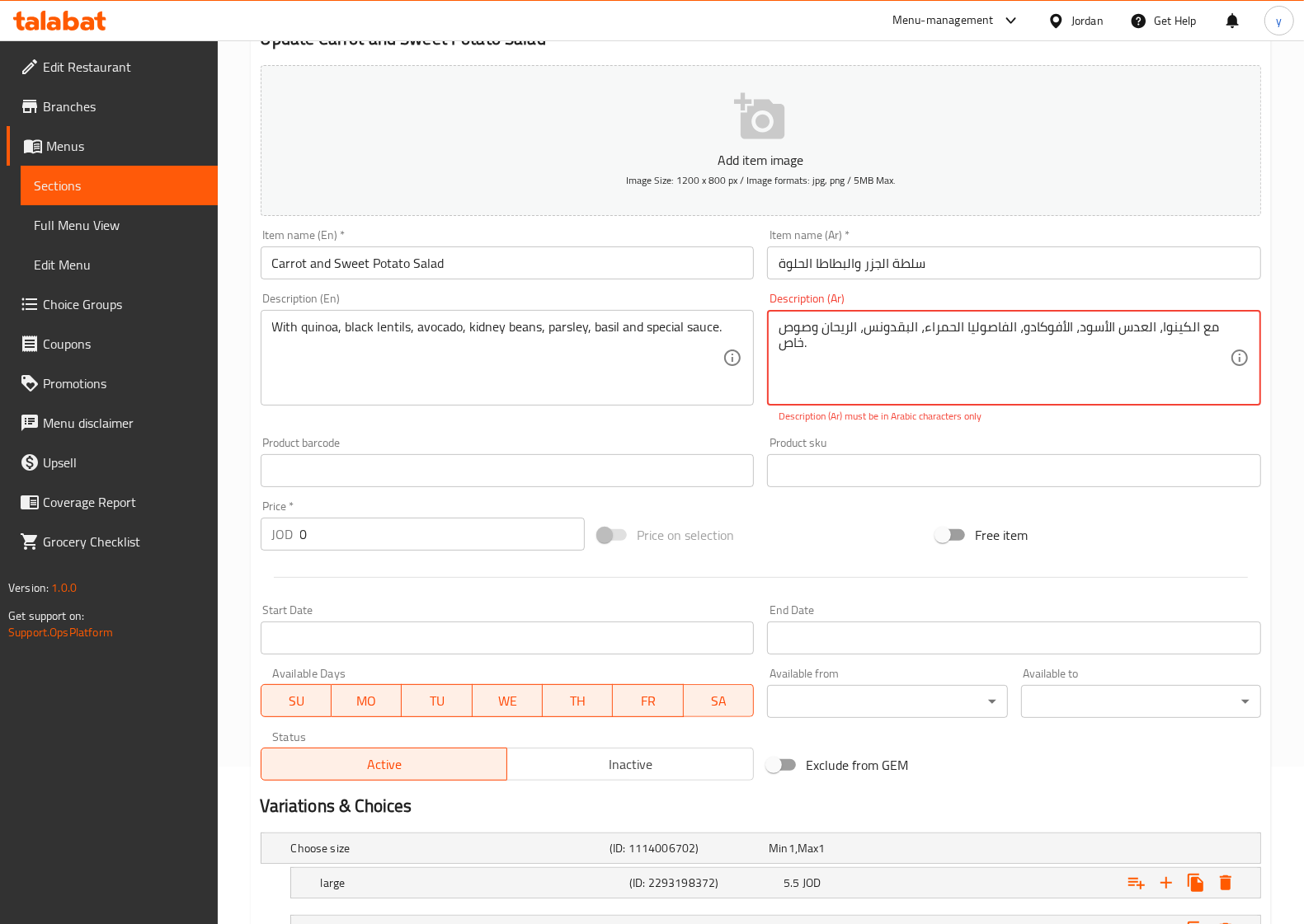
scroll to position [0, 0]
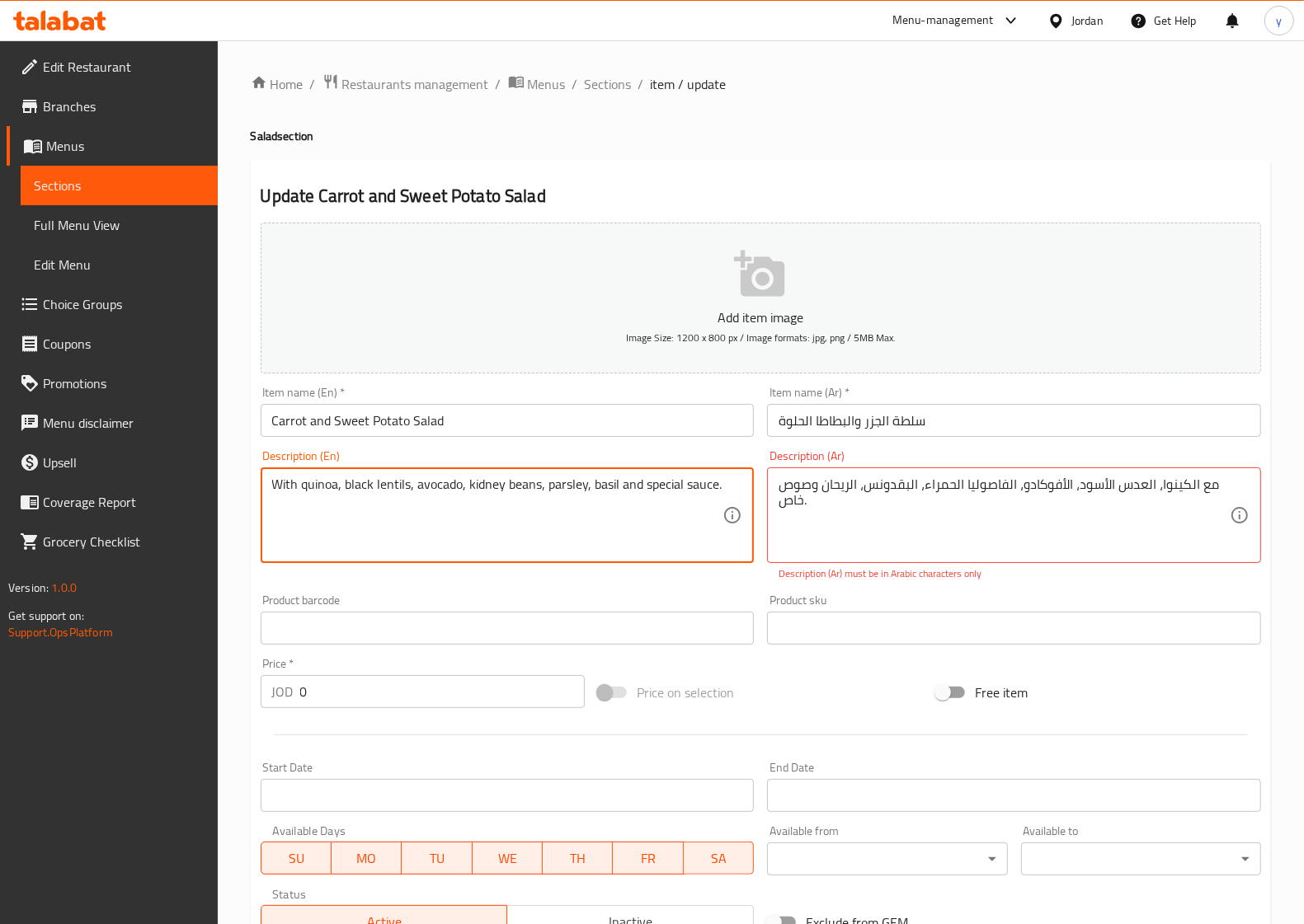
click at [538, 488] on textarea "With quinoa, black lentils, avocado, kidney beans, parsley, basil and special s…" at bounding box center [497, 516] width 451 height 79
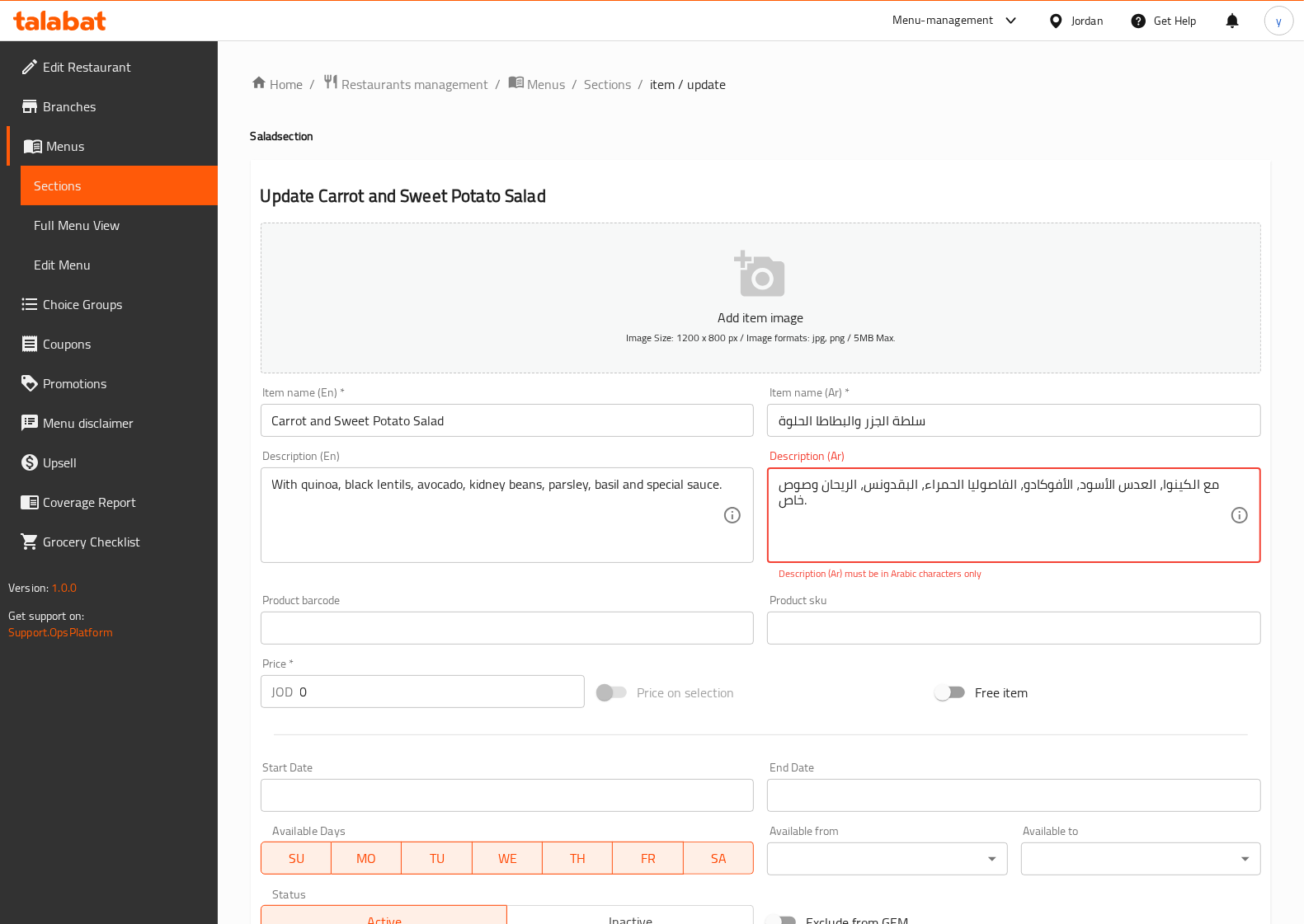
click at [875, 508] on textarea "مع الكینوا، العدس الأسود، الأفوكادو، الفاصولیا الحمراء، البقدونس، الریحان وصوص …" at bounding box center [1004, 516] width 451 height 79
paste textarea "ينوا والعدس الأسود والأفوكادو والفاصوليا الحمراء والبقدونس والريحان والصلصة الخ…"
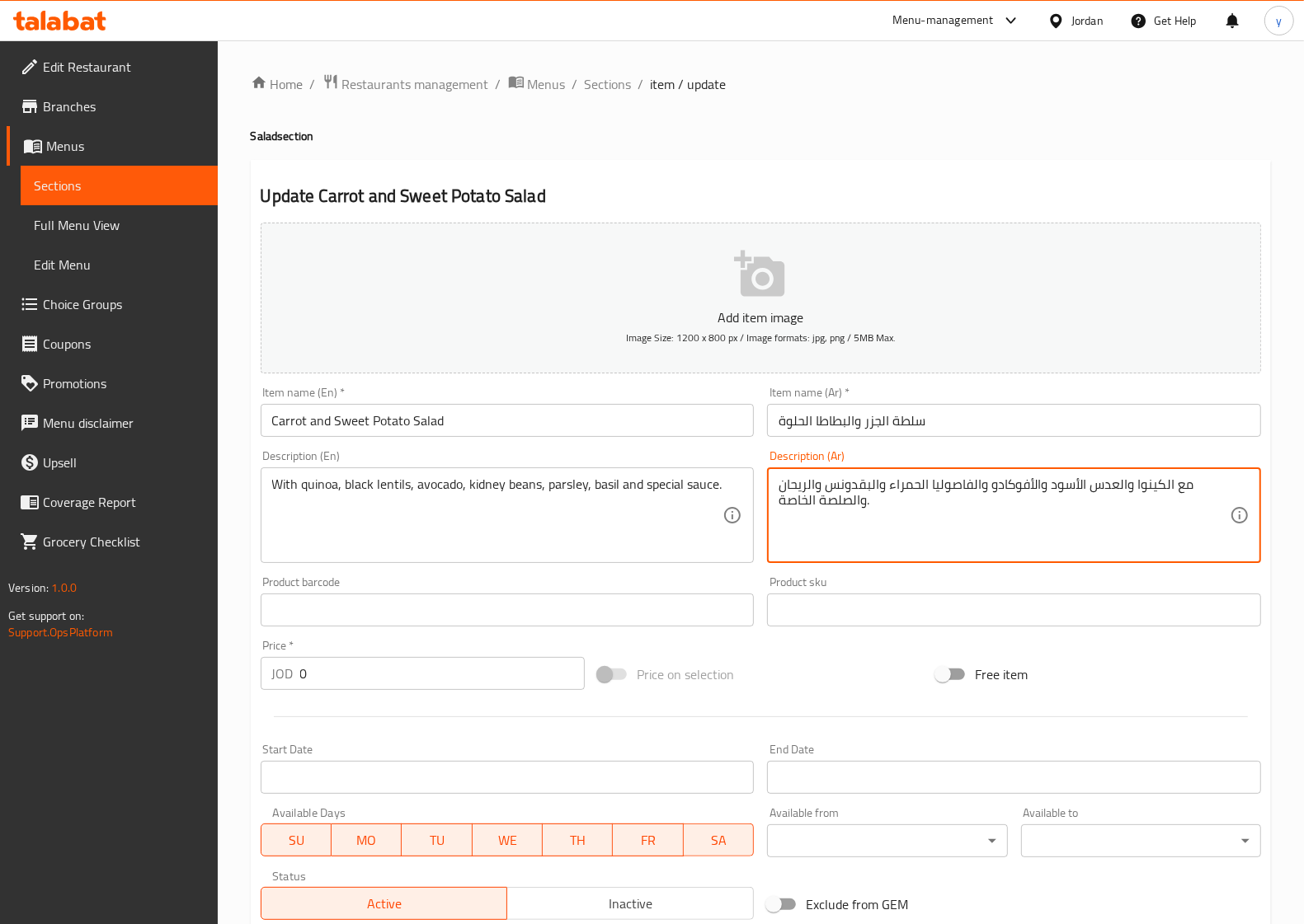
drag, startPoint x: 862, startPoint y: 500, endPoint x: 781, endPoint y: 504, distance: 81.1
click at [781, 504] on textarea "مع الكينوا والعدس الأسود والأفوكادو والفاصوليا الحمراء والبقدونس والريحان والصل…" at bounding box center [1004, 516] width 451 height 79
click at [846, 503] on textarea "مع الكينوا والعدس الأسود والأفوكادو والفاصوليا الحمراء والبقدونس والريحان والصو…" at bounding box center [1004, 516] width 451 height 79
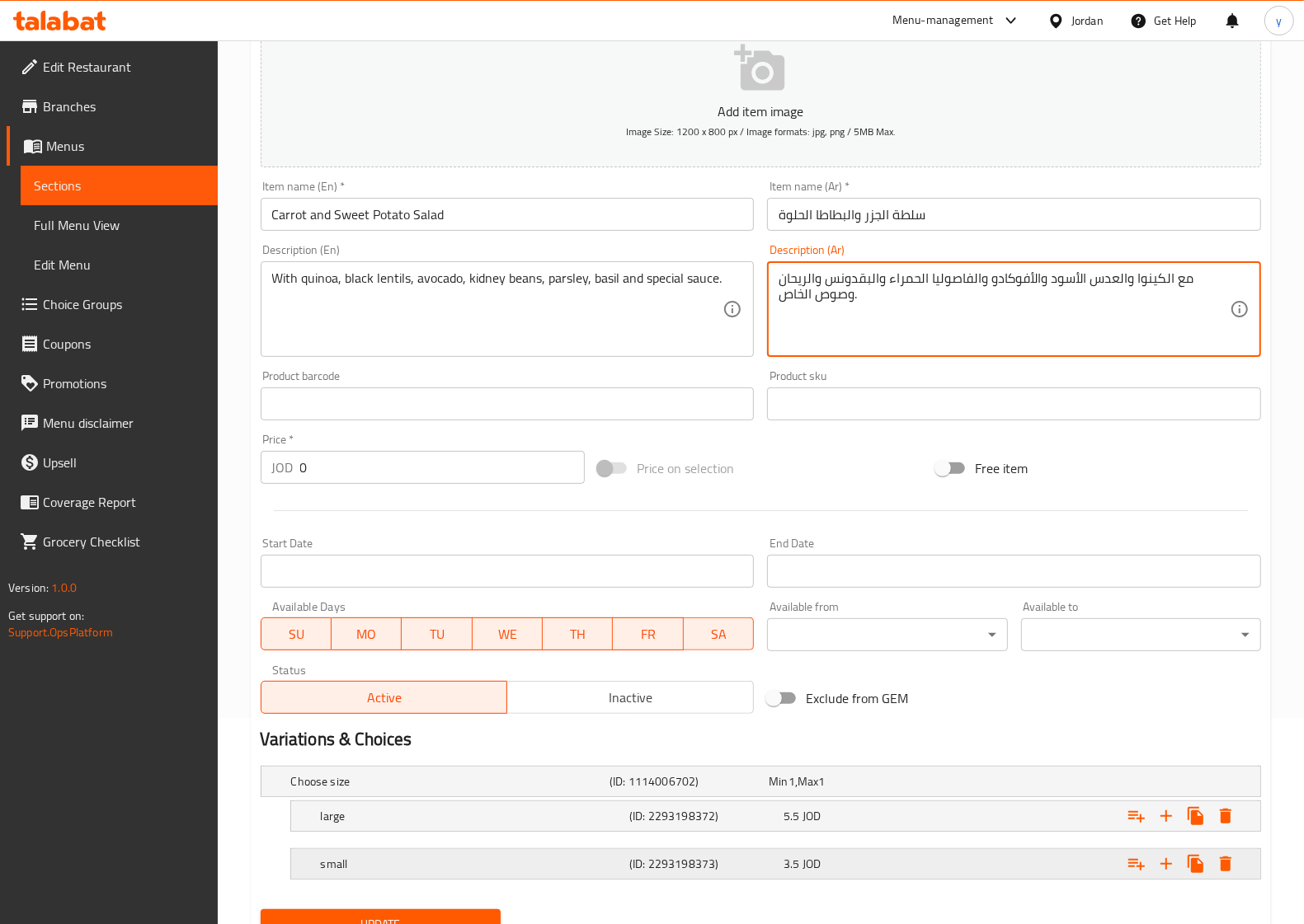
scroll to position [278, 0]
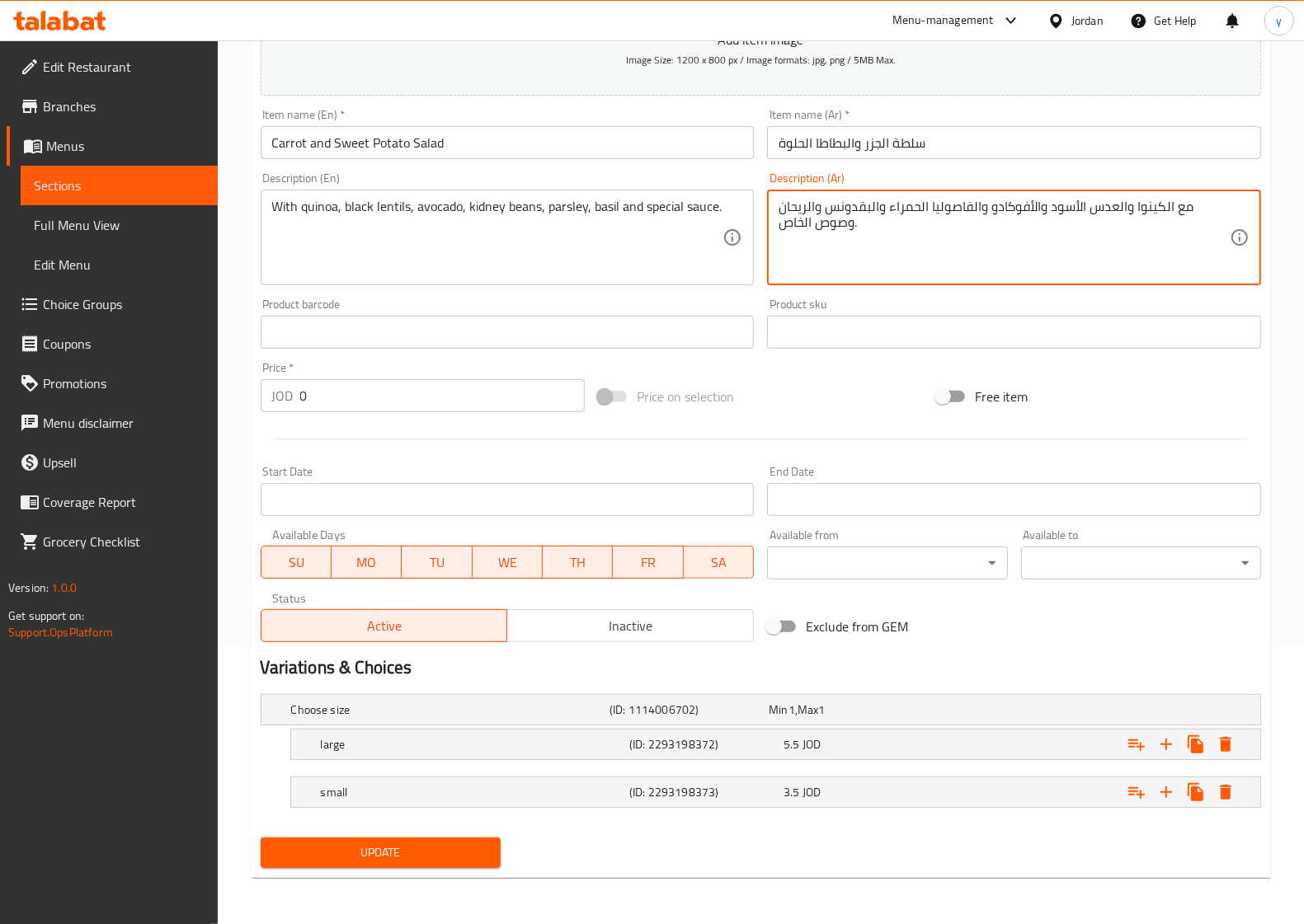
type textarea "مع الكينوا والعدس الأسود والأفوكادو والفاصوليا الحمراء والبقدونس والريحان وصوص …"
click at [410, 861] on span "Update" at bounding box center [380, 853] width 214 height 21
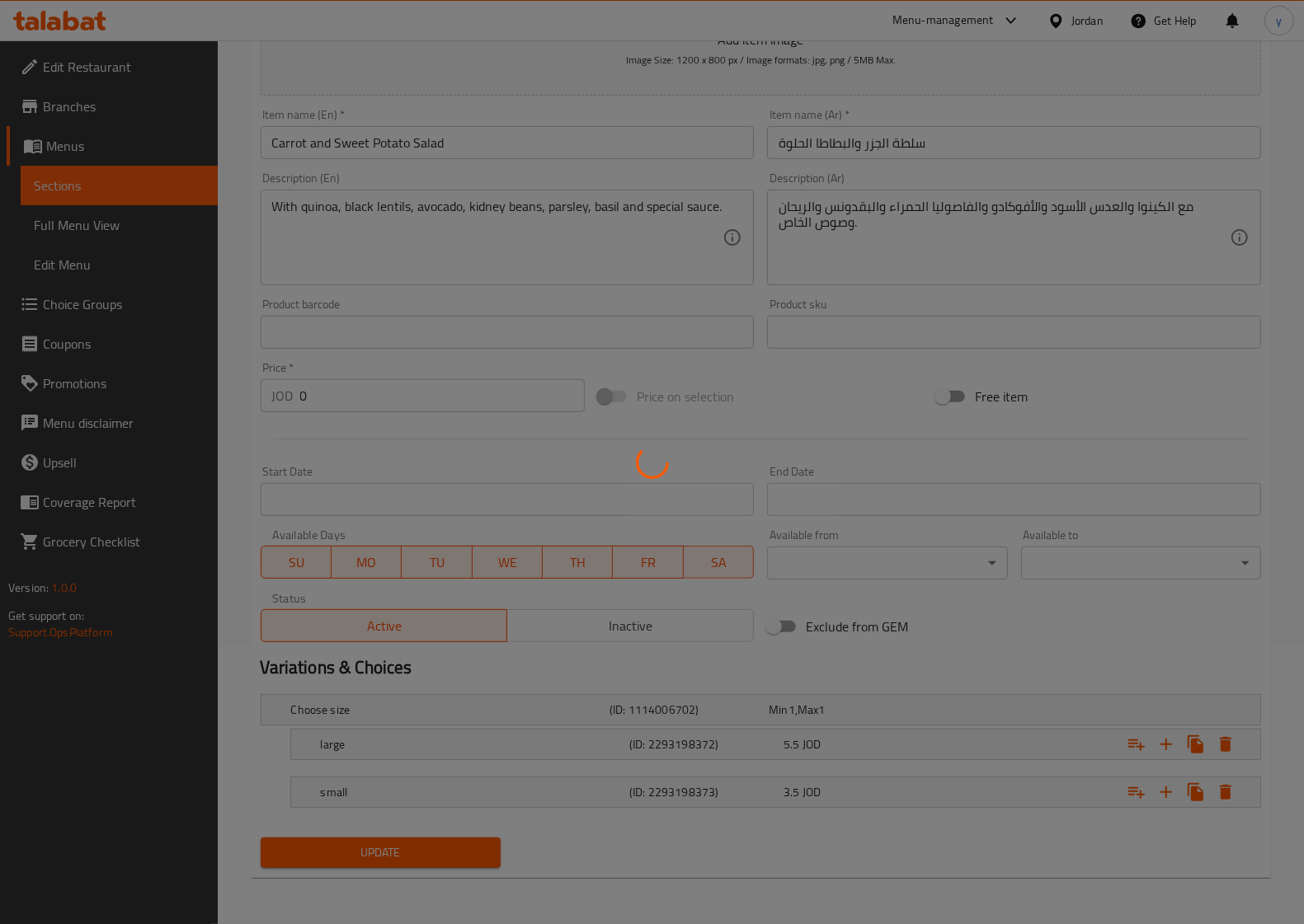
scroll to position [0, 0]
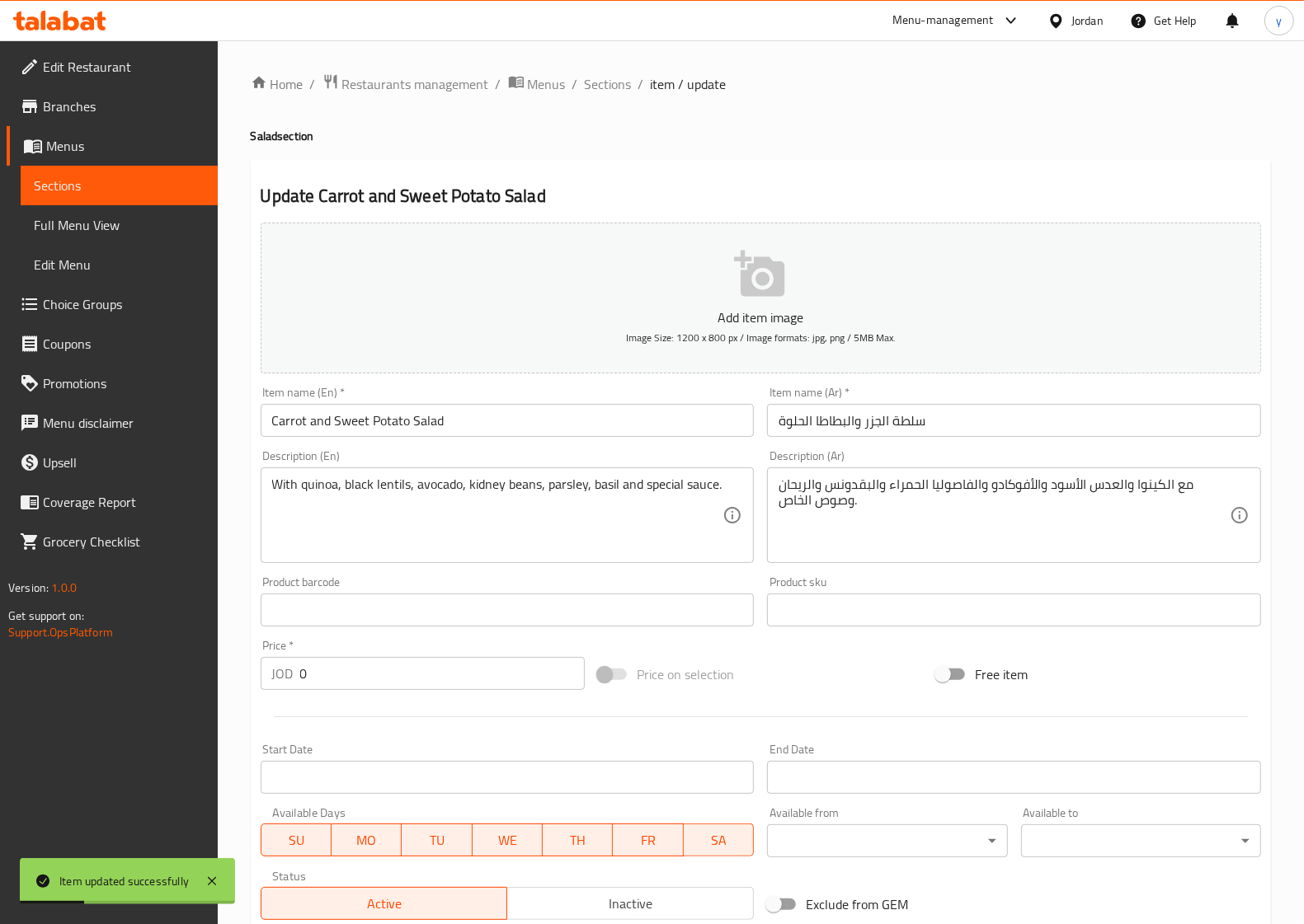
click at [157, 215] on span "Full Menu View" at bounding box center [119, 225] width 171 height 20
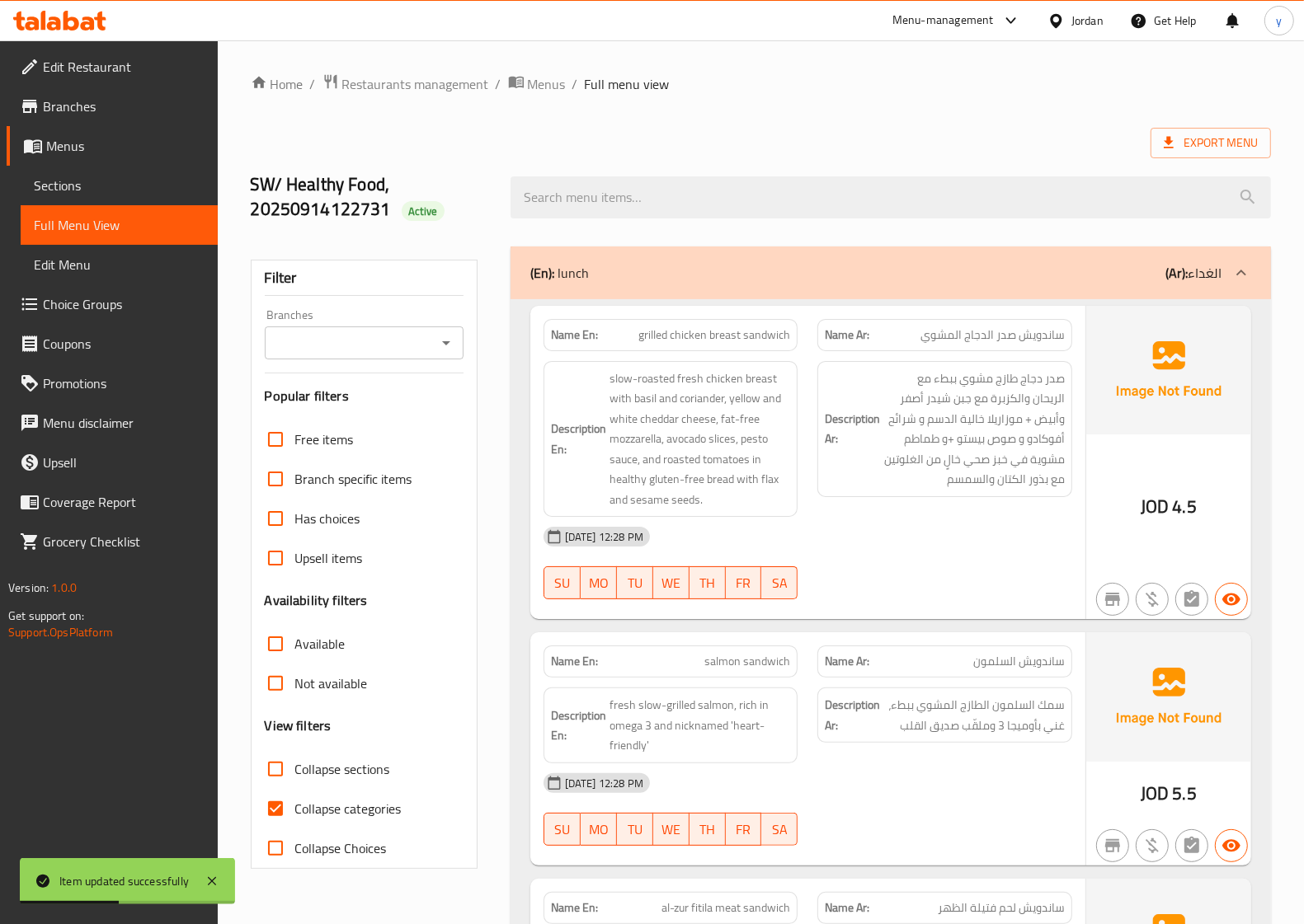
click at [328, 802] on span "Collapse categories" at bounding box center [348, 809] width 106 height 20
click at [295, 802] on input "Collapse categories" at bounding box center [275, 809] width 39 height 39
checkbox input "false"
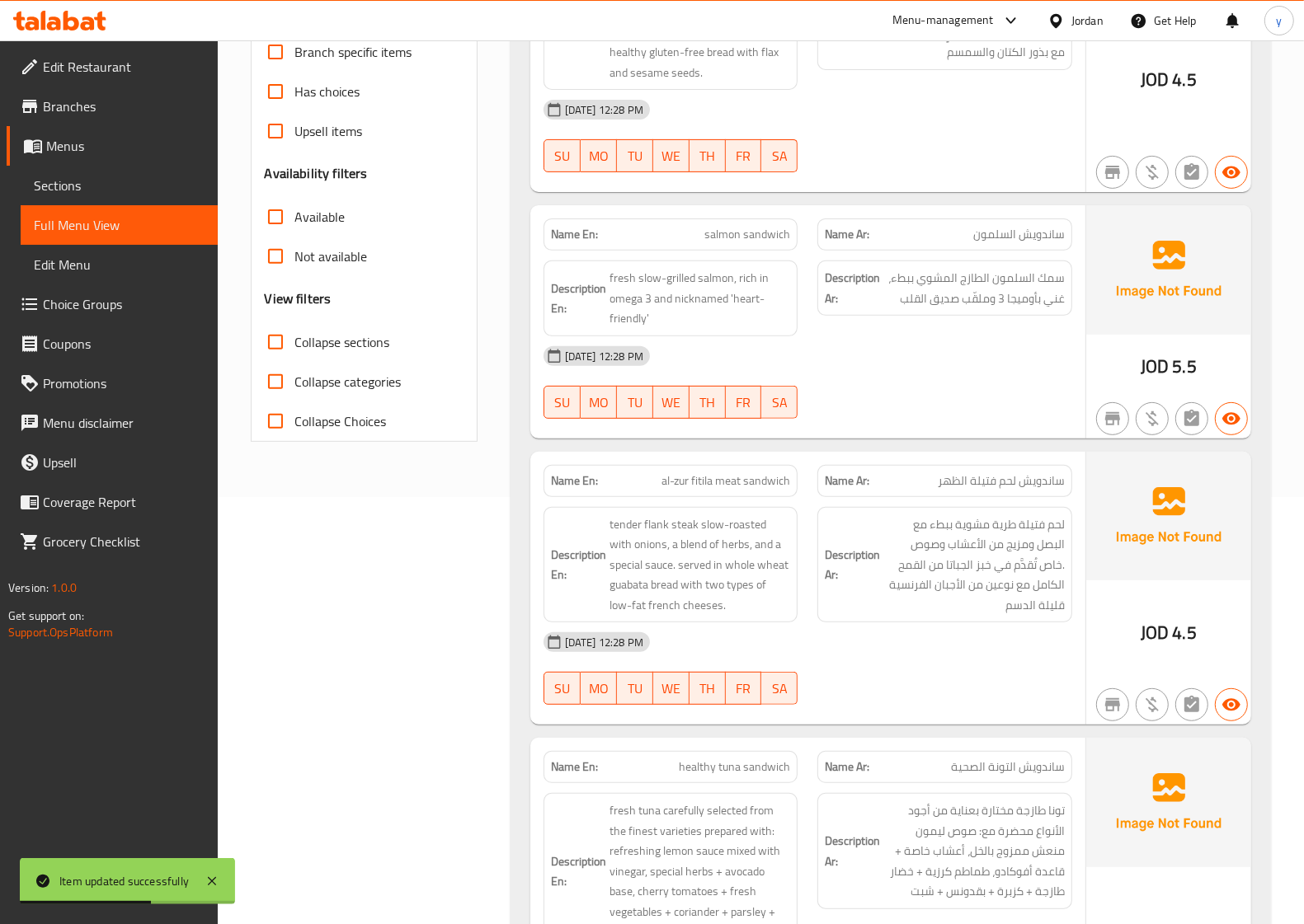
scroll to position [206, 0]
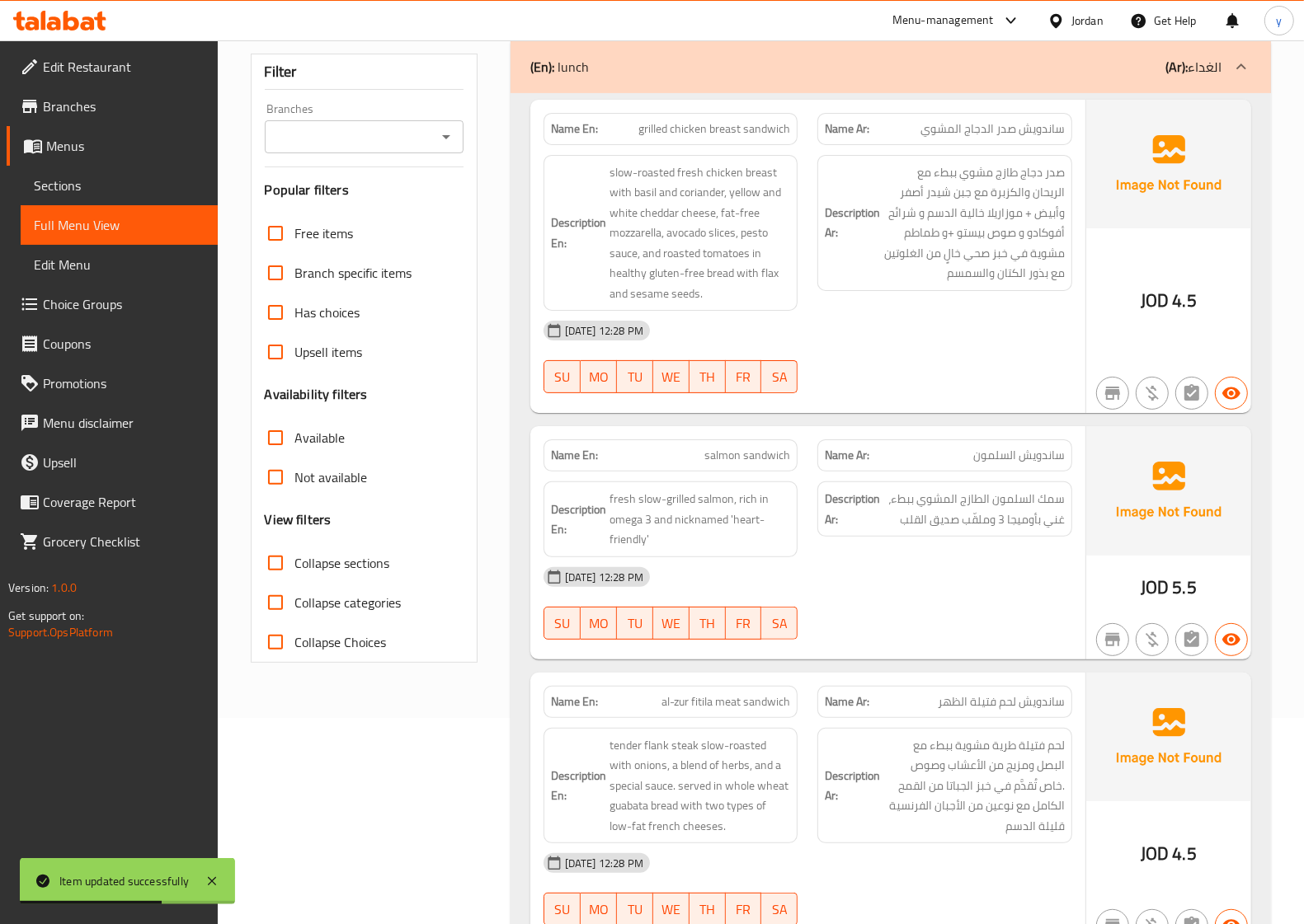
click at [364, 554] on span "Collapse sections" at bounding box center [342, 563] width 95 height 20
click at [295, 554] on input "Collapse sections" at bounding box center [275, 563] width 39 height 39
checkbox input "true"
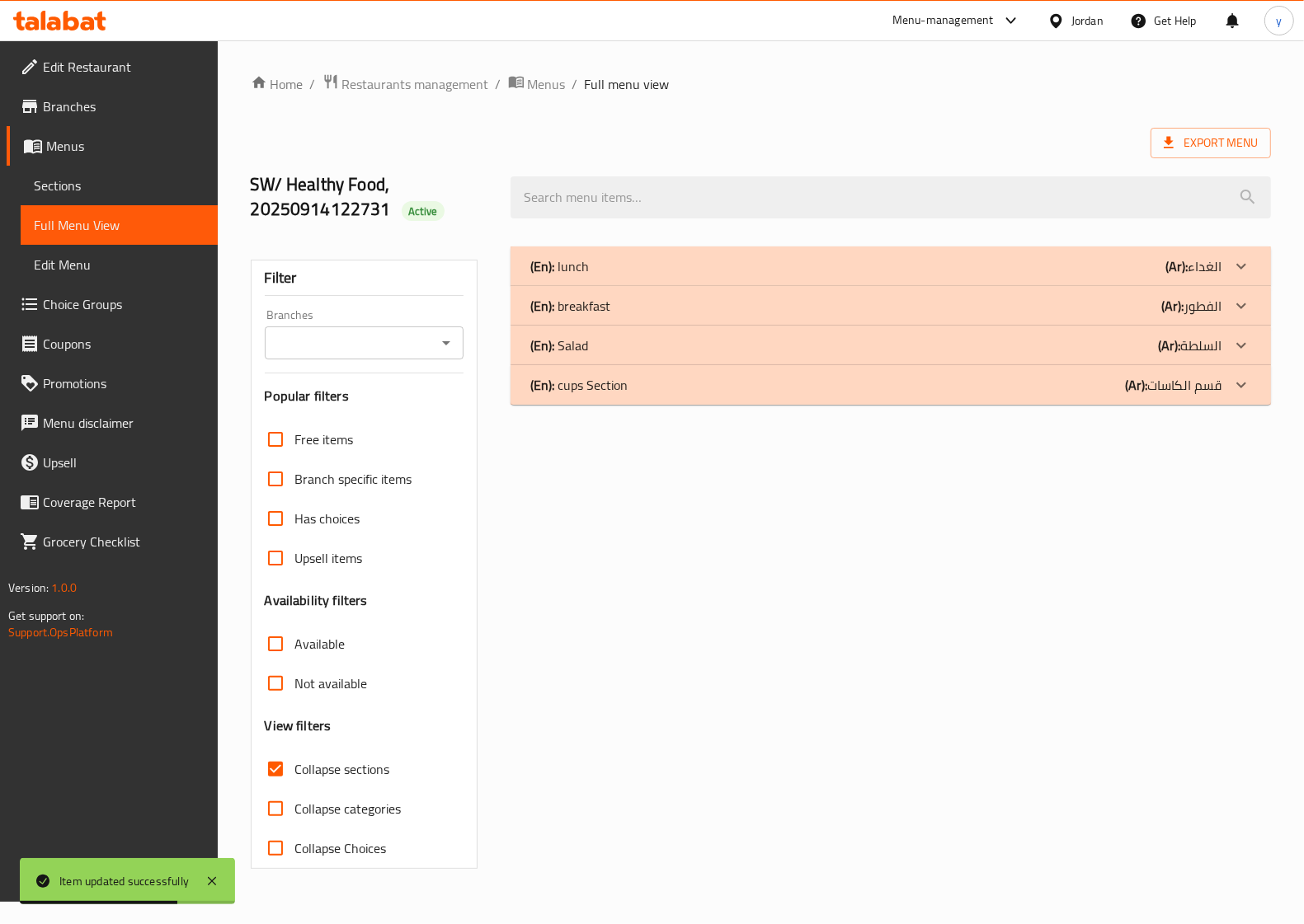
scroll to position [0, 0]
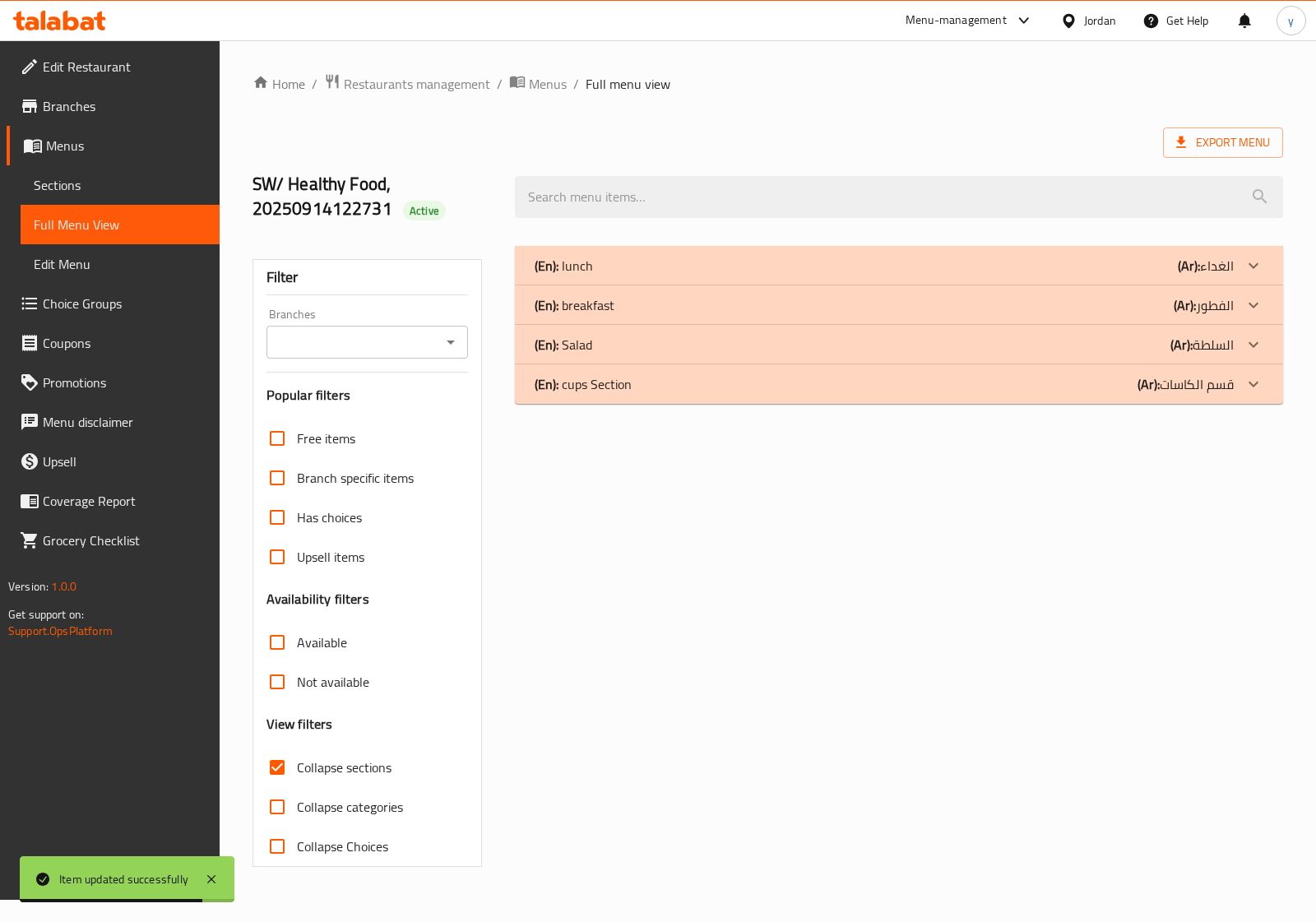
click at [724, 385] on div "(En): cups Section (Ar): قسم الكاسات" at bounding box center [884, 384] width 699 height 20
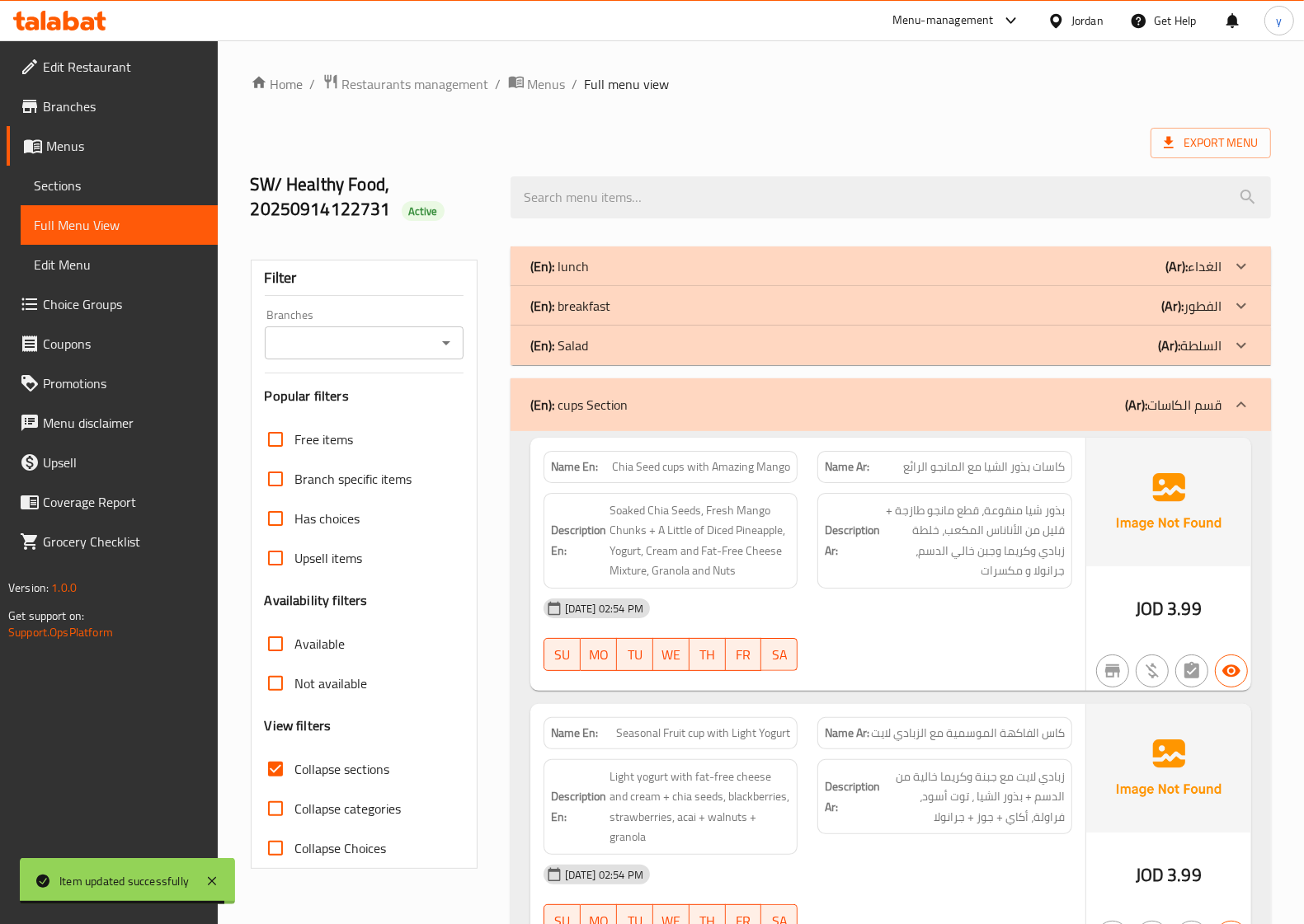
click at [693, 343] on div "(En): Salad (Ar): السلطة" at bounding box center [875, 346] width 691 height 20
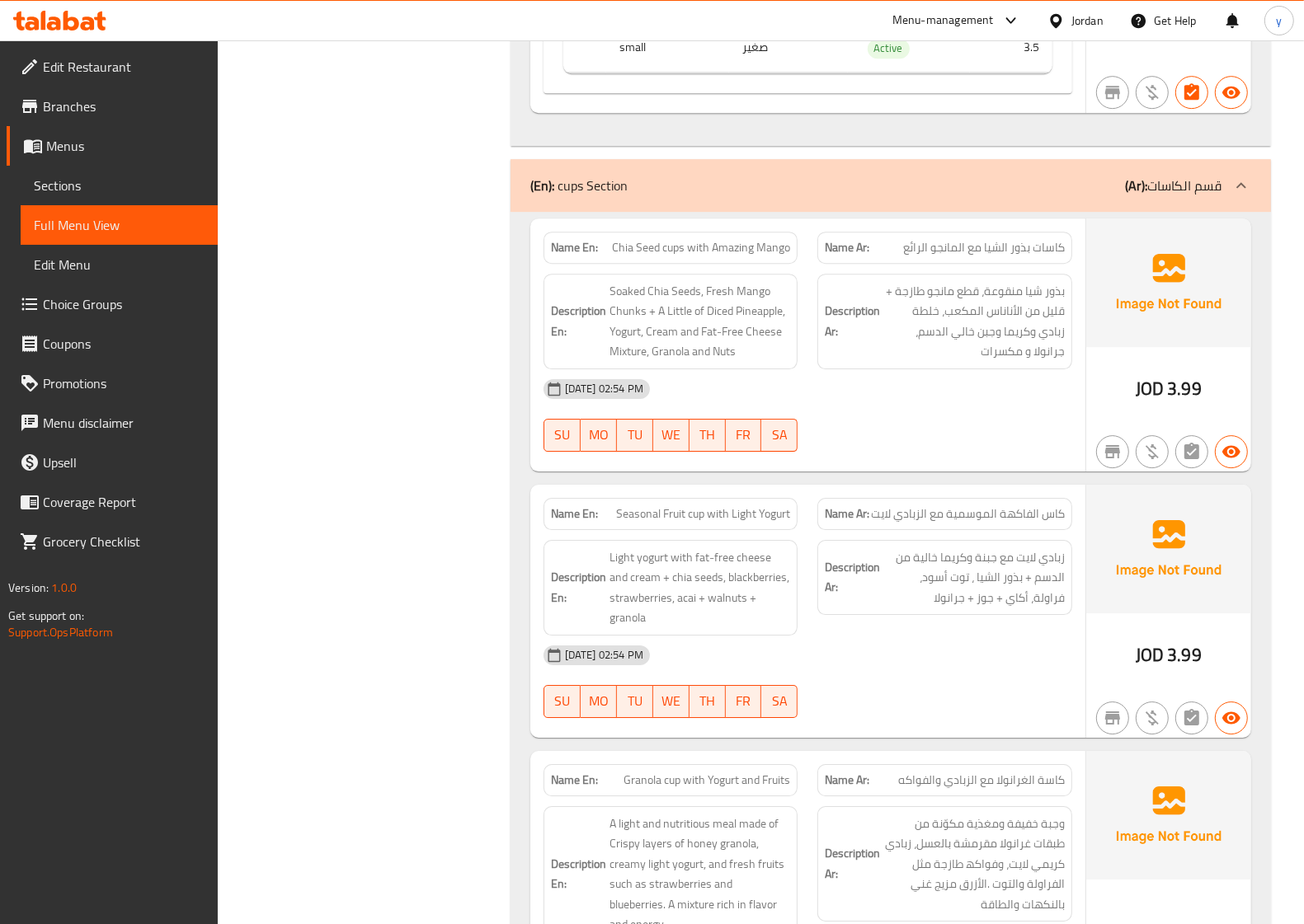
scroll to position [4226, 0]
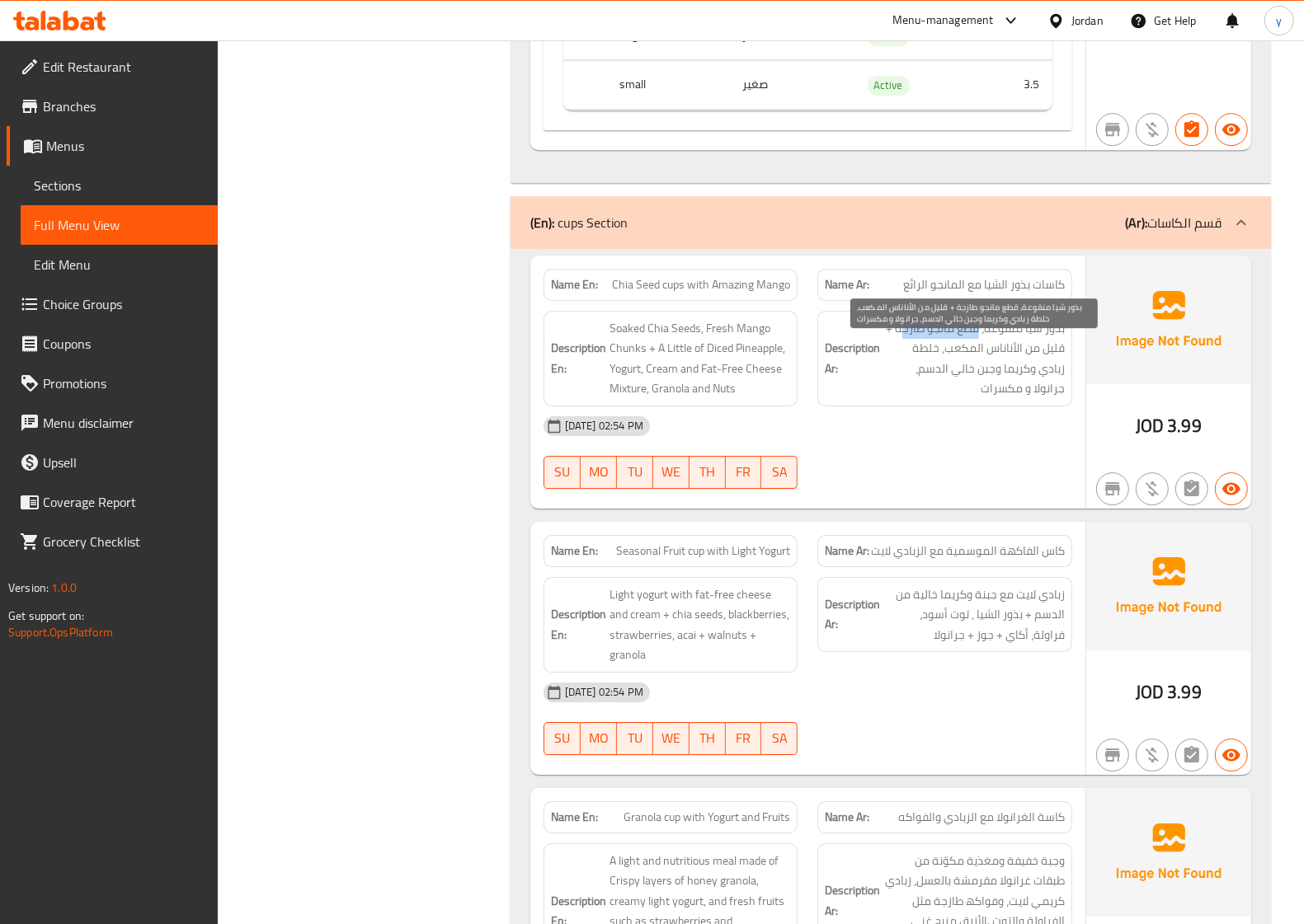
drag, startPoint x: 977, startPoint y: 350, endPoint x: 901, endPoint y: 345, distance: 76.2
click at [901, 345] on span "بذور شیا منقوعة، قطع مانجو طازجة + قلیل من الأناناس المكعب، خلطة زبادي وكریما و…" at bounding box center [973, 358] width 181 height 80
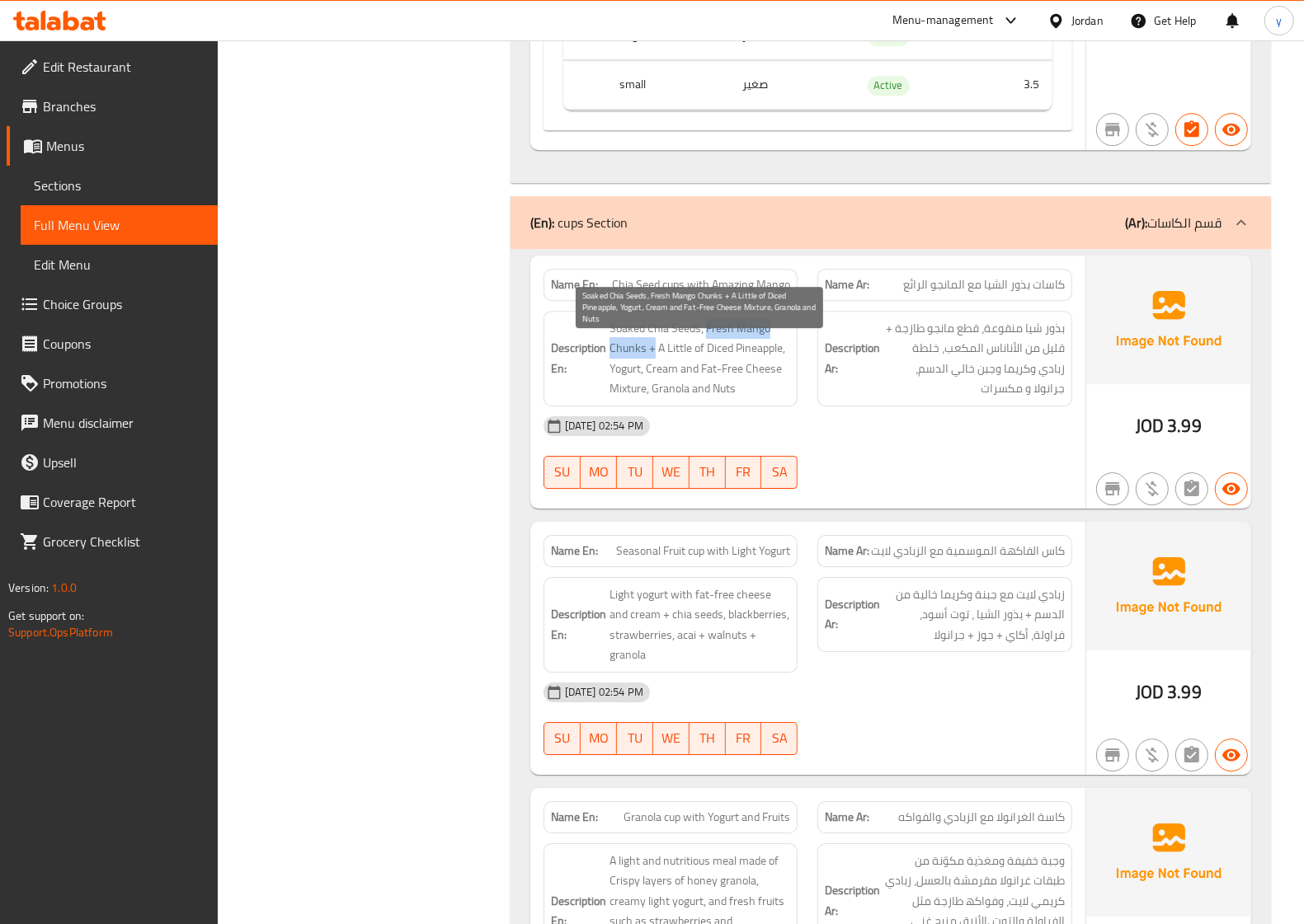
drag, startPoint x: 705, startPoint y: 347, endPoint x: 652, endPoint y: 369, distance: 57.4
click at [652, 369] on span "Soaked Chia Seeds, Fresh Mango Chunks + A Little of Diced Pineapple, Yogurt, Cr…" at bounding box center [700, 358] width 181 height 80
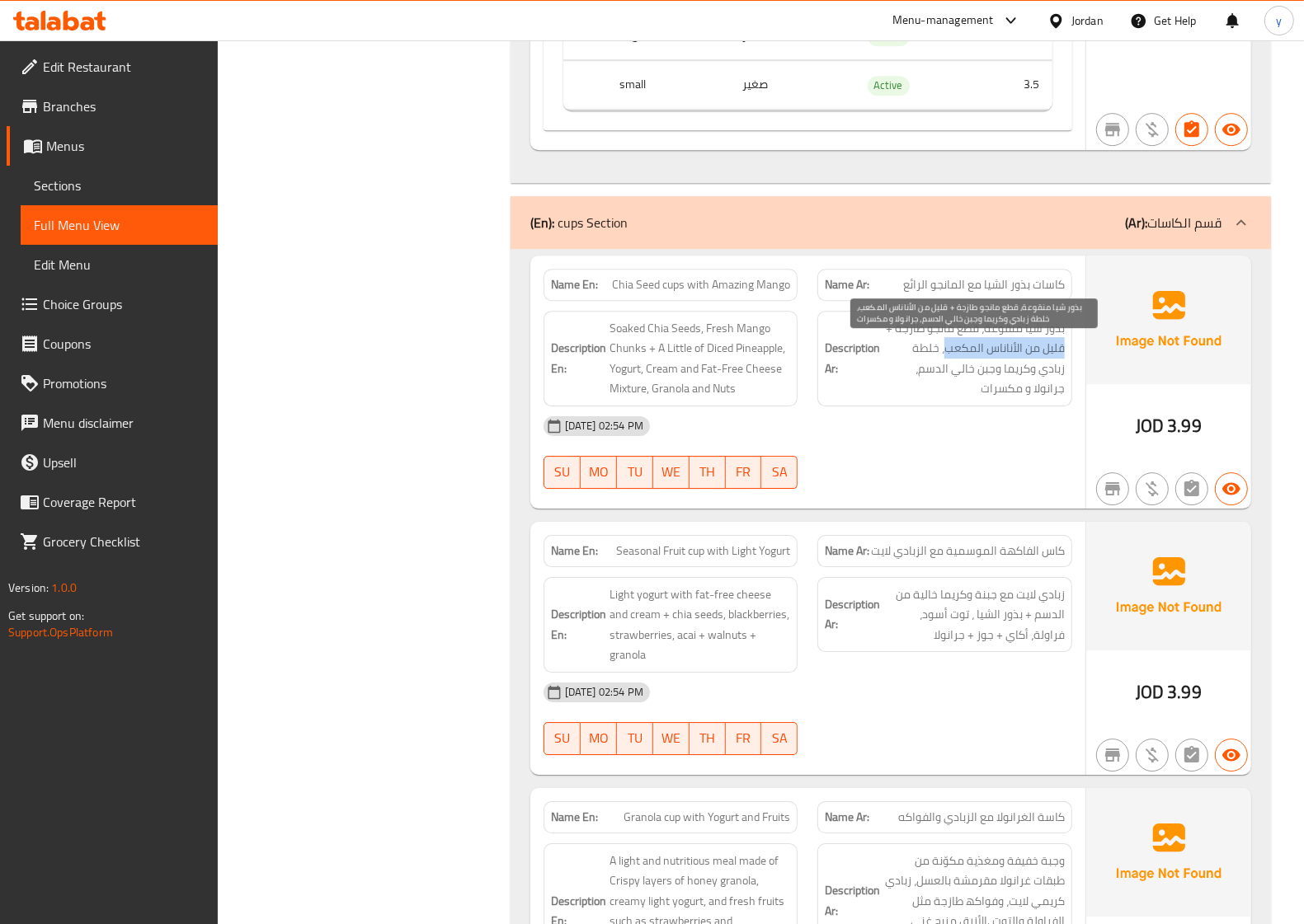
drag, startPoint x: 1062, startPoint y: 374, endPoint x: 946, endPoint y: 377, distance: 116.0
click at [946, 377] on span "بذور شیا منقوعة، قطع مانجو طازجة + قلیل من الأناناس المكعب، خلطة زبادي وكریما و…" at bounding box center [973, 358] width 181 height 80
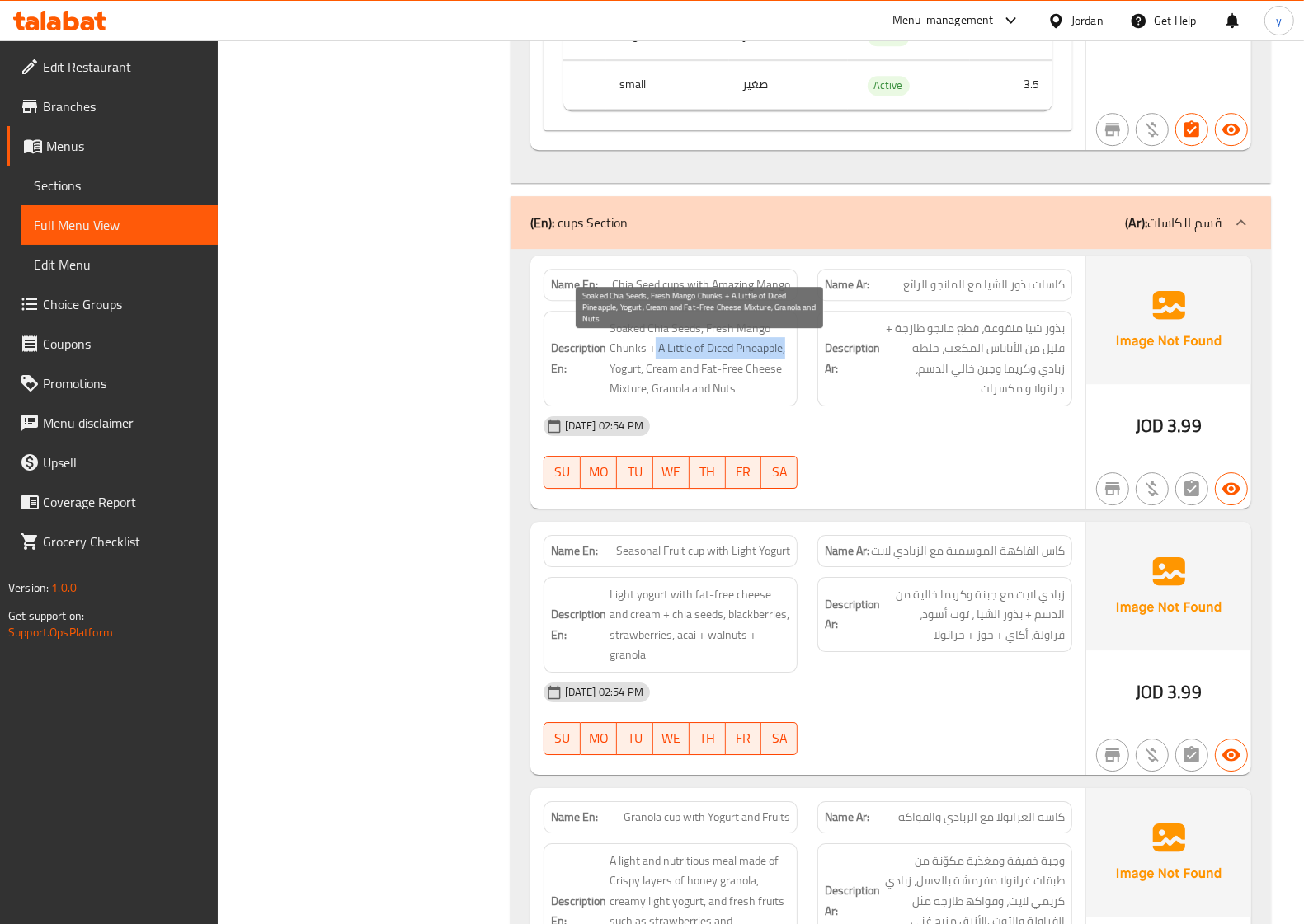
drag, startPoint x: 654, startPoint y: 369, endPoint x: 784, endPoint y: 373, distance: 130.1
click at [784, 373] on span "Soaked Chia Seeds, Fresh Mango Chunks + A Little of Diced Pineapple, Yogurt, Cr…" at bounding box center [700, 358] width 181 height 80
drag, startPoint x: 611, startPoint y: 389, endPoint x: 649, endPoint y: 408, distance: 42.5
click at [649, 399] on span "Soaked Chia Seeds, Fresh Mango Chunks + A Little of Diced Pineapple, Yogurt, Cr…" at bounding box center [700, 358] width 181 height 80
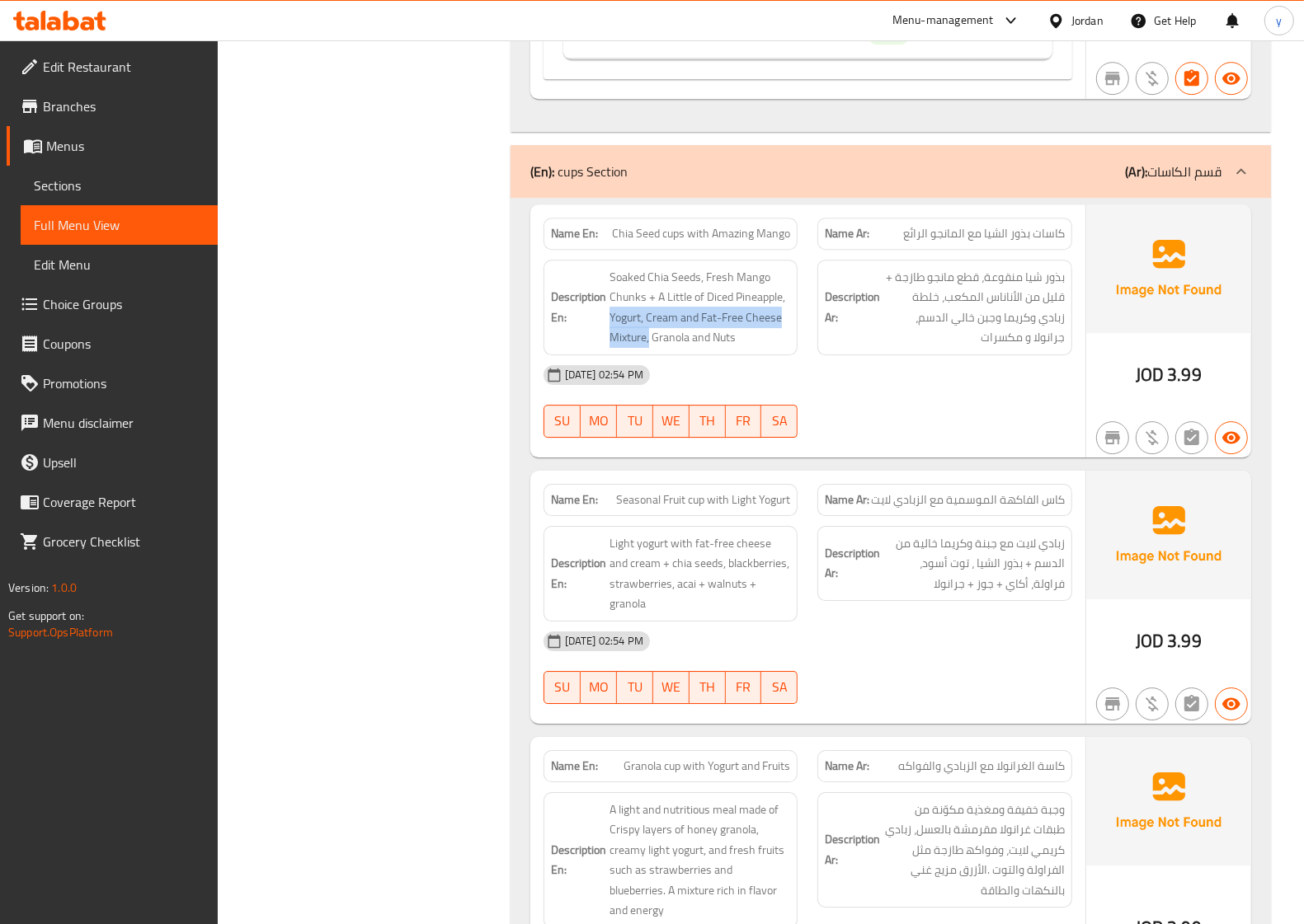
scroll to position [4329, 0]
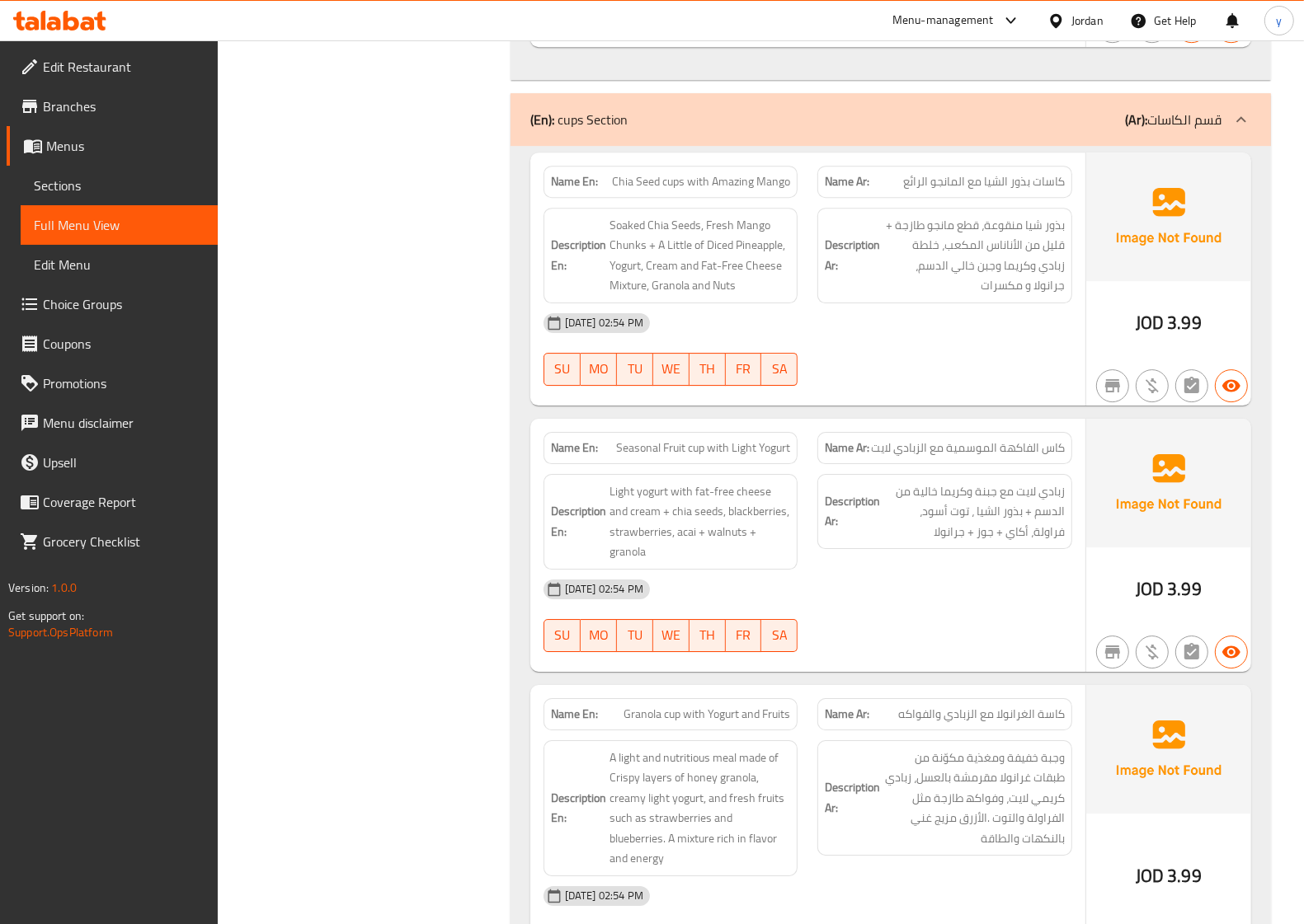
click at [854, 406] on div "Name En: Chia Seed cups with Amazing Mango Name Ar: كاسات بذور الشیا مع المانجو…" at bounding box center [807, 279] width 555 height 253
drag, startPoint x: 610, startPoint y: 513, endPoint x: 669, endPoint y: 524, distance: 60.0
click at [669, 524] on span "Light yogurt with fat-free cheese and cream + chia seeds, blackberries, strawbe…" at bounding box center [700, 522] width 181 height 80
click at [680, 513] on span "Light yogurt with fat-free cheese and cream + chia seeds, blackberries, strawbe…" at bounding box center [700, 522] width 181 height 80
drag, startPoint x: 675, startPoint y: 513, endPoint x: 636, endPoint y: 542, distance: 48.6
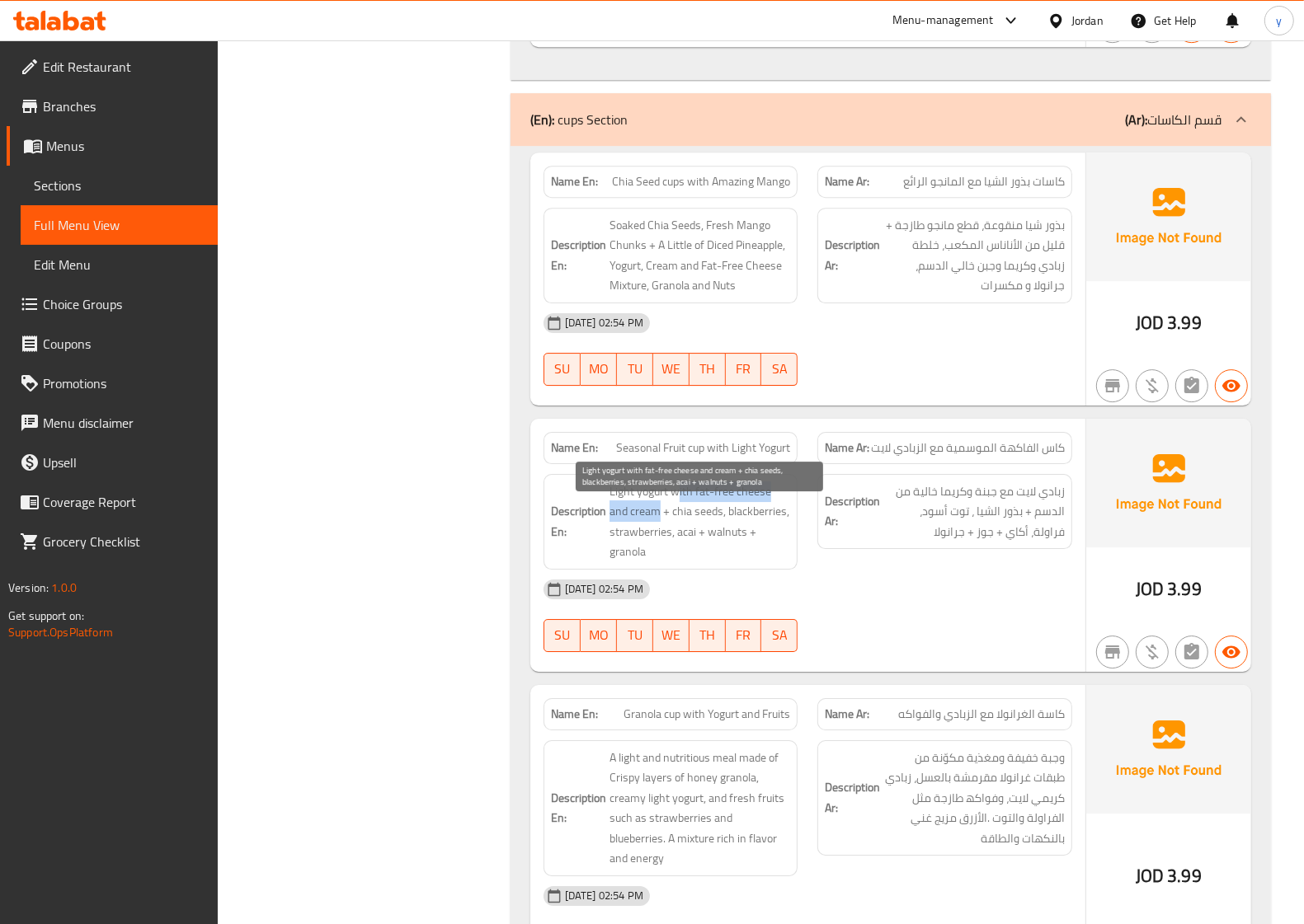
click at [636, 542] on span "Light yogurt with fat-free cheese and cream + chia seeds, blackberries, strawbe…" at bounding box center [700, 522] width 181 height 80
drag, startPoint x: 649, startPoint y: 534, endPoint x: 702, endPoint y: 533, distance: 53.0
click at [702, 533] on span "Light yogurt with fat-free cheese and cream + chia seeds, blackberries, strawbe…" at bounding box center [700, 522] width 181 height 80
drag, startPoint x: 707, startPoint y: 533, endPoint x: 762, endPoint y: 533, distance: 55.0
click at [762, 533] on span "Light yogurt with fat-free cheese and cream + chia seeds, blackberries, strawbe…" at bounding box center [700, 522] width 181 height 80
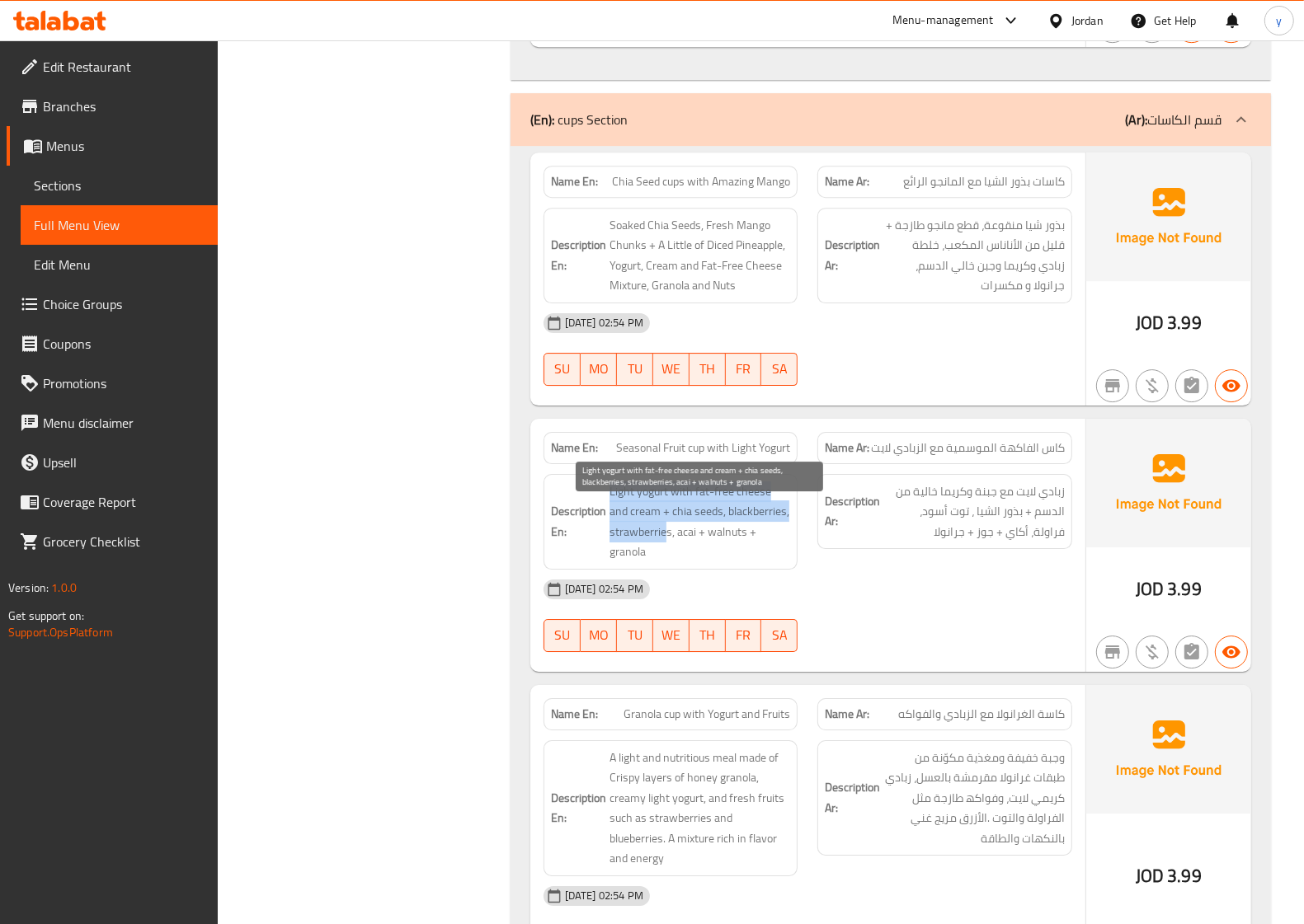
drag, startPoint x: 612, startPoint y: 555, endPoint x: 662, endPoint y: 555, distance: 50.0
click at [662, 555] on h6 "Description En: Light yogurt with fat-free cheese and cream + chia seeds, black…" at bounding box center [670, 522] width 240 height 80
click at [670, 550] on span "Light yogurt with fat-free cheese and cream + chia seeds, blackberries, strawbe…" at bounding box center [700, 522] width 181 height 80
drag, startPoint x: 674, startPoint y: 558, endPoint x: 690, endPoint y: 561, distance: 16.3
click at [690, 561] on span "Light yogurt with fat-free cheese and cream + chia seeds, blackberries, strawbe…" at bounding box center [700, 522] width 181 height 80
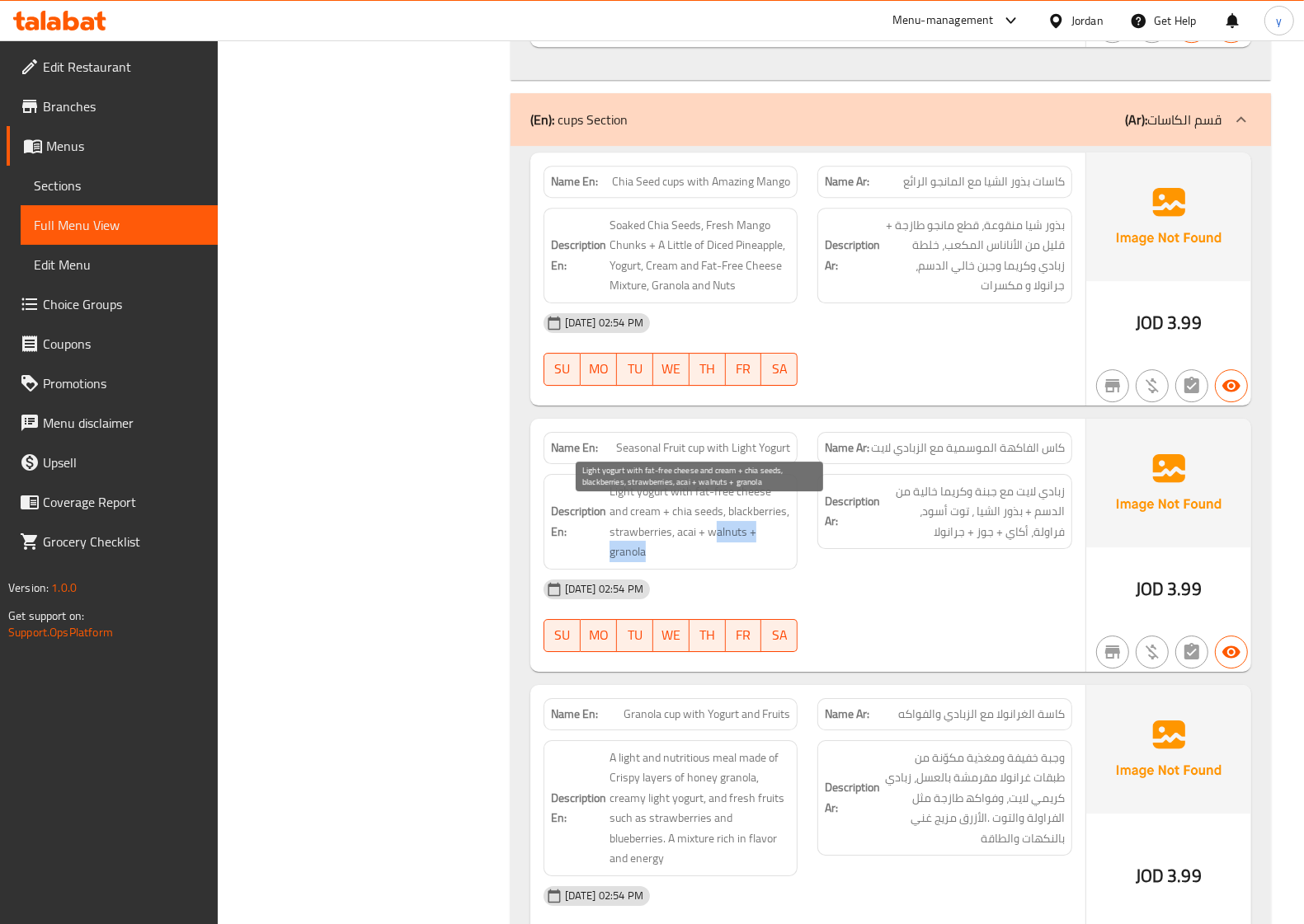
drag, startPoint x: 713, startPoint y: 558, endPoint x: 743, endPoint y: 566, distance: 31.0
click at [743, 562] on span "Light yogurt with fat-free cheese and cream + chia seeds, blackberries, strawbe…" at bounding box center [700, 522] width 181 height 80
click at [672, 562] on span "Light yogurt with fat-free cheese and cream + chia seeds, blackberries, strawbe…" at bounding box center [700, 522] width 181 height 80
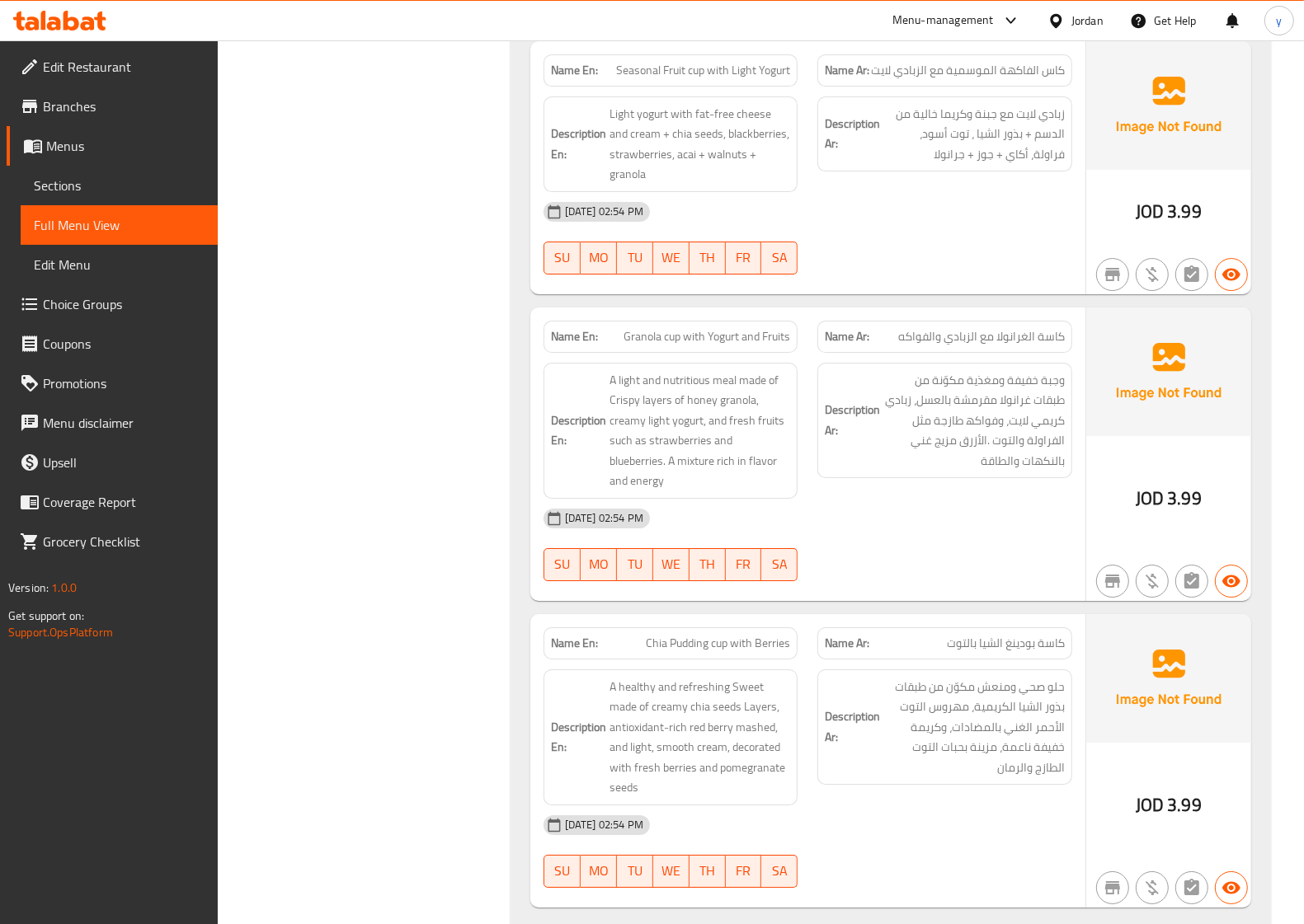
scroll to position [4655, 0]
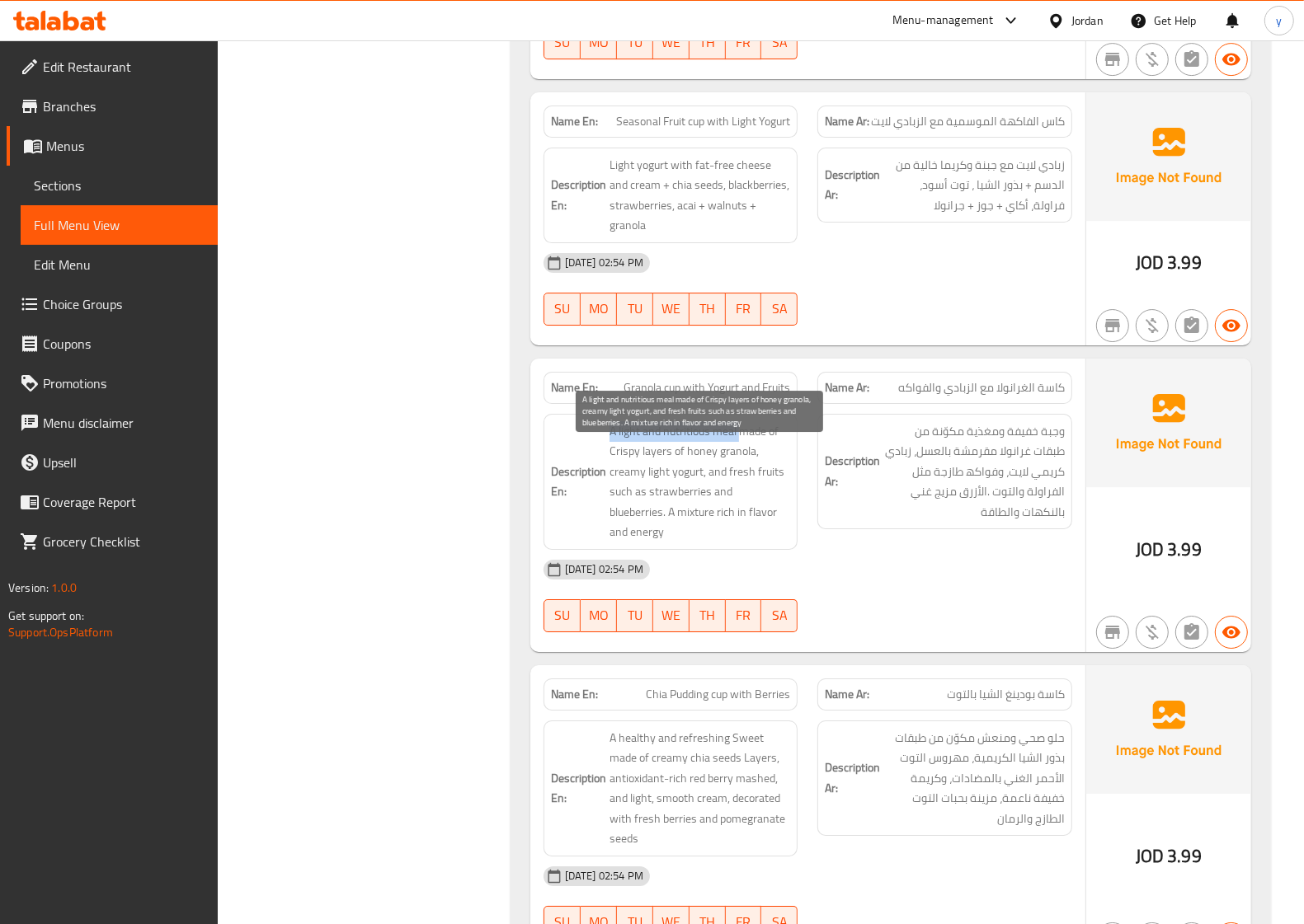
drag, startPoint x: 609, startPoint y: 456, endPoint x: 741, endPoint y: 463, distance: 132.2
click at [741, 463] on span "A light and nutritious meal made of Crispy layers of honey granola, creamy ligh…" at bounding box center [700, 482] width 181 height 122
click at [741, 452] on span "A light and nutritious meal made of Crispy layers of honey granola, creamy ligh…" at bounding box center [700, 482] width 181 height 122
drag, startPoint x: 738, startPoint y: 452, endPoint x: 673, endPoint y: 483, distance: 72.0
click at [673, 483] on span "A light and nutritious meal made of Crispy layers of honey granola, creamy ligh…" at bounding box center [700, 482] width 181 height 122
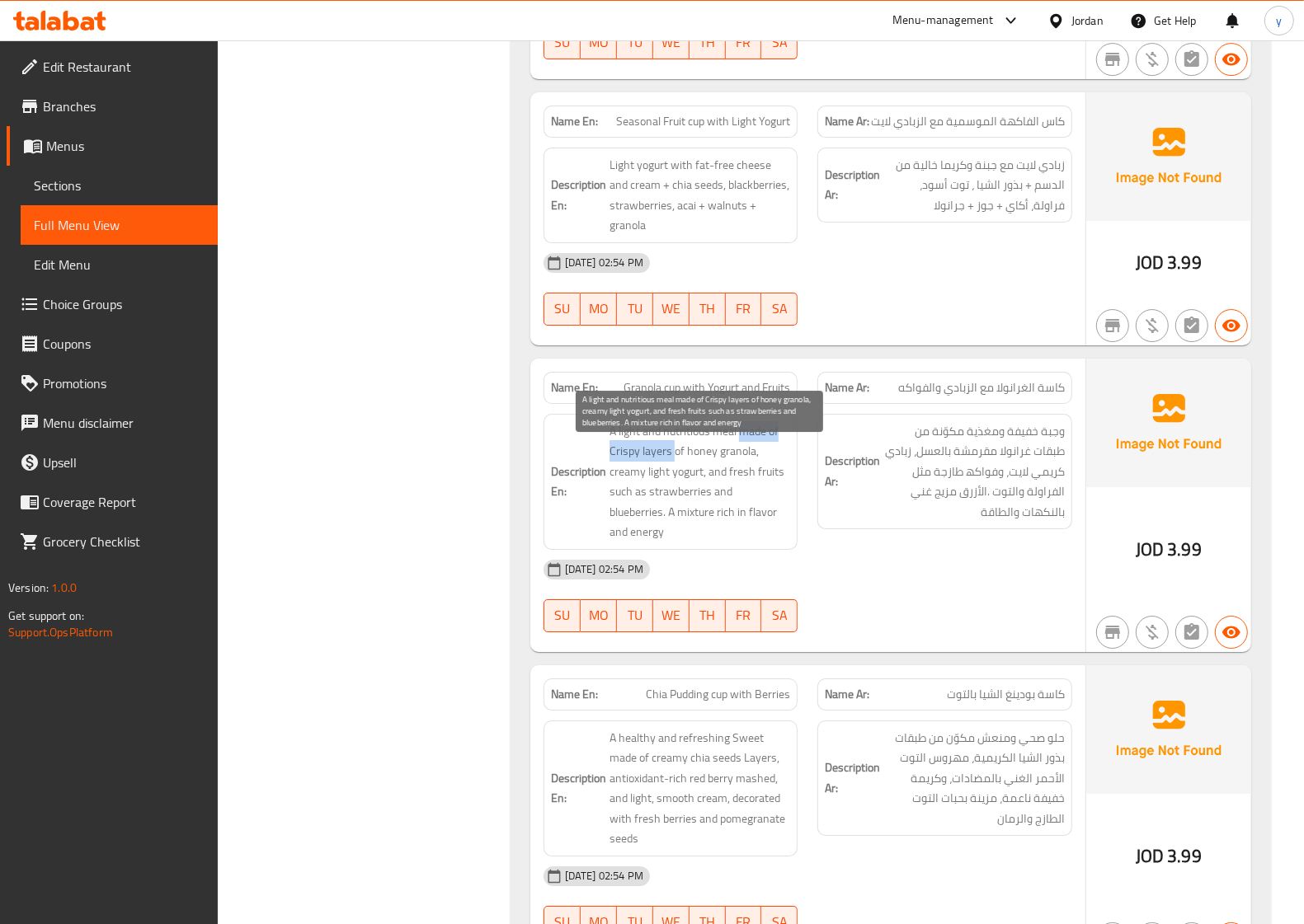
click at [674, 475] on span "A light and nutritious meal made of Crispy layers of honey granola, creamy ligh…" at bounding box center [700, 482] width 181 height 122
drag, startPoint x: 608, startPoint y: 495, endPoint x: 705, endPoint y: 496, distance: 97.0
click at [705, 496] on h6 "Description En: A light and nutritious meal made of Crispy layers of honey gran…" at bounding box center [670, 482] width 240 height 122
drag, startPoint x: 730, startPoint y: 496, endPoint x: 786, endPoint y: 501, distance: 56.2
click at [786, 501] on span "A light and nutritious meal made of Crispy layers of honey granola, creamy ligh…" at bounding box center [700, 482] width 181 height 122
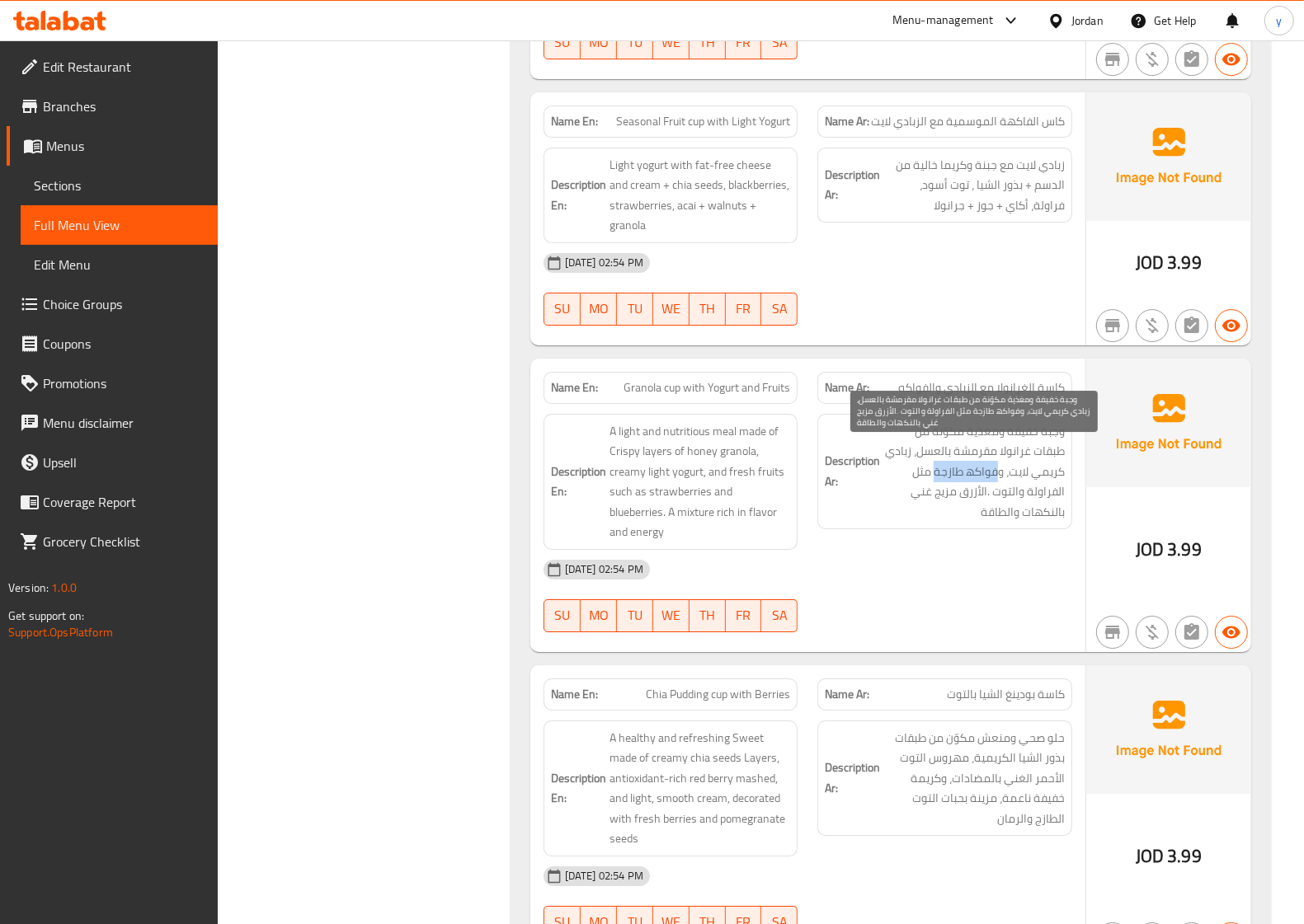
drag, startPoint x: 997, startPoint y: 497, endPoint x: 936, endPoint y: 492, distance: 61.2
click at [936, 492] on span "وجبة خفیفة ومغذیة مكوّنة من طبقات غرانولا مقرمشة بالعسل، زبادي كریمي لایت، وفوا…" at bounding box center [973, 471] width 181 height 101
drag, startPoint x: 932, startPoint y: 500, endPoint x: 922, endPoint y: 499, distance: 10.0
click at [922, 499] on span "وجبة خفیفة ومغذیة مكوّنة من طبقات غرانولا مقرمشة بالعسل، زبادي كریمي لایت، وفوا…" at bounding box center [973, 471] width 181 height 101
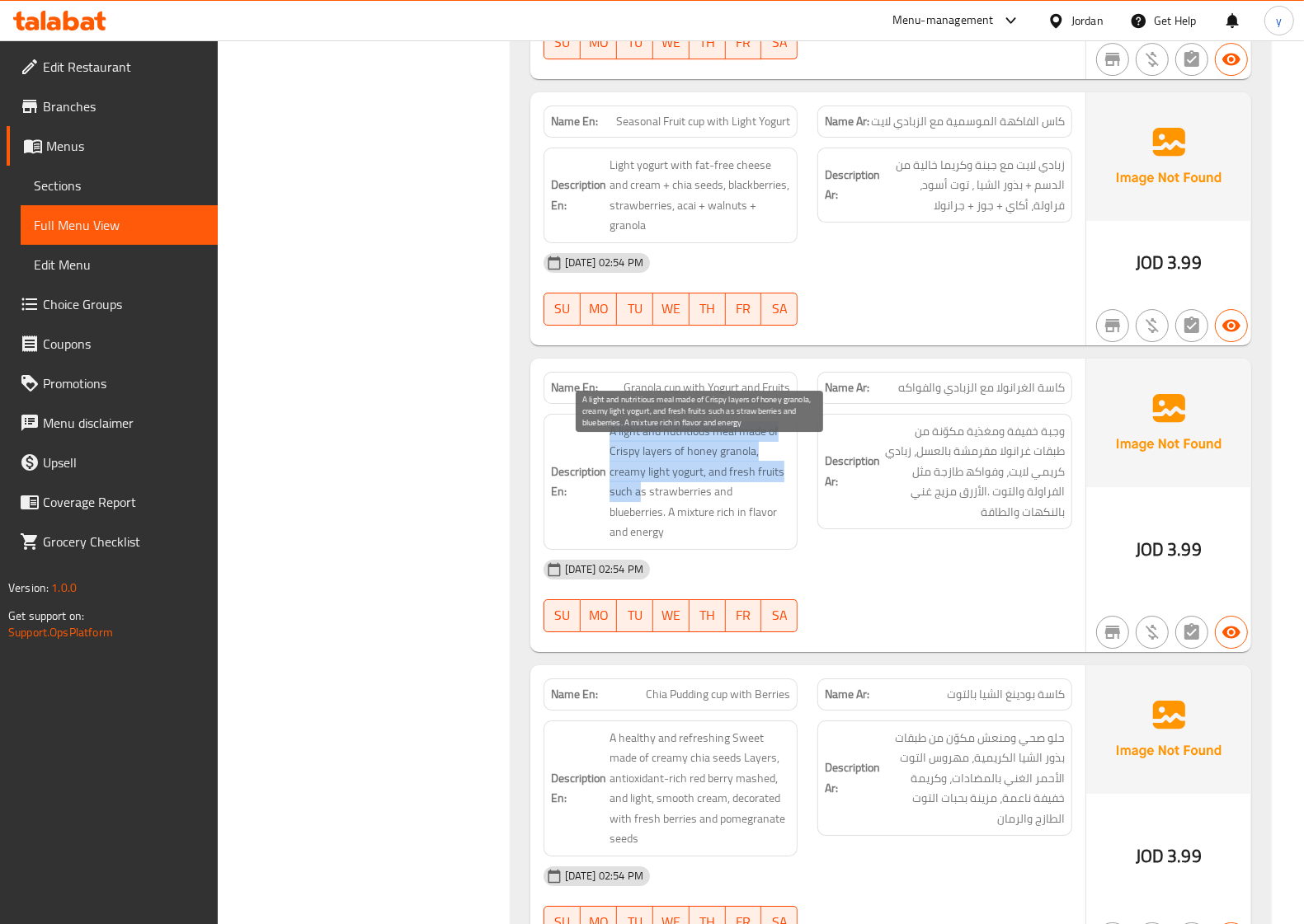
drag, startPoint x: 618, startPoint y: 514, endPoint x: 642, endPoint y: 519, distance: 24.5
click at [642, 519] on h6 "Description En: A light and nutritious meal made of Crispy layers of honey gran…" at bounding box center [670, 482] width 240 height 122
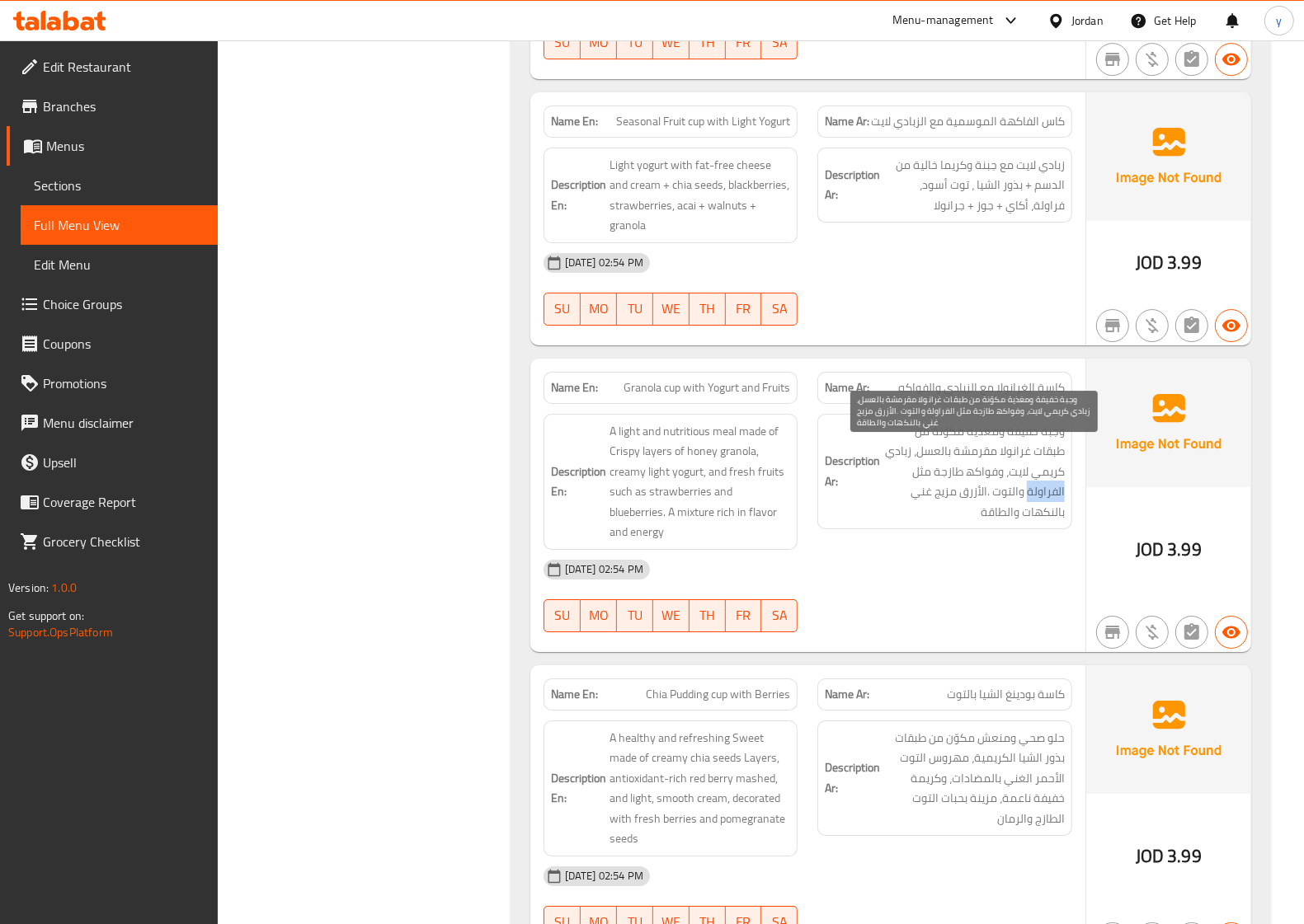
drag, startPoint x: 1064, startPoint y: 517, endPoint x: 1027, endPoint y: 517, distance: 37.0
click at [1027, 517] on span "وجبة خفیفة ومغذیة مكوّنة من طبقات غرانولا مقرمشة بالعسل، زبادي كریمي لایت، وفوا…" at bounding box center [973, 471] width 181 height 101
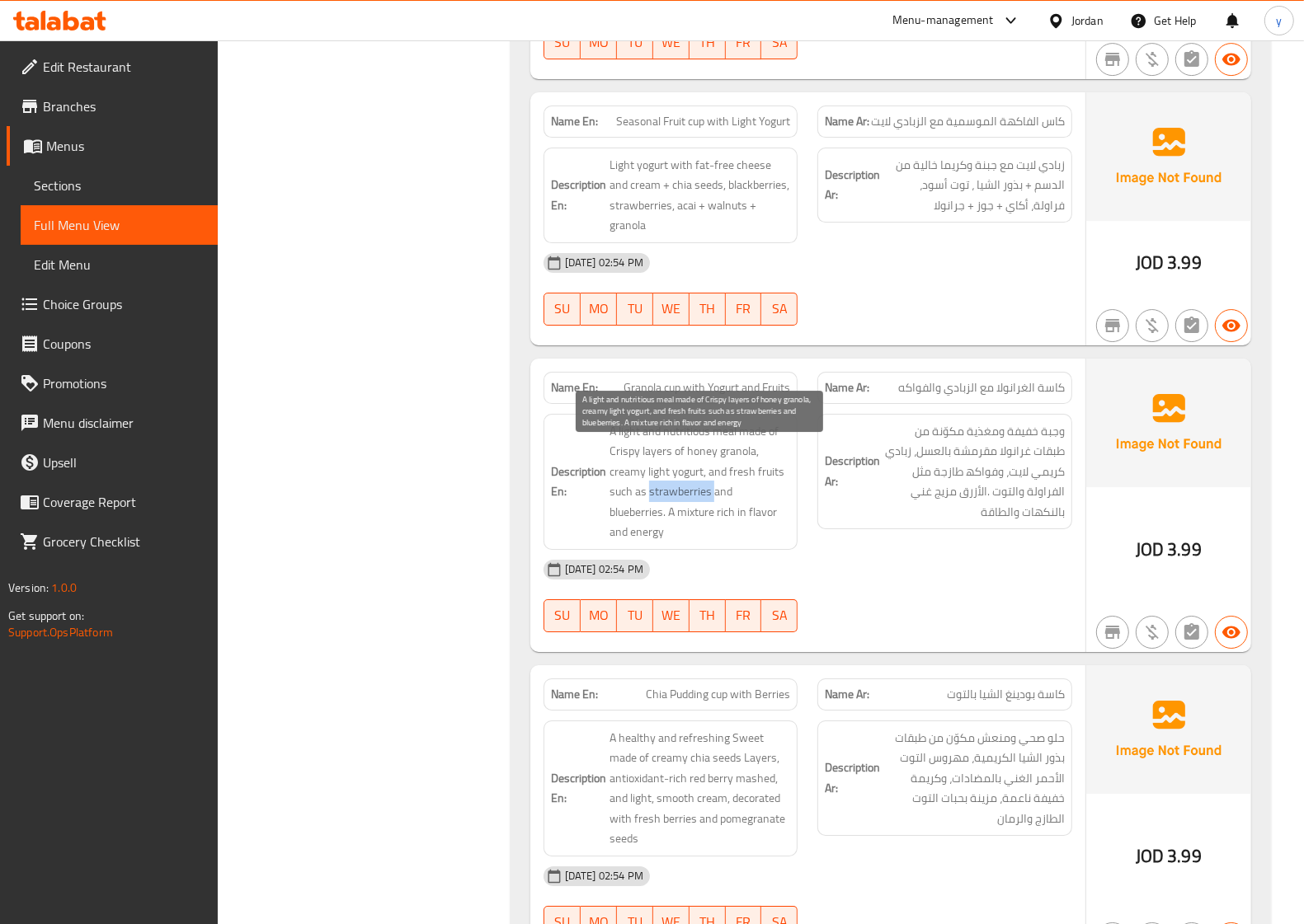
drag, startPoint x: 649, startPoint y: 514, endPoint x: 711, endPoint y: 513, distance: 62.0
click at [711, 513] on span "A light and nutritious meal made of Crispy layers of honey granola, creamy ligh…" at bounding box center [700, 482] width 181 height 122
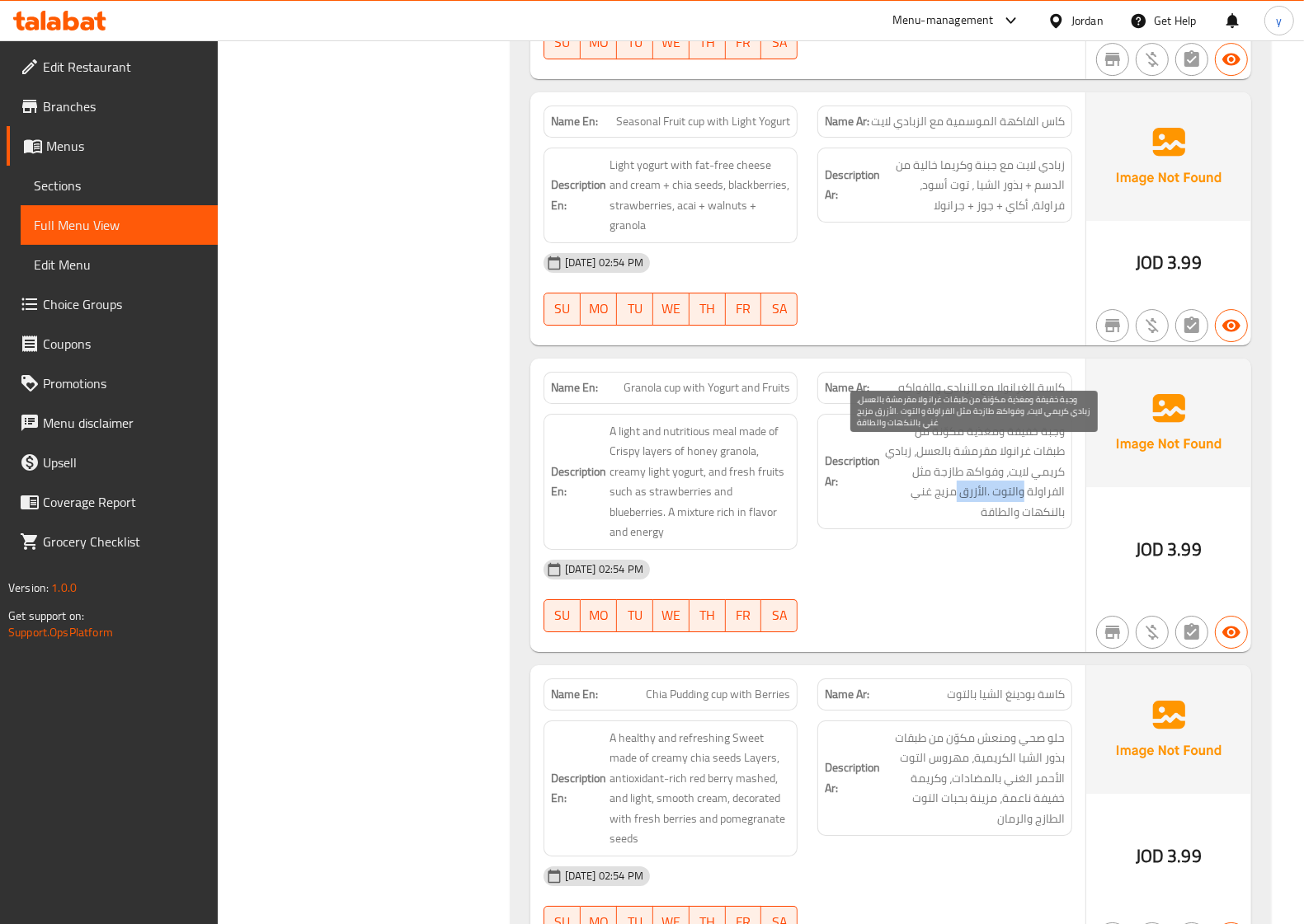
drag, startPoint x: 1023, startPoint y: 517, endPoint x: 957, endPoint y: 512, distance: 66.2
click at [957, 512] on span "وجبة خفیفة ومغذیة مكوّنة من طبقات غرانولا مقرمشة بالعسل، زبادي كریمي لایت، وفوا…" at bounding box center [973, 471] width 181 height 101
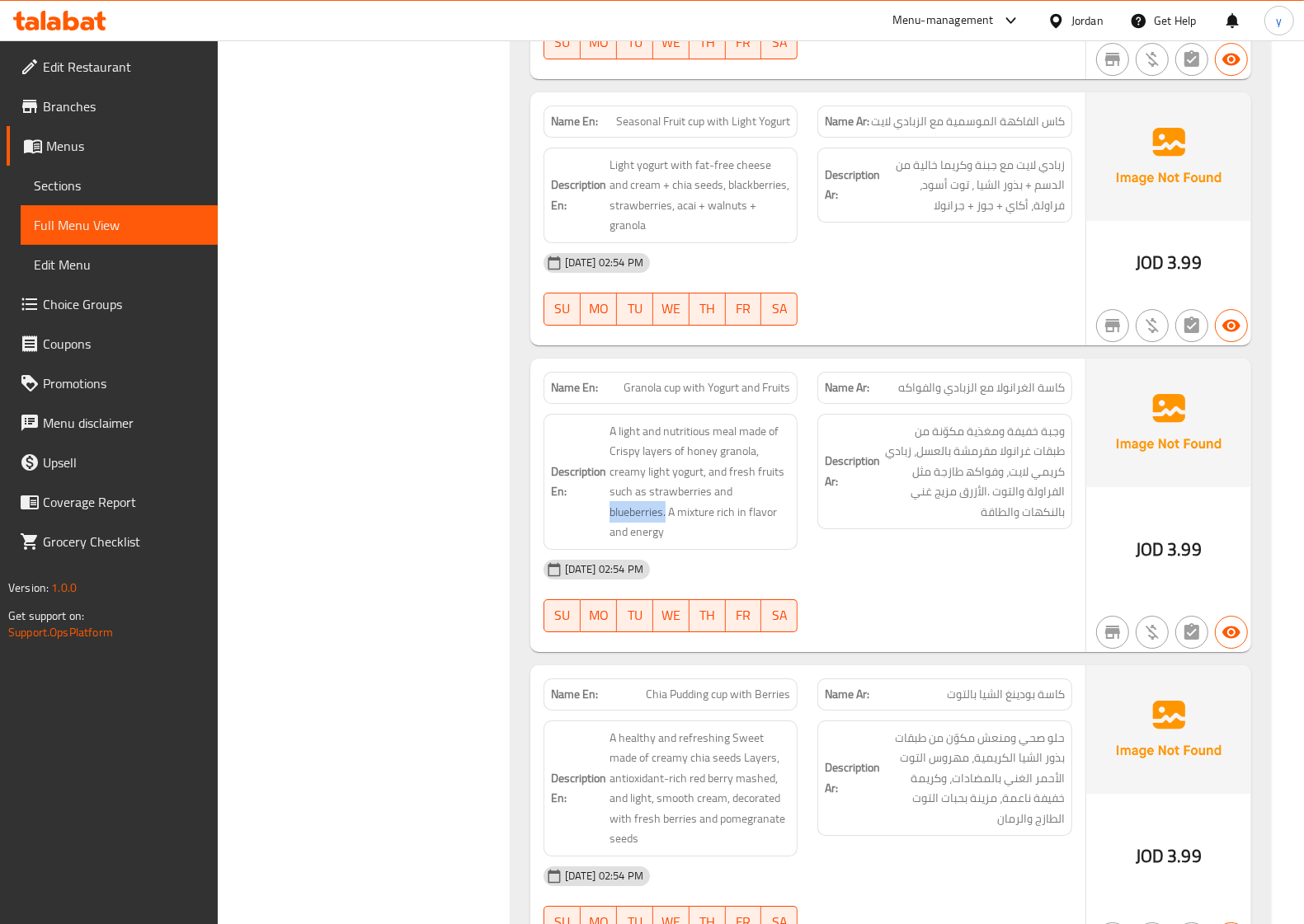
drag, startPoint x: 753, startPoint y: 517, endPoint x: 800, endPoint y: 522, distance: 47.3
click at [800, 522] on div "Description En: A light and nutritious meal made of Crispy layers of honey gran…" at bounding box center [670, 482] width 274 height 155
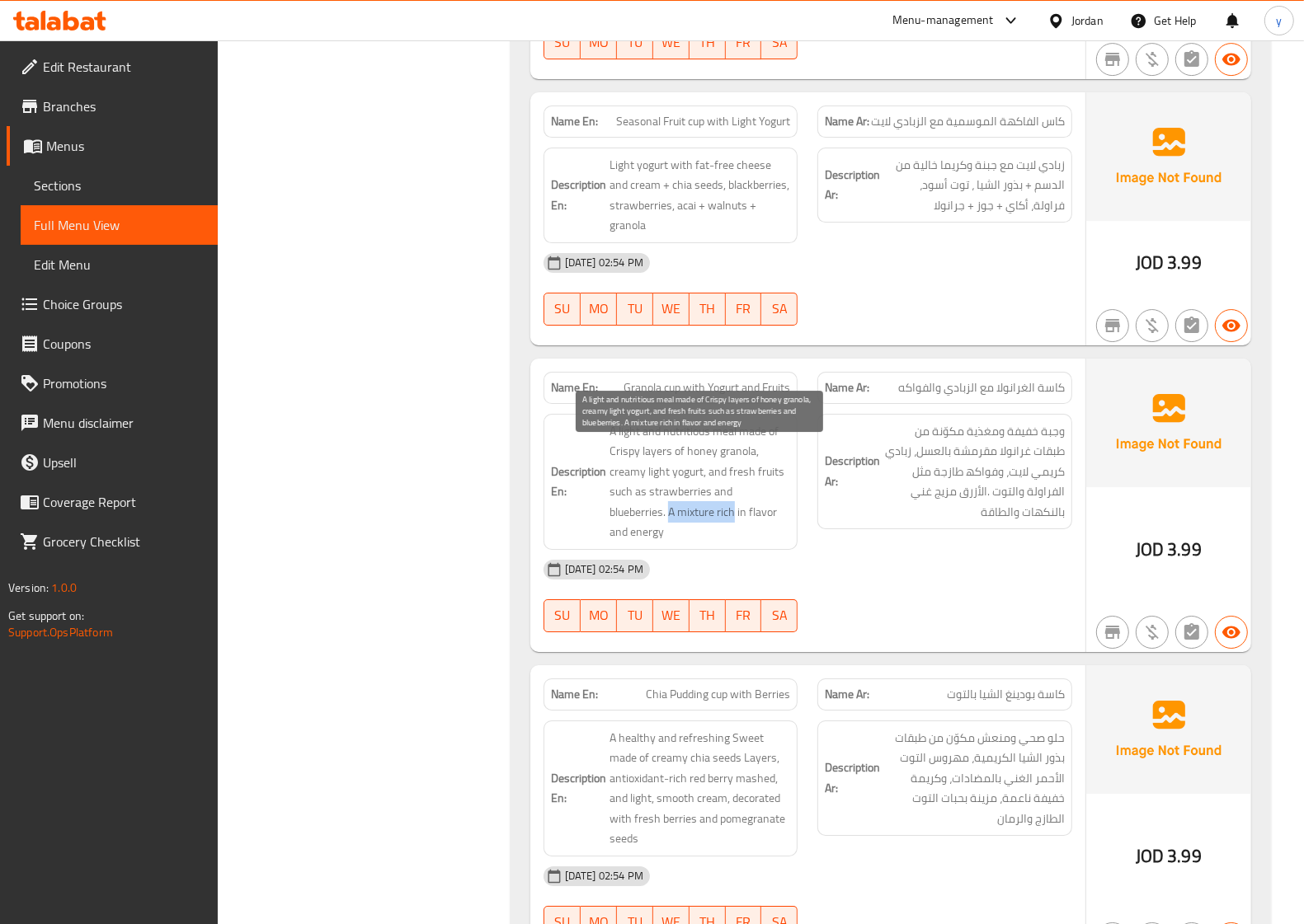
drag, startPoint x: 611, startPoint y: 537, endPoint x: 674, endPoint y: 540, distance: 63.1
click at [674, 540] on span "A light and nutritious meal made of Crispy layers of honey granola, creamy ligh…" at bounding box center [700, 482] width 181 height 122
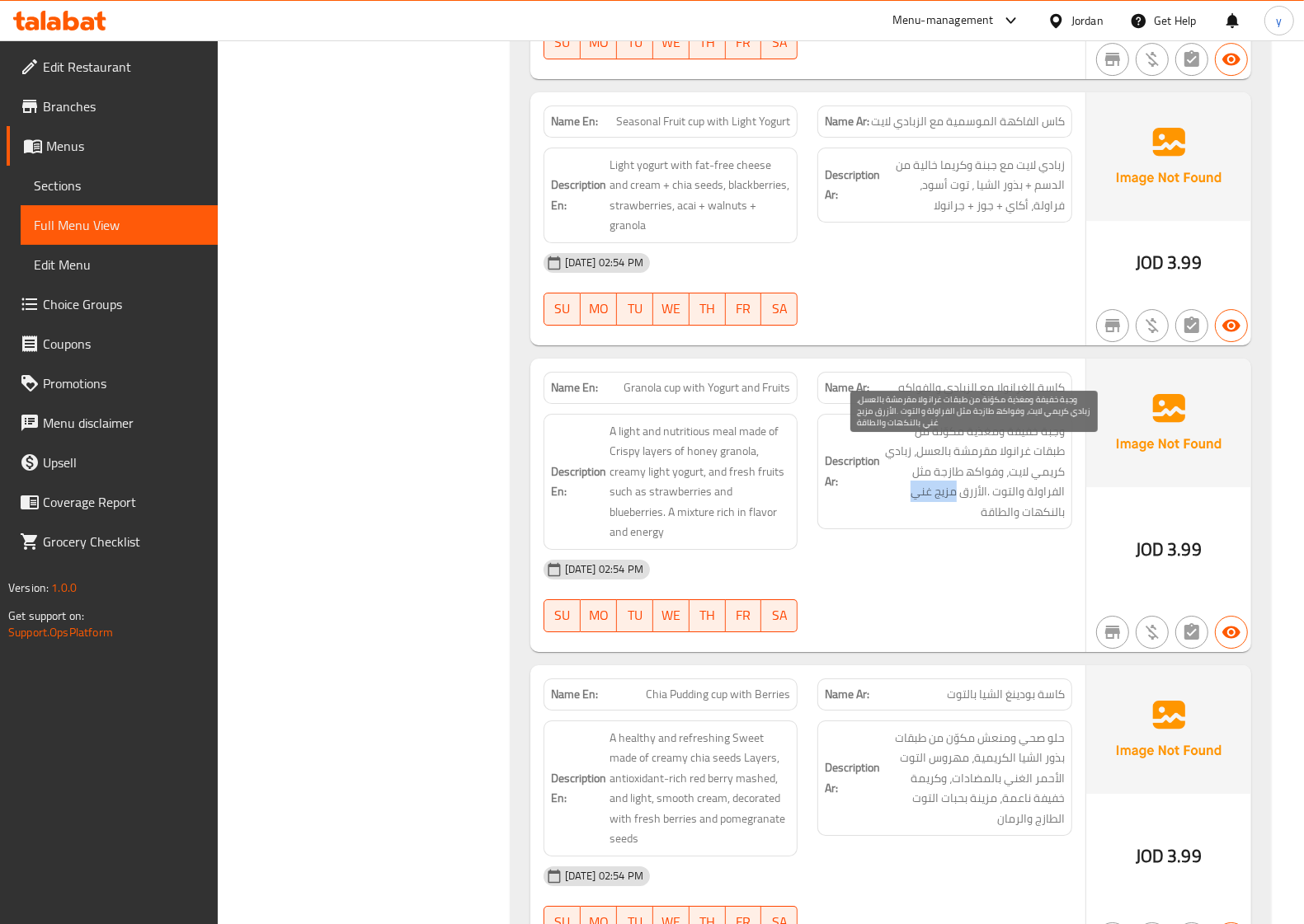
drag, startPoint x: 957, startPoint y: 517, endPoint x: 913, endPoint y: 517, distance: 44.0
click at [913, 517] on span "وجبة خفیفة ومغذیة مكوّنة من طبقات غرانولا مقرمشة بالعسل، زبادي كریمي لایت، وفوا…" at bounding box center [973, 471] width 181 height 101
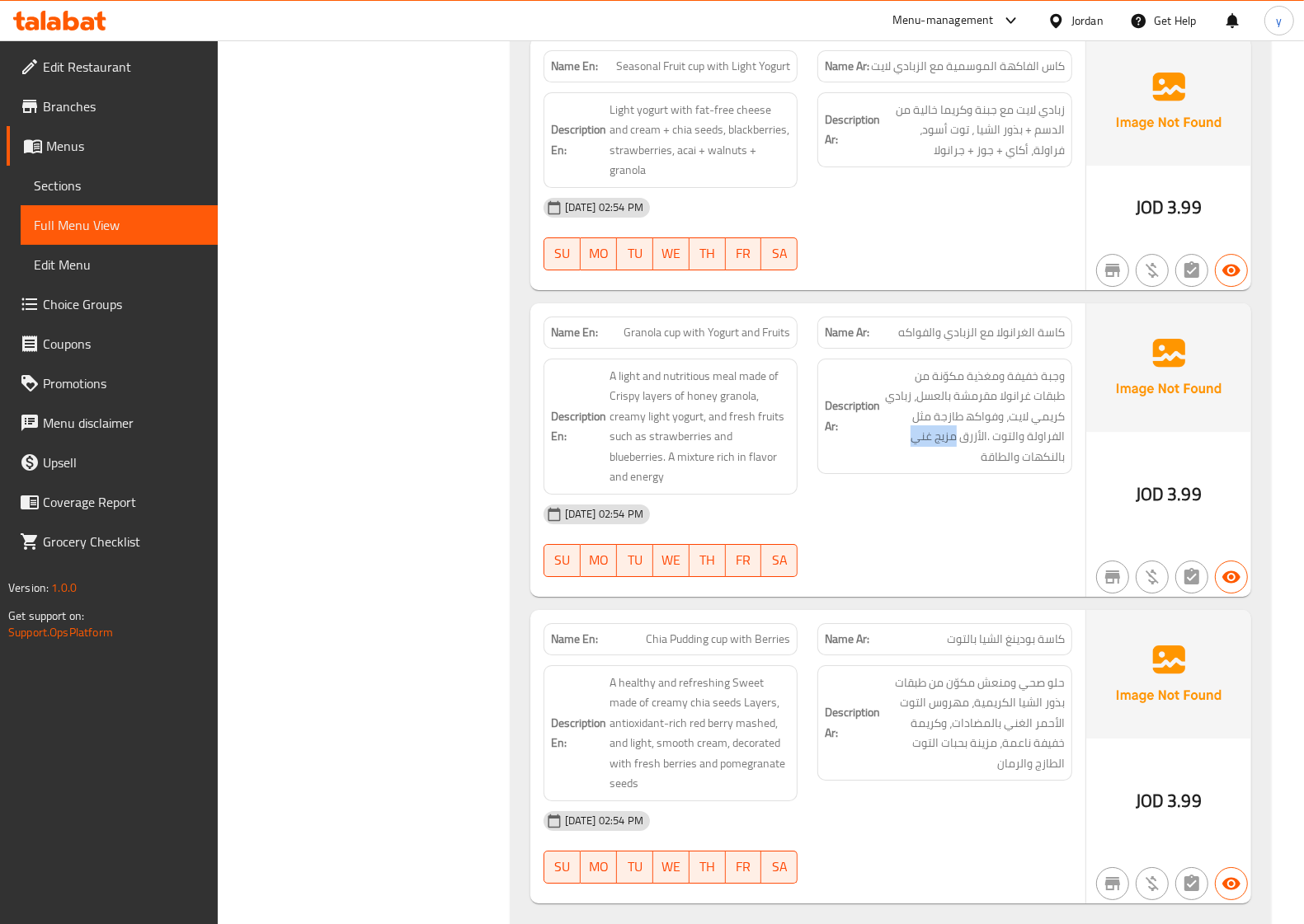
scroll to position [4759, 0]
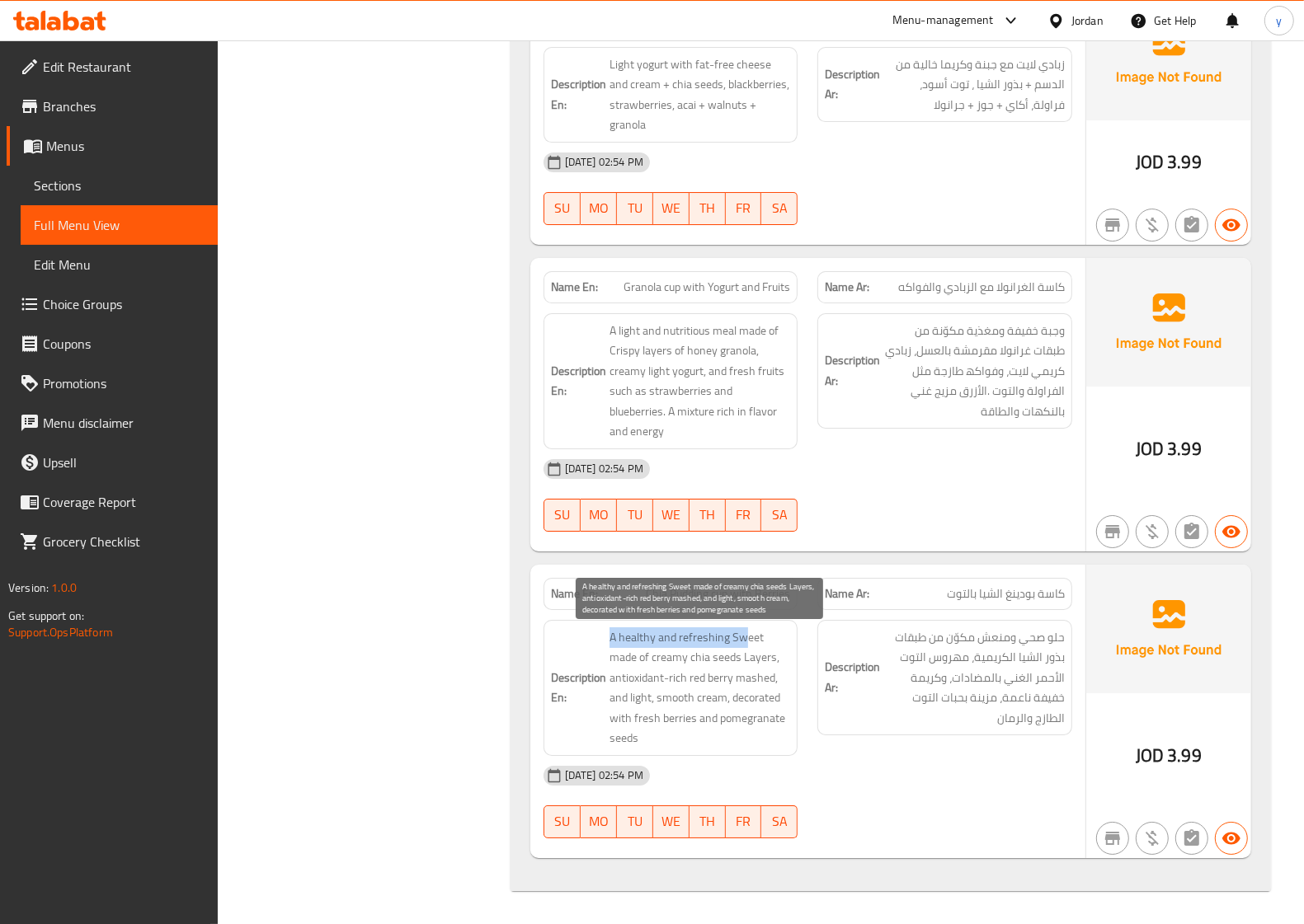
drag, startPoint x: 602, startPoint y: 642, endPoint x: 742, endPoint y: 640, distance: 140.0
click at [742, 640] on h6 "Description En: A healthy and refreshing Sweet made of creamy chia seeds Layers…" at bounding box center [670, 688] width 240 height 122
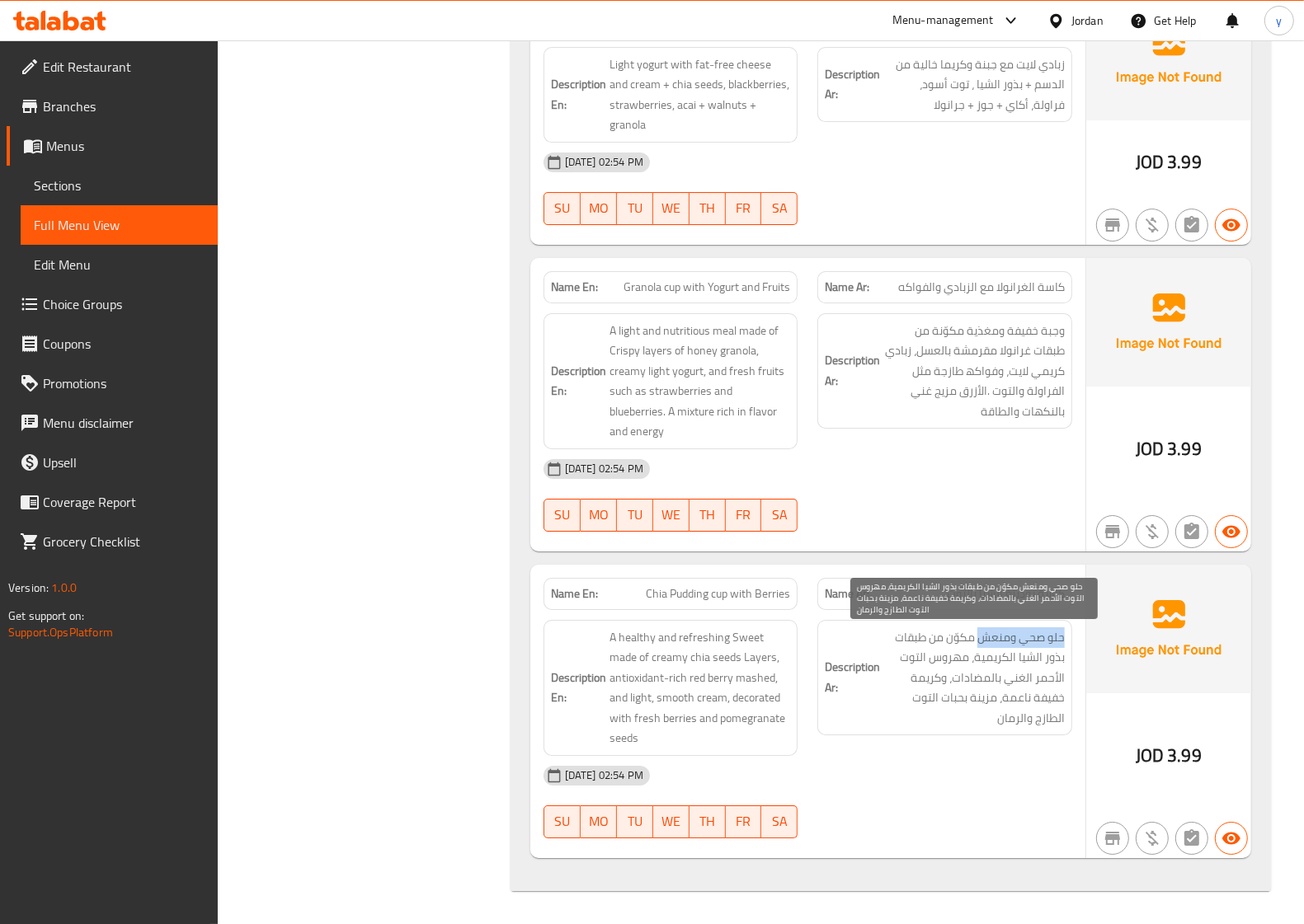
drag, startPoint x: 1064, startPoint y: 640, endPoint x: 980, endPoint y: 641, distance: 84.0
click at [980, 641] on div "Description Ar: حلو صحي ومنعش مكوّن من طبقات بذور الشیا الكریمیة، مھروس التوت ا…" at bounding box center [944, 678] width 255 height 116
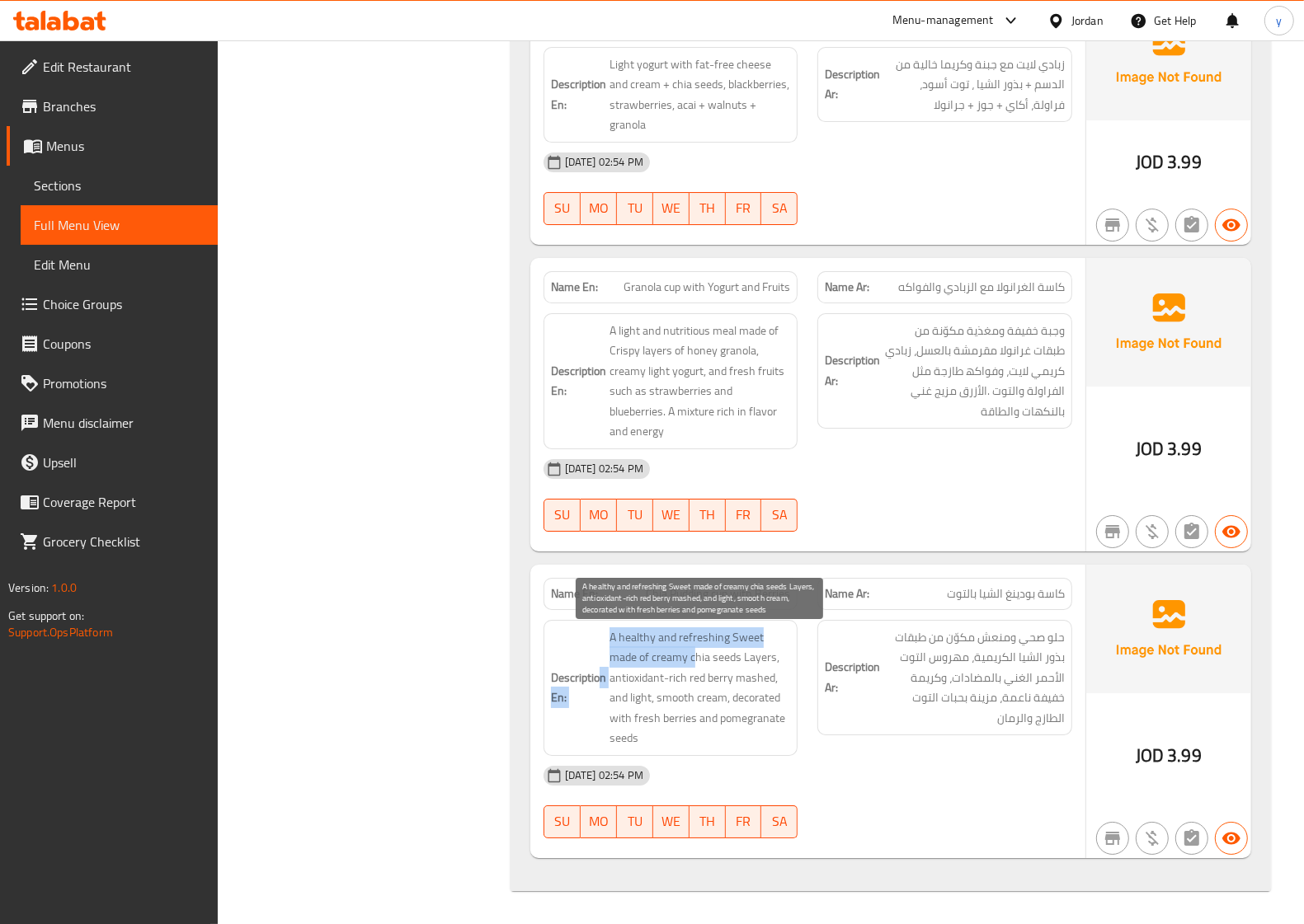
drag, startPoint x: 596, startPoint y: 660, endPoint x: 694, endPoint y: 668, distance: 98.3
click at [694, 668] on h6 "Description En: A healthy and refreshing Sweet made of creamy chia seeds Layers…" at bounding box center [670, 688] width 240 height 122
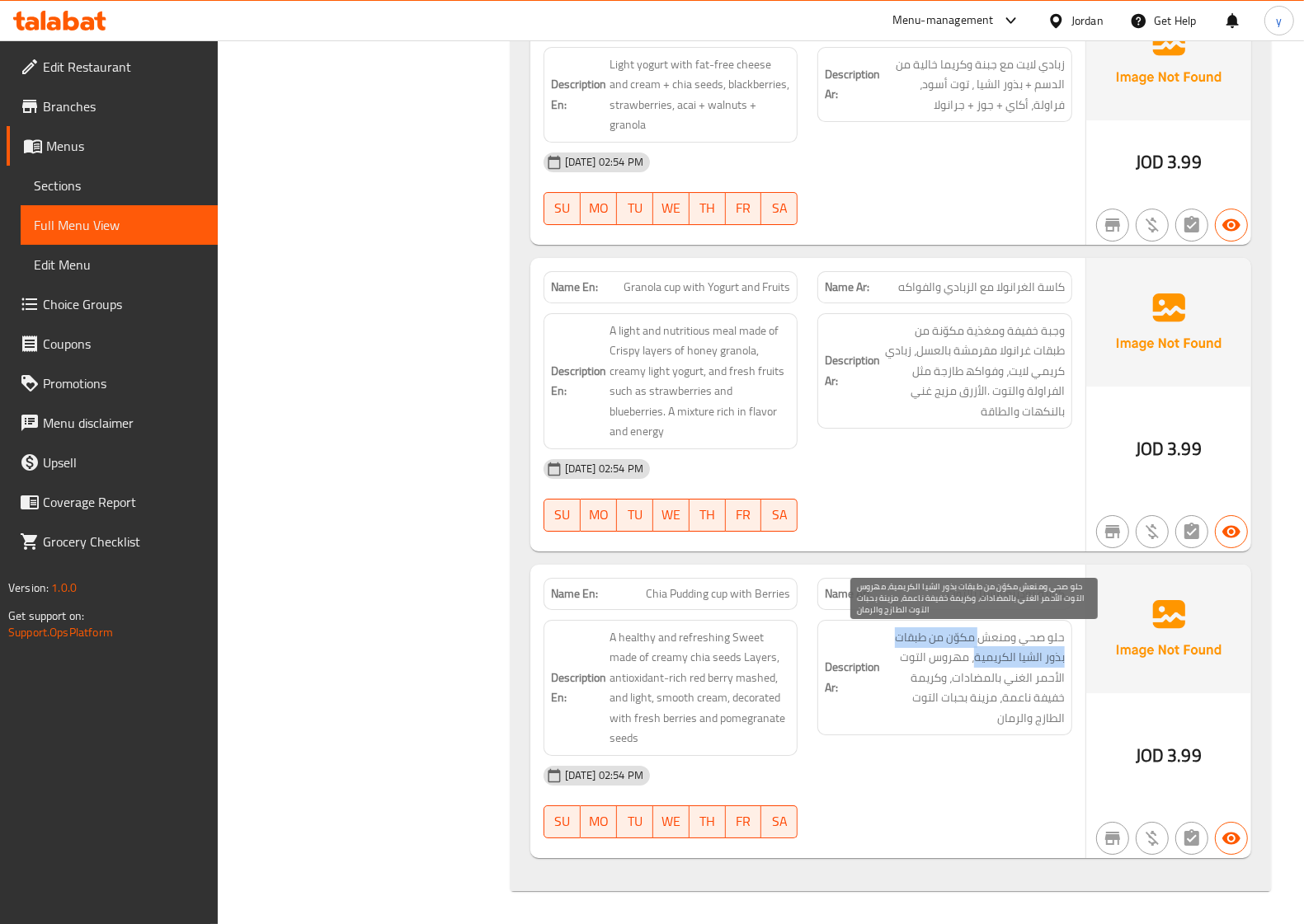
drag, startPoint x: 977, startPoint y: 643, endPoint x: 978, endPoint y: 657, distance: 14.0
click at [978, 657] on span "حلو صحي ومنعش مكوّن من طبقات بذور الشیا الكریمیة، مھروس التوت الأحمر الغني بالم…" at bounding box center [973, 677] width 181 height 101
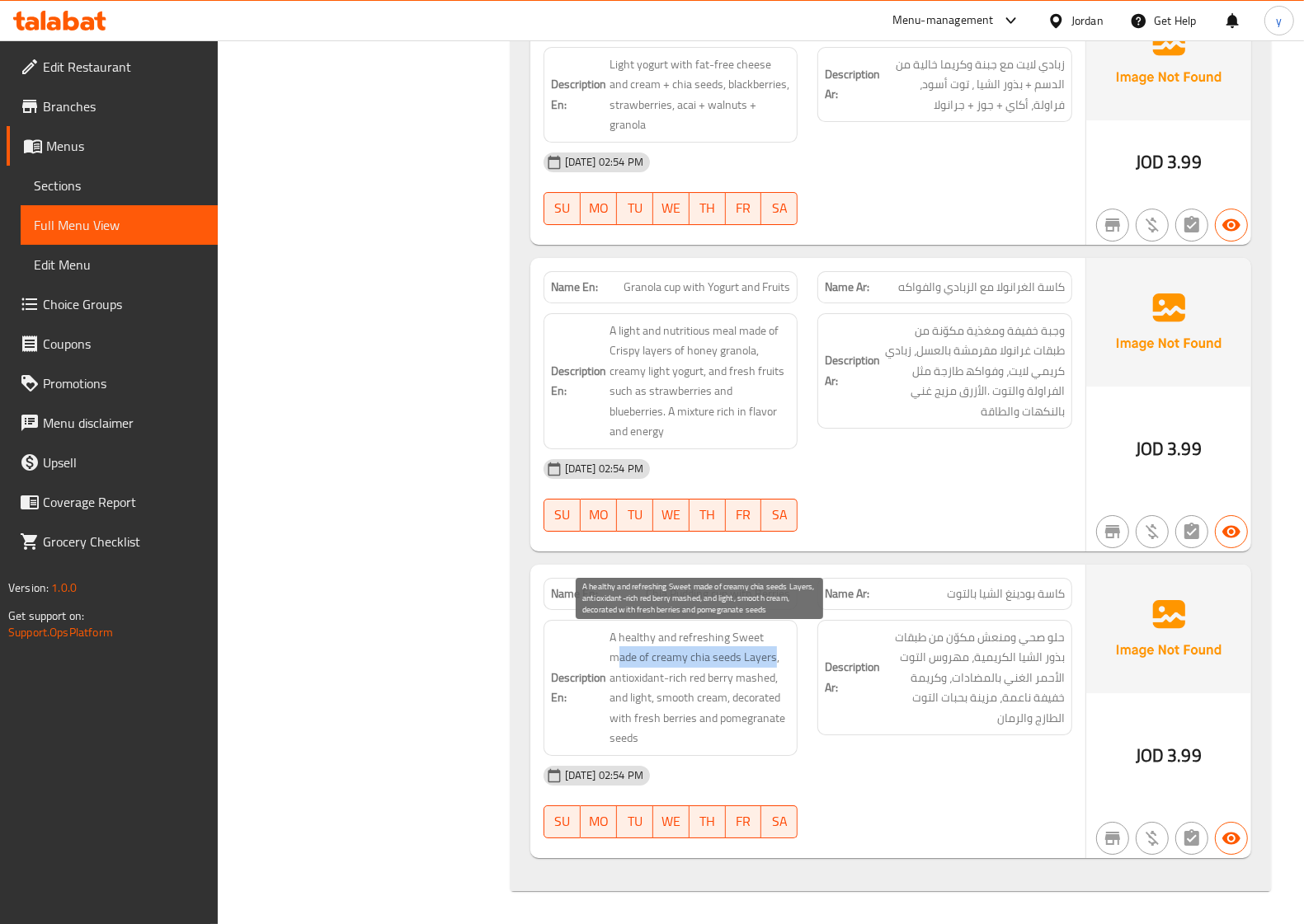
drag, startPoint x: 616, startPoint y: 661, endPoint x: 773, endPoint y: 662, distance: 157.0
click at [773, 662] on span "A healthy and refreshing Sweet made of creamy chia seeds Layers, antioxidant-ri…" at bounding box center [700, 688] width 181 height 122
drag, startPoint x: 691, startPoint y: 677, endPoint x: 731, endPoint y: 685, distance: 40.8
click at [731, 685] on span "A healthy and refreshing Sweet made of creamy chia seeds Layers, antioxidant-ri…" at bounding box center [700, 688] width 181 height 122
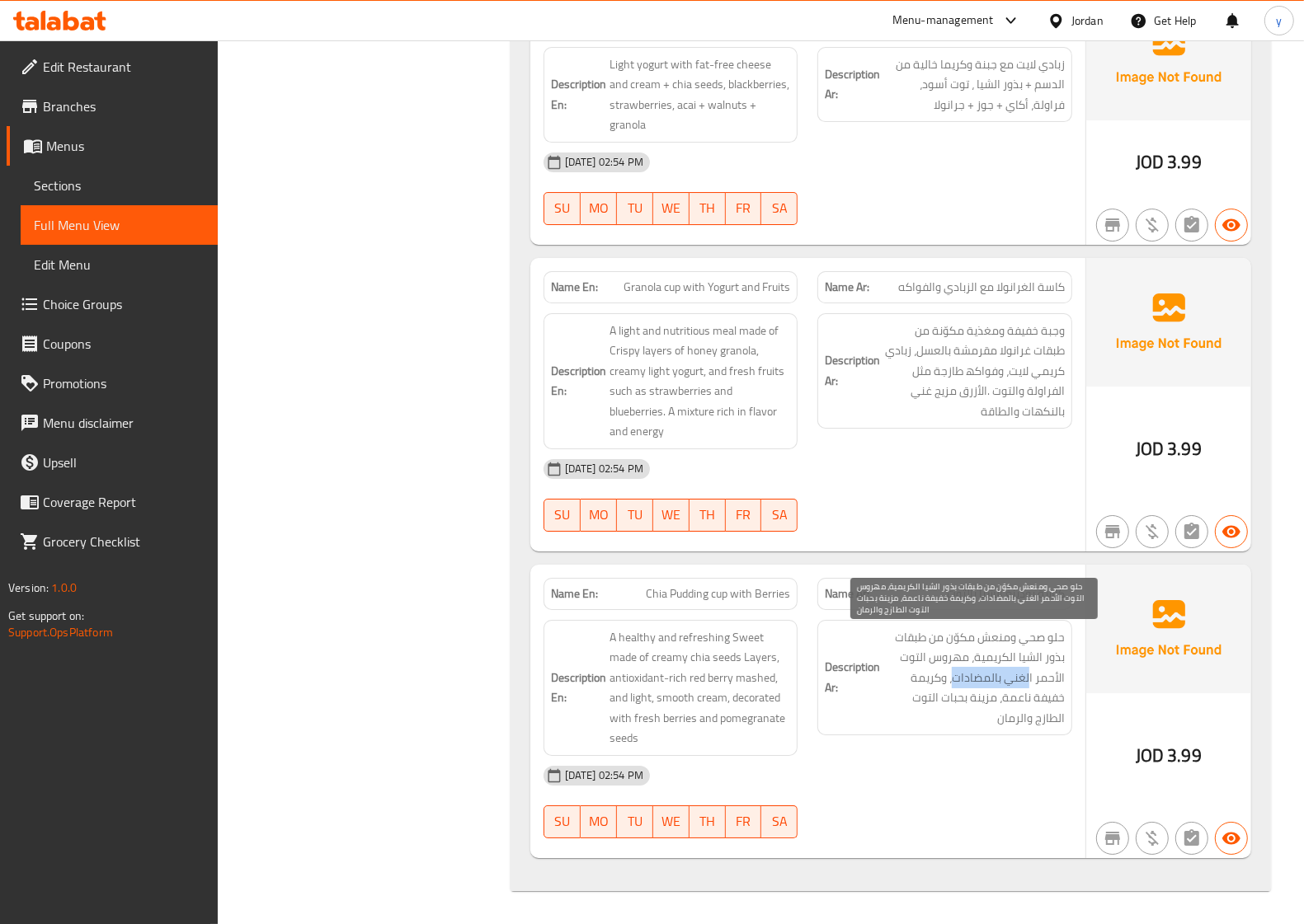
drag, startPoint x: 1031, startPoint y: 677, endPoint x: 957, endPoint y: 678, distance: 74.0
click at [957, 678] on span "حلو صحي ومنعش مكوّن من طبقات بذور الشیا الكریمیة، مھروس التوت الأحمر الغني بالم…" at bounding box center [973, 677] width 181 height 101
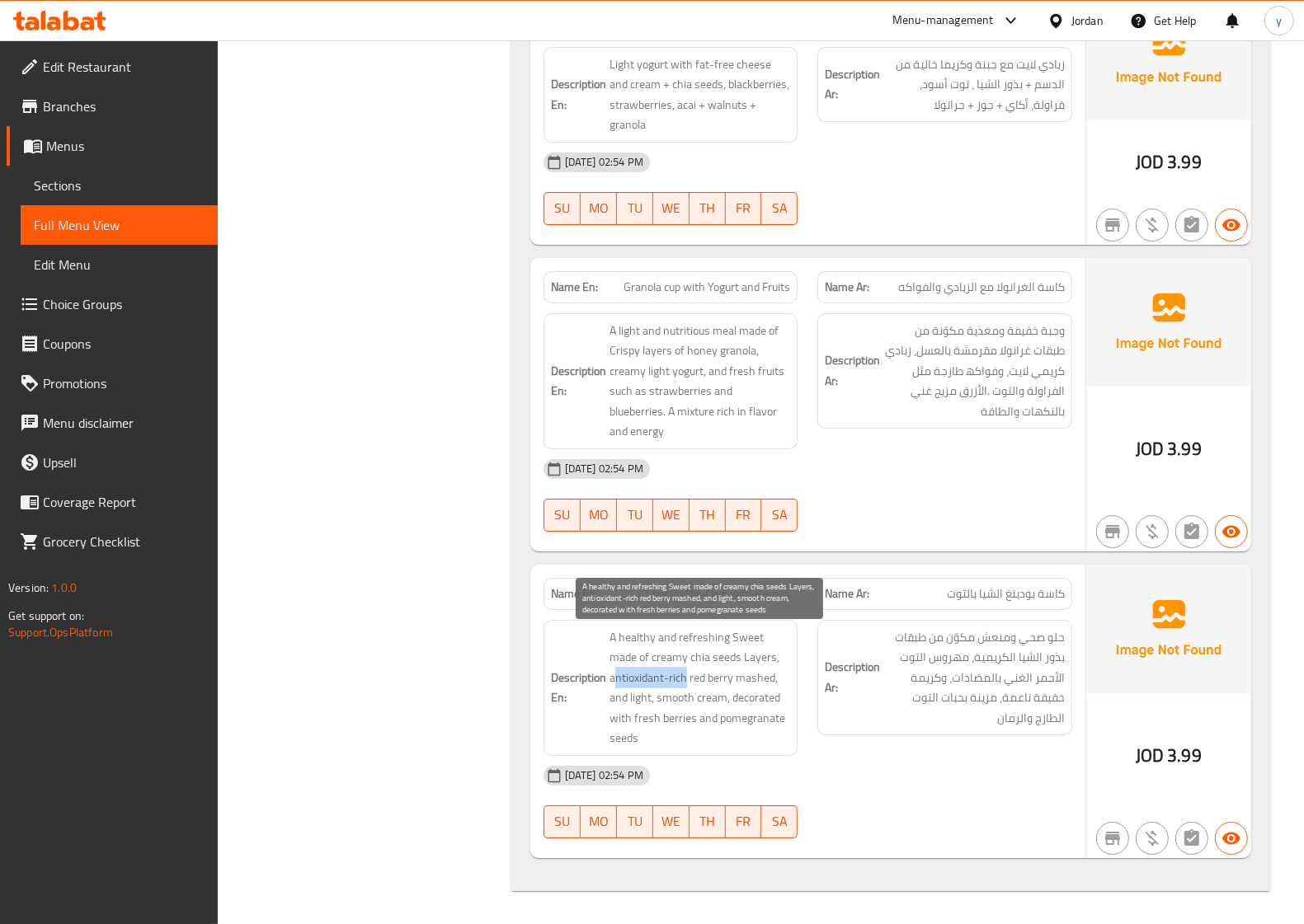
drag, startPoint x: 613, startPoint y: 678, endPoint x: 683, endPoint y: 683, distance: 70.2
click at [686, 683] on span "A healthy and refreshing Sweet made of creamy chia seeds Layers, antioxidant-ri…" at bounding box center [700, 688] width 181 height 122
click at [614, 678] on h6 "Description En: A healthy and refreshing Sweet made of creamy chia seeds Layers…" at bounding box center [670, 688] width 240 height 122
click at [614, 678] on span "A healthy and refreshing Sweet made of creamy chia seeds Layers, antioxidant-ri…" at bounding box center [700, 688] width 181 height 122
drag, startPoint x: 608, startPoint y: 678, endPoint x: 685, endPoint y: 681, distance: 77.1
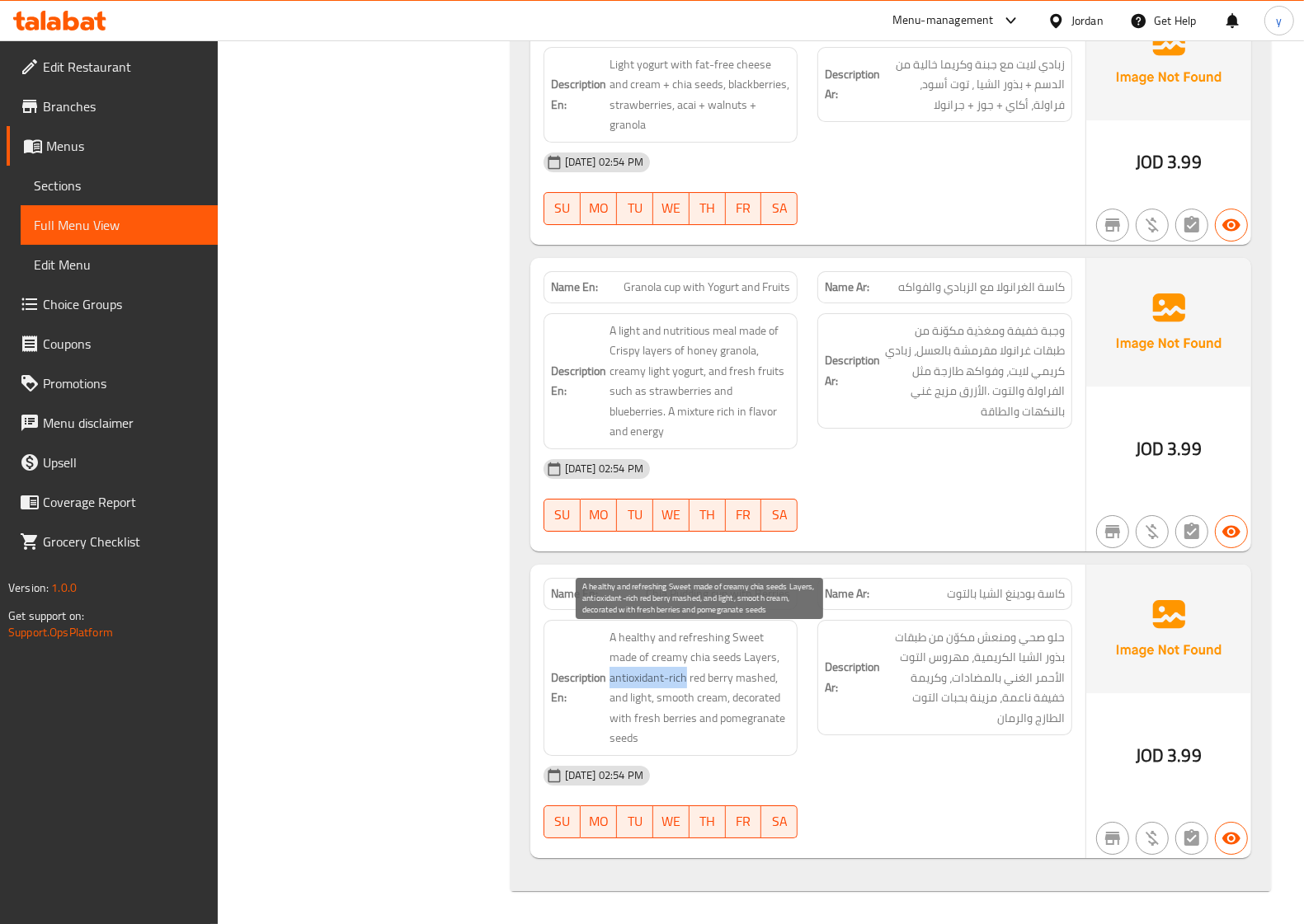
click at [685, 681] on h6 "Description En: A healthy and refreshing Sweet made of creamy chia seeds Layers…" at bounding box center [670, 688] width 240 height 122
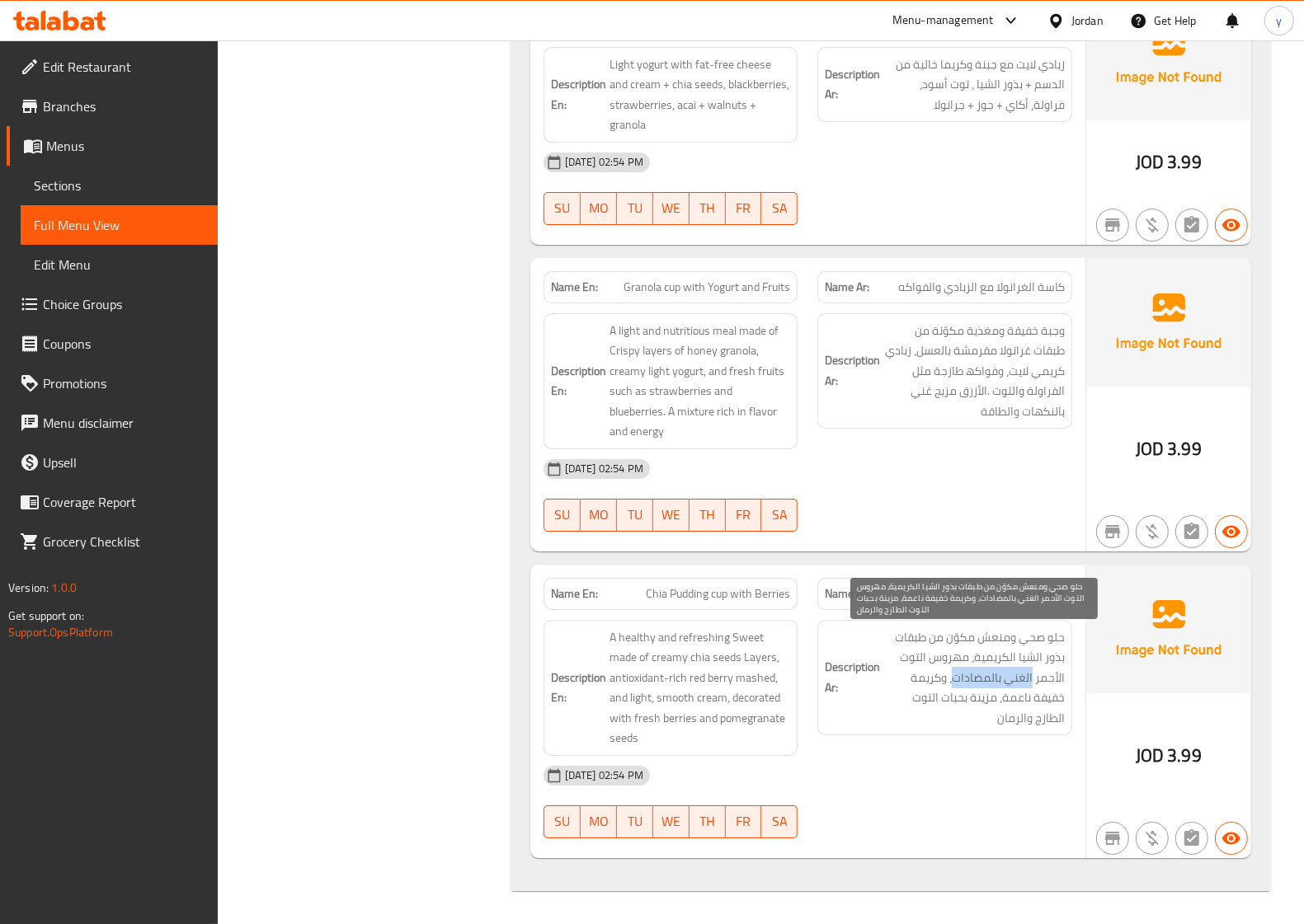
drag, startPoint x: 1033, startPoint y: 681, endPoint x: 955, endPoint y: 682, distance: 78.0
click at [955, 682] on span "حلو صحي ومنعش مكوّن من طبقات بذور الشیا الكریمیة، مھروس التوت الأحمر الغني بالم…" at bounding box center [973, 677] width 181 height 101
copy span "الغني بالمضادات"
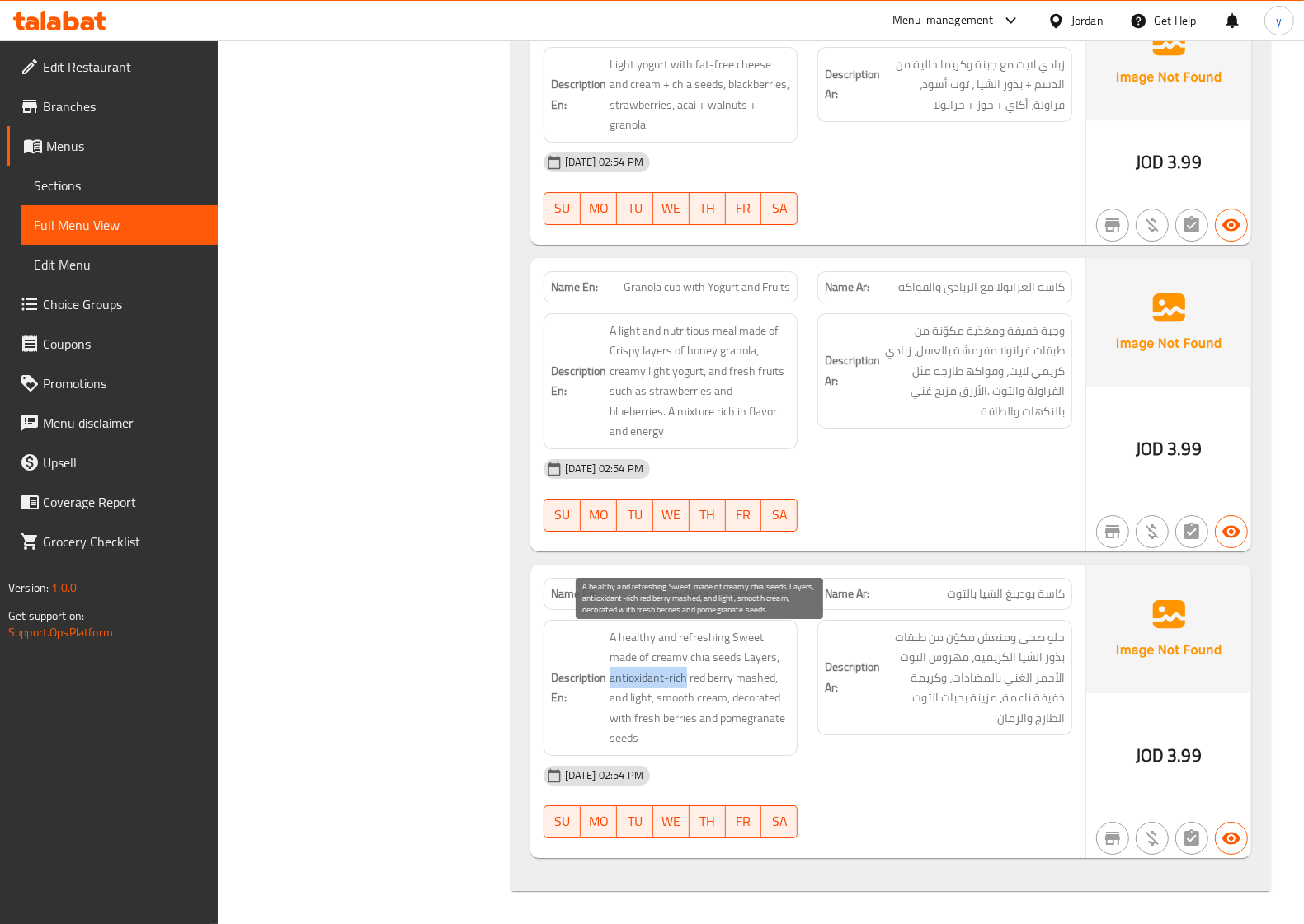
drag, startPoint x: 609, startPoint y: 676, endPoint x: 686, endPoint y: 681, distance: 77.2
click at [686, 681] on span "A healthy and refreshing Sweet made of creamy chia seeds Layers, antioxidant-ri…" at bounding box center [700, 688] width 181 height 122
copy span "antioxidant-rich"
drag, startPoint x: 652, startPoint y: 702, endPoint x: 694, endPoint y: 702, distance: 42.0
click at [694, 702] on span "A healthy and refreshing Sweet made of creamy chia seeds Layers, antioxidant-ri…" at bounding box center [700, 688] width 181 height 122
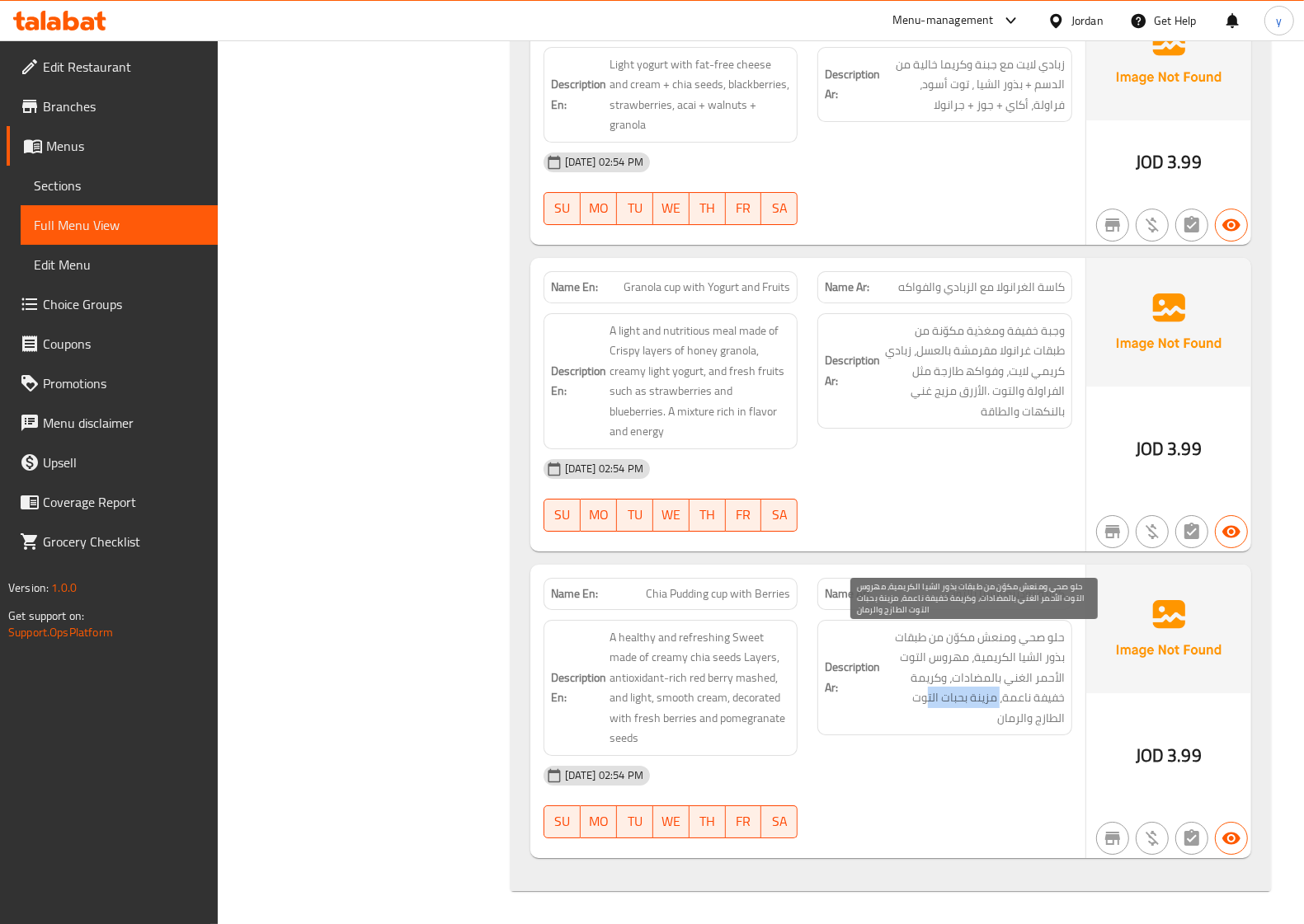
drag, startPoint x: 999, startPoint y: 699, endPoint x: 928, endPoint y: 702, distance: 71.1
click at [928, 702] on span "حلو صحي ومنعش مكوّن من طبقات بذور الشیا الكریمیة، مھروس التوت الأحمر الغني بالم…" at bounding box center [973, 677] width 181 height 101
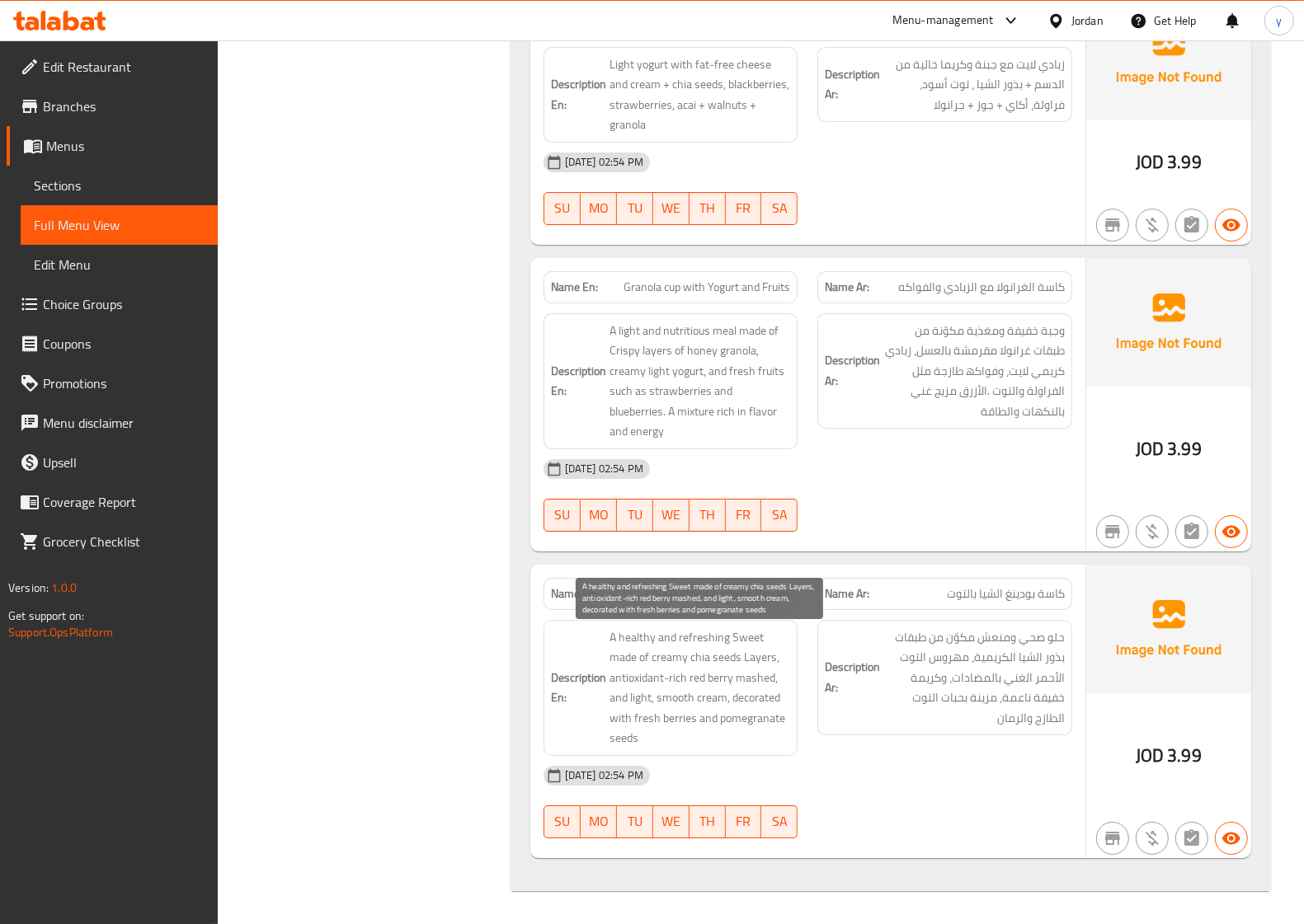
click at [754, 713] on span "A healthy and refreshing Sweet made of creamy chia seeds Layers, antioxidant-ri…" at bounding box center [700, 688] width 181 height 122
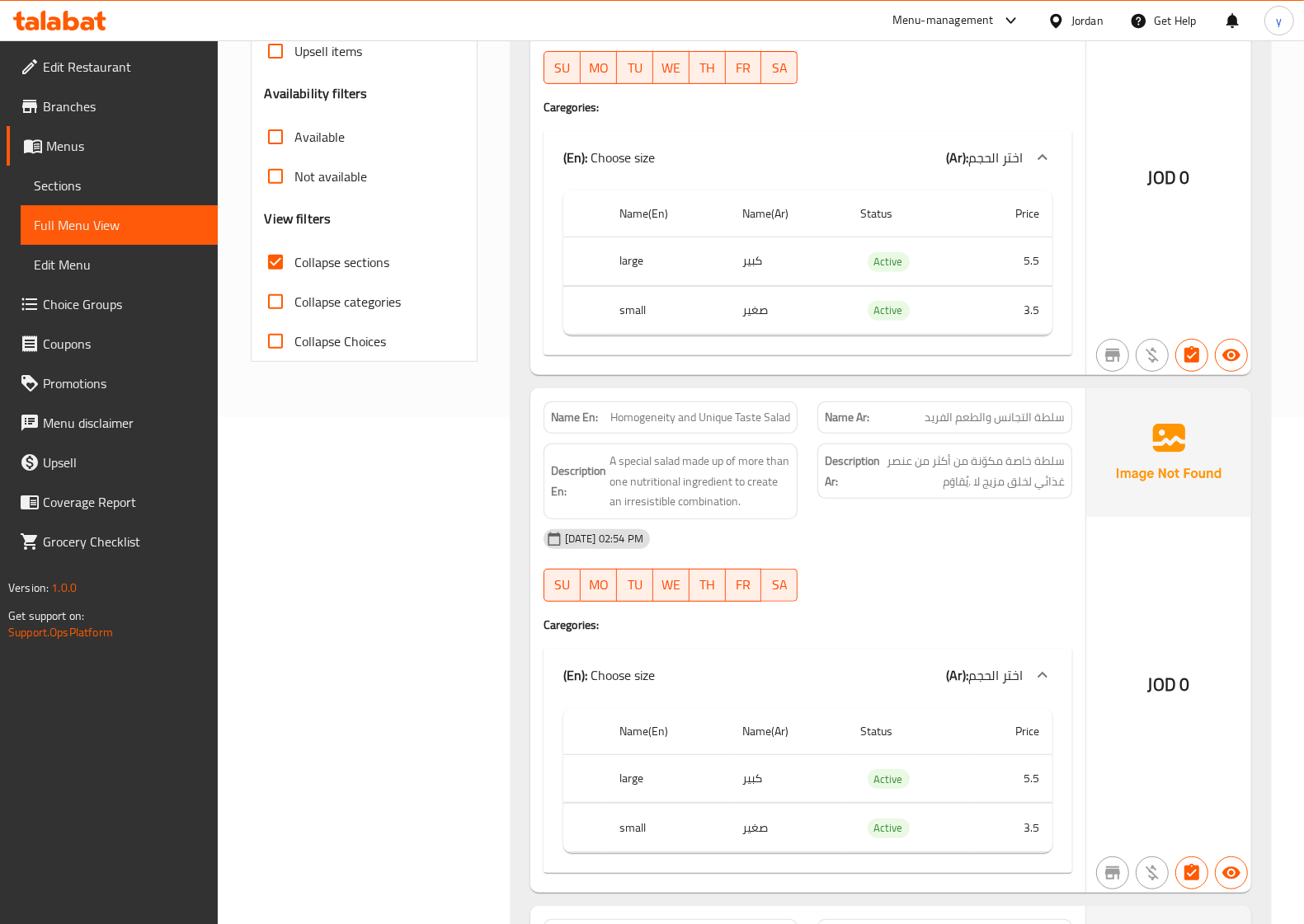
scroll to position [0, 0]
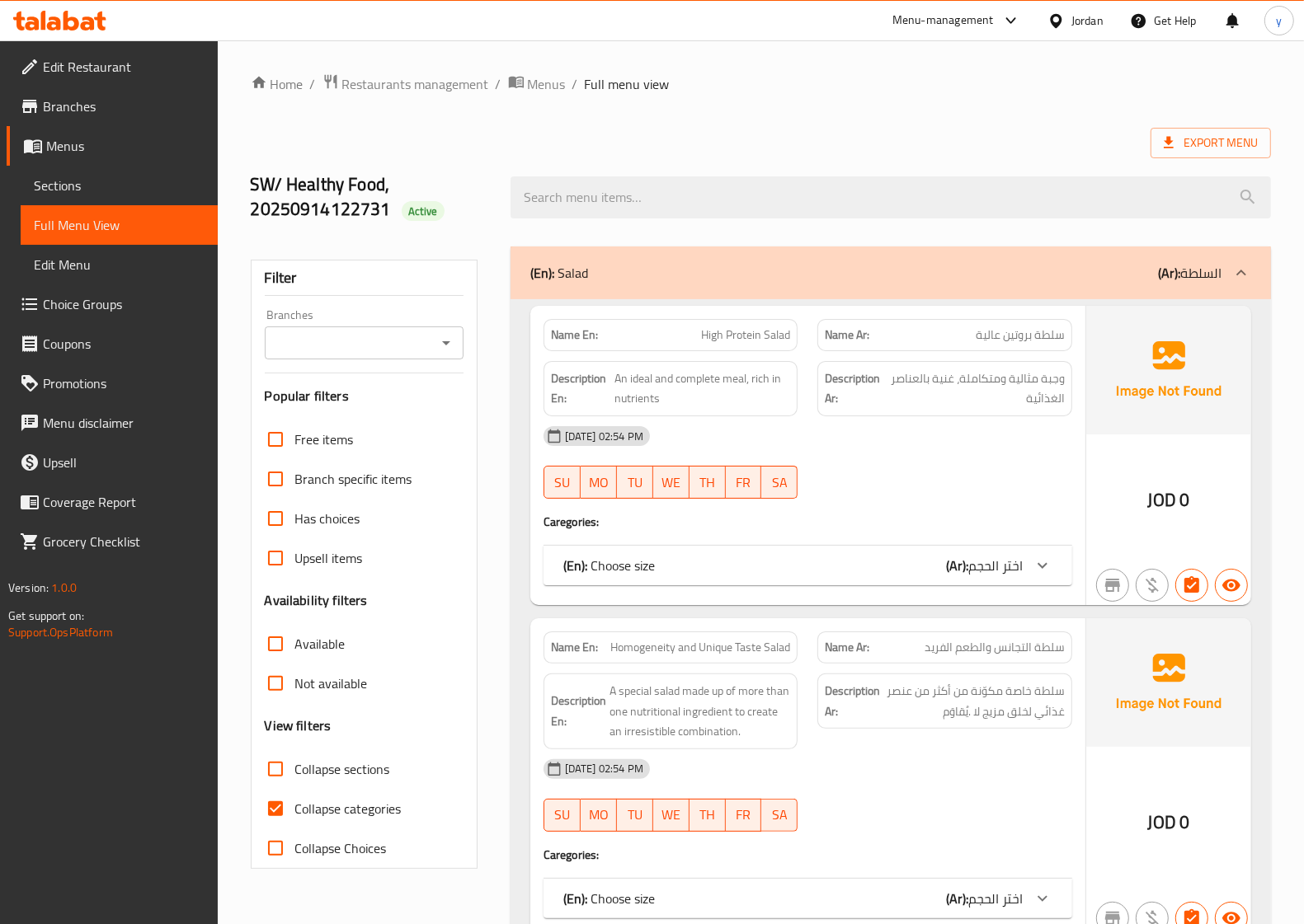
click at [312, 808] on span "Collapse categories" at bounding box center [348, 809] width 106 height 20
click at [295, 808] on input "Collapse categories" at bounding box center [275, 809] width 39 height 39
checkbox input "false"
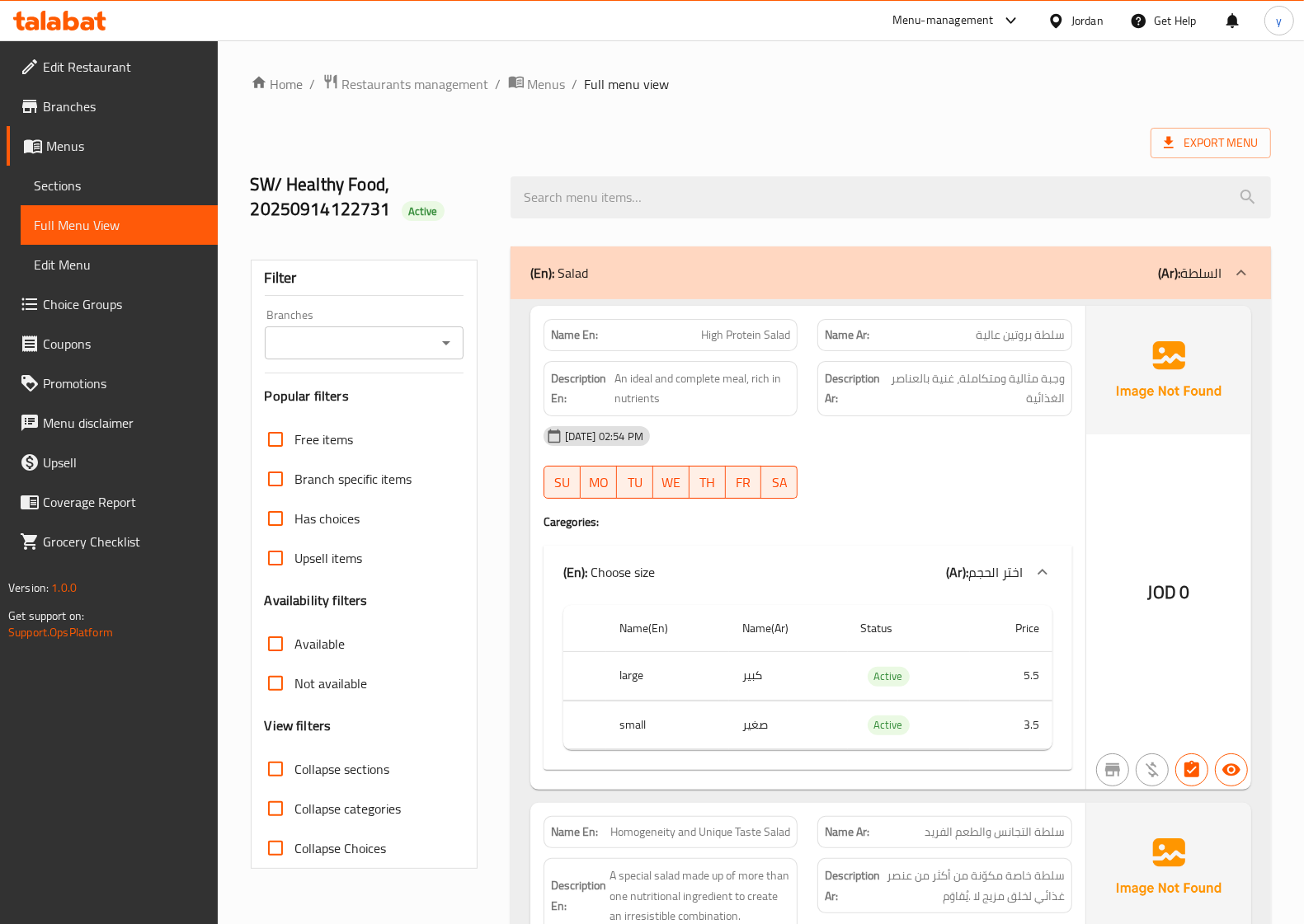
click at [319, 769] on span "Collapse sections" at bounding box center [342, 769] width 95 height 20
click at [295, 769] on input "Collapse sections" at bounding box center [275, 769] width 39 height 39
checkbox input "true"
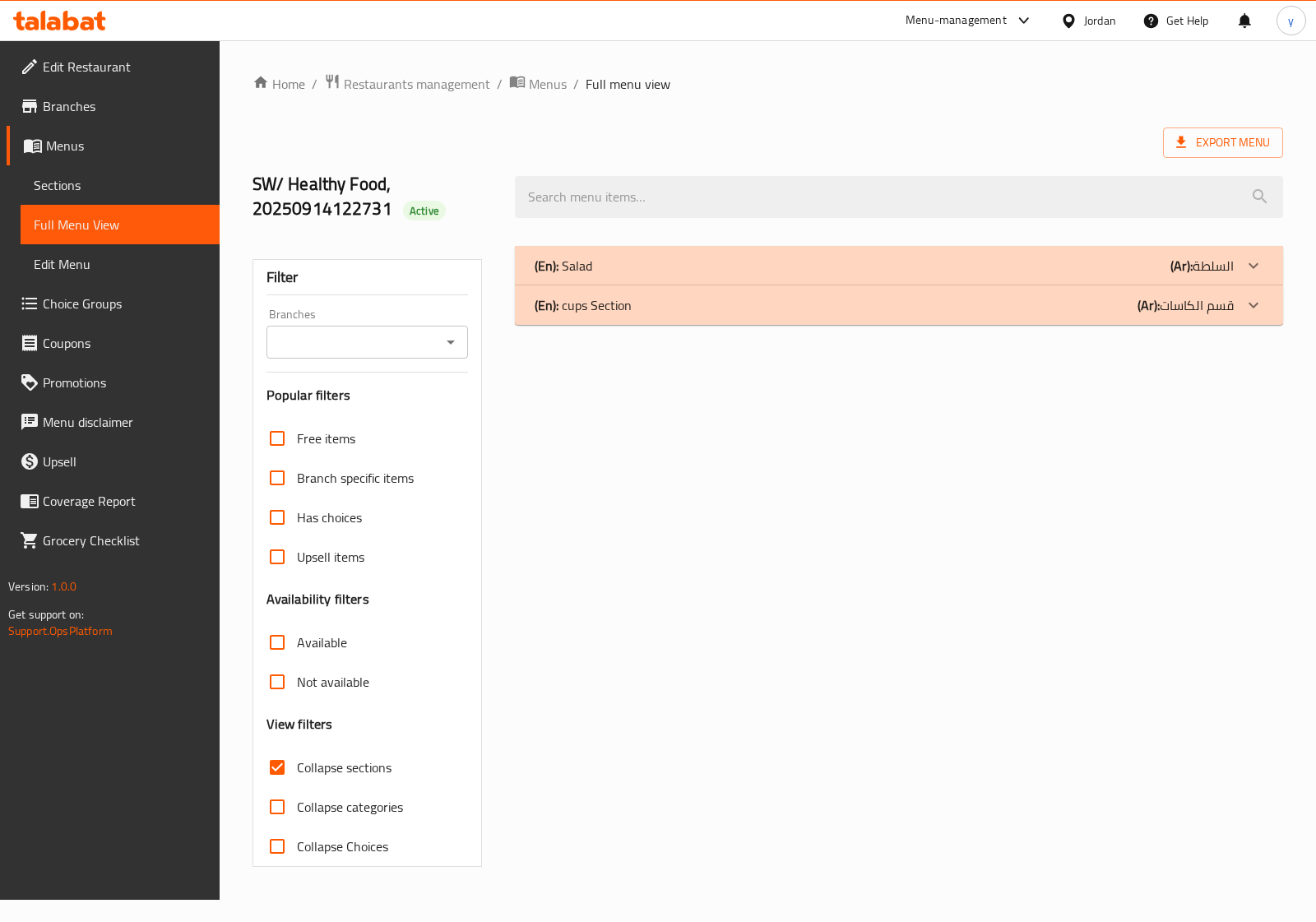
click at [625, 260] on div "(En): Salad (Ar): السلطة" at bounding box center [884, 266] width 699 height 20
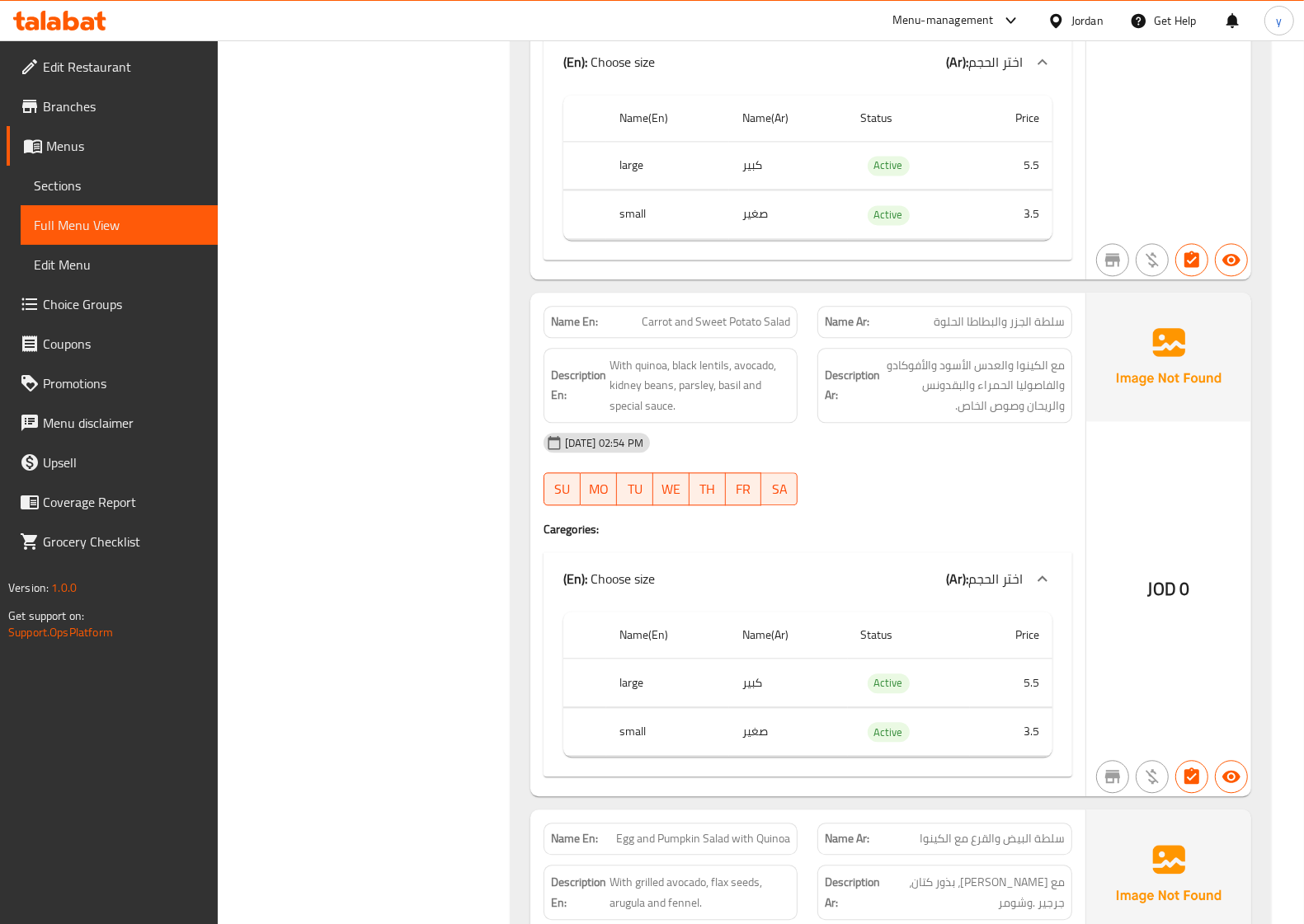
scroll to position [3498, 0]
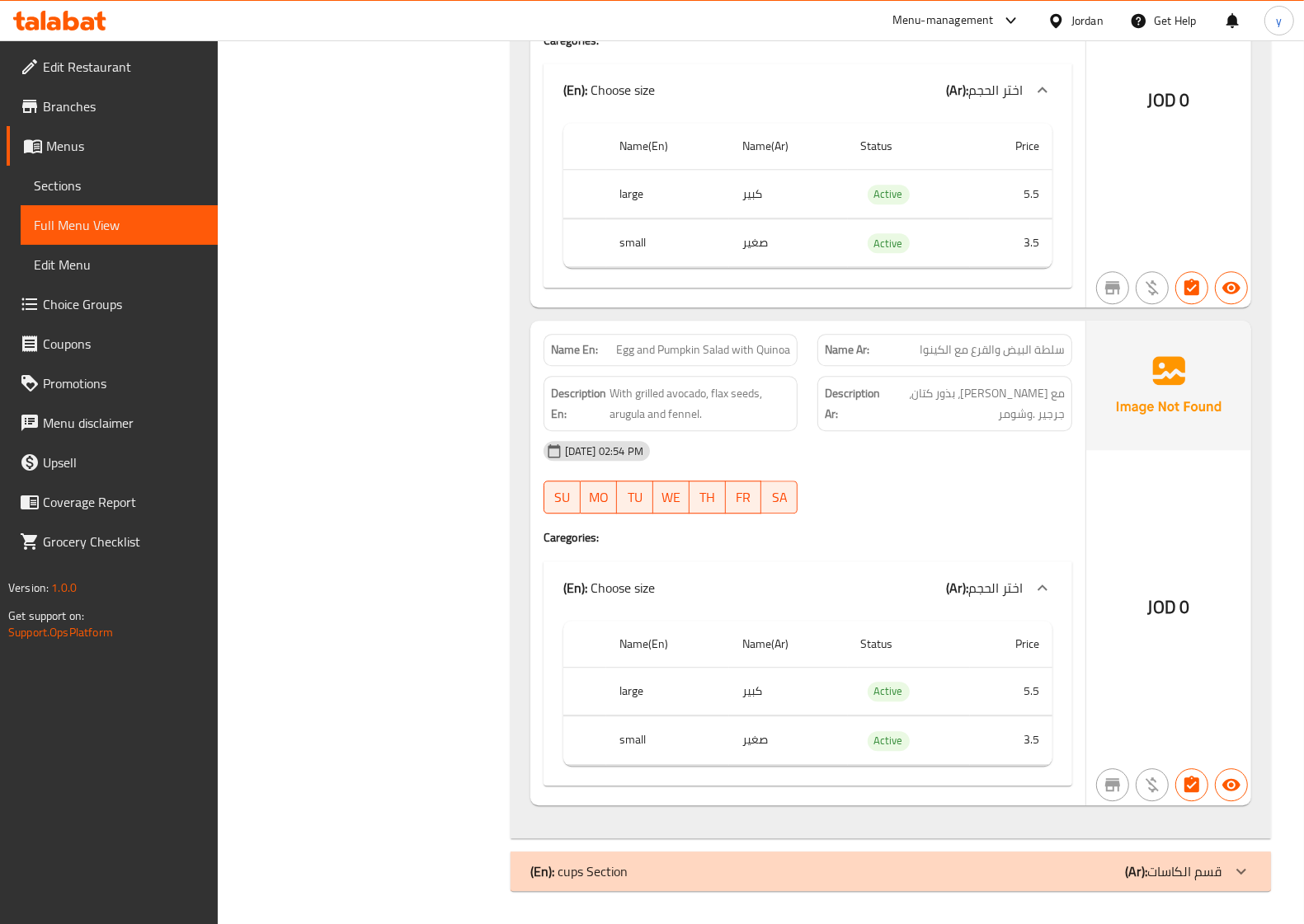
click at [649, 868] on div "(En): cups Section (Ar): قسم الكاسات" at bounding box center [875, 871] width 691 height 20
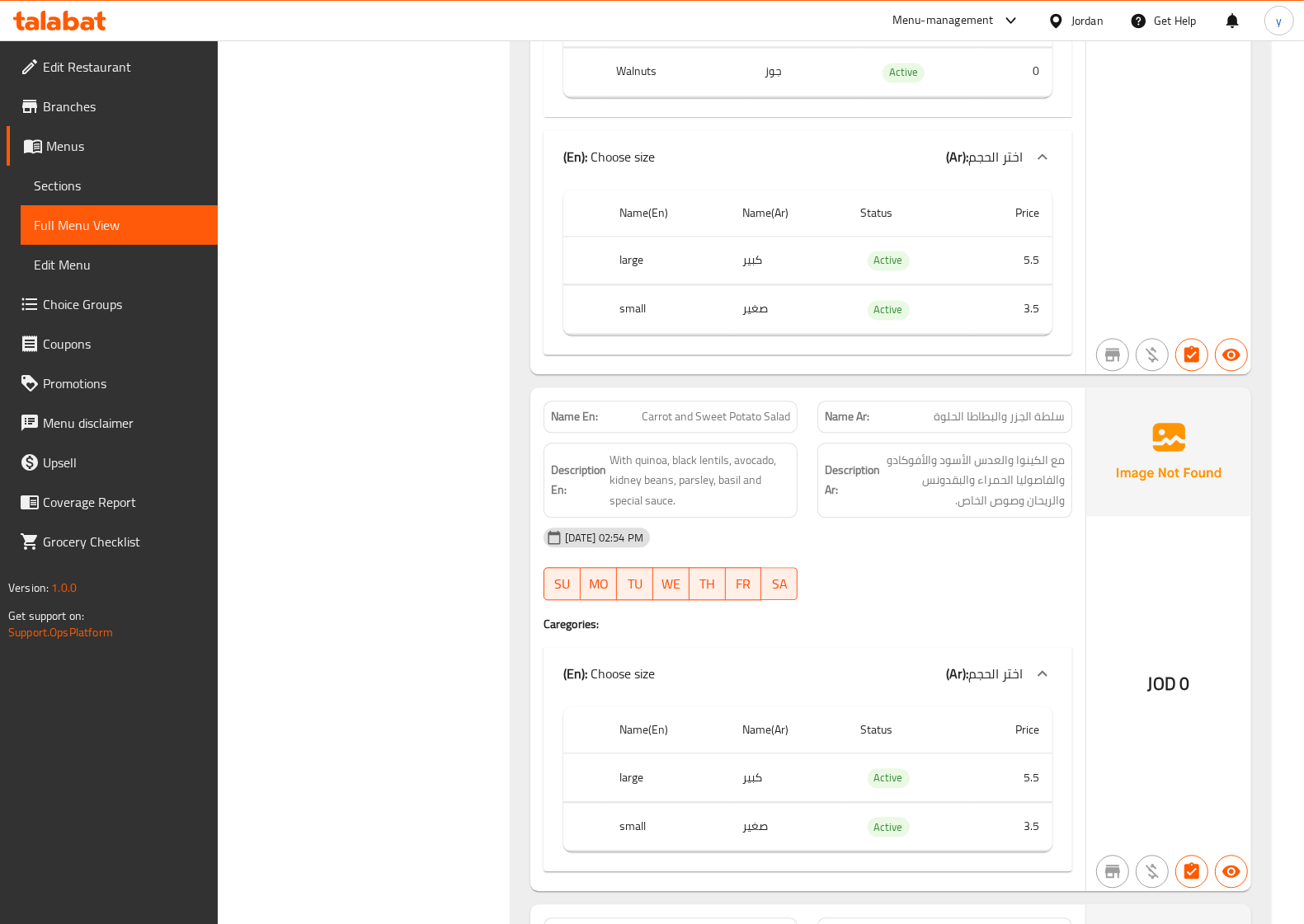
scroll to position [0, 0]
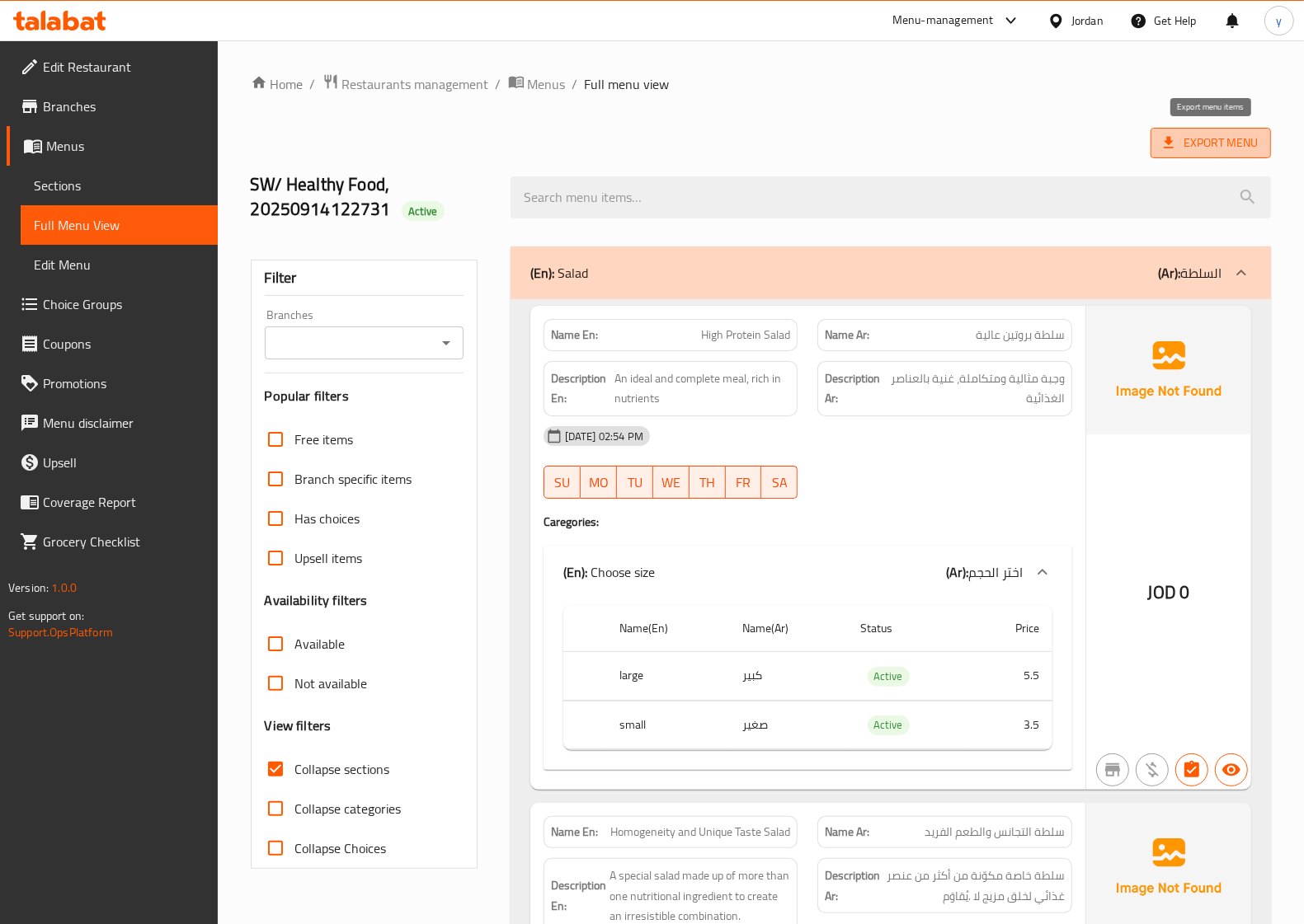
click at [1210, 146] on span "Export Menu" at bounding box center [1210, 143] width 94 height 21
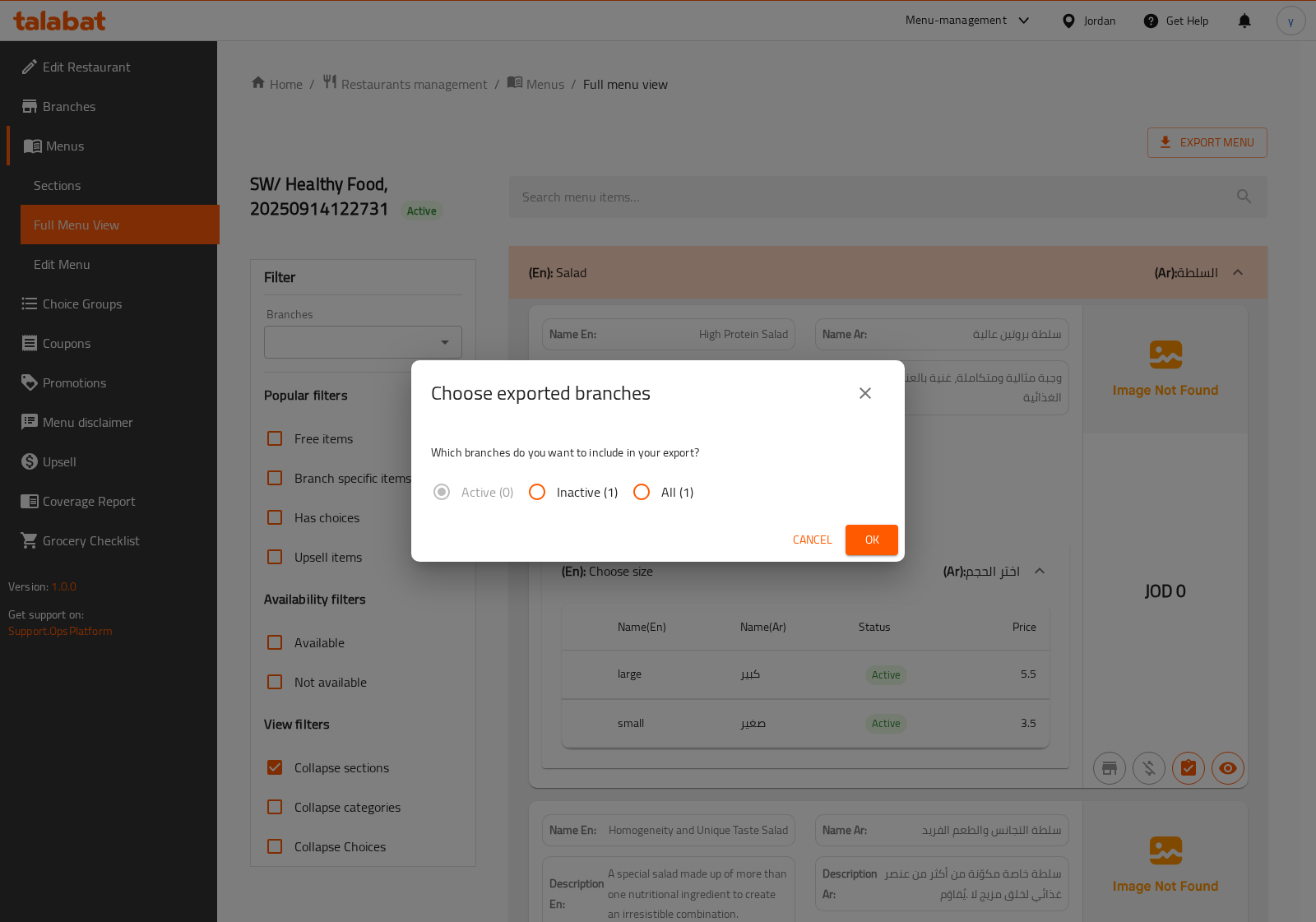
click at [651, 503] on input "All (1)" at bounding box center [642, 492] width 39 height 39
radio input "true"
click at [856, 536] on button "Ok" at bounding box center [871, 540] width 53 height 30
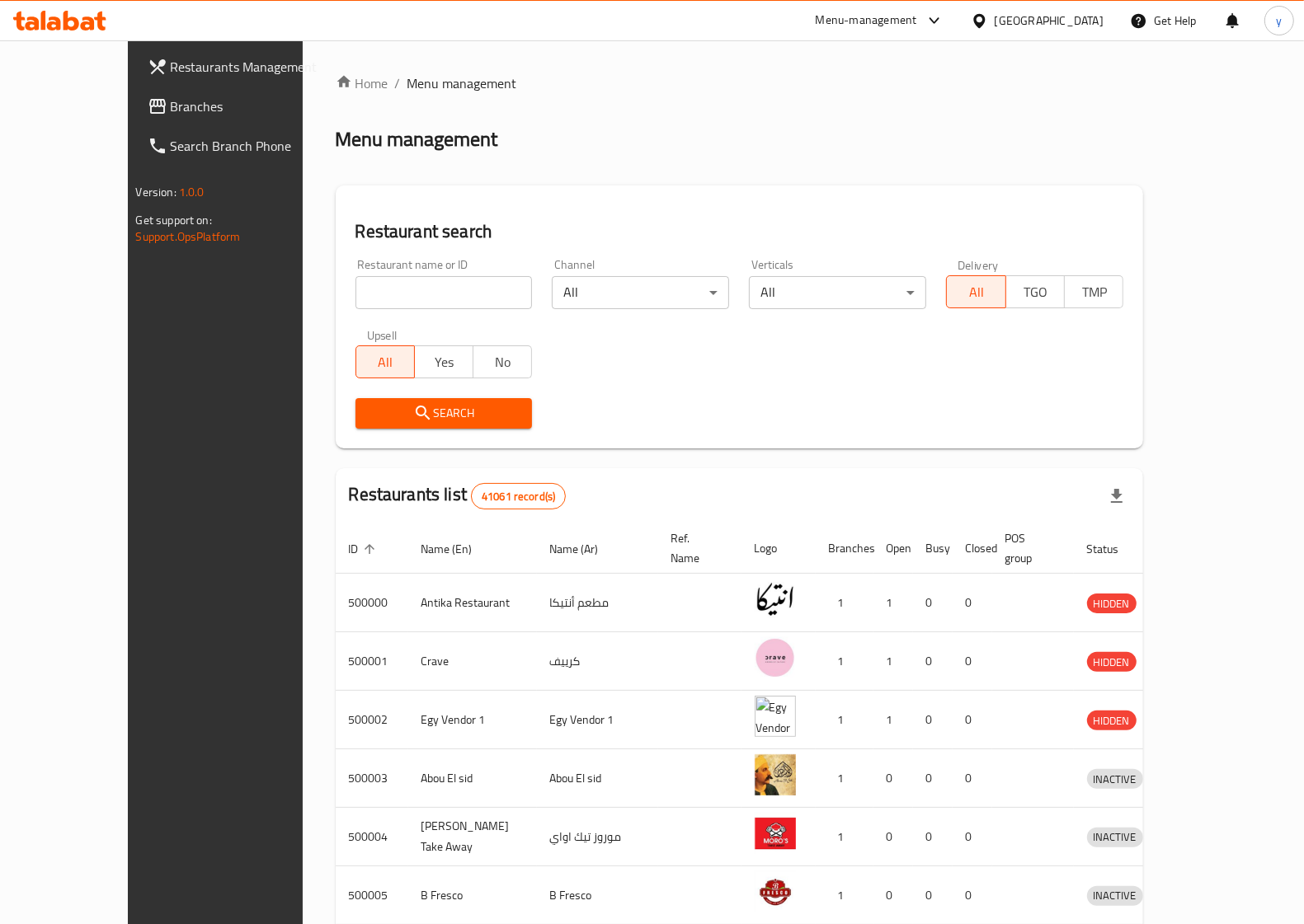
click at [171, 107] on span "Branches" at bounding box center [251, 106] width 162 height 20
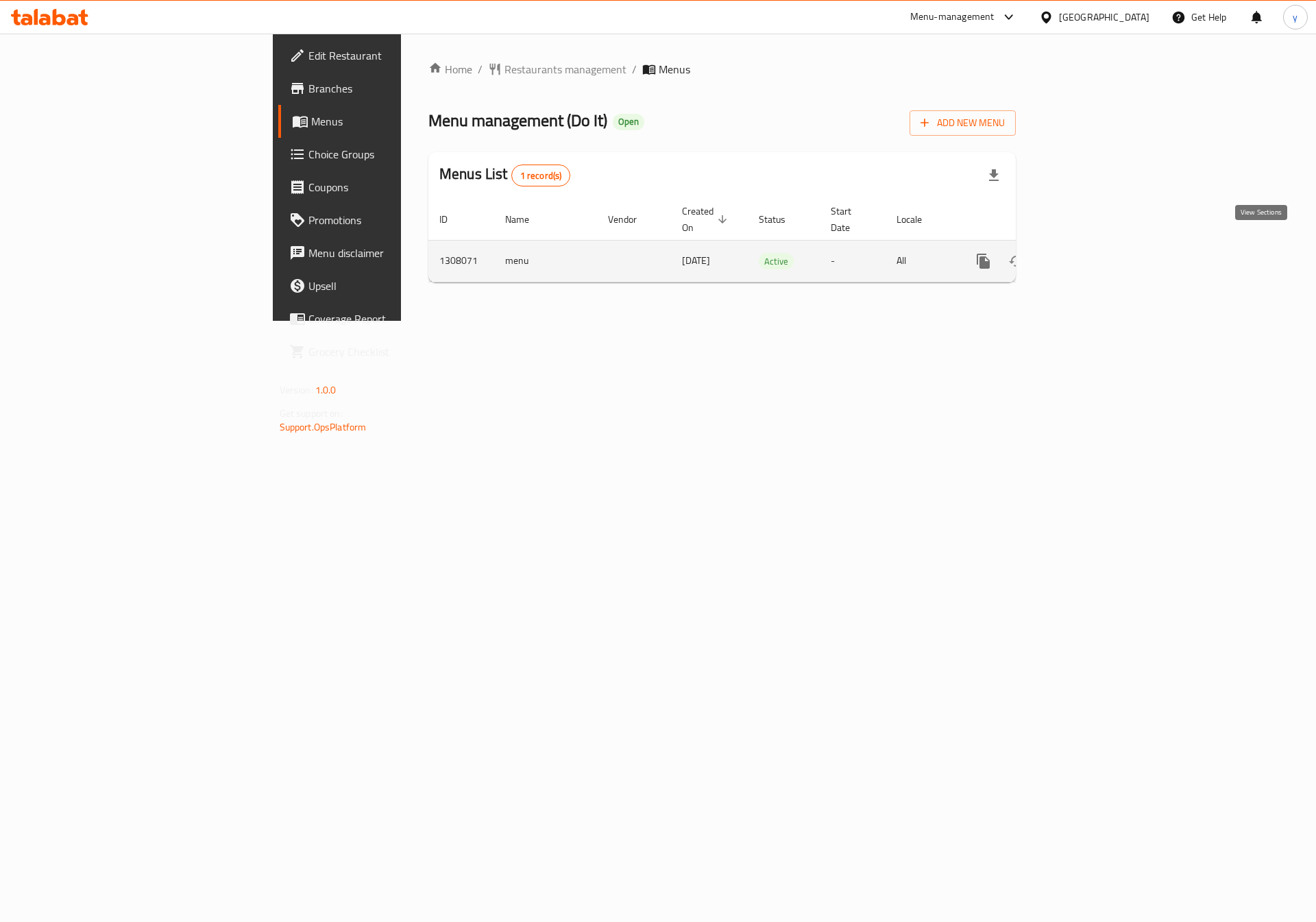
click at [1091, 253] on icon "enhanced table" at bounding box center [1083, 261] width 16 height 16
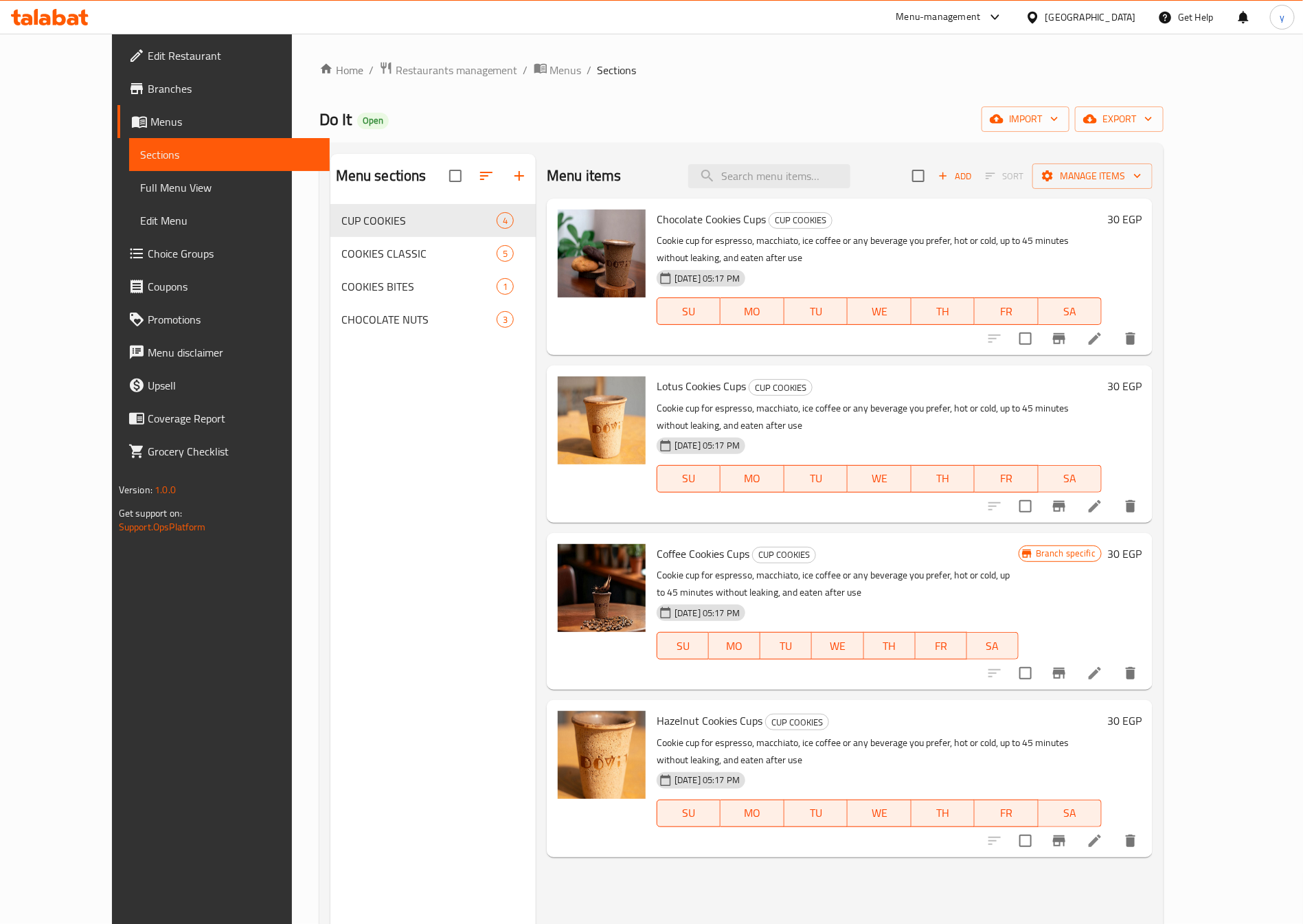
click at [176, 86] on span "Branches" at bounding box center [233, 89] width 171 height 16
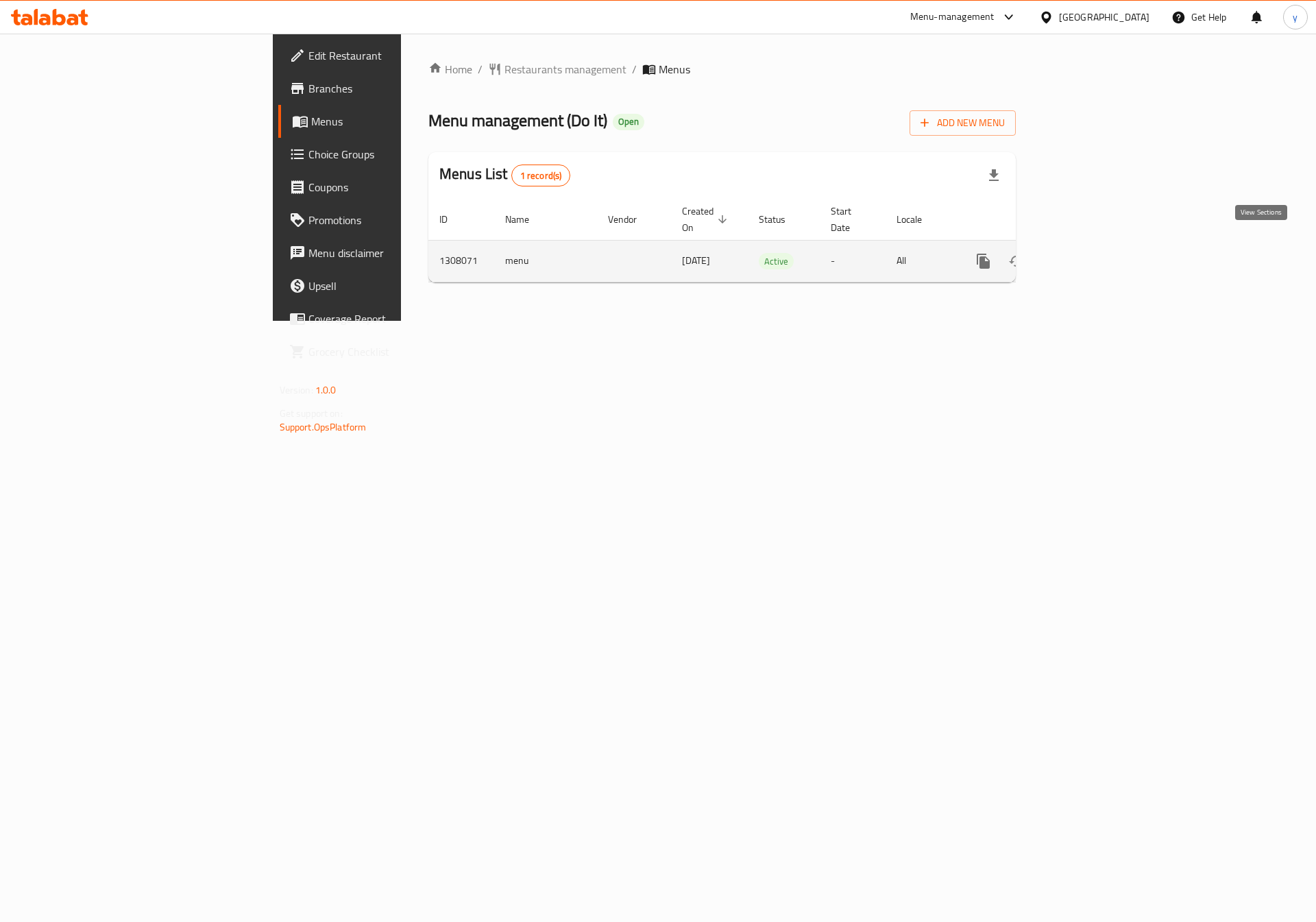
click at [1089, 255] on icon "enhanced table" at bounding box center [1083, 261] width 13 height 13
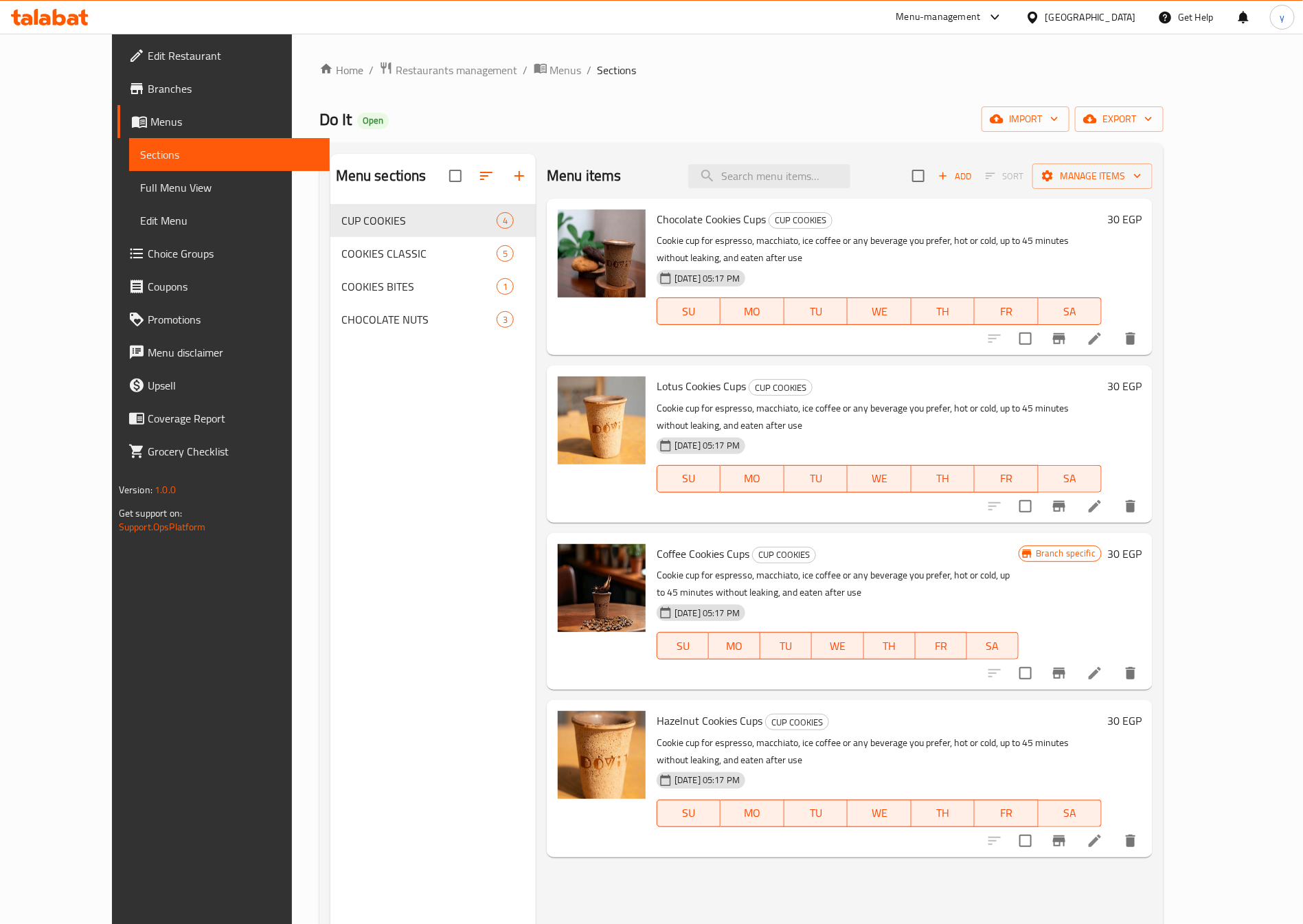
click at [140, 183] on span "Full Menu View" at bounding box center [229, 188] width 179 height 16
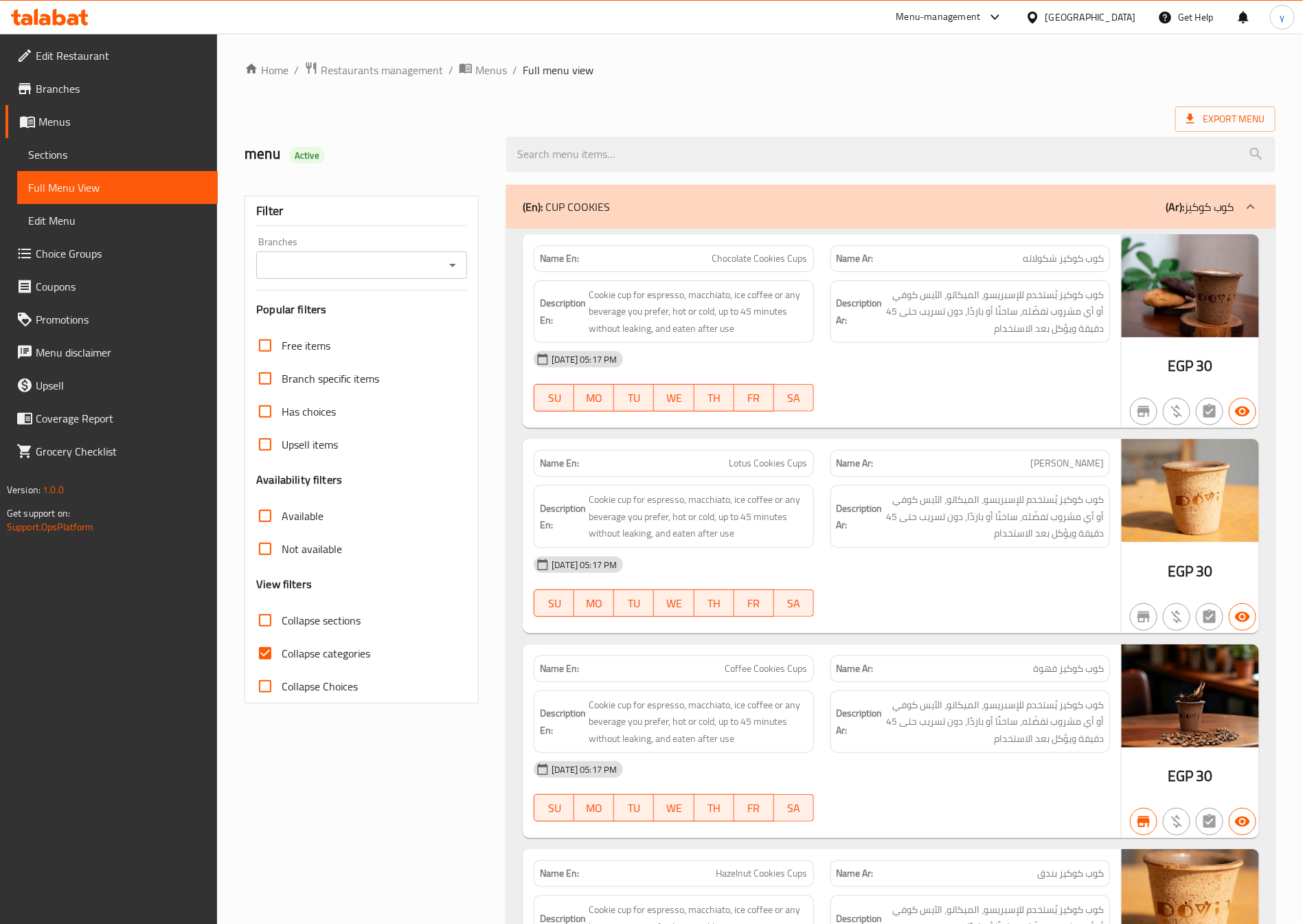
click at [75, 156] on span "Sections" at bounding box center [118, 155] width 179 height 16
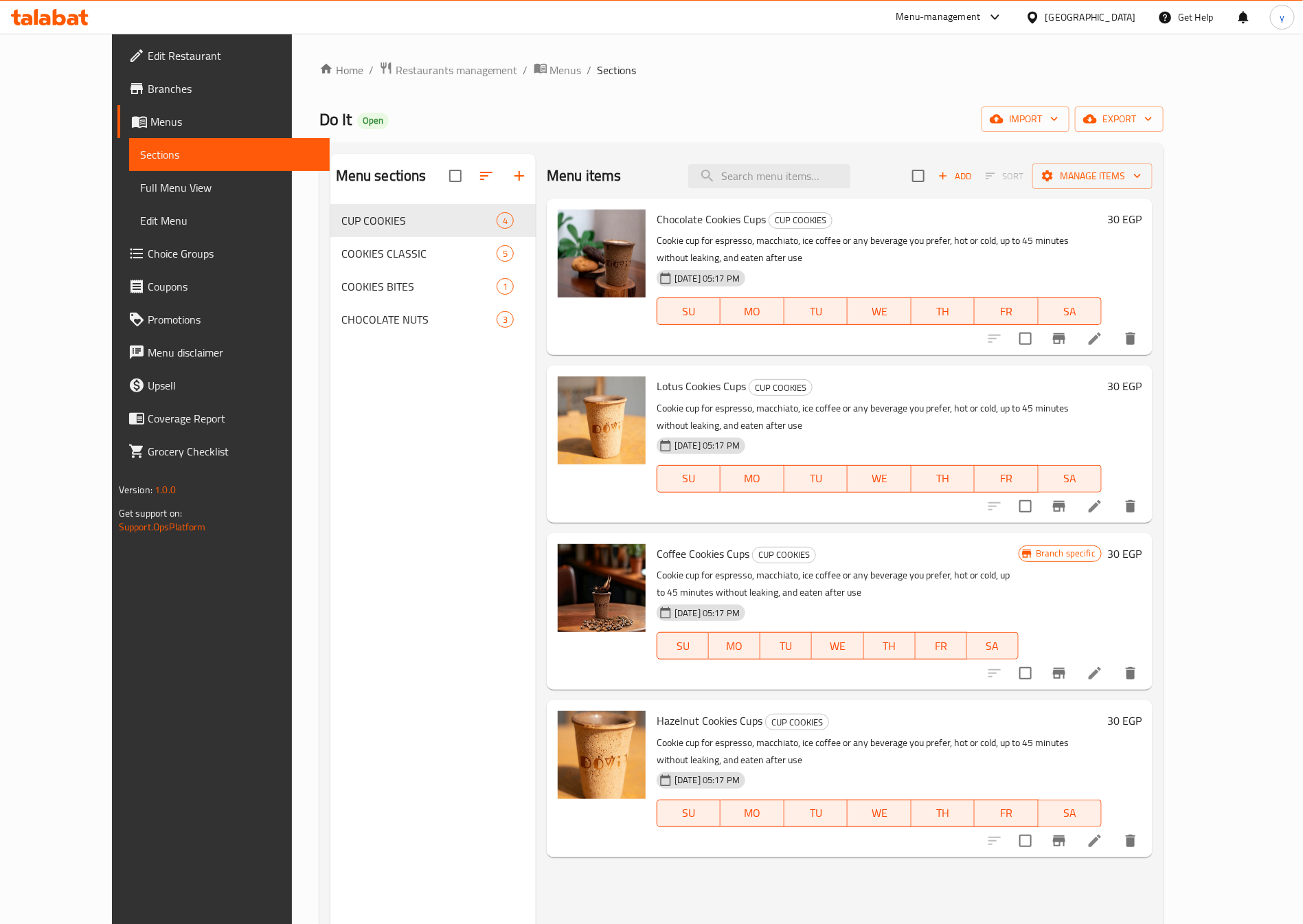
click at [150, 120] on span "Menus" at bounding box center [235, 121] width 168 height 16
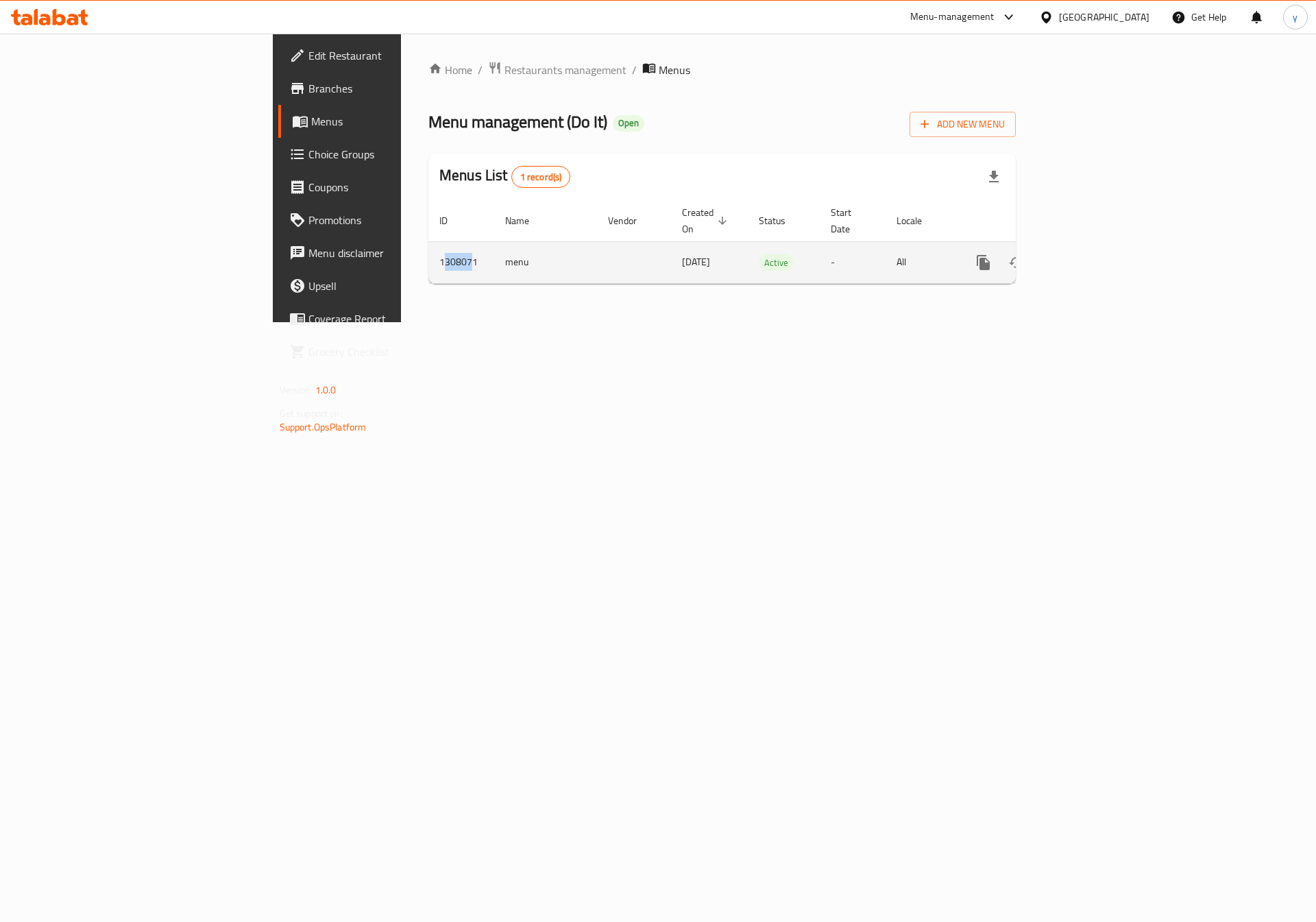
drag, startPoint x: 264, startPoint y: 249, endPoint x: 292, endPoint y: 252, distance: 28.2
click at [429, 252] on td "1308071" at bounding box center [461, 262] width 66 height 42
drag, startPoint x: 259, startPoint y: 247, endPoint x: 294, endPoint y: 247, distance: 35.0
click at [429, 247] on td "1308071" at bounding box center [461, 262] width 66 height 42
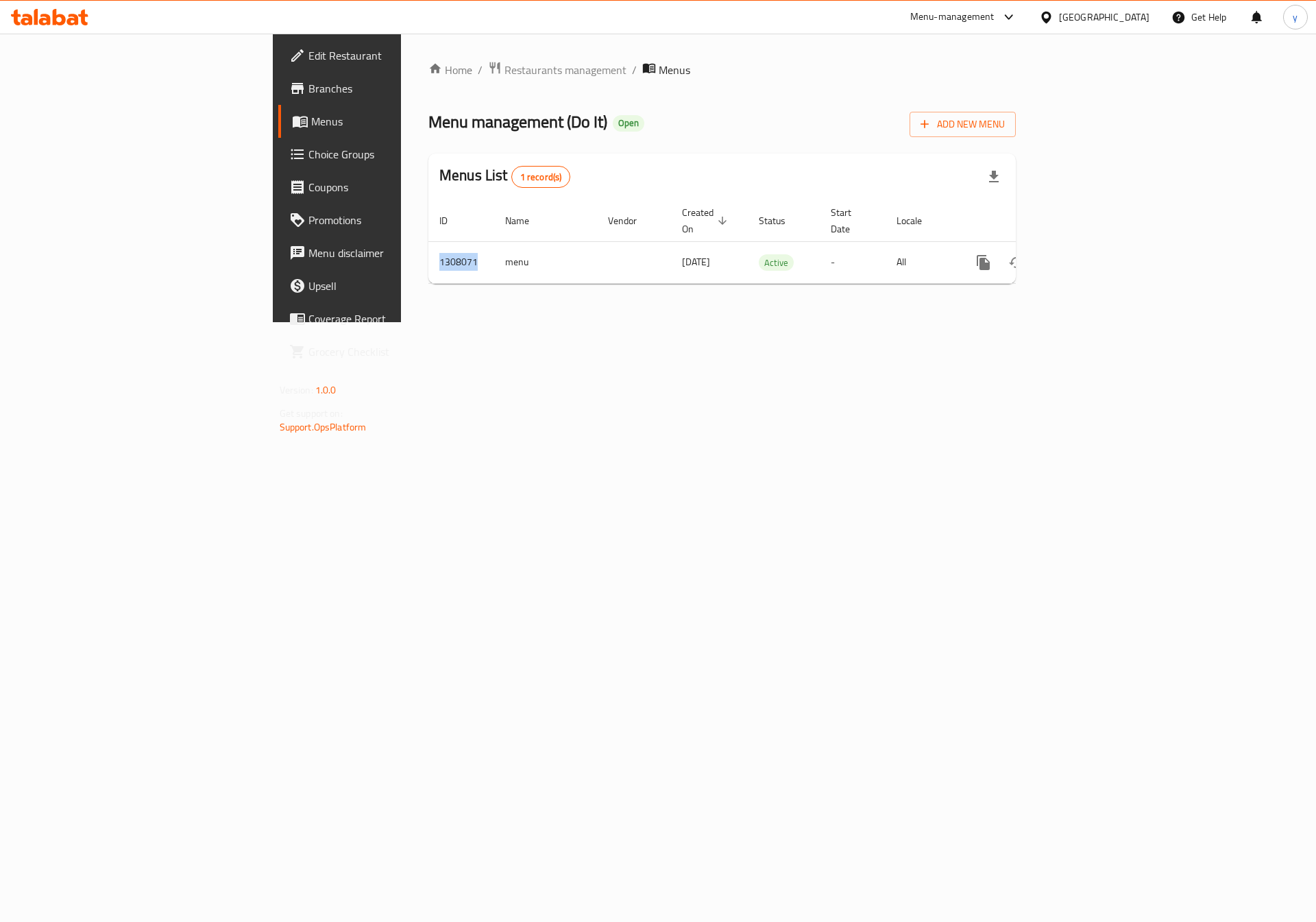
copy td "1308071"
click at [973, 322] on div "Home / Restaurants management / Menus Menu management ( Do It ) Open Add New Me…" at bounding box center [722, 178] width 643 height 288
click at [308, 85] on span "Branches" at bounding box center [395, 88] width 173 height 16
click at [1043, 321] on div "Home / Restaurants management / Menus Menu management ( Do It ) Open Add New Me…" at bounding box center [722, 177] width 643 height 288
click at [308, 84] on span "Branches" at bounding box center [395, 88] width 173 height 16
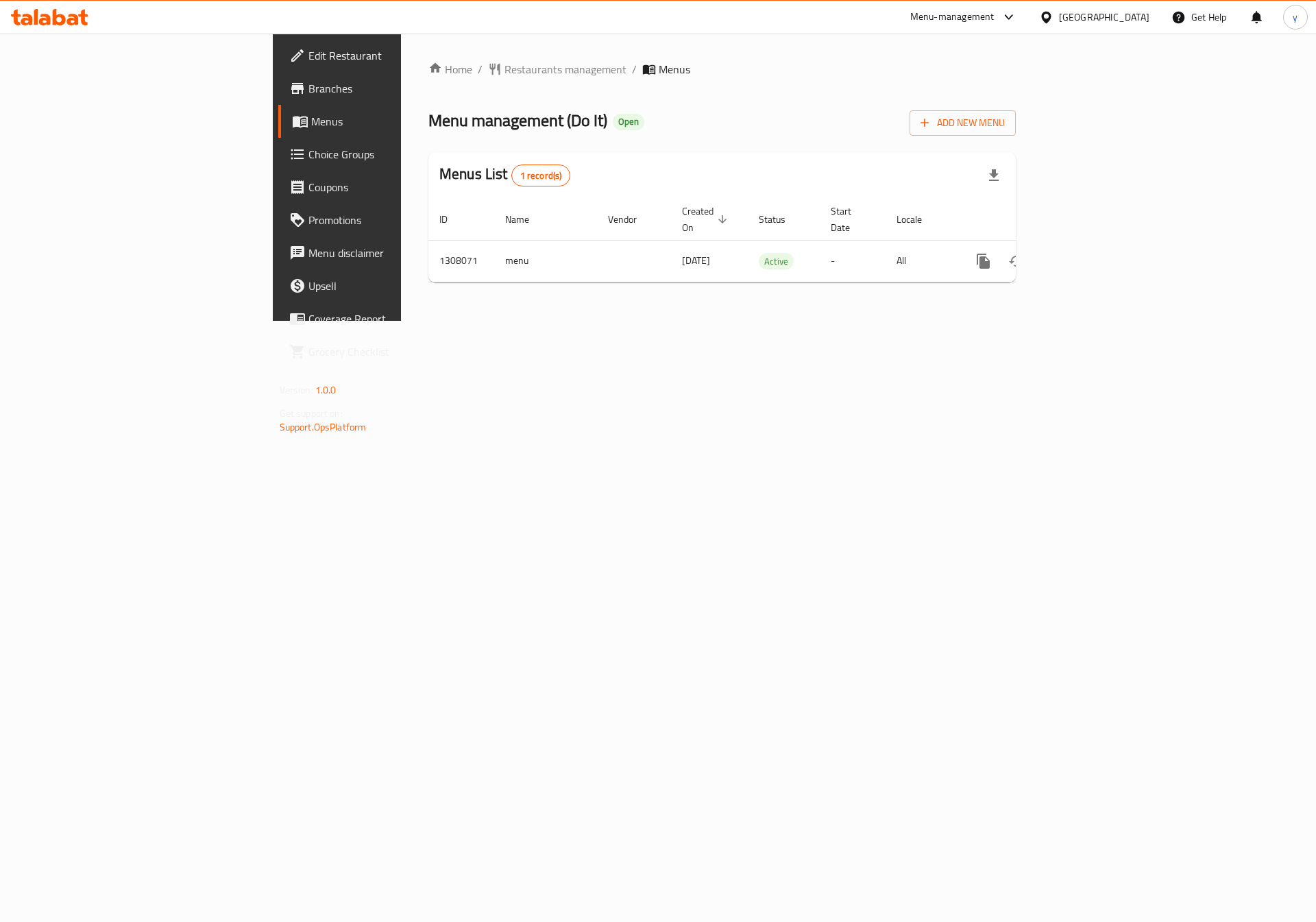
click at [412, 321] on div "Home / Restaurants management / Menus Menu management ( Do It ) Open Add New Me…" at bounding box center [722, 177] width 643 height 288
click at [279, 76] on link "Branches" at bounding box center [386, 88] width 215 height 33
click at [1091, 253] on icon "enhanced table" at bounding box center [1083, 261] width 16 height 16
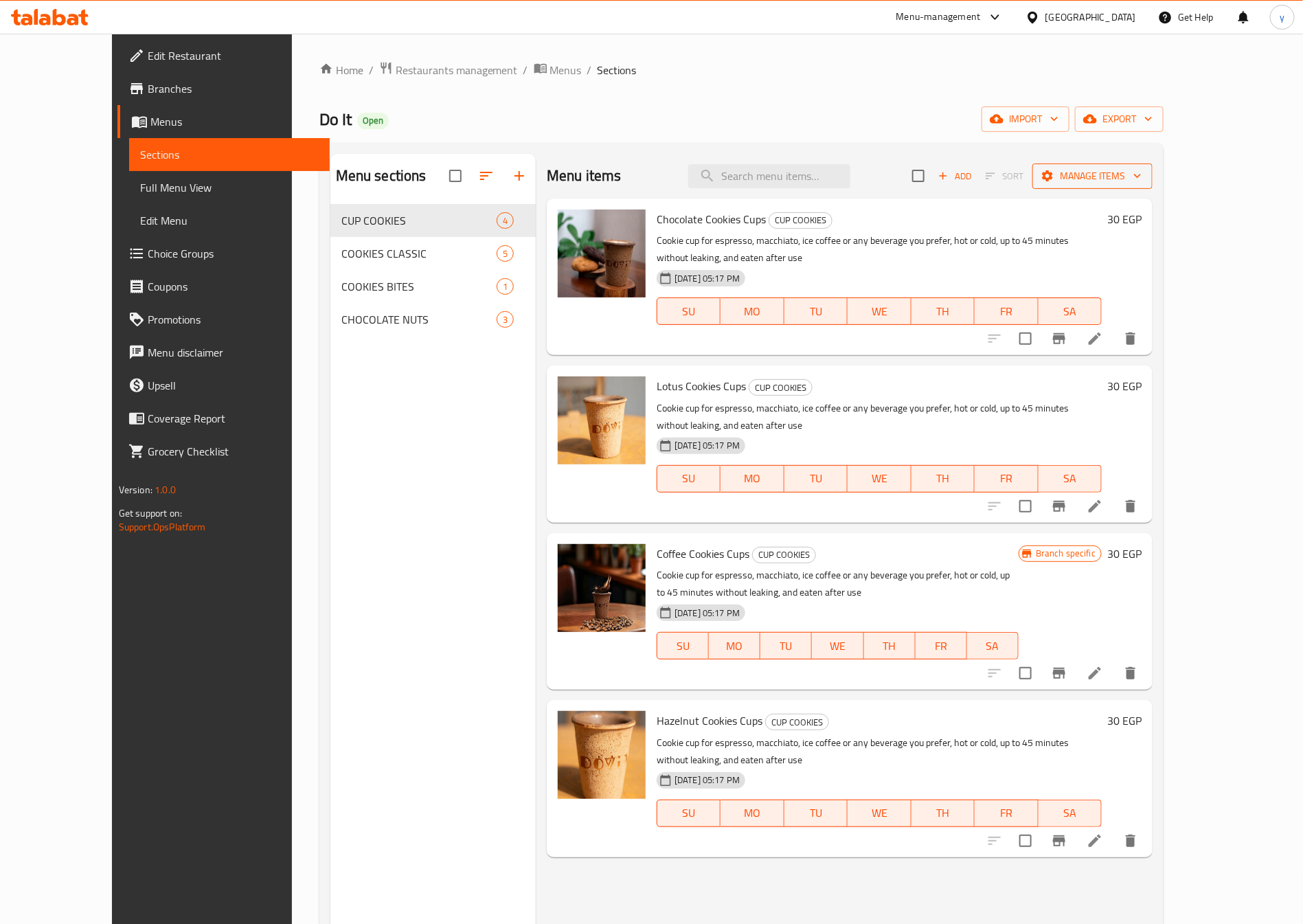
click at [1141, 182] on span "Manage items" at bounding box center [1092, 176] width 98 height 17
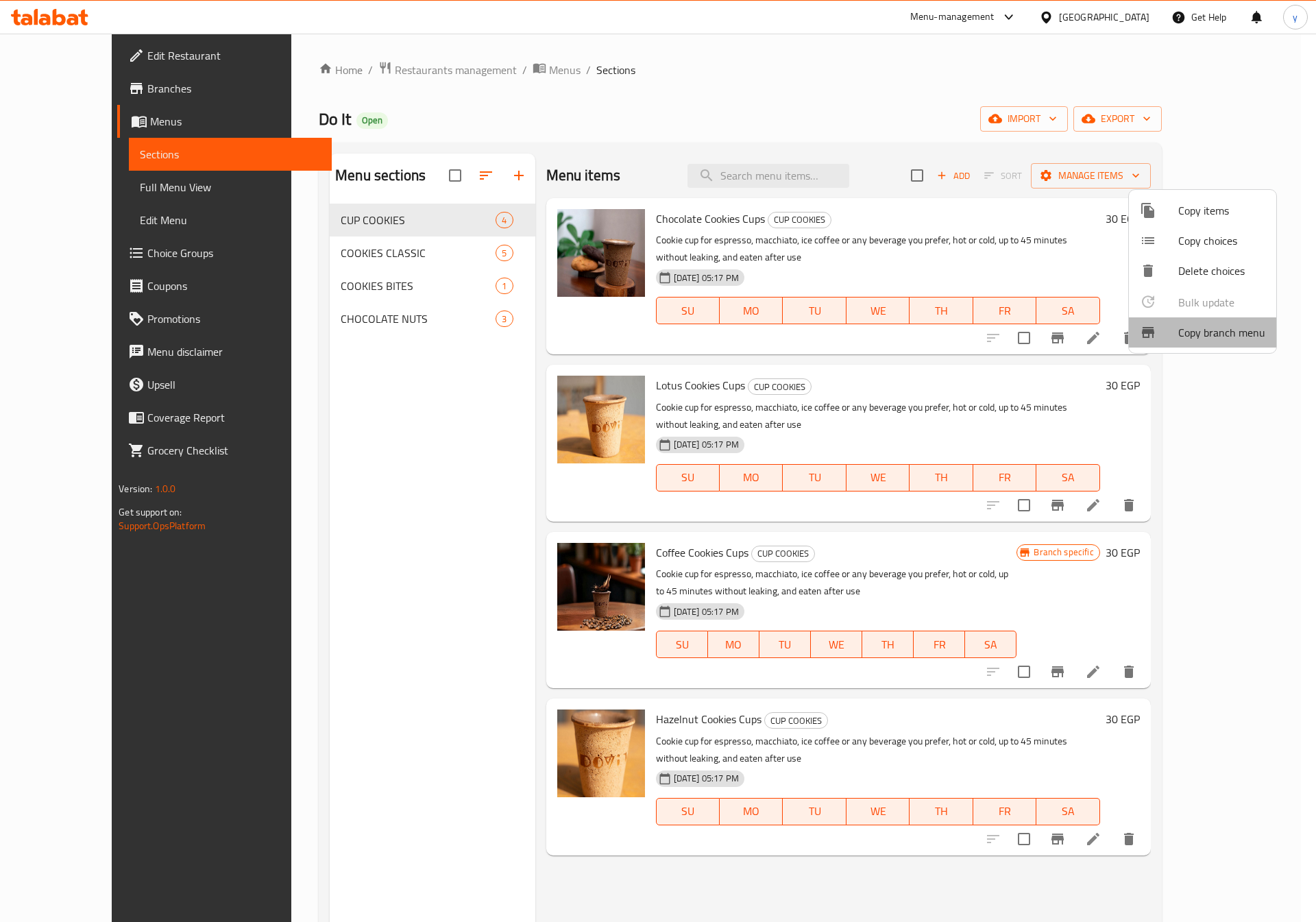
click at [1210, 329] on span "Copy branch menu" at bounding box center [1222, 332] width 87 height 16
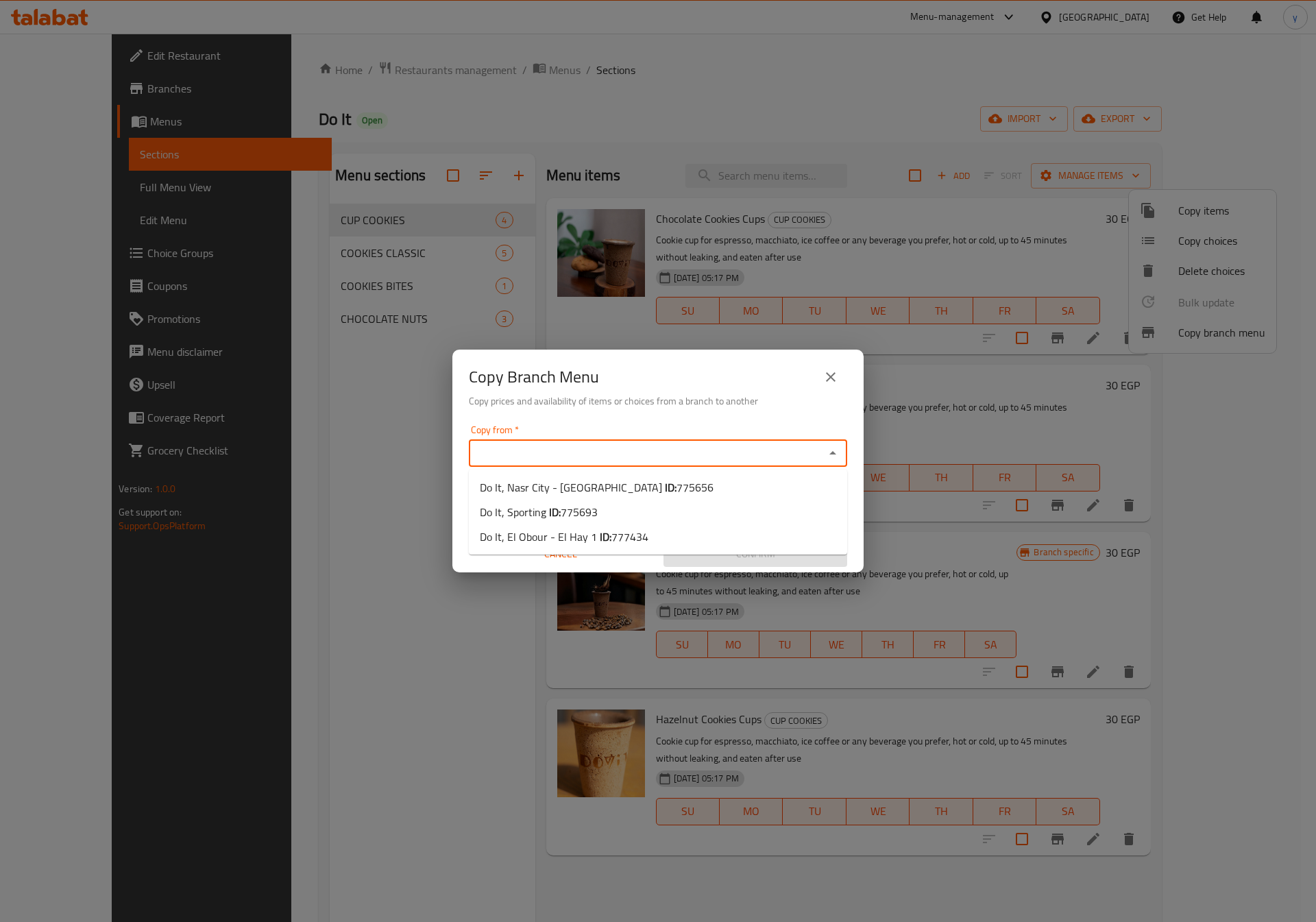
click at [644, 450] on input "Copy from   *" at bounding box center [647, 453] width 348 height 19
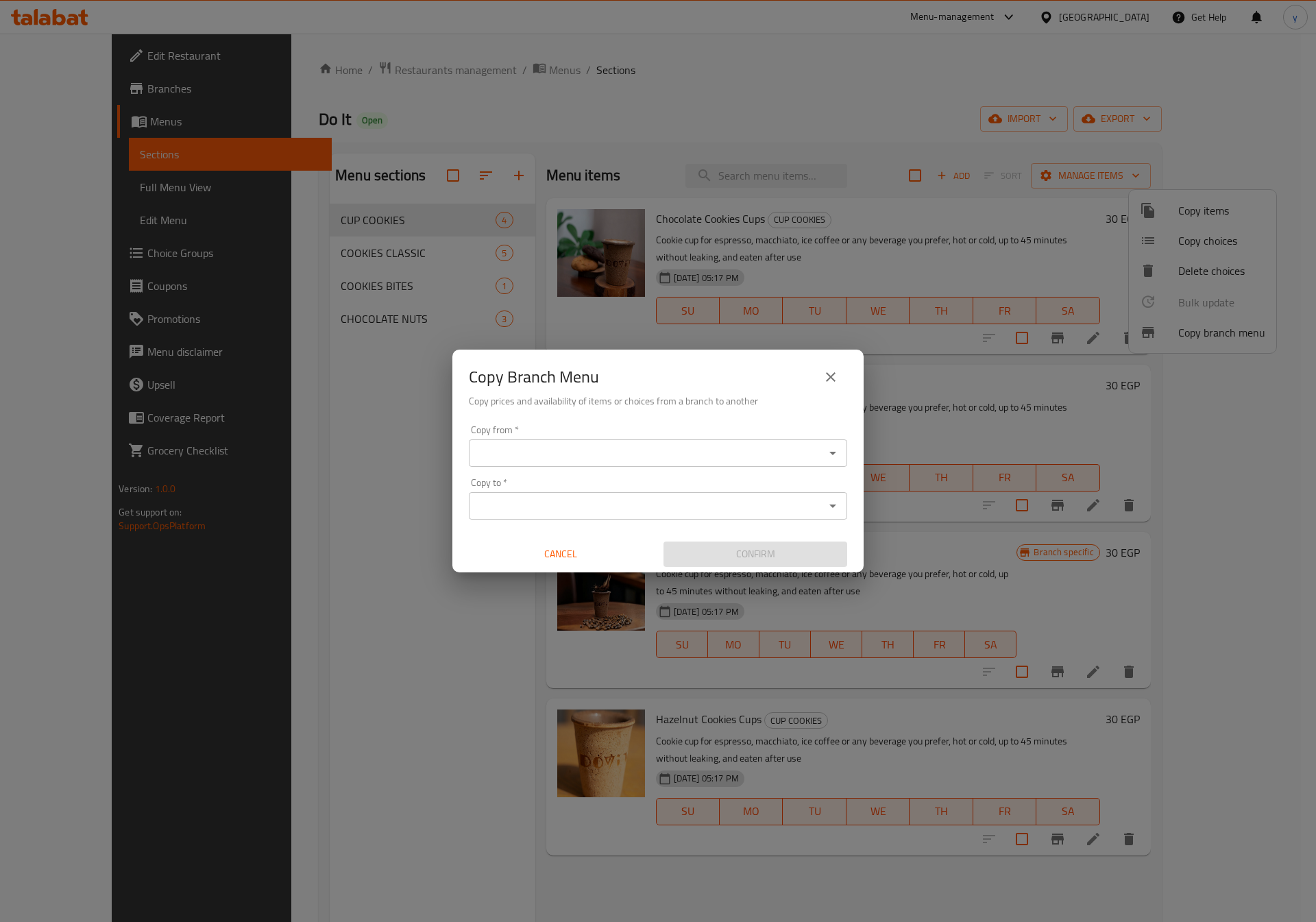
drag, startPoint x: 681, startPoint y: 132, endPoint x: 395, endPoint y: 152, distance: 286.7
click at [681, 132] on div "Copy Branch Menu Copy prices and availability of items or choices from a branch…" at bounding box center [658, 461] width 1316 height 922
click at [102, 137] on div "Copy Branch Menu Copy prices and availability of items or choices from a branch…" at bounding box center [658, 461] width 1316 height 922
drag, startPoint x: 832, startPoint y: 370, endPoint x: 38, endPoint y: 121, distance: 832.1
click at [829, 370] on icon "close" at bounding box center [831, 377] width 16 height 16
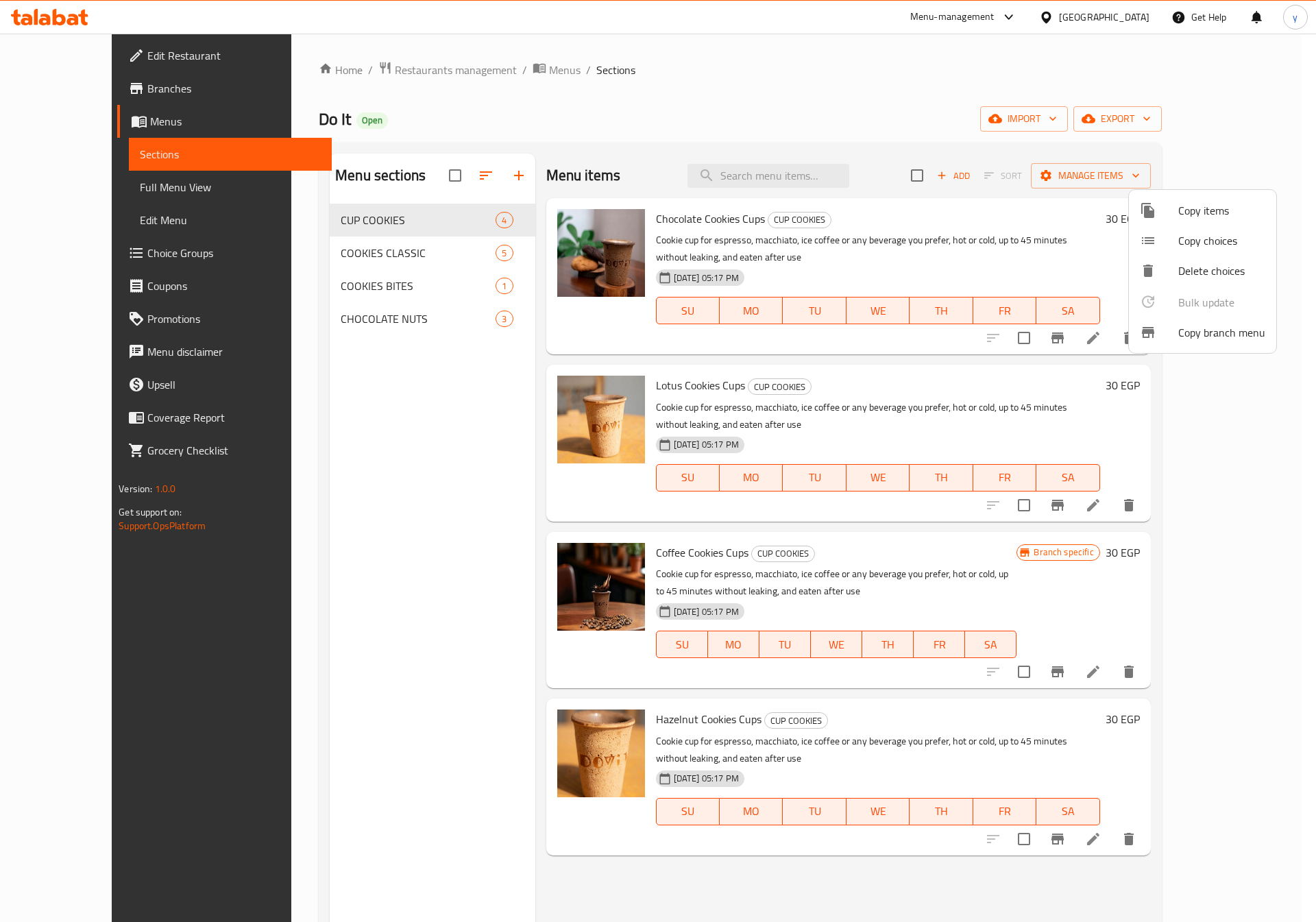
click at [70, 89] on div at bounding box center [658, 461] width 1316 height 922
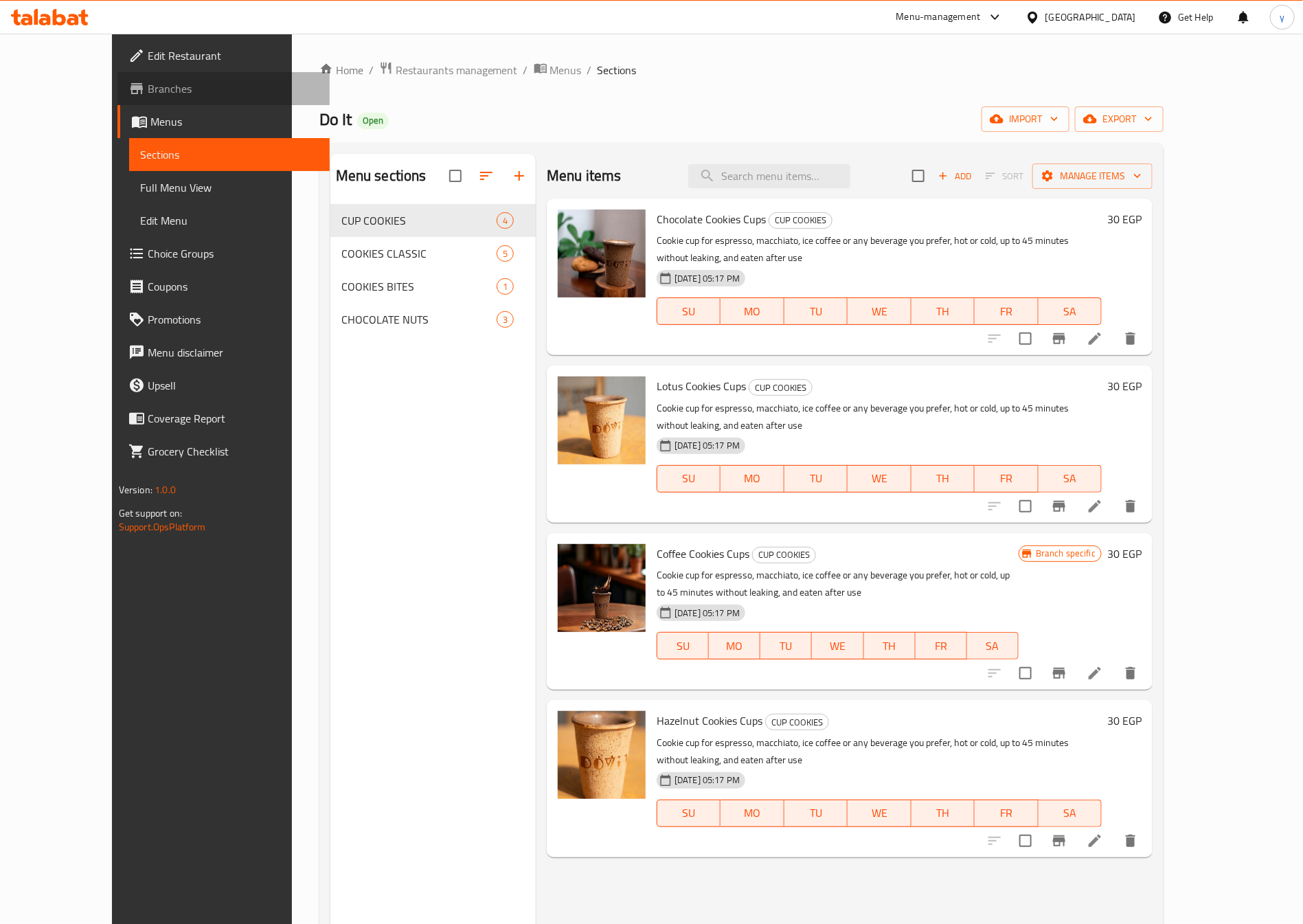
click at [147, 89] on span "Branches" at bounding box center [233, 89] width 171 height 16
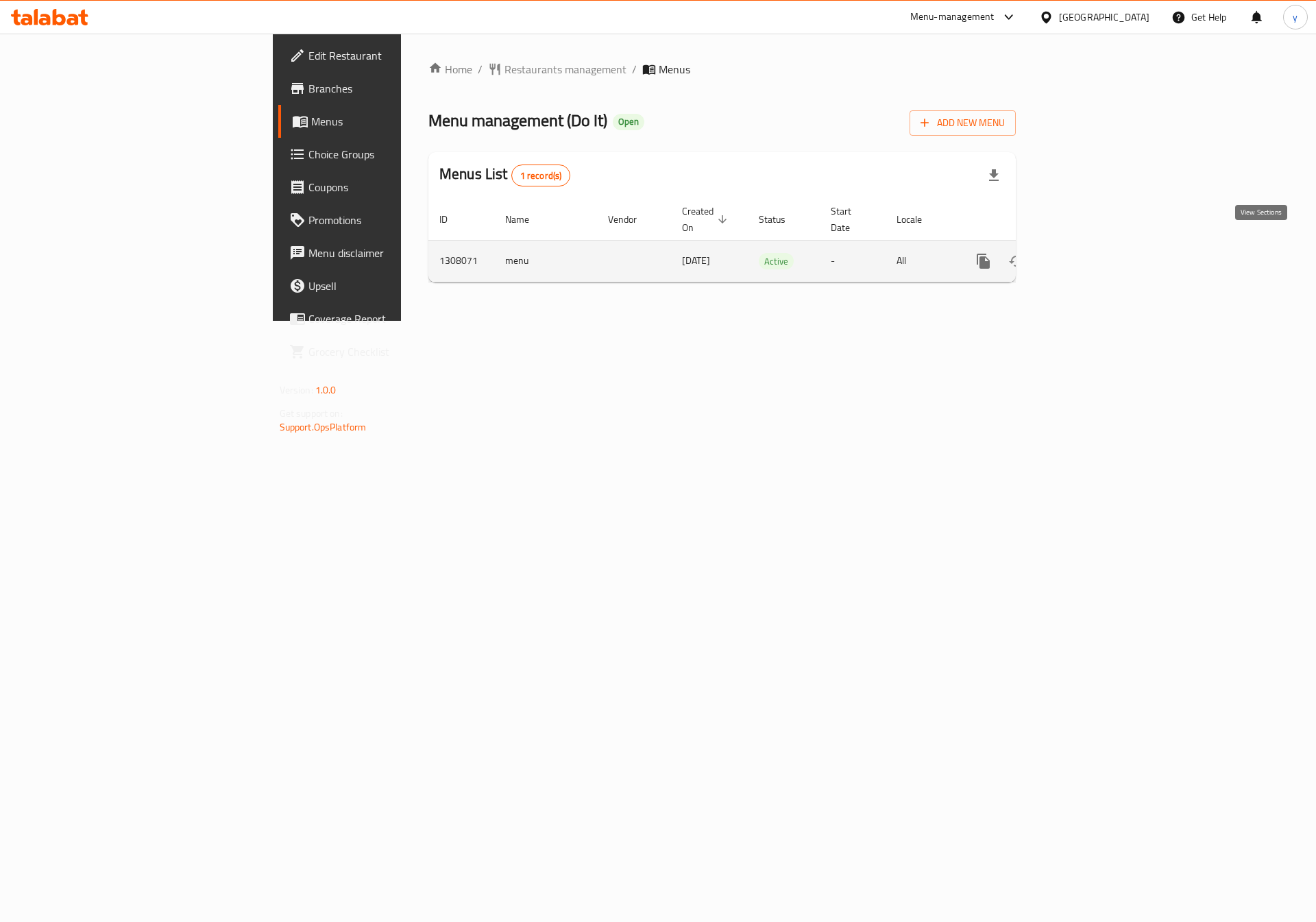
click at [1099, 259] on link "enhanced table" at bounding box center [1083, 261] width 33 height 33
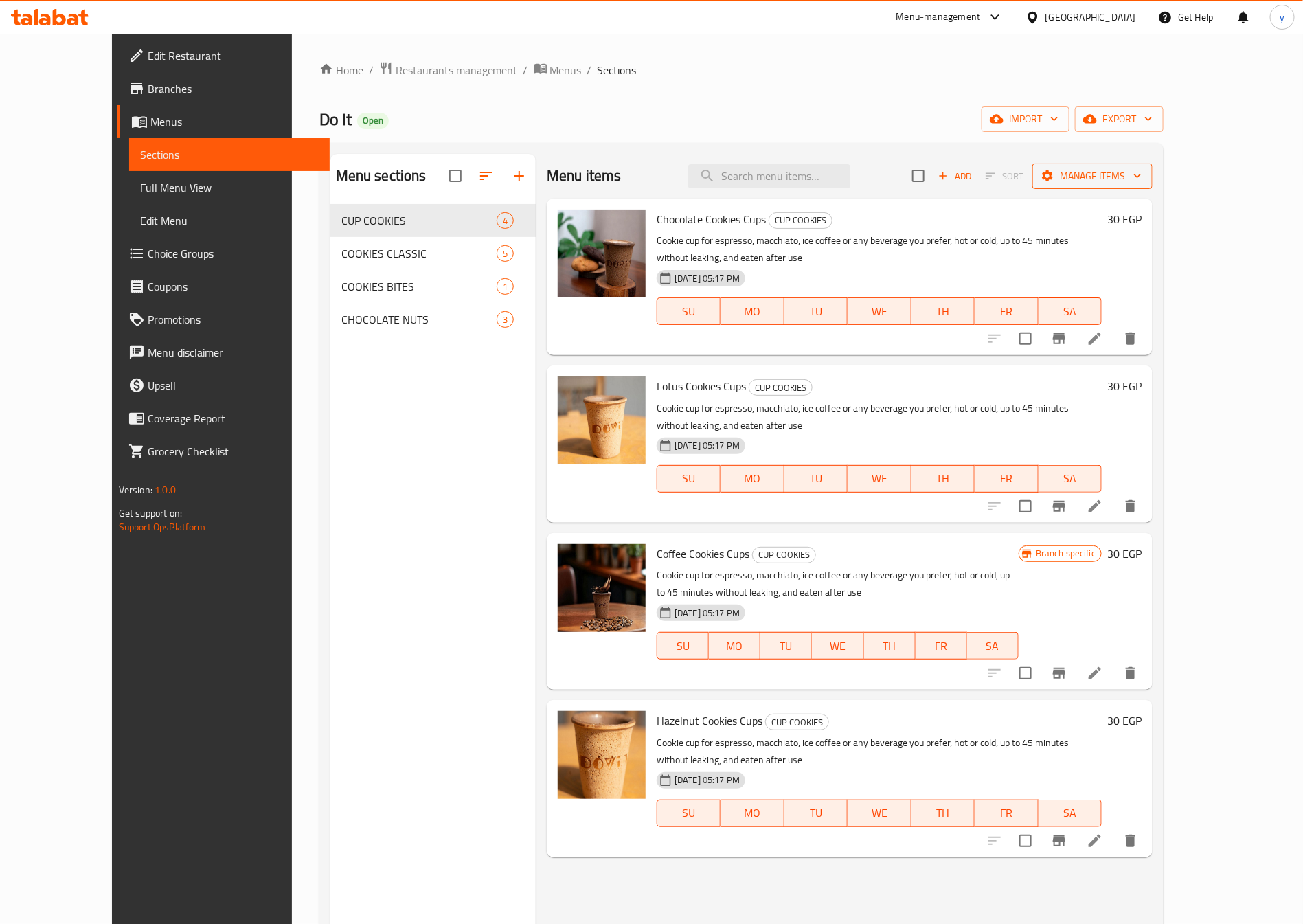
click at [1141, 176] on span "Manage items" at bounding box center [1092, 176] width 98 height 17
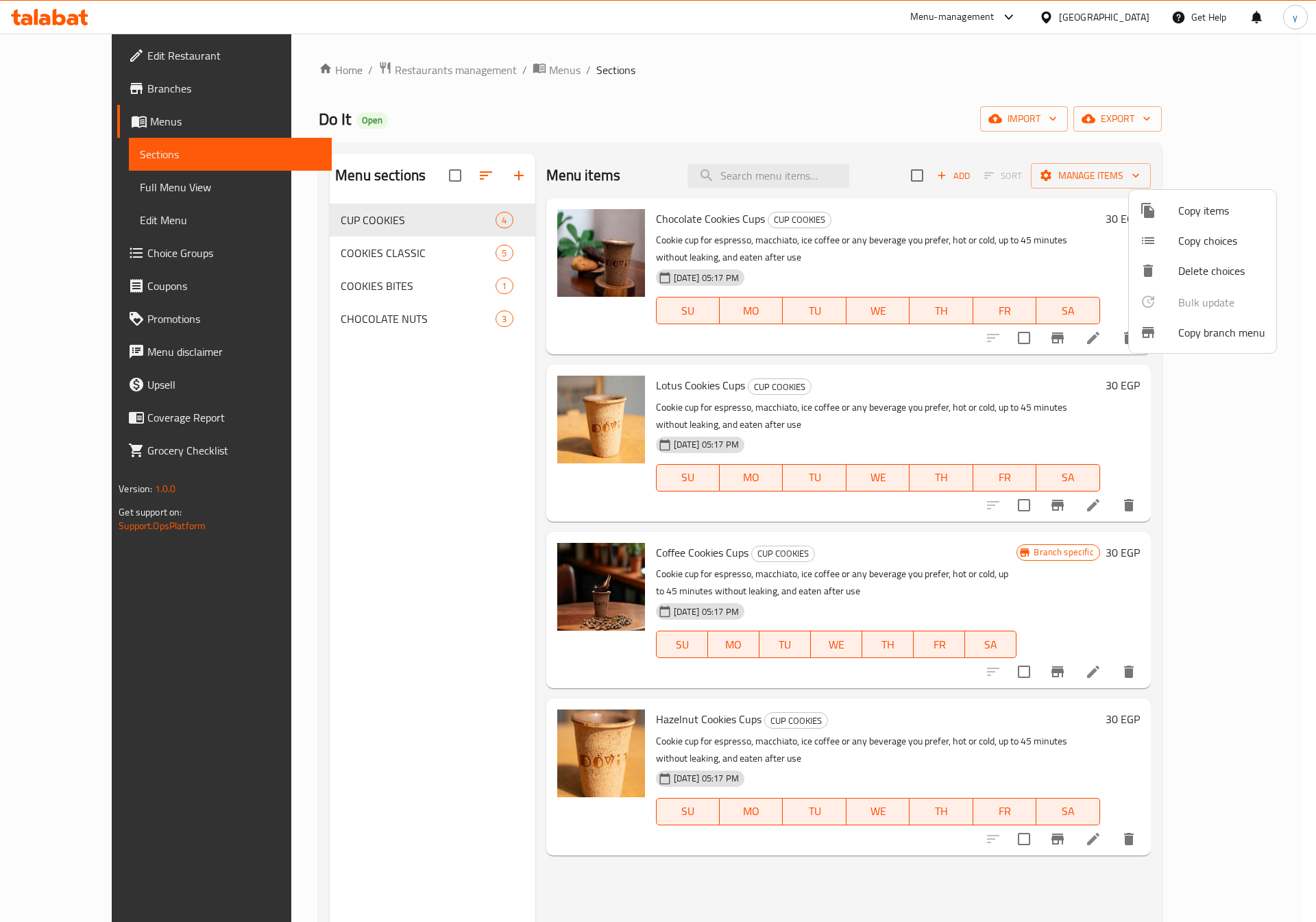
click at [1201, 331] on span "Copy branch menu" at bounding box center [1222, 332] width 87 height 16
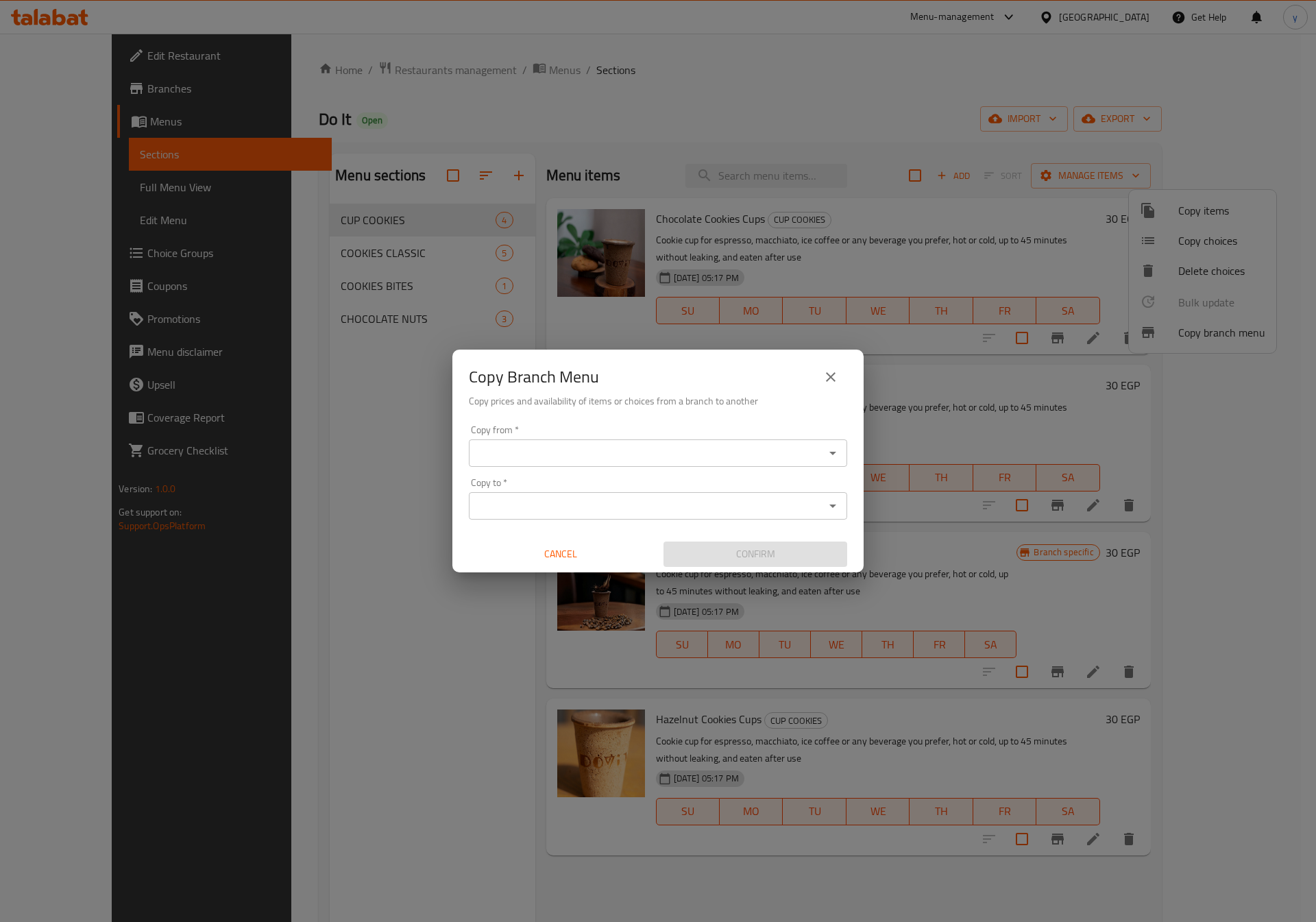
click at [832, 452] on icon "Open" at bounding box center [832, 453] width 7 height 4
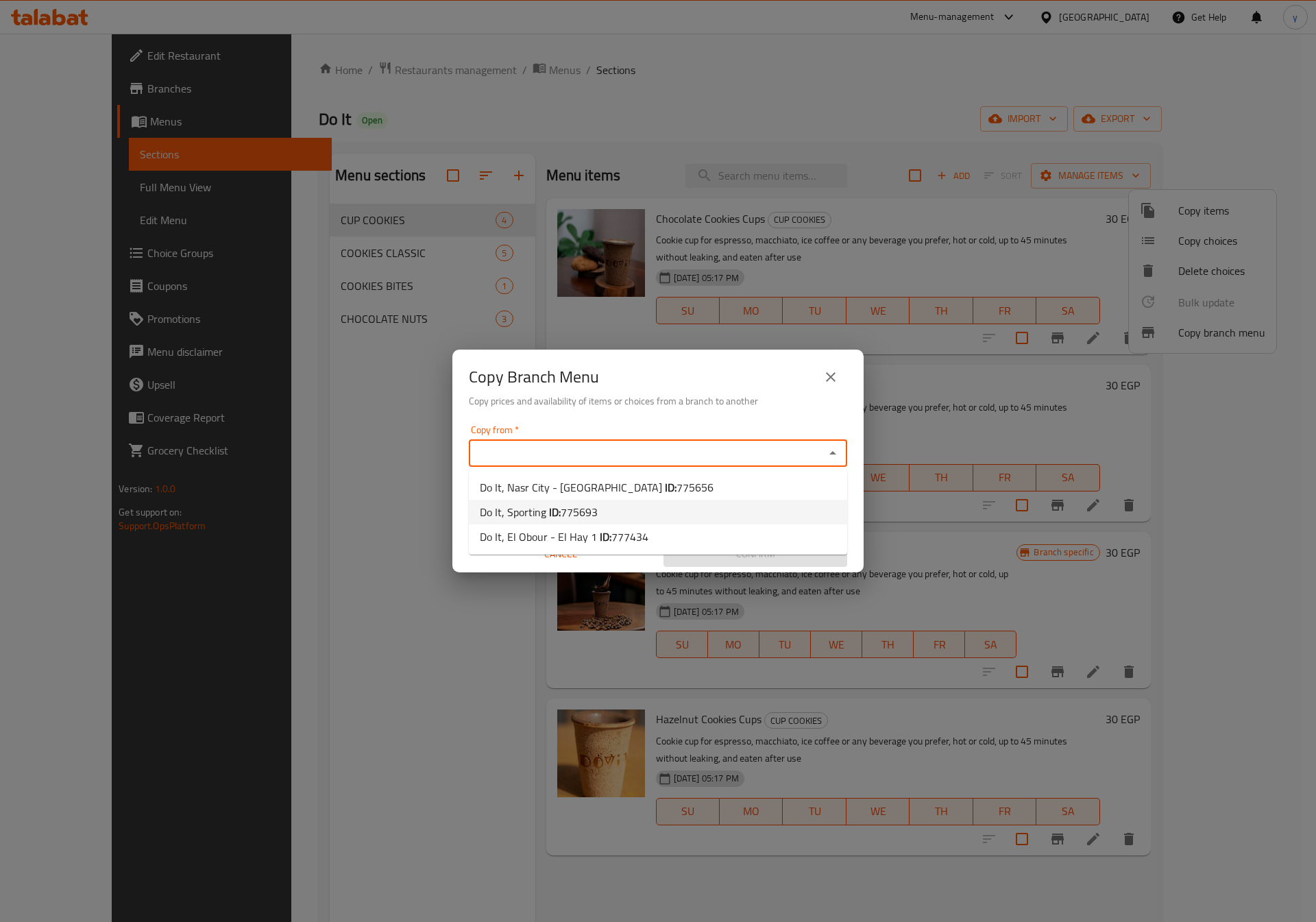
click at [549, 515] on b "ID:" at bounding box center [555, 512] width 12 height 21
type input "Do It, Sporting"
click at [832, 501] on icon "Open" at bounding box center [833, 506] width 16 height 16
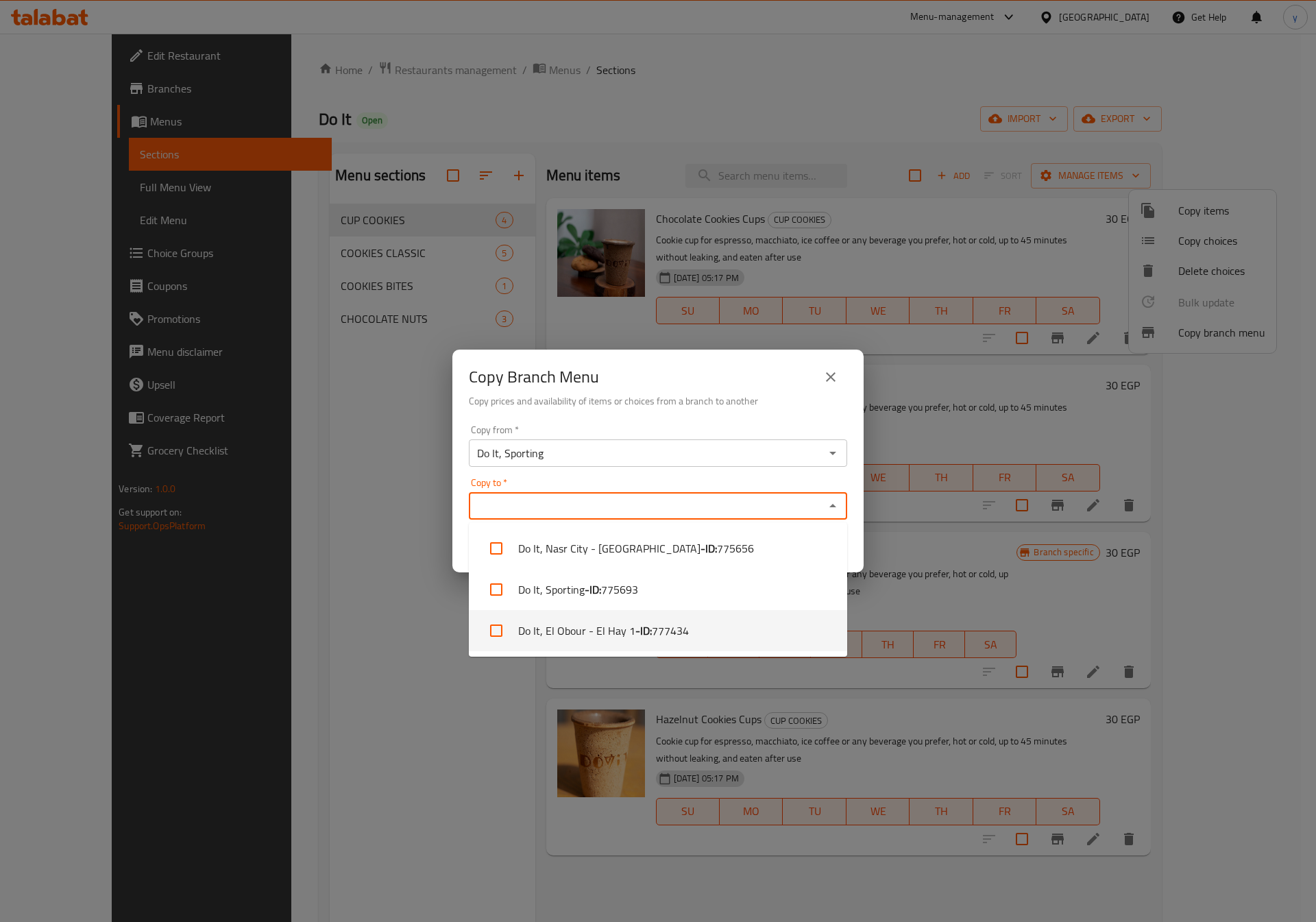
click at [649, 627] on b "- ID:" at bounding box center [644, 631] width 16 height 16
checkbox input "true"
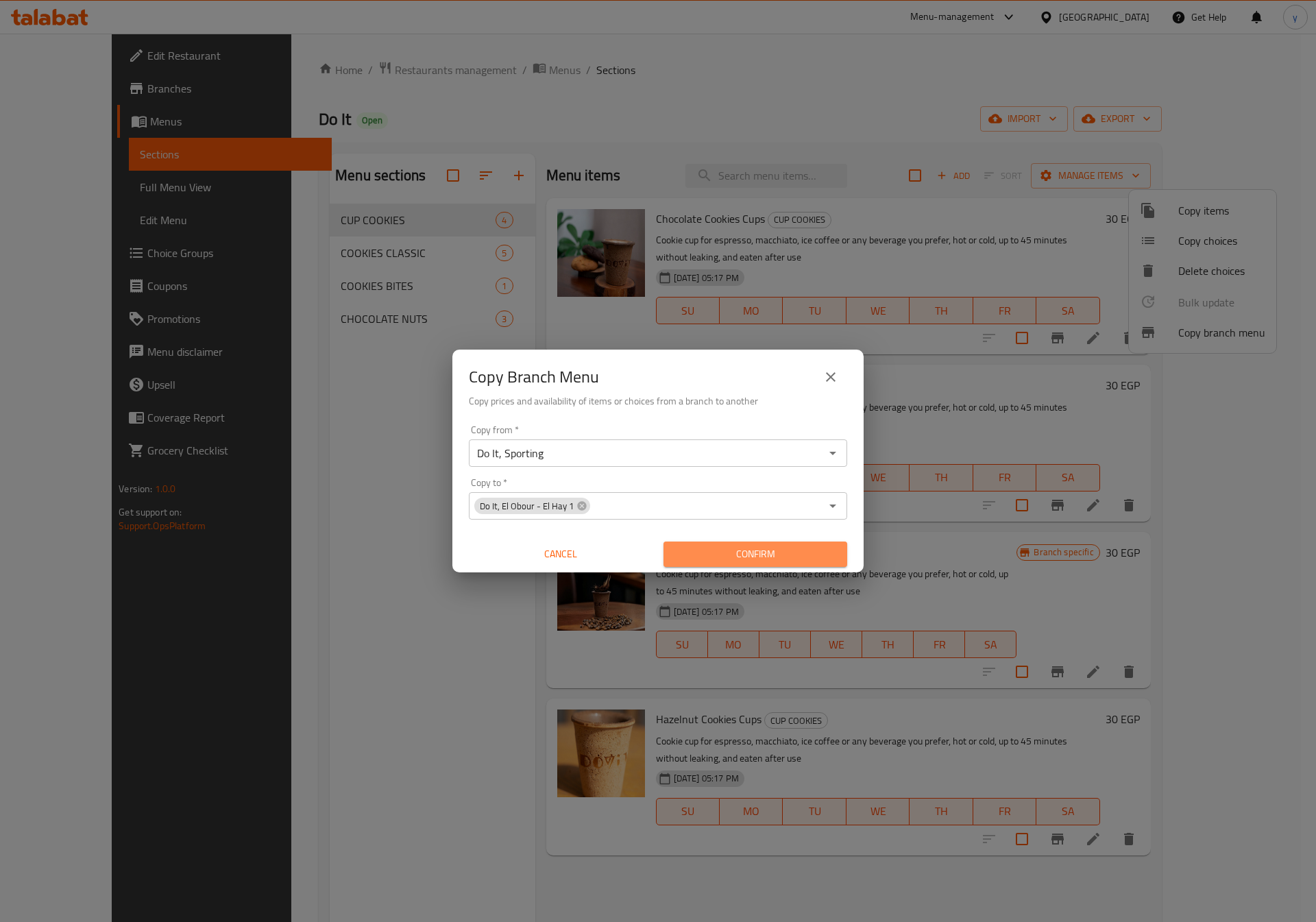
click at [712, 548] on span "Confirm" at bounding box center [756, 553] width 162 height 17
